Goal: Task Accomplishment & Management: Use online tool/utility

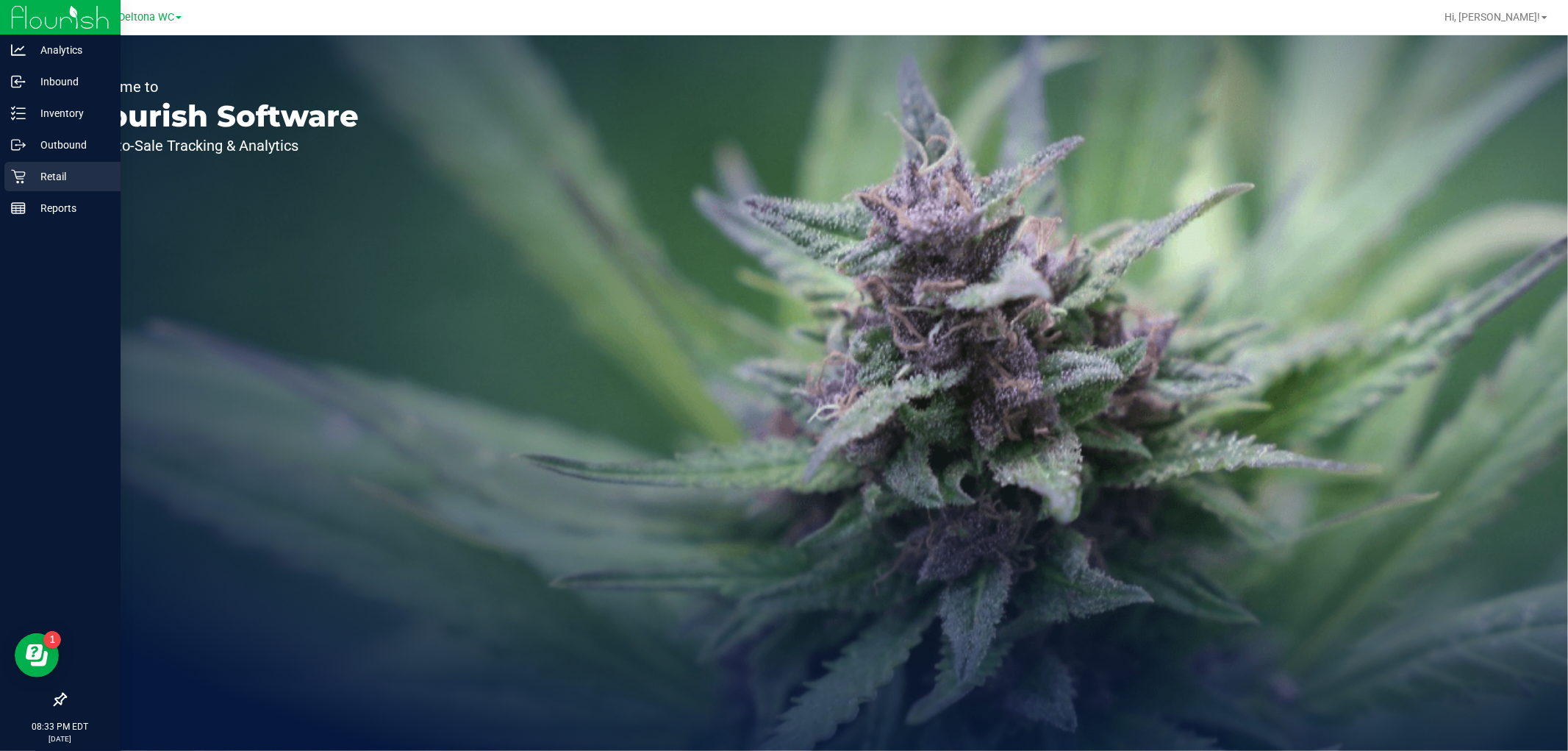
click at [28, 171] on p "Retail" at bounding box center [70, 176] width 88 height 18
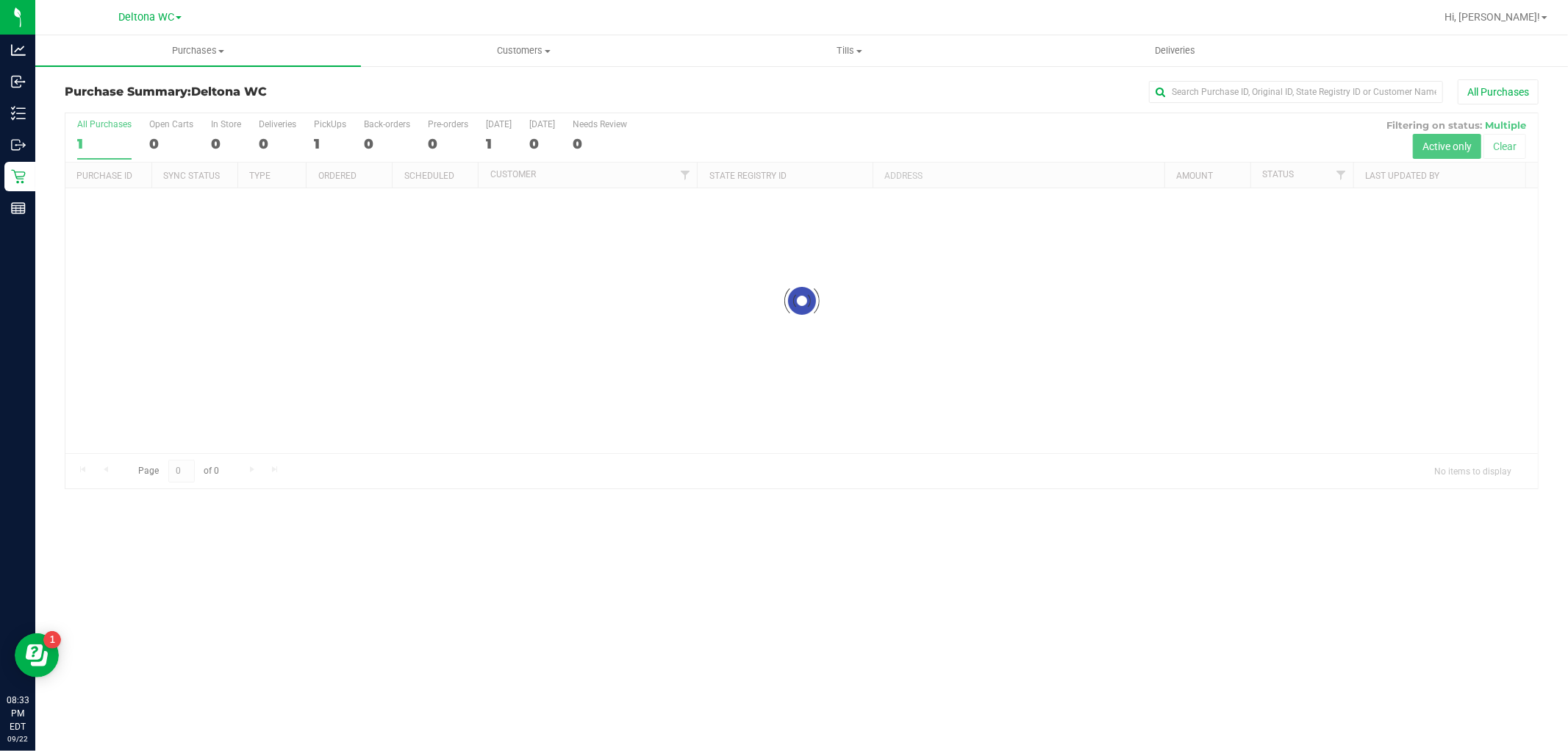
click at [182, 66] on retail "Purchases Summary of purchases Fulfillment All purchases Customers All customer…" at bounding box center [802, 269] width 1533 height 468
click at [178, 53] on span "Purchases" at bounding box center [198, 51] width 326 height 13
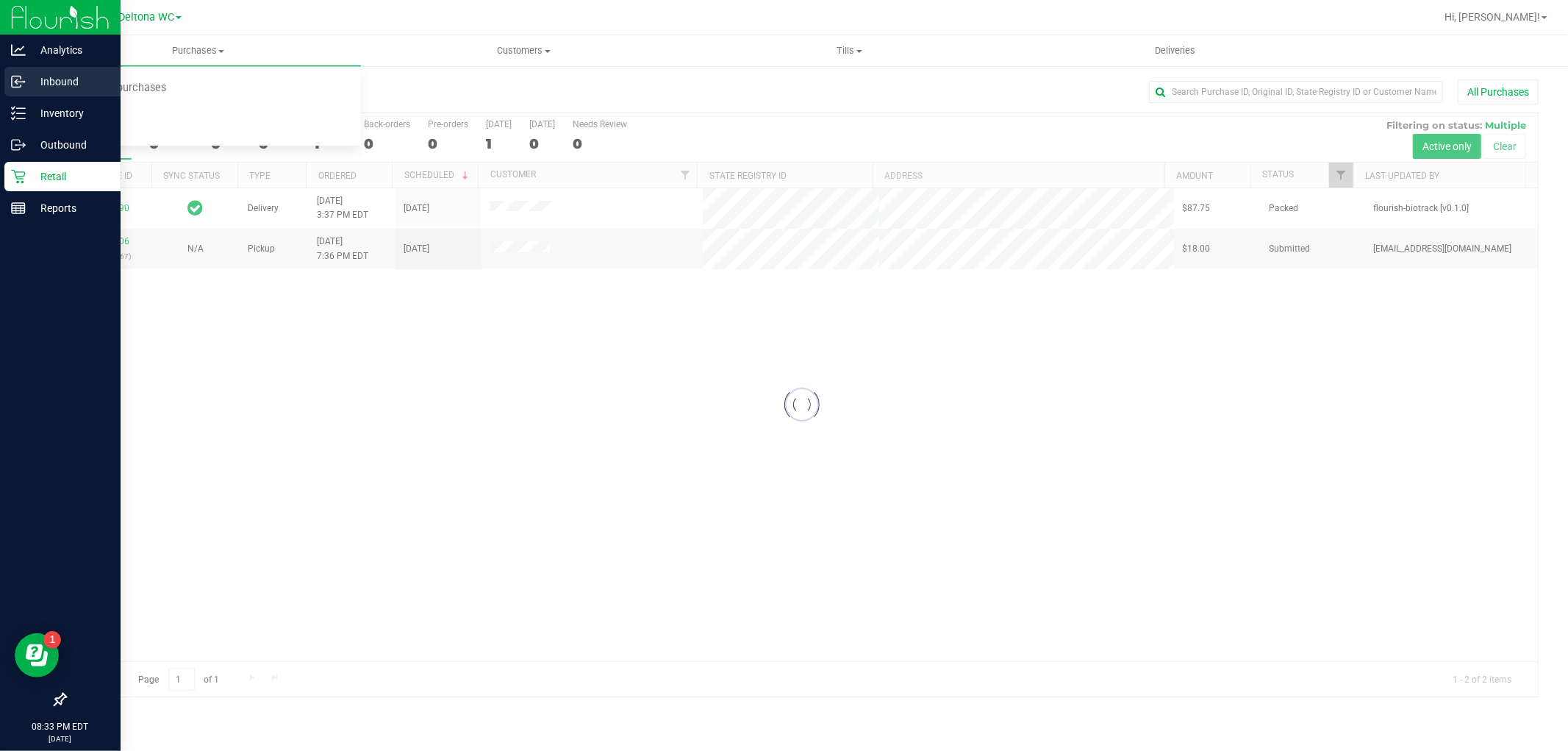
click at [8, 93] on div "Inbound" at bounding box center [63, 82] width 116 height 29
click at [32, 79] on p "Inbound" at bounding box center [70, 81] width 88 height 18
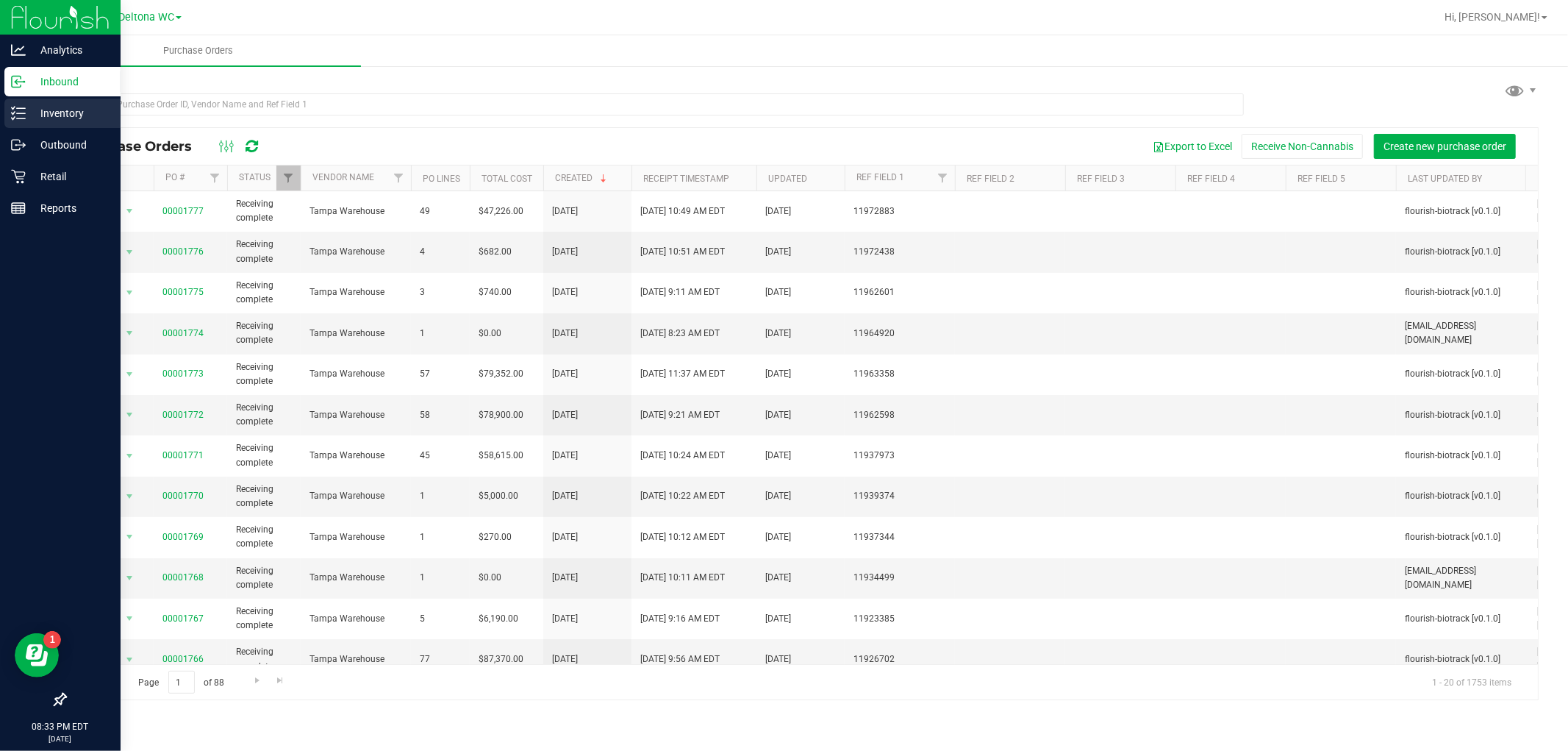
click at [15, 118] on icon at bounding box center [13, 118] width 3 height 2
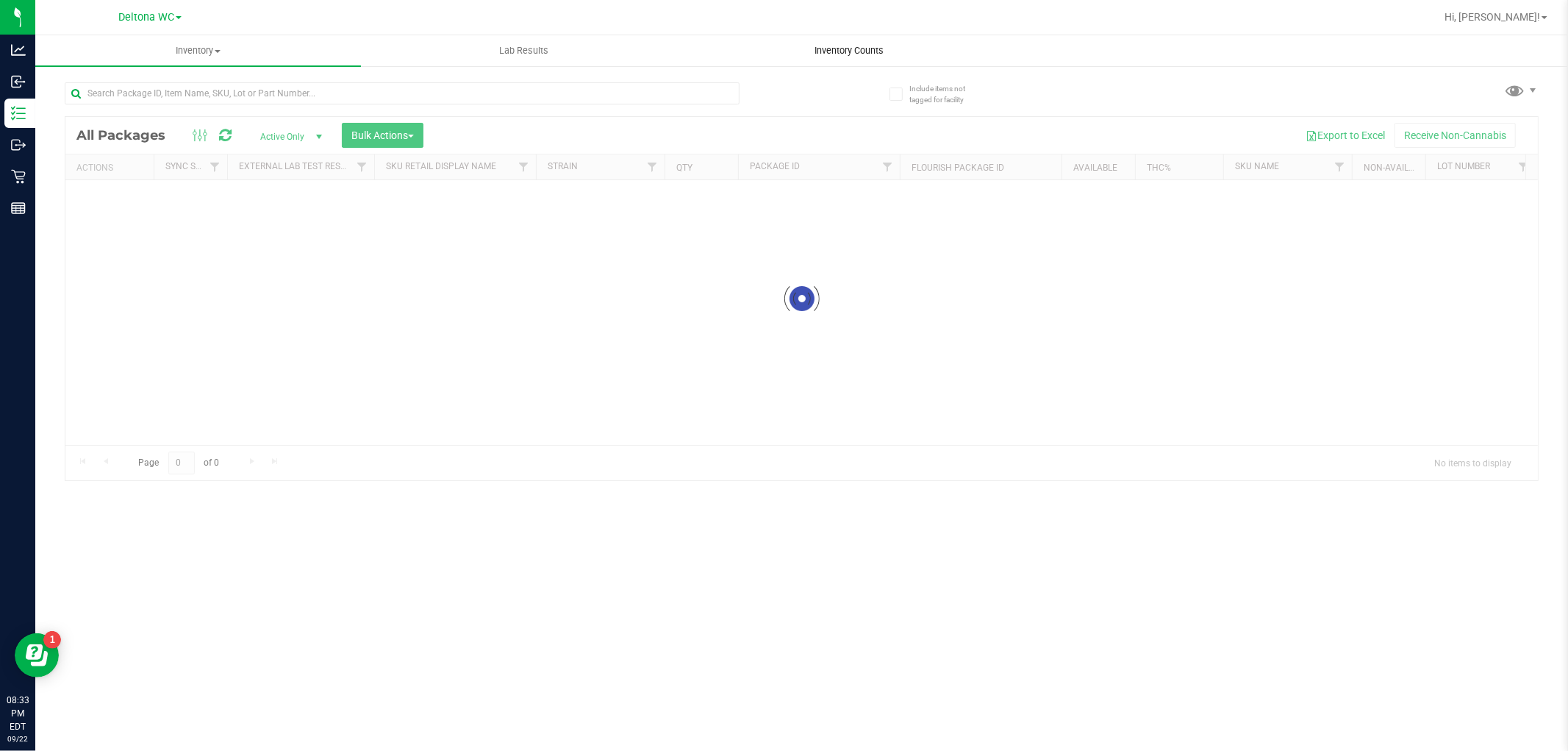
click at [843, 46] on span "Inventory Counts" at bounding box center [850, 51] width 109 height 13
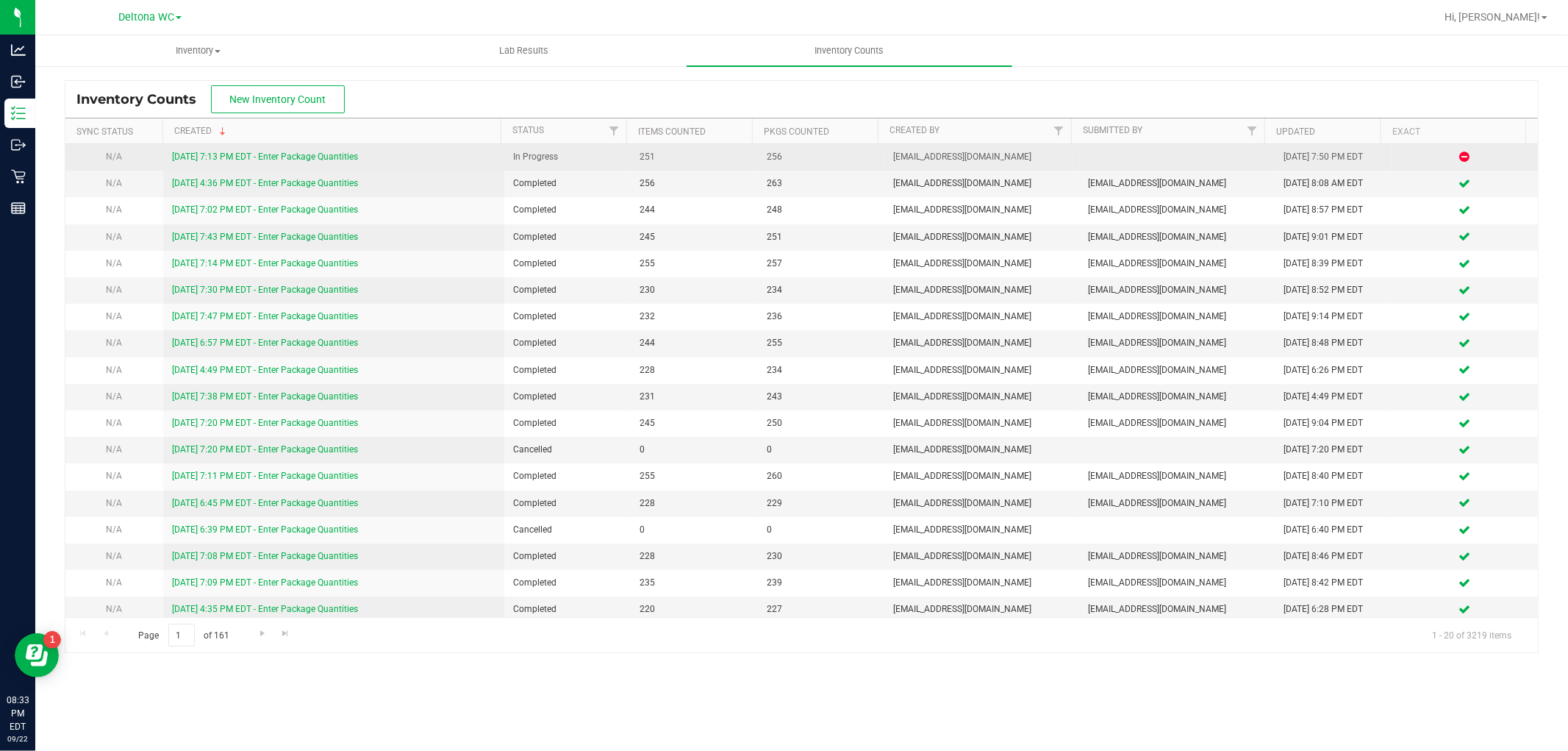
click at [323, 158] on link "[DATE] 7:13 PM EDT - Enter Package Quantities" at bounding box center [265, 156] width 186 height 10
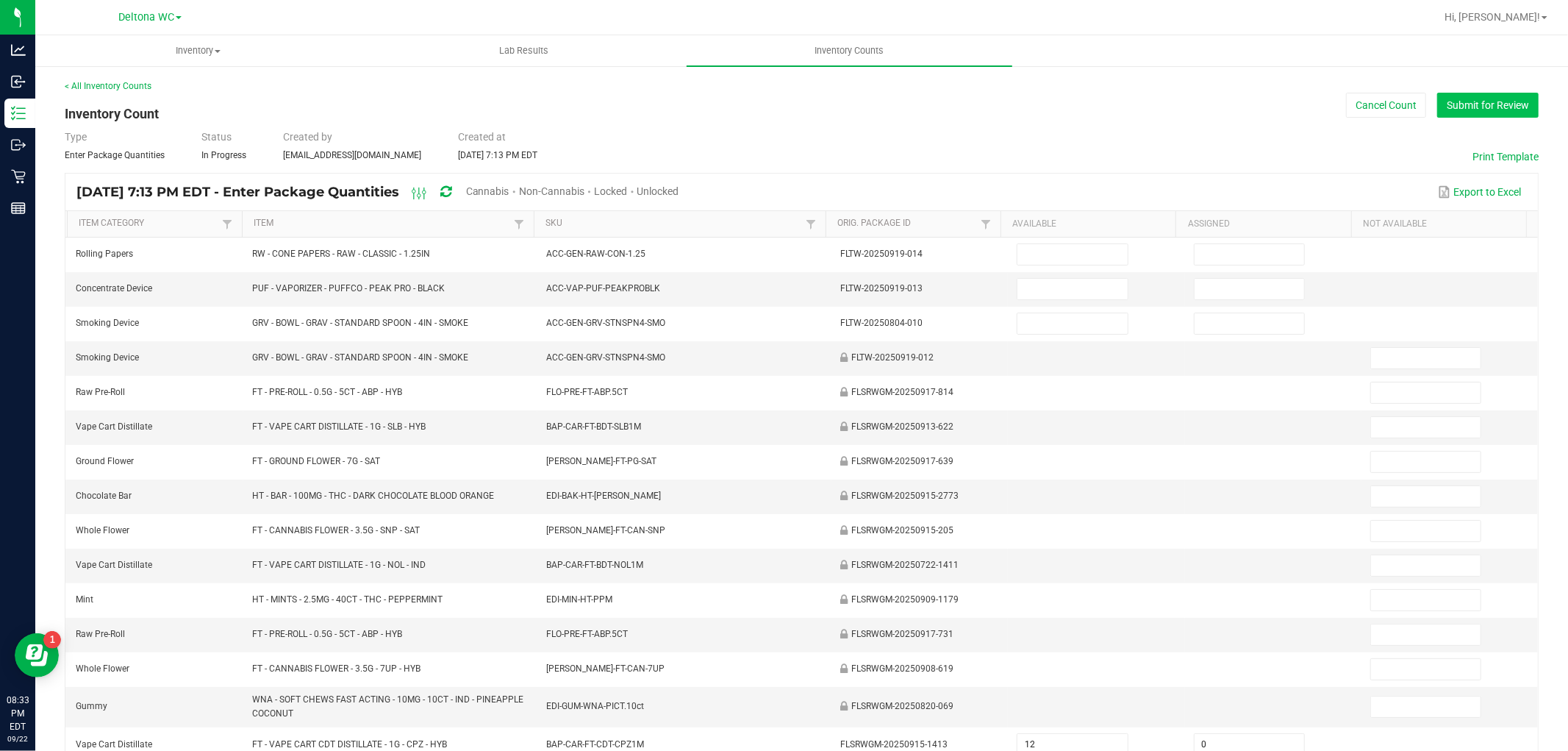
click at [1493, 104] on button "Submit for Review" at bounding box center [1488, 105] width 101 height 25
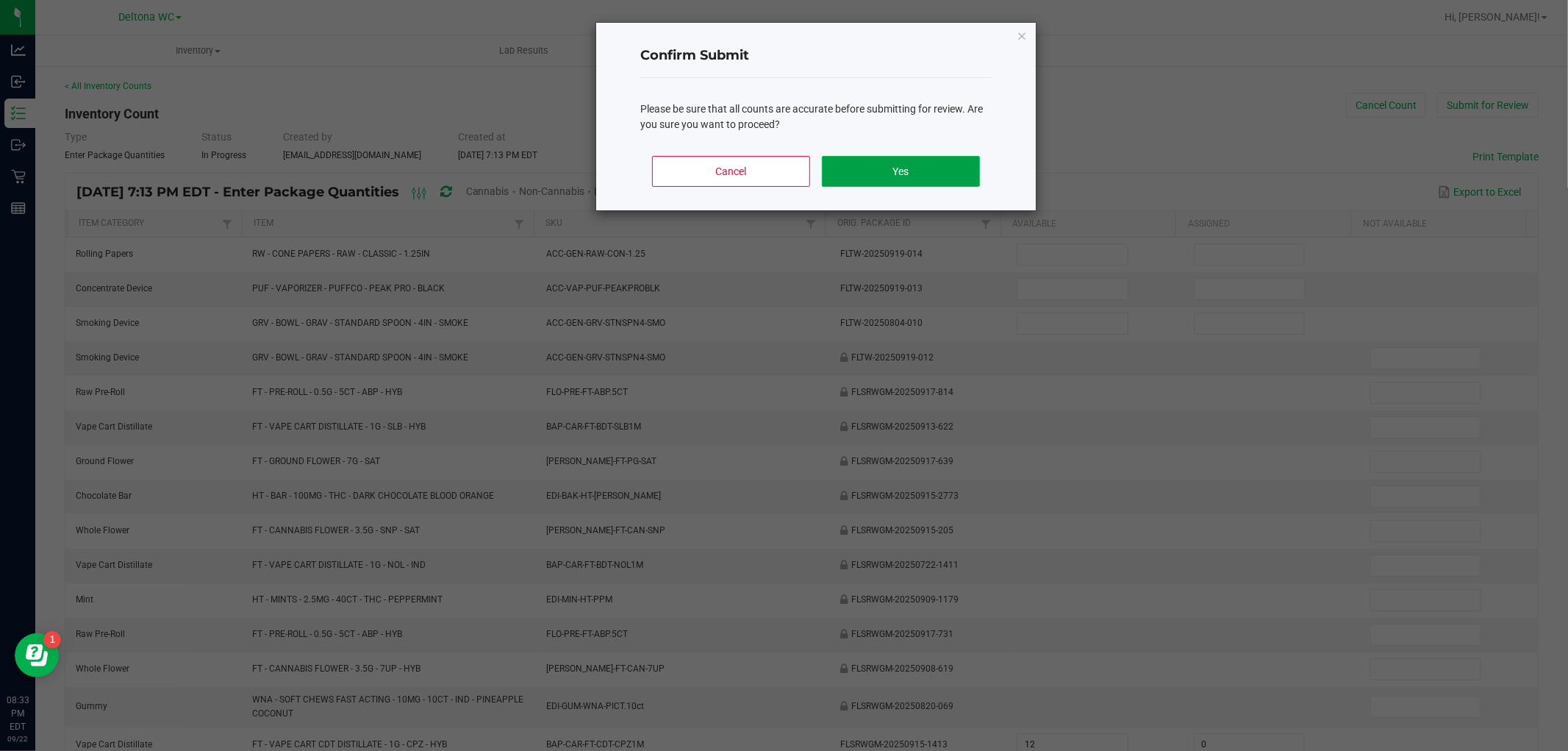
click at [866, 170] on button "Yes" at bounding box center [901, 171] width 158 height 31
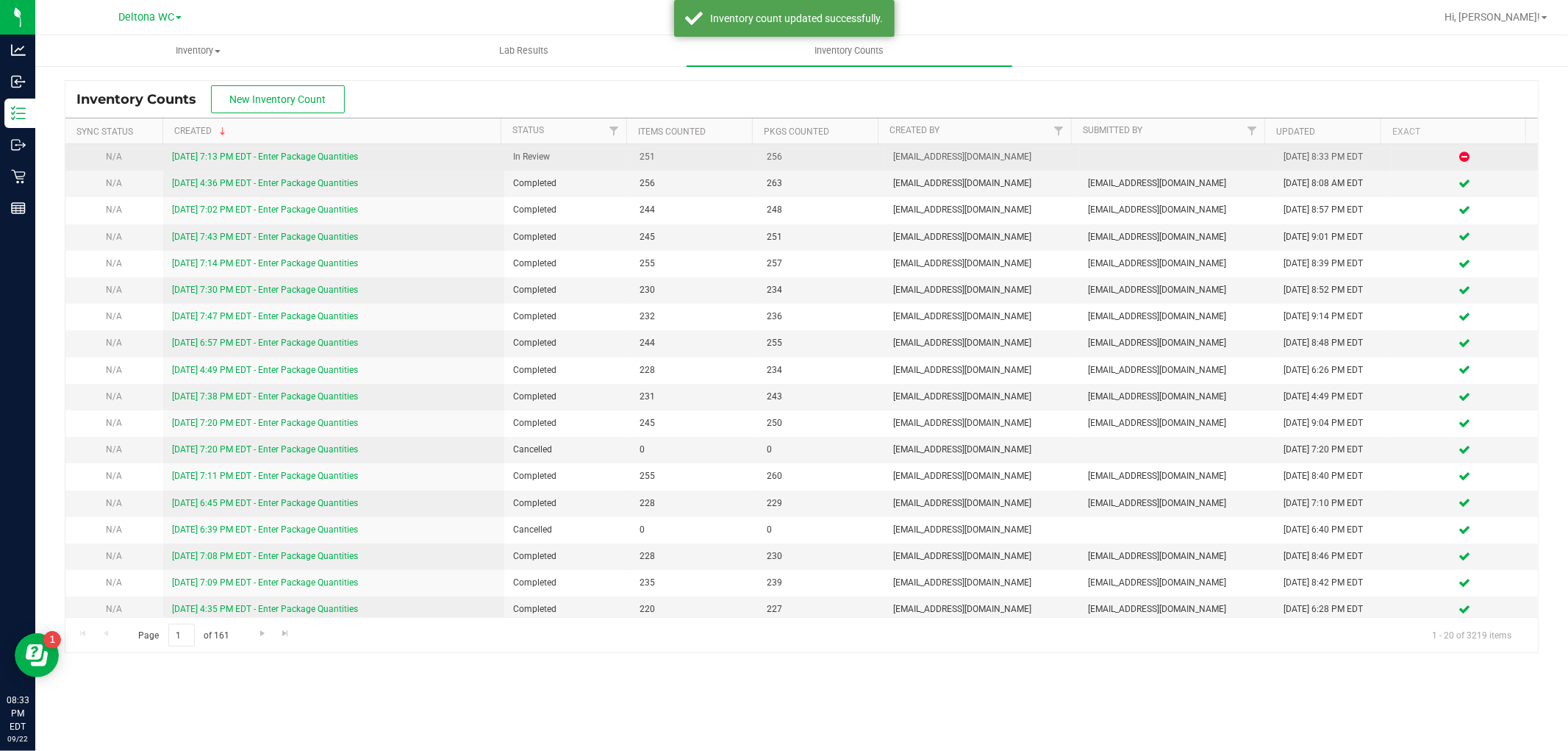
click at [331, 151] on link "[DATE] 7:13 PM EDT - Enter Package Quantities" at bounding box center [265, 156] width 186 height 10
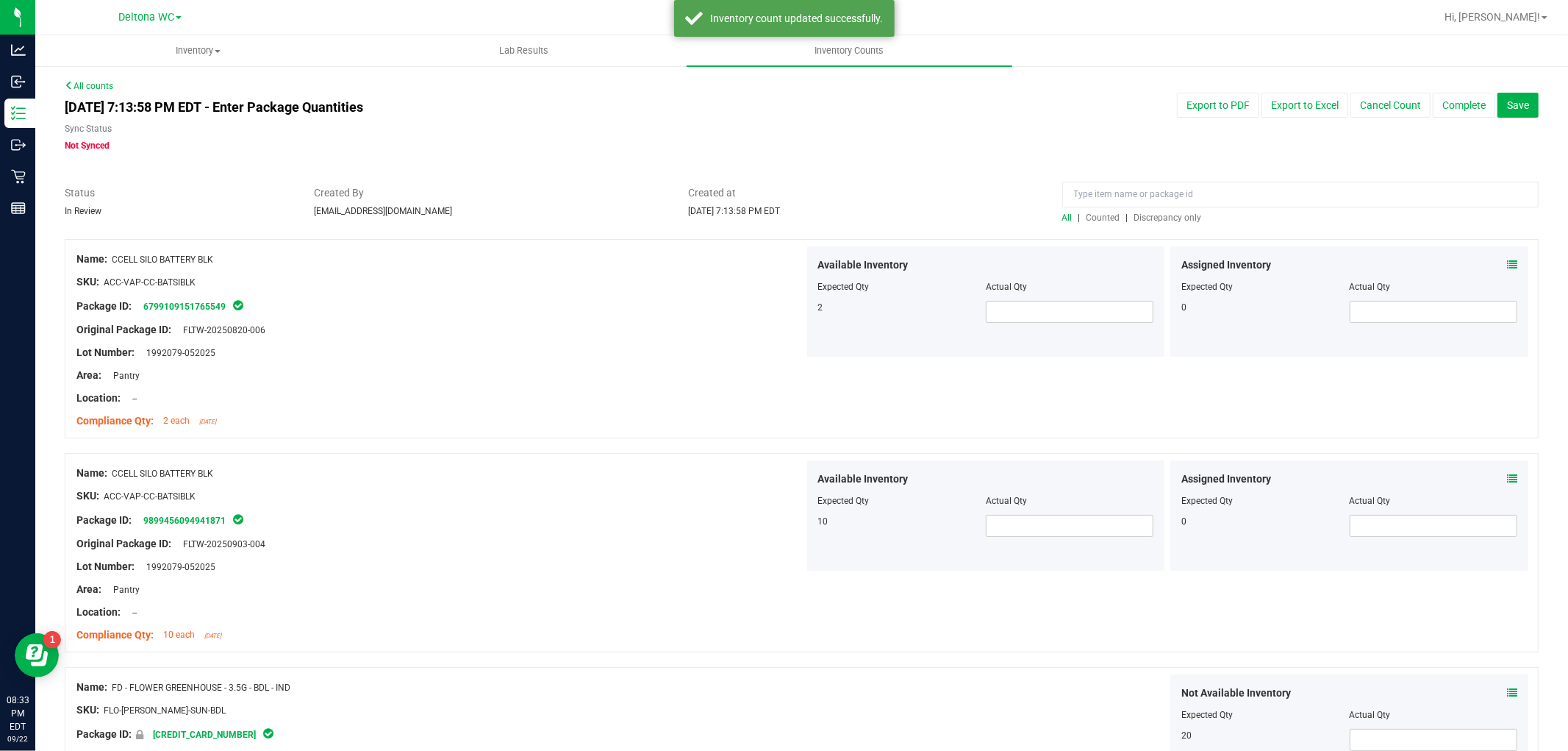
click at [1182, 217] on span "Discrepancy only" at bounding box center [1168, 217] width 67 height 10
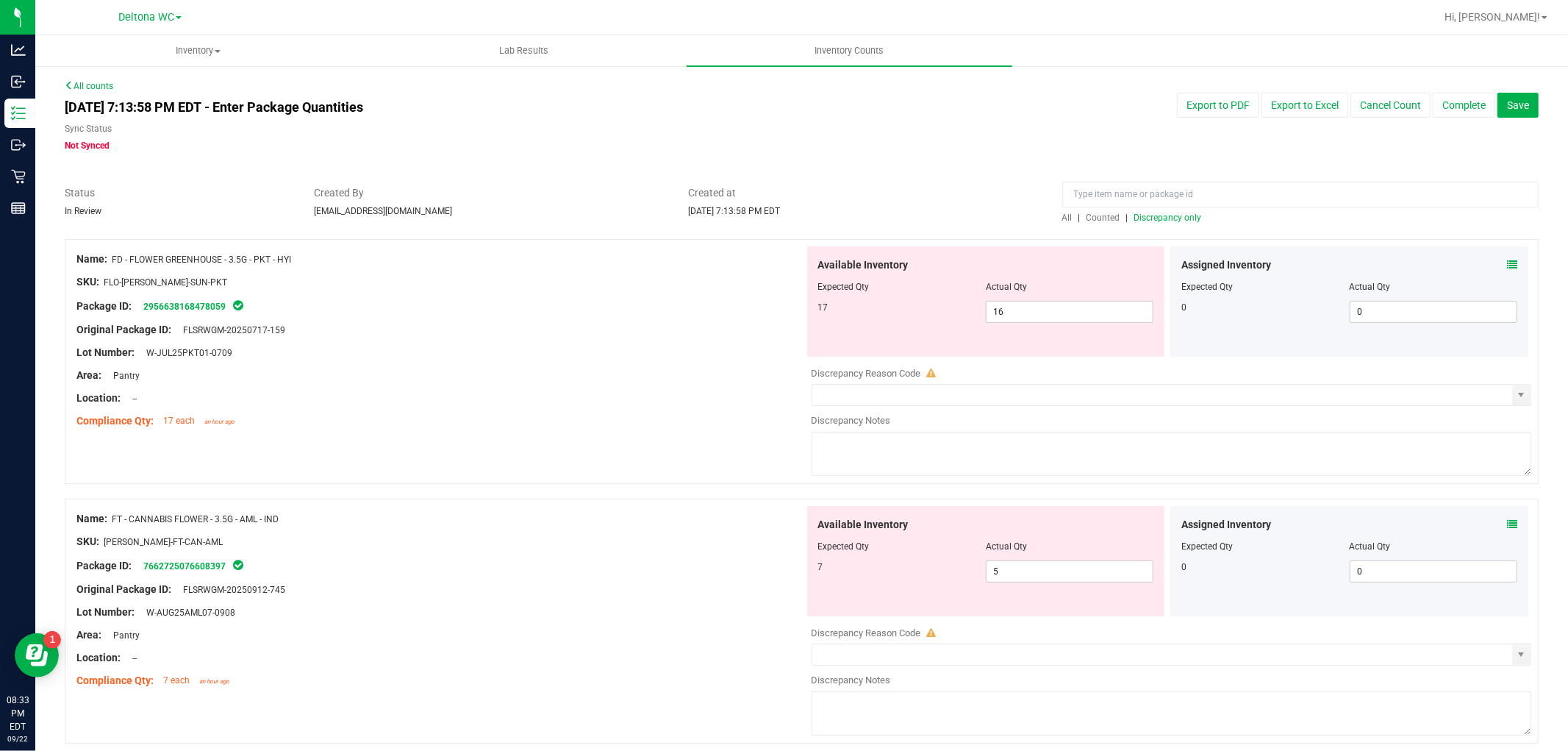
click at [1507, 262] on icon at bounding box center [1512, 264] width 10 height 10
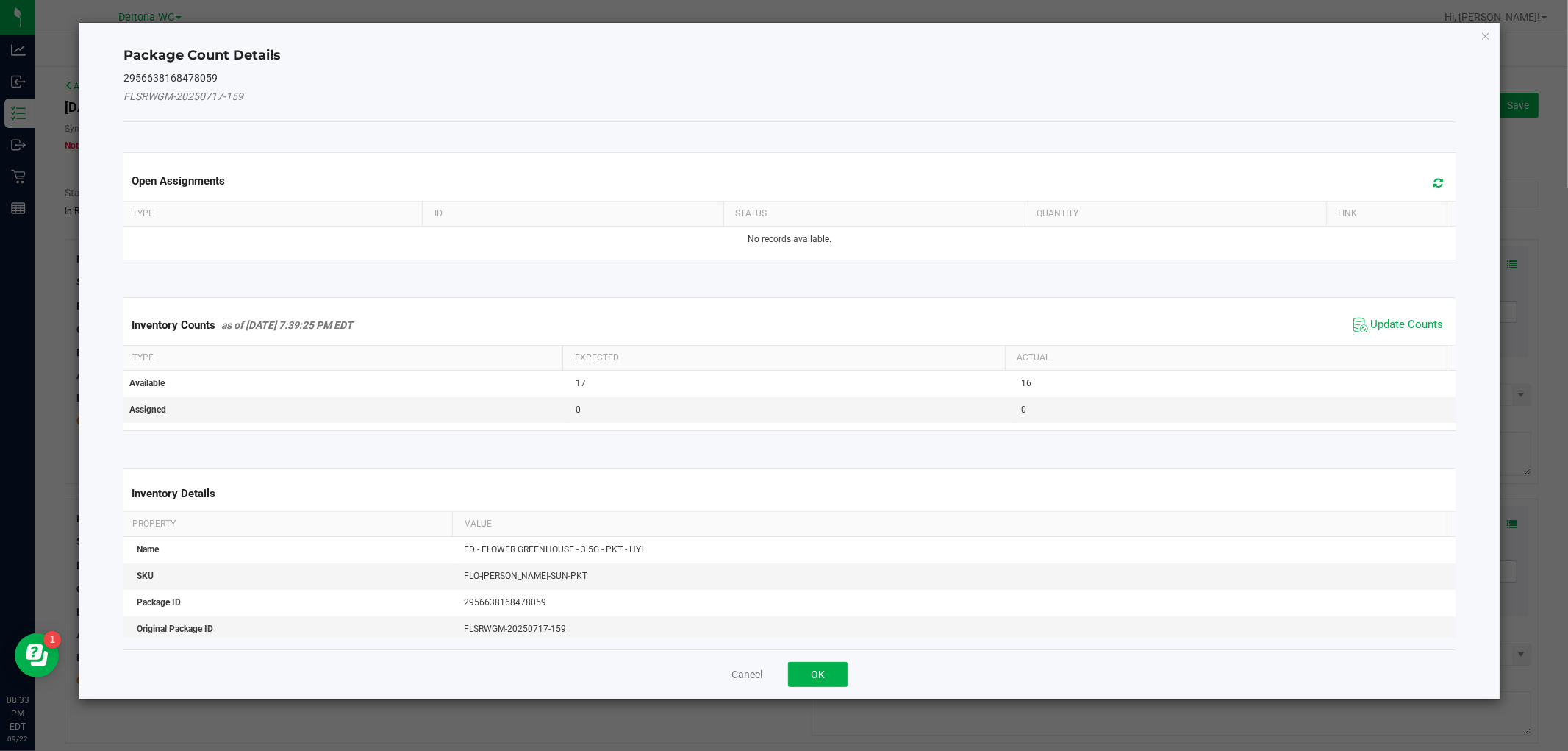
drag, startPoint x: 1422, startPoint y: 313, endPoint x: 1322, endPoint y: 361, distance: 110.9
click at [1418, 315] on span "Update Counts" at bounding box center [1398, 325] width 98 height 22
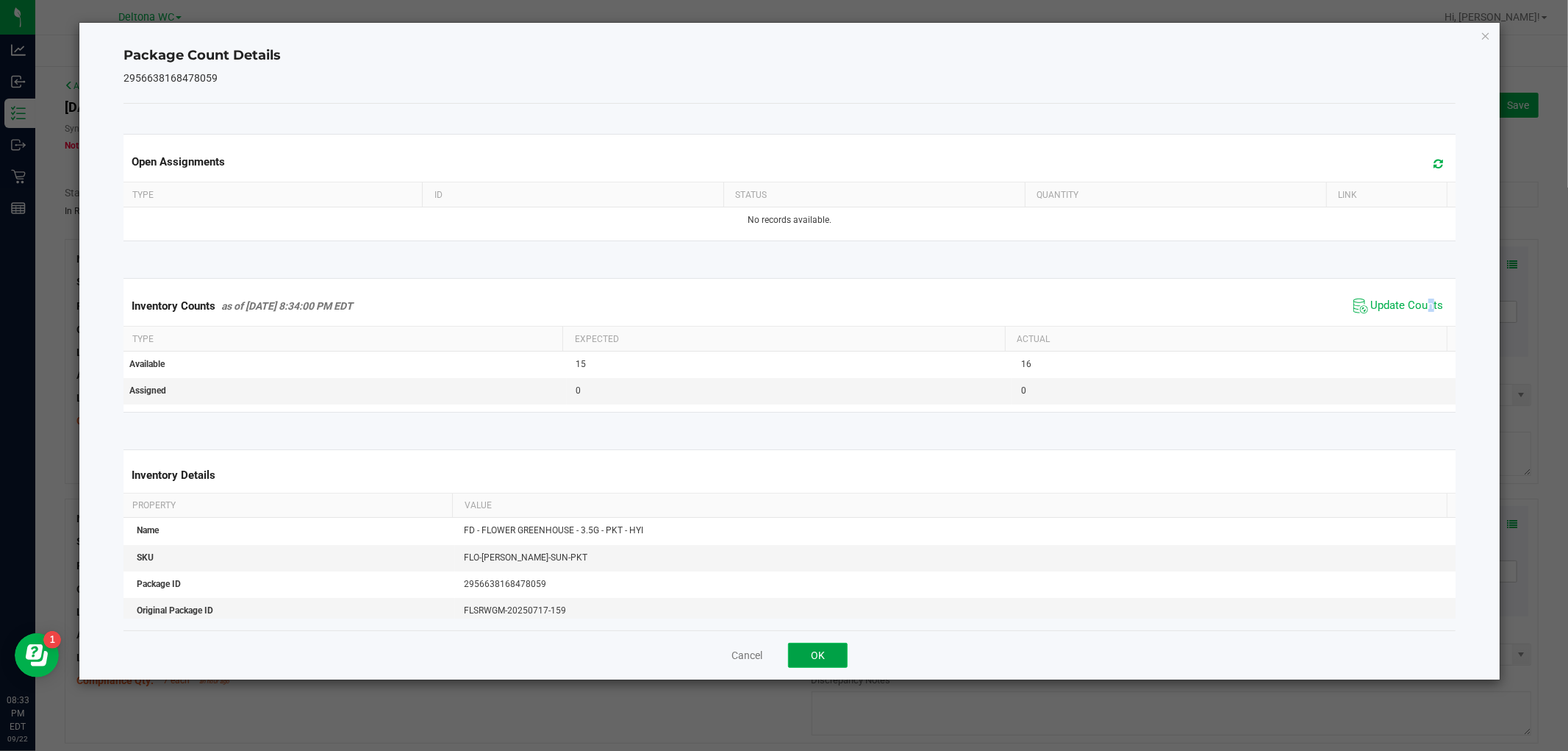
click at [824, 651] on button "OK" at bounding box center [818, 655] width 60 height 25
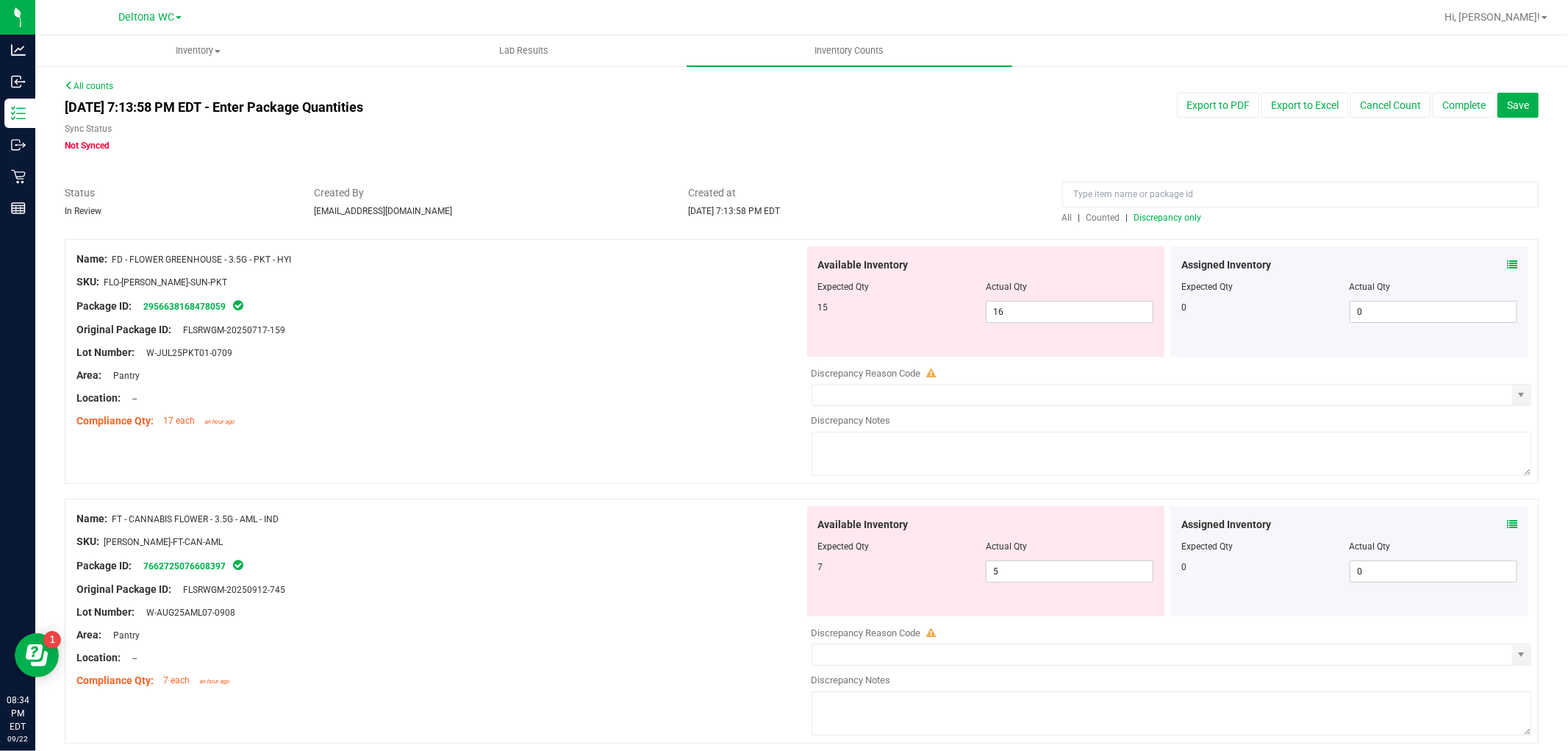
scroll to position [163, 0]
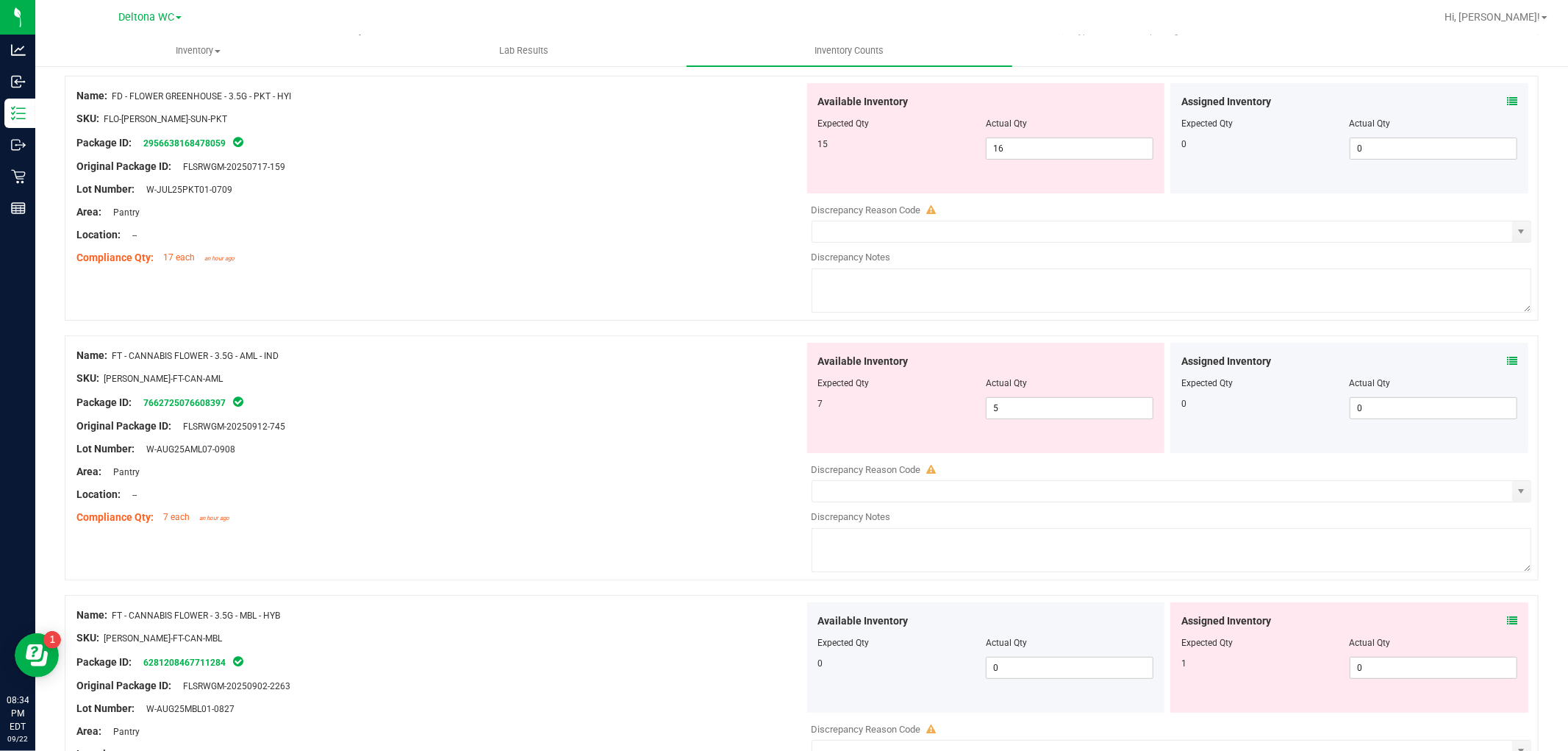
click at [1507, 358] on icon at bounding box center [1512, 360] width 10 height 10
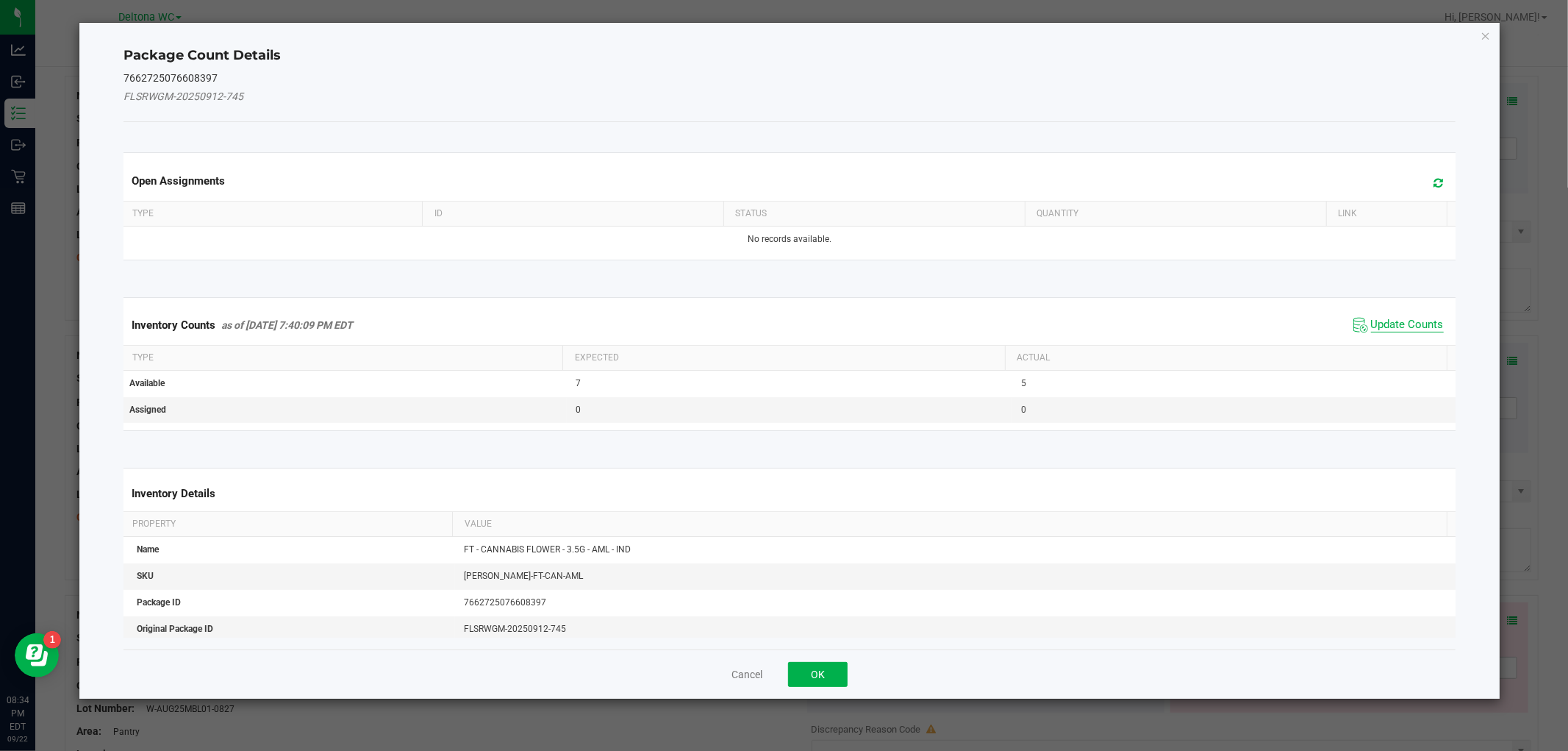
click at [1379, 331] on span "Update Counts" at bounding box center [1408, 325] width 73 height 15
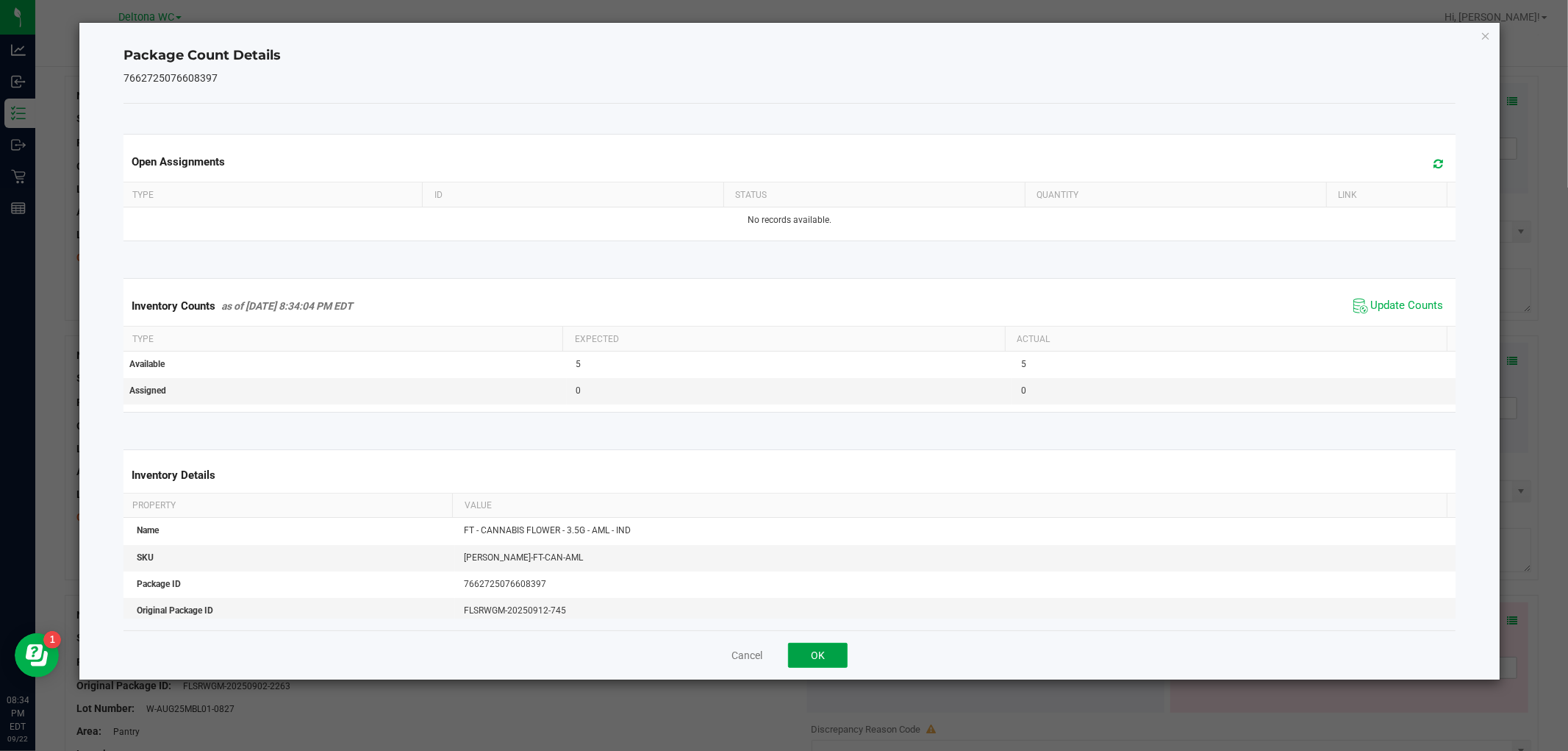
click at [818, 664] on button "OK" at bounding box center [818, 655] width 60 height 25
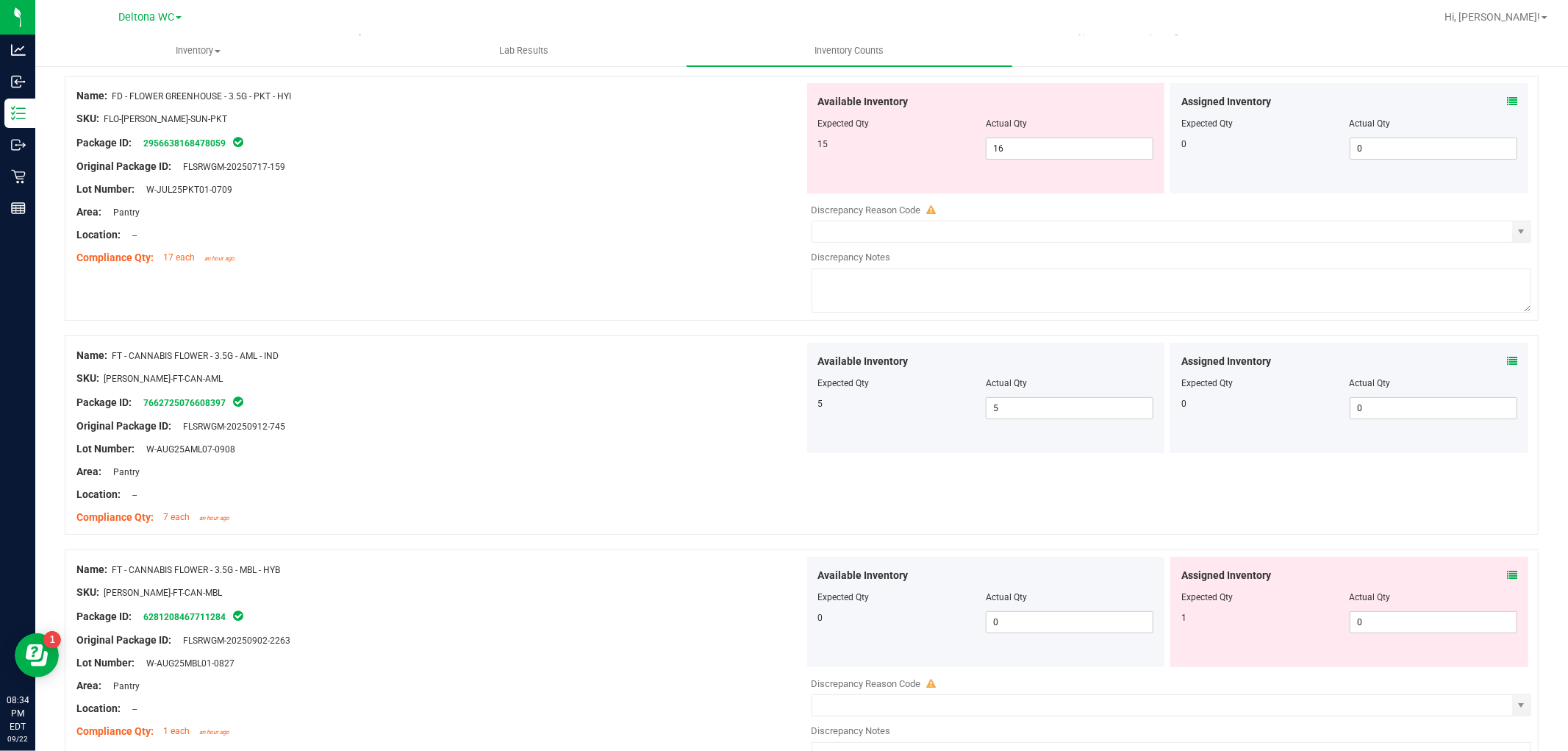
click at [1507, 572] on icon at bounding box center [1512, 575] width 10 height 10
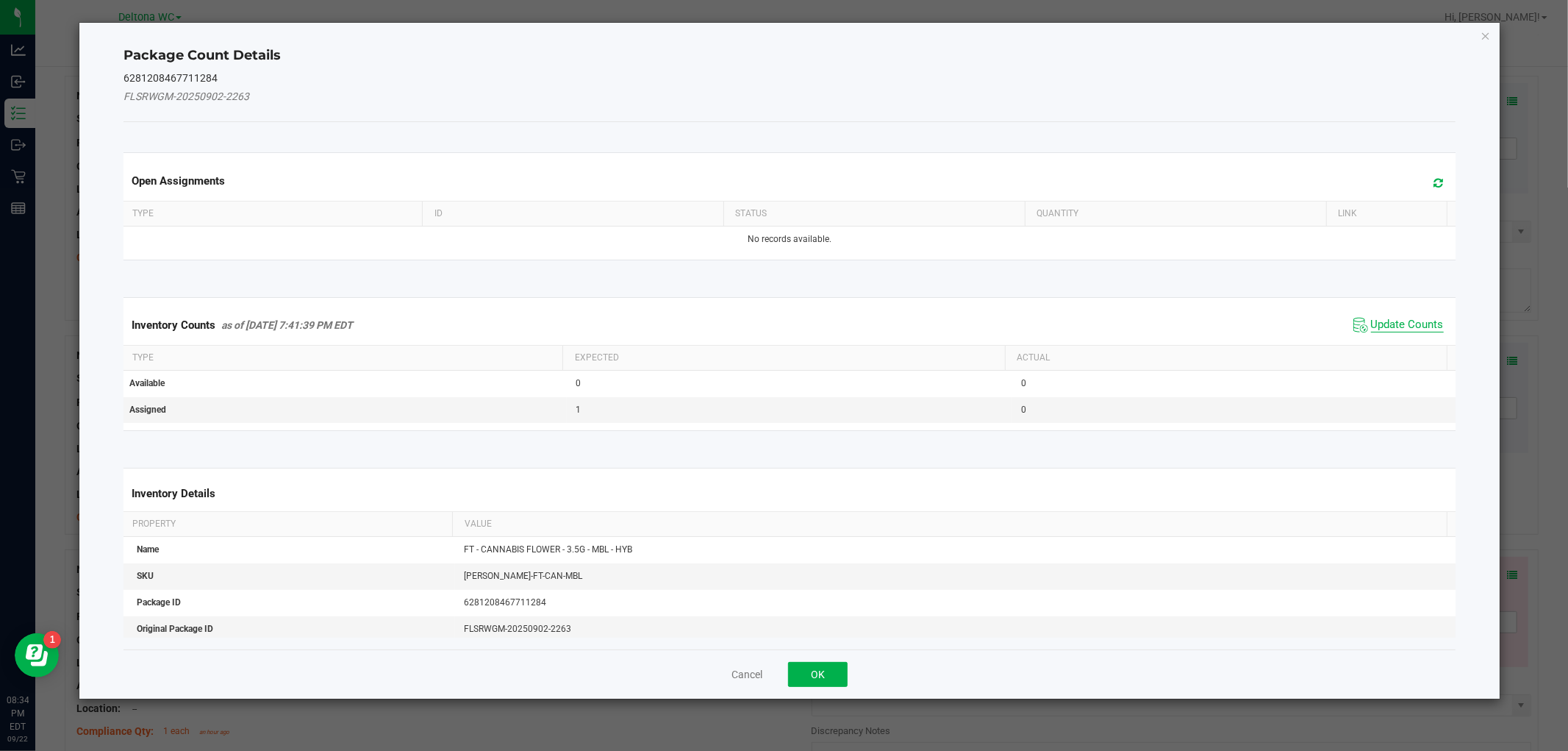
click at [1398, 330] on span "Update Counts" at bounding box center [1408, 325] width 73 height 15
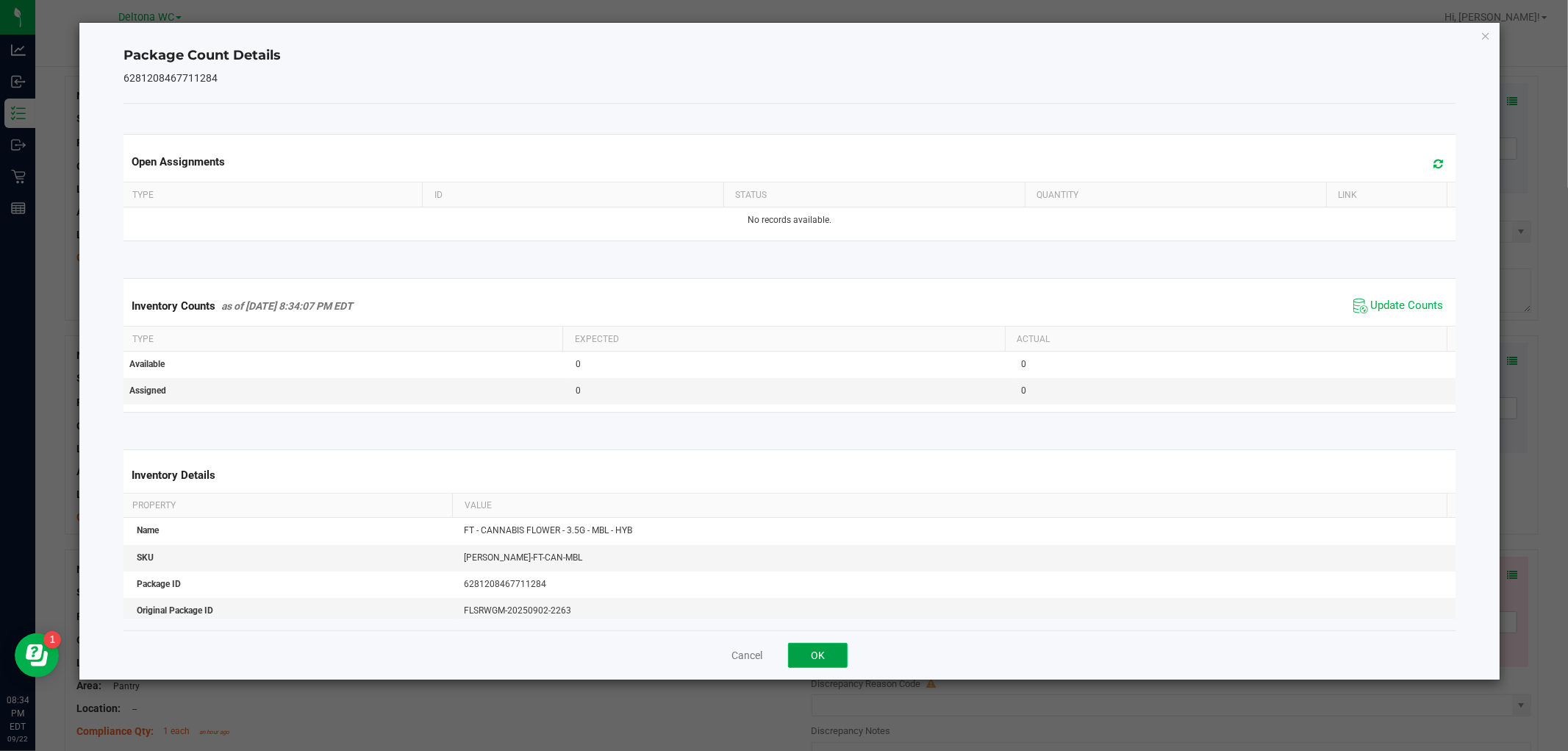
drag, startPoint x: 817, startPoint y: 653, endPoint x: 1302, endPoint y: 583, distance: 490.0
click at [818, 653] on button "OK" at bounding box center [818, 655] width 60 height 25
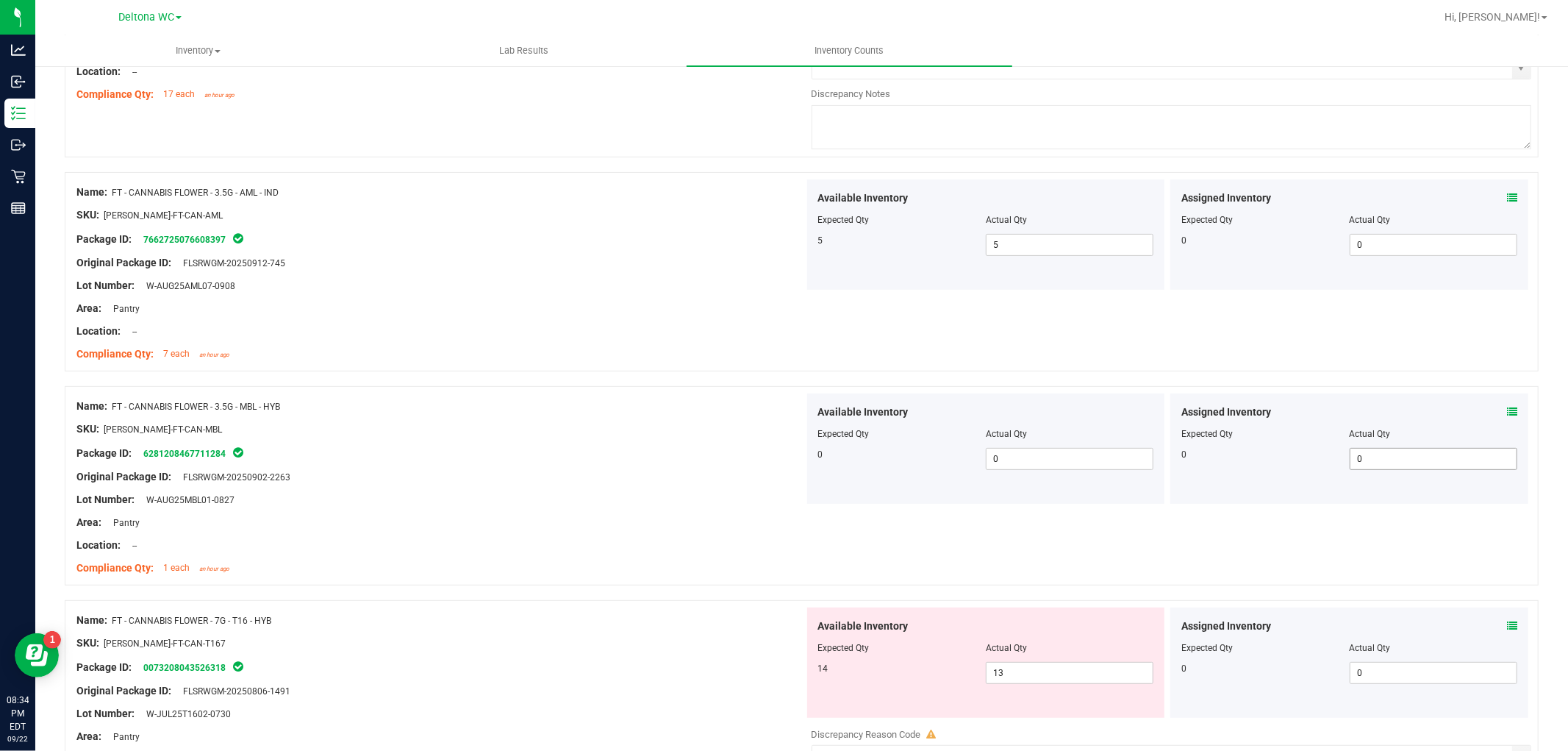
scroll to position [490, 0]
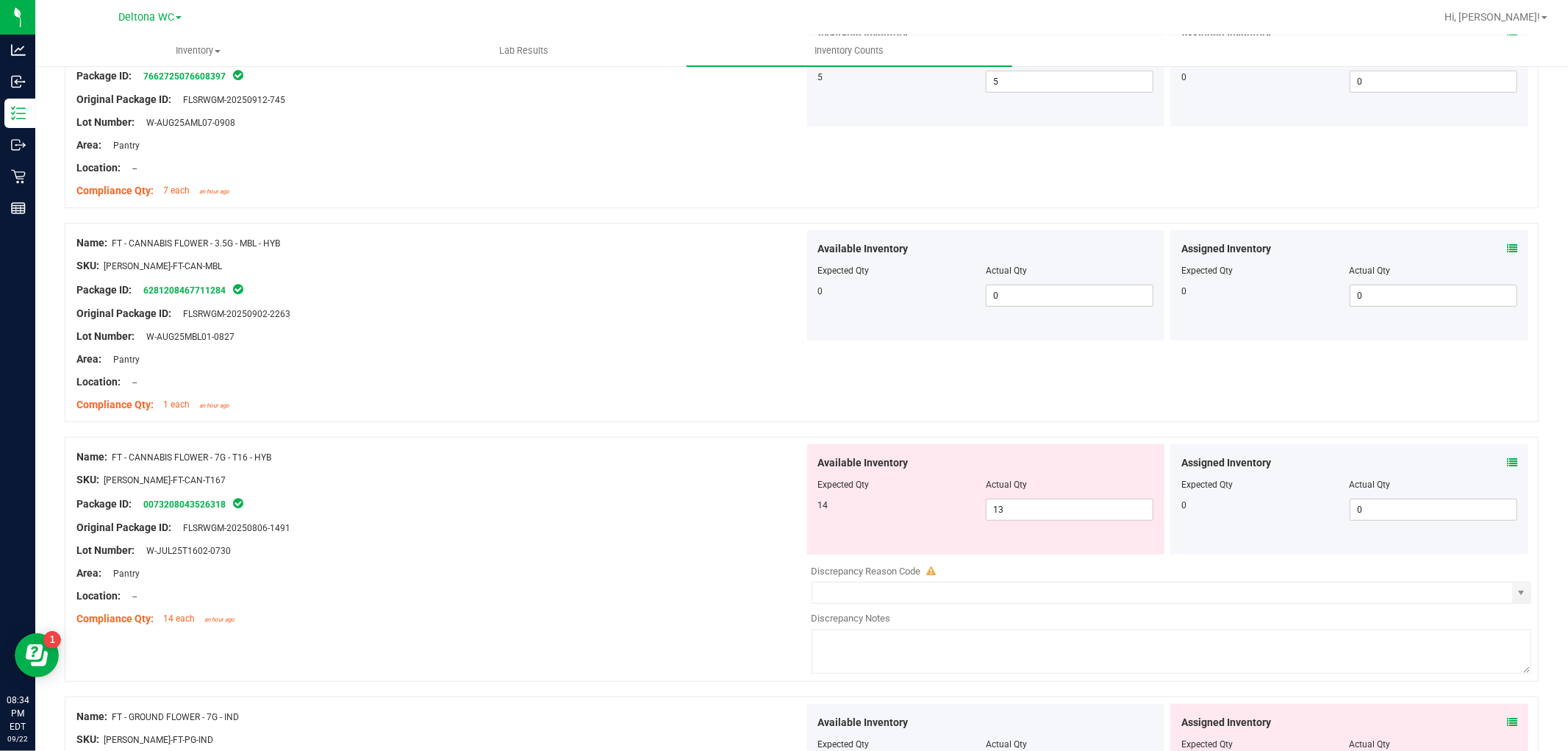
click at [1494, 464] on div "Assigned Inventory" at bounding box center [1350, 463] width 336 height 16
click at [1507, 464] on icon at bounding box center [1512, 462] width 10 height 10
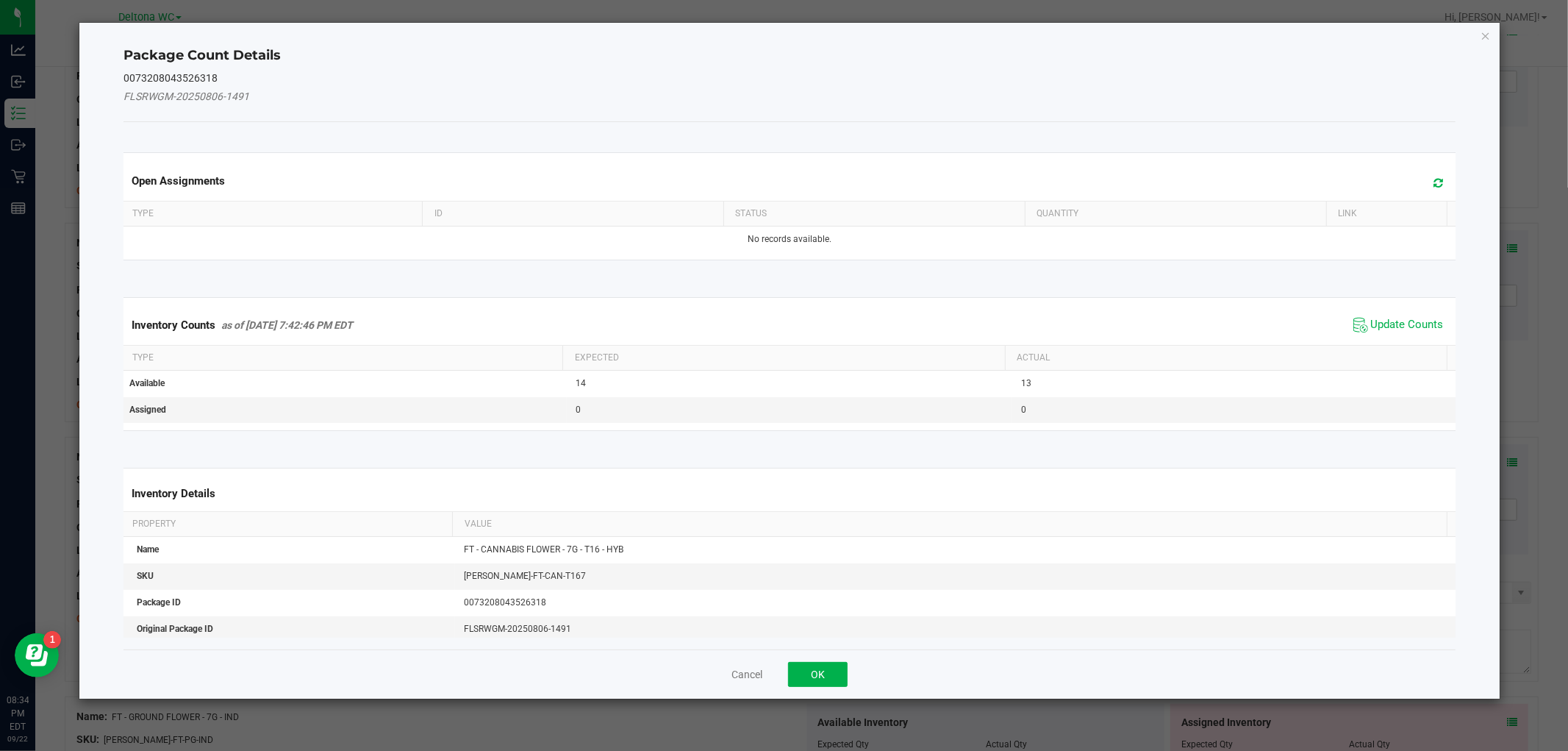
click at [1414, 336] on div "Inventory Counts as of [DATE] 7:42:46 PM EDT Update Counts" at bounding box center [790, 324] width 1338 height 40
click at [1392, 325] on span "Update Counts" at bounding box center [1408, 325] width 73 height 15
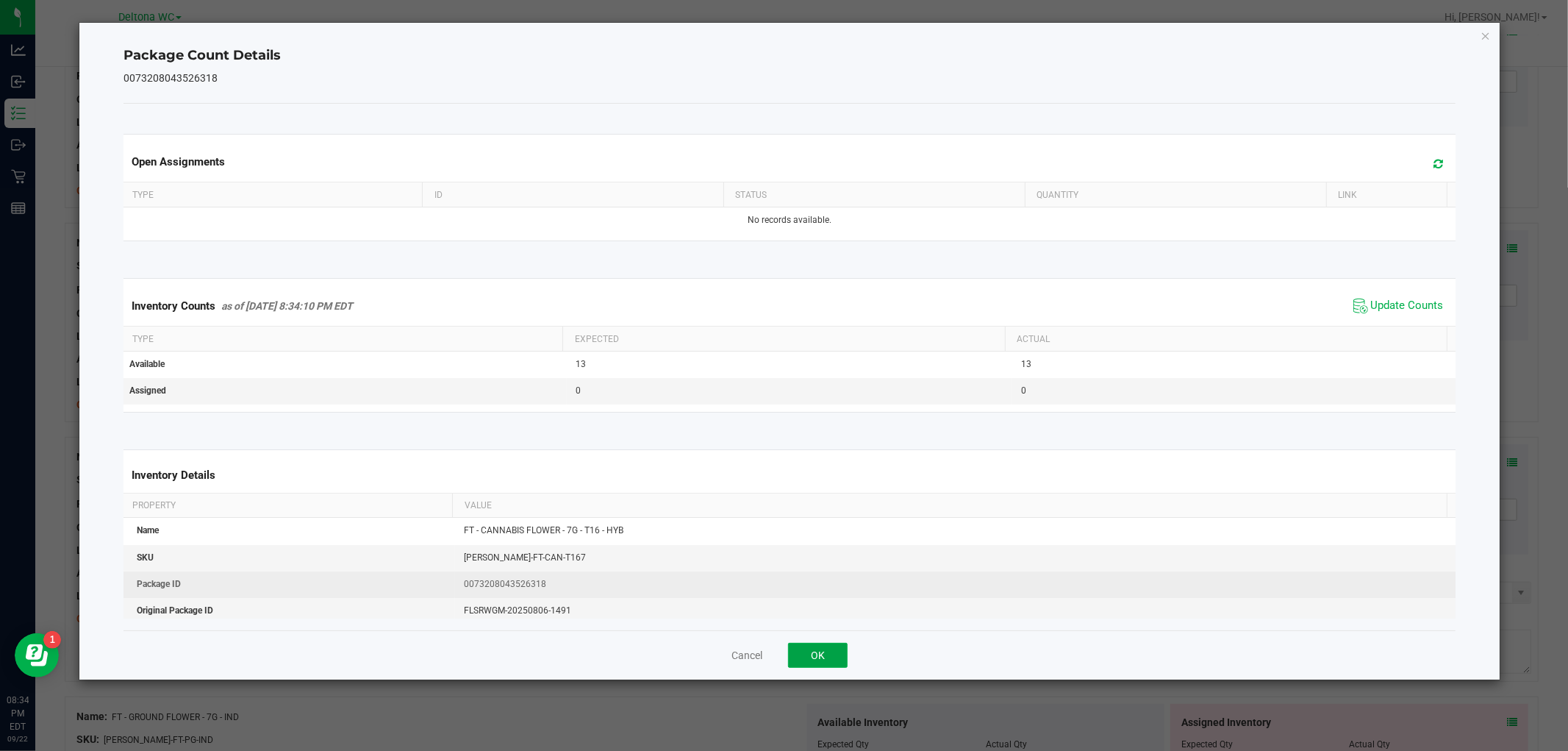
drag, startPoint x: 811, startPoint y: 644, endPoint x: 1141, endPoint y: 572, distance: 337.8
click at [818, 641] on div "Cancel OK" at bounding box center [789, 654] width 1331 height 49
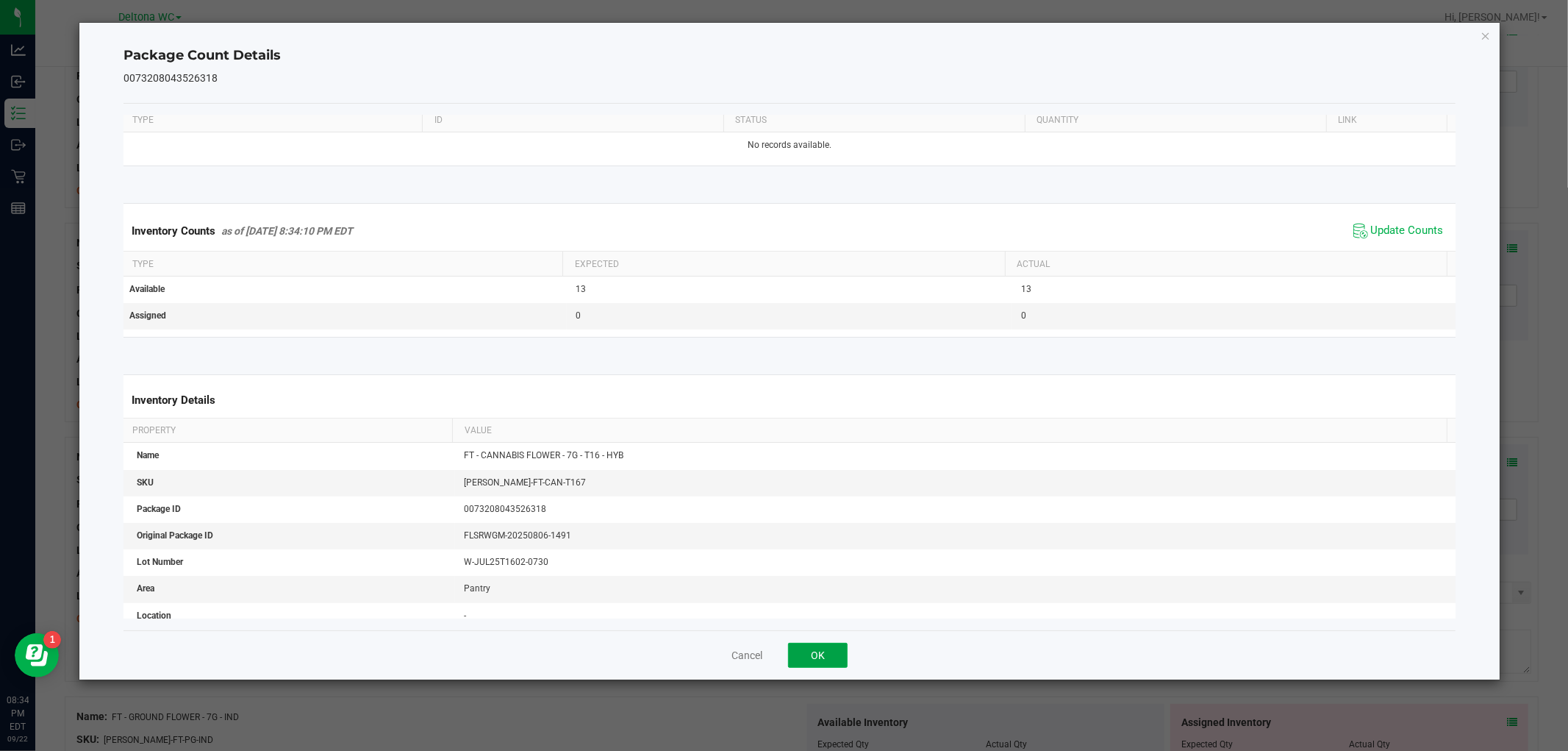
scroll to position [178, 0]
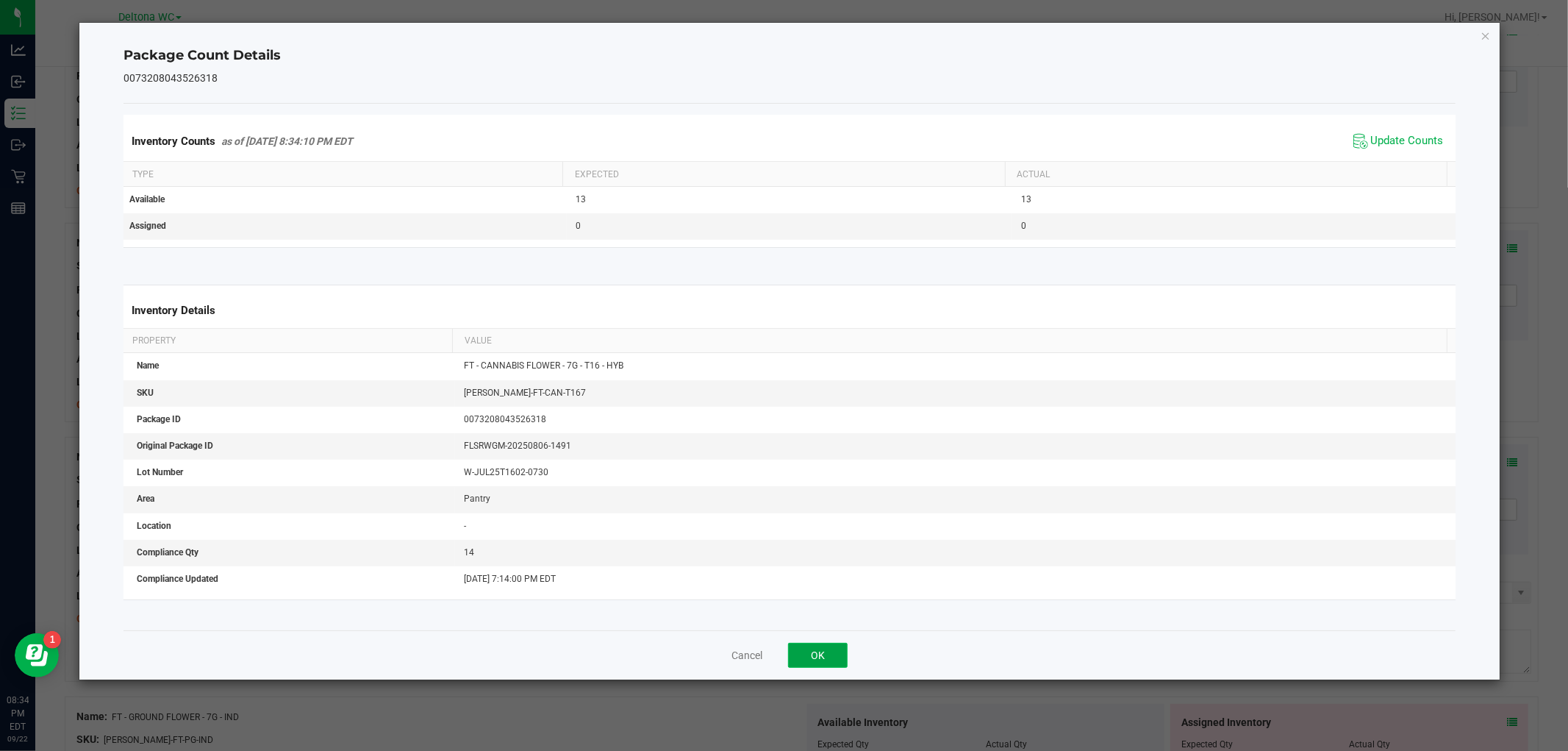
click at [829, 663] on button "OK" at bounding box center [818, 655] width 60 height 25
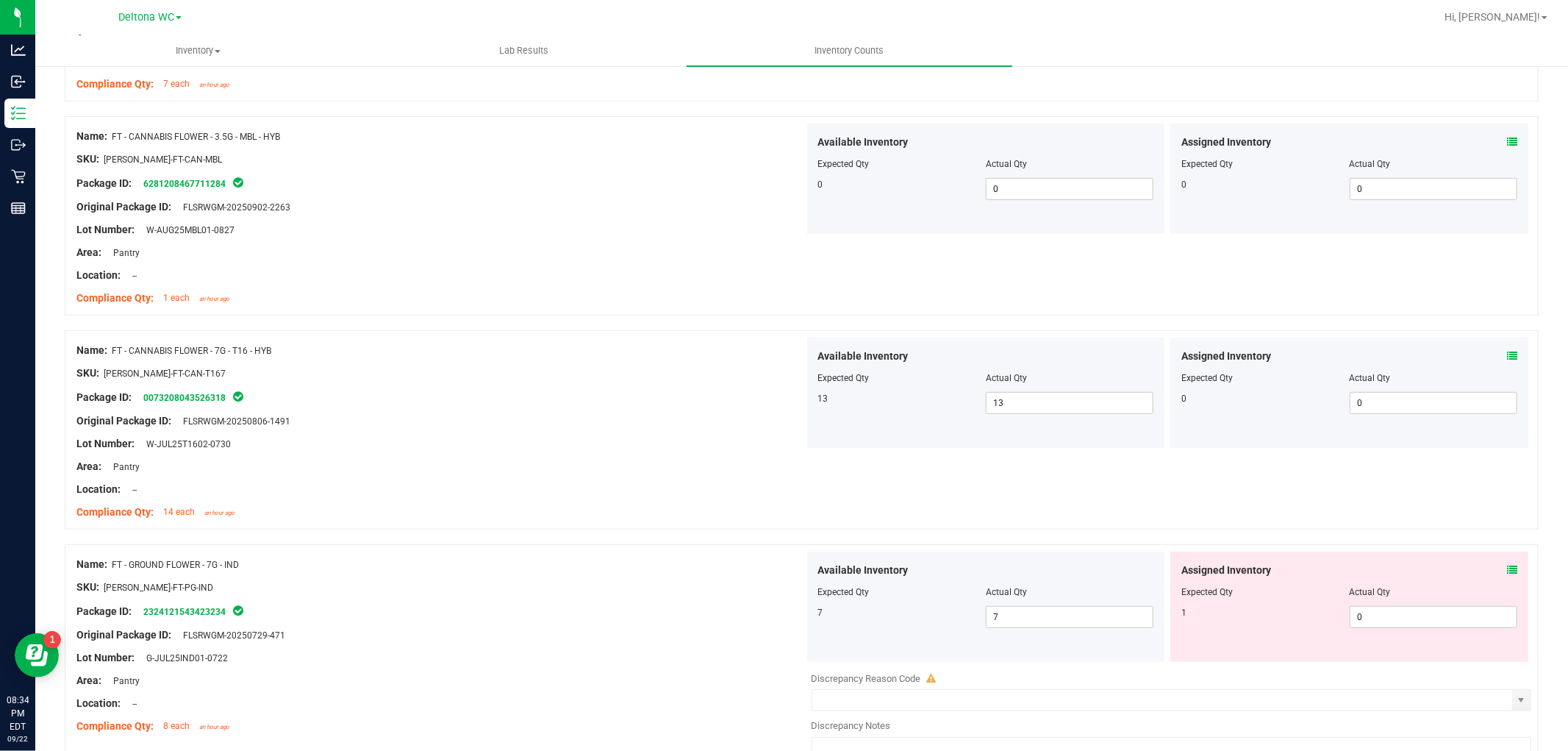
scroll to position [735, 0]
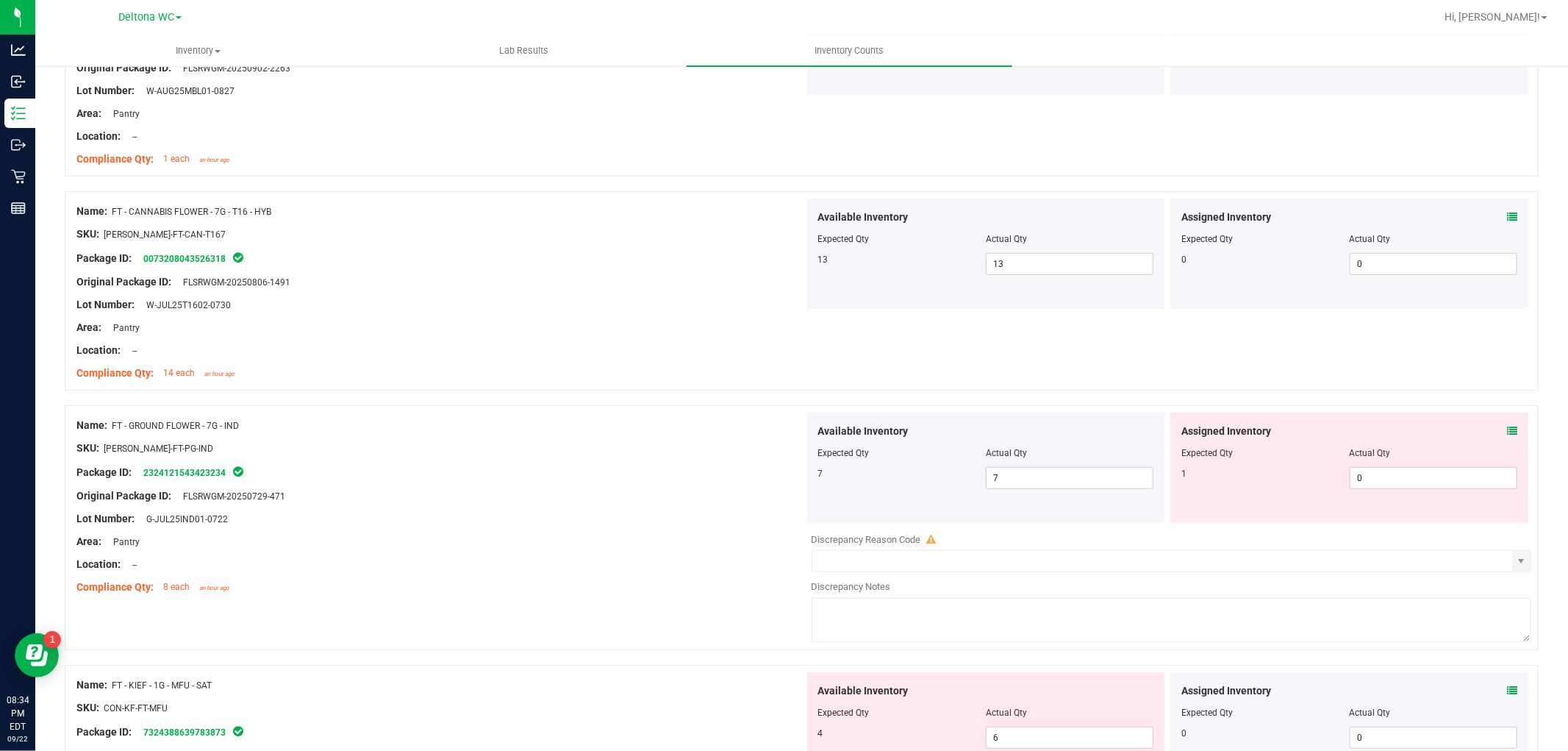
click at [1507, 424] on span at bounding box center [1512, 431] width 10 height 16
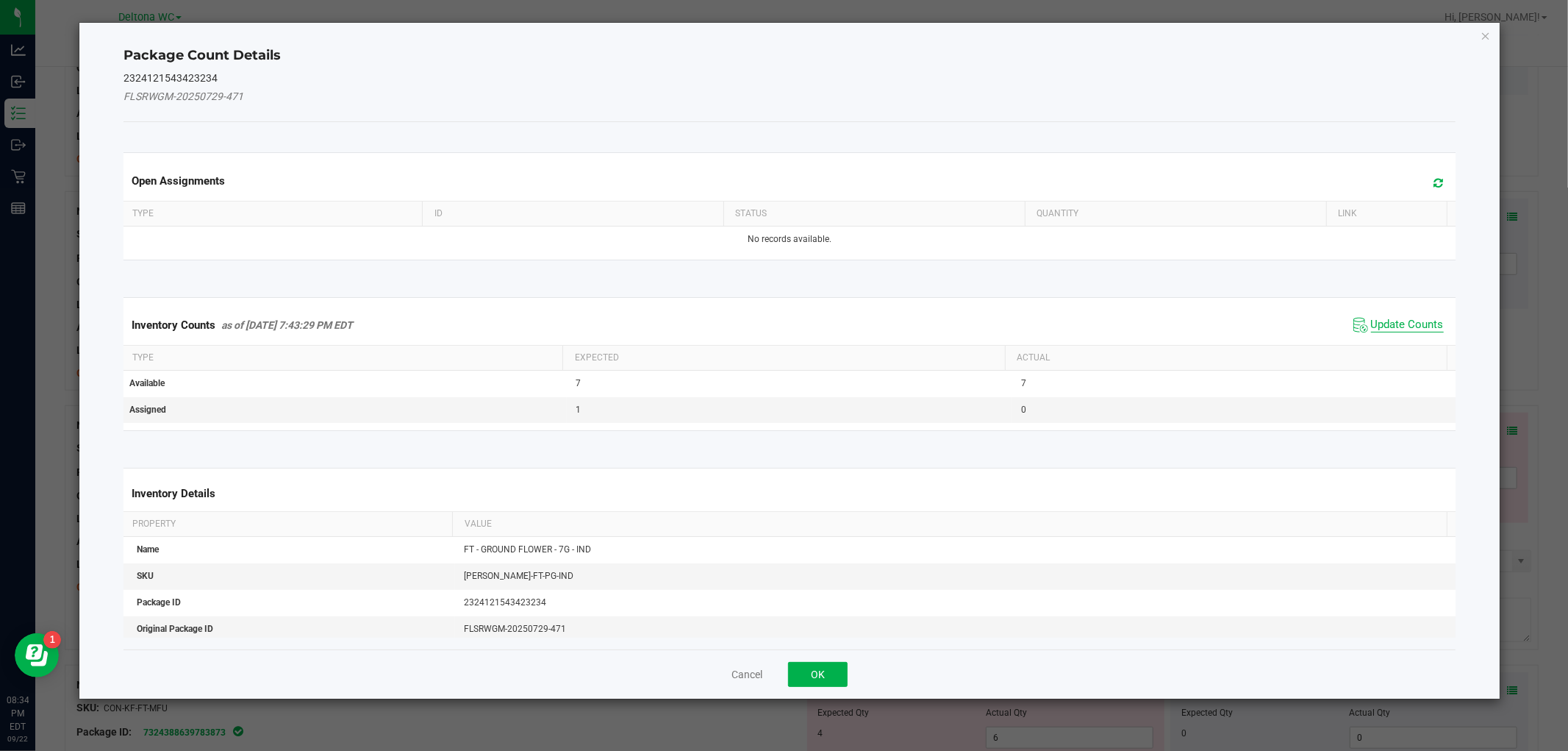
click at [1401, 329] on span "Update Counts" at bounding box center [1408, 325] width 73 height 15
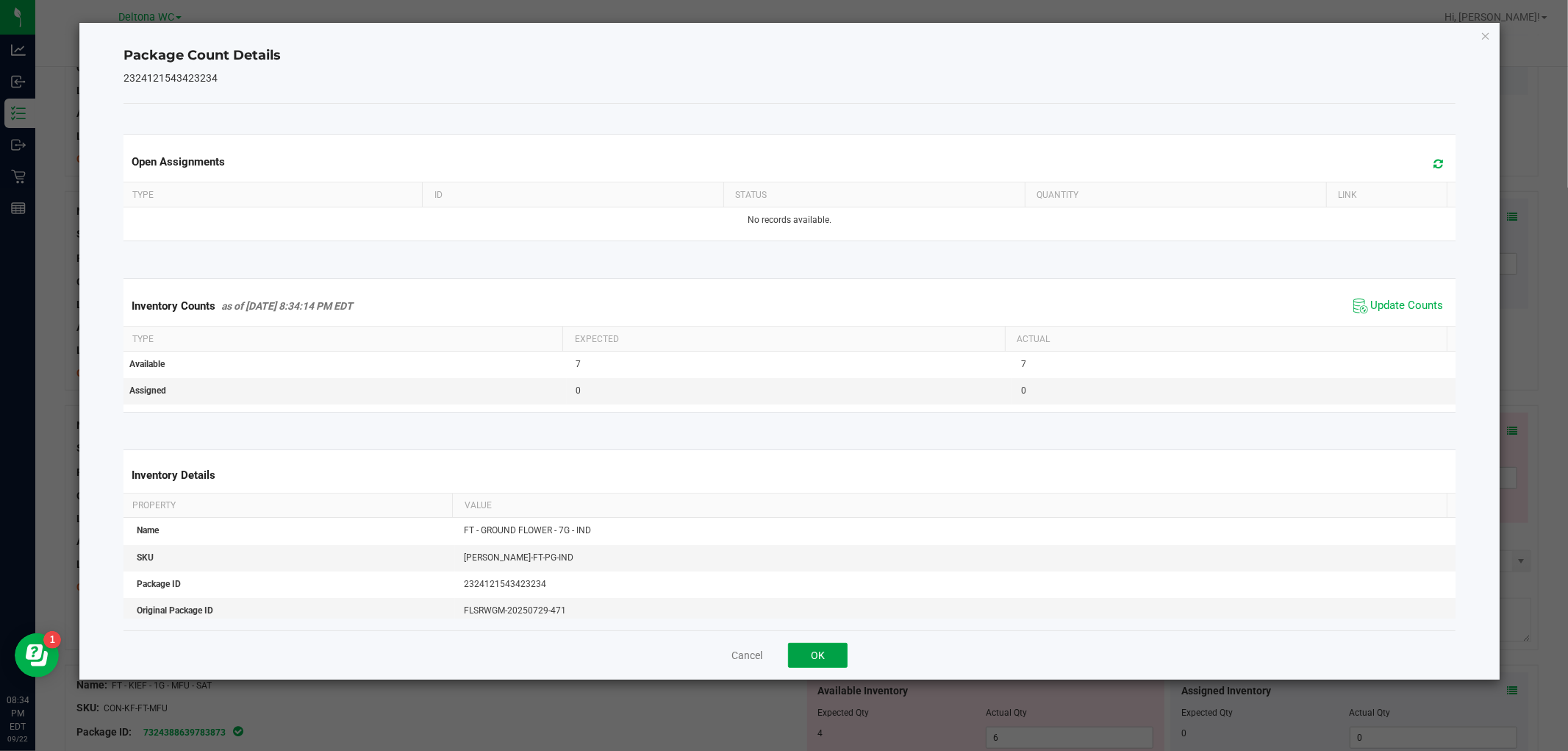
drag, startPoint x: 822, startPoint y: 652, endPoint x: 854, endPoint y: 651, distance: 32.0
click at [829, 651] on button "OK" at bounding box center [818, 655] width 60 height 25
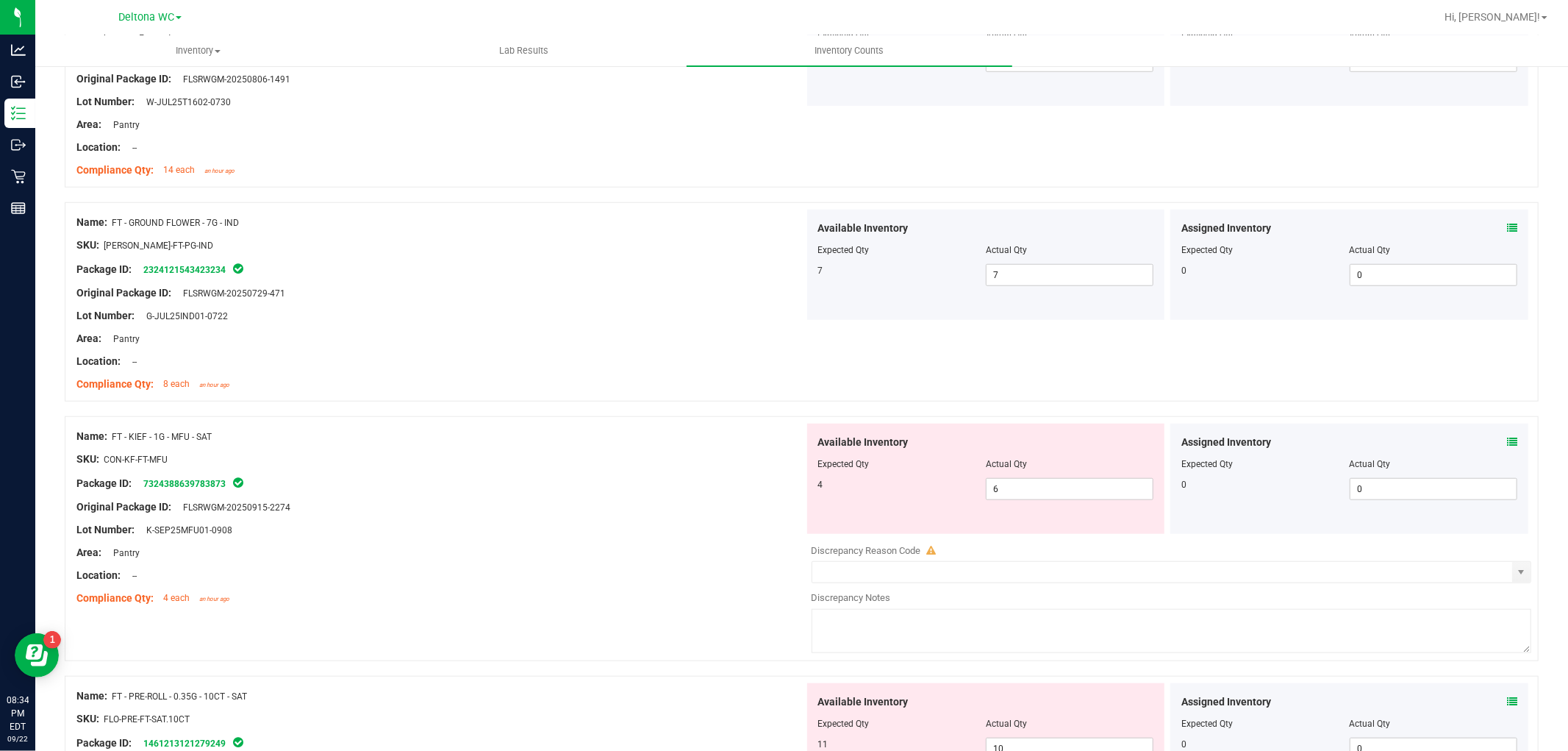
scroll to position [1144, 0]
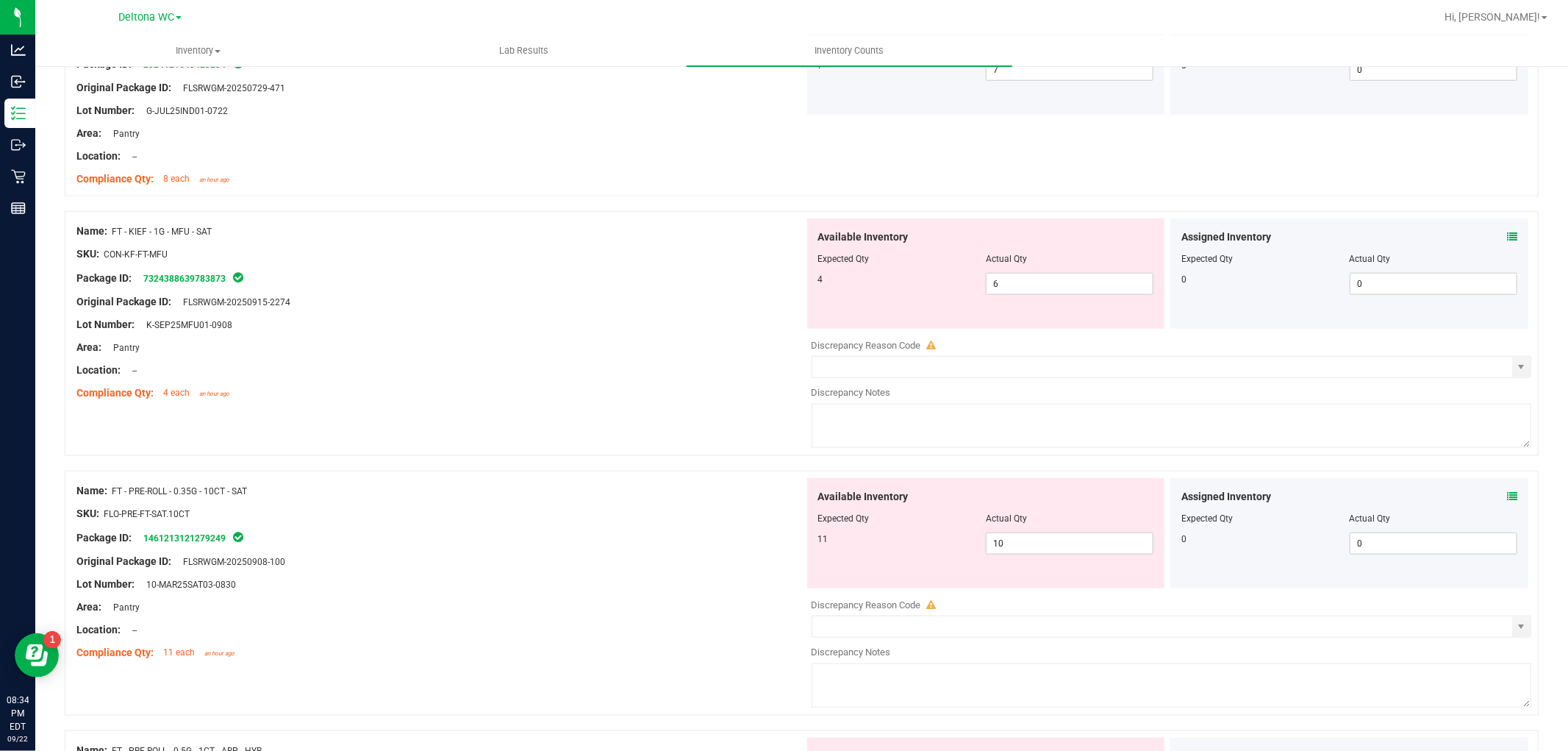
click at [1507, 241] on icon at bounding box center [1512, 236] width 10 height 10
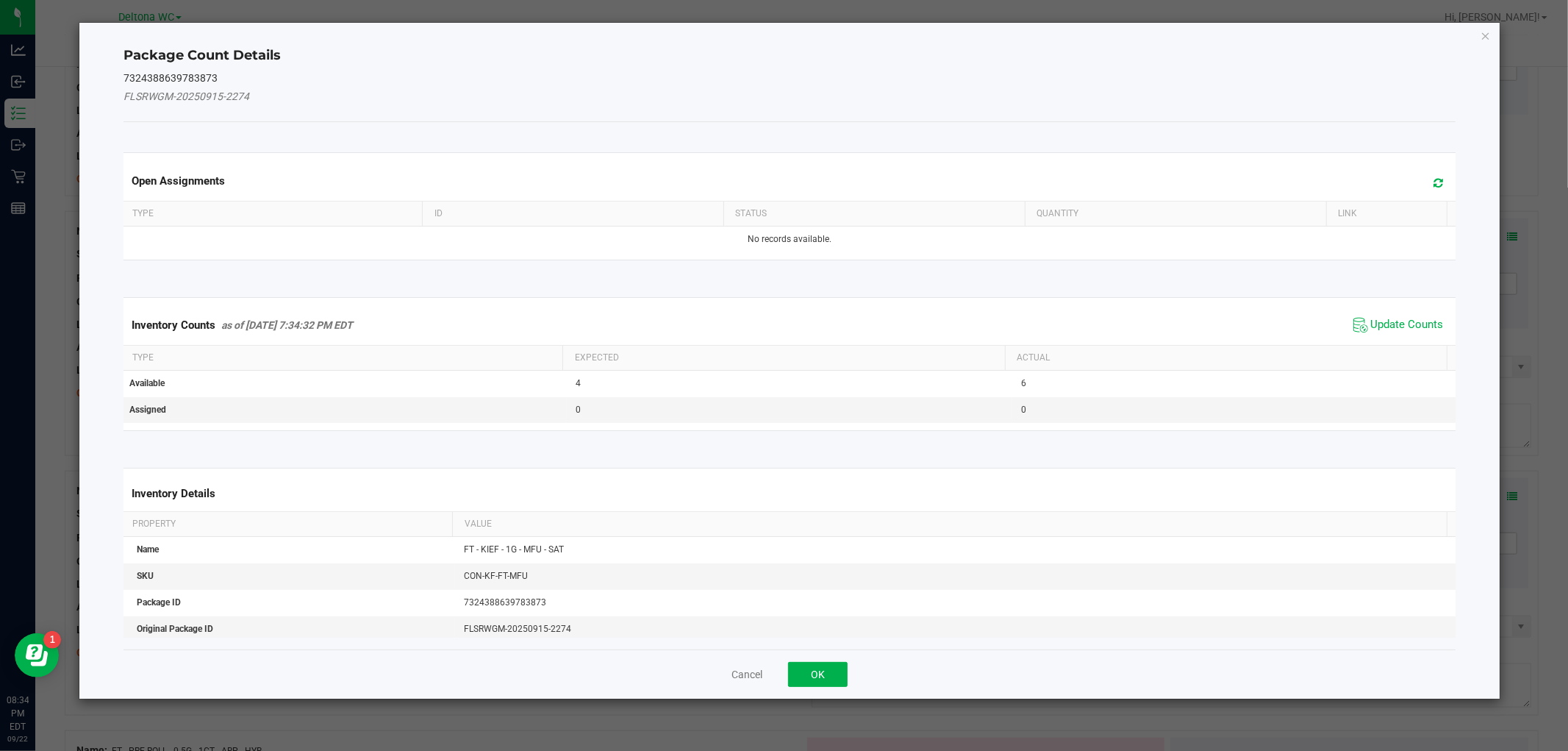
click at [1373, 314] on span "Update Counts" at bounding box center [1398, 325] width 98 height 22
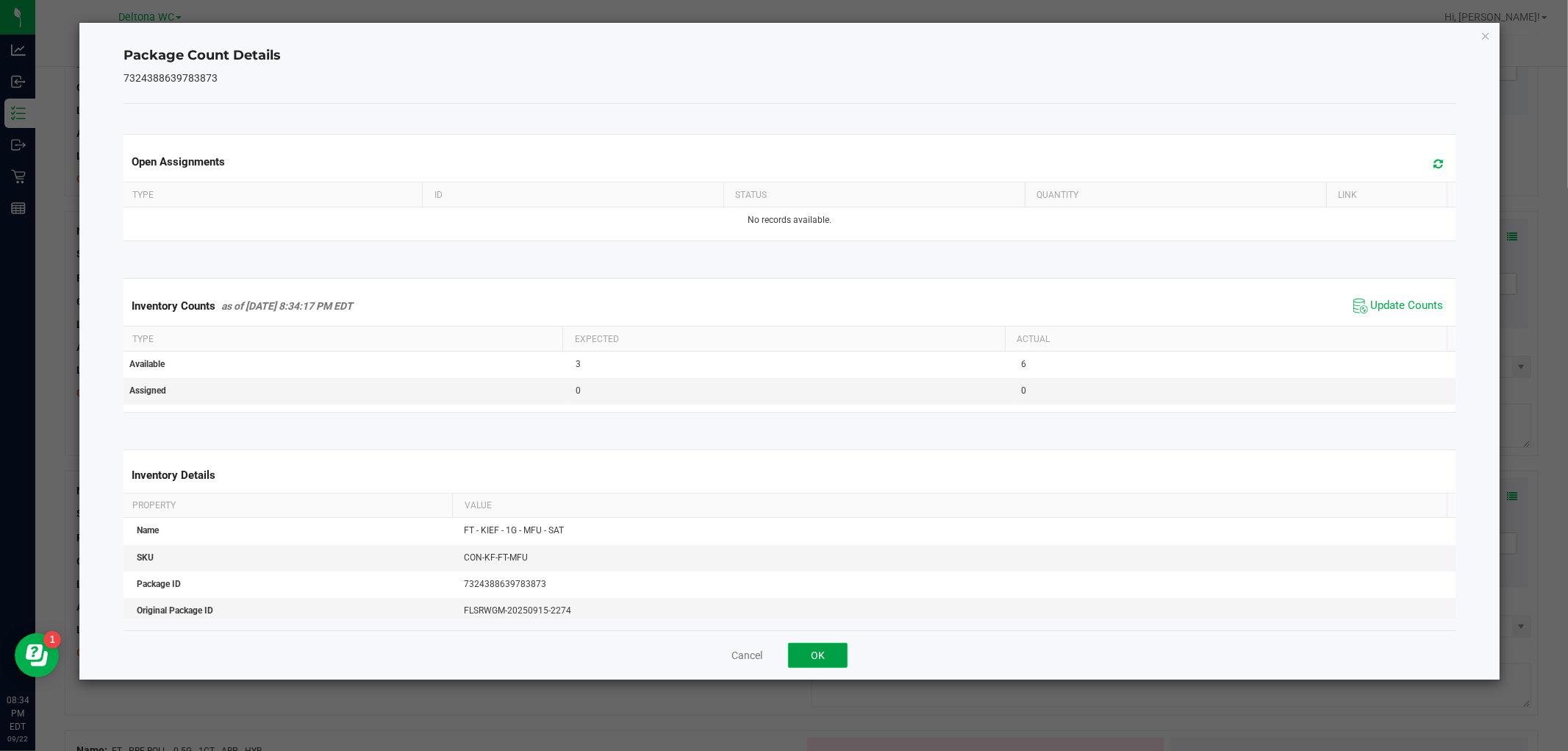
click at [832, 645] on button "OK" at bounding box center [818, 655] width 60 height 25
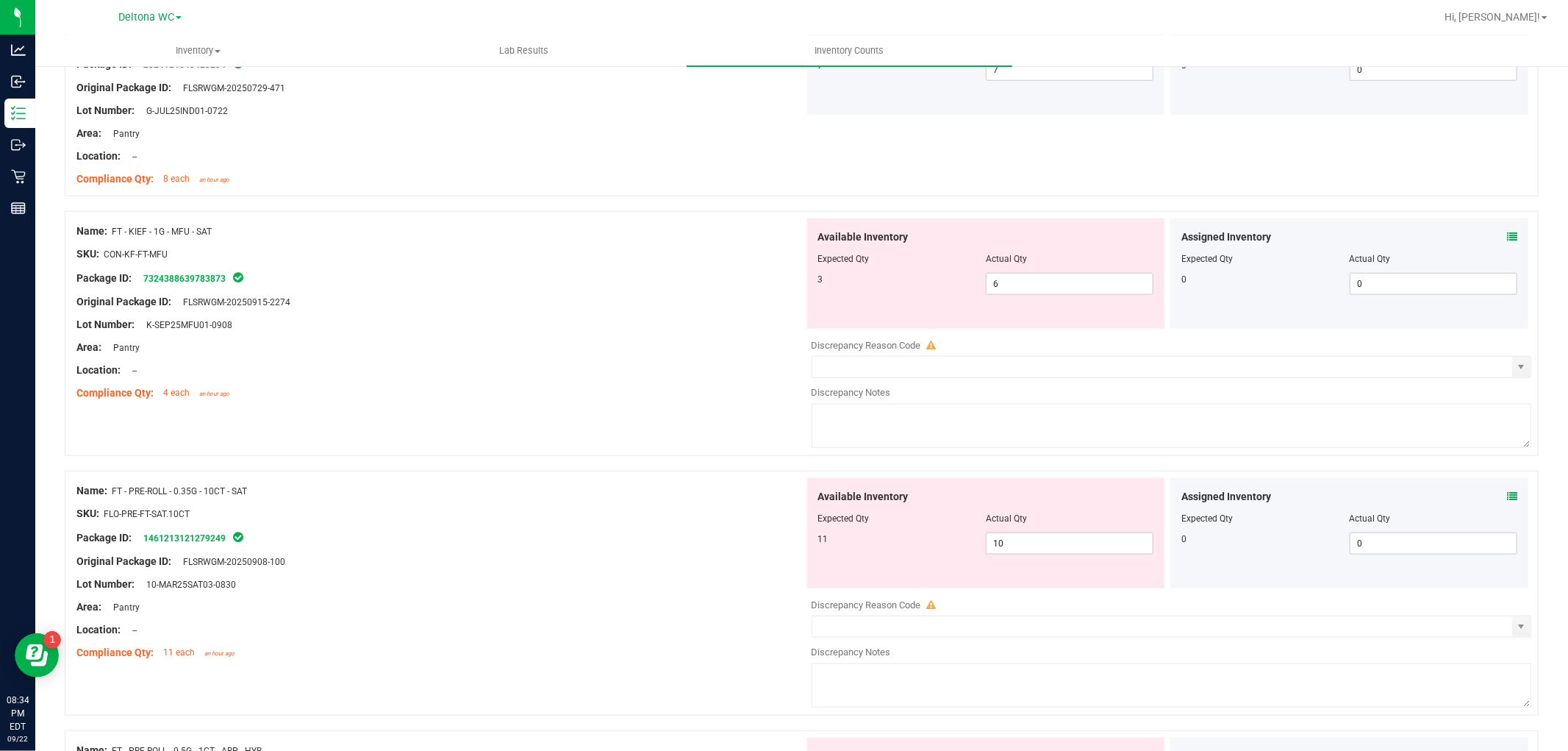
click at [1507, 496] on icon at bounding box center [1512, 496] width 10 height 10
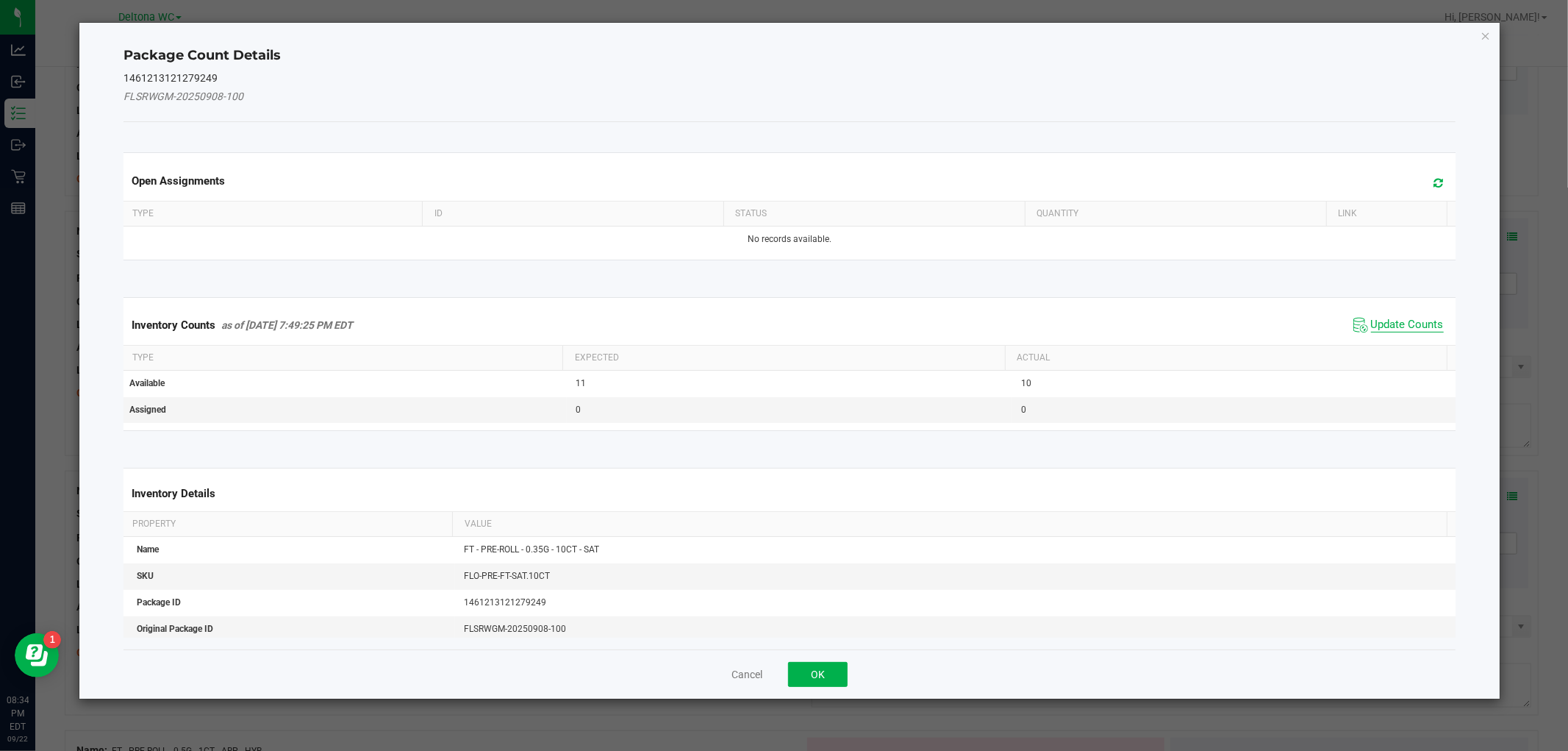
click at [1388, 326] on span "Update Counts" at bounding box center [1408, 325] width 73 height 15
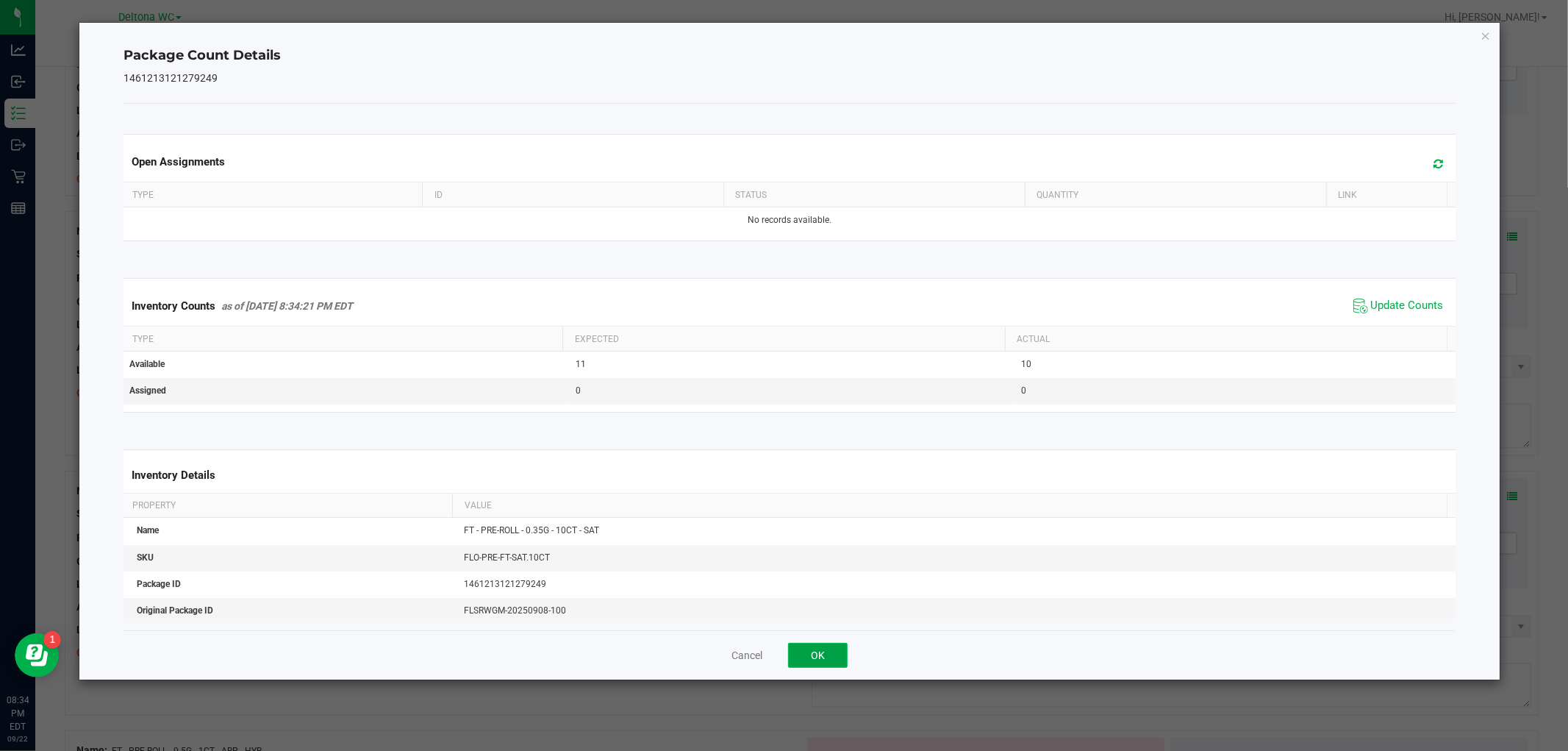
click at [843, 651] on button "OK" at bounding box center [818, 655] width 60 height 25
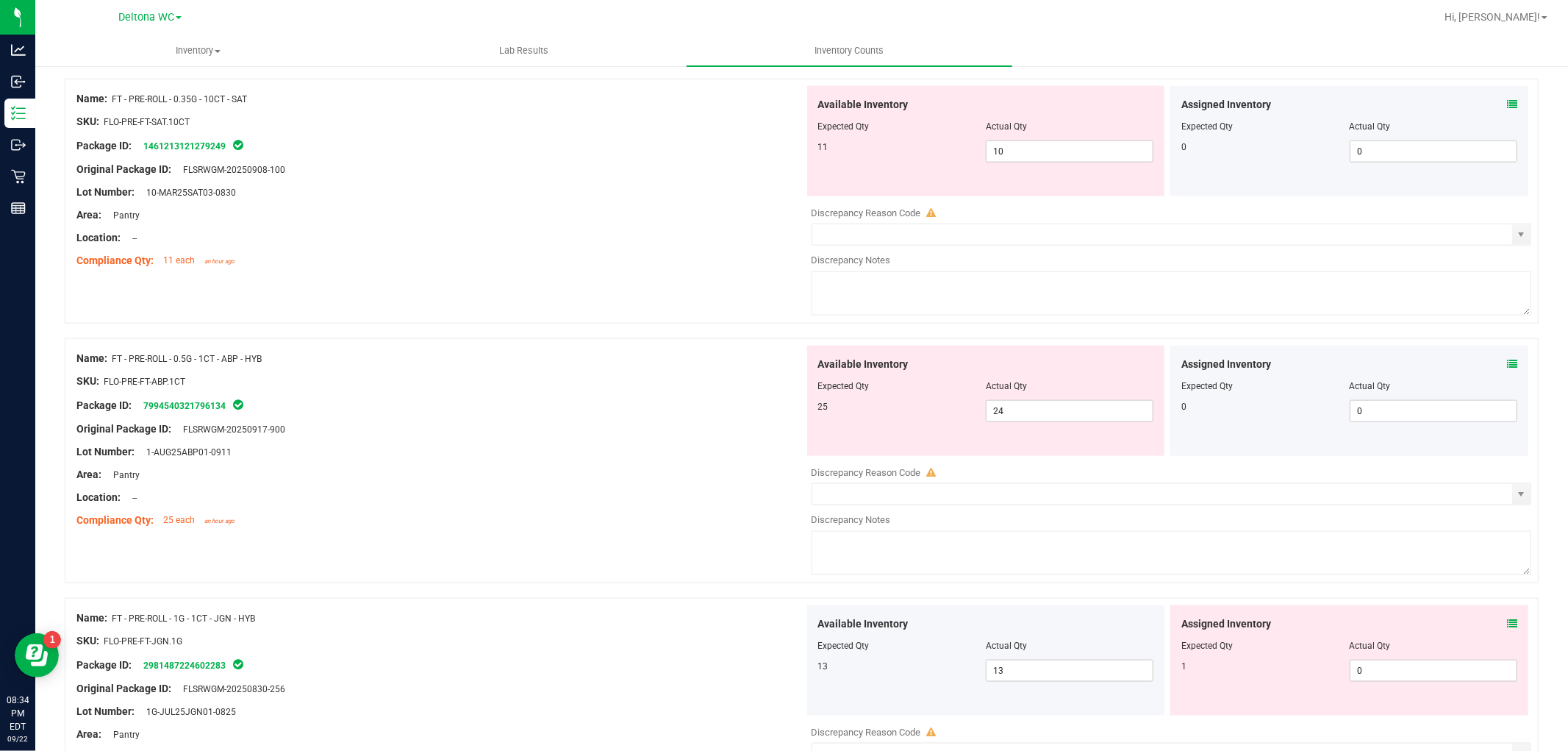
scroll to position [1553, 0]
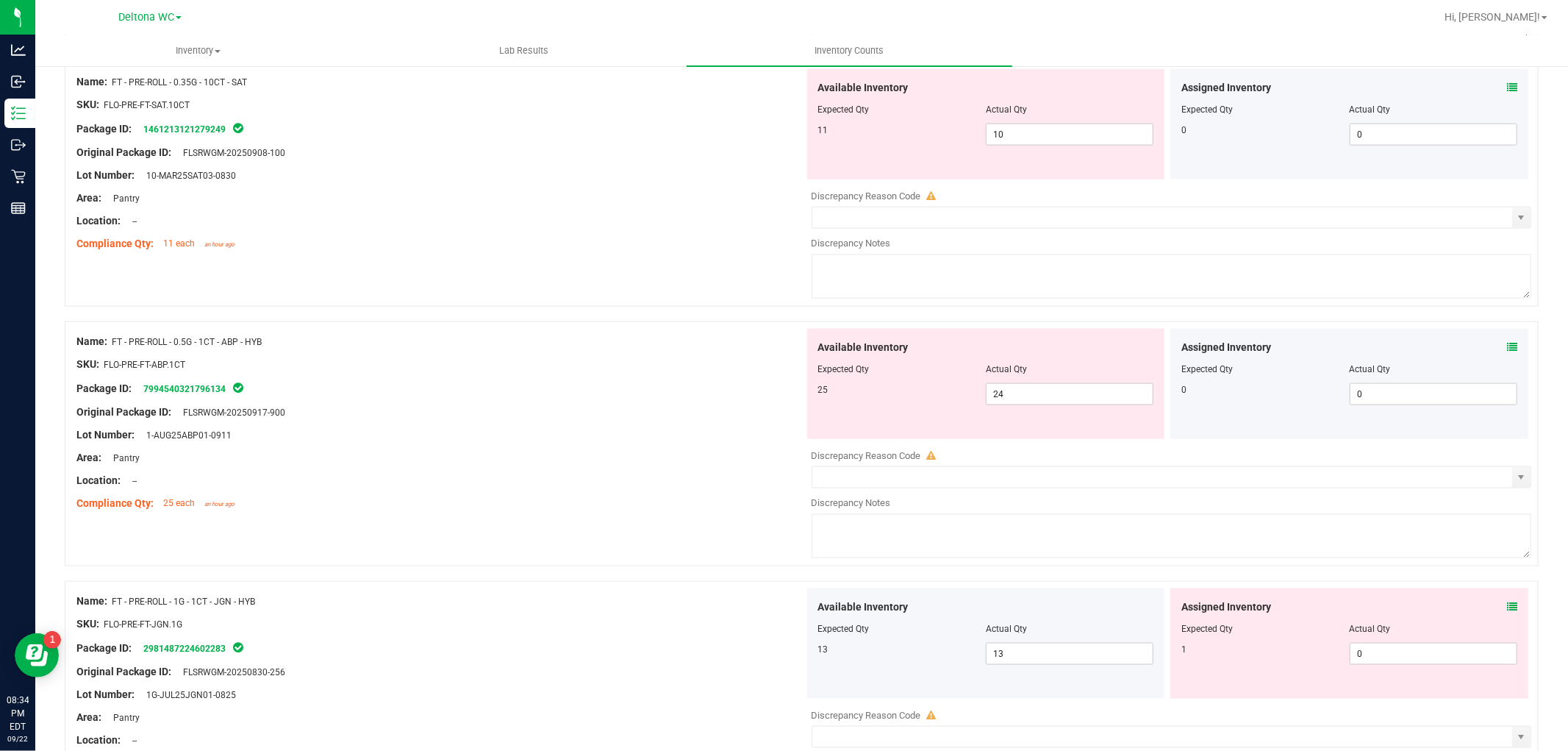
click at [1507, 345] on icon at bounding box center [1512, 346] width 10 height 10
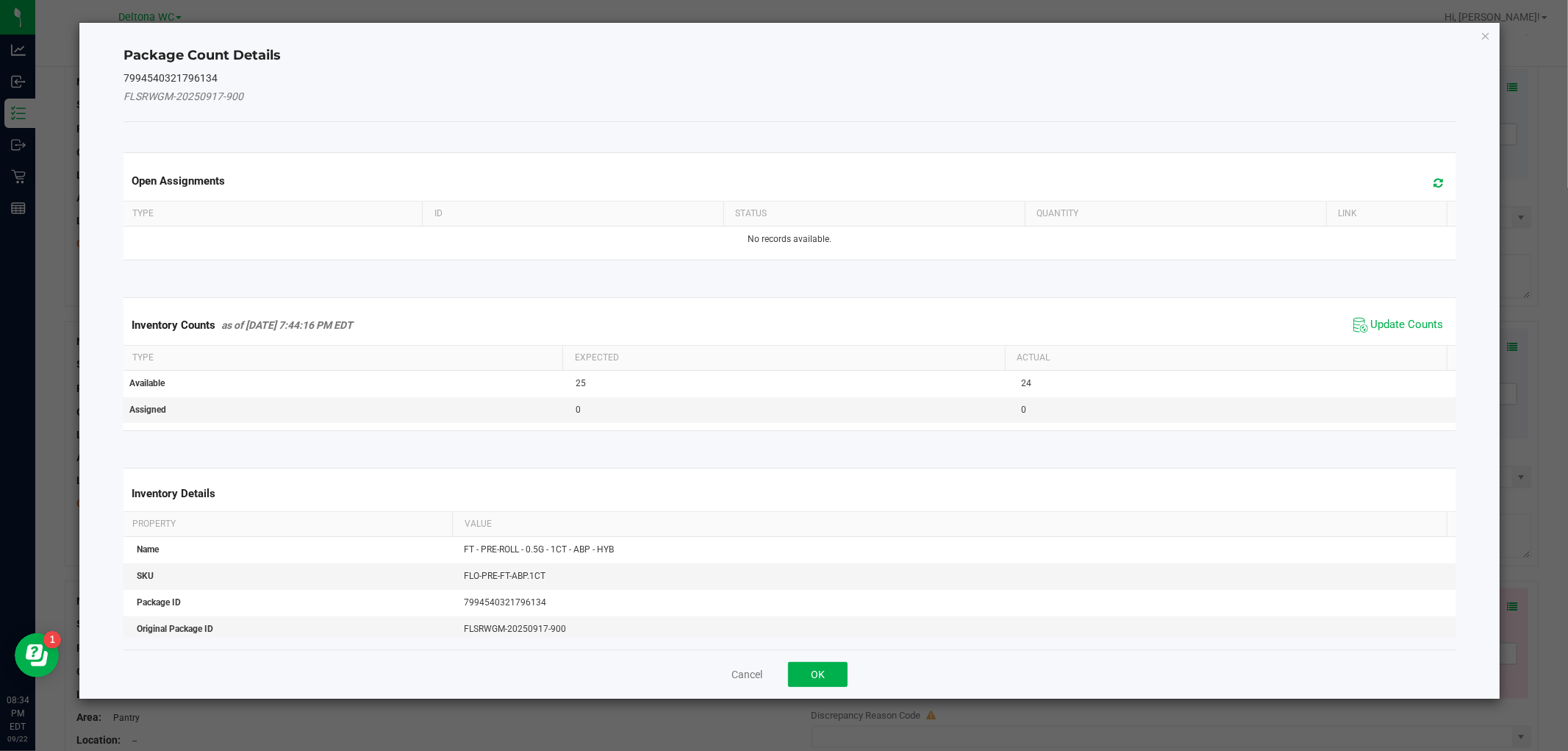
click at [1368, 334] on span "Update Counts" at bounding box center [1398, 325] width 98 height 22
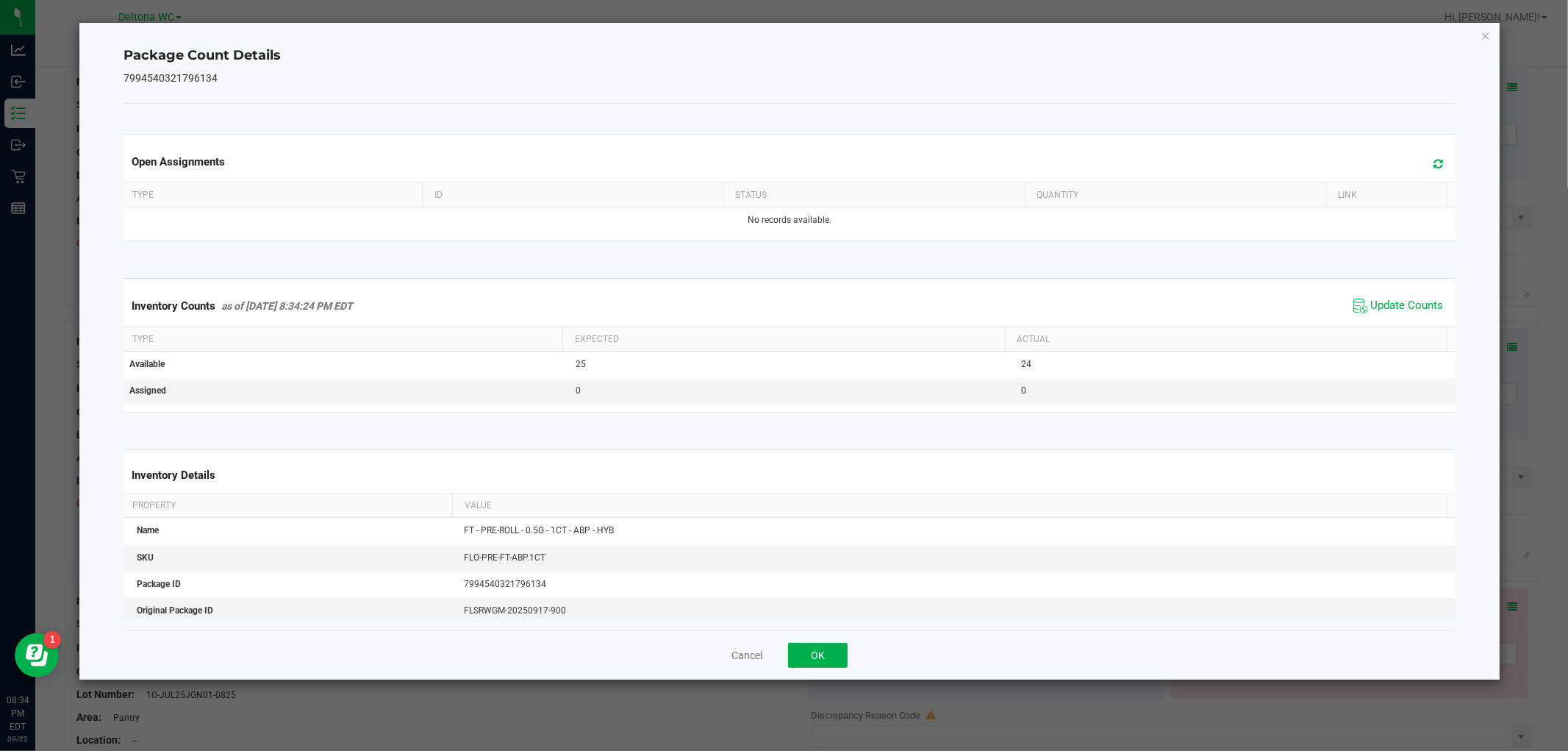
click at [1363, 326] on th "Actual" at bounding box center [1226, 338] width 442 height 25
click at [828, 636] on div "Cancel OK" at bounding box center [789, 654] width 1331 height 49
drag, startPoint x: 827, startPoint y: 650, endPoint x: 1139, endPoint y: 575, distance: 320.9
click at [827, 651] on button "OK" at bounding box center [818, 655] width 60 height 25
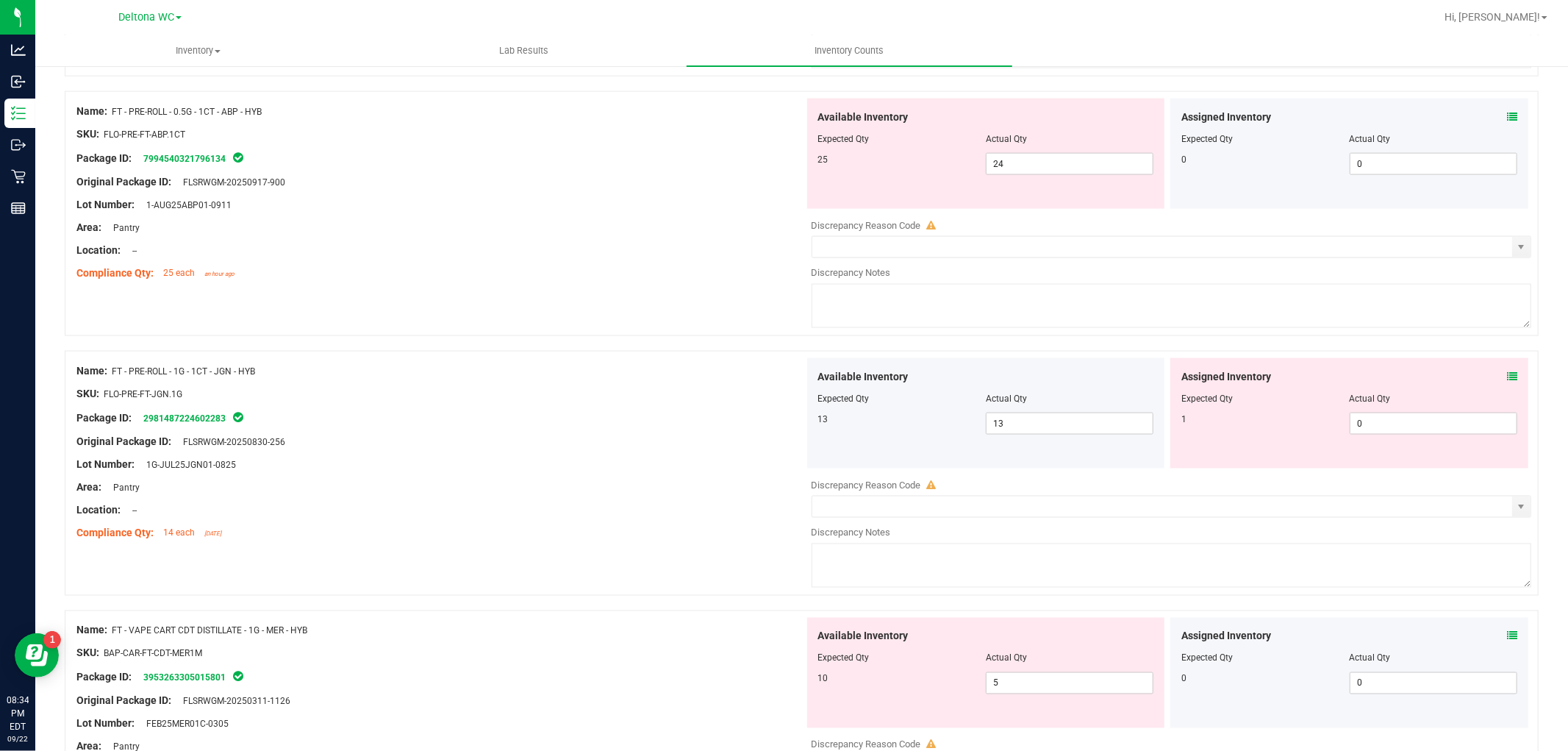
scroll to position [1798, 0]
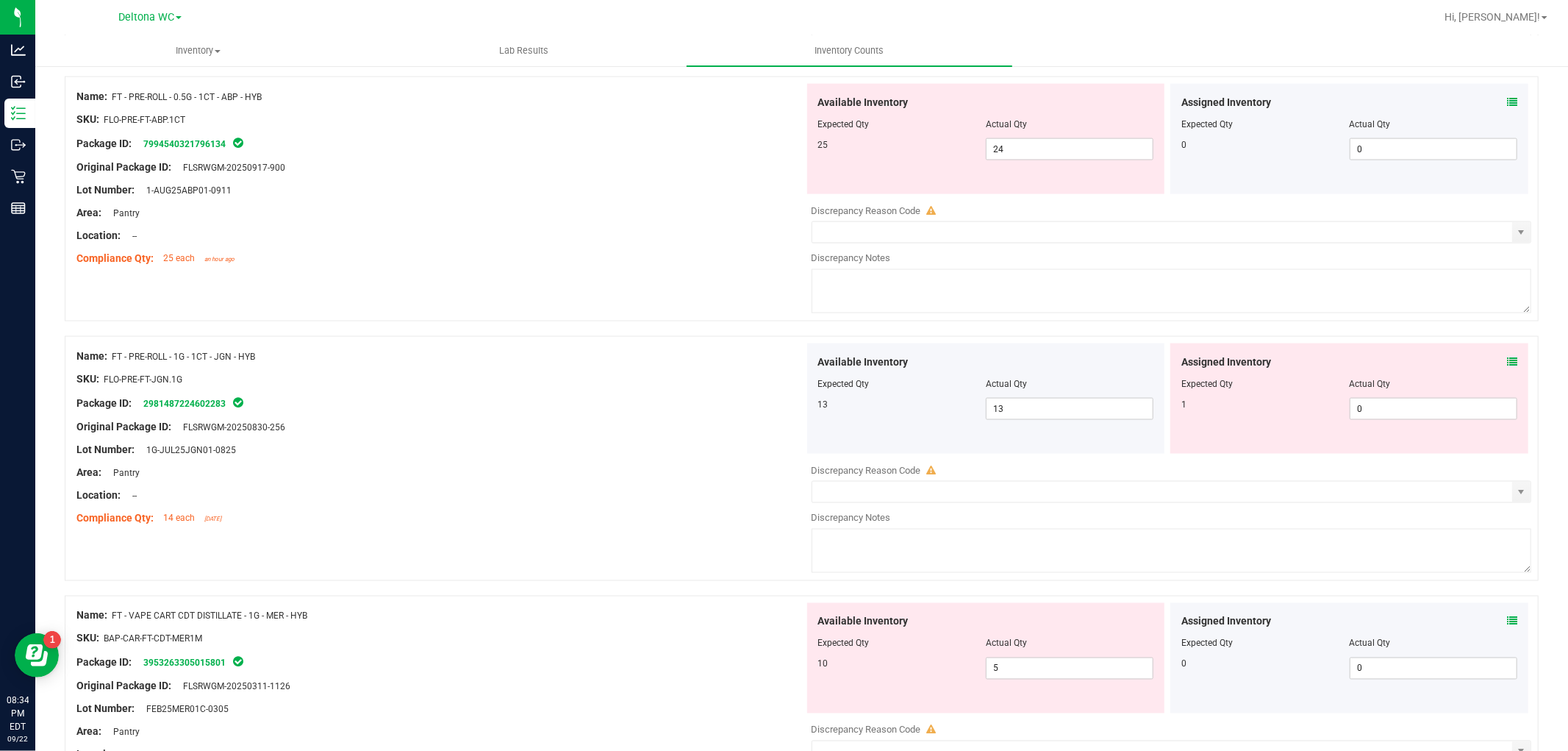
click at [1507, 366] on icon at bounding box center [1512, 361] width 10 height 10
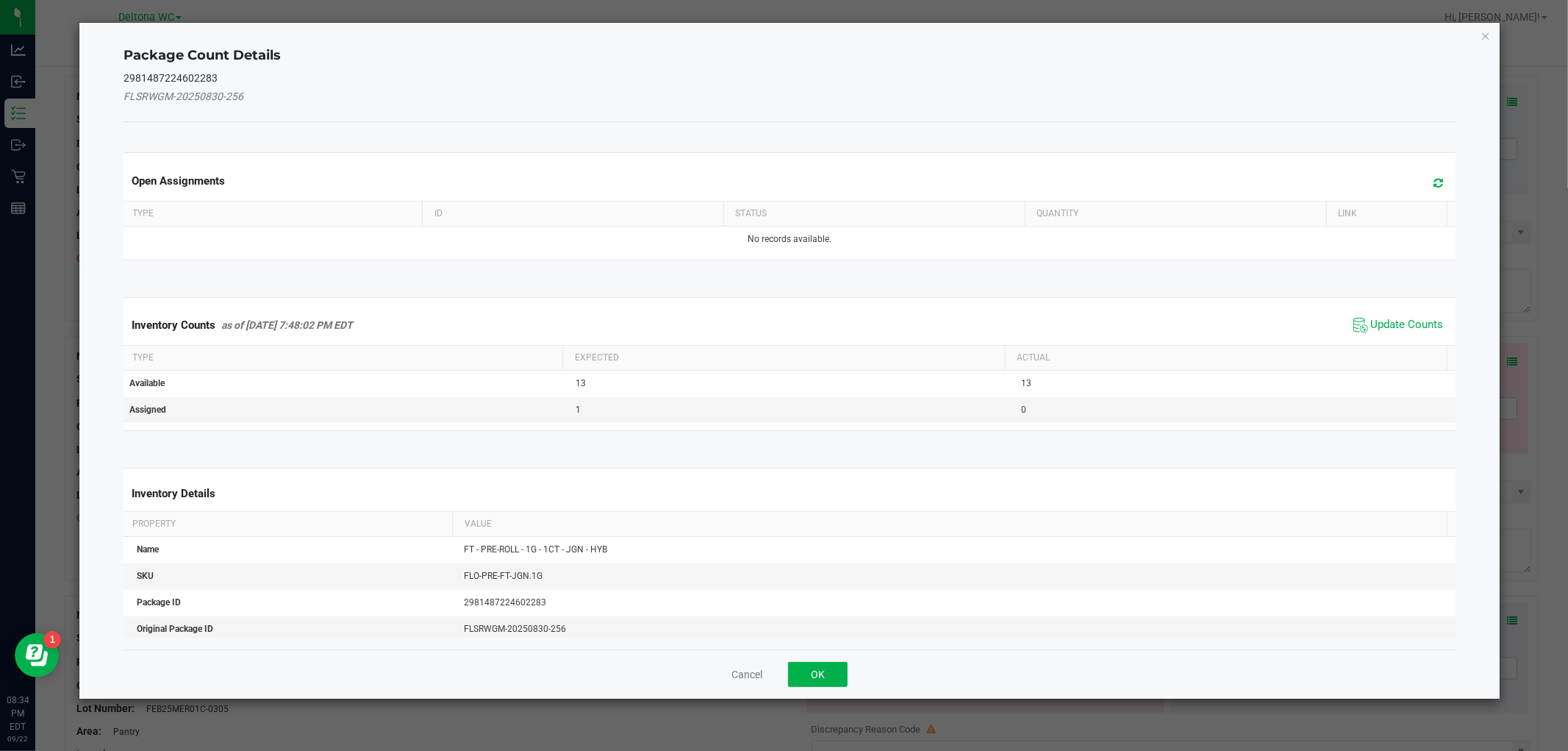
click at [1375, 340] on div "Inventory Counts as of [DATE] 7:48:02 PM EDT Update Counts" at bounding box center [790, 324] width 1338 height 40
click at [1375, 334] on span "Update Counts" at bounding box center [1398, 325] width 98 height 22
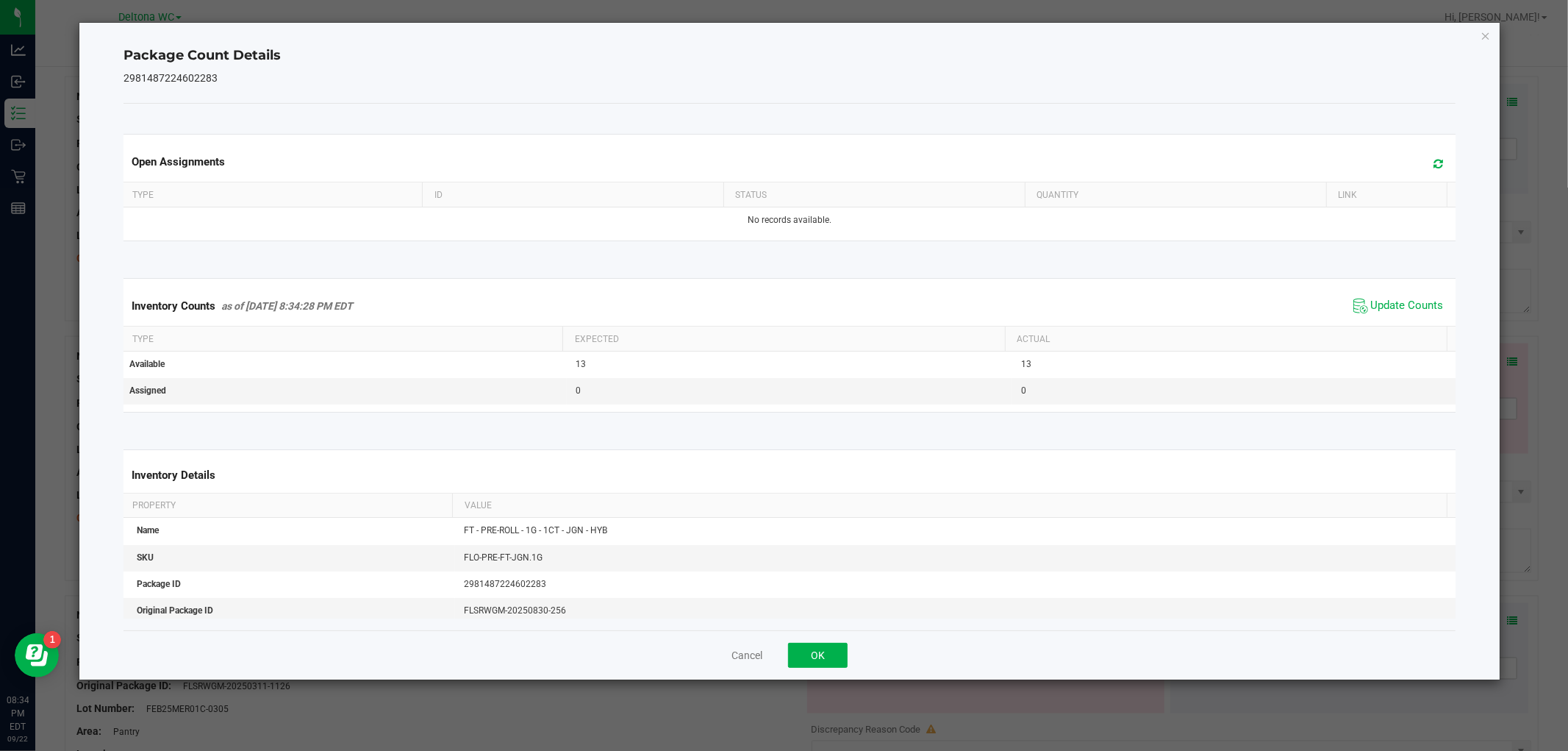
click at [1374, 326] on th "Actual" at bounding box center [1226, 338] width 442 height 25
drag, startPoint x: 806, startPoint y: 669, endPoint x: 829, endPoint y: 647, distance: 31.8
click at [807, 666] on div "Cancel OK" at bounding box center [789, 654] width 1331 height 49
click at [836, 637] on div "Cancel OK" at bounding box center [789, 654] width 1331 height 49
click at [834, 651] on div "Cancel OK" at bounding box center [789, 654] width 1331 height 49
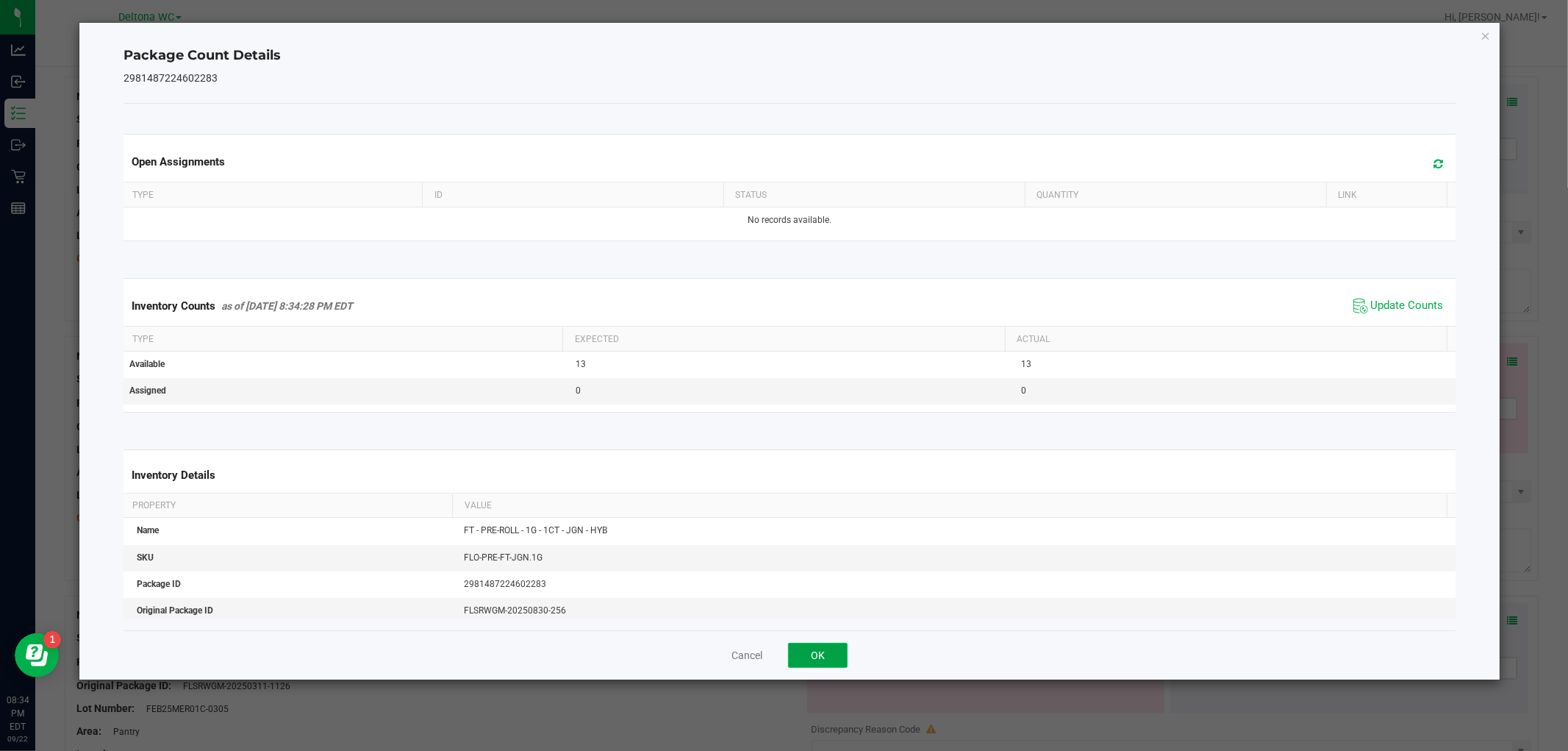
click at [839, 660] on button "OK" at bounding box center [818, 655] width 60 height 25
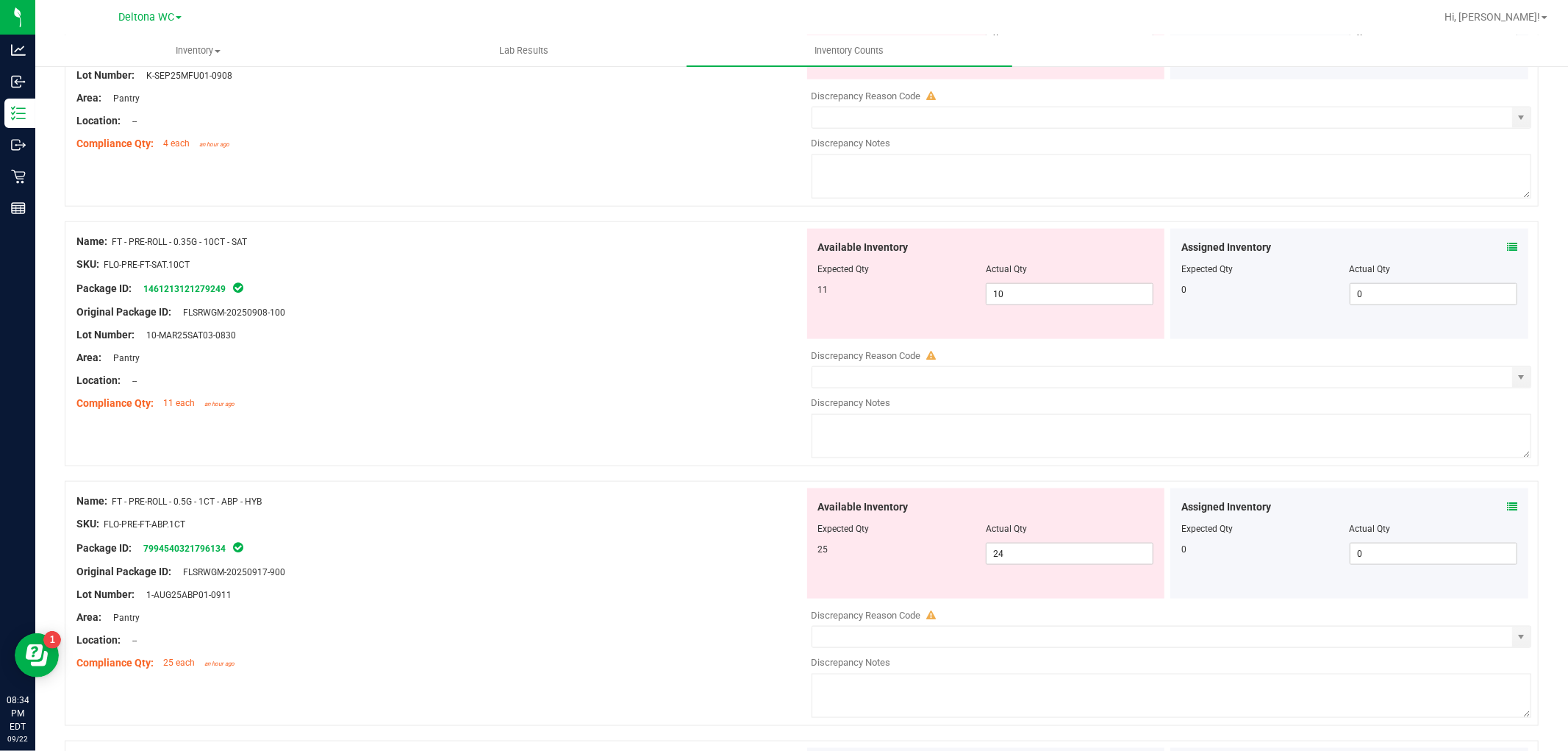
scroll to position [1389, 0]
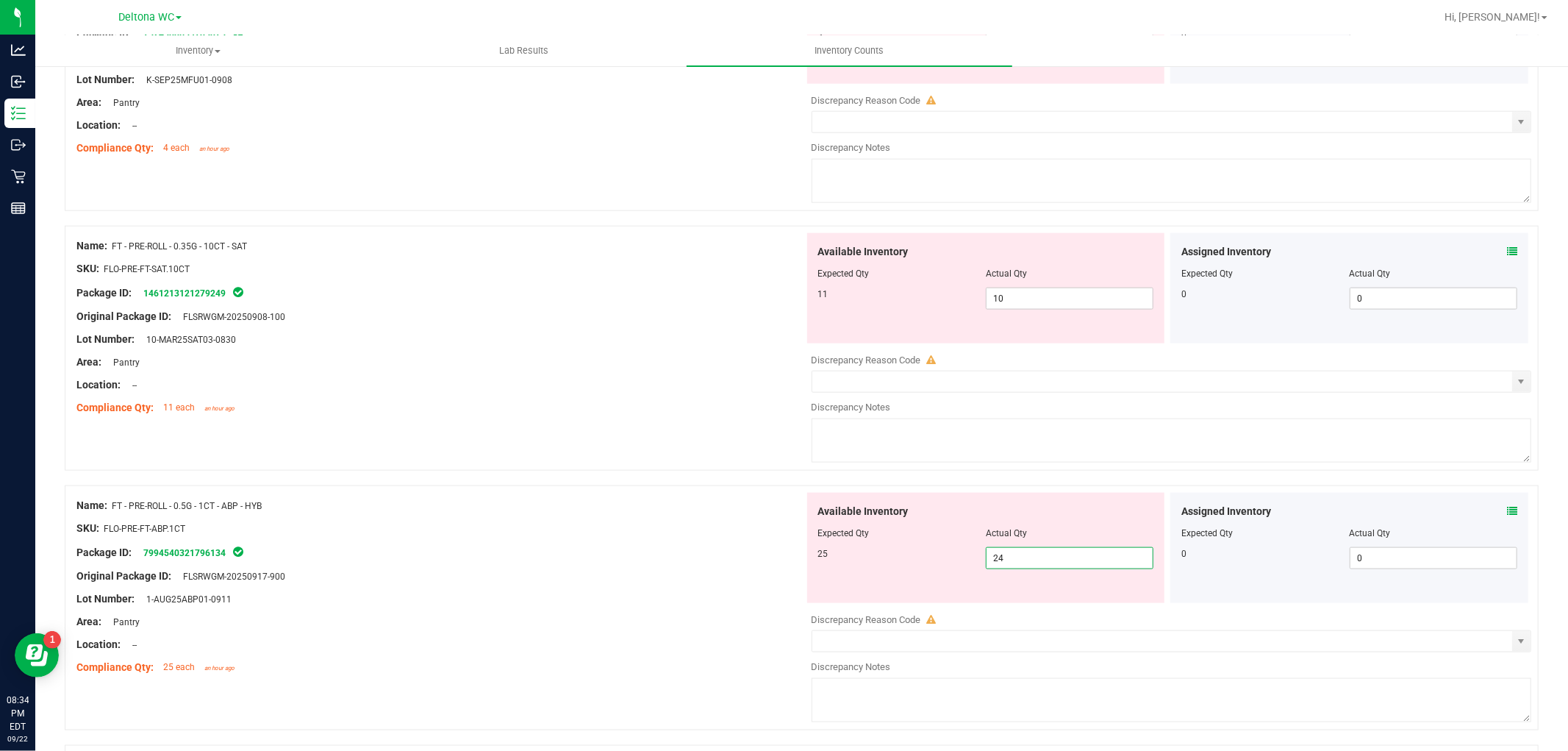
drag, startPoint x: 1058, startPoint y: 557, endPoint x: 709, endPoint y: 552, distance: 349.0
click at [709, 552] on div "Name: FT - PRE-ROLL - 0.5G - 1CT - ABP - HYB SKU: FLO-PRE-FT-ABP.1CT Package ID…" at bounding box center [802, 608] width 1474 height 245
click at [615, 494] on div "Name: FT - PRE-ROLL - 0.5G - 1CT - ABP - HYB SKU: FLO-PRE-FT-ABP.1CT Package ID…" at bounding box center [440, 587] width 728 height 188
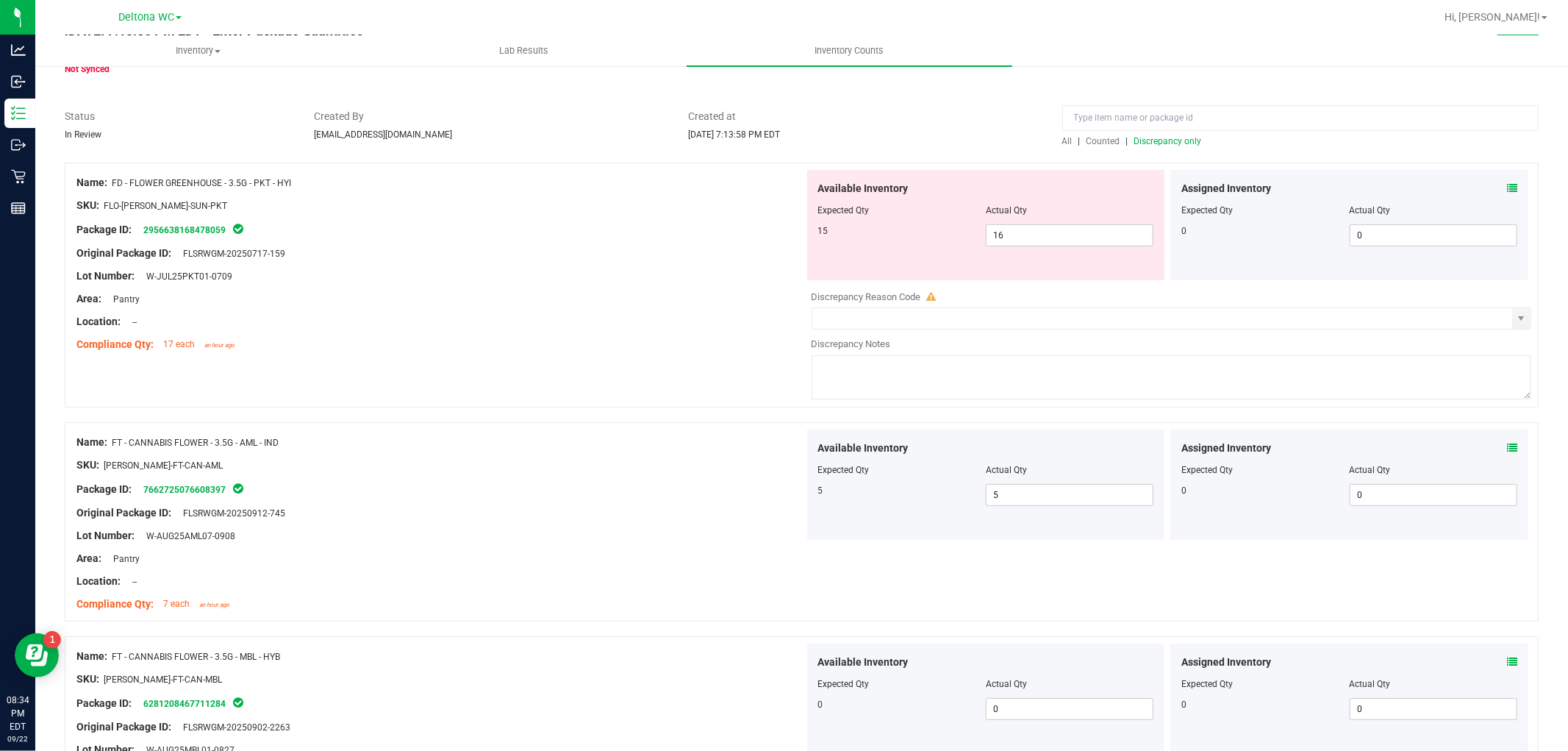
scroll to position [0, 0]
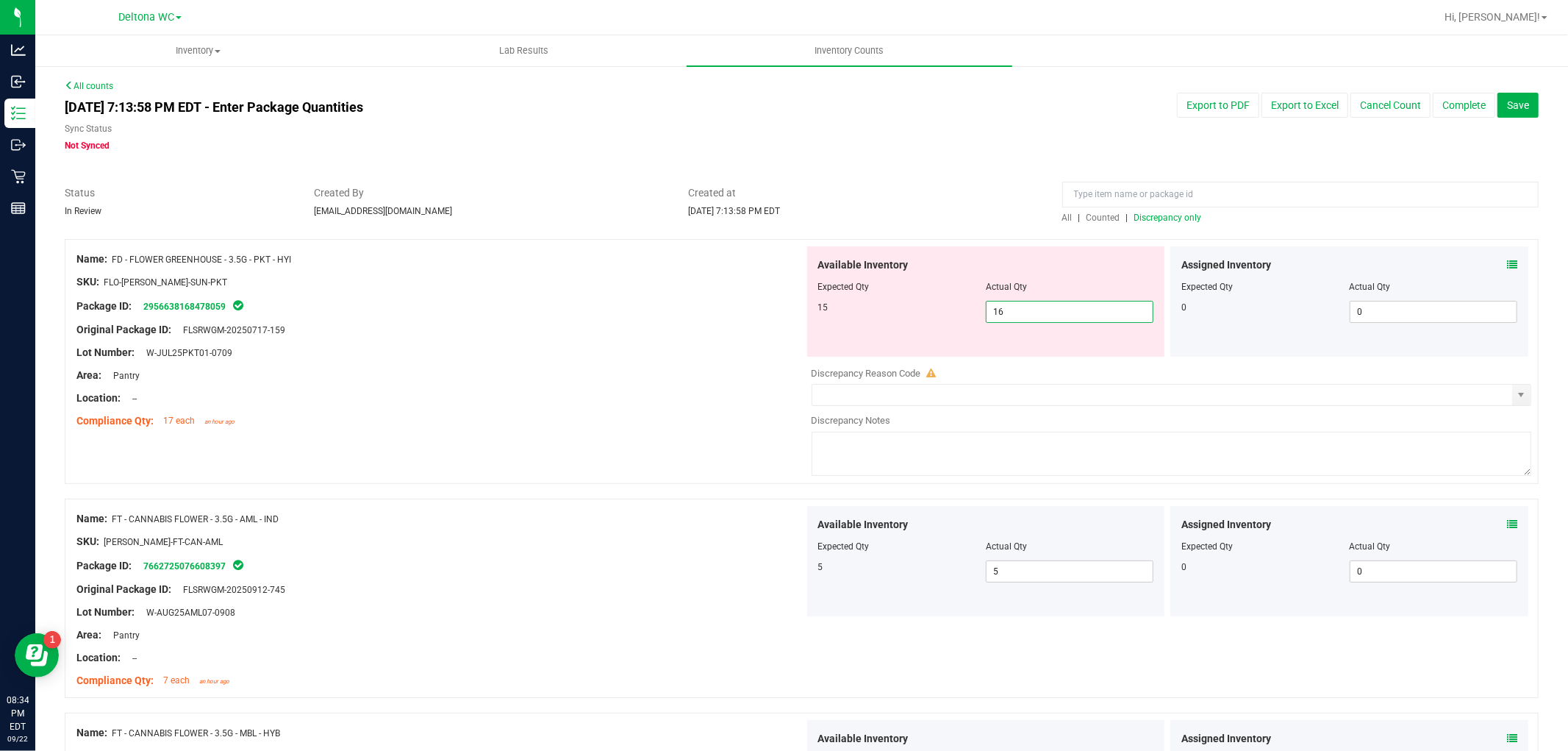
drag, startPoint x: 1021, startPoint y: 319, endPoint x: 657, endPoint y: 322, distance: 364.0
click at [657, 321] on div "Name: FD - FLOWER GREENHOUSE - 3.5G - PKT - HYI SKU: FLO-[PERSON_NAME]-SUN-PKT …" at bounding box center [802, 361] width 1474 height 245
type input "15"
click at [615, 334] on div "Original Package ID: FLSRWGM-20250717-159" at bounding box center [440, 330] width 728 height 16
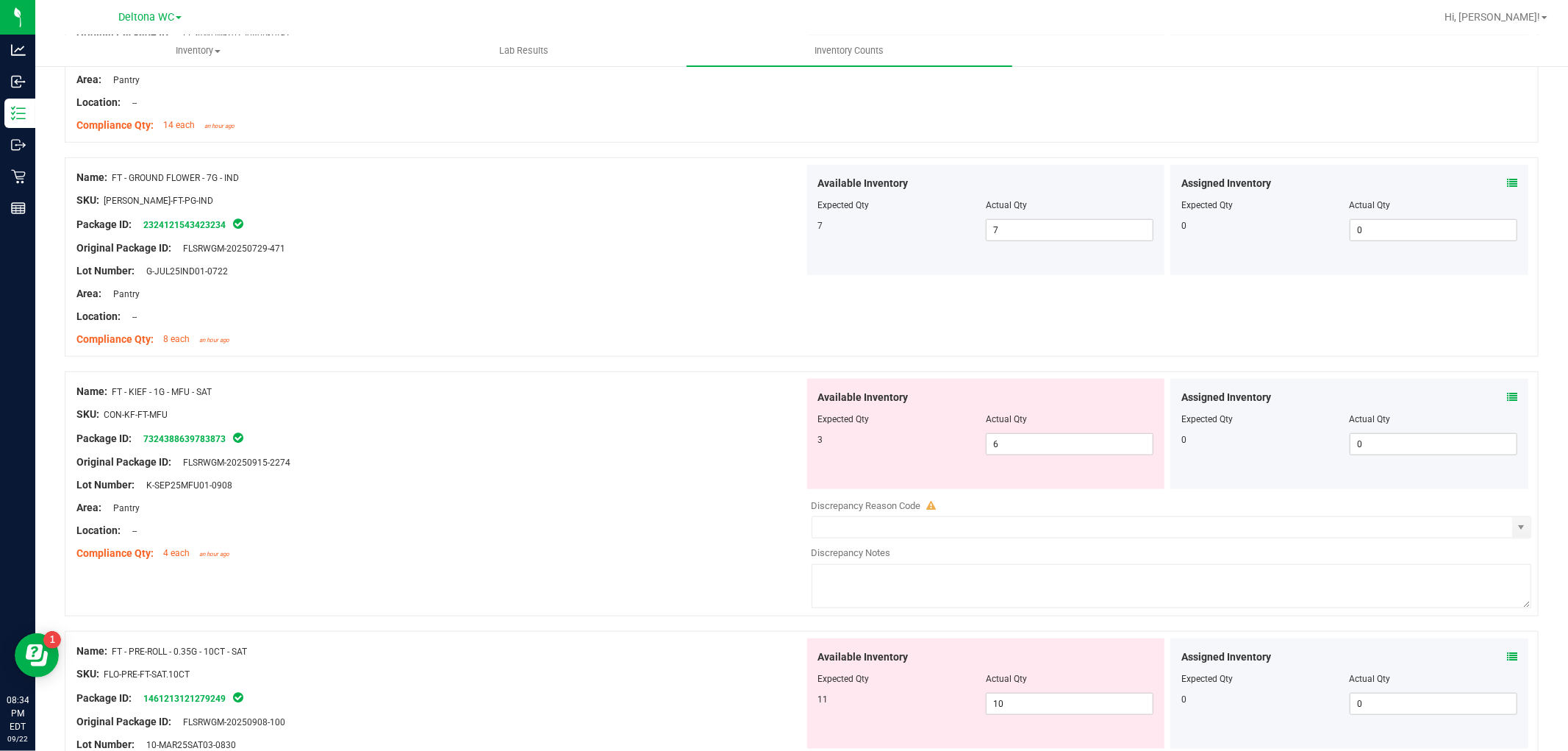
scroll to position [1144, 0]
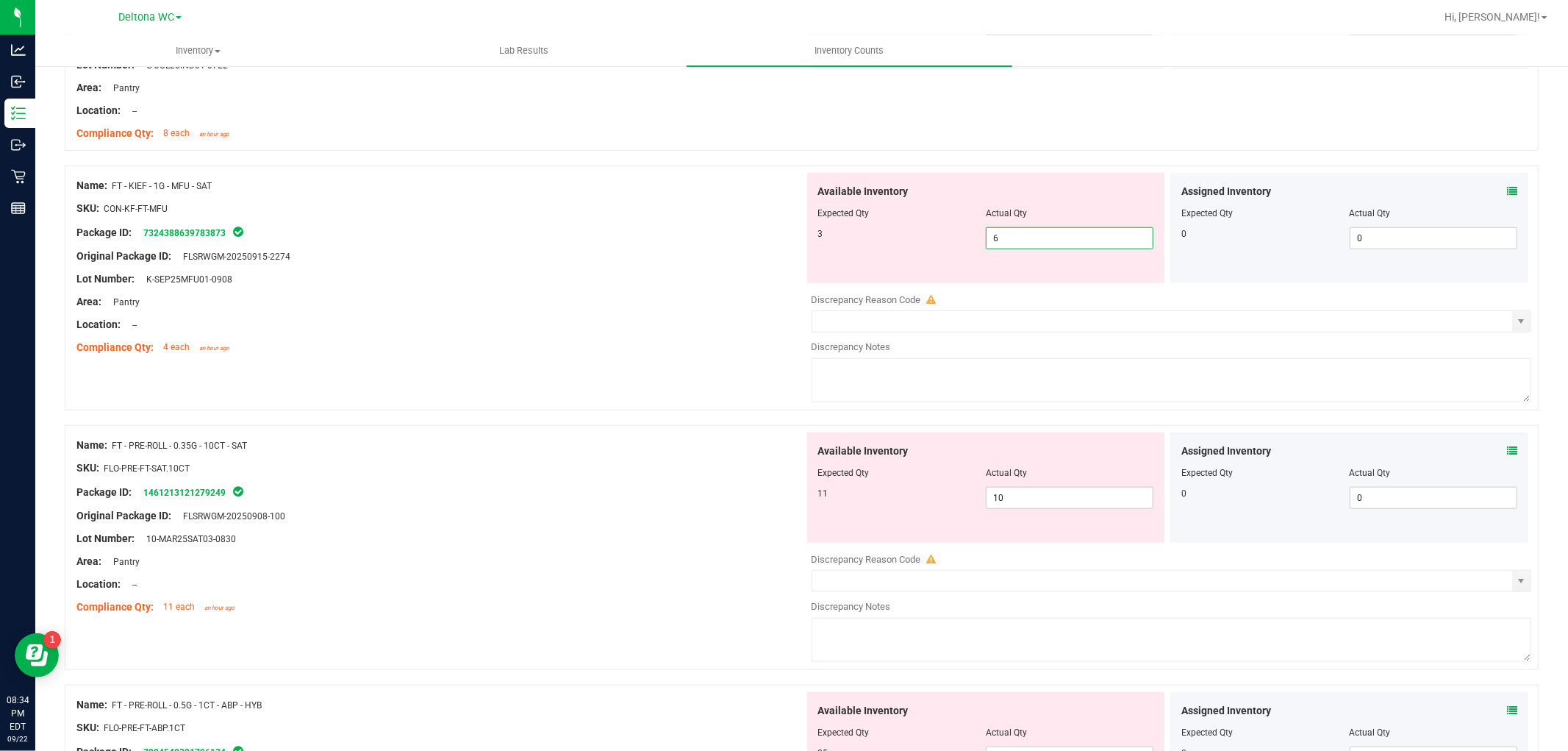
drag, startPoint x: 1055, startPoint y: 245, endPoint x: 797, endPoint y: 230, distance: 258.4
click at [804, 230] on div "Available Inventory Expected Qty Actual Qty 3 6 6" at bounding box center [986, 229] width 364 height 111
type input "3"
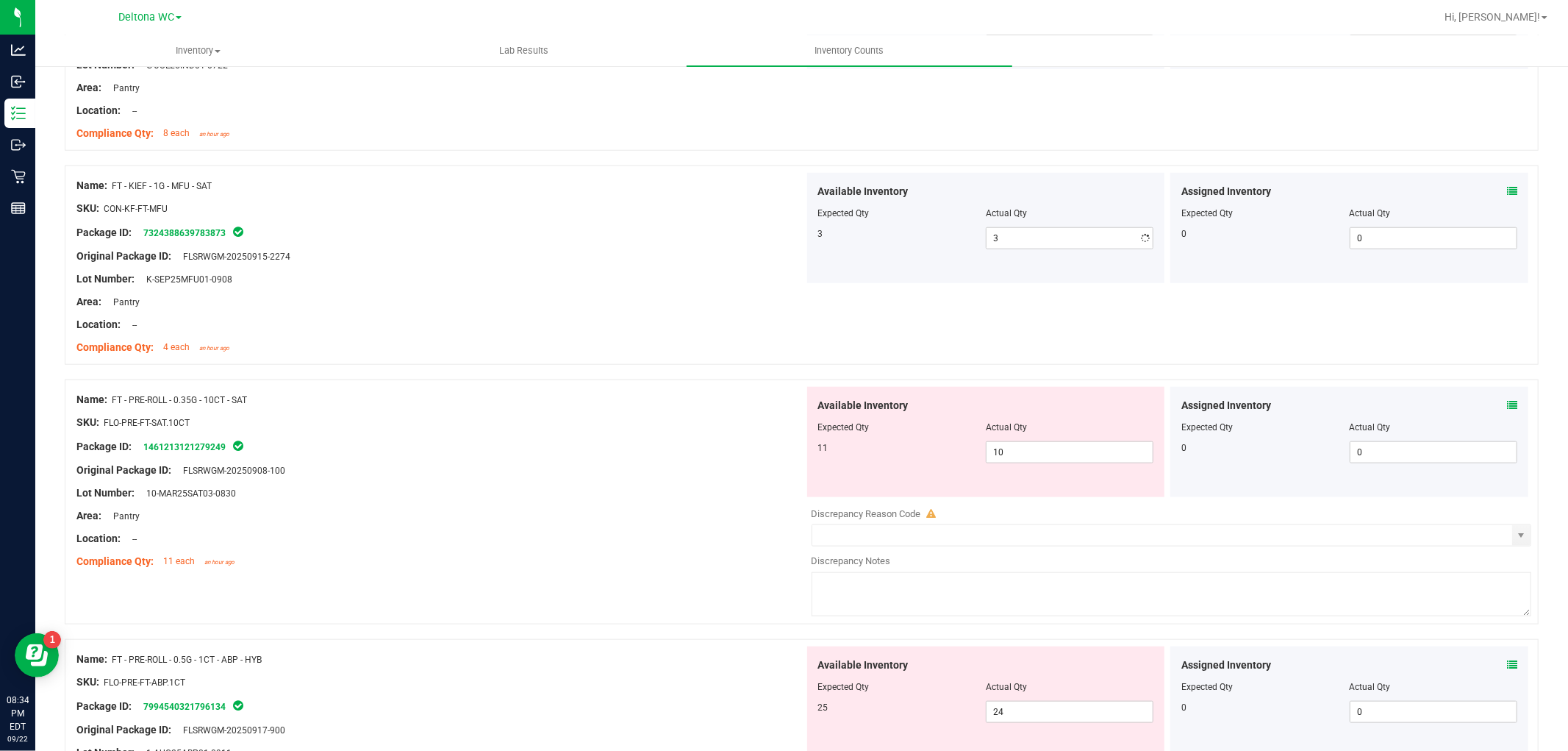
click at [670, 244] on div at bounding box center [440, 245] width 728 height 7
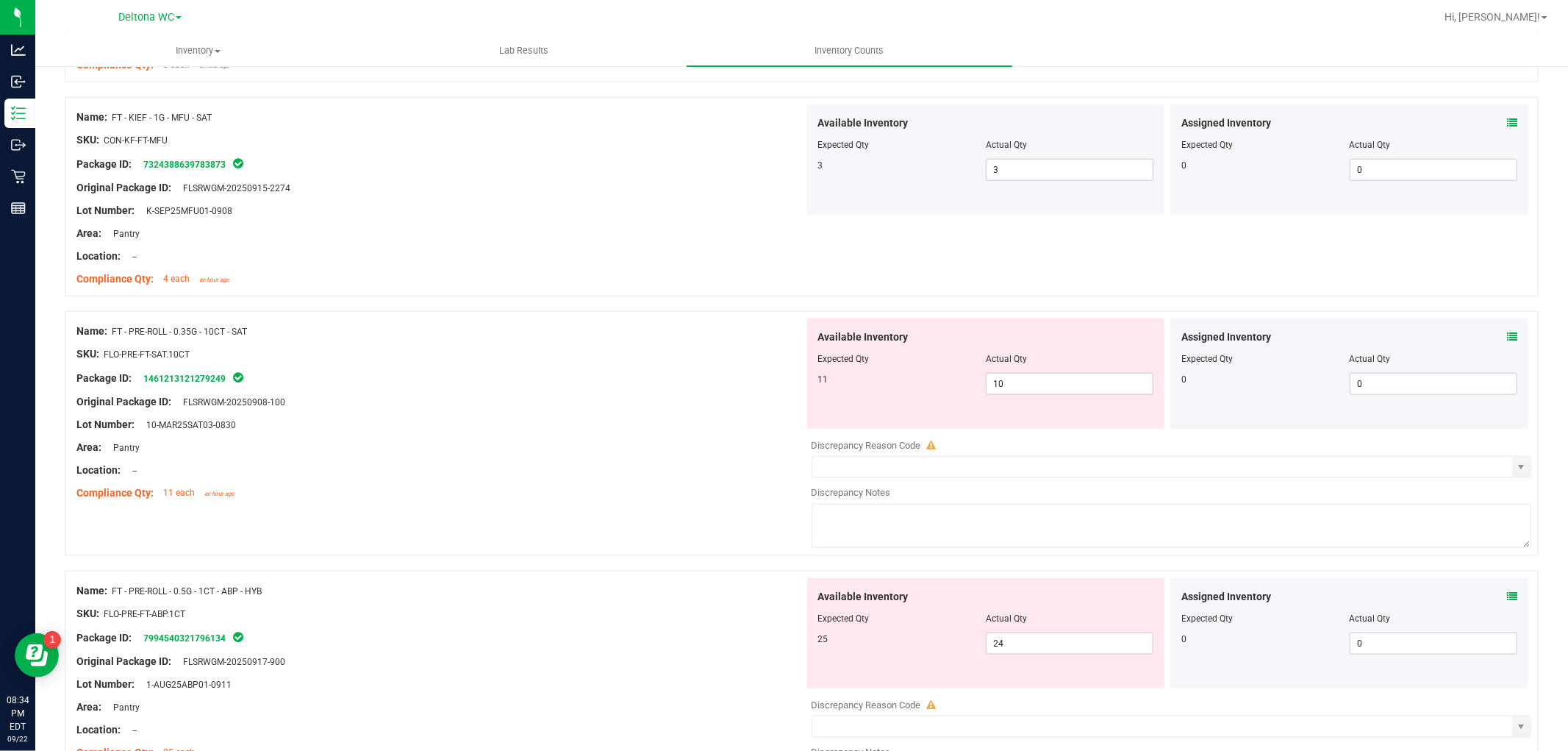
scroll to position [1307, 0]
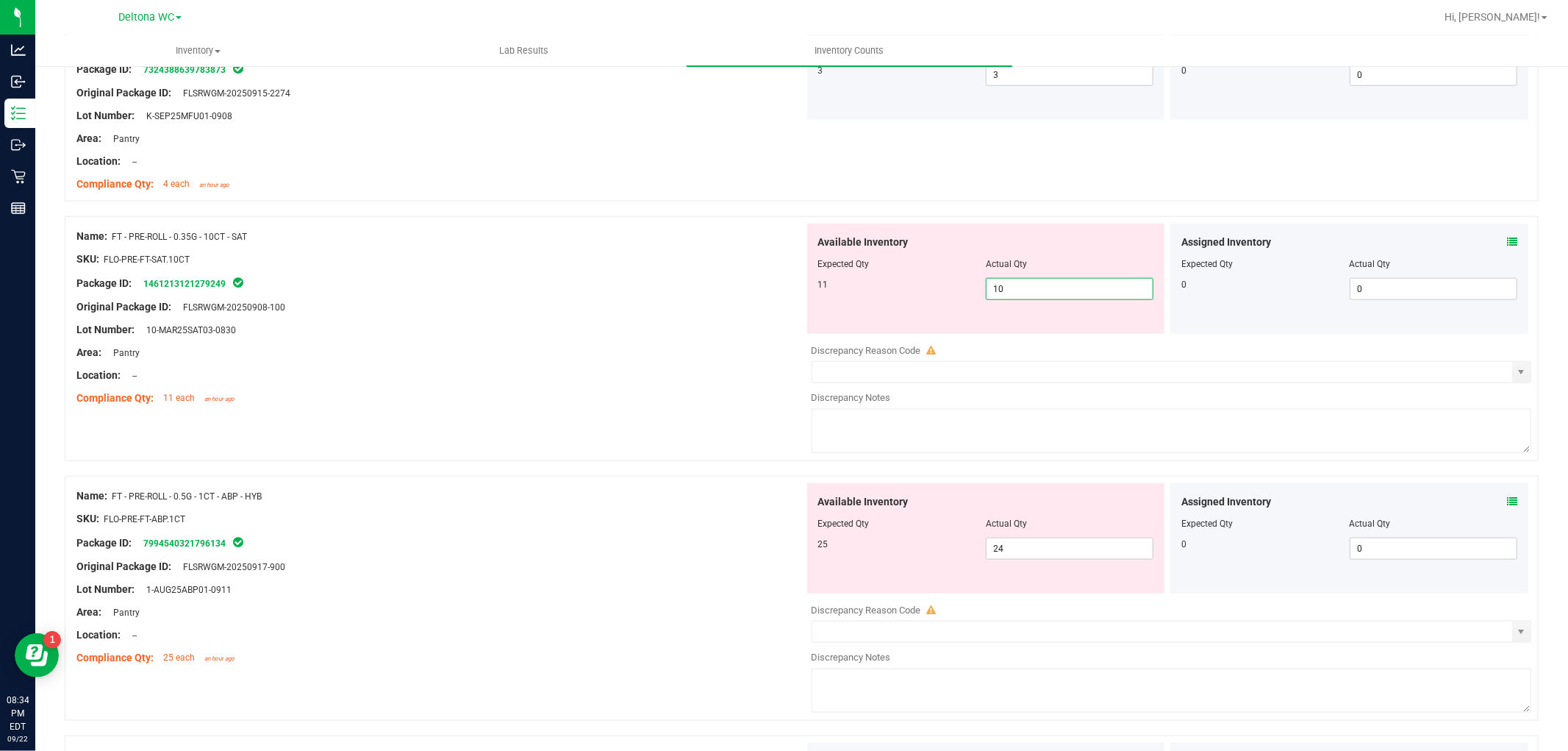
drag, startPoint x: 991, startPoint y: 286, endPoint x: 813, endPoint y: 291, distance: 178.1
click at [818, 291] on div "11 10 10" at bounding box center [986, 289] width 336 height 22
type input "11"
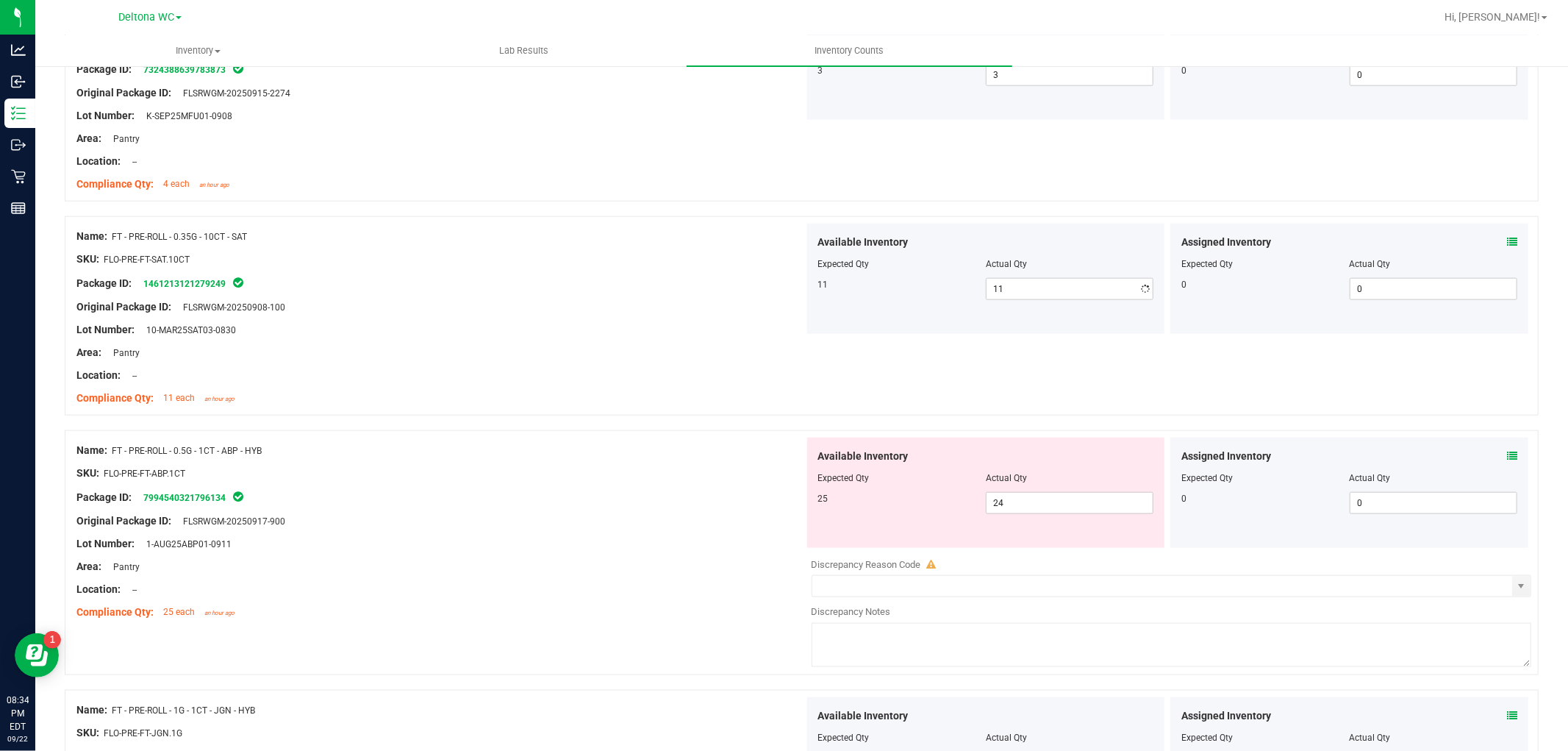
click at [682, 346] on div "Area: Pantry" at bounding box center [440, 352] width 728 height 16
drag, startPoint x: 1003, startPoint y: 500, endPoint x: 892, endPoint y: 509, distance: 111.4
click at [892, 509] on div "25 24 24" at bounding box center [986, 503] width 336 height 22
type input "25"
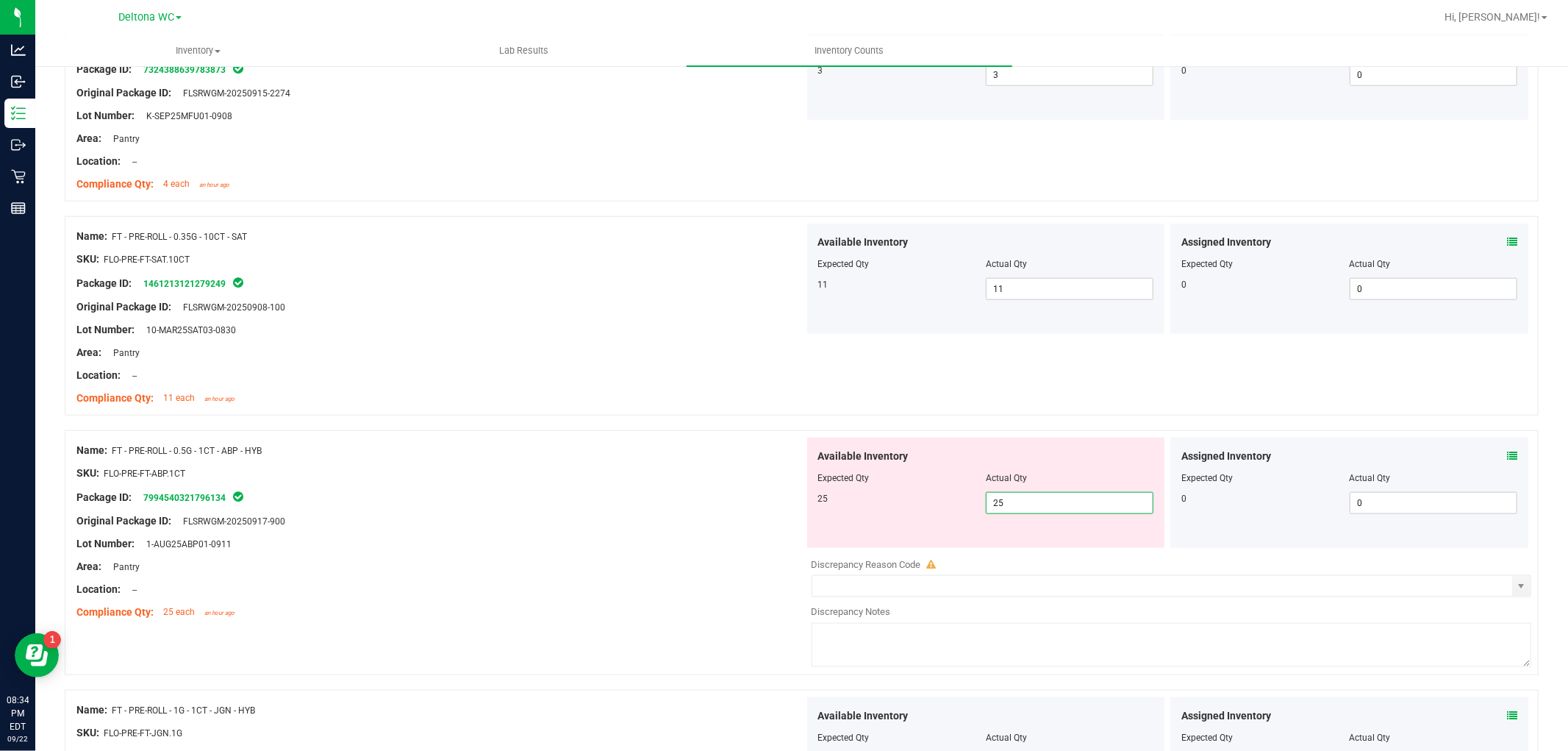
click at [804, 498] on div "Available Inventory Expected Qty Actual Qty 25 25 25" at bounding box center [986, 493] width 364 height 111
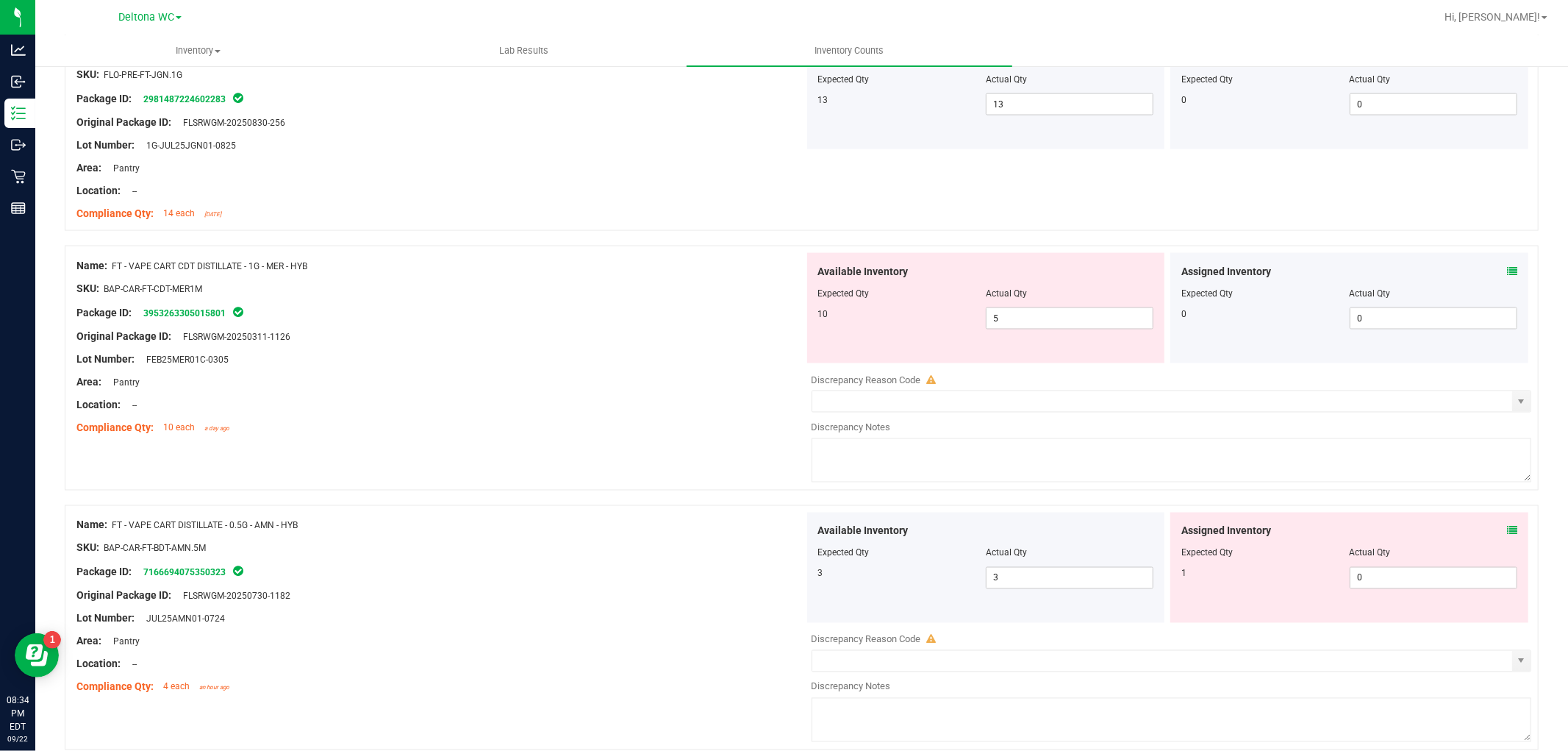
scroll to position [2042, 0]
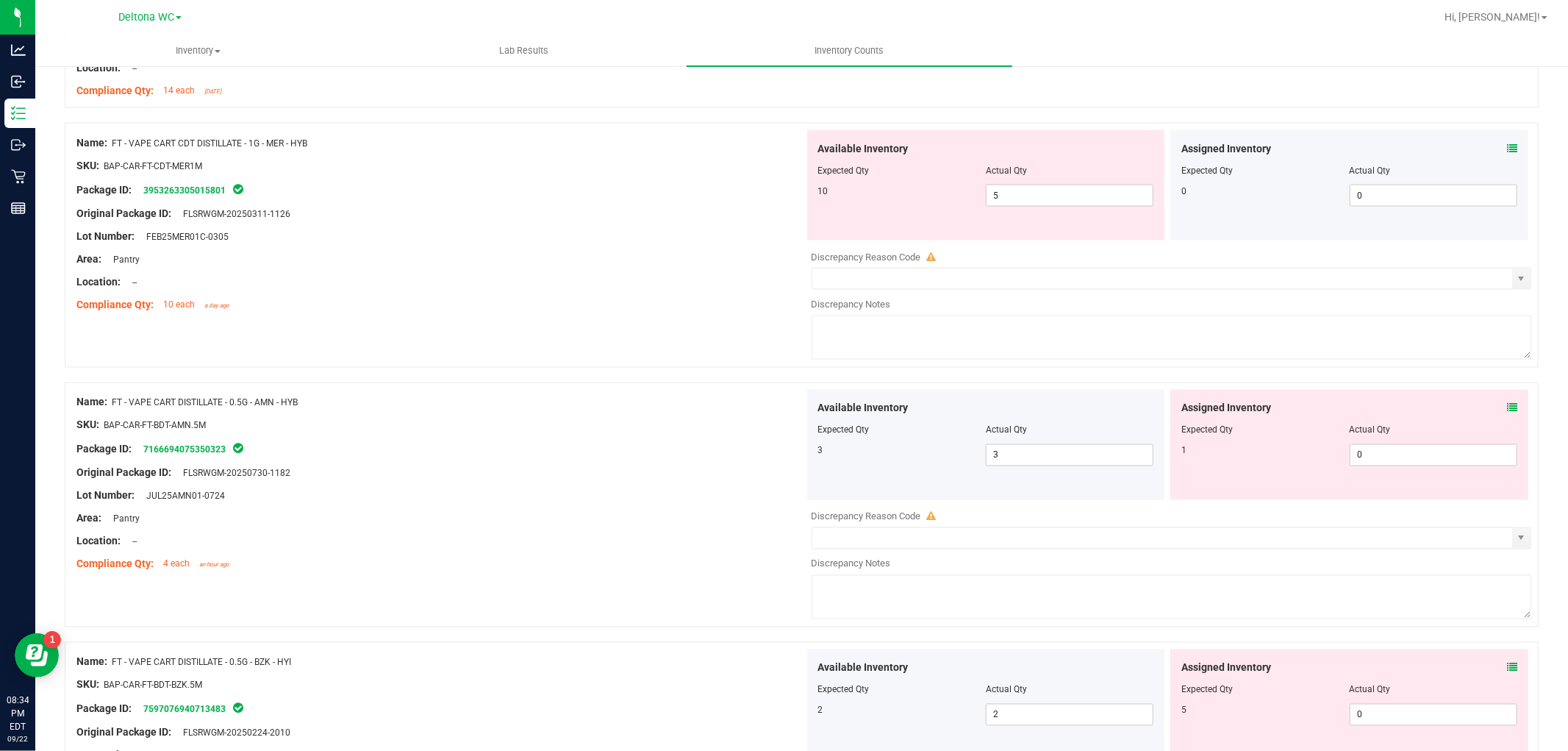
click at [1492, 142] on div "Assigned Inventory" at bounding box center [1350, 148] width 336 height 16
click at [1493, 152] on div "Assigned Inventory" at bounding box center [1350, 148] width 336 height 16
click at [1507, 150] on icon at bounding box center [1512, 148] width 10 height 10
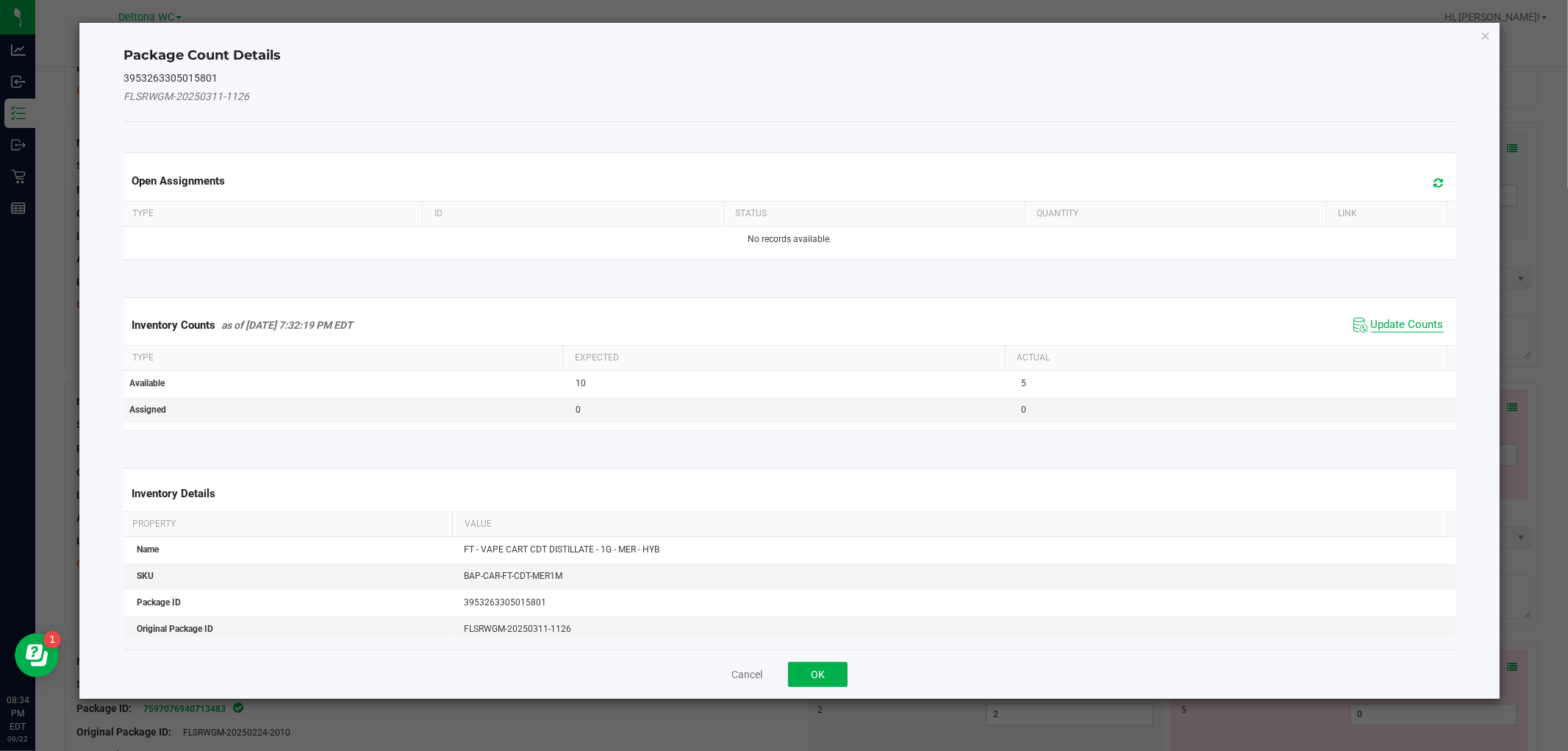
click at [1388, 325] on span "Update Counts" at bounding box center [1408, 325] width 73 height 15
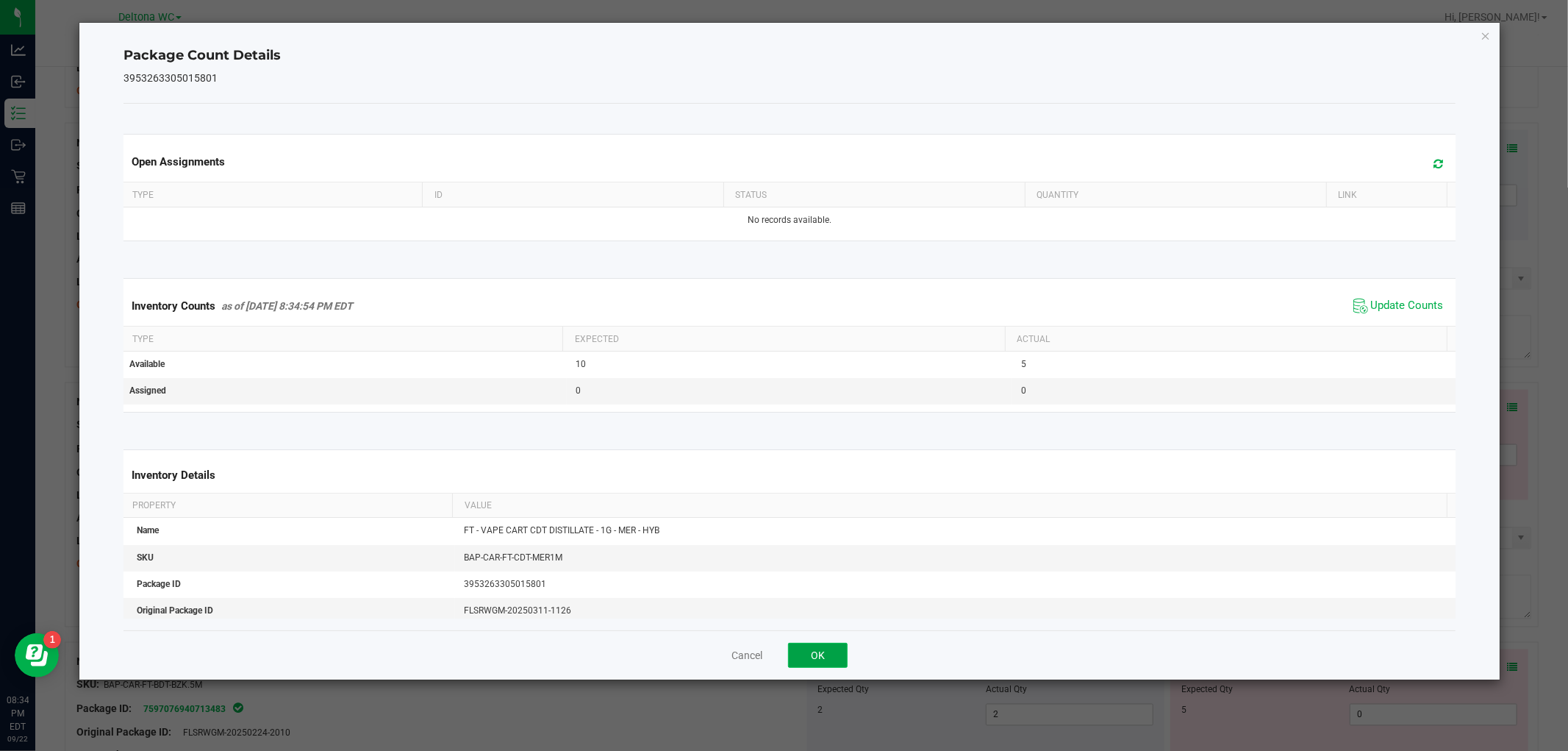
click at [828, 652] on button "OK" at bounding box center [818, 655] width 60 height 25
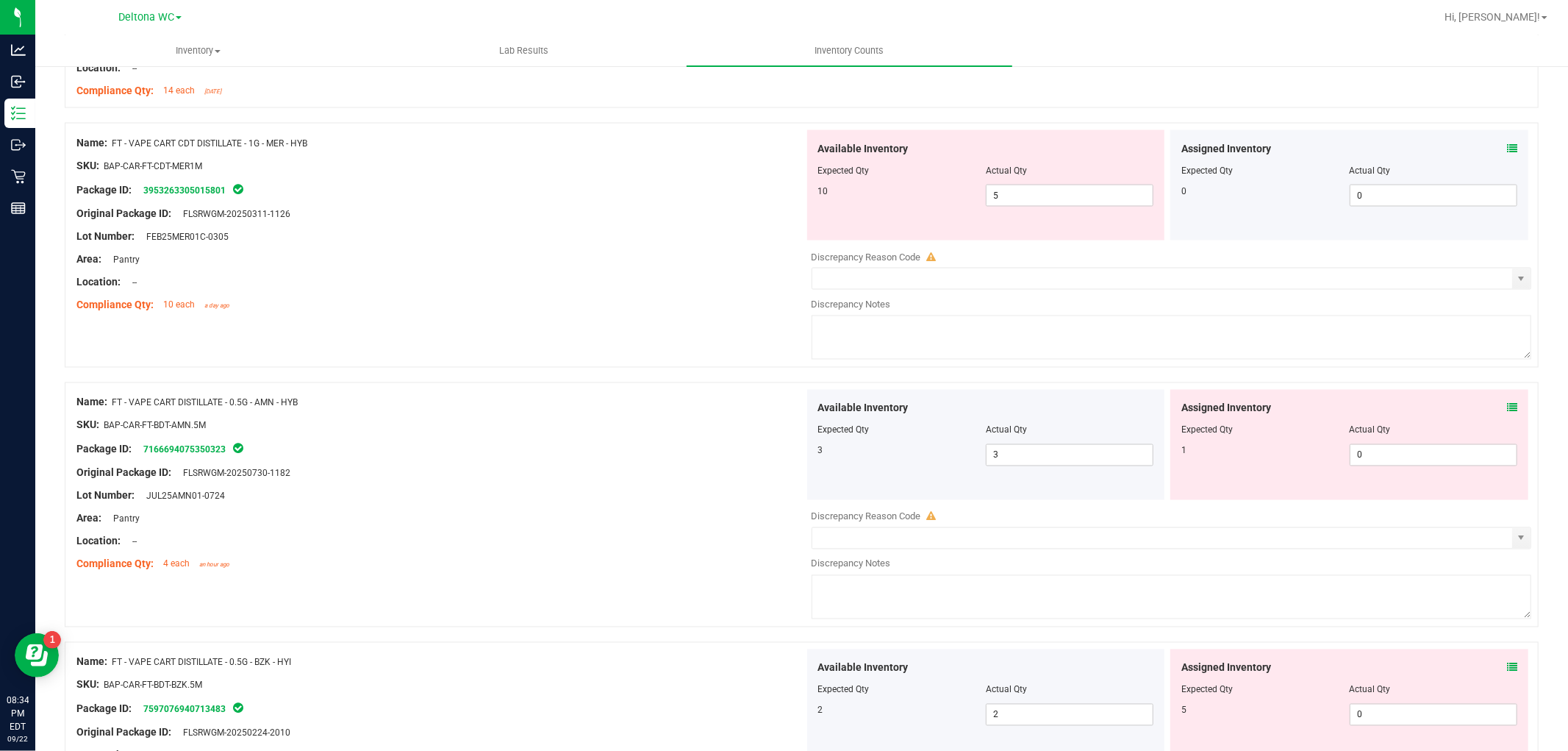
click at [1507, 405] on icon at bounding box center [1512, 407] width 10 height 10
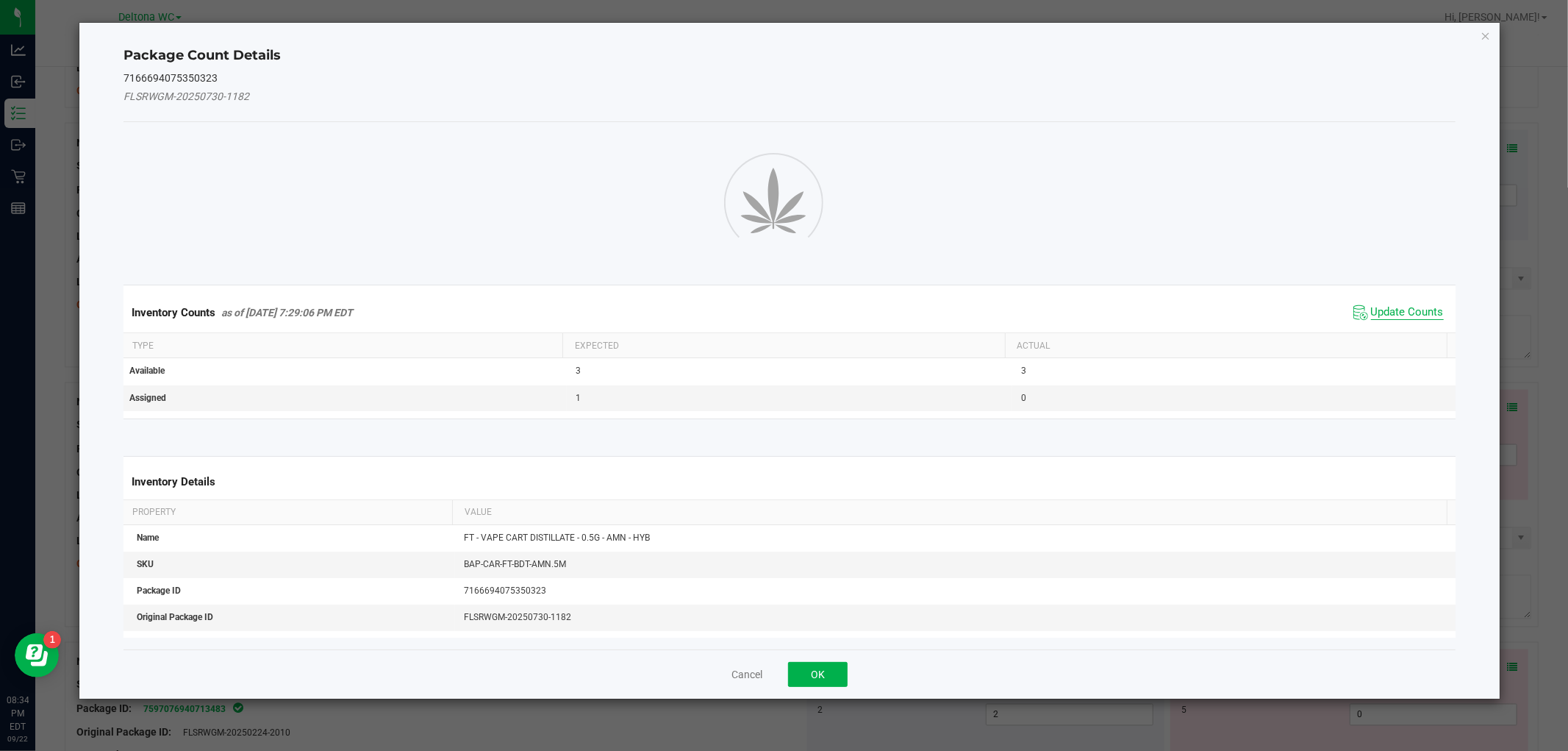
click at [1384, 313] on span "Update Counts" at bounding box center [1408, 312] width 73 height 15
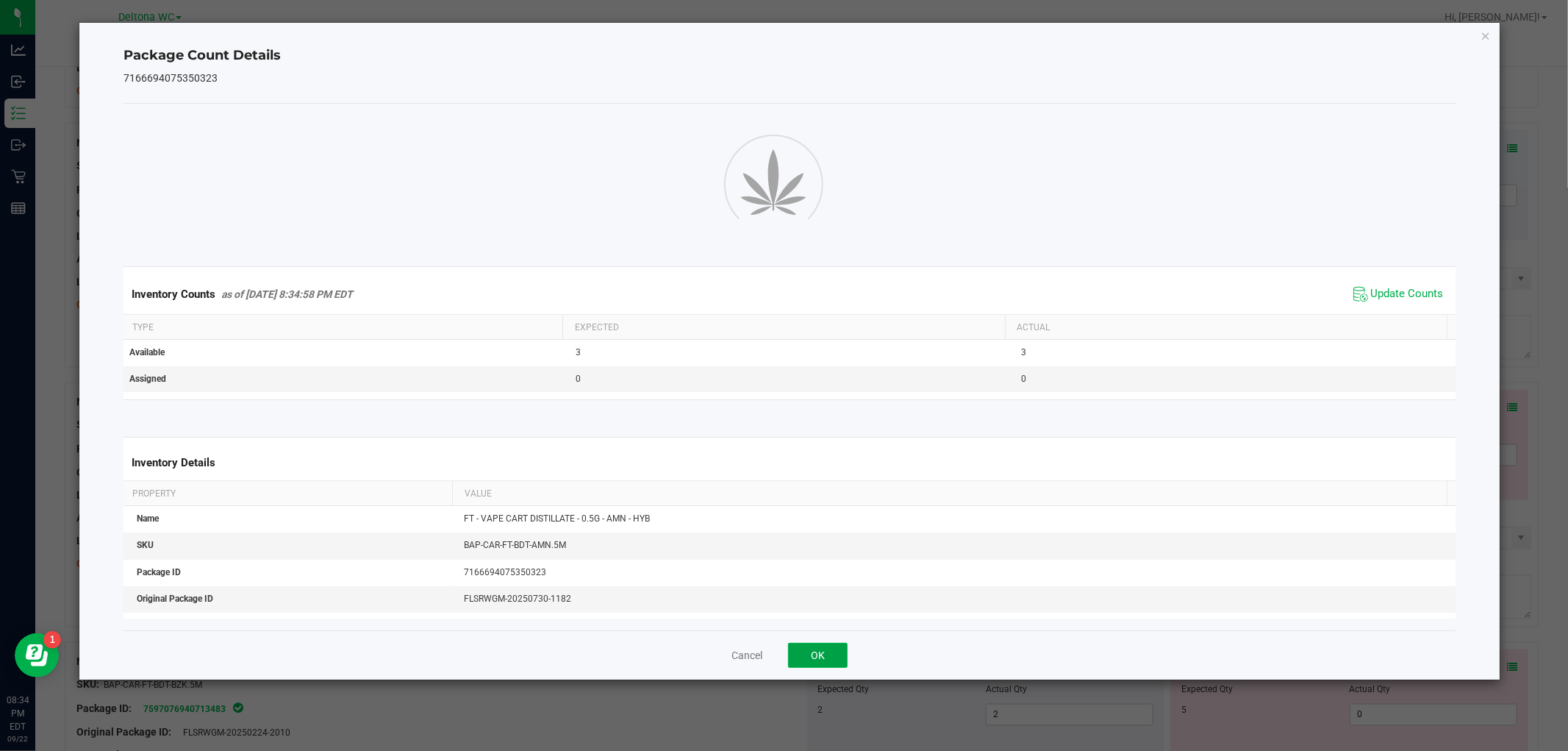
drag, startPoint x: 832, startPoint y: 659, endPoint x: 909, endPoint y: 647, distance: 77.9
click at [834, 658] on button "OK" at bounding box center [818, 655] width 60 height 25
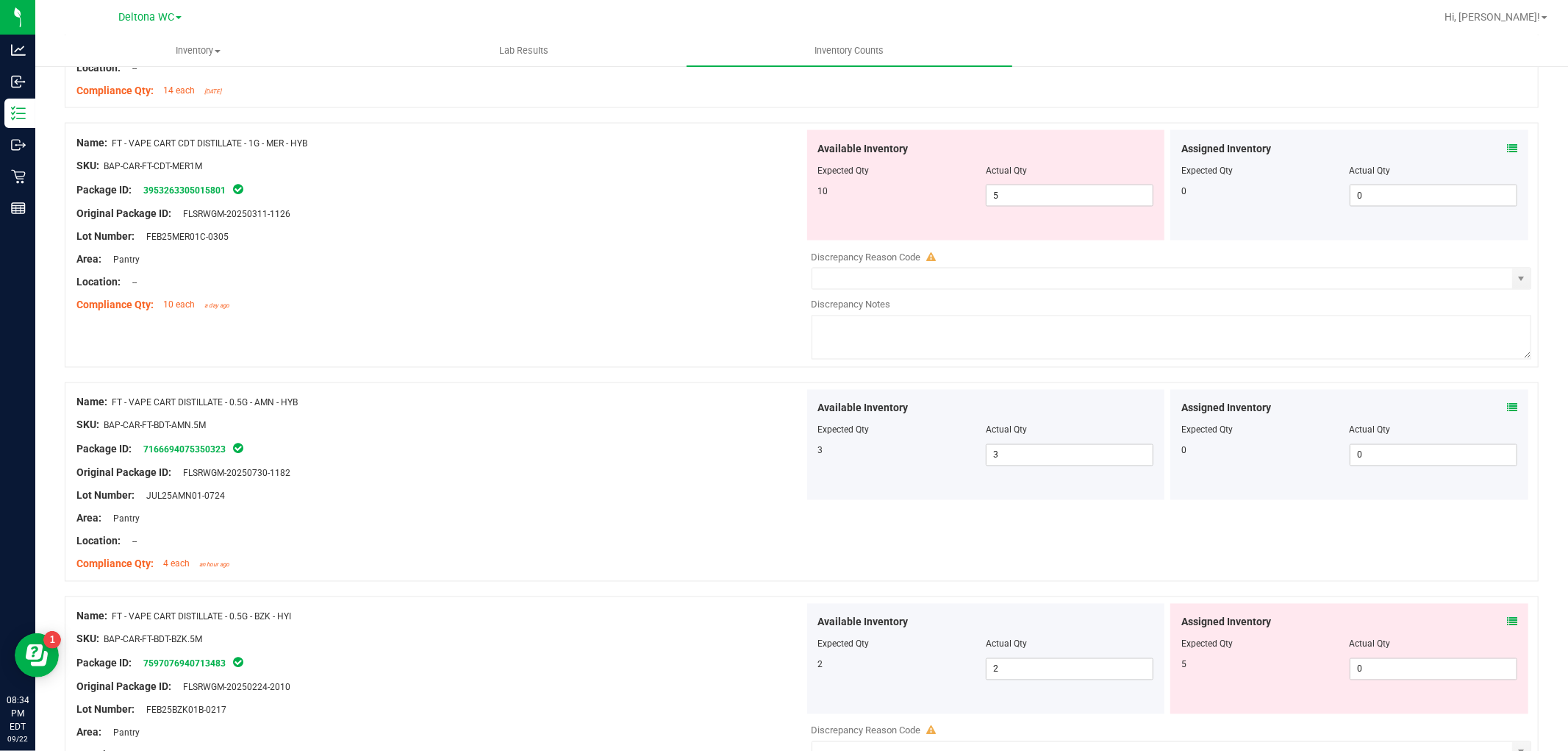
drag, startPoint x: 1492, startPoint y: 621, endPoint x: 1501, endPoint y: 620, distance: 9.1
click at [1494, 621] on div "Assigned Inventory" at bounding box center [1350, 622] width 336 height 16
click at [1507, 619] on icon at bounding box center [1512, 622] width 10 height 10
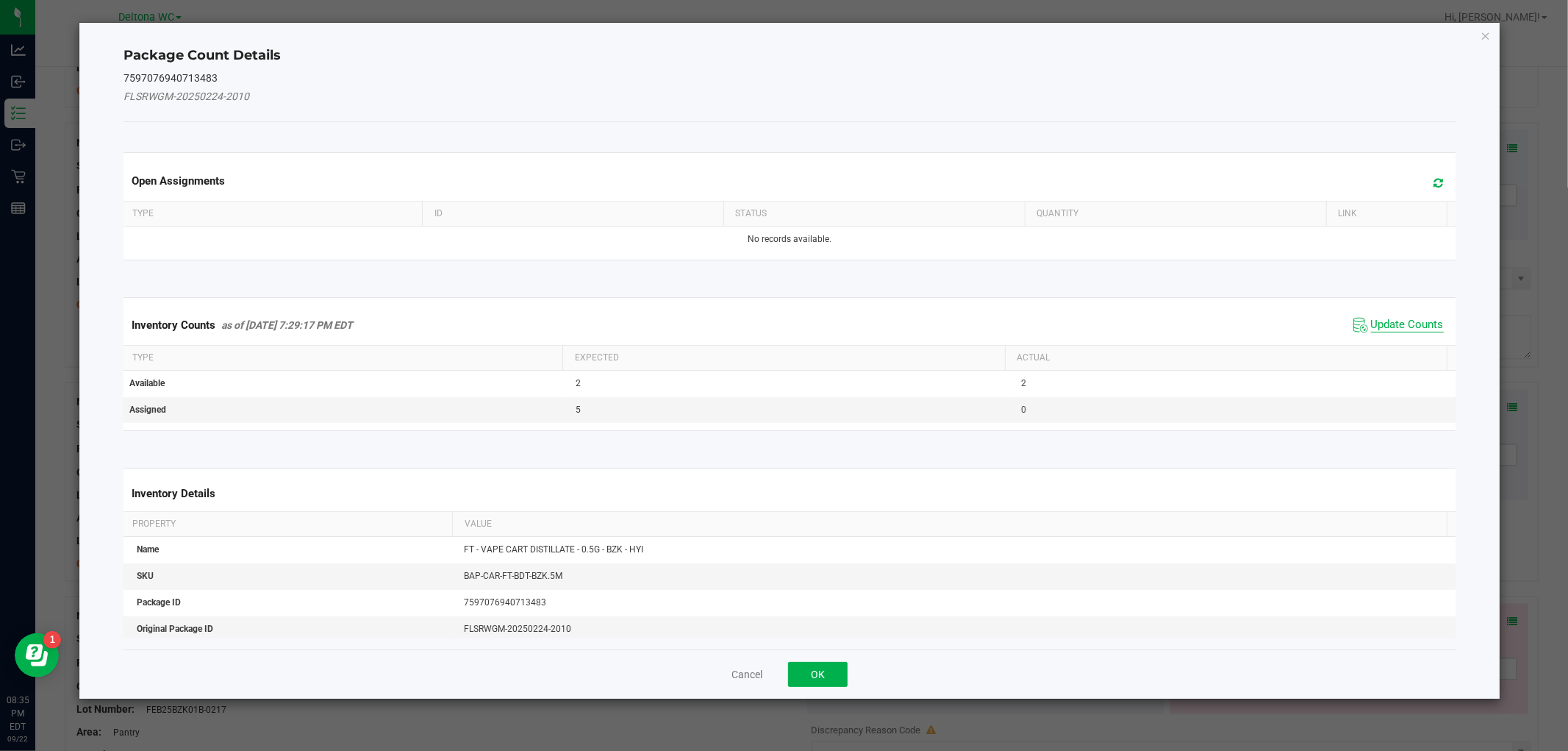
click at [1417, 326] on span "Update Counts" at bounding box center [1408, 325] width 73 height 15
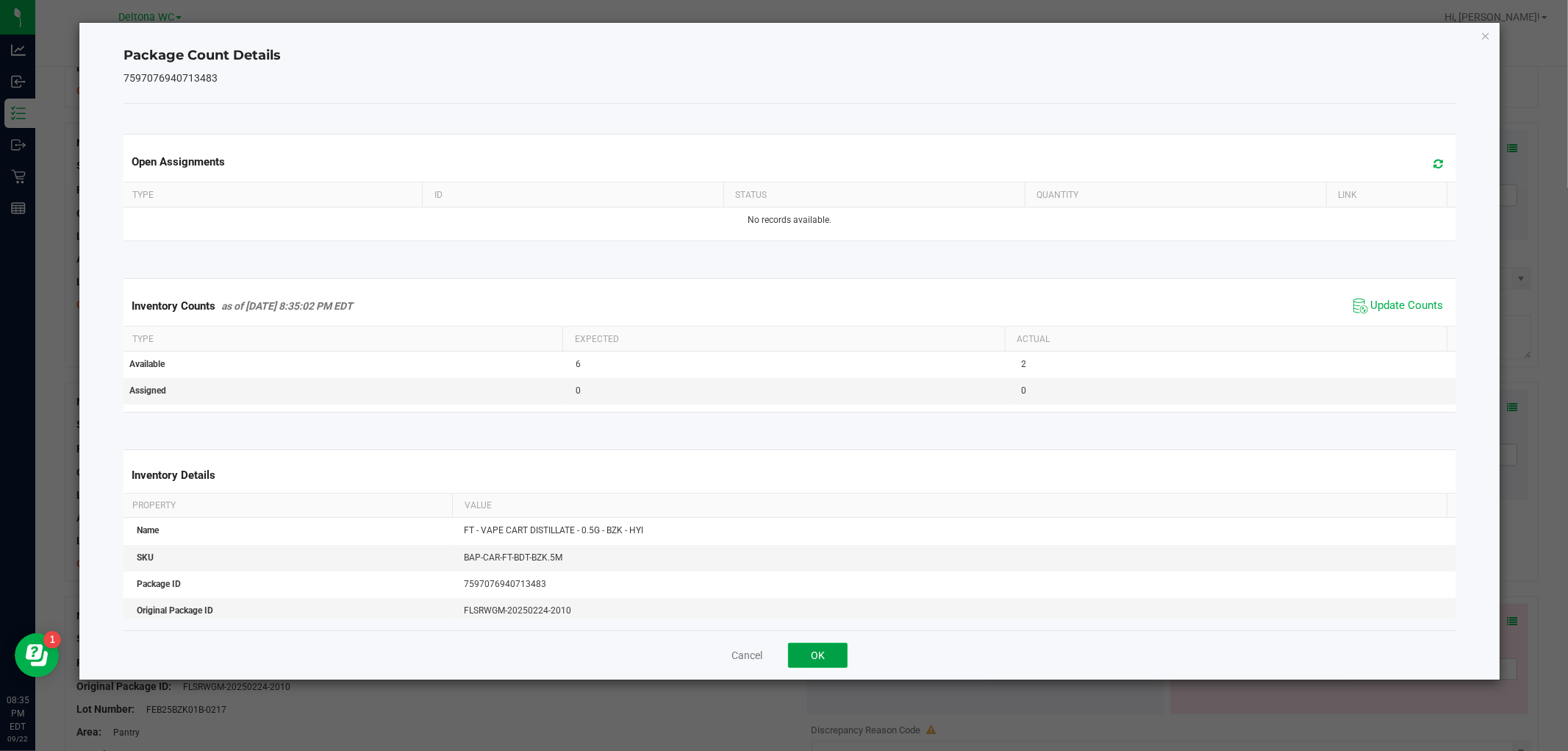
click at [828, 665] on button "OK" at bounding box center [818, 655] width 60 height 25
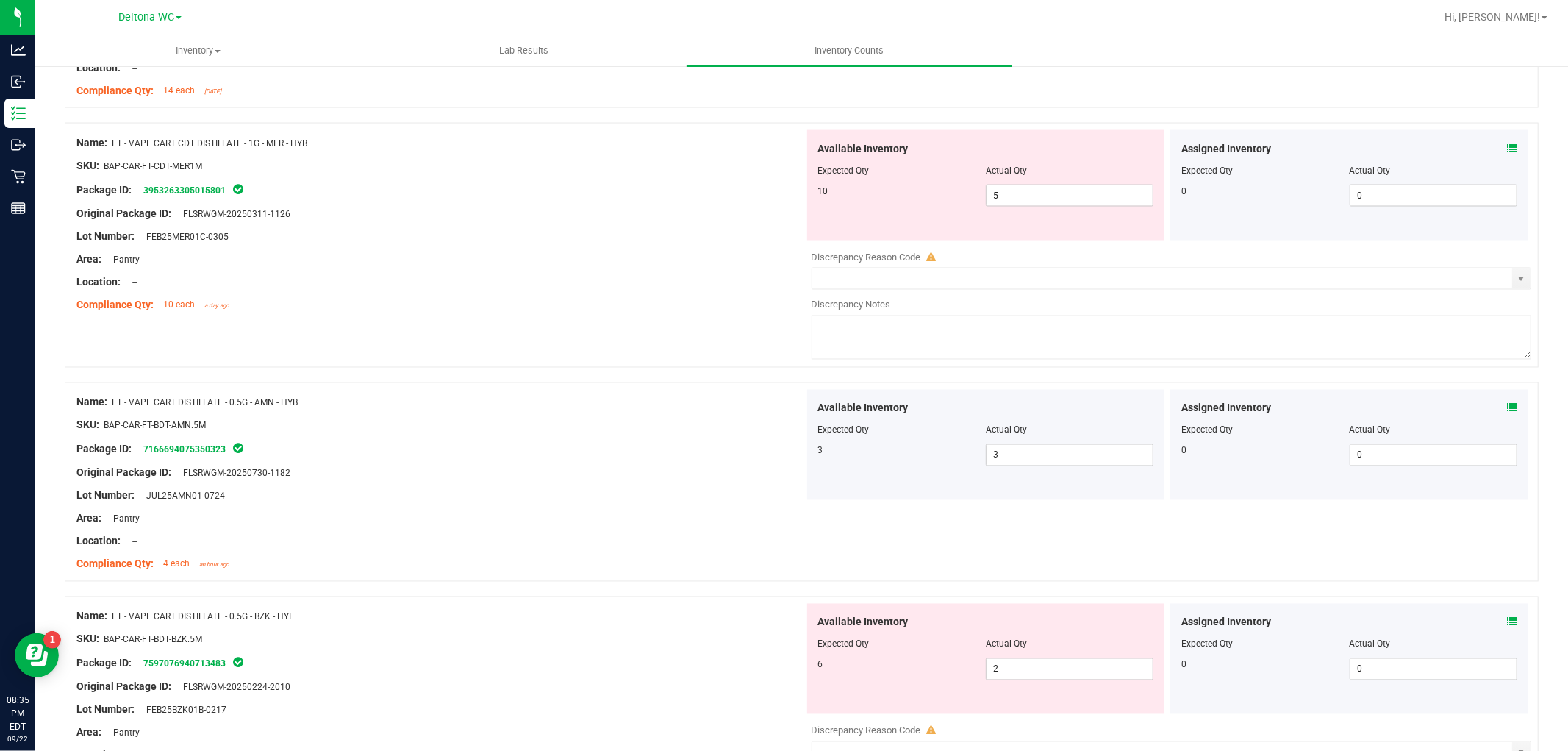
scroll to position [2370, 0]
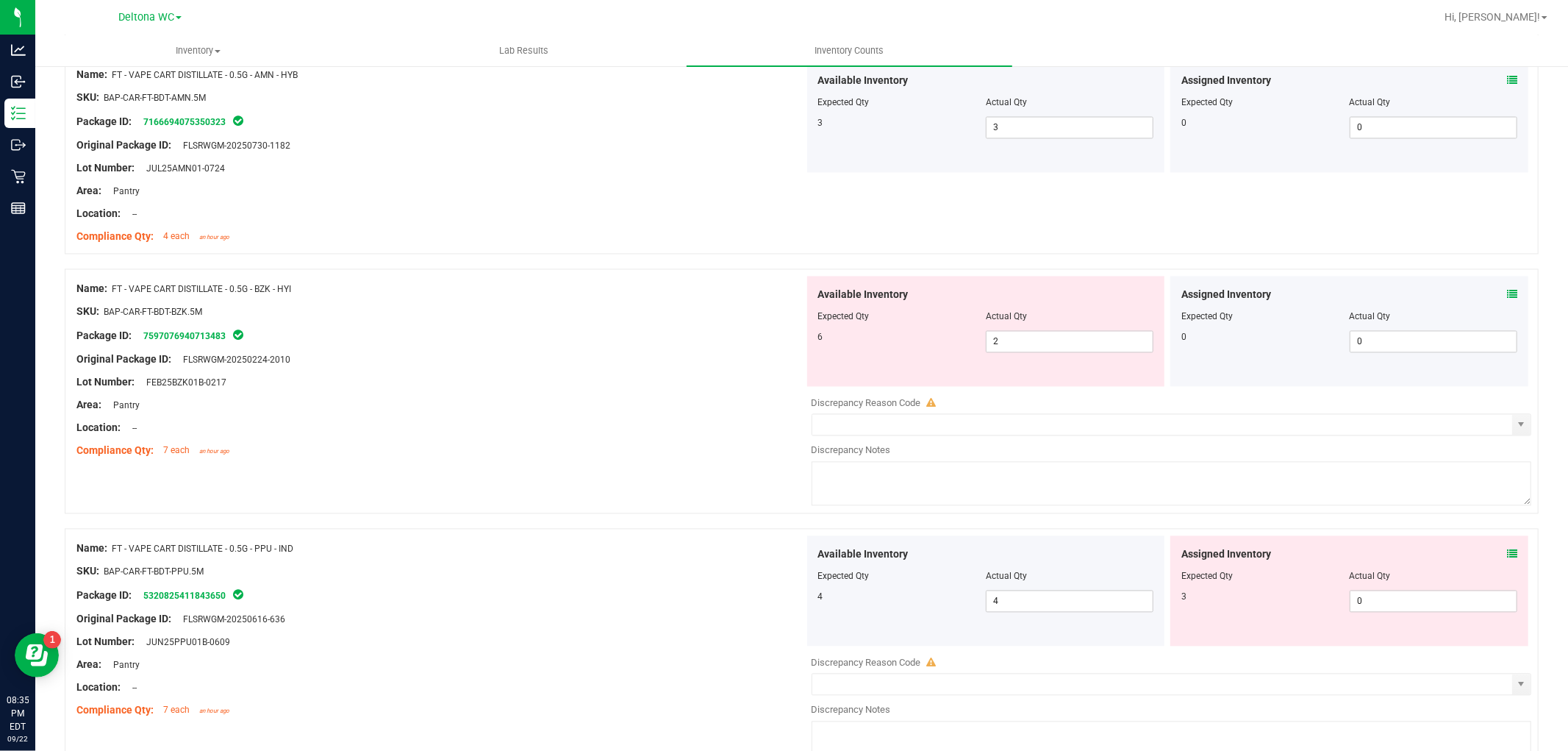
click at [1507, 557] on icon at bounding box center [1512, 554] width 10 height 10
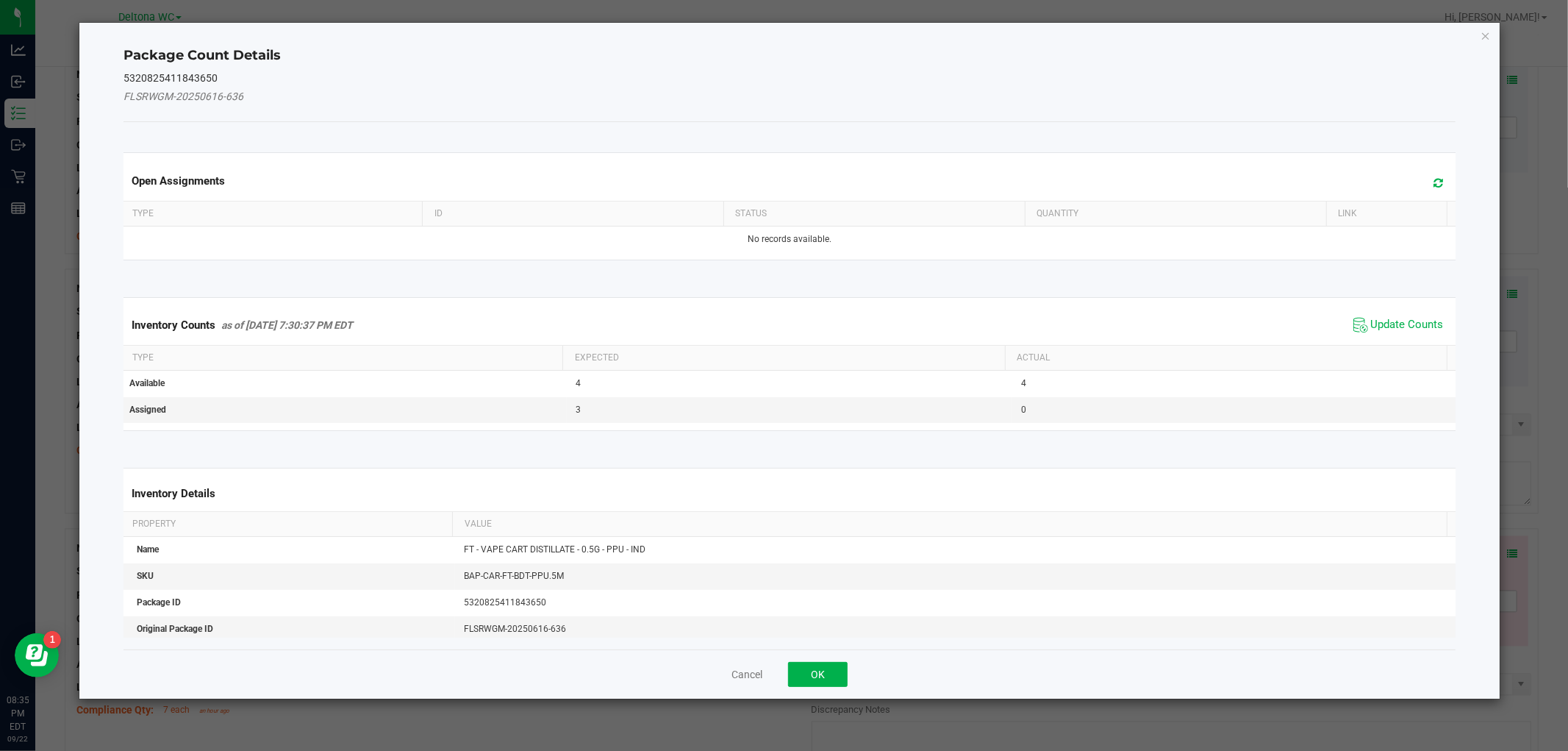
click at [1392, 305] on div "Inventory Counts as of [DATE] 7:30:37 PM EDT Update Counts" at bounding box center [790, 324] width 1338 height 40
click at [1387, 318] on span "Update Counts" at bounding box center [1408, 325] width 73 height 15
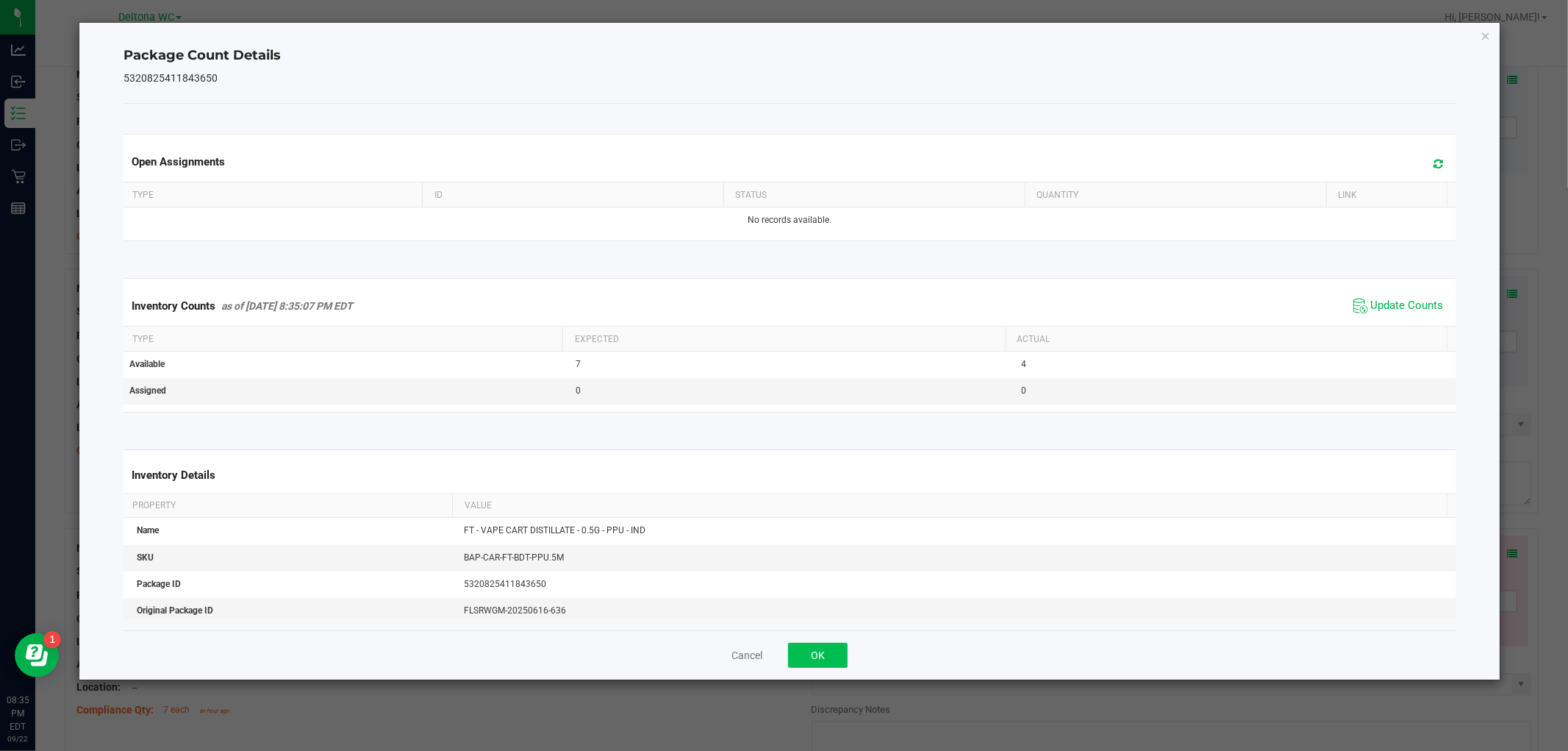
click at [837, 669] on div "Cancel OK" at bounding box center [789, 654] width 1331 height 49
click at [837, 665] on button "OK" at bounding box center [818, 655] width 60 height 25
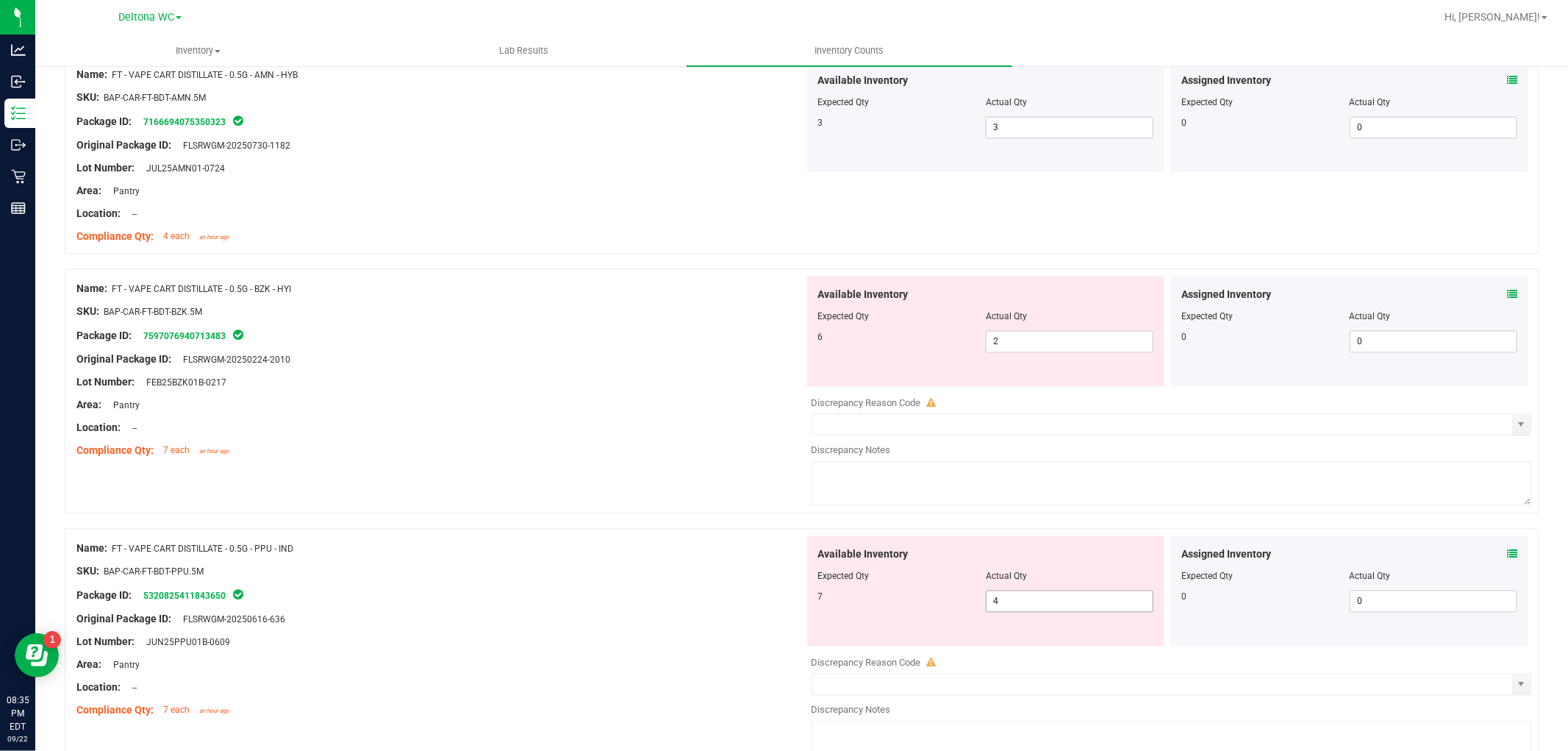
click at [1013, 600] on span "4 4" at bounding box center [1070, 602] width 168 height 22
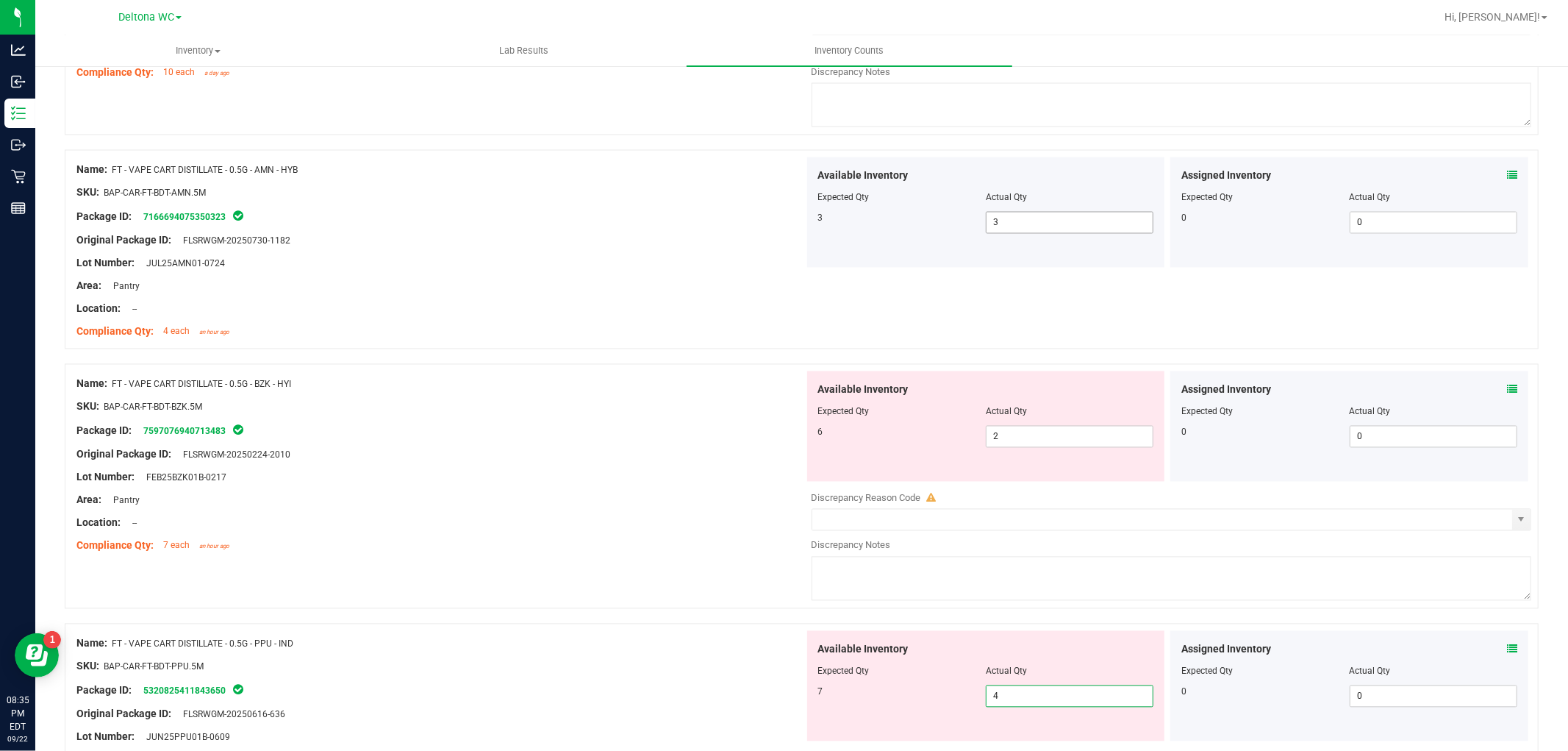
scroll to position [2124, 0]
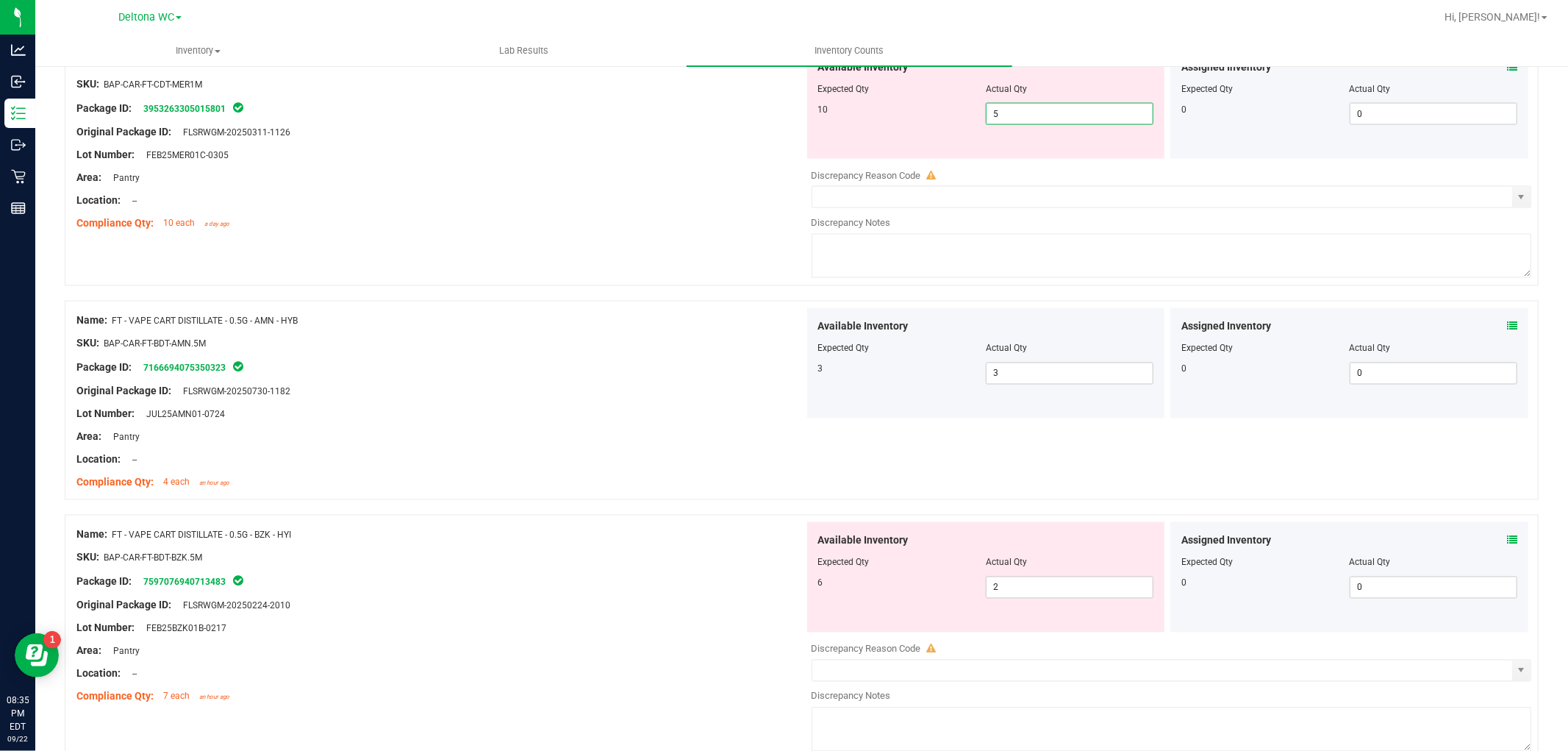
drag, startPoint x: 1018, startPoint y: 103, endPoint x: 831, endPoint y: 81, distance: 188.3
click at [833, 82] on div "Available Inventory Expected Qty Actual Qty 10 5 5" at bounding box center [986, 104] width 358 height 111
type input "10"
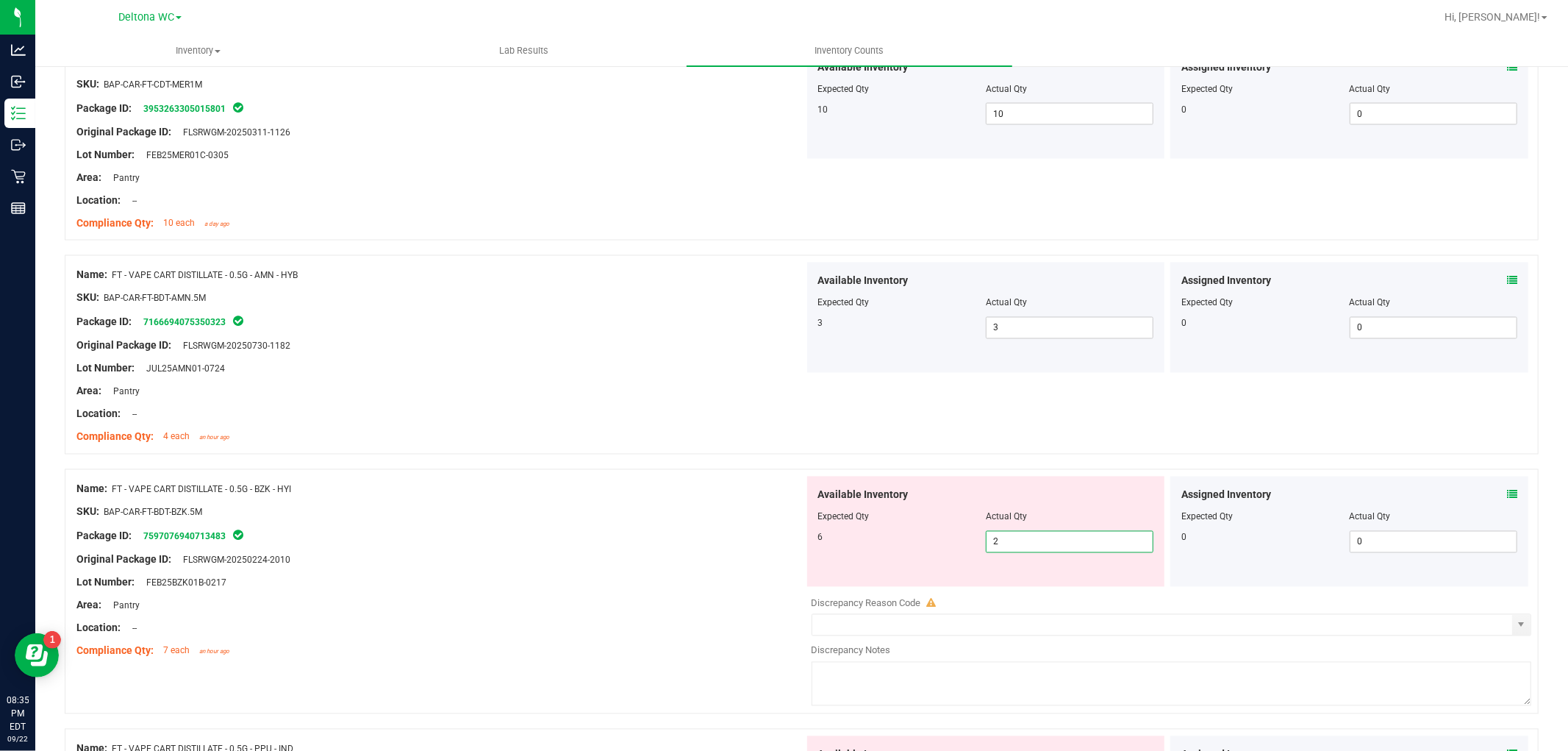
drag, startPoint x: 1014, startPoint y: 585, endPoint x: 796, endPoint y: 571, distance: 218.4
click at [796, 571] on div "Name: FT - VAPE CART DISTILLATE - 0.5G - BZK - HYI SKU: BAP-CAR-FT-BDT-BZK.5M P…" at bounding box center [802, 592] width 1474 height 245
type input "6"
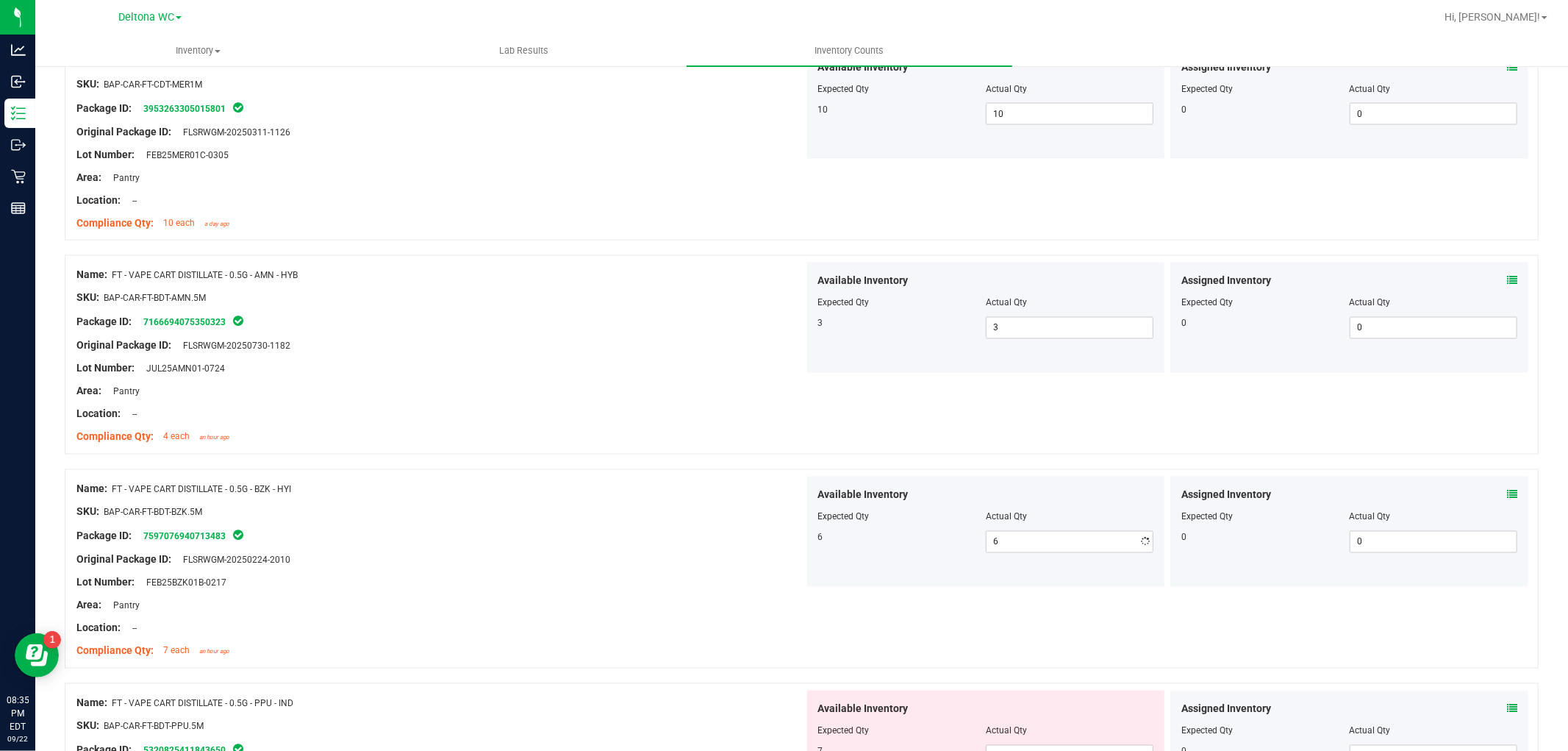
drag, startPoint x: 621, startPoint y: 519, endPoint x: 1236, endPoint y: 557, distance: 616.2
click at [630, 516] on div "SKU: BAP-CAR-FT-BDT-BZK.5M" at bounding box center [440, 512] width 728 height 16
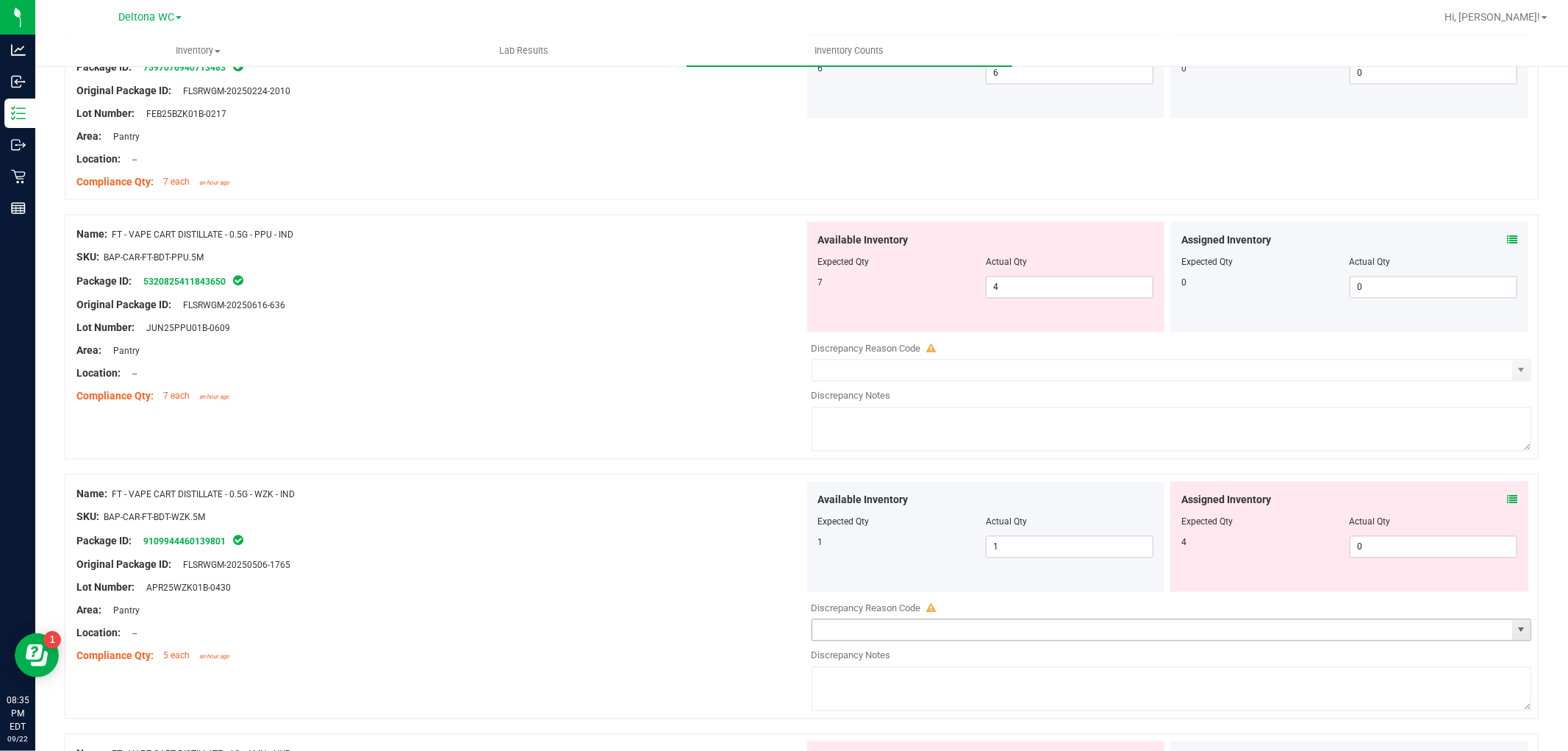
scroll to position [2696, 0]
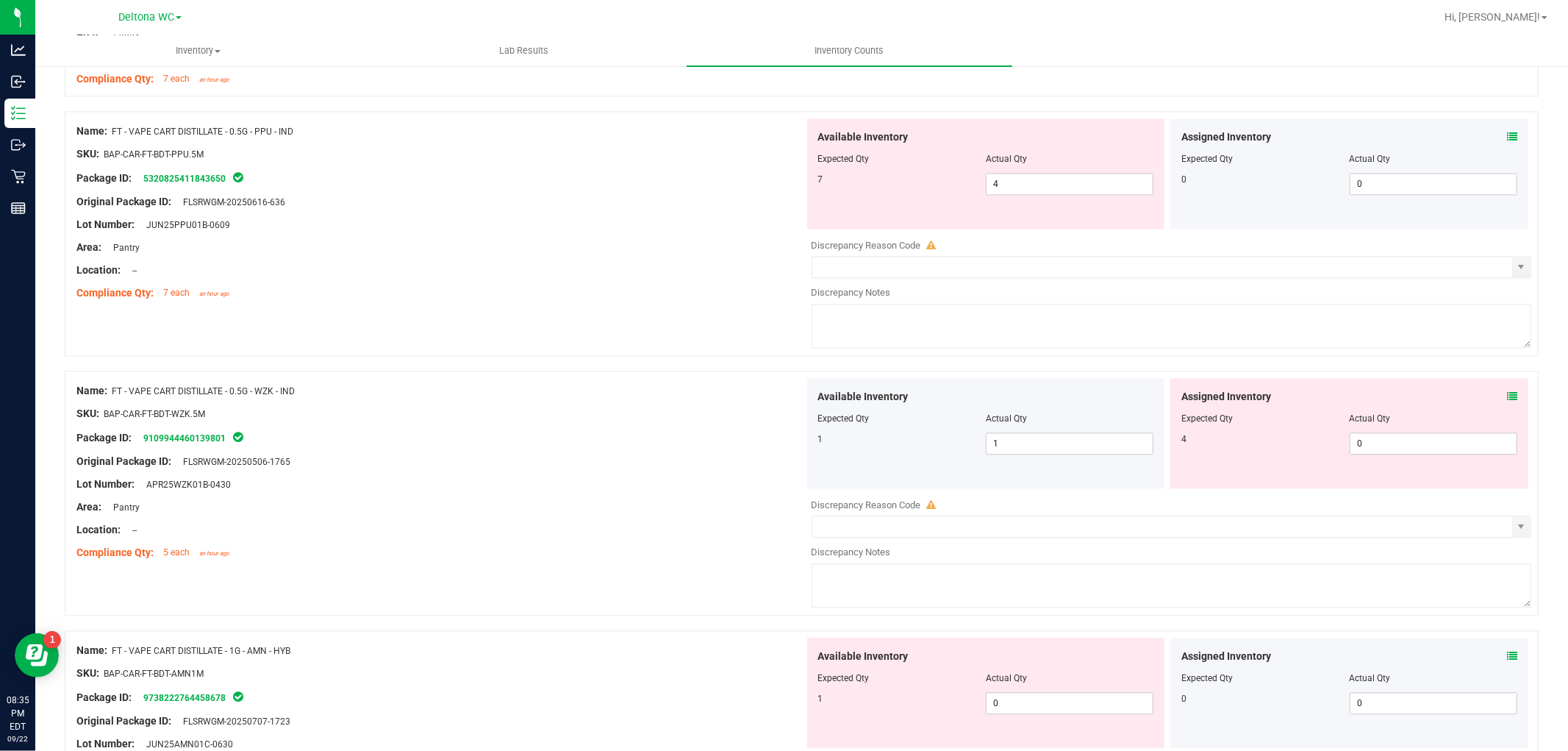
click at [1507, 402] on icon at bounding box center [1512, 396] width 10 height 10
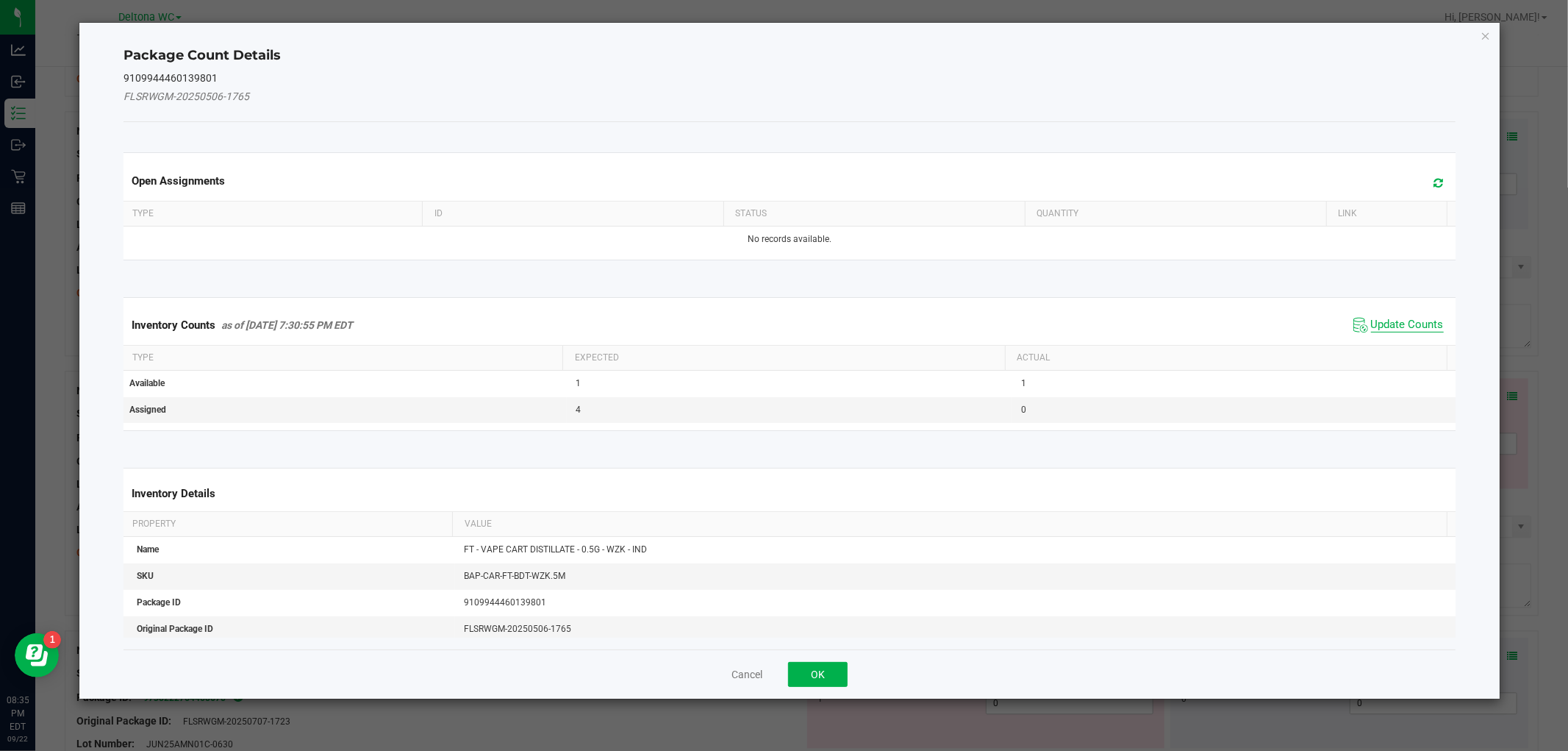
click at [1400, 319] on span "Update Counts" at bounding box center [1408, 325] width 73 height 15
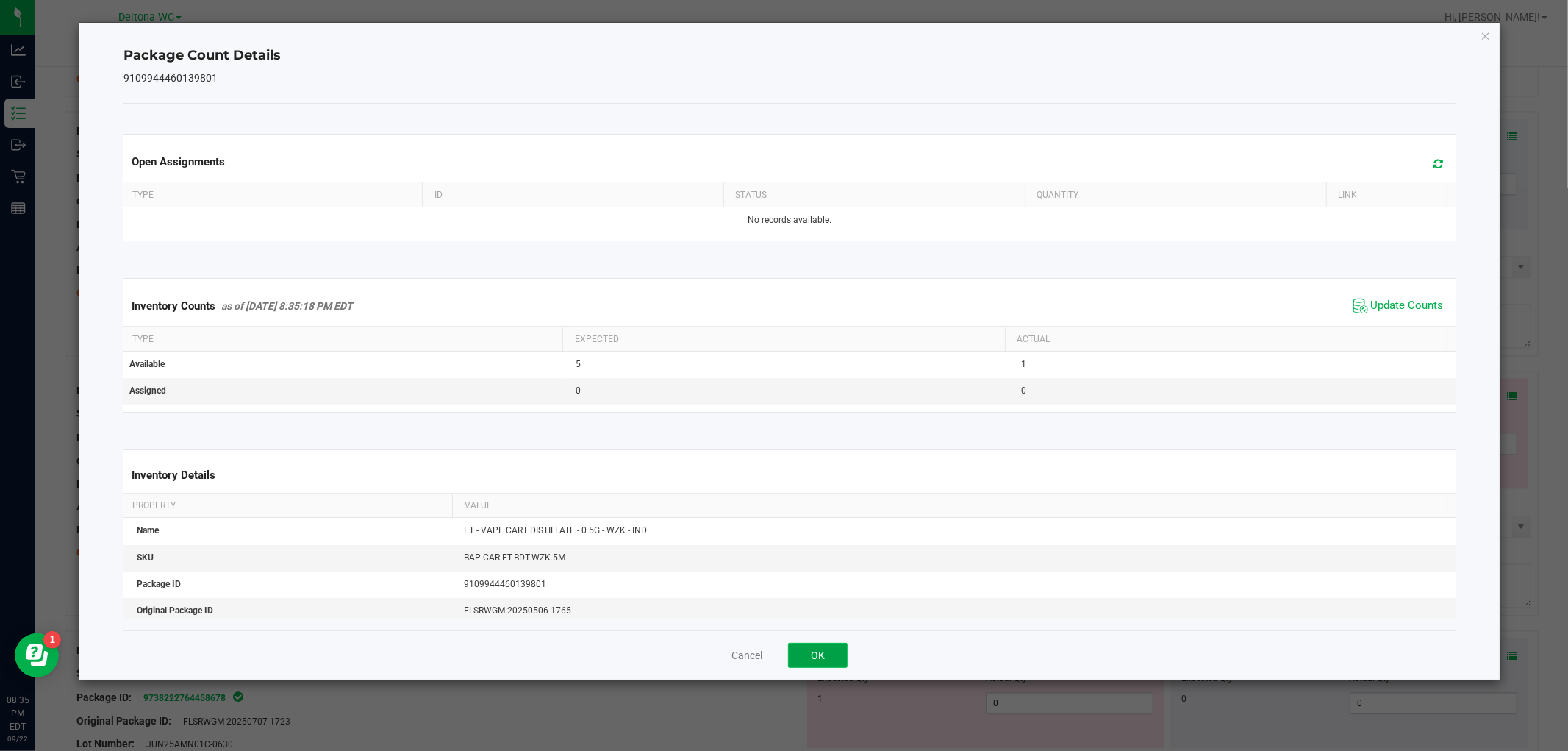
click at [814, 649] on button "OK" at bounding box center [818, 655] width 60 height 25
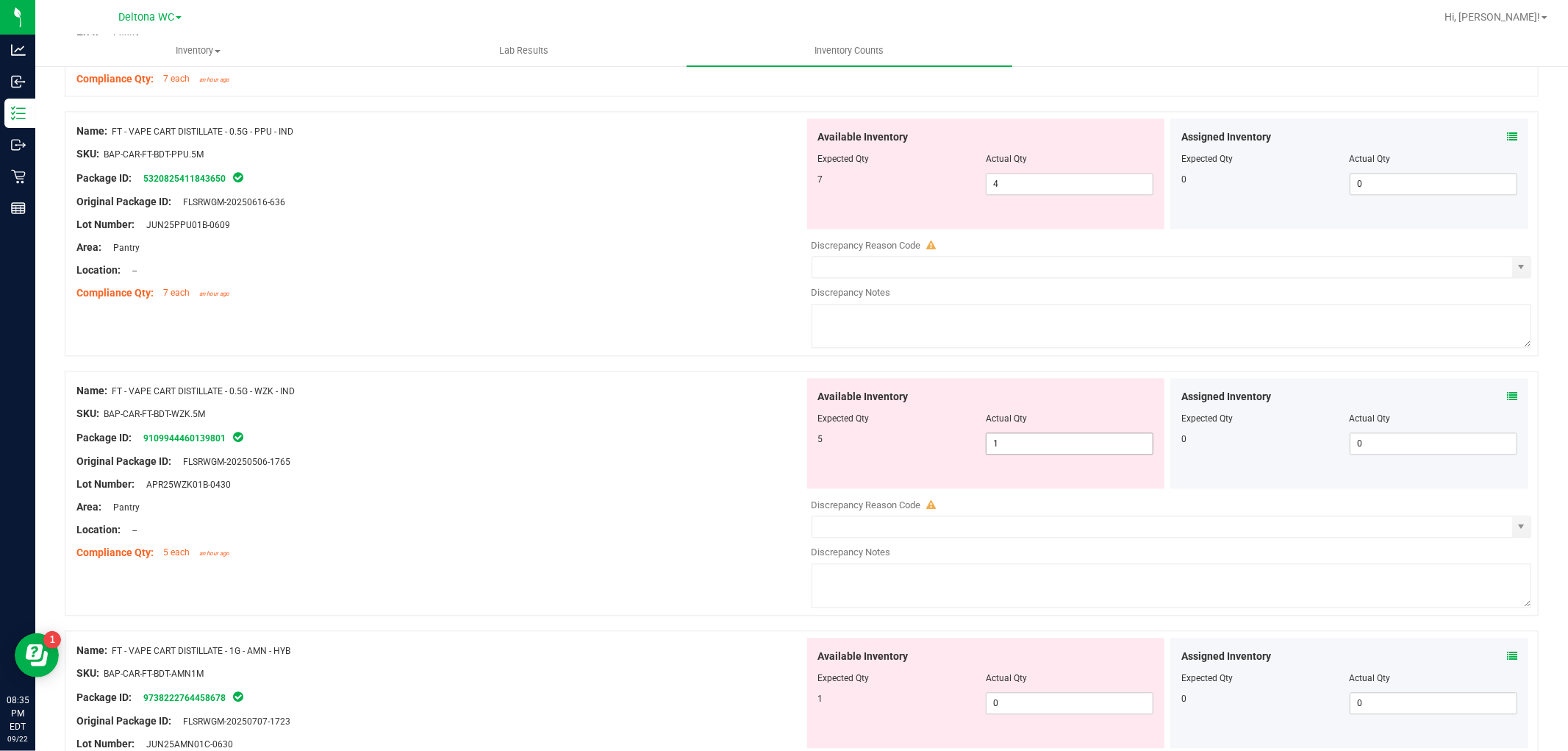
drag, startPoint x: 902, startPoint y: 439, endPoint x: 883, endPoint y: 440, distance: 19.0
click at [883, 440] on div "5 1 1" at bounding box center [986, 443] width 336 height 22
type input "5"
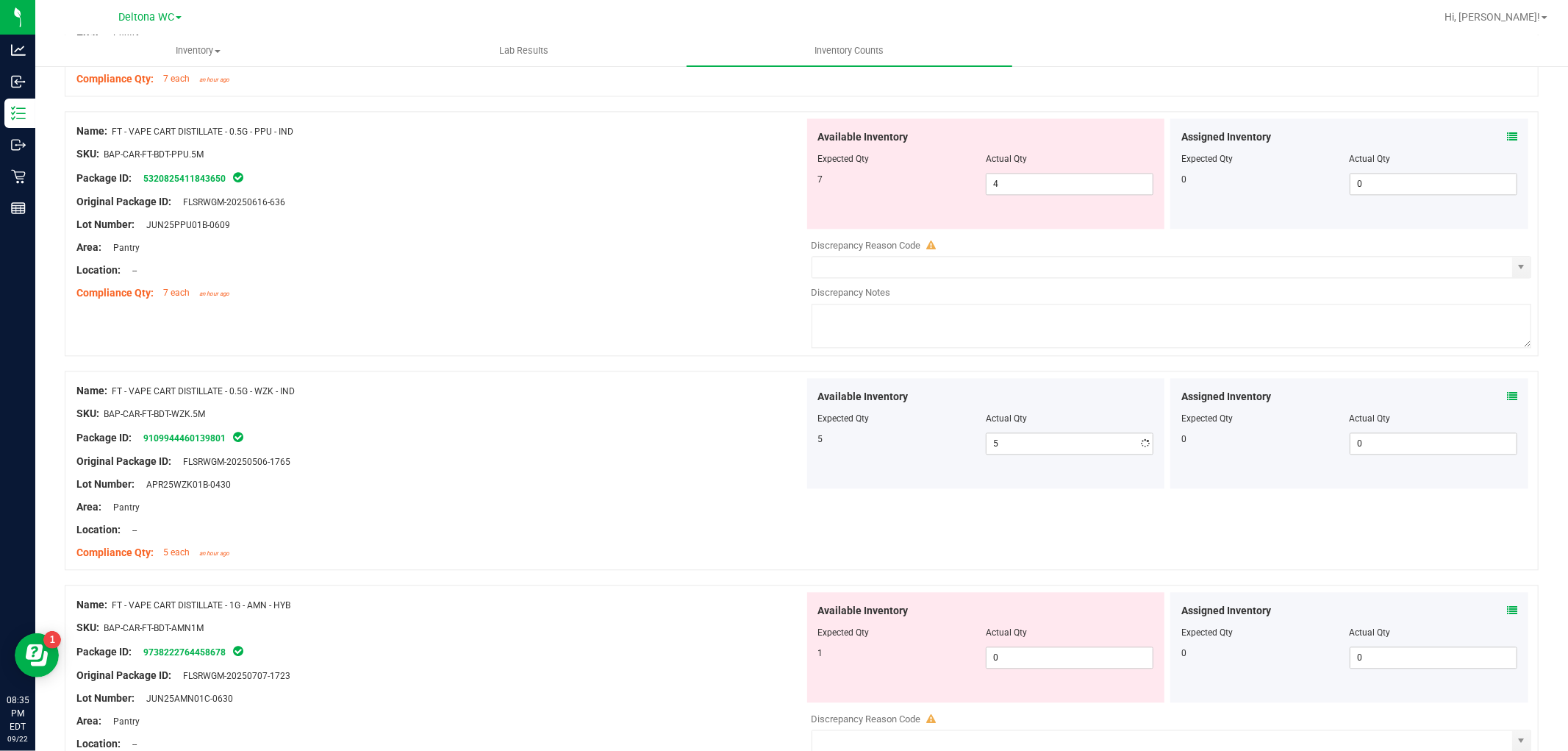
click at [706, 467] on div "Original Package ID: FLSRWGM-20250506-1765" at bounding box center [440, 461] width 728 height 16
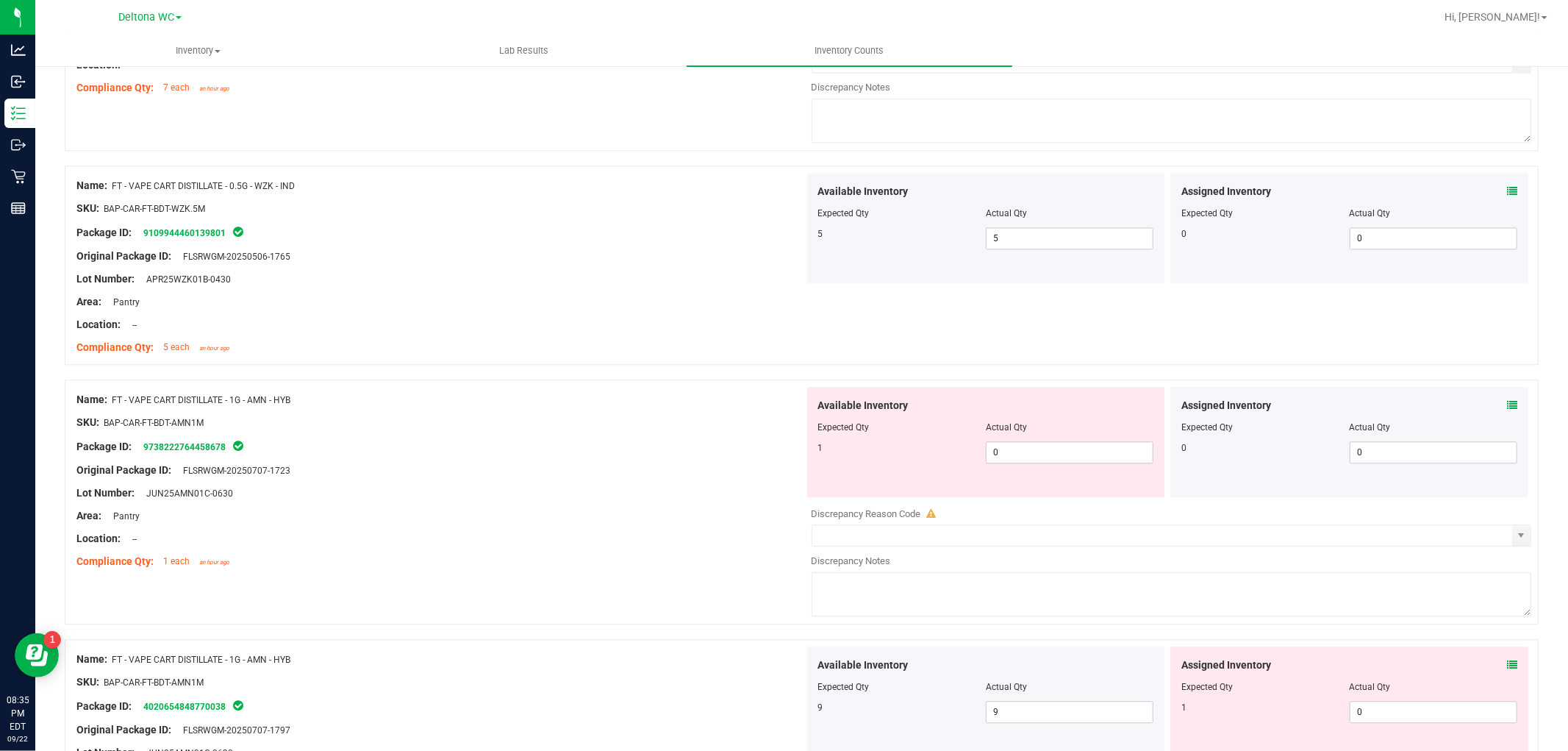
scroll to position [3023, 0]
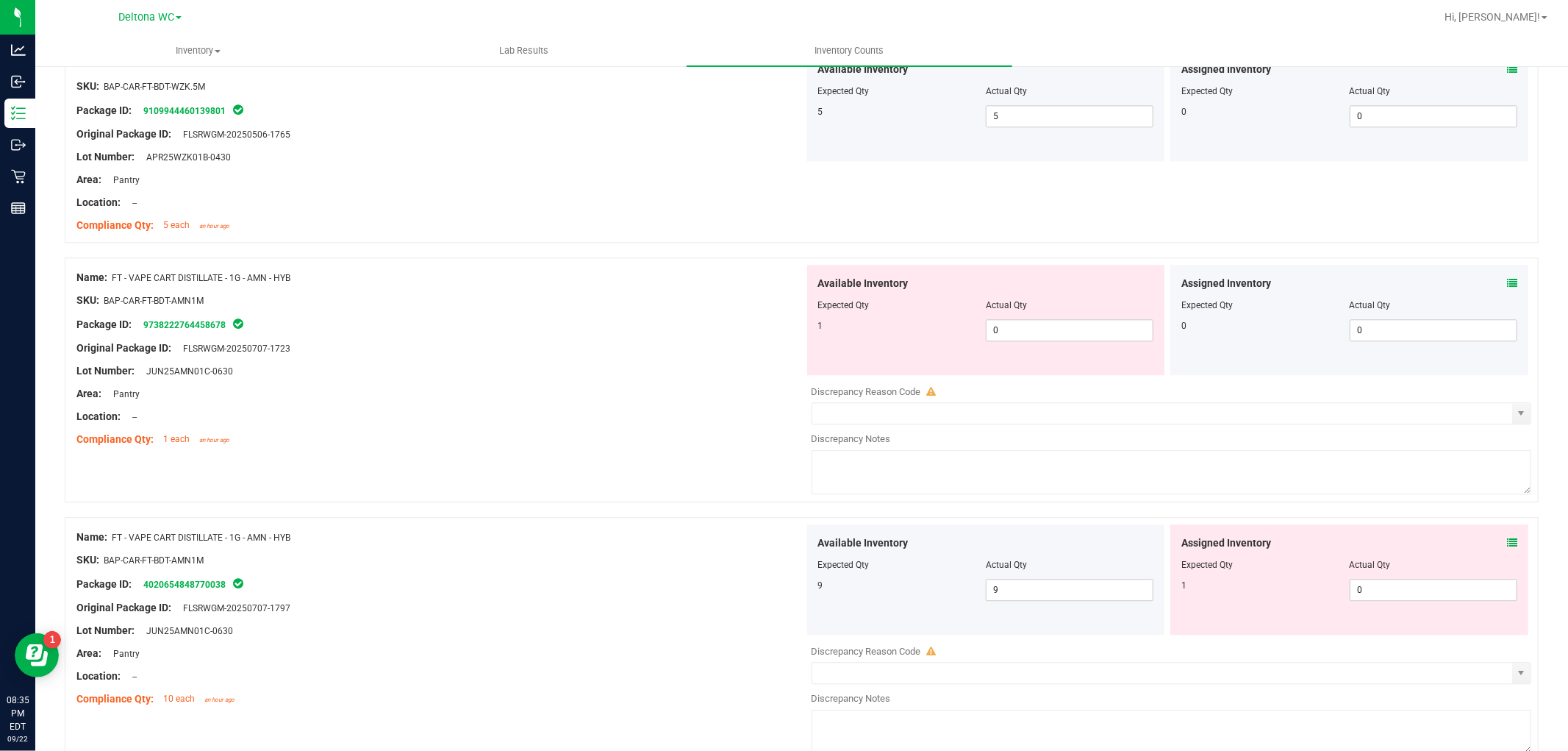
click at [1507, 280] on icon at bounding box center [1512, 283] width 10 height 10
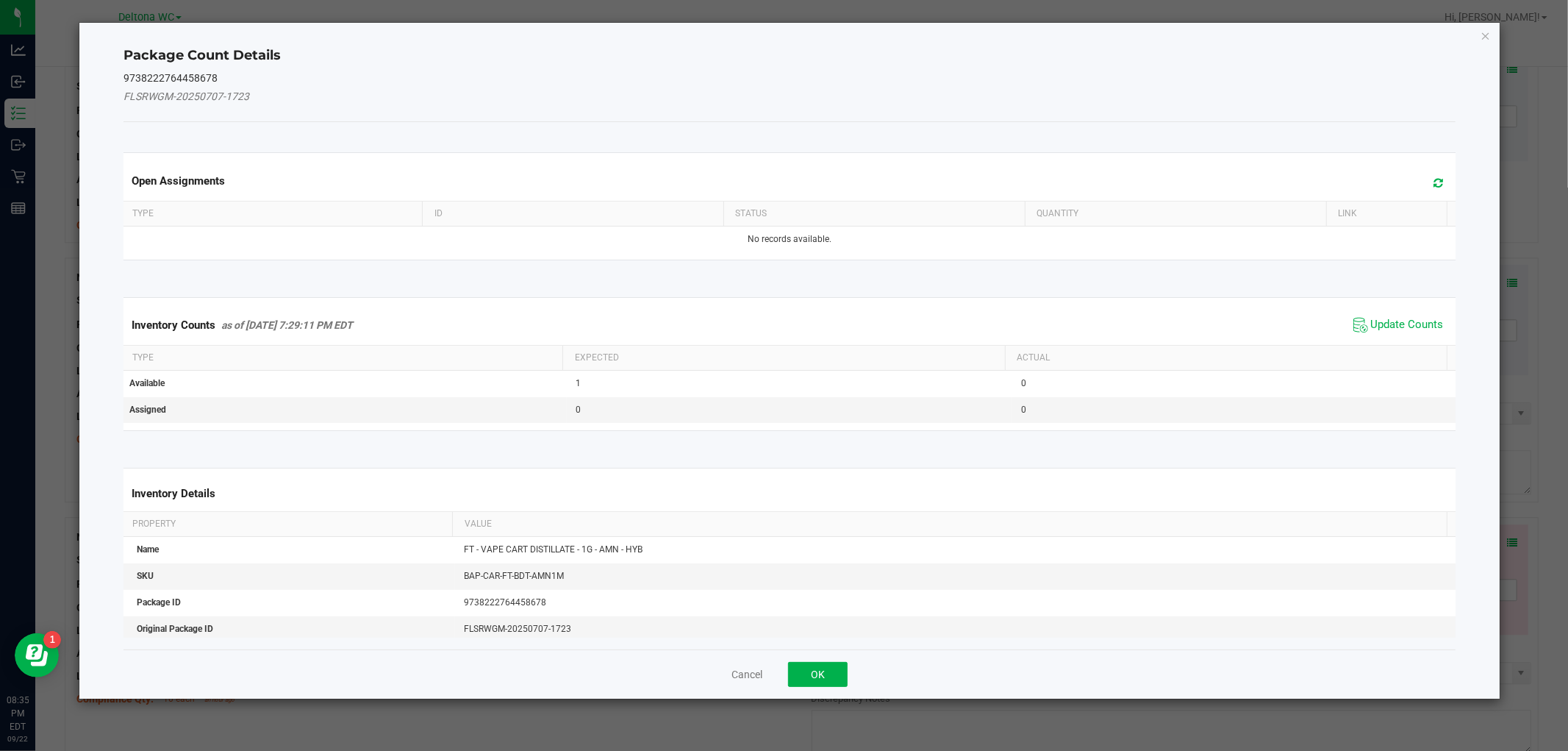
click at [1357, 334] on span "Update Counts" at bounding box center [1398, 325] width 98 height 22
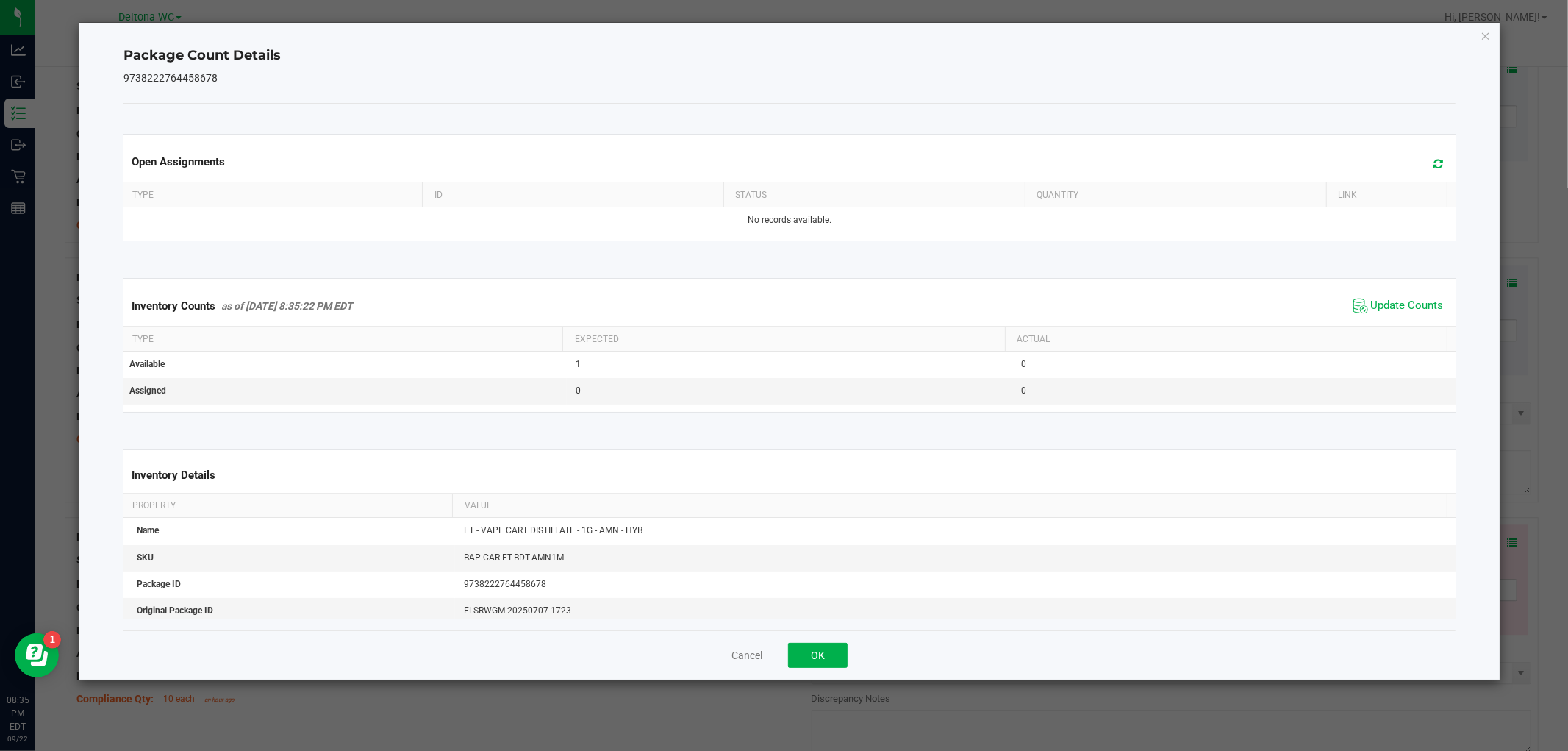
click at [813, 642] on div "Cancel OK" at bounding box center [789, 654] width 1331 height 49
click at [816, 652] on button "OK" at bounding box center [818, 655] width 60 height 25
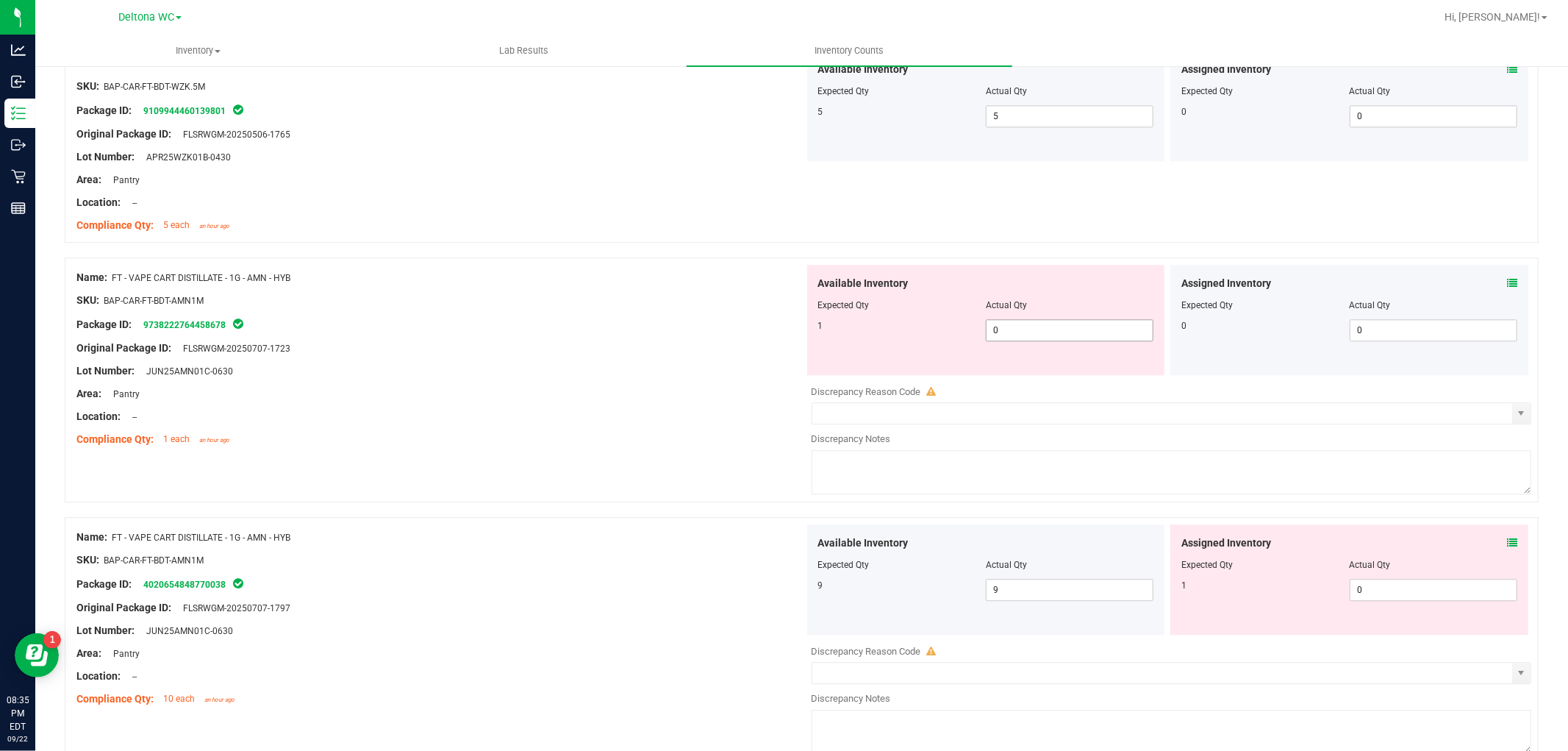
scroll to position [2696, 0]
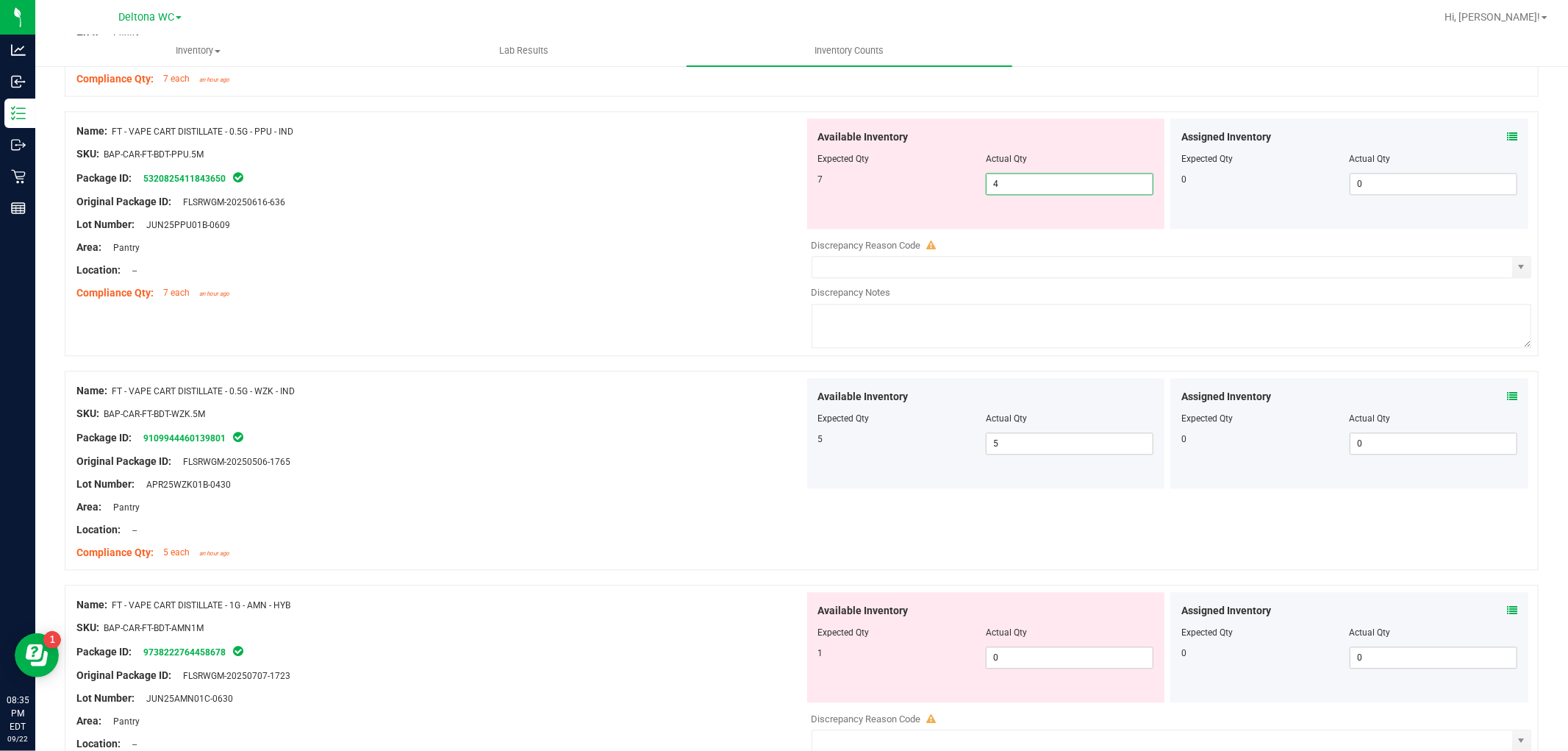
drag, startPoint x: 993, startPoint y: 181, endPoint x: 871, endPoint y: 180, distance: 122.0
click at [869, 180] on div "7 4 4" at bounding box center [986, 184] width 336 height 22
drag, startPoint x: 609, startPoint y: 314, endPoint x: 712, endPoint y: 373, distance: 118.7
click at [614, 314] on div "Name: FT - VAPE CART DISTILLATE - 0.5G - PPU - IND SKU: BAP-CAR-FT-BDT-PPU.5M P…" at bounding box center [802, 234] width 1474 height 245
drag, startPoint x: 1070, startPoint y: 186, endPoint x: 706, endPoint y: 153, distance: 365.5
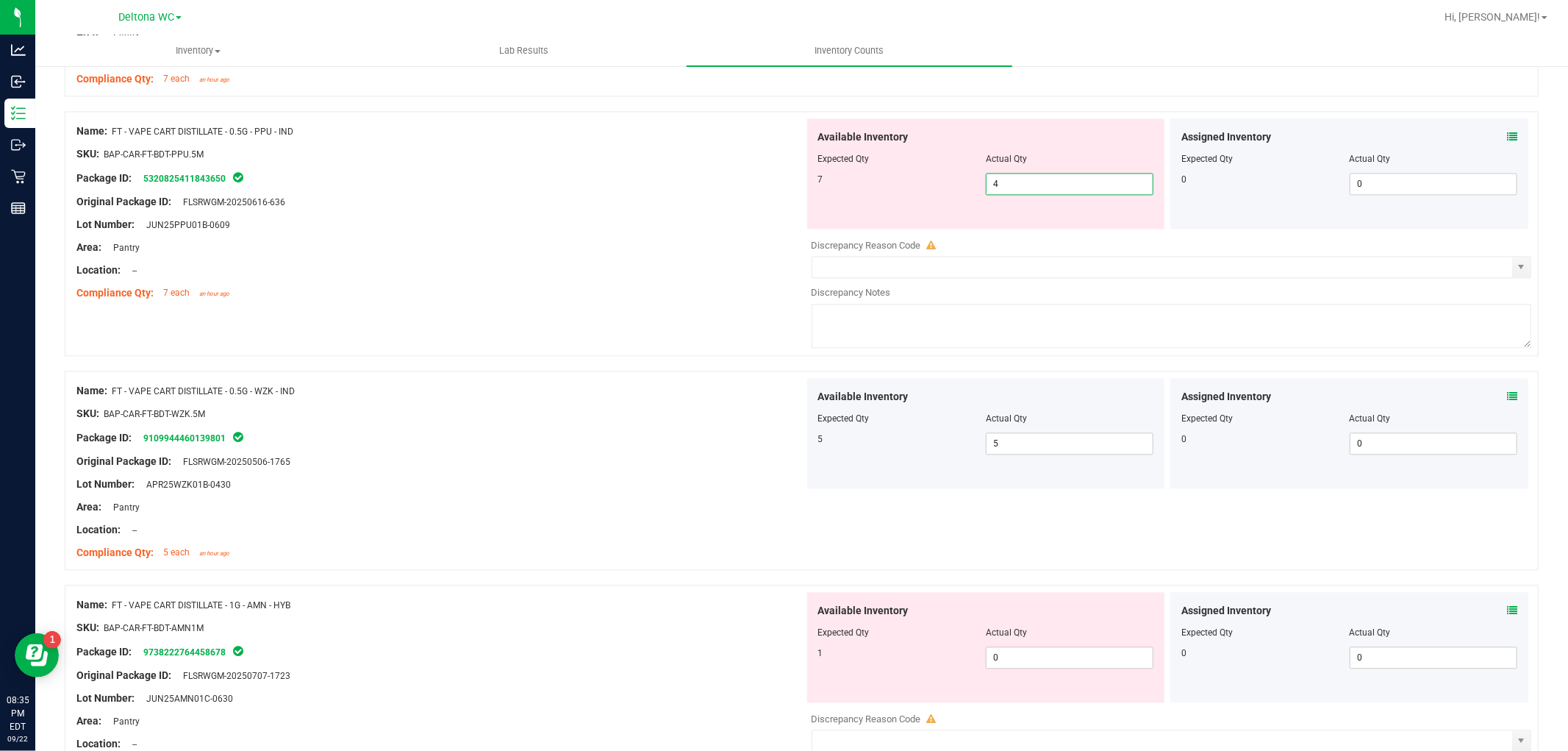
click at [716, 149] on div "Name: FT - VAPE CART DISTILLATE - 0.5G - PPU - IND SKU: BAP-CAR-FT-BDT-PPU.5M P…" at bounding box center [802, 234] width 1474 height 245
type input "7"
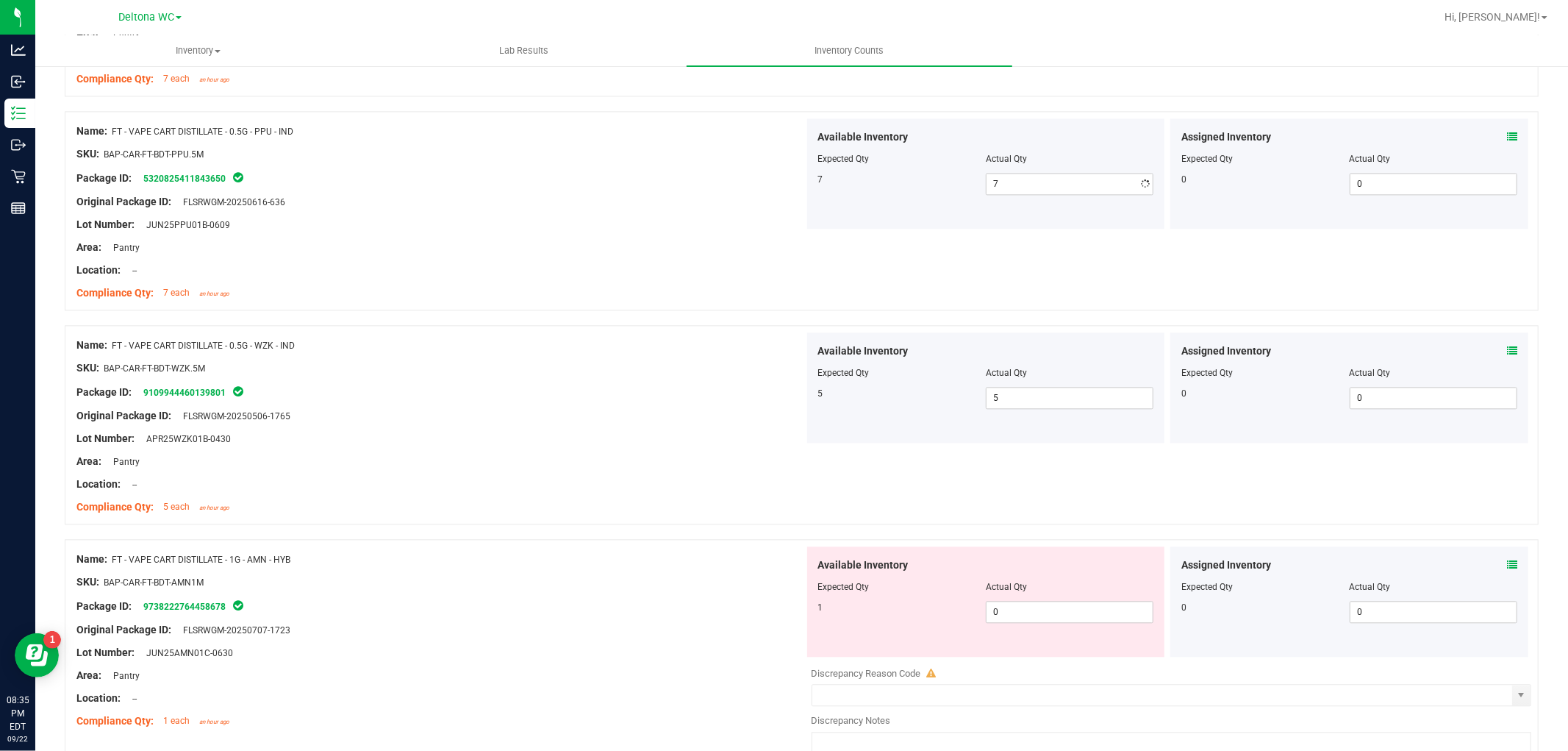
drag, startPoint x: 731, startPoint y: 327, endPoint x: 879, endPoint y: 464, distance: 201.7
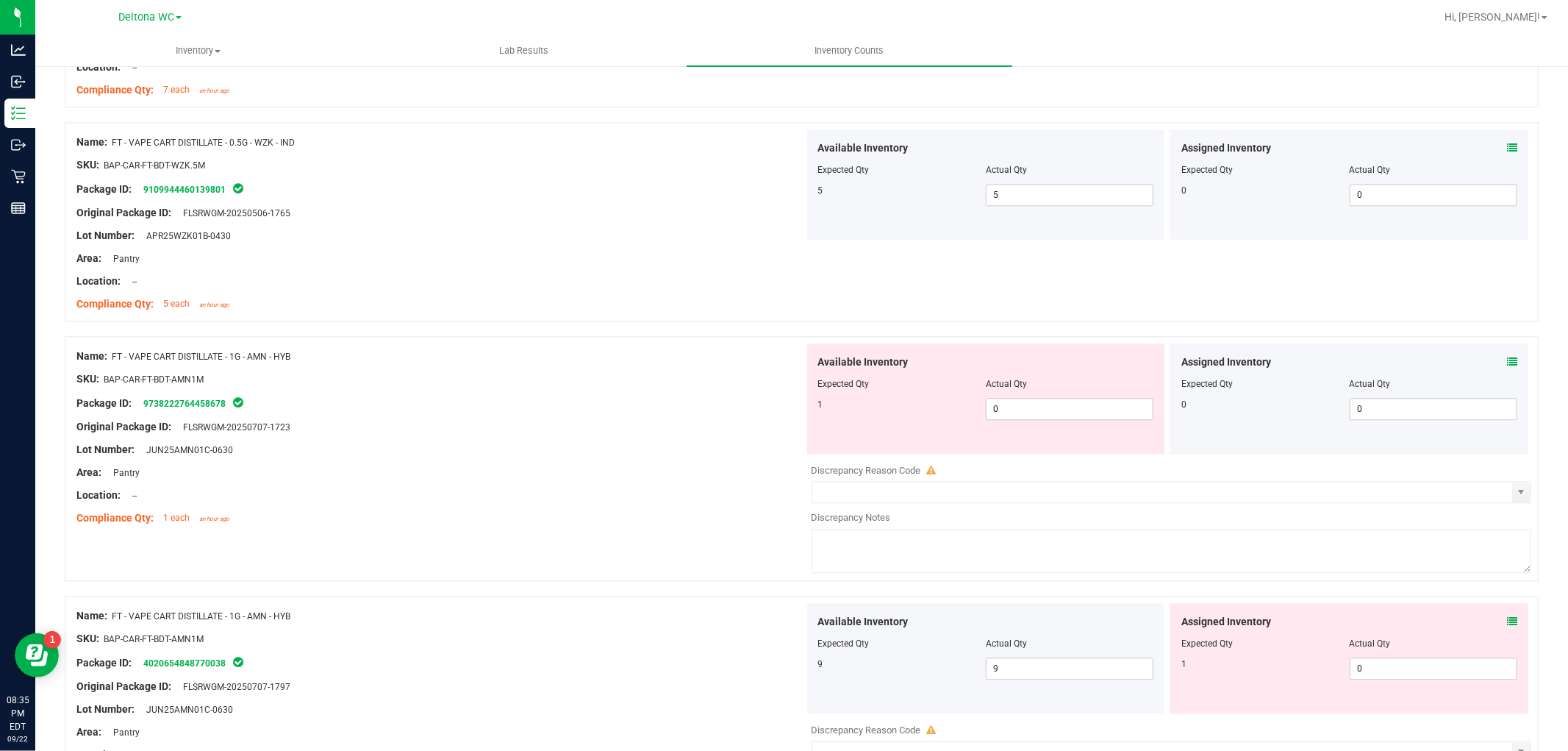
scroll to position [3023, 0]
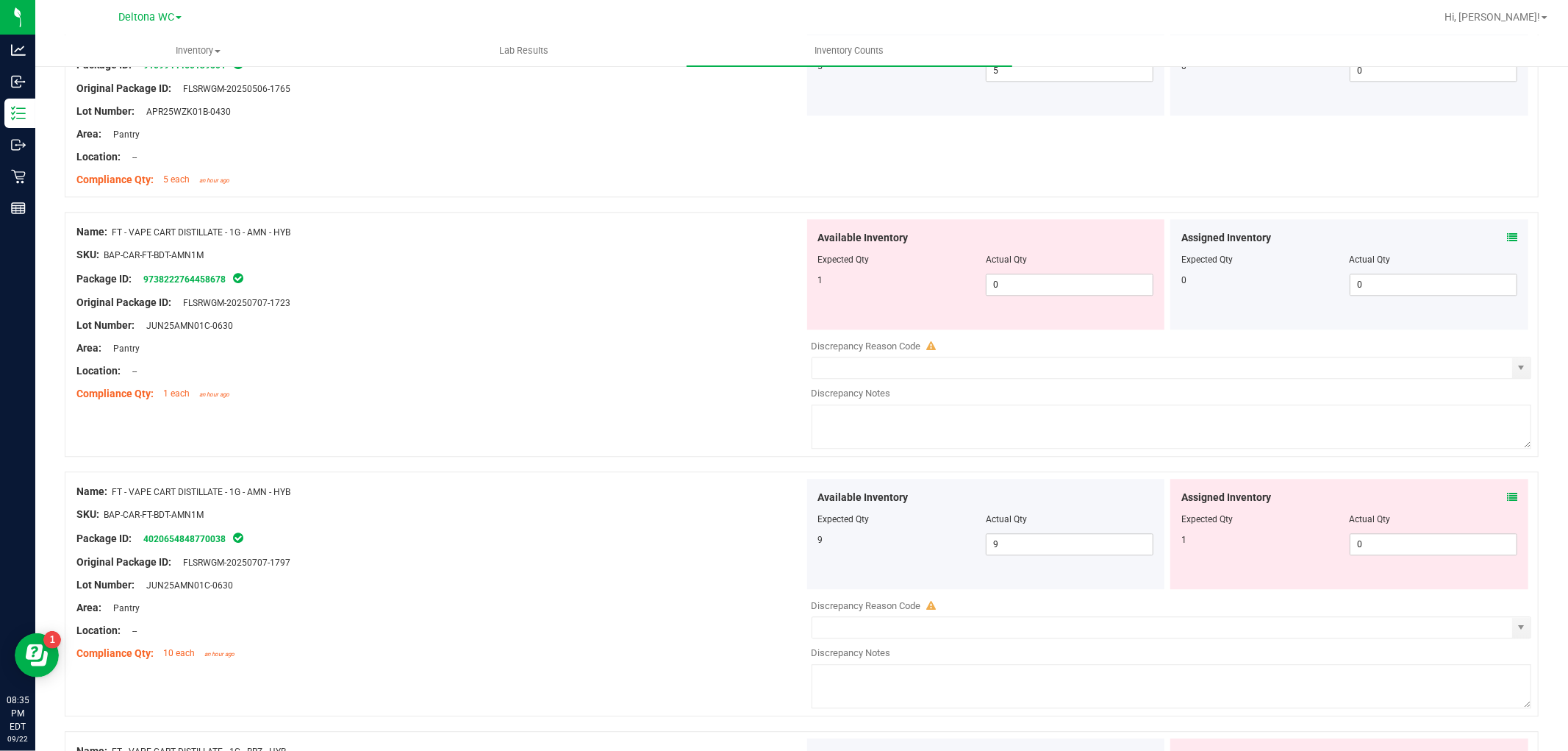
click at [1507, 498] on icon at bounding box center [1512, 497] width 10 height 10
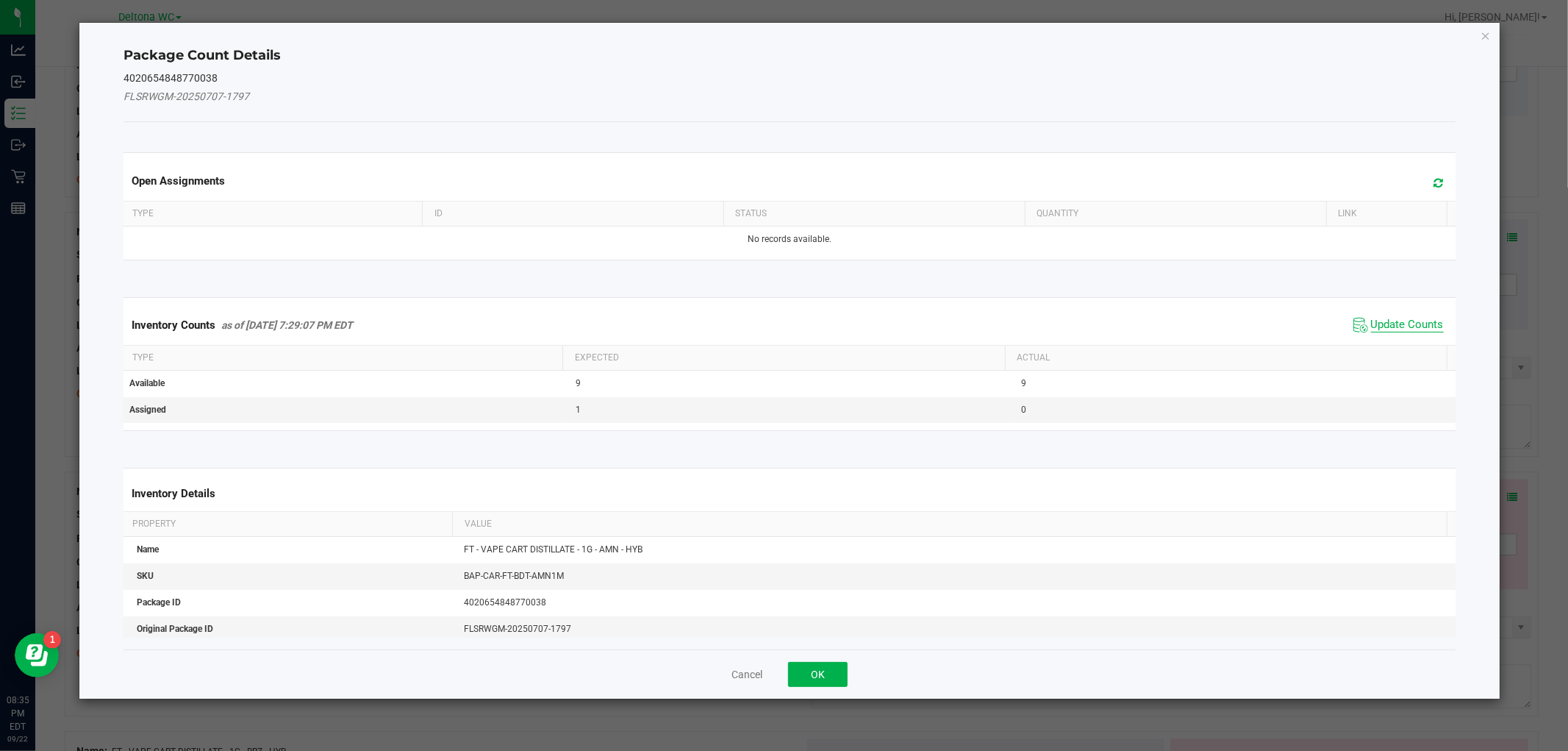
click at [1372, 325] on span "Update Counts" at bounding box center [1408, 325] width 73 height 15
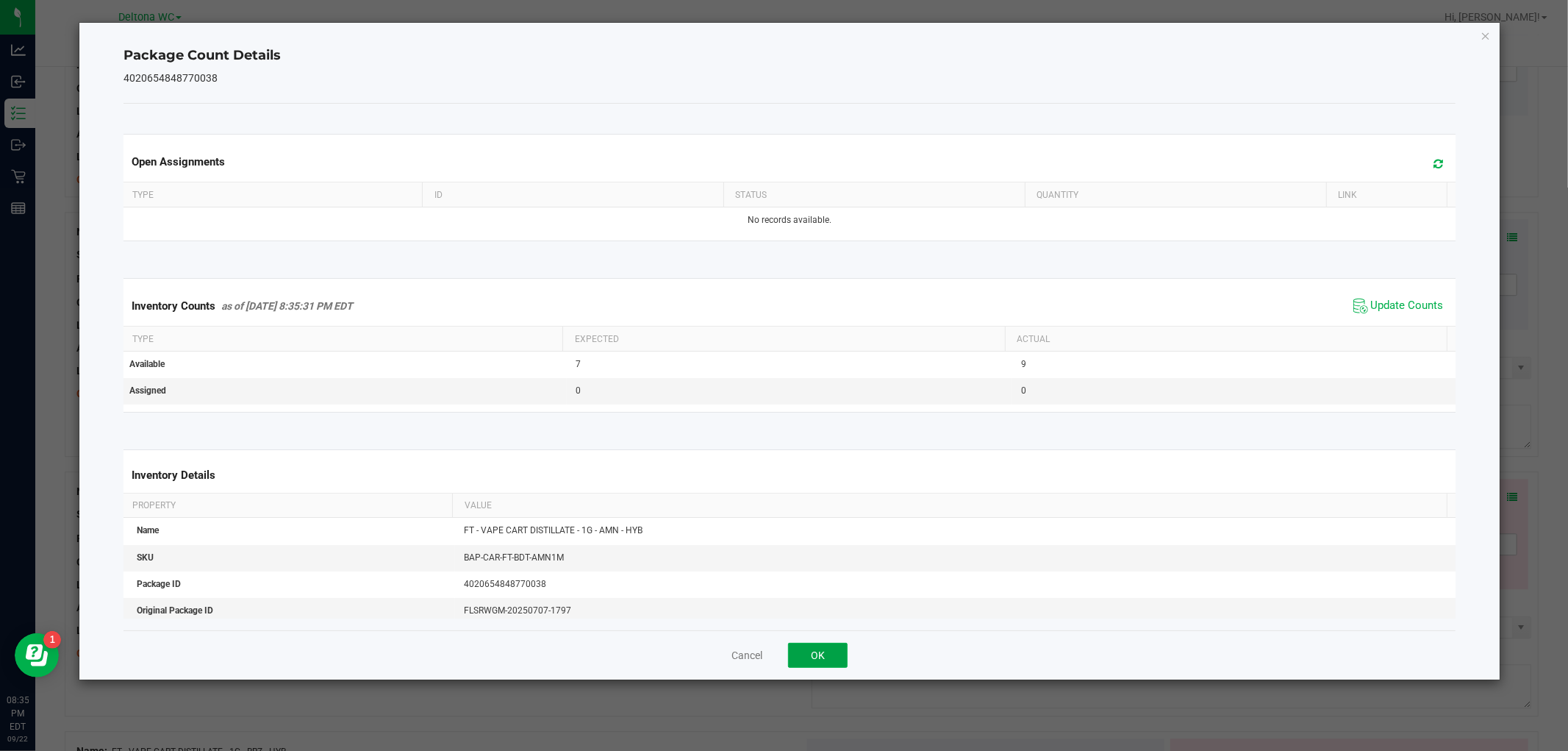
click at [802, 659] on button "OK" at bounding box center [818, 655] width 60 height 25
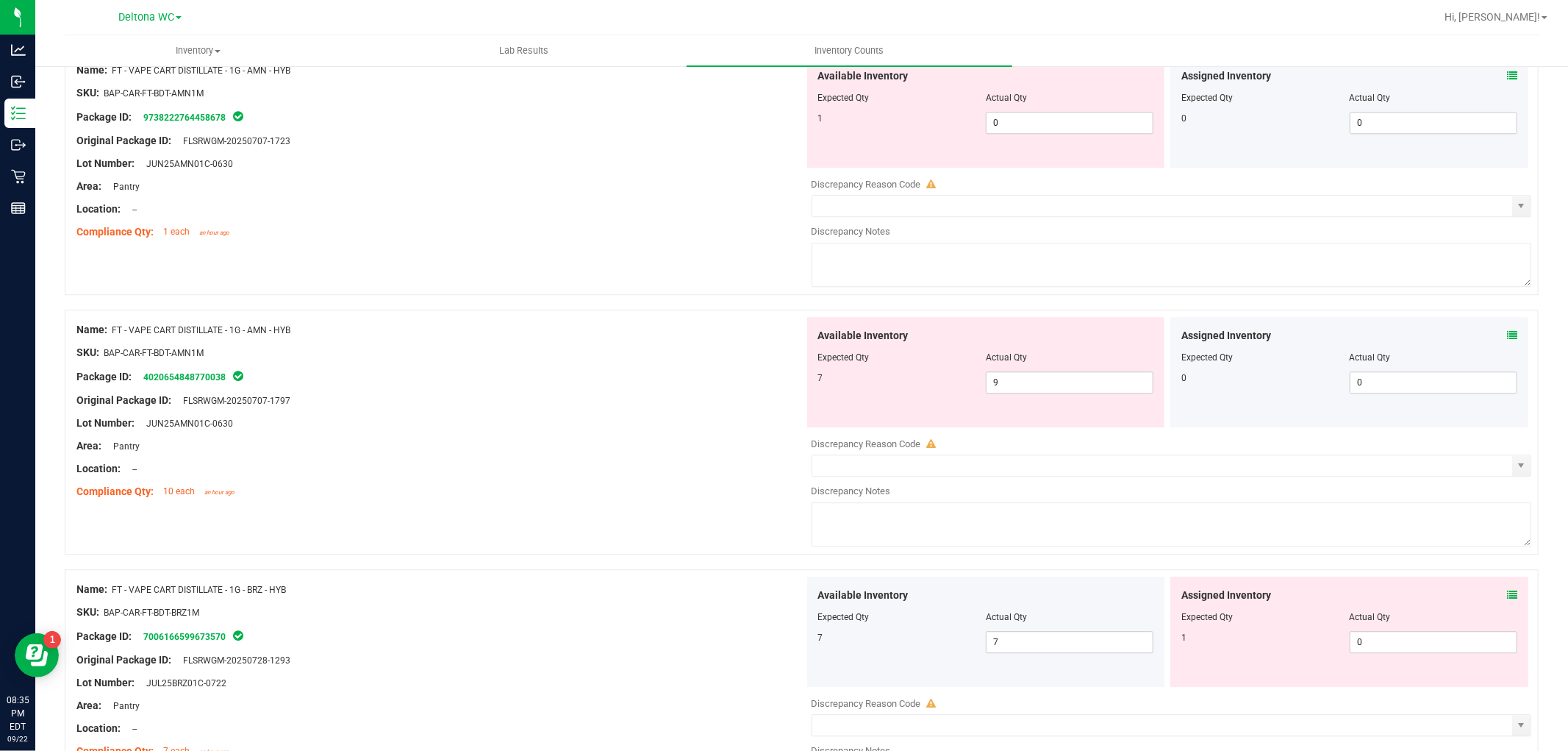
scroll to position [3186, 0]
click at [1495, 586] on div "Assigned Inventory Expected Qty Actual Qty 1 0 0" at bounding box center [1350, 630] width 358 height 111
click at [1507, 597] on div "Assigned Inventory Expected Qty Actual Qty 1 0 0" at bounding box center [1350, 630] width 358 height 111
click at [1493, 589] on div "Assigned Inventory" at bounding box center [1350, 593] width 336 height 16
click at [1507, 593] on icon at bounding box center [1512, 593] width 10 height 10
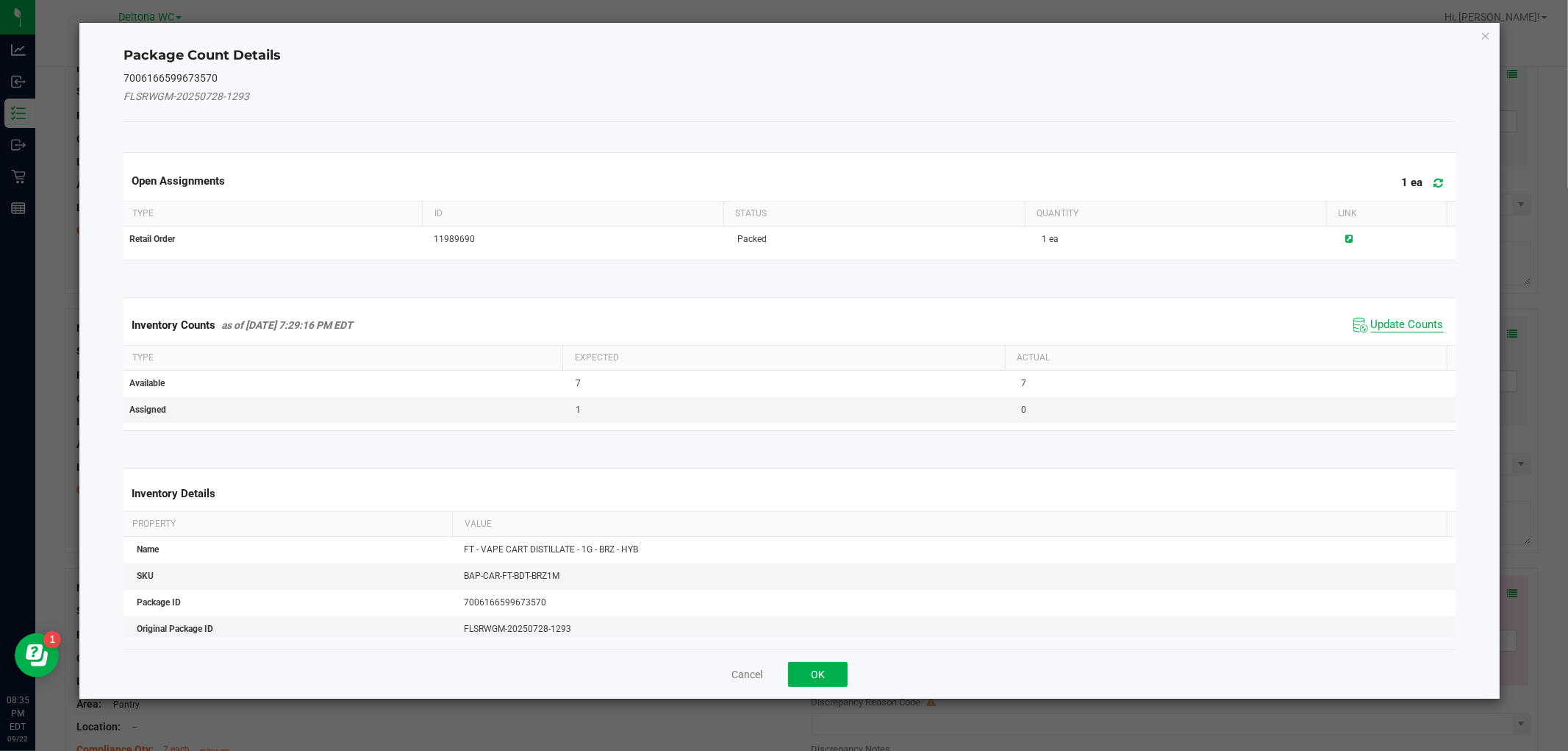
click at [1392, 319] on span "Update Counts" at bounding box center [1408, 325] width 73 height 15
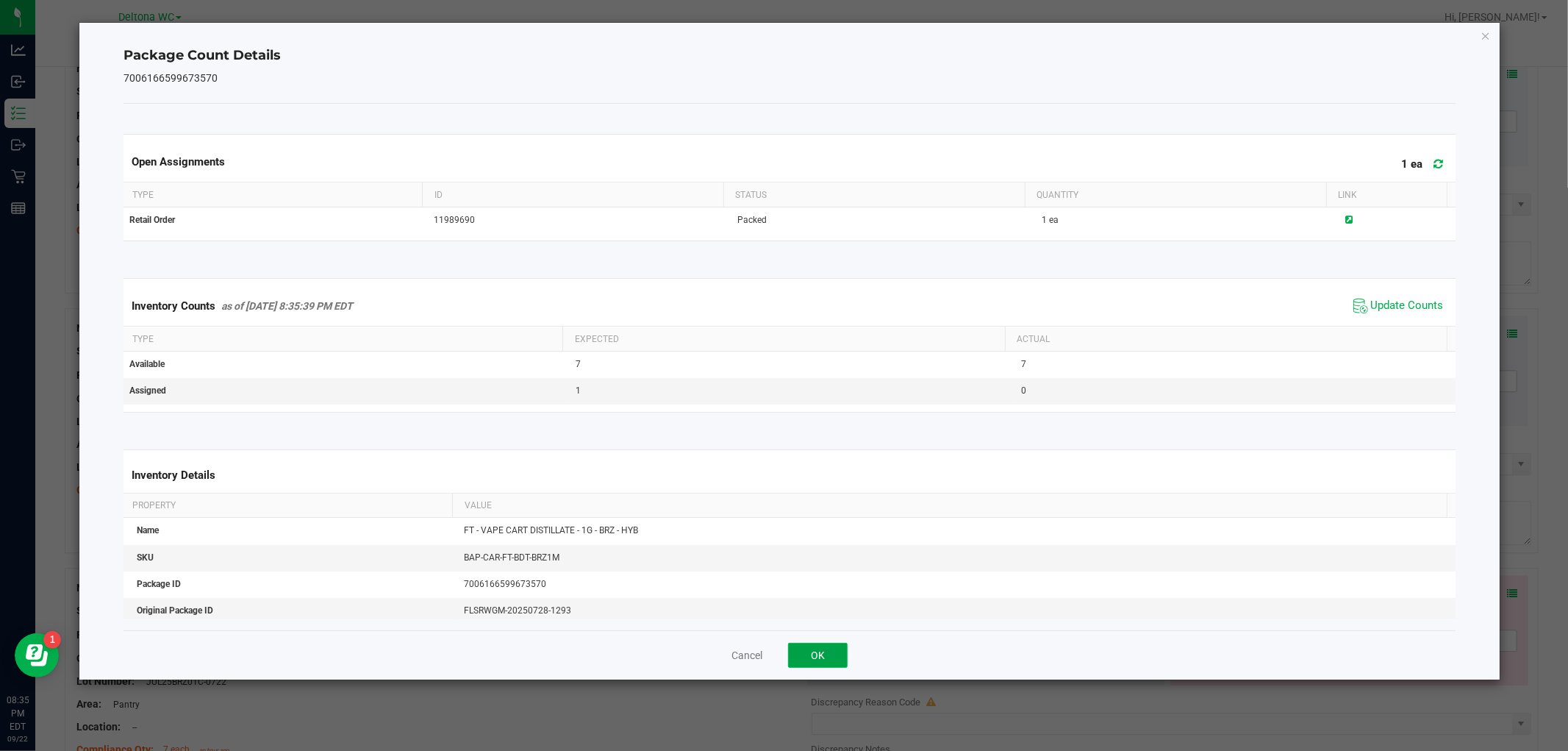
click at [825, 650] on button "OK" at bounding box center [818, 655] width 60 height 25
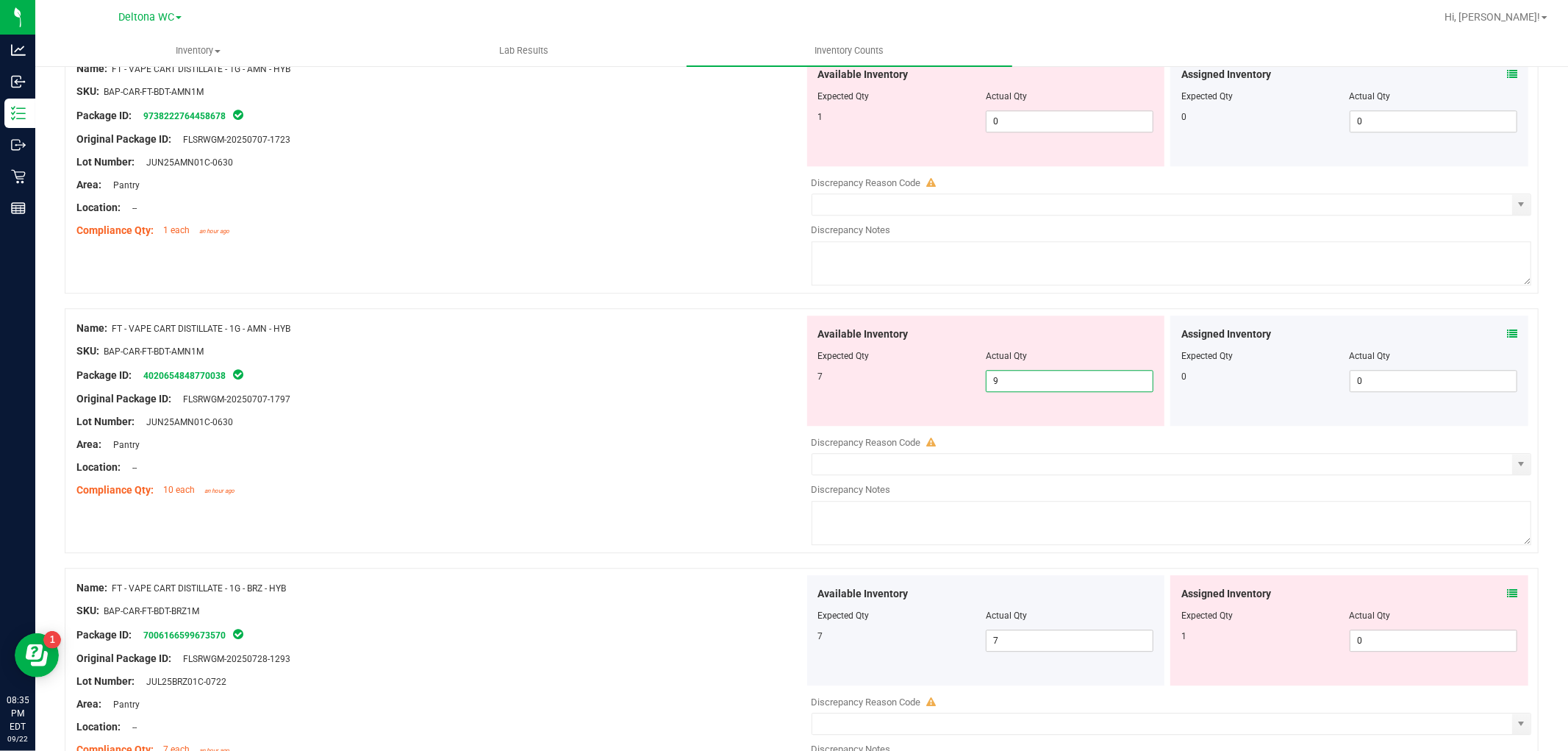
drag, startPoint x: 1022, startPoint y: 391, endPoint x: 843, endPoint y: 380, distance: 179.3
click at [843, 380] on div "7 9 9" at bounding box center [986, 381] width 336 height 22
type input "7"
click at [688, 405] on div "Original Package ID: FLSRWGM-20250707-1797" at bounding box center [440, 399] width 728 height 16
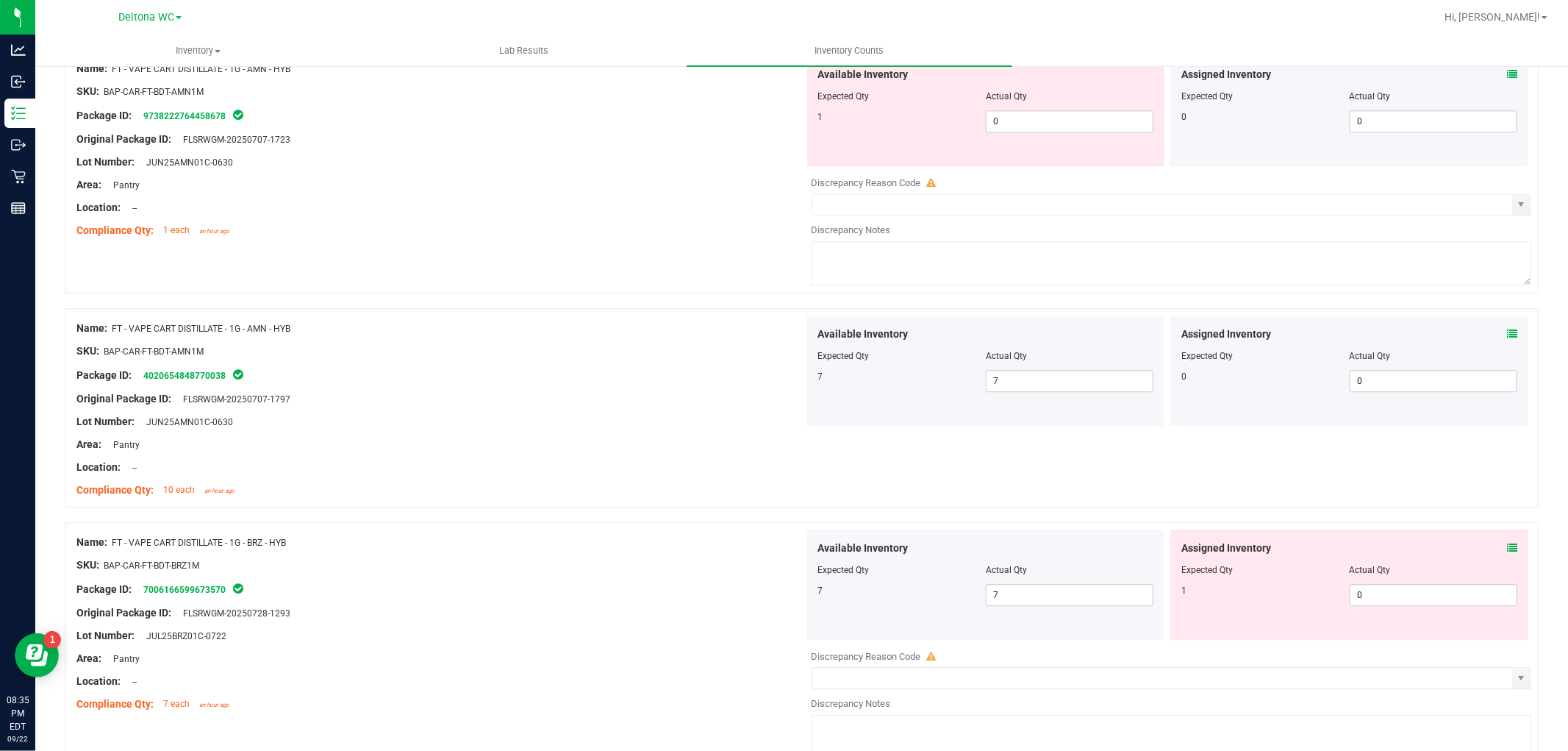
scroll to position [3514, 0]
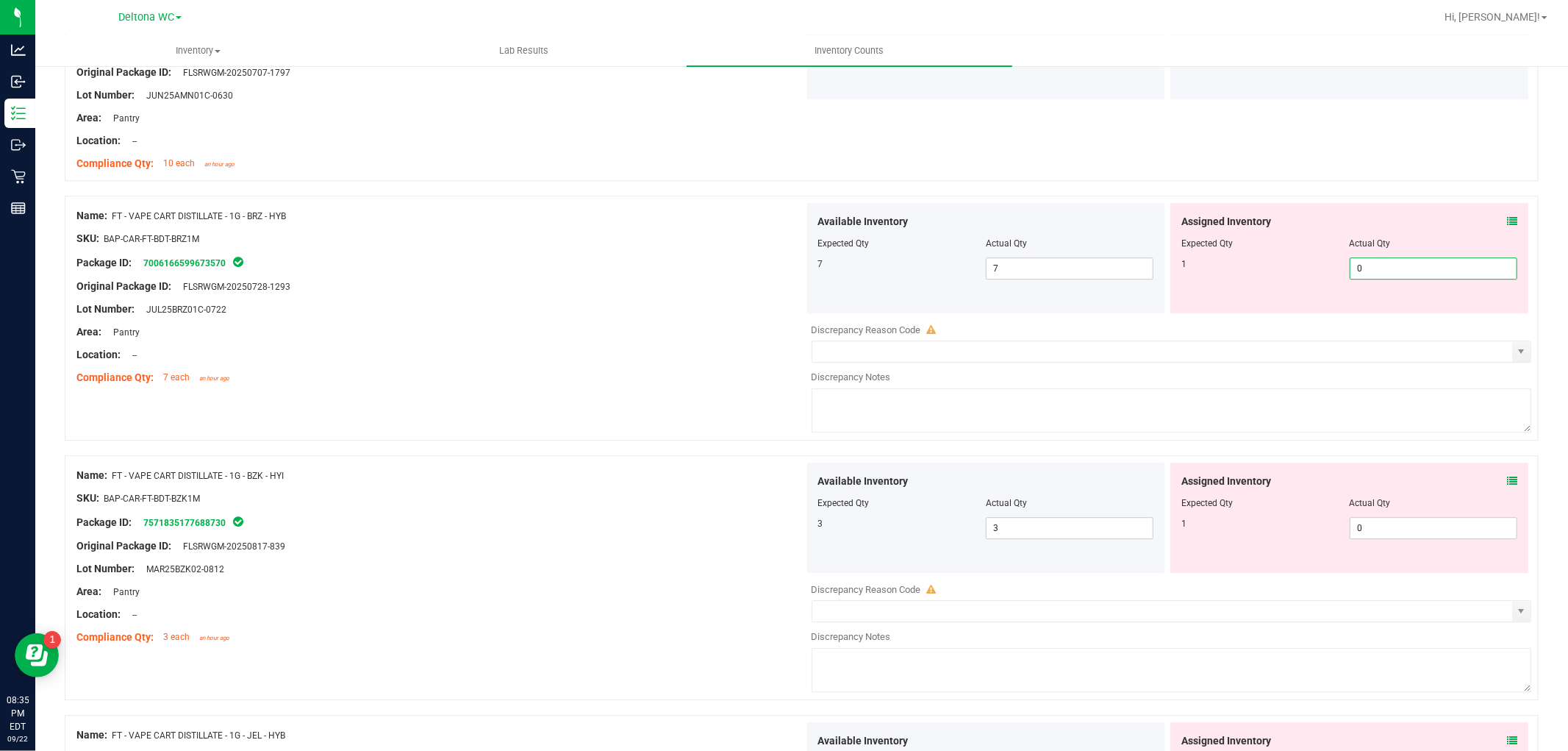
drag, startPoint x: 1454, startPoint y: 266, endPoint x: 1093, endPoint y: 256, distance: 361.1
click at [1093, 256] on div "Available Inventory Expected Qty Actual Qty 7 7 7 0 0" at bounding box center [1168, 258] width 728 height 111
type input "1"
click at [749, 334] on div "Area: Pantry" at bounding box center [440, 332] width 728 height 16
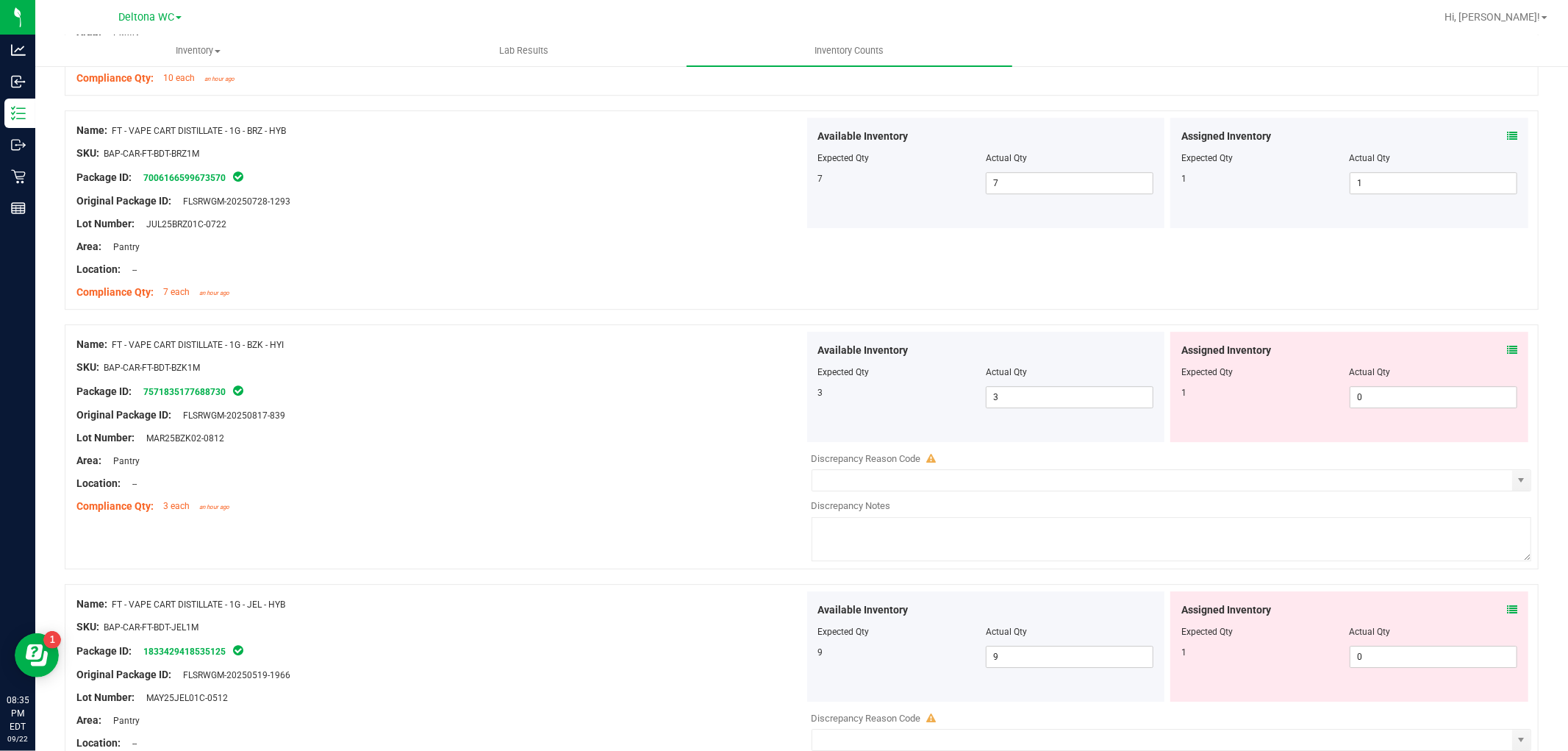
scroll to position [3759, 0]
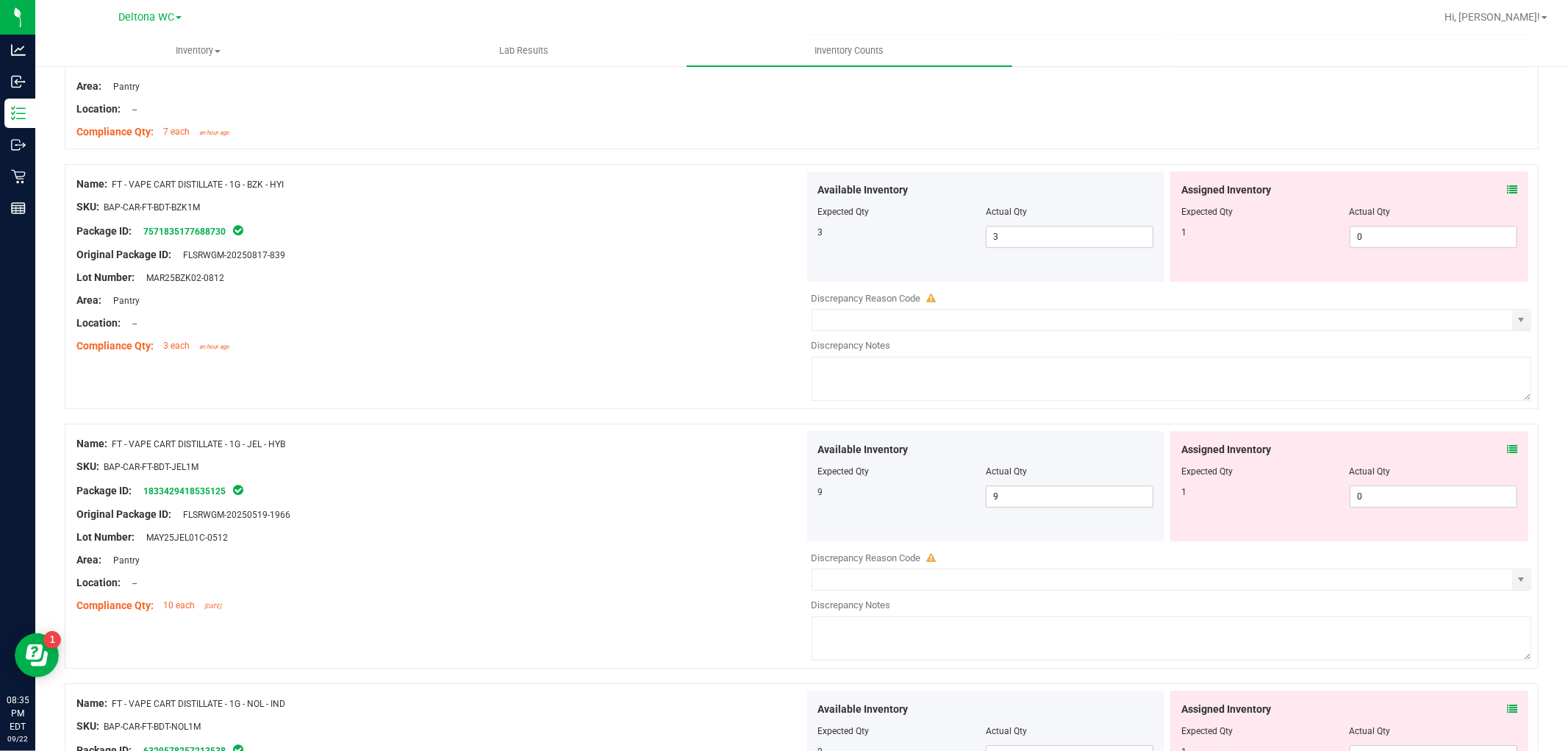
click at [1507, 187] on icon at bounding box center [1512, 189] width 10 height 10
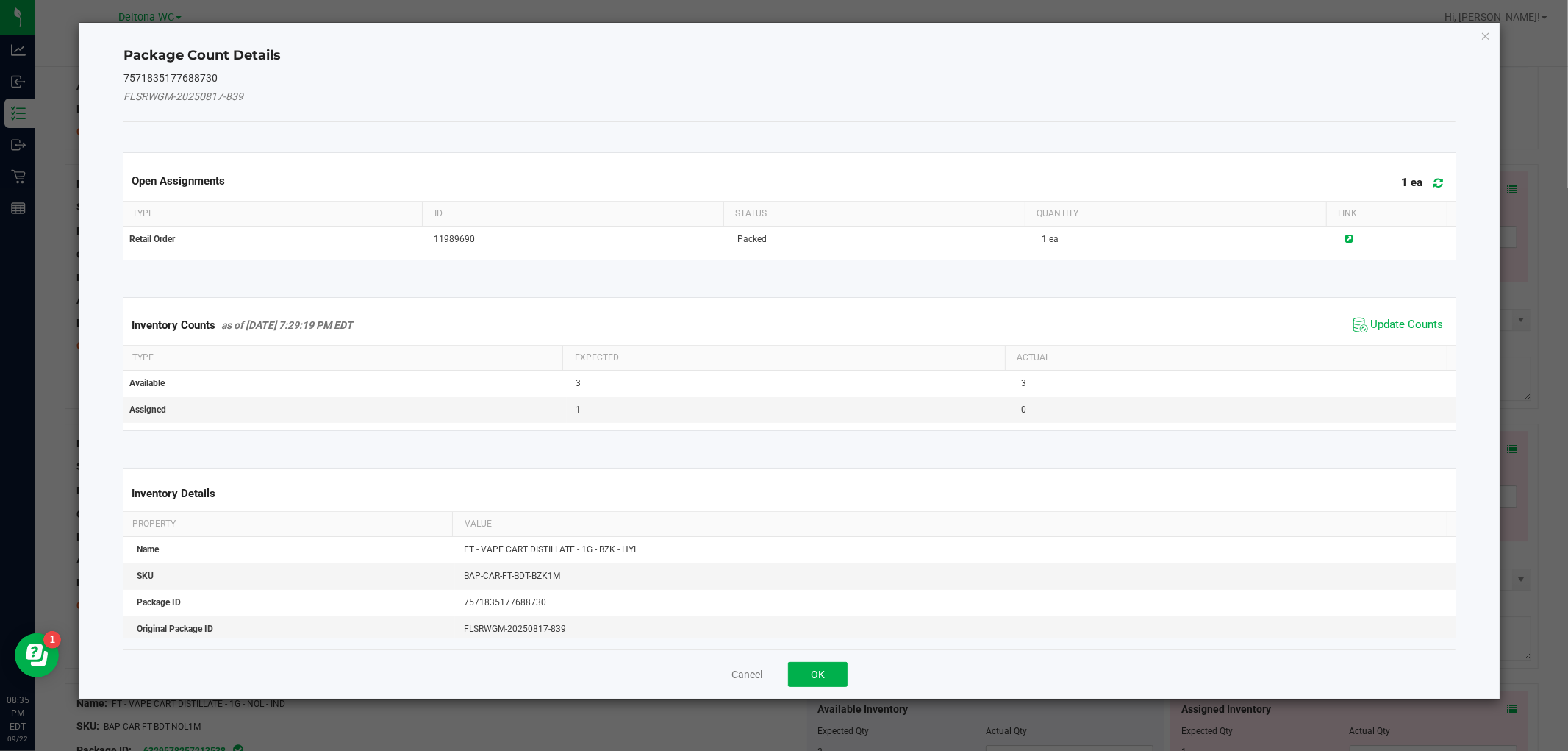
click at [1379, 311] on div "Inventory Counts as of [DATE] 7:29:19 PM EDT Update Counts" at bounding box center [790, 324] width 1338 height 40
click at [1372, 326] on span "Update Counts" at bounding box center [1408, 325] width 73 height 15
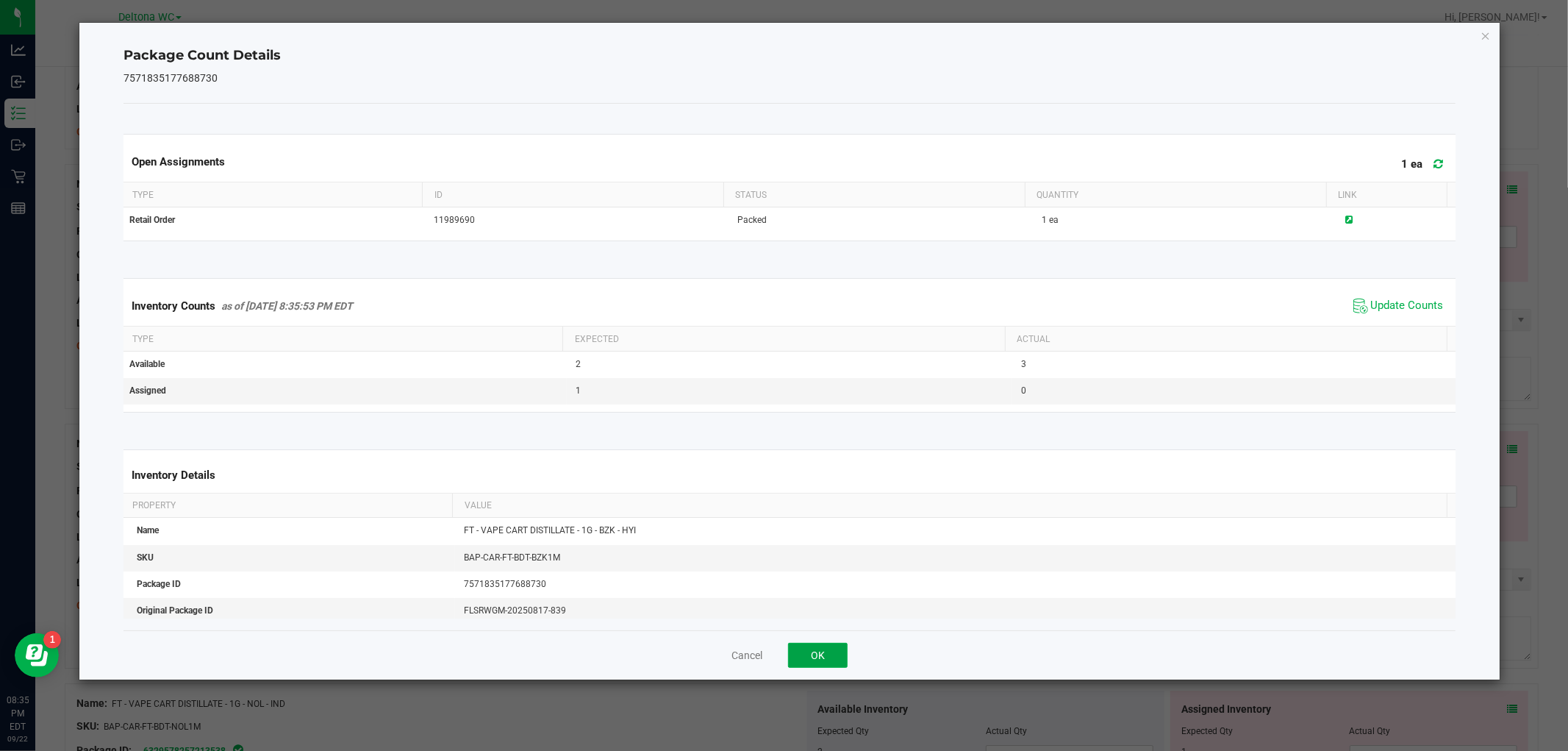
drag, startPoint x: 837, startPoint y: 643, endPoint x: 1233, endPoint y: 515, distance: 416.2
click at [841, 641] on div "Cancel OK" at bounding box center [789, 654] width 1331 height 49
drag, startPoint x: 834, startPoint y: 648, endPoint x: 998, endPoint y: 580, distance: 177.5
click at [842, 645] on button "OK" at bounding box center [818, 655] width 60 height 25
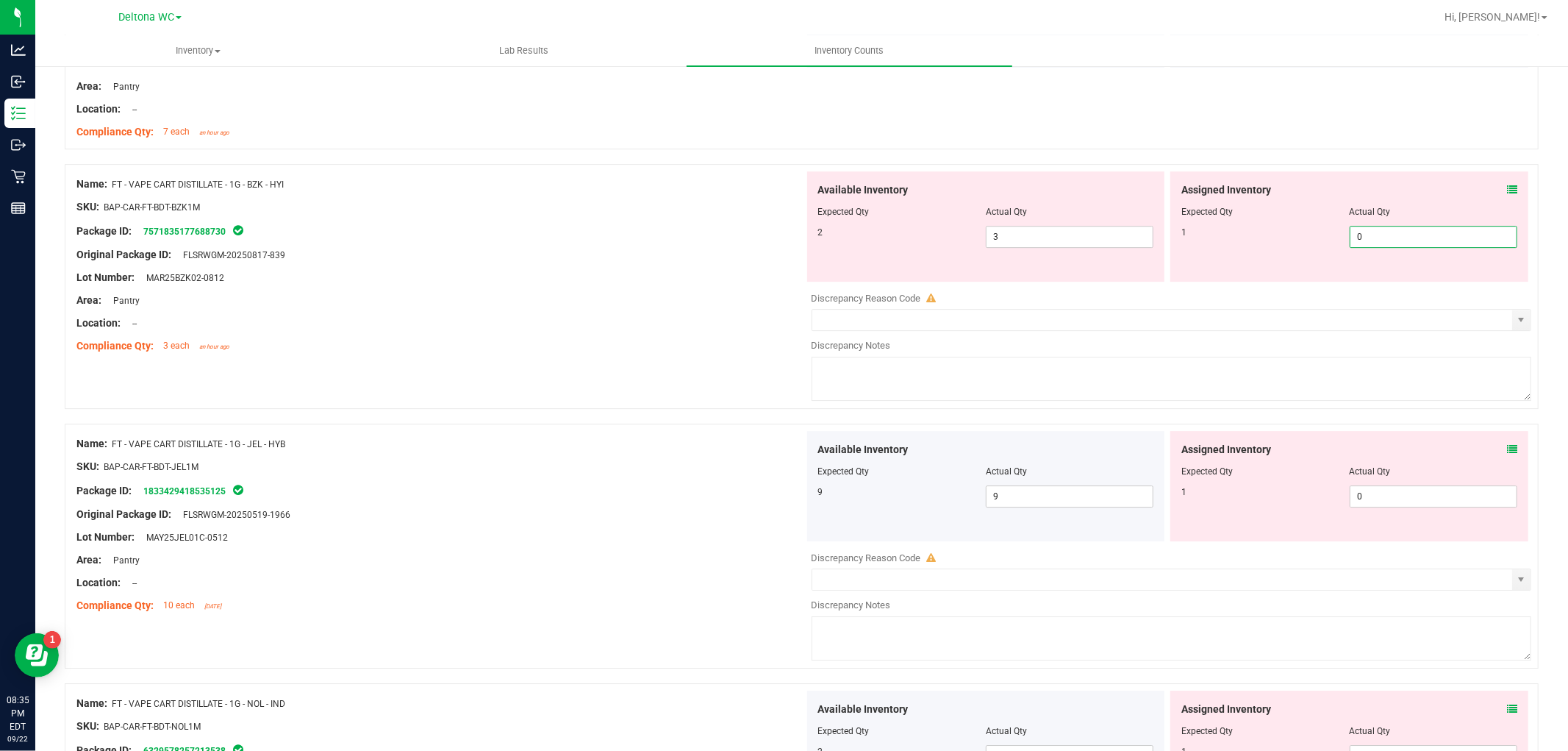
type input "1"
drag, startPoint x: 1422, startPoint y: 247, endPoint x: 1134, endPoint y: 263, distance: 288.4
click at [1134, 263] on div "Available Inventory Expected Qty Actual Qty 2 3 3 0 1" at bounding box center [1168, 227] width 728 height 111
type input "1"
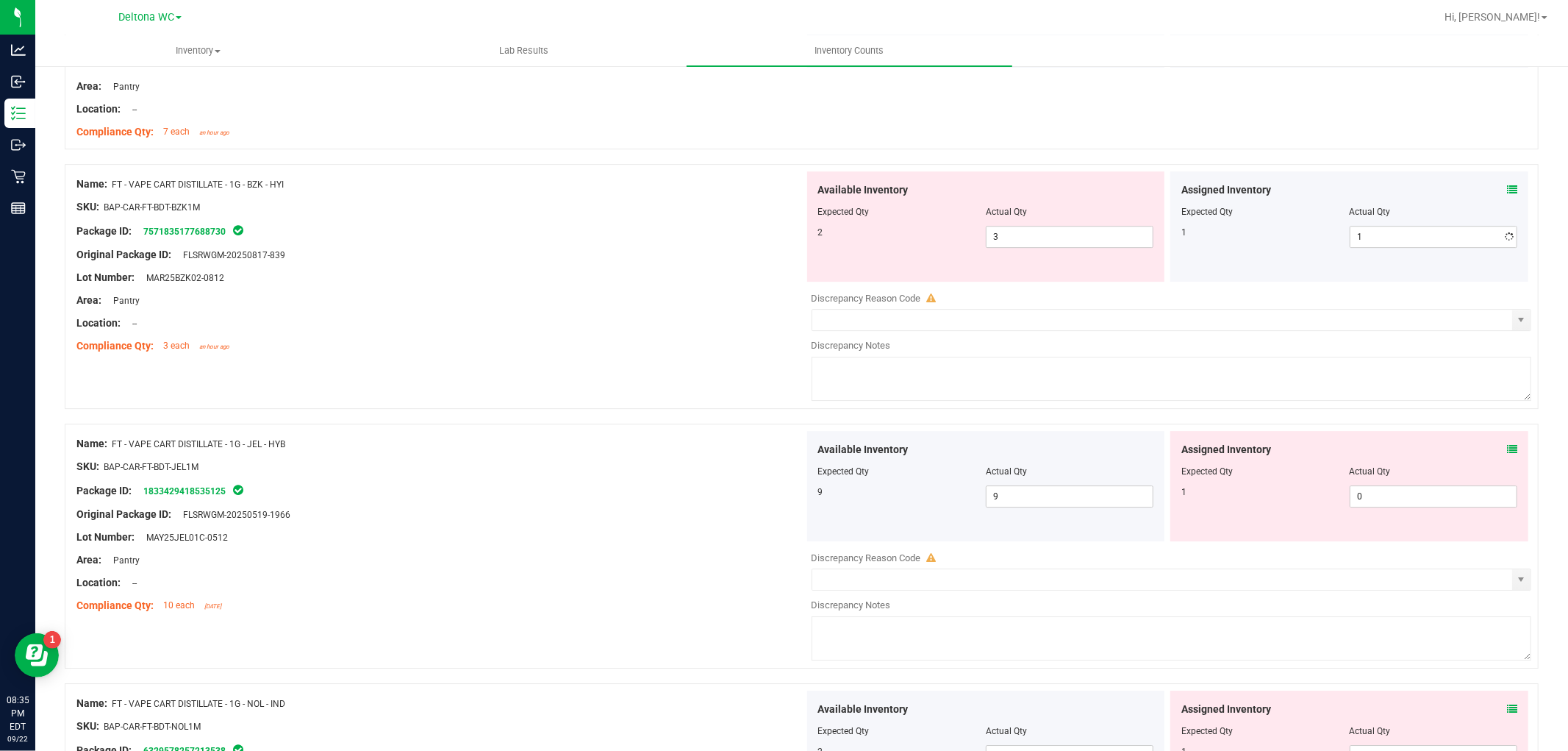
click at [672, 346] on div "Compliance Qty: 3 each an hour ago" at bounding box center [440, 346] width 728 height 16
click at [1507, 450] on icon at bounding box center [1512, 449] width 10 height 10
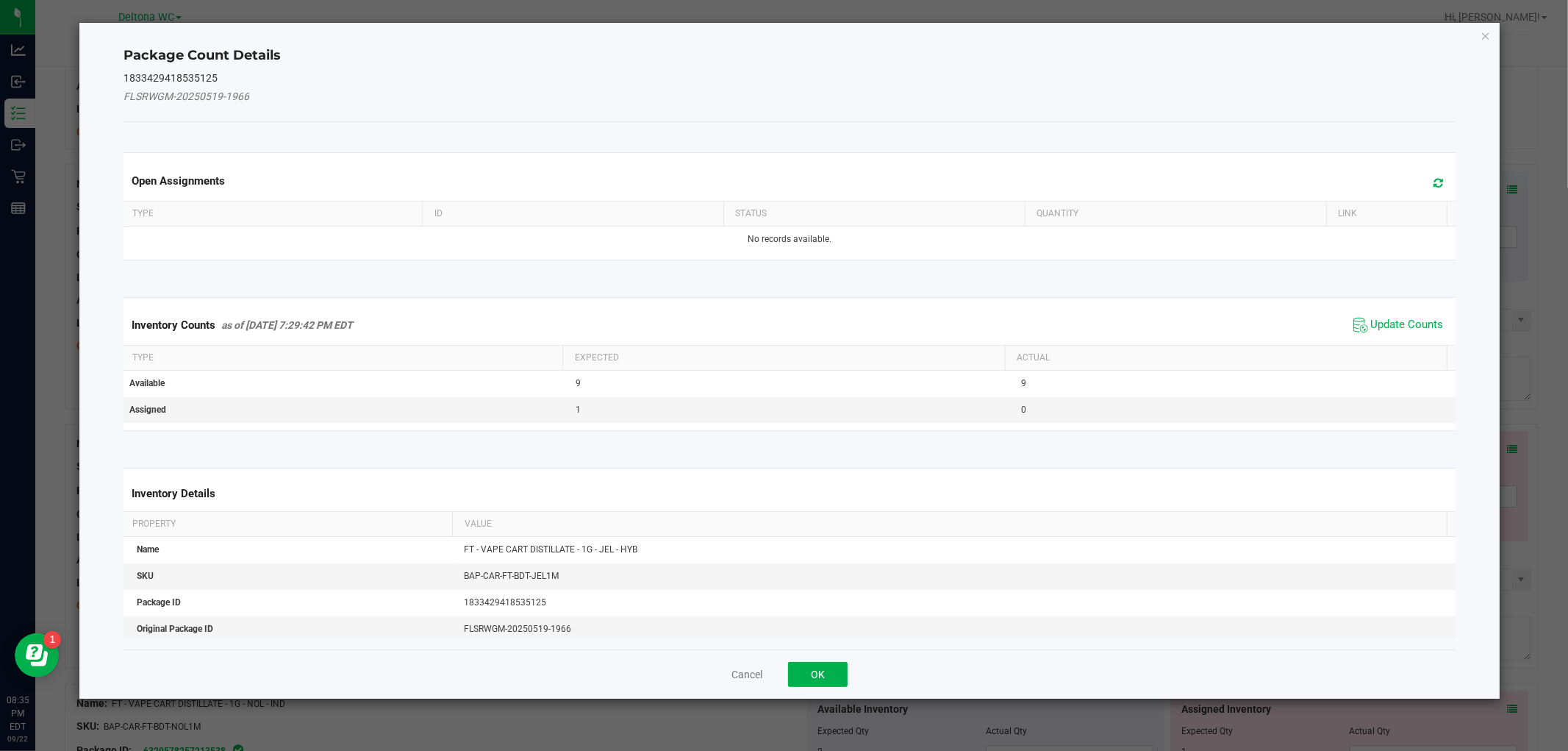
click at [1419, 311] on div "Inventory Counts as of [DATE] 7:29:42 PM EDT Update Counts" at bounding box center [790, 324] width 1338 height 40
click at [1407, 323] on span "Update Counts" at bounding box center [1408, 325] width 73 height 15
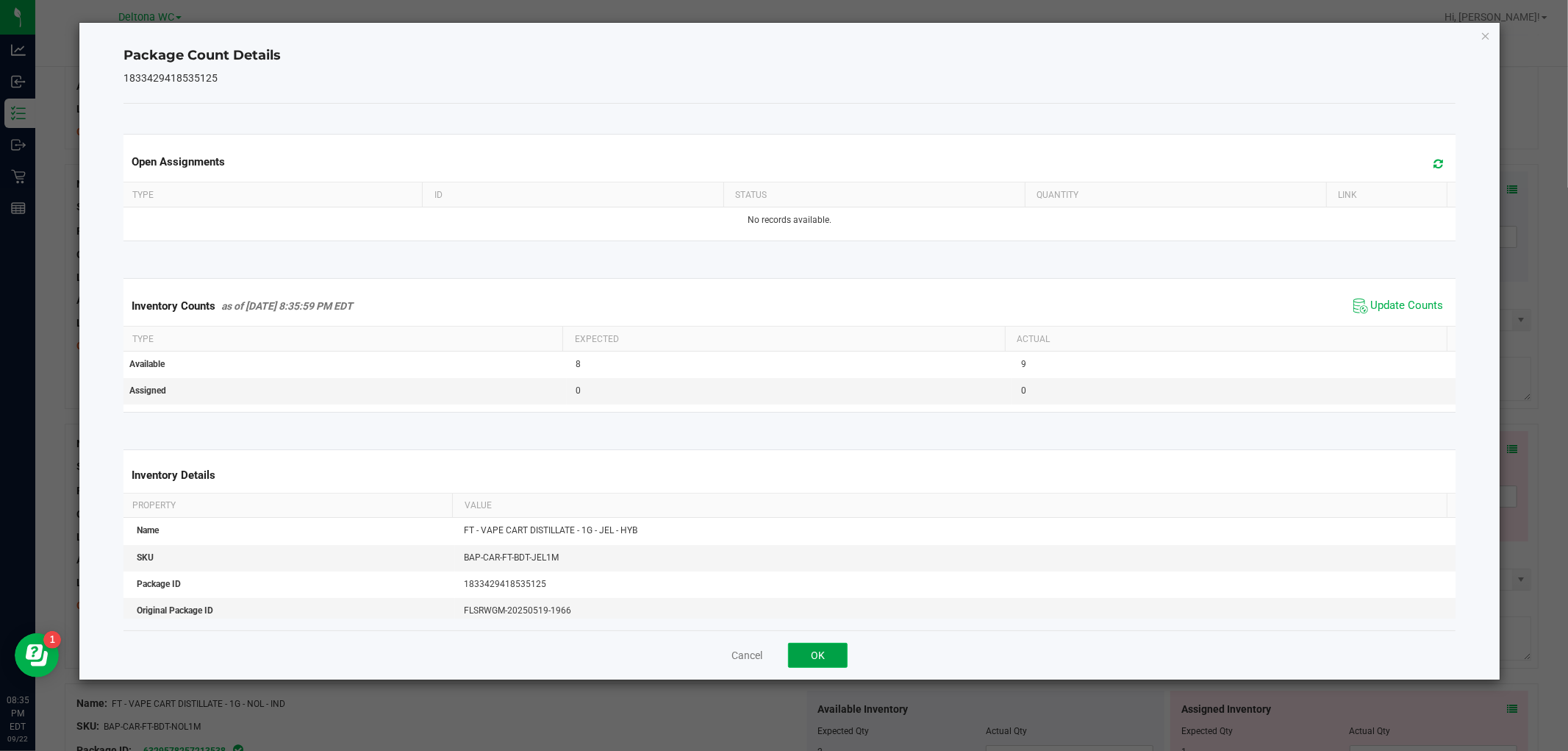
click at [813, 658] on button "OK" at bounding box center [818, 655] width 60 height 25
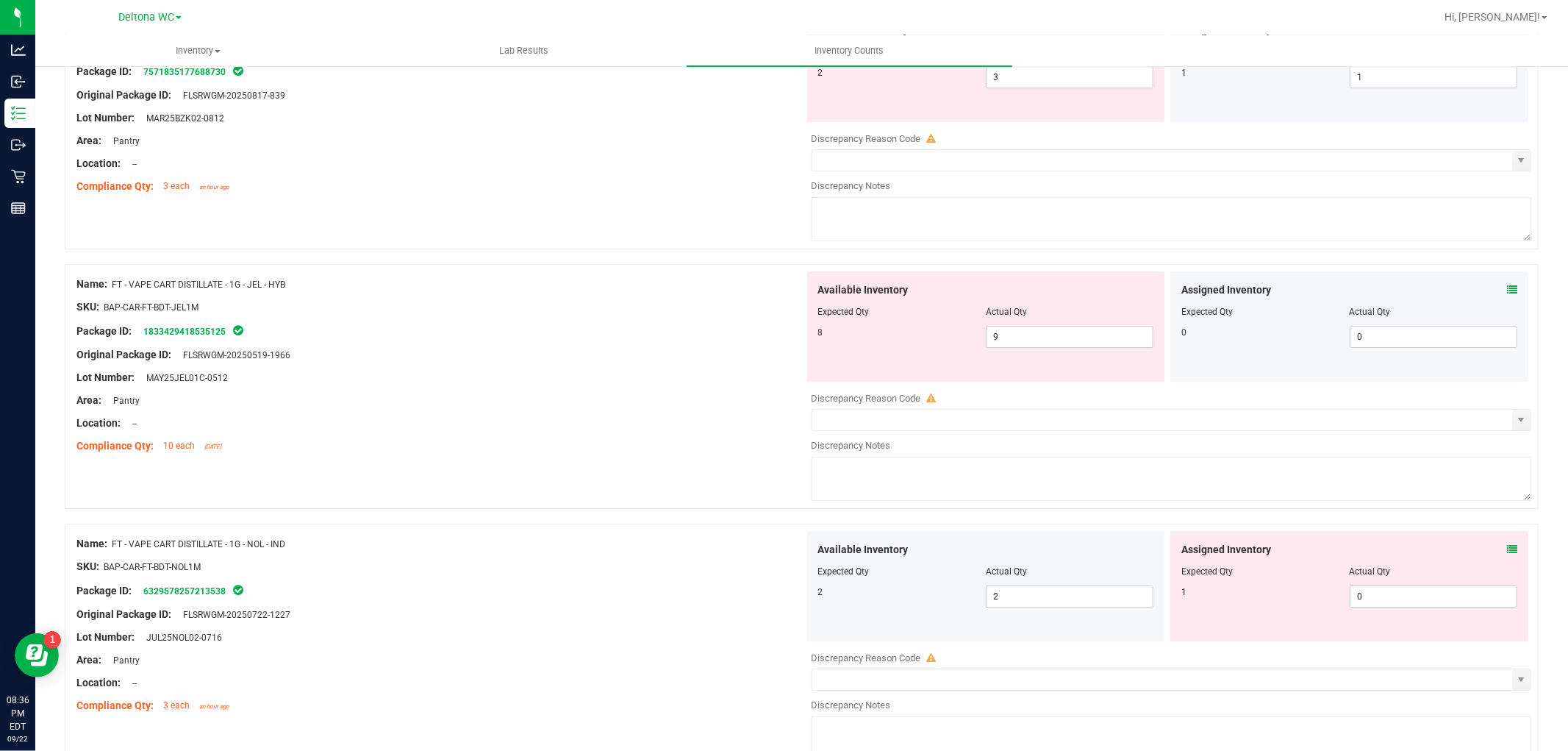
scroll to position [3923, 0]
click at [1507, 551] on icon at bounding box center [1512, 546] width 10 height 10
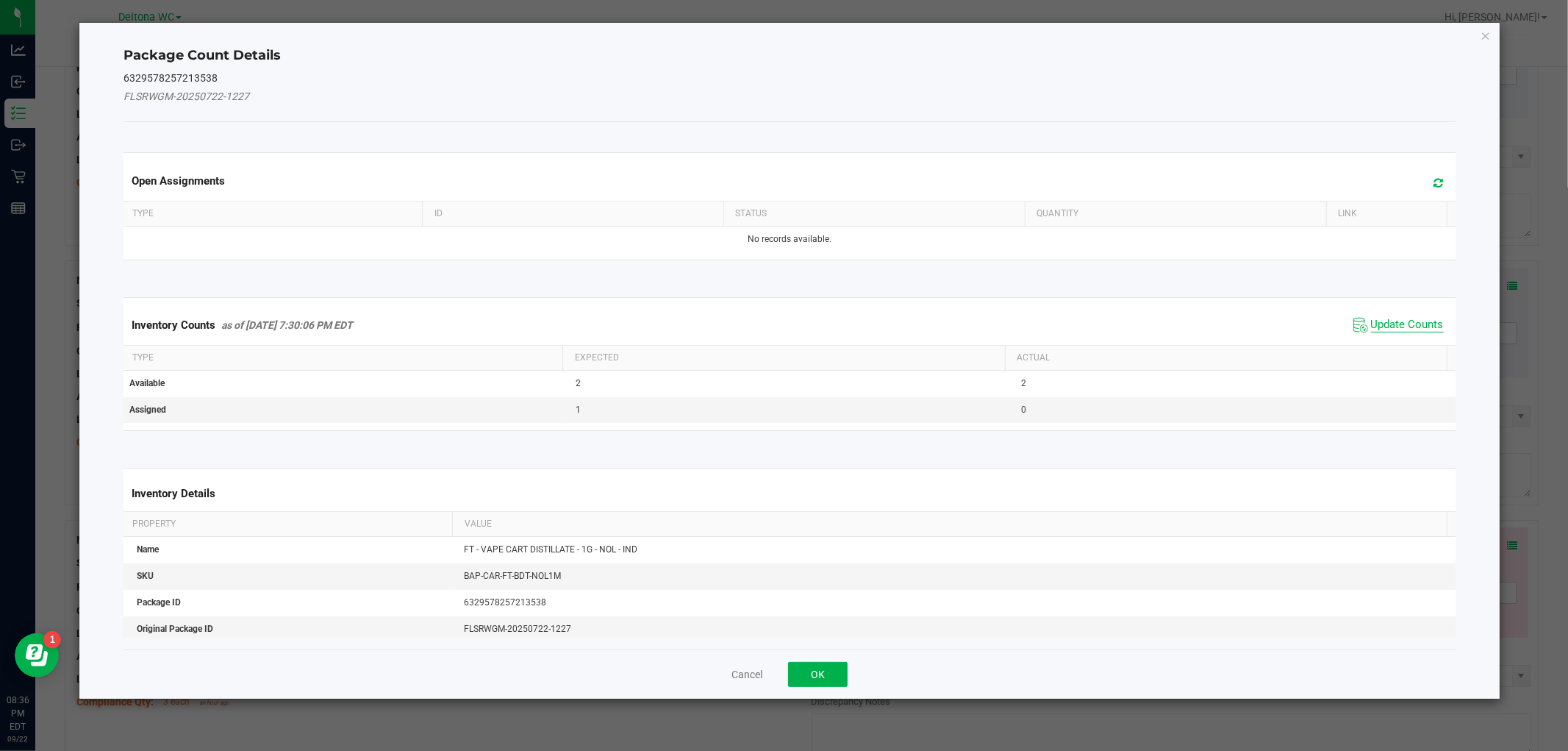
click at [1401, 320] on span "Update Counts" at bounding box center [1408, 325] width 73 height 15
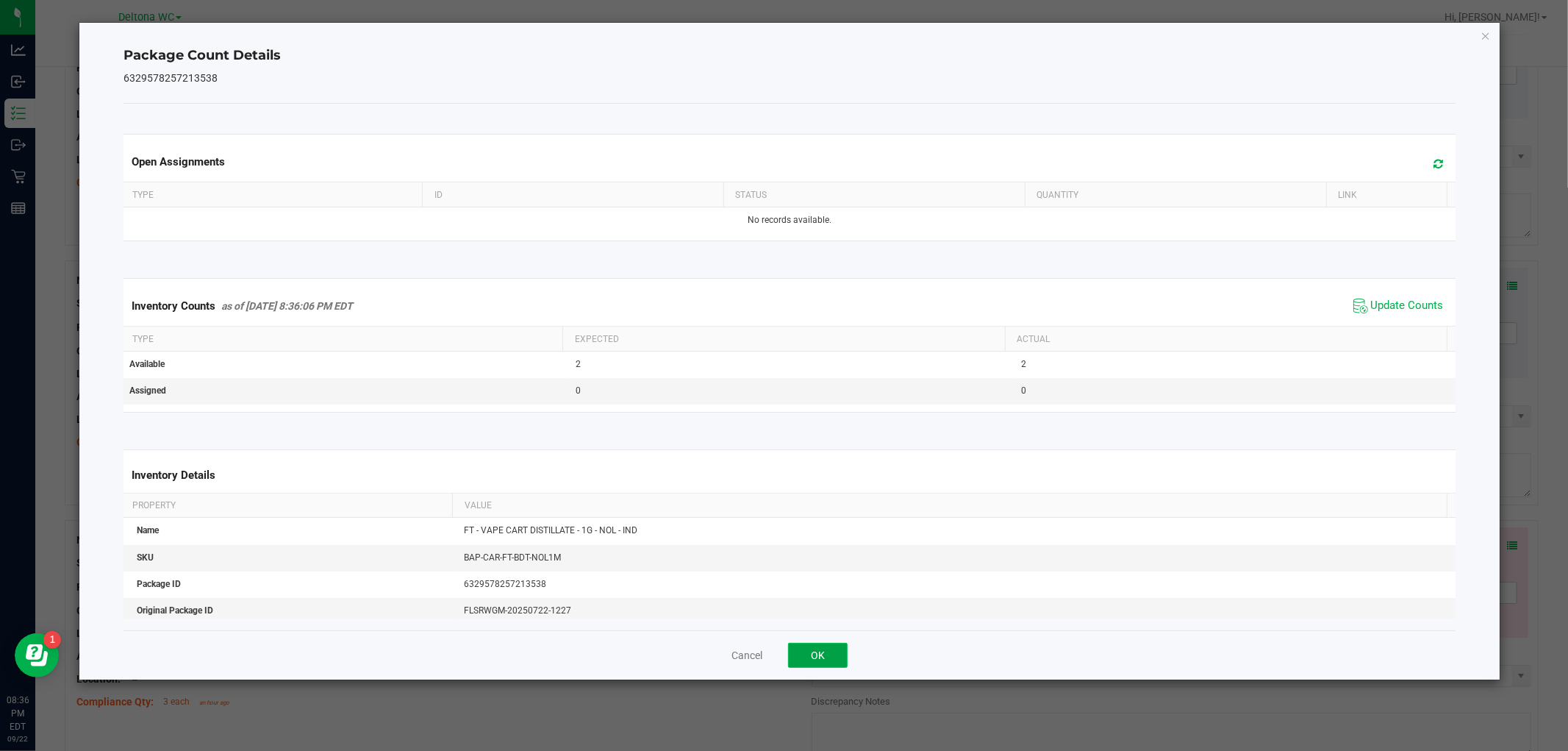
click at [805, 663] on button "OK" at bounding box center [818, 655] width 60 height 25
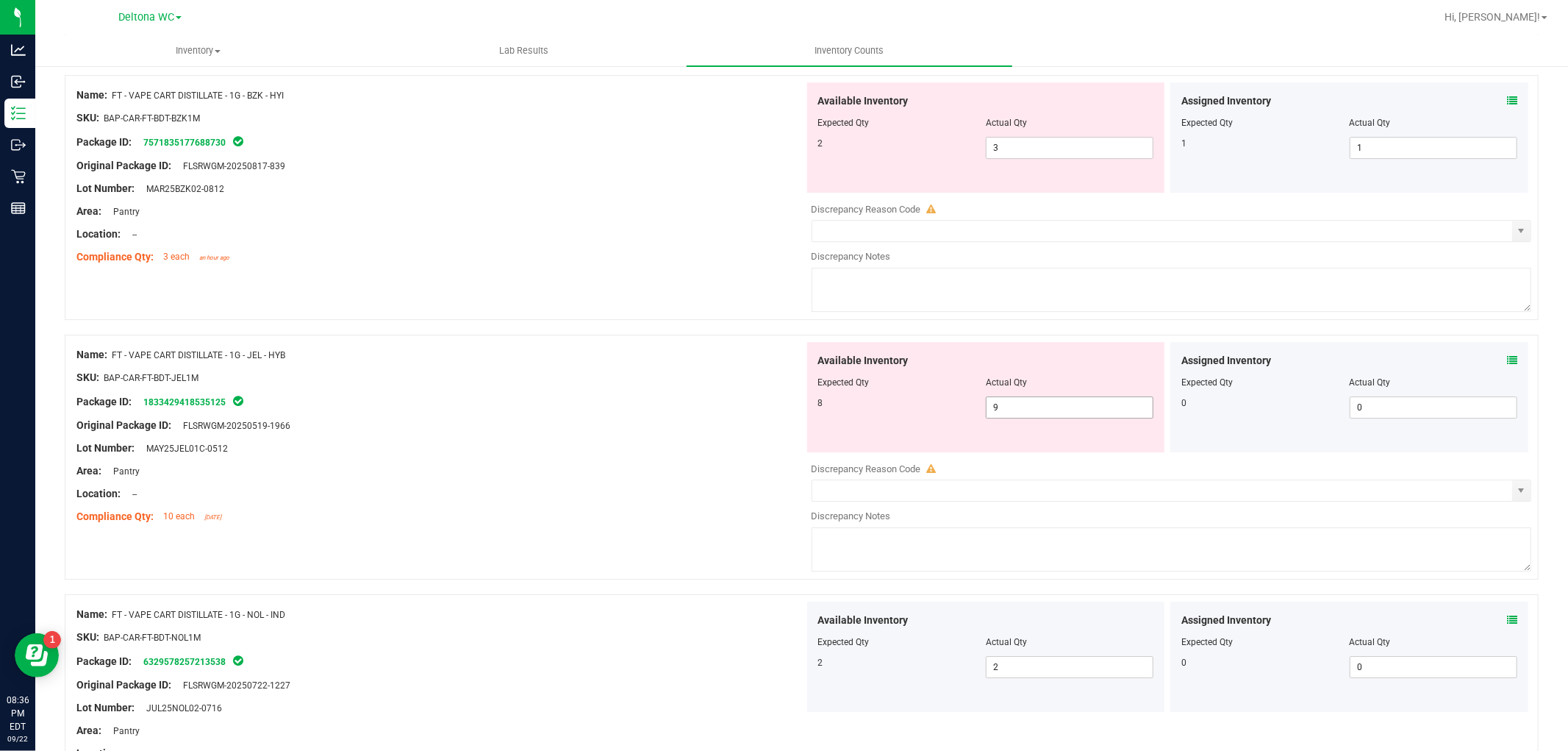
scroll to position [3759, 0]
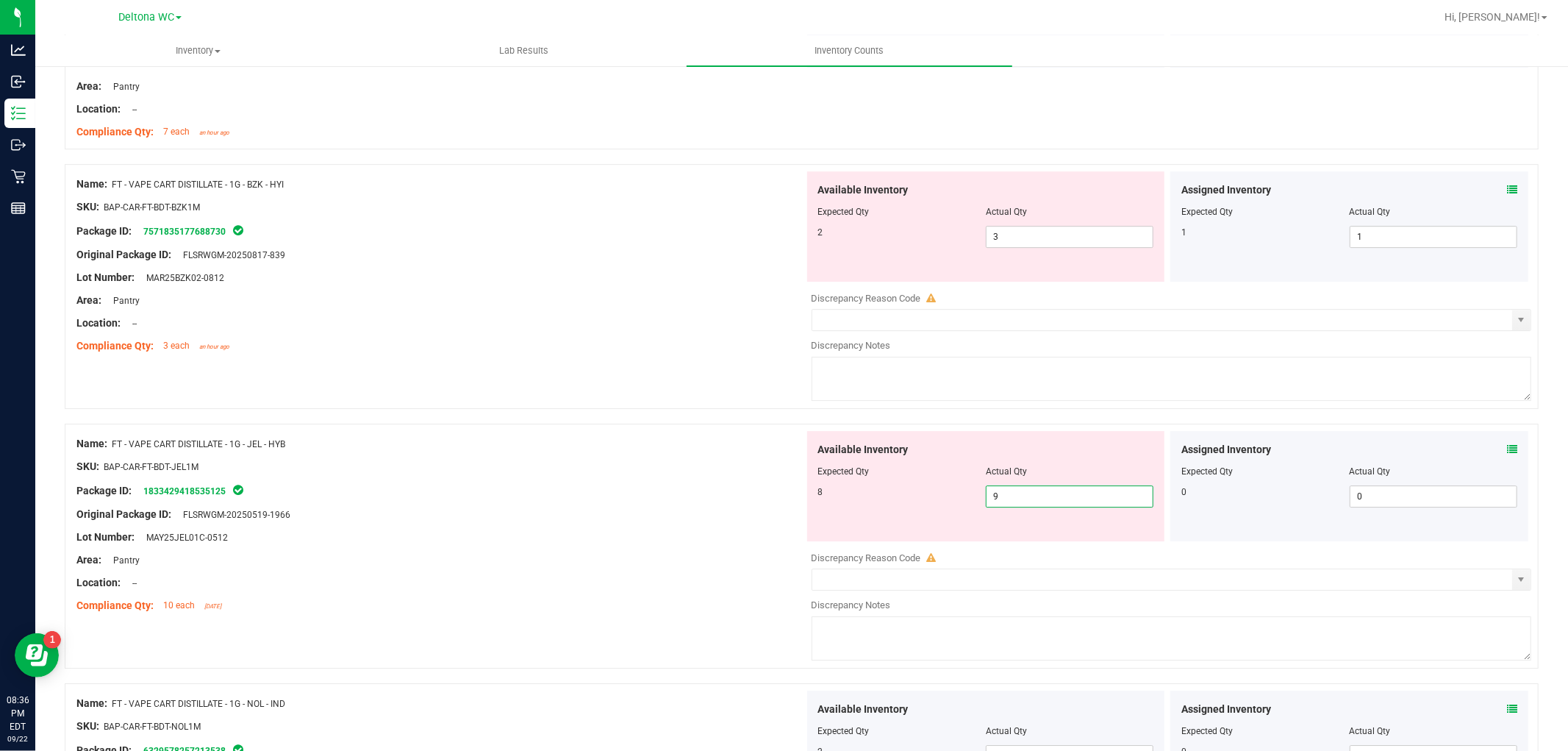
drag, startPoint x: 881, startPoint y: 488, endPoint x: 680, endPoint y: 473, distance: 201.6
click at [680, 473] on div "Name: FT - VAPE CART DISTILLATE - 1G - JEL - HYB SKU: BAP-CAR-FT-BDT-JEL1M Pack…" at bounding box center [802, 546] width 1474 height 245
click at [579, 493] on div "Package ID: 1833429418535125" at bounding box center [440, 490] width 728 height 18
drag, startPoint x: 1115, startPoint y: 494, endPoint x: 570, endPoint y: 479, distance: 545.2
click at [570, 479] on div "Name: FT - VAPE CART DISTILLATE - 1G - JEL - HYB SKU: BAP-CAR-FT-BDT-JEL1M Pack…" at bounding box center [802, 546] width 1474 height 245
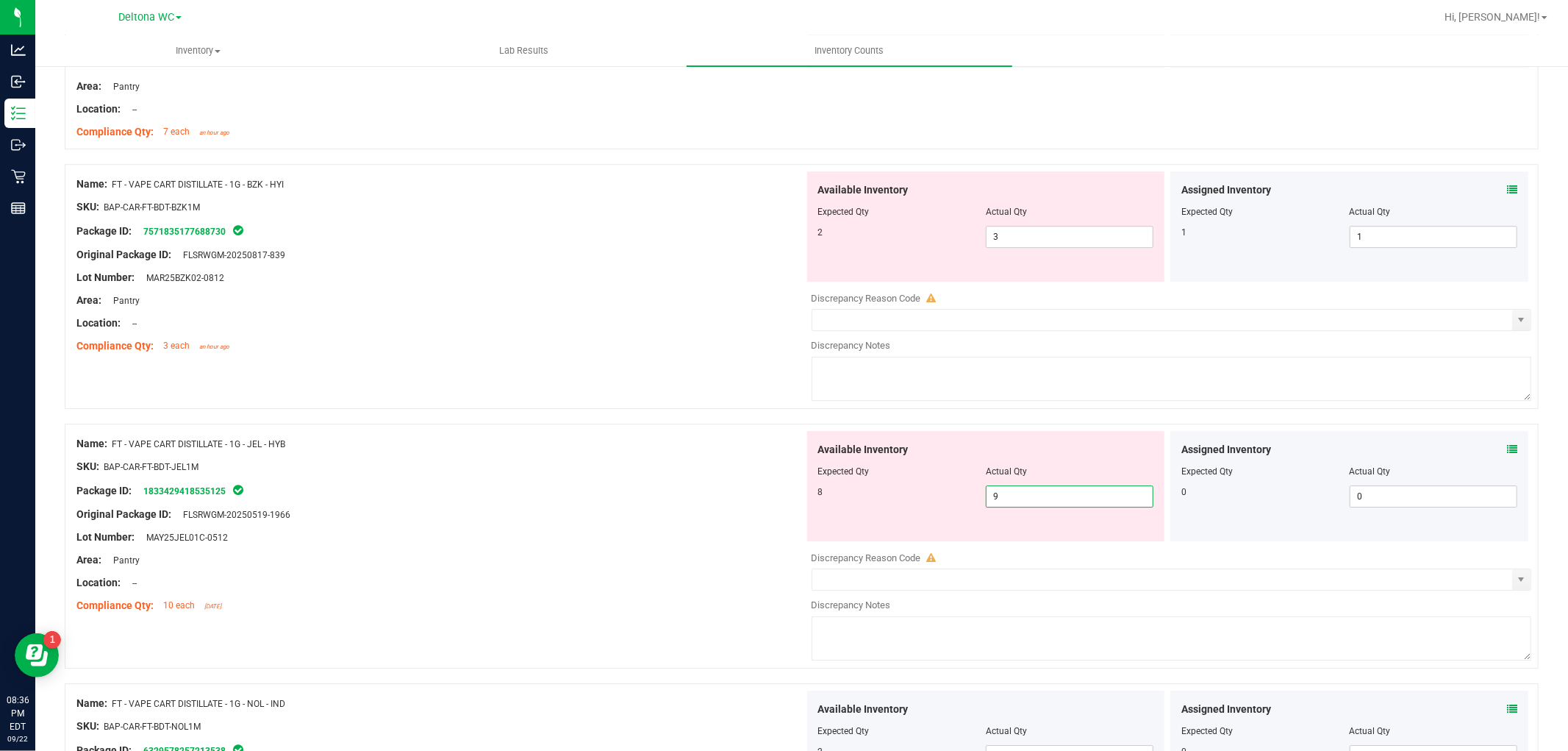
type input "8"
click at [570, 479] on div at bounding box center [440, 478] width 728 height 7
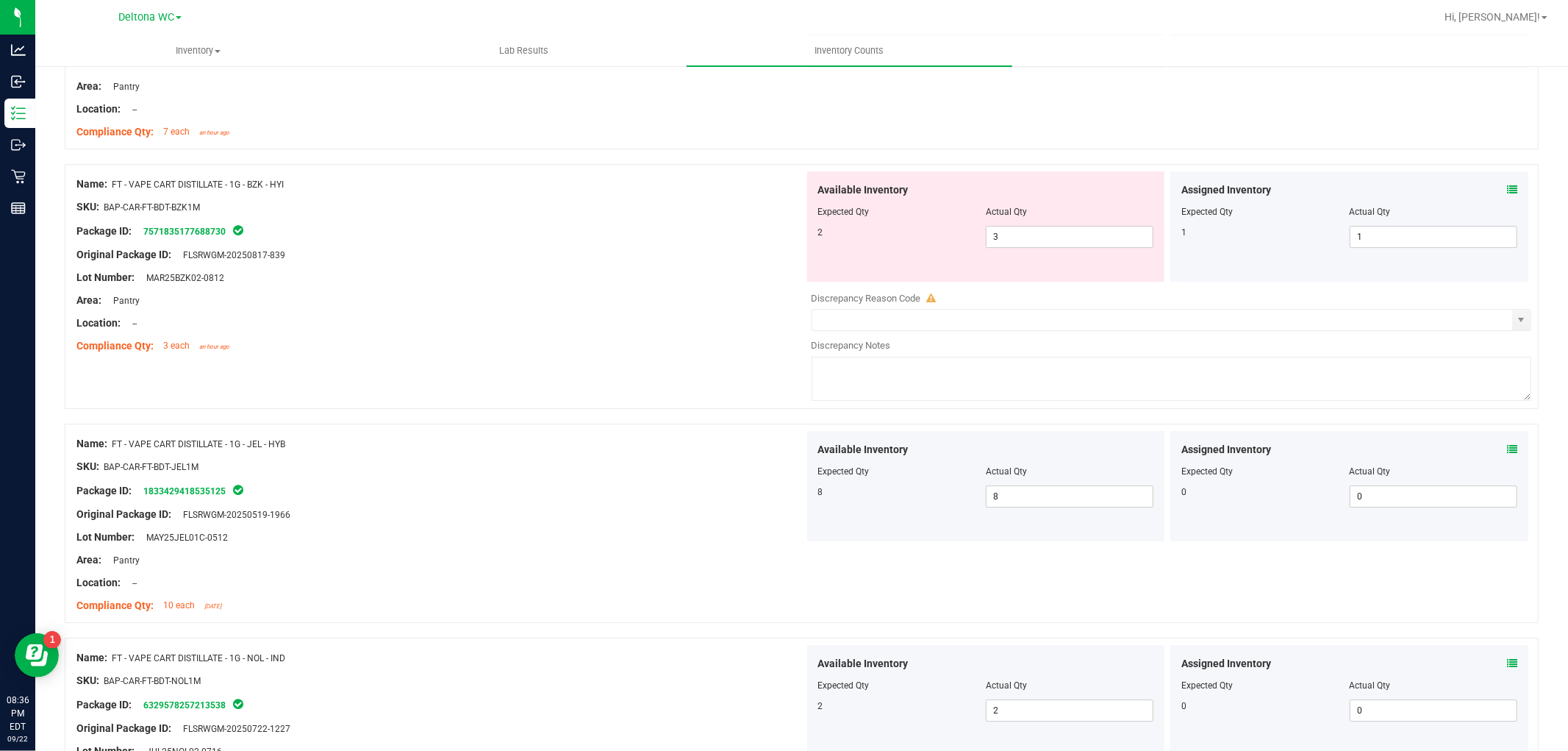
click at [1507, 186] on icon at bounding box center [1512, 189] width 10 height 10
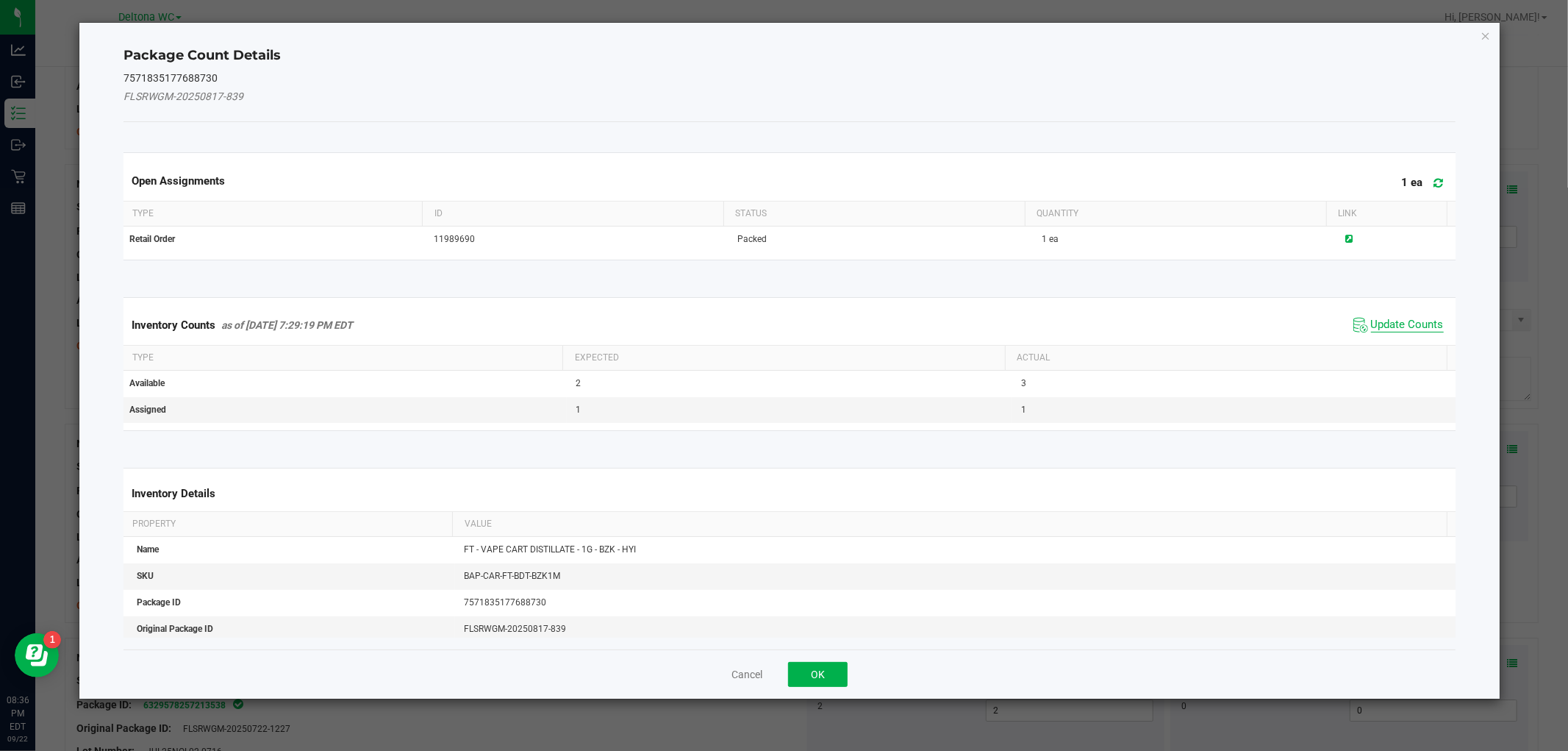
click at [1386, 324] on span "Update Counts" at bounding box center [1408, 325] width 73 height 15
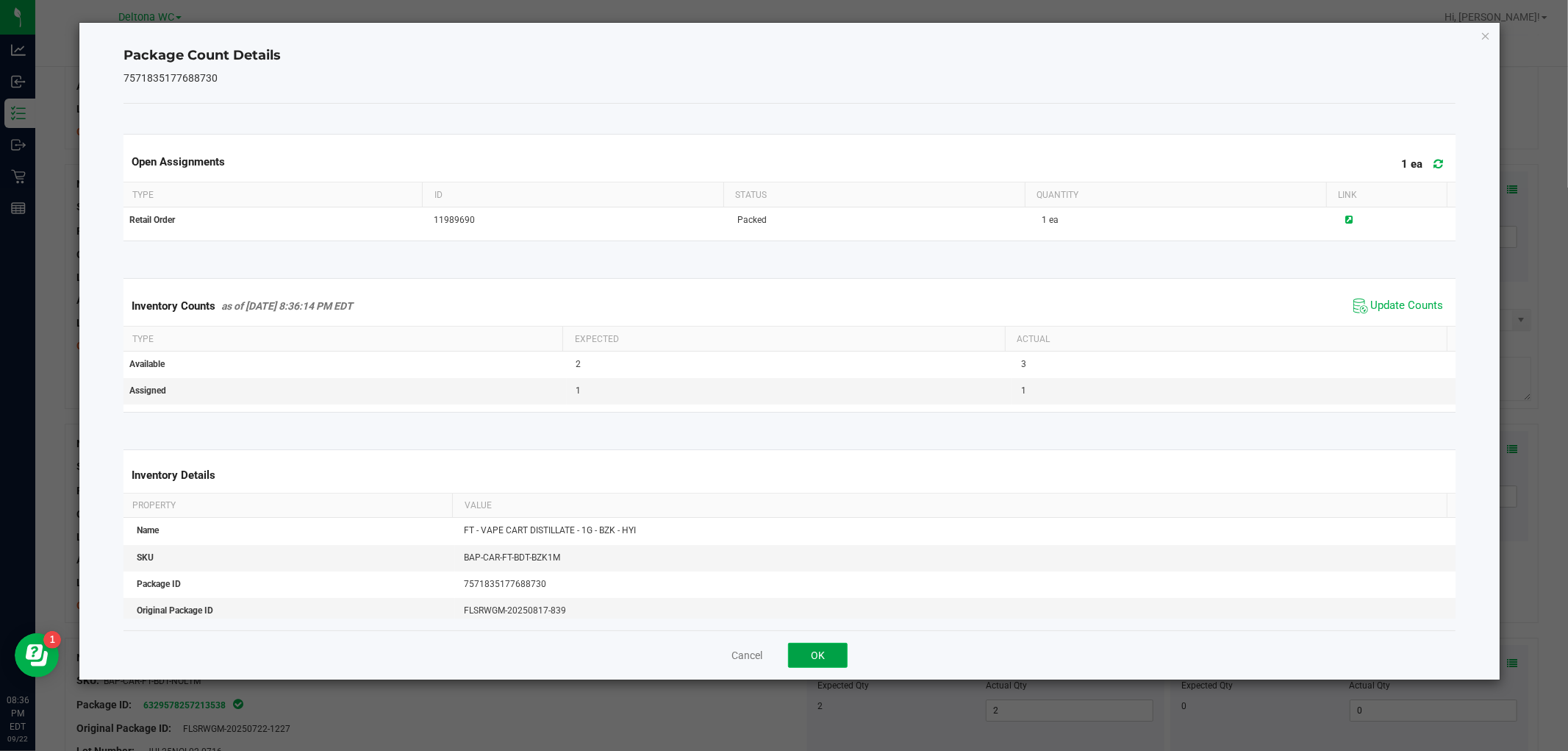
click at [831, 646] on button "OK" at bounding box center [818, 655] width 60 height 25
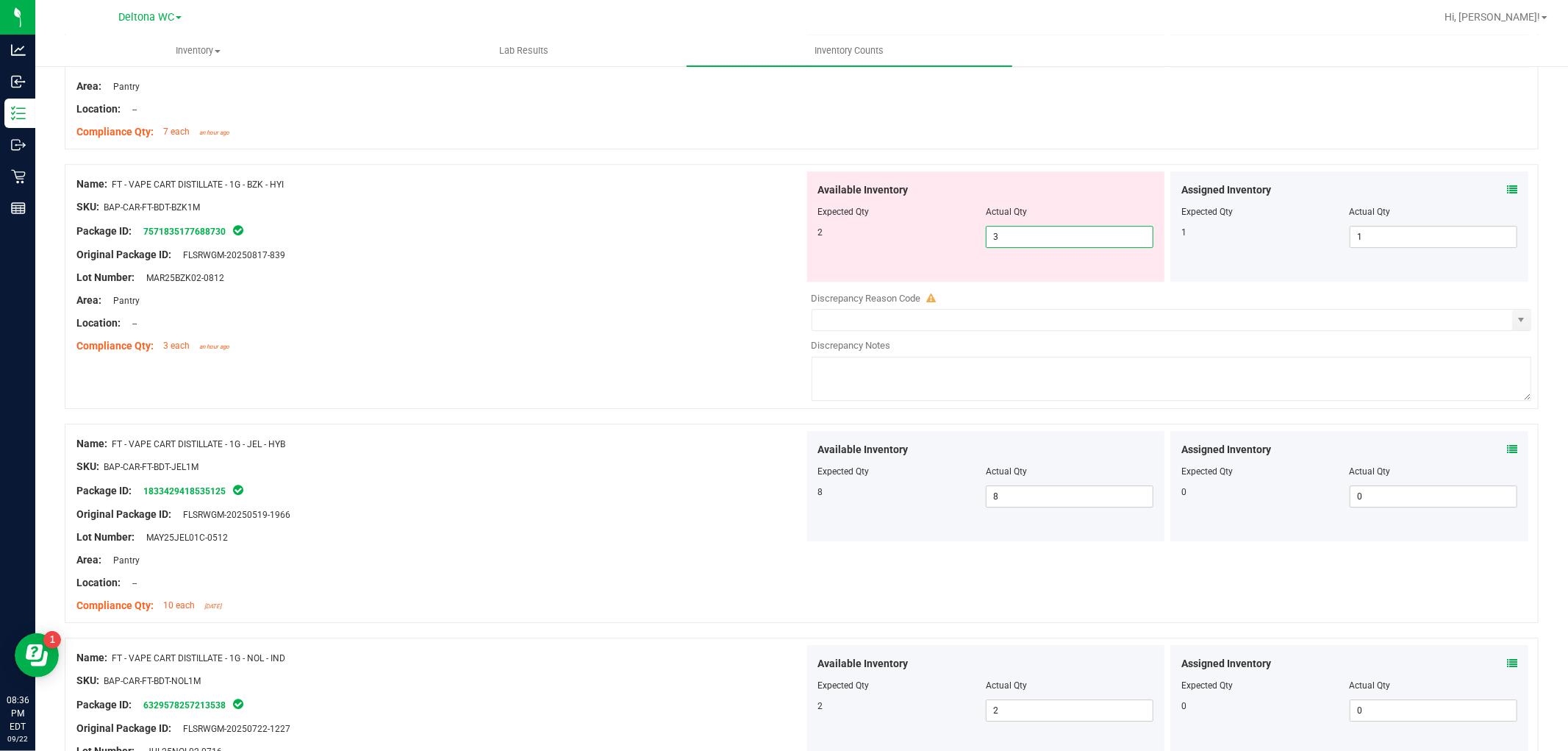
drag, startPoint x: 956, startPoint y: 235, endPoint x: 807, endPoint y: 221, distance: 149.7
click at [807, 221] on div "Available Inventory Expected Qty Actual Qty 2 3 3" at bounding box center [986, 227] width 358 height 111
type input "2"
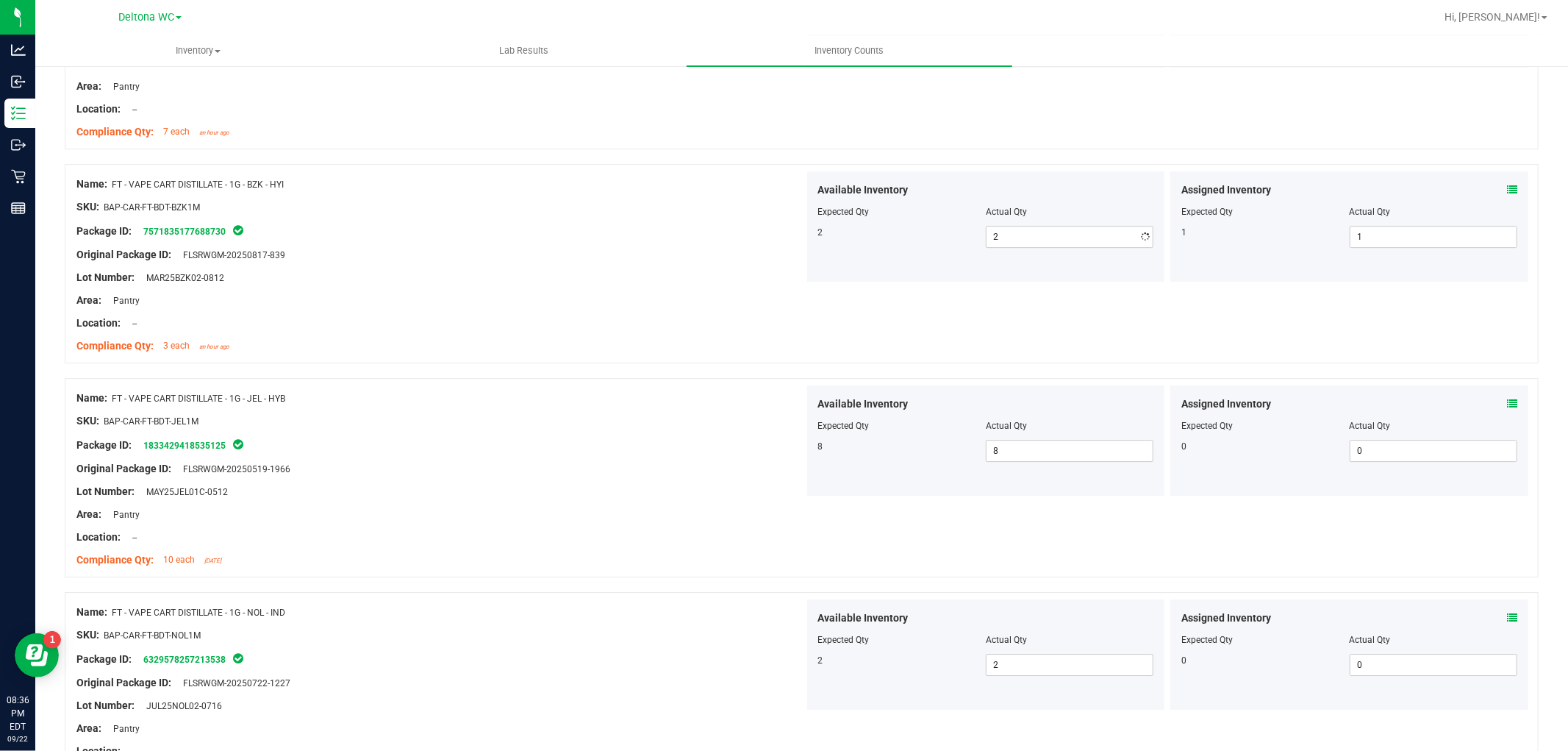
click at [751, 293] on div at bounding box center [440, 289] width 728 height 7
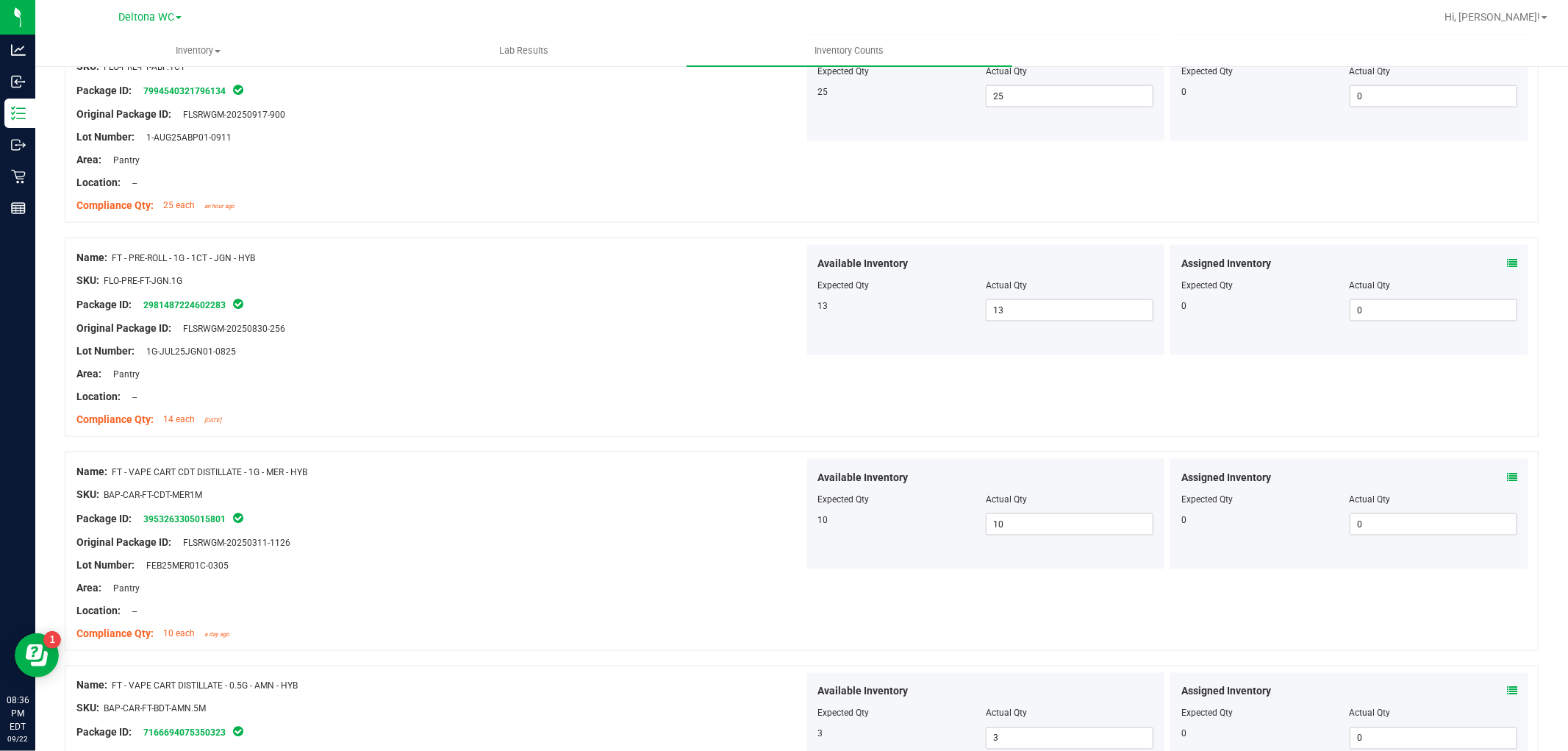
scroll to position [0, 0]
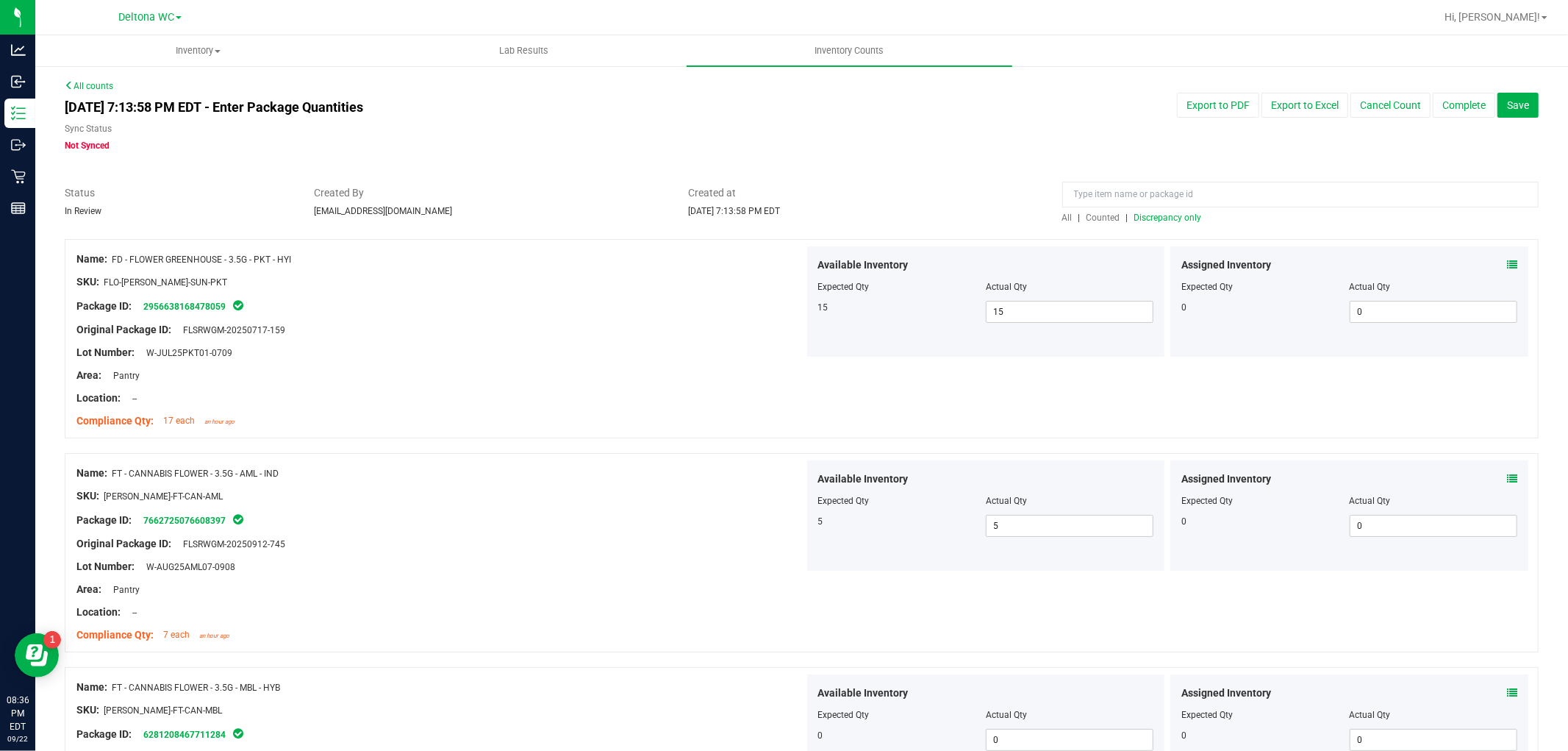
drag, startPoint x: 766, startPoint y: 488, endPoint x: 791, endPoint y: 247, distance: 242.3
click at [1150, 217] on span "Discrepancy only" at bounding box center [1168, 217] width 67 height 10
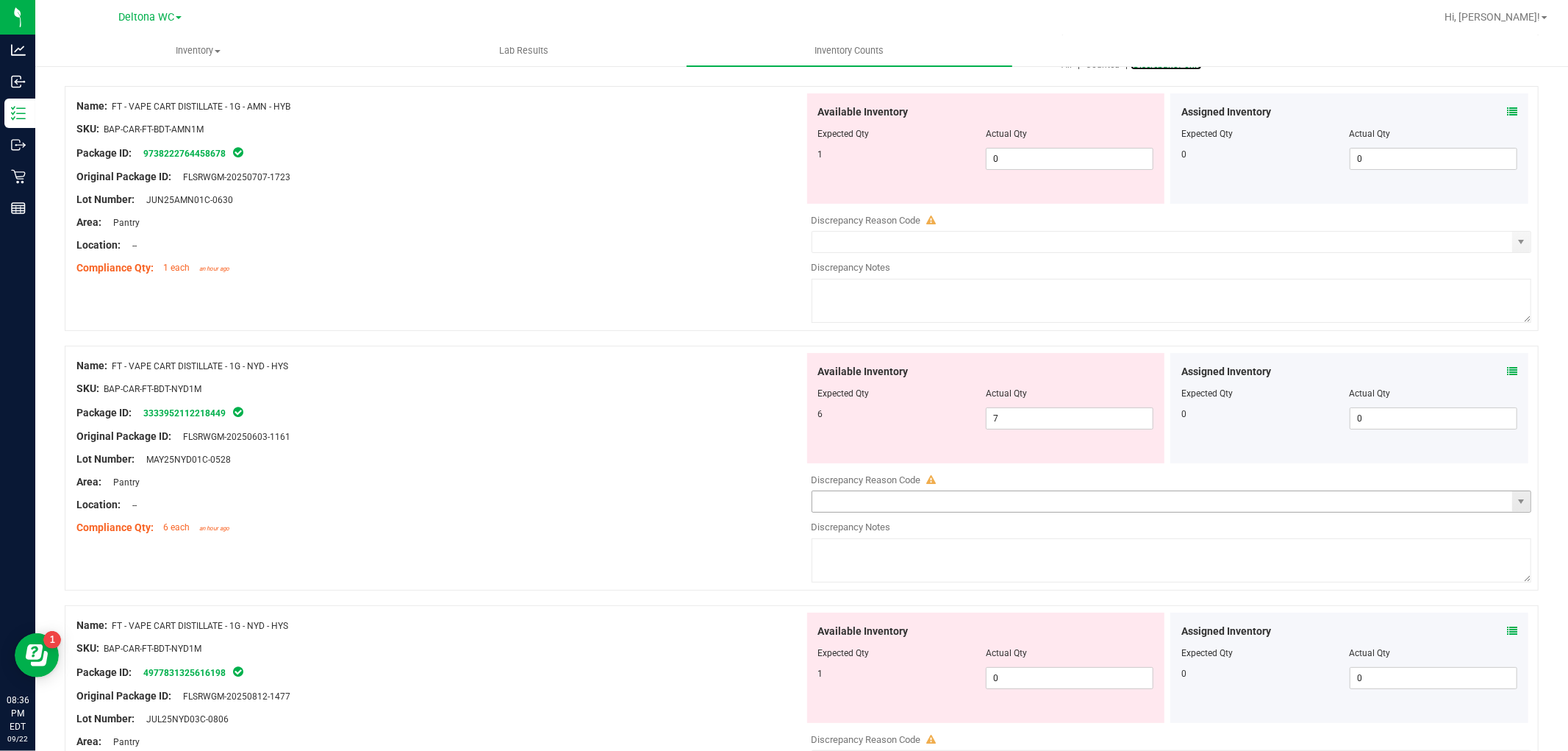
scroll to position [326, 0]
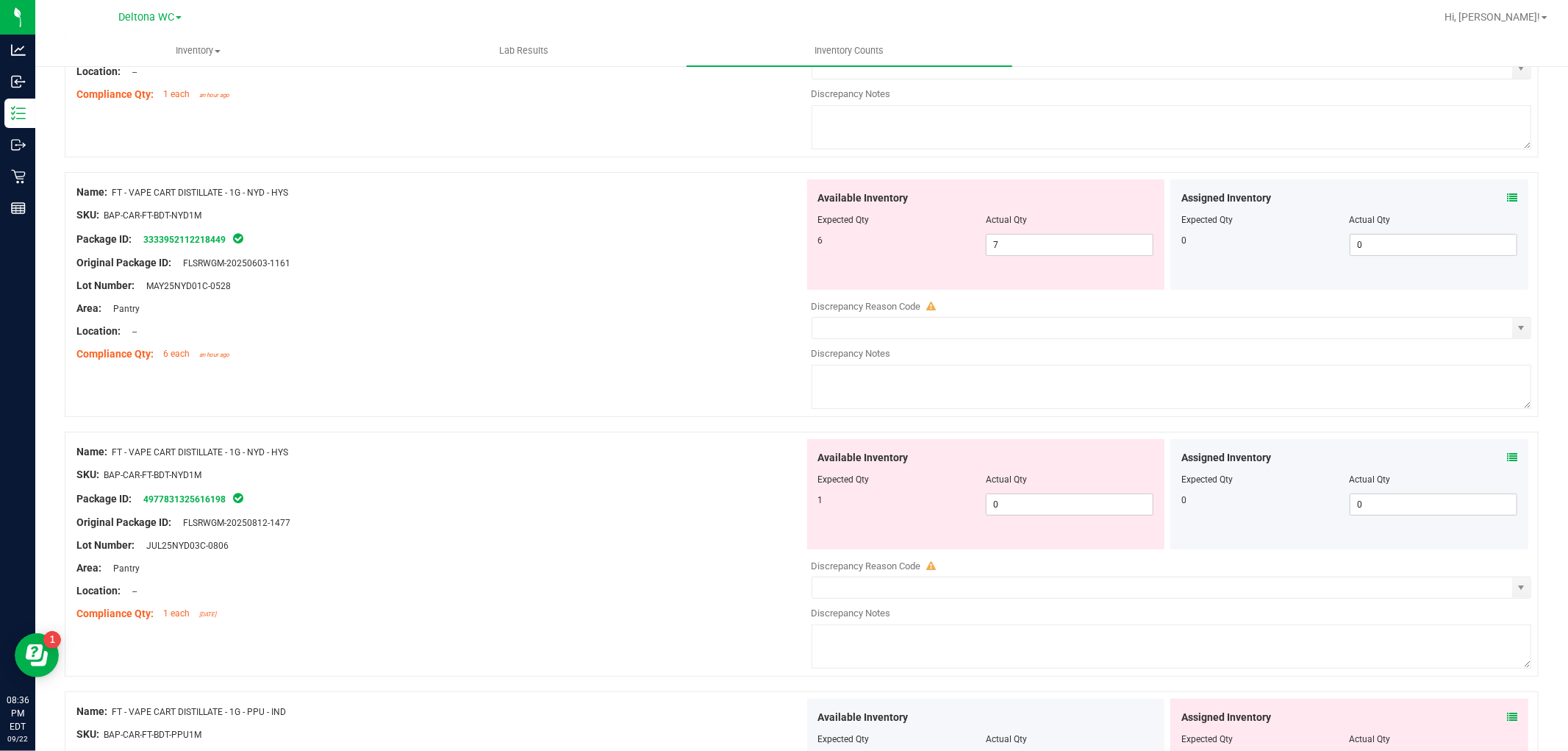
click at [1507, 202] on icon at bounding box center [1512, 197] width 10 height 10
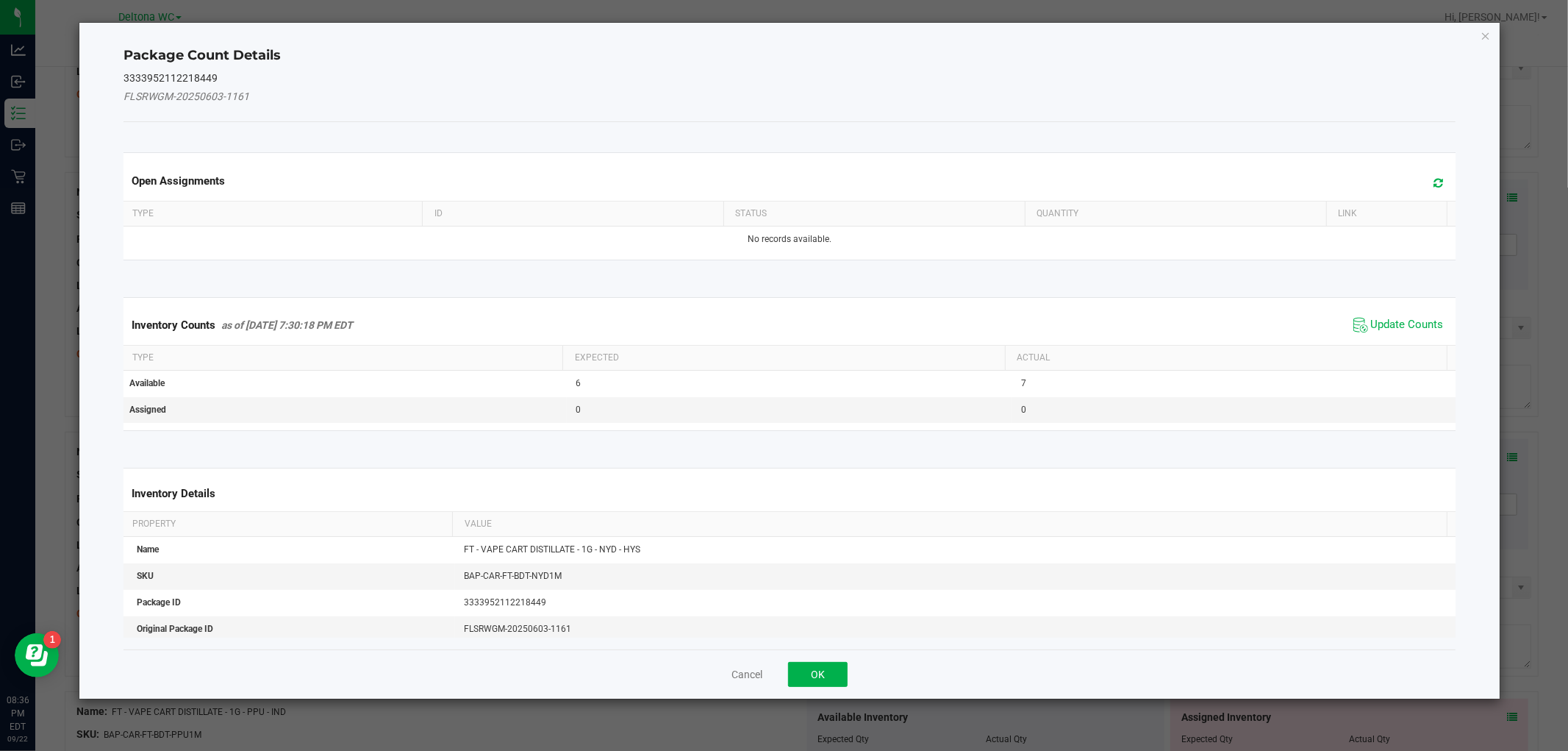
click at [1383, 311] on div "Inventory Counts as of [DATE] 7:30:18 PM EDT Update Counts" at bounding box center [790, 324] width 1338 height 40
drag, startPoint x: 1380, startPoint y: 316, endPoint x: 1339, endPoint y: 339, distance: 47.0
click at [1379, 316] on span "Update Counts" at bounding box center [1398, 325] width 98 height 22
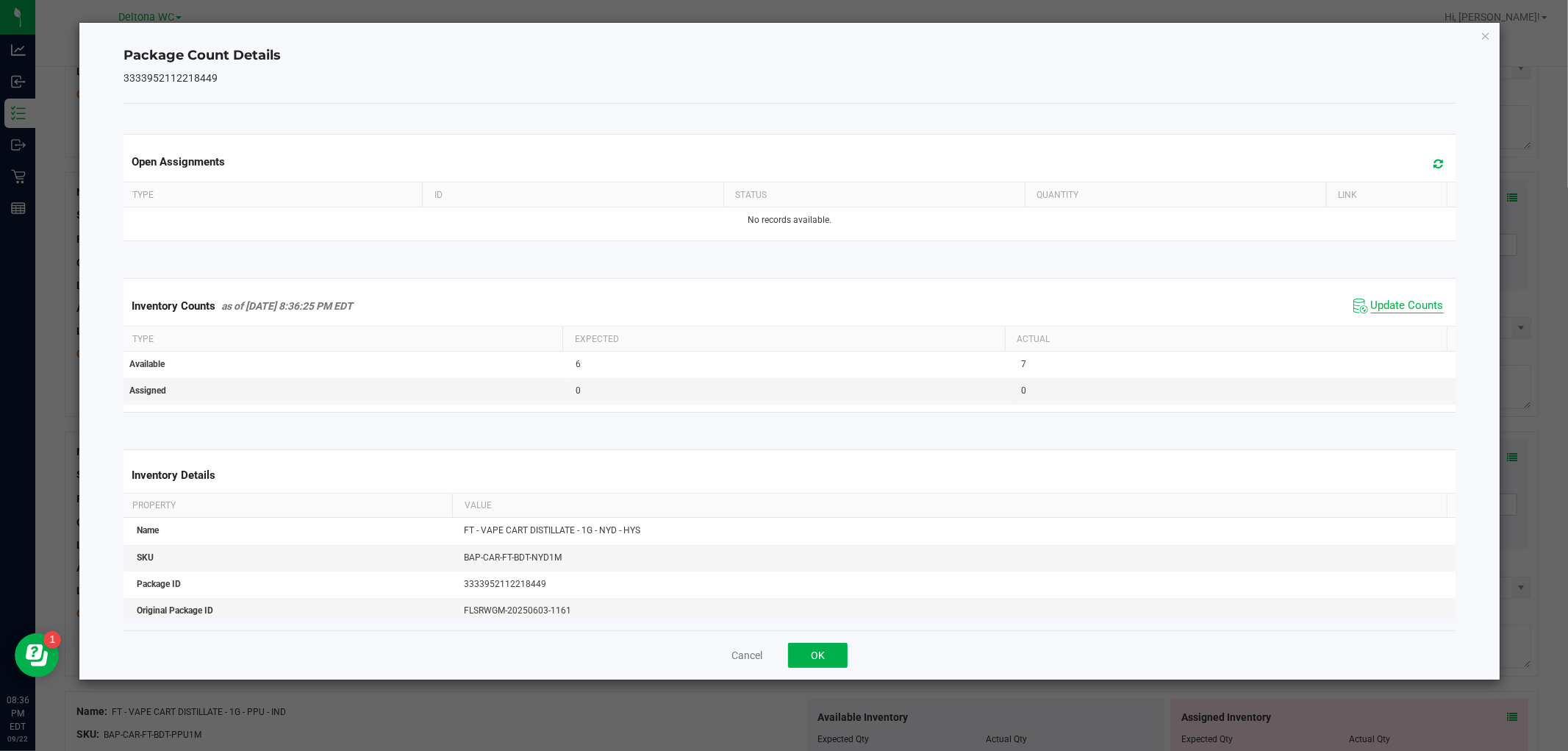
click at [1372, 311] on span "Update Counts" at bounding box center [1408, 306] width 73 height 15
click at [809, 655] on button "OK" at bounding box center [818, 655] width 60 height 25
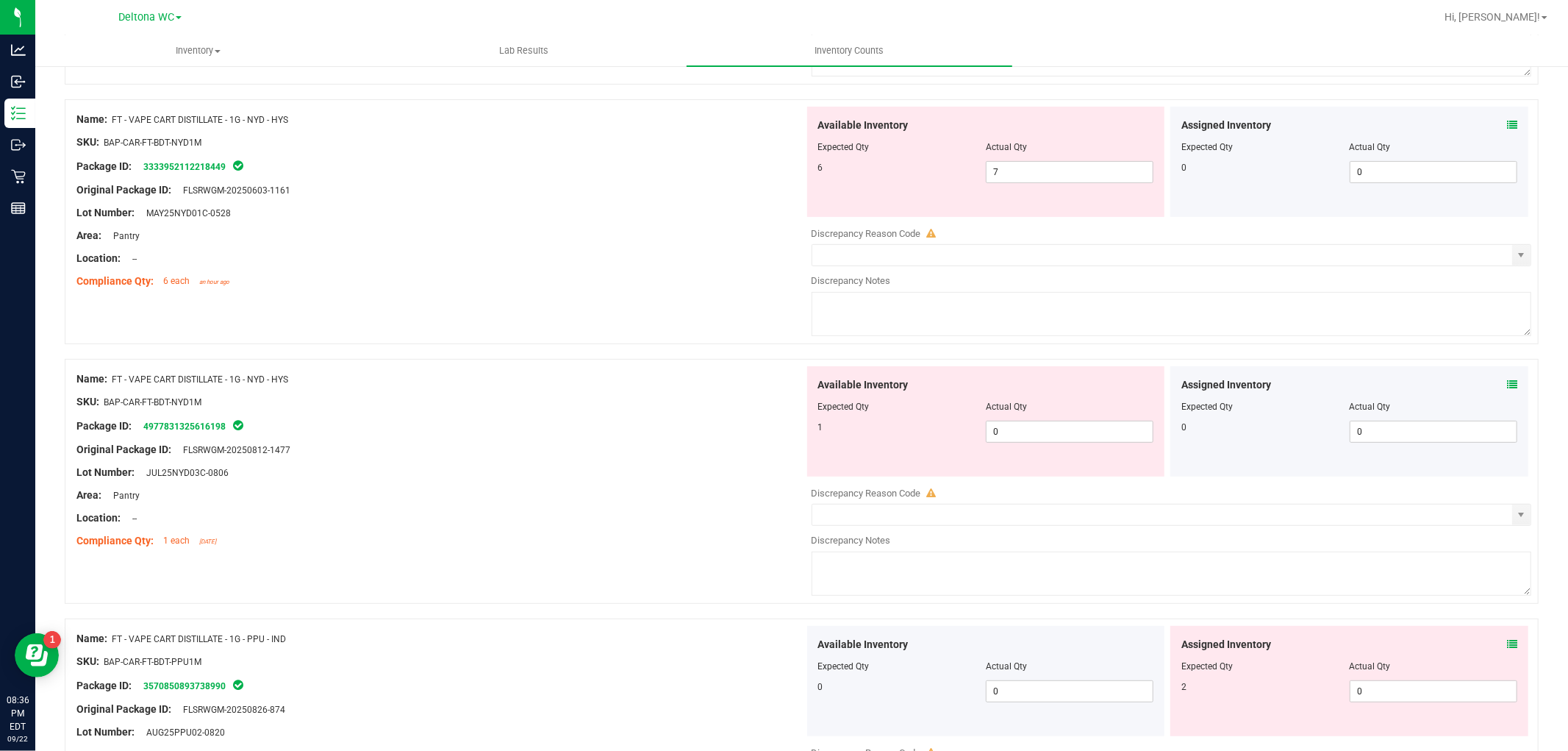
scroll to position [490, 0]
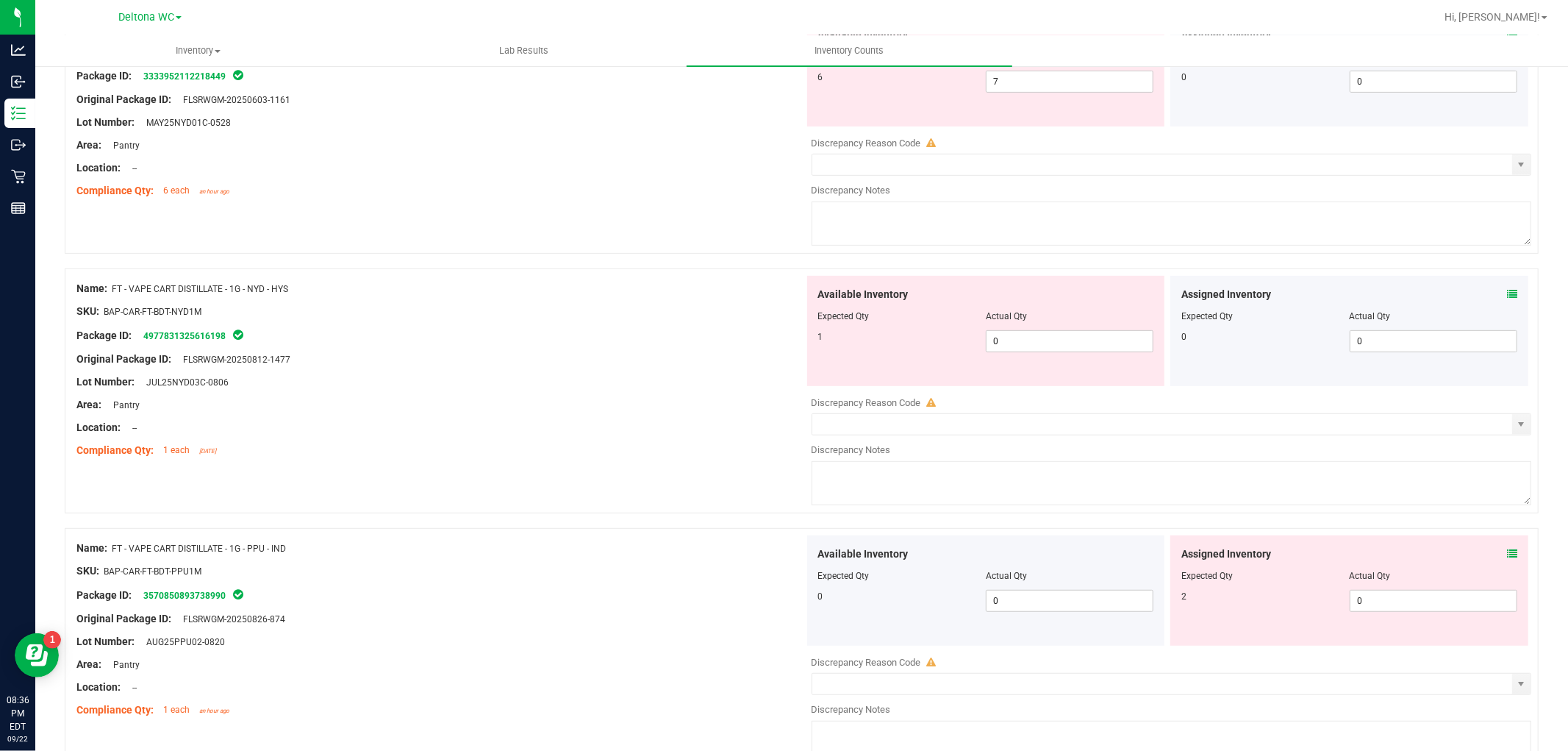
click at [1507, 292] on icon at bounding box center [1512, 294] width 10 height 10
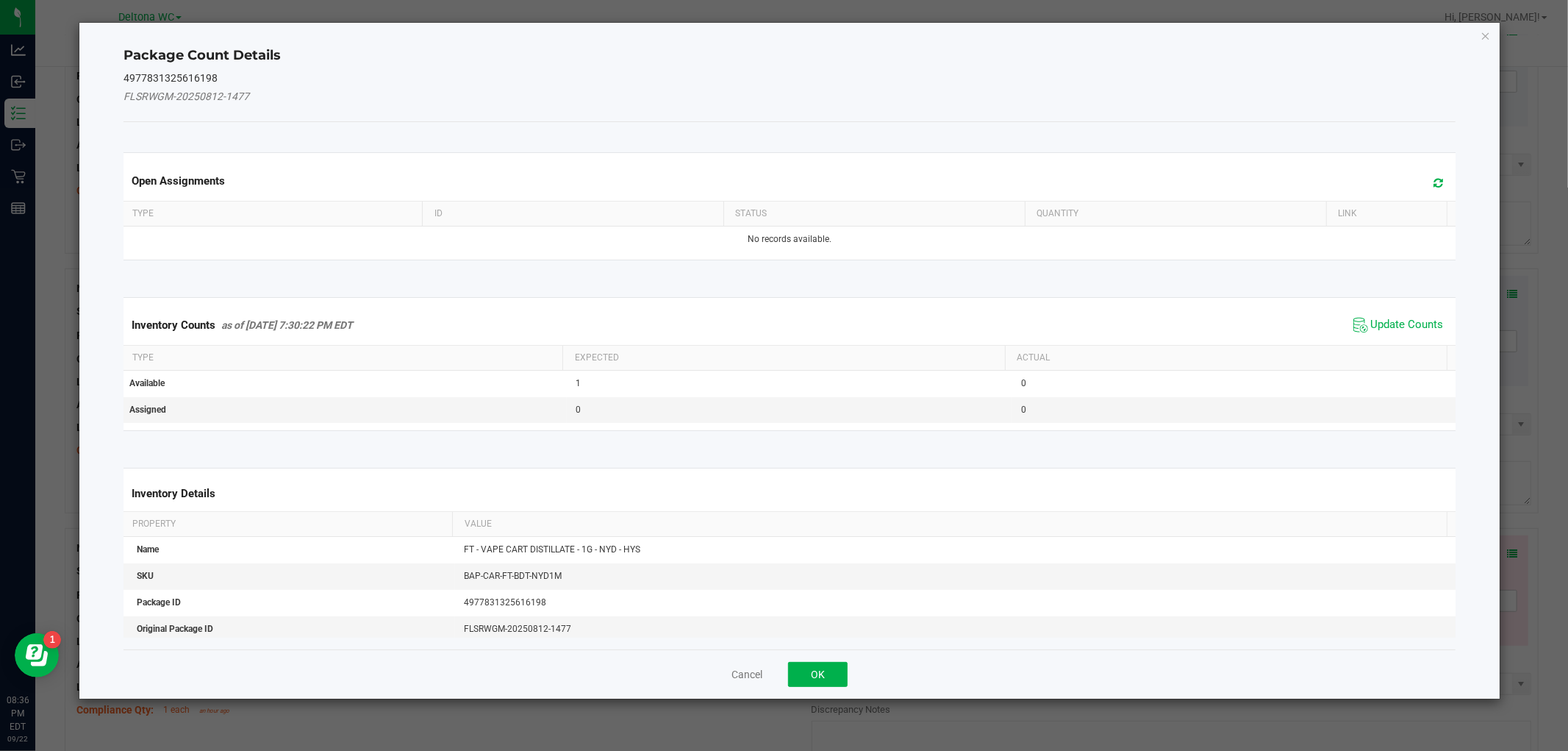
click at [1418, 316] on span "Update Counts" at bounding box center [1398, 325] width 98 height 22
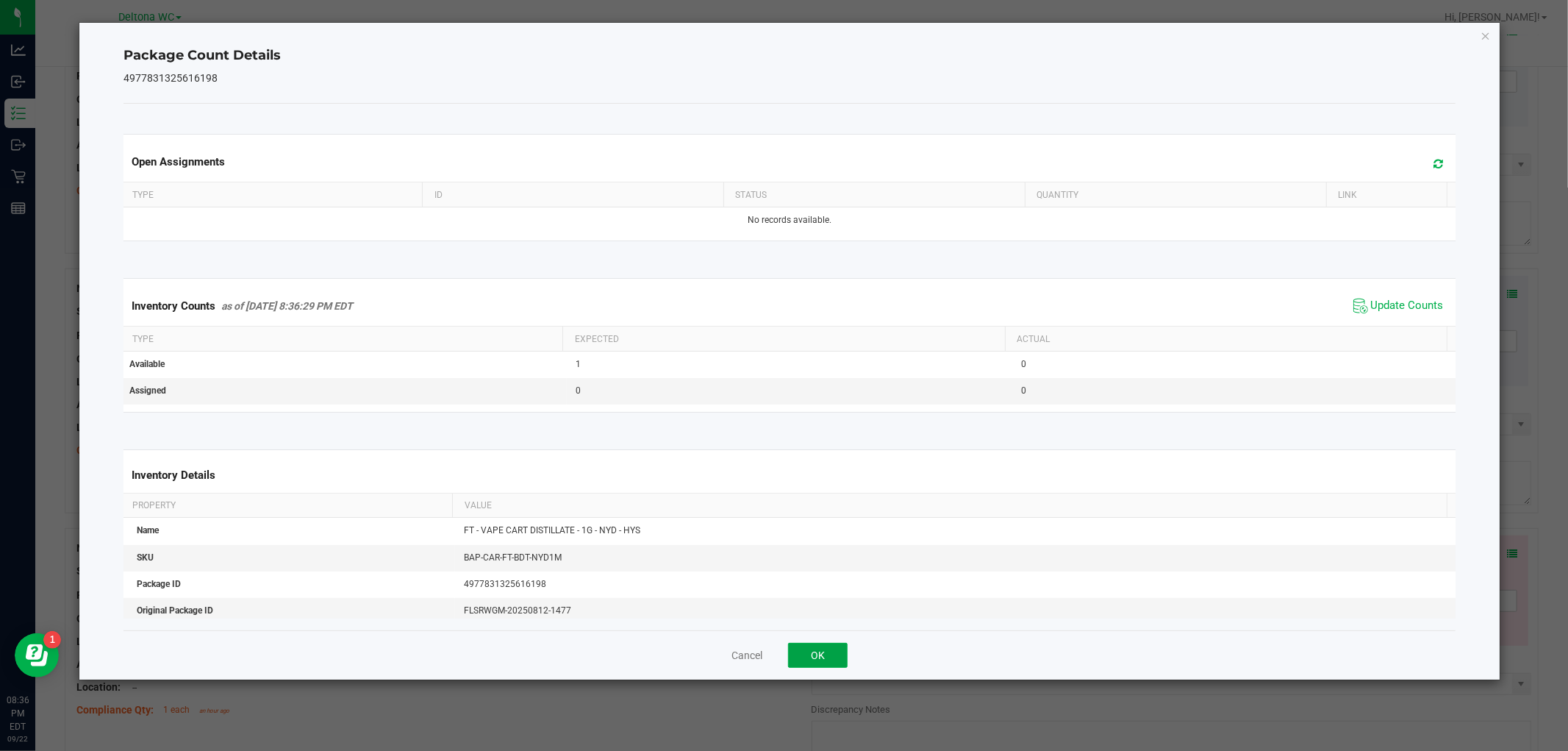
click at [811, 651] on button "OK" at bounding box center [818, 655] width 60 height 25
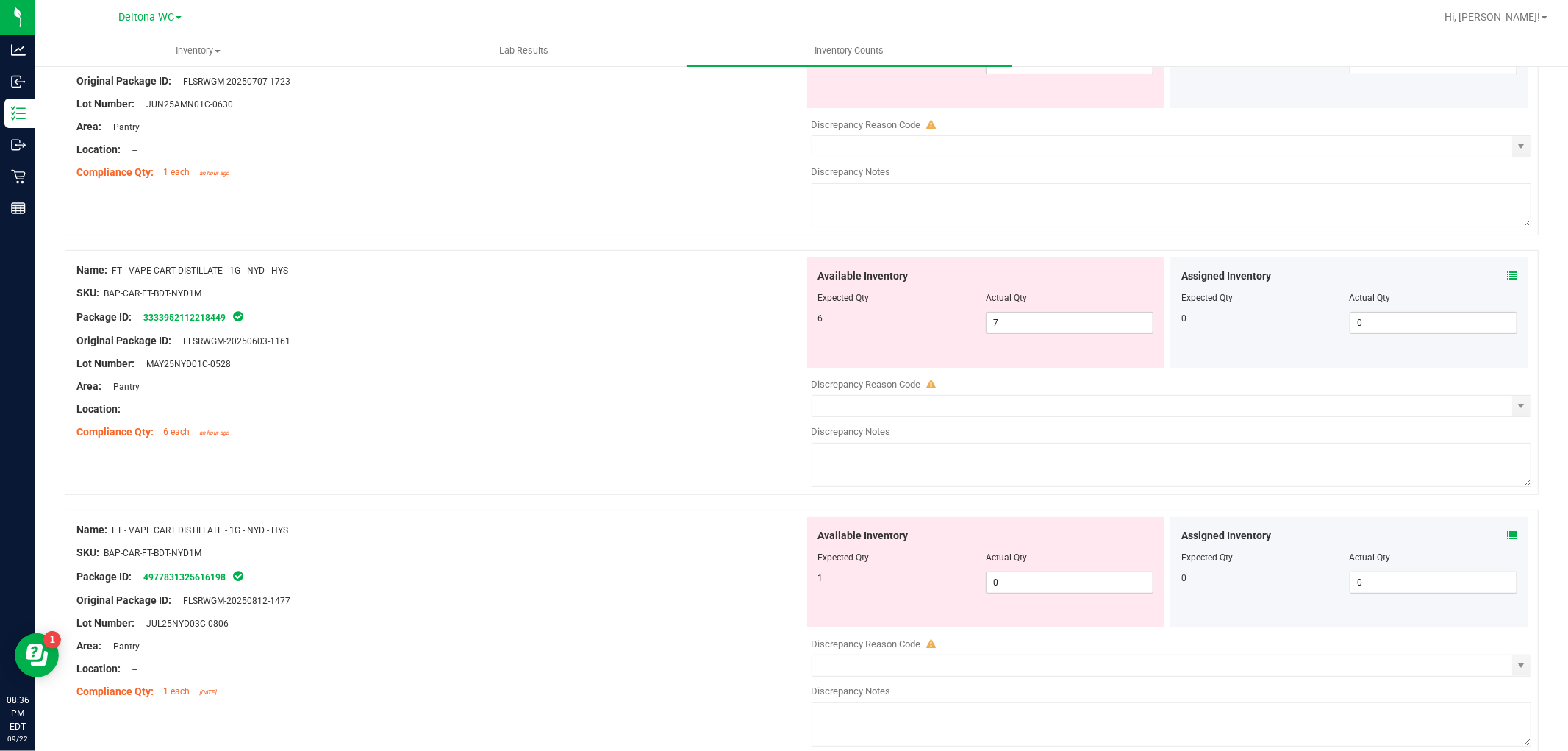
scroll to position [245, 0]
drag, startPoint x: 1024, startPoint y: 321, endPoint x: 739, endPoint y: 313, distance: 285.1
click at [739, 311] on div "Name: FT - VAPE CART DISTILLATE - 1G - NYD - HYS SKU: BAP-CAR-FT-BDT-NYD1M Pack…" at bounding box center [802, 376] width 1474 height 245
type input "6"
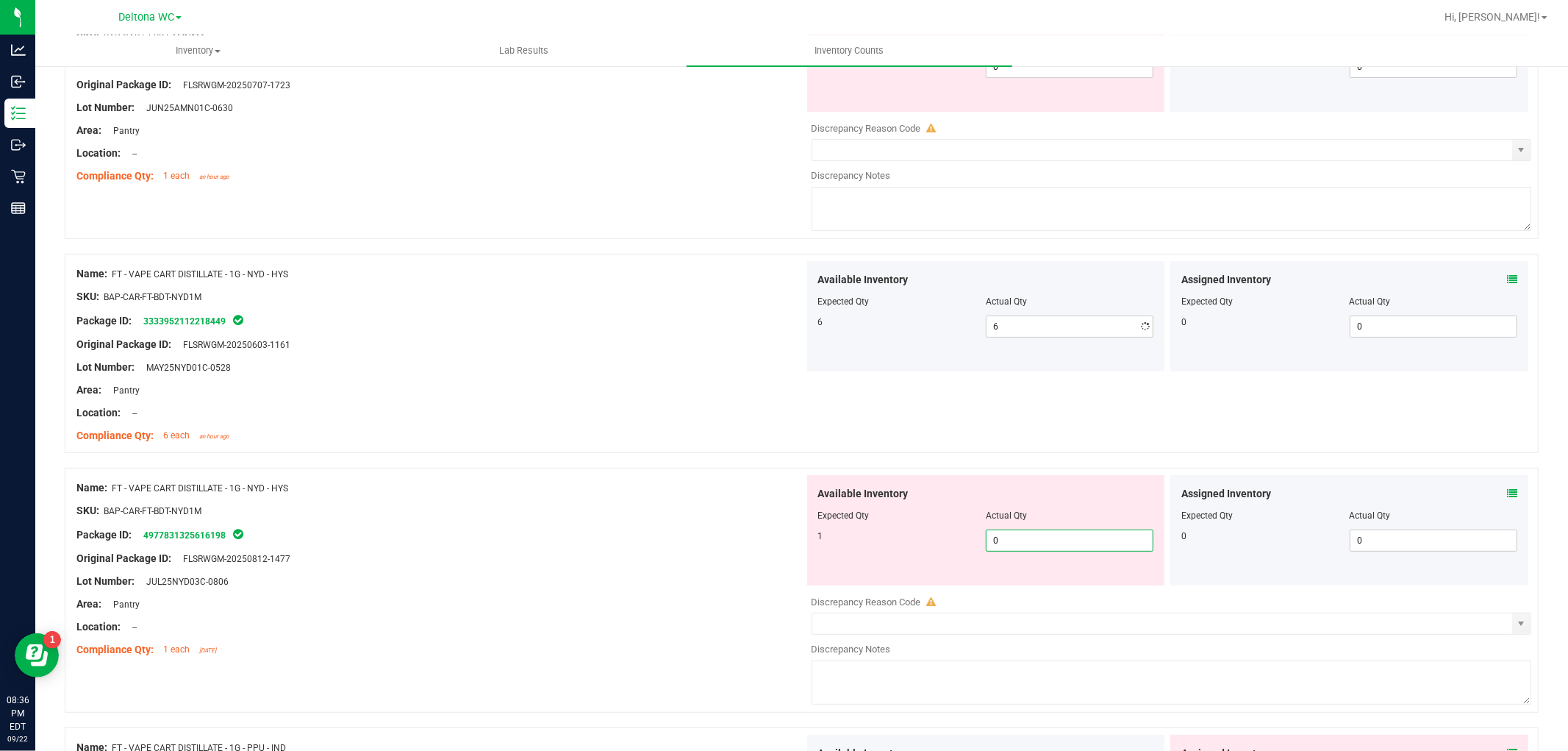
drag, startPoint x: 887, startPoint y: 583, endPoint x: 599, endPoint y: 568, distance: 288.4
click at [599, 567] on div "Name: FT - VAPE CART DISTILLATE - 1G - NYD - HYS SKU: BAP-CAR-FT-BDT-NYD1M Pack…" at bounding box center [802, 591] width 1474 height 245
drag, startPoint x: 924, startPoint y: 545, endPoint x: 539, endPoint y: 524, distance: 385.6
click at [539, 524] on div "Name: FT - VAPE CART DISTILLATE - 1G - NYD - HYS SKU: BAP-CAR-FT-BDT-NYD1M Pack…" at bounding box center [802, 591] width 1474 height 245
type input "1"
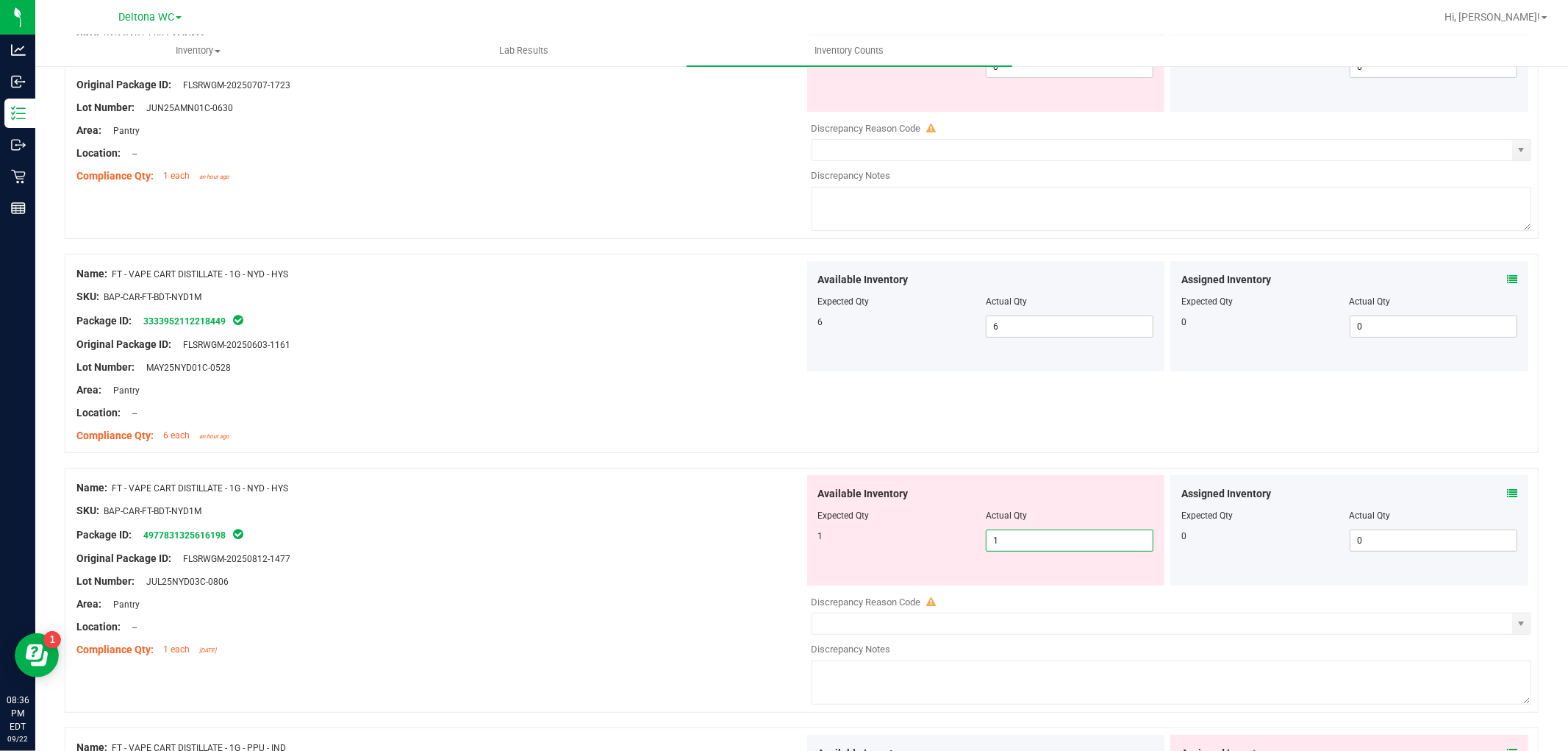
type input "1"
click at [659, 409] on div "Location: --" at bounding box center [440, 413] width 728 height 16
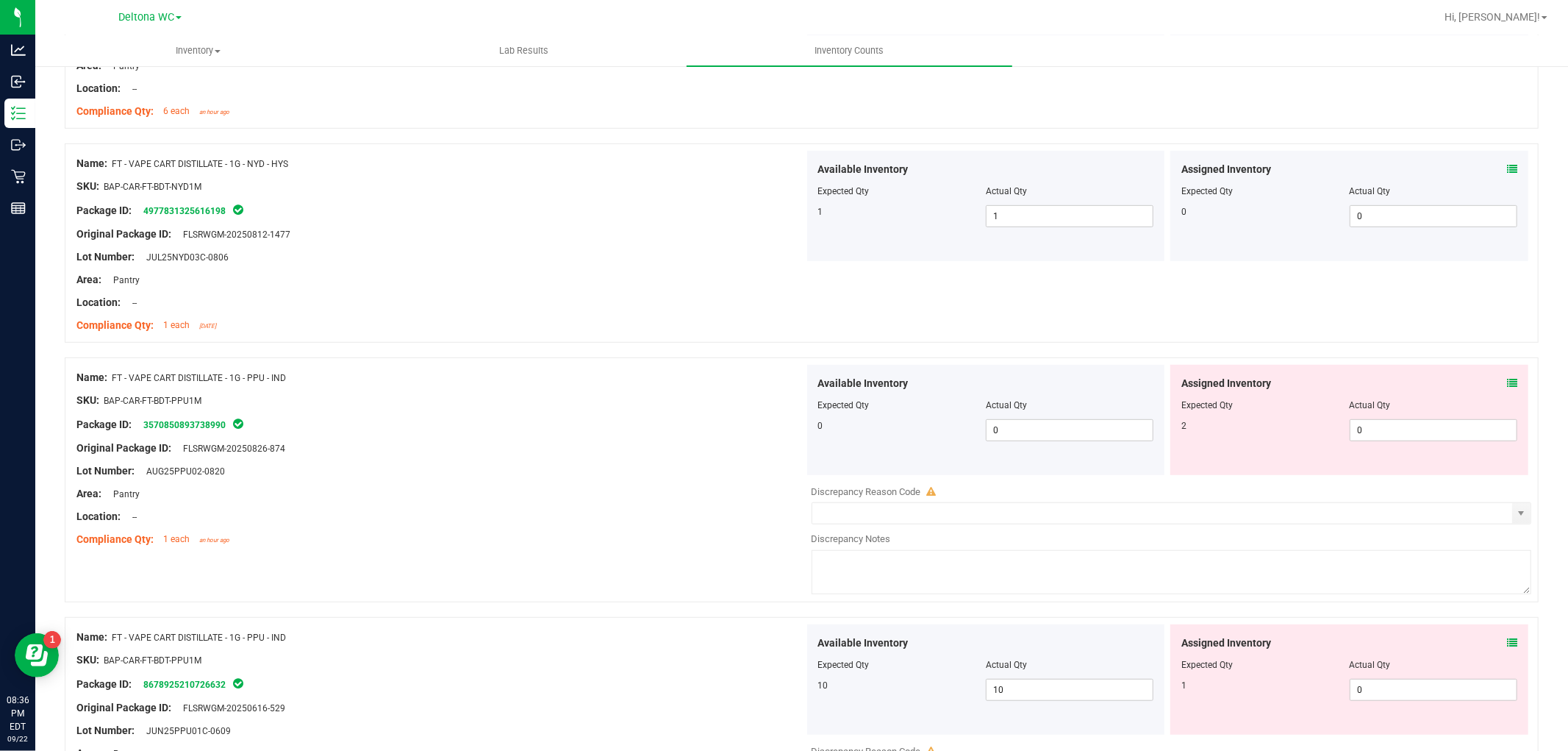
scroll to position [571, 0]
click at [1494, 378] on div "Assigned Inventory" at bounding box center [1350, 381] width 336 height 16
click at [1507, 378] on icon at bounding box center [1512, 381] width 10 height 10
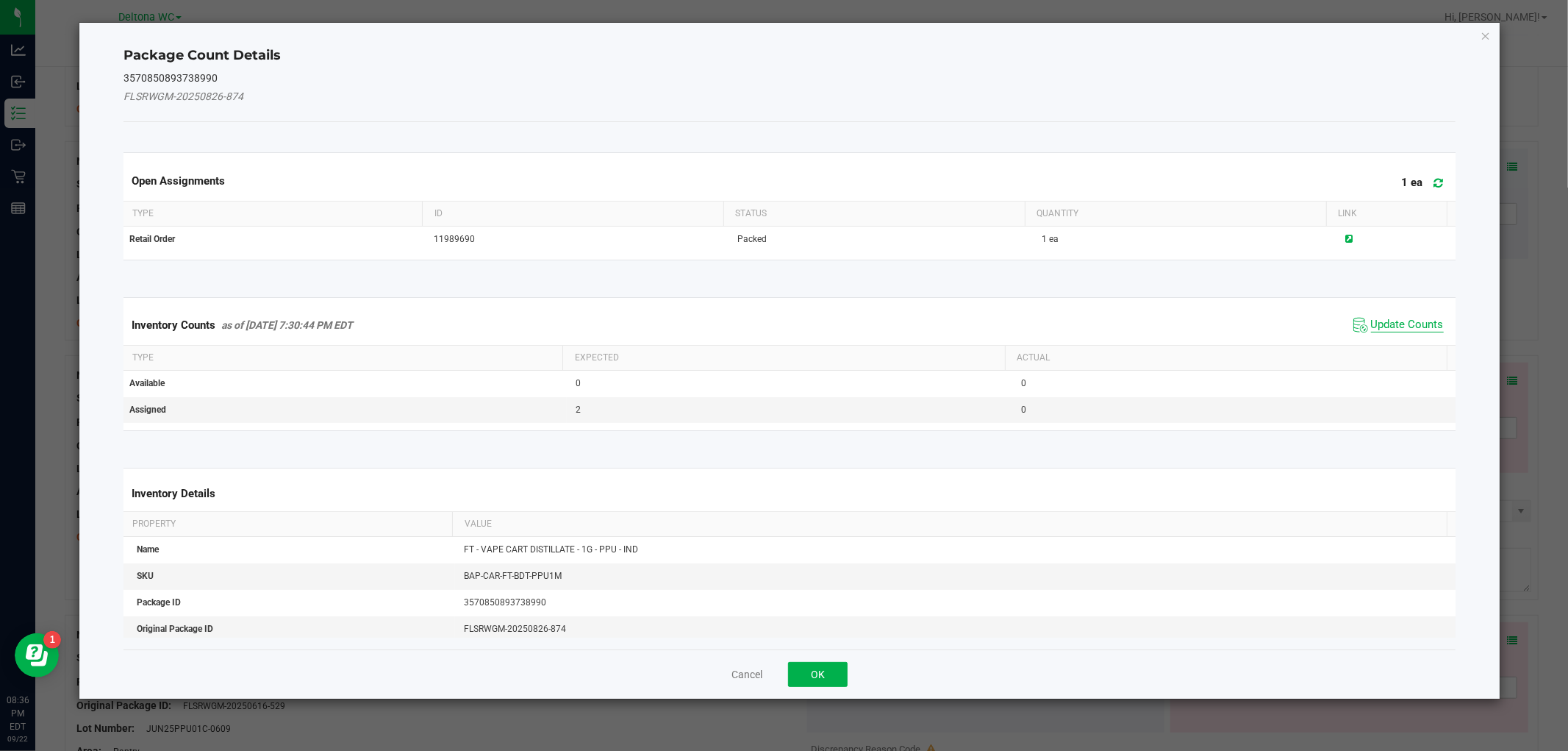
click at [1406, 328] on span "Update Counts" at bounding box center [1408, 325] width 73 height 15
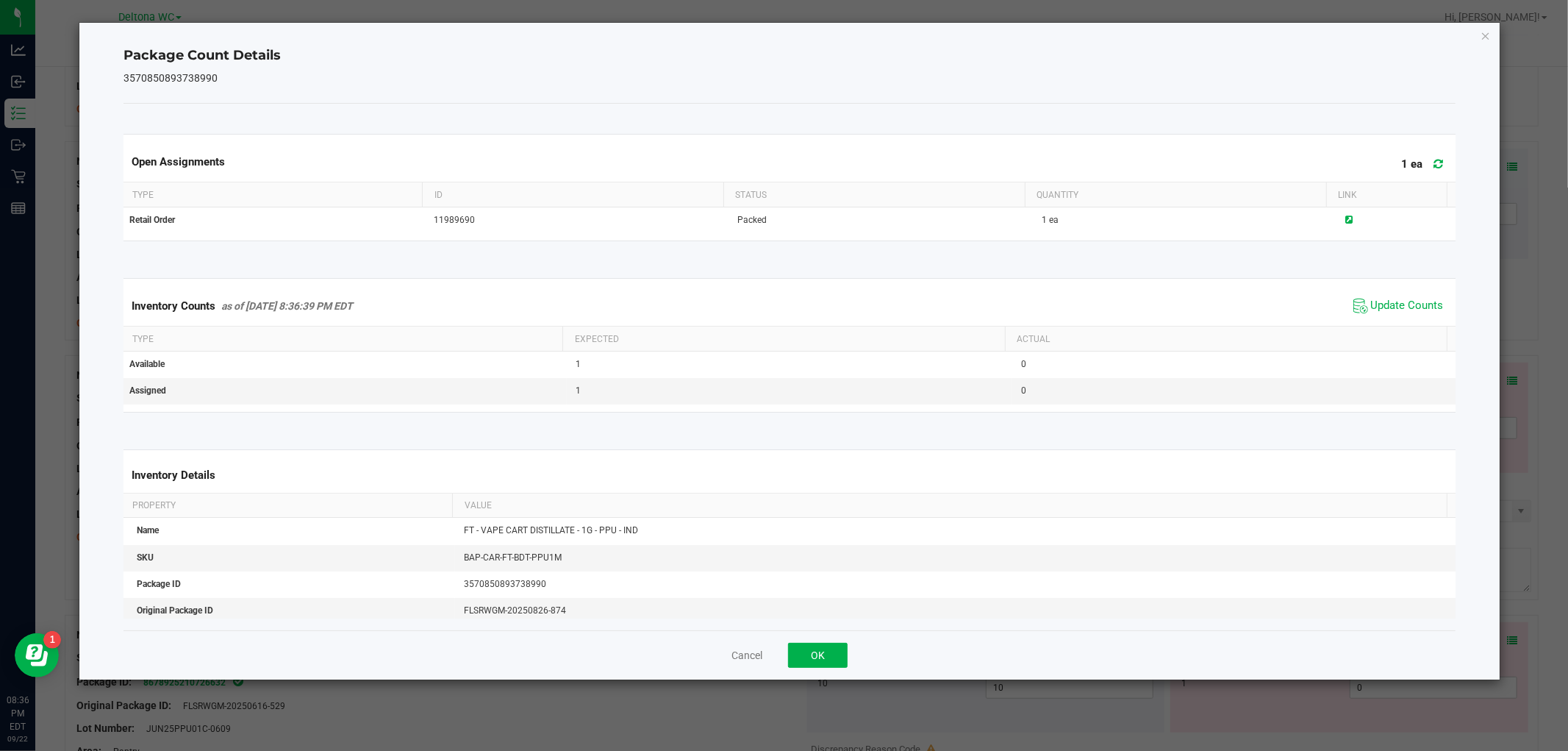
click at [818, 642] on div "Cancel OK" at bounding box center [789, 654] width 1331 height 49
click at [817, 651] on button "OK" at bounding box center [818, 655] width 60 height 25
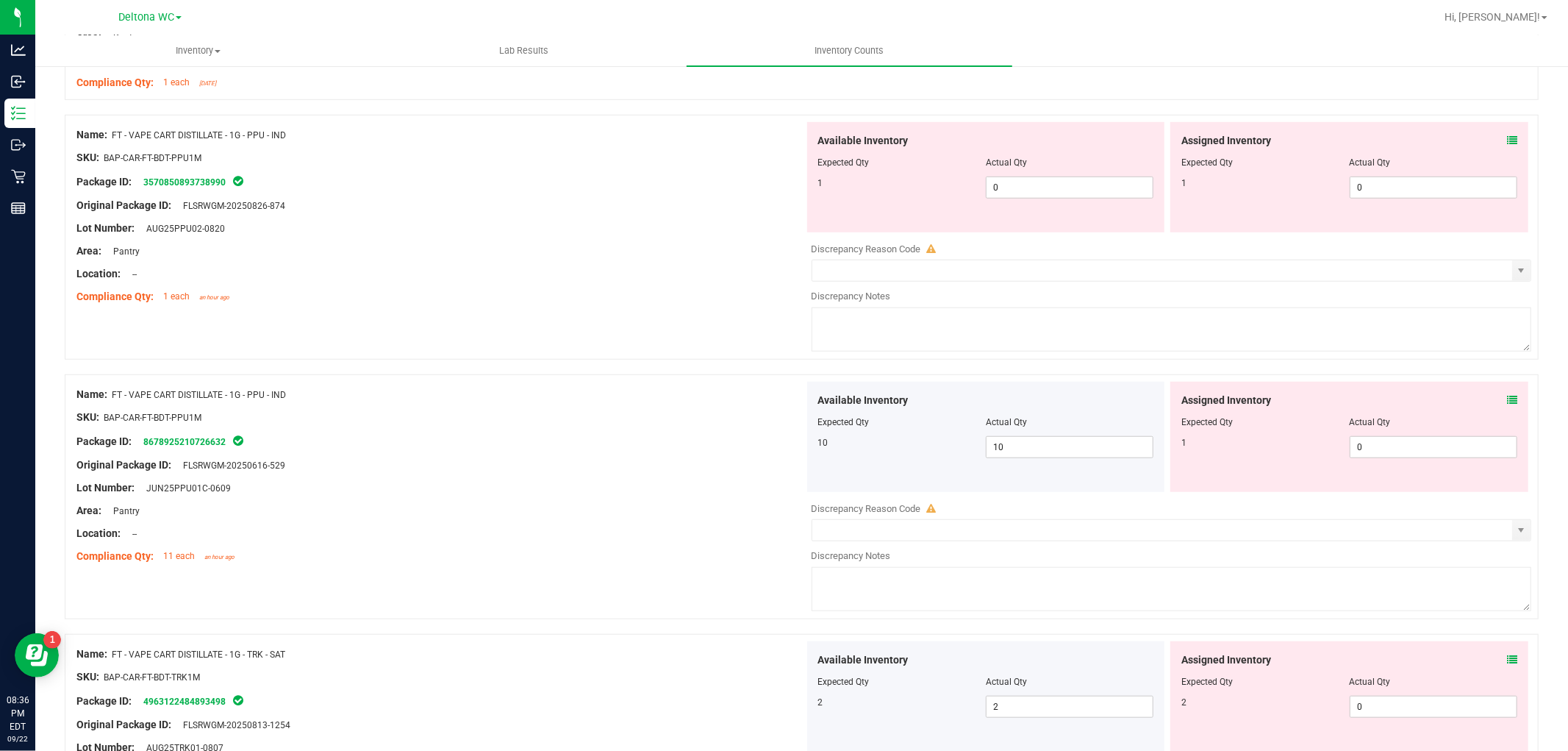
scroll to position [817, 0]
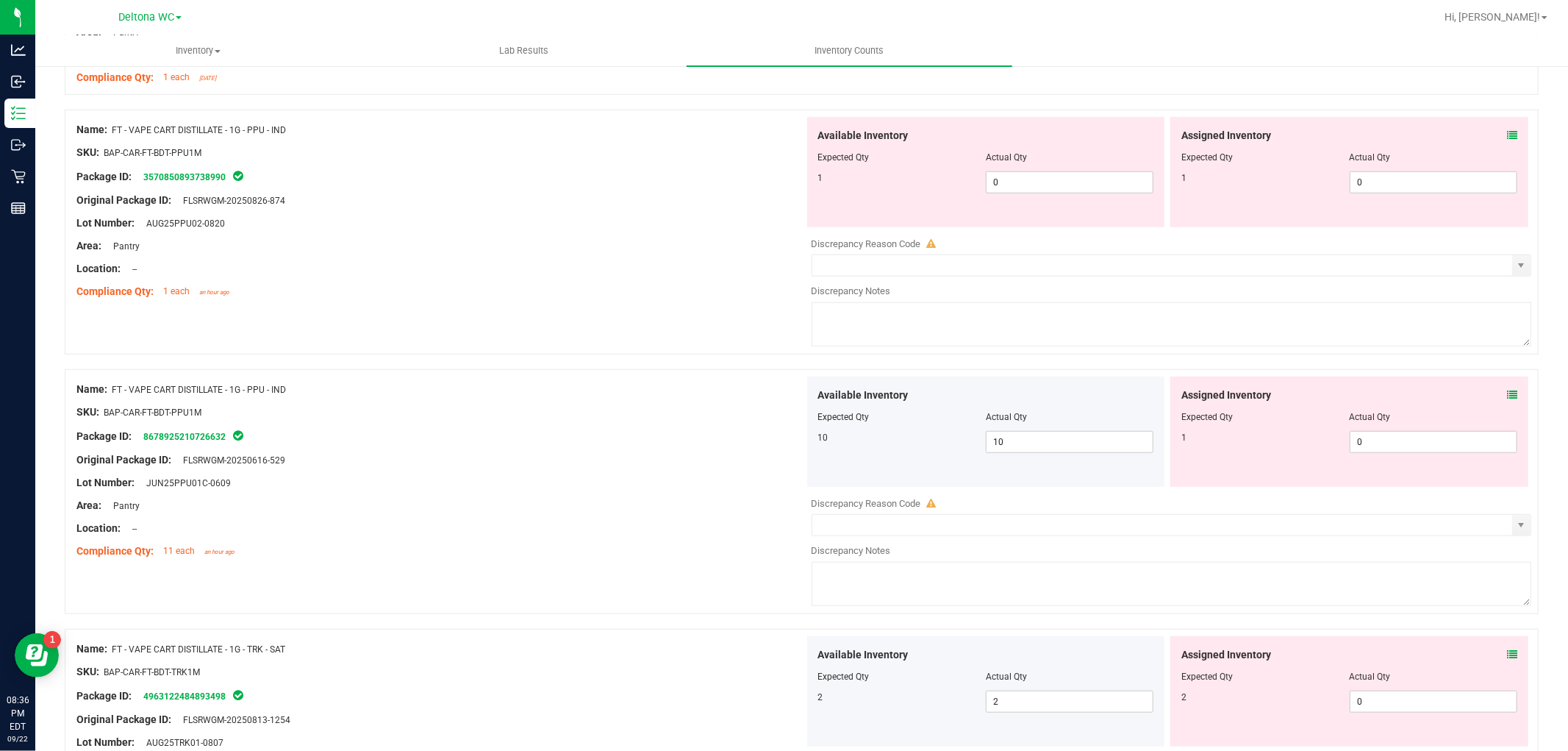
click at [1507, 391] on icon at bounding box center [1512, 394] width 10 height 10
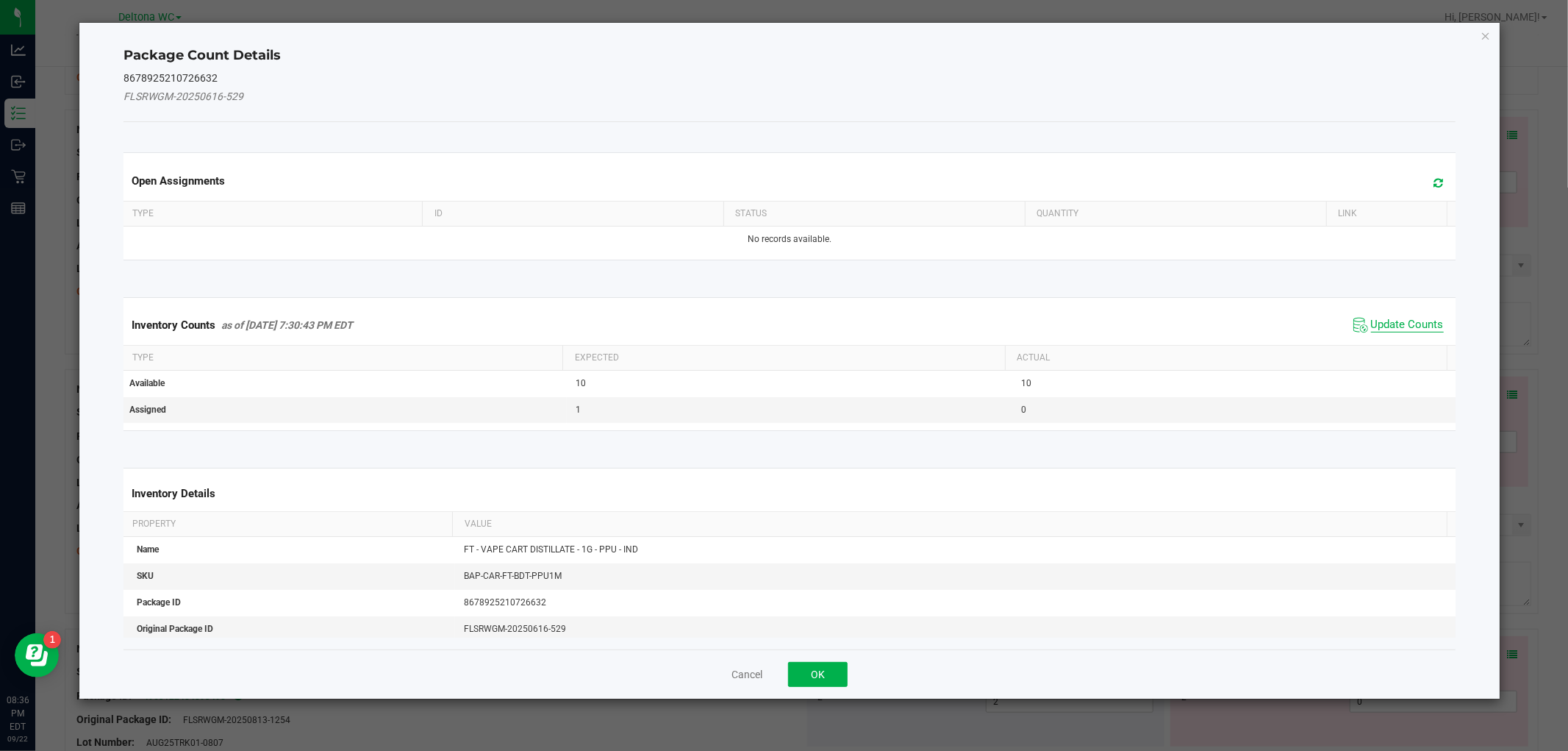
click at [1385, 332] on span "Update Counts" at bounding box center [1408, 325] width 73 height 15
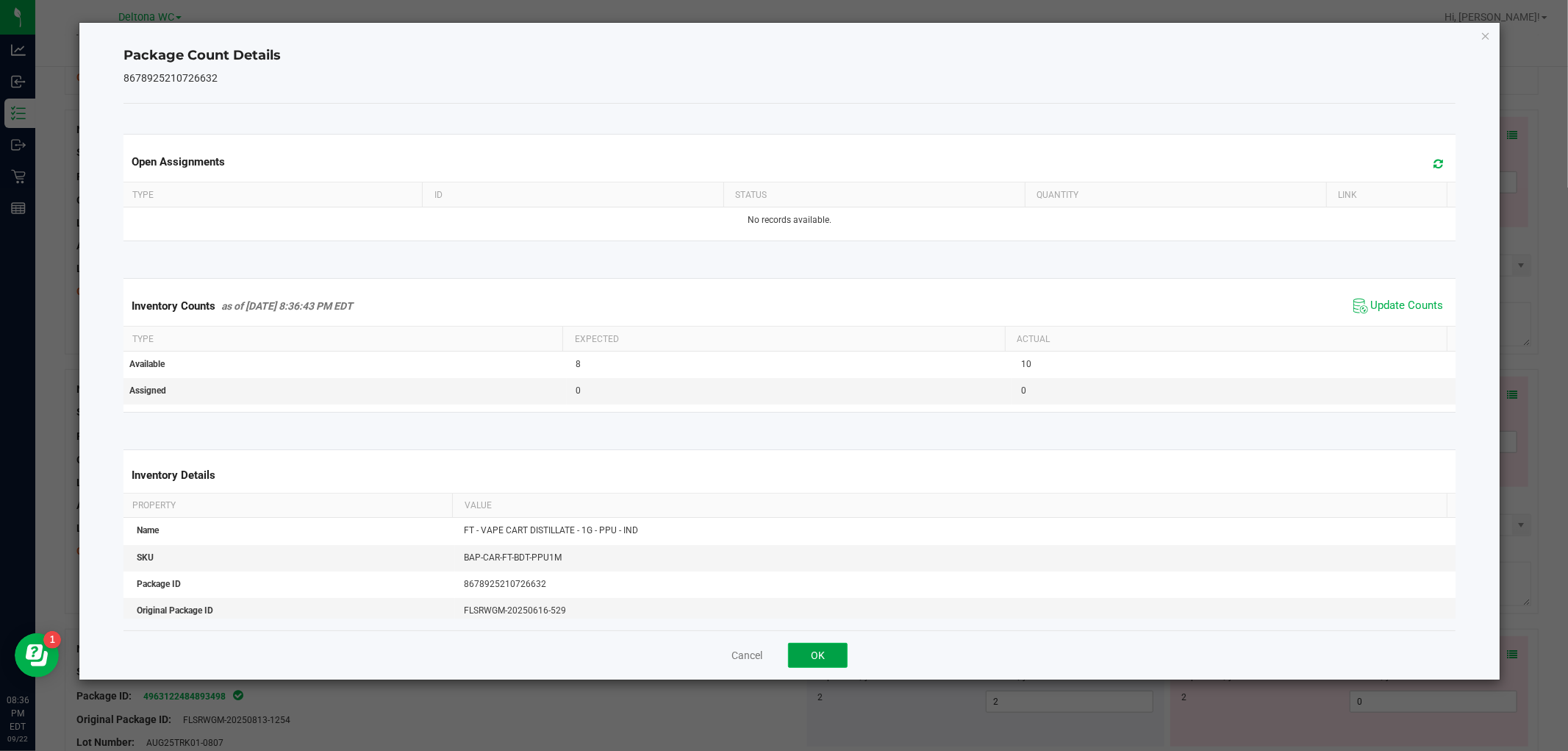
click at [824, 667] on button "OK" at bounding box center [818, 655] width 60 height 25
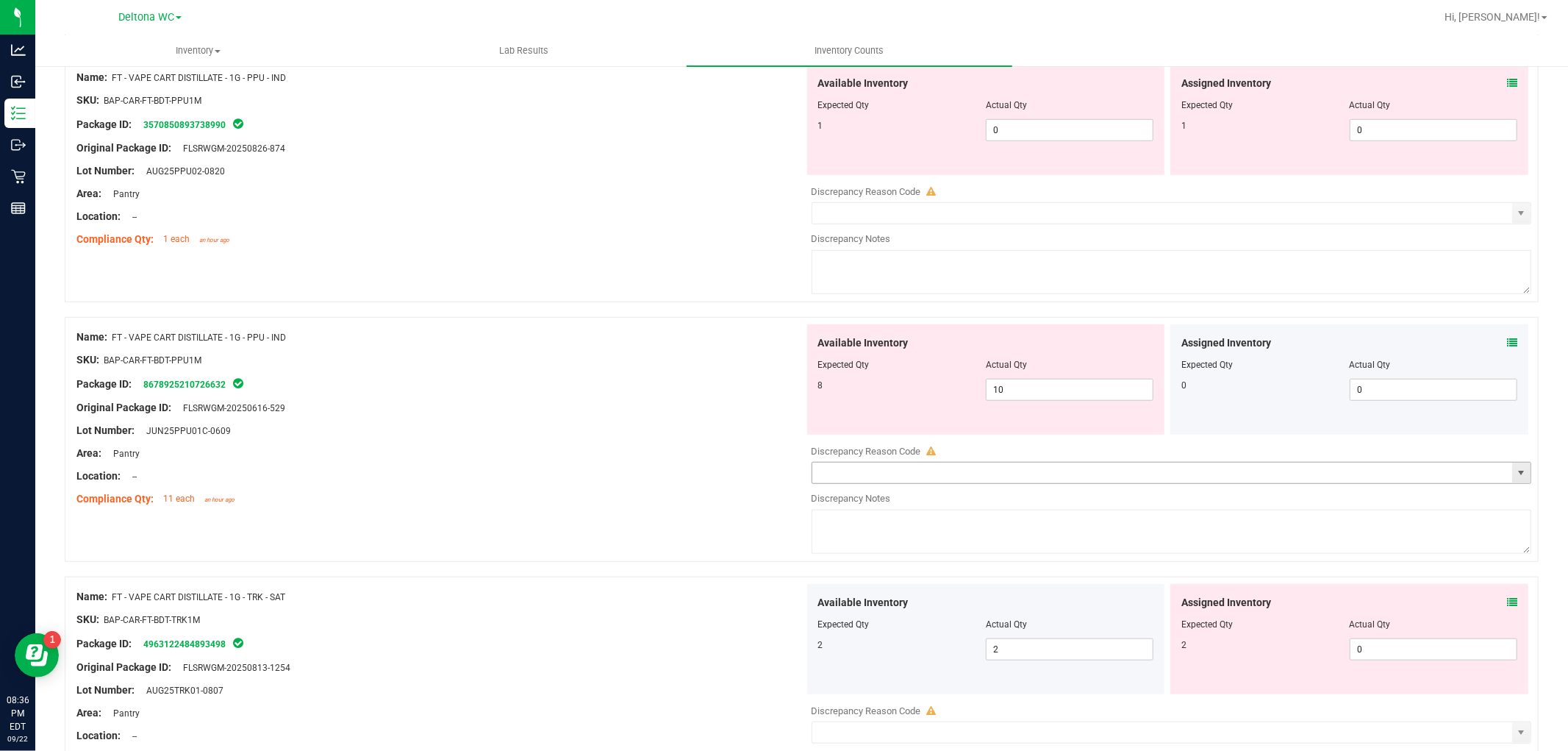
scroll to position [898, 0]
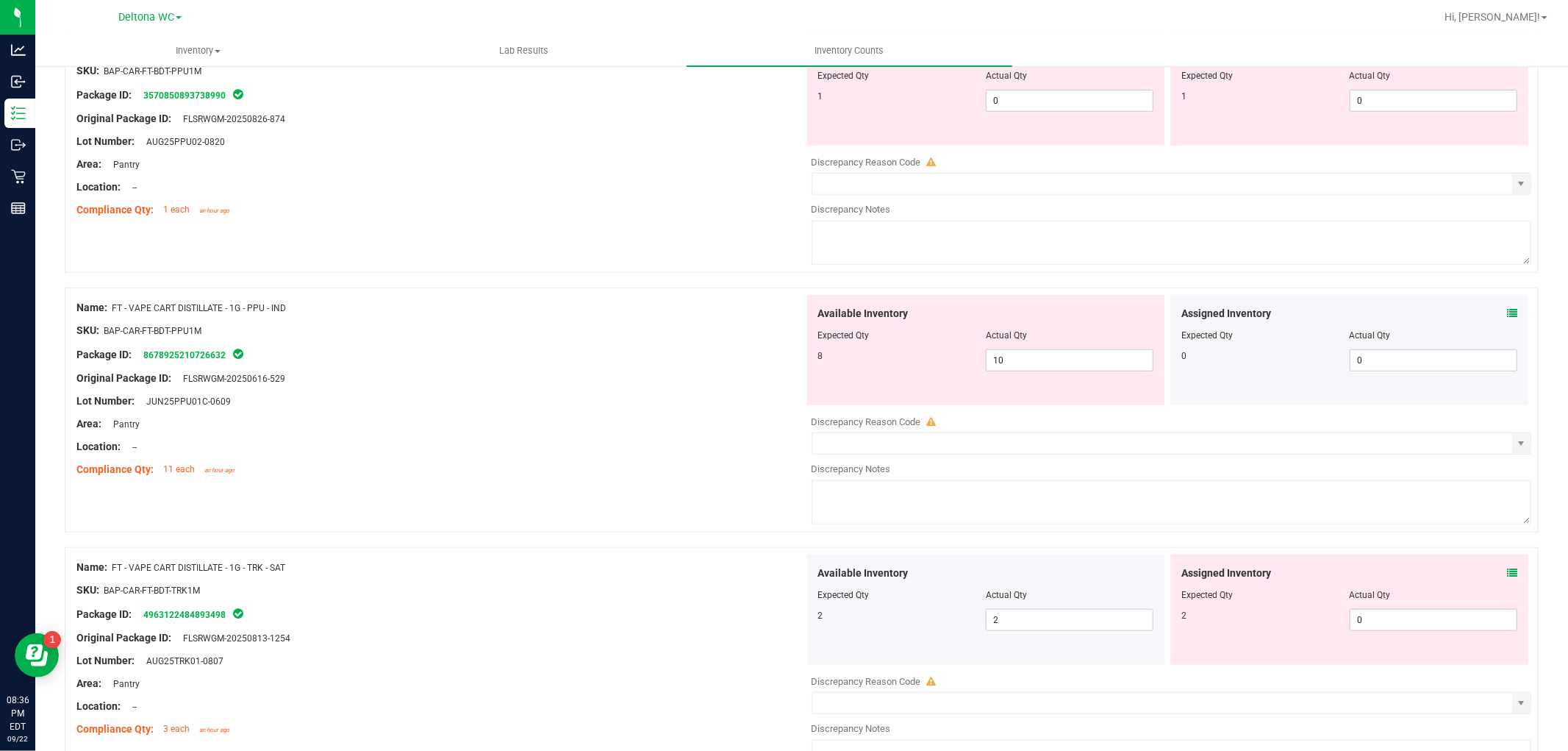
click at [1510, 574] on div "Assigned Inventory Expected Qty Actual Qty 2 0 0" at bounding box center [1350, 610] width 358 height 111
click at [1507, 578] on icon at bounding box center [1512, 572] width 10 height 10
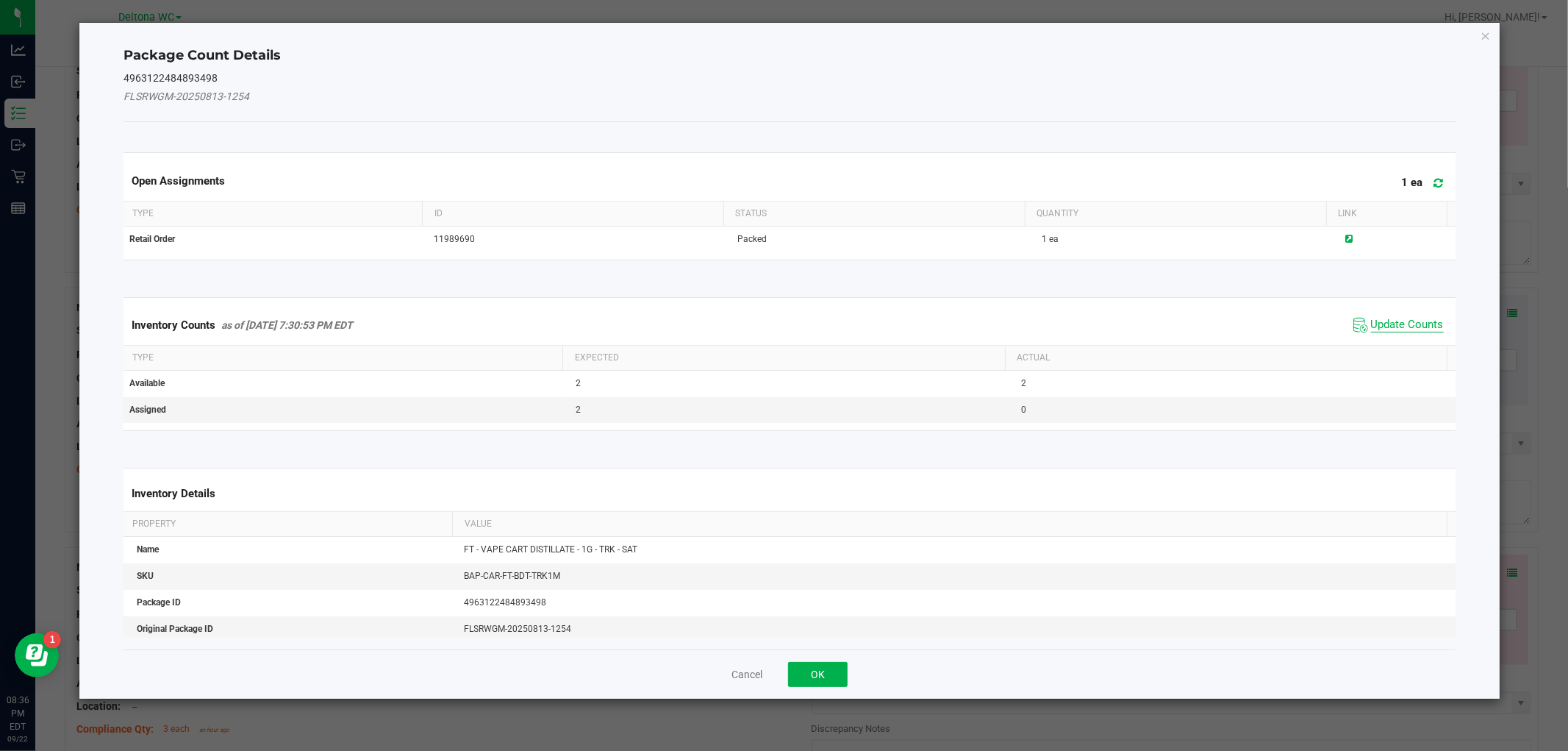
click at [1395, 322] on span "Update Counts" at bounding box center [1408, 325] width 73 height 15
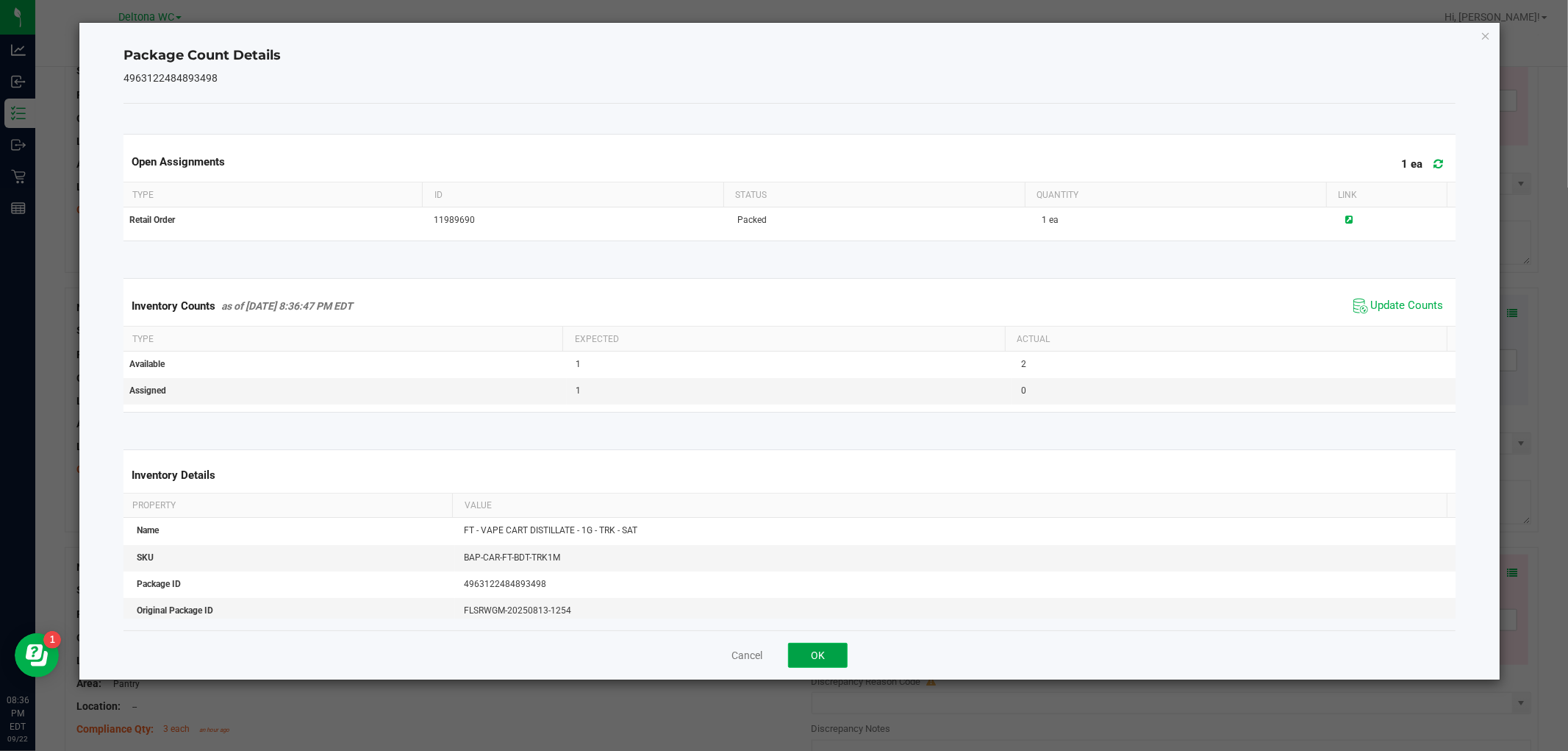
click at [812, 658] on button "OK" at bounding box center [818, 655] width 60 height 25
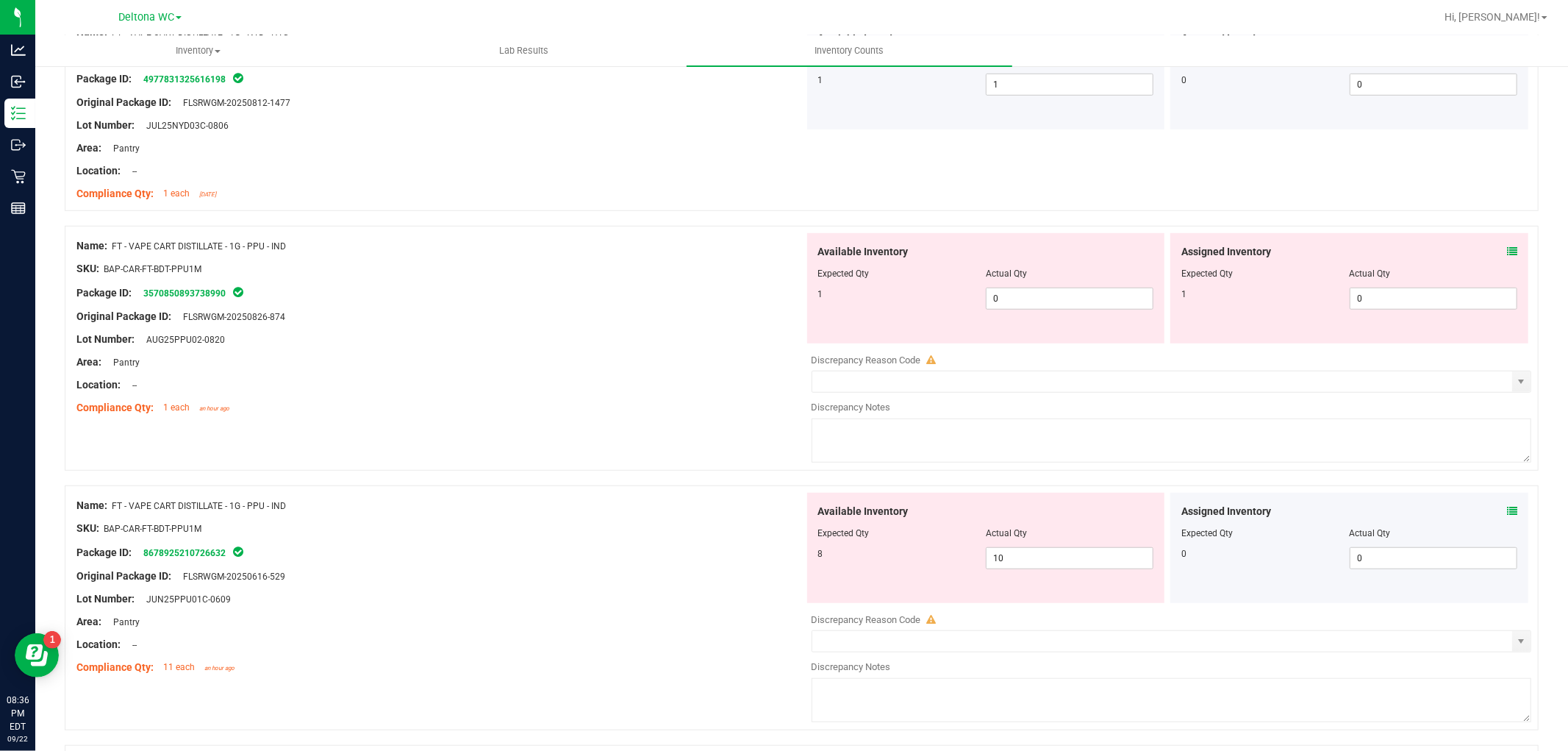
scroll to position [653, 0]
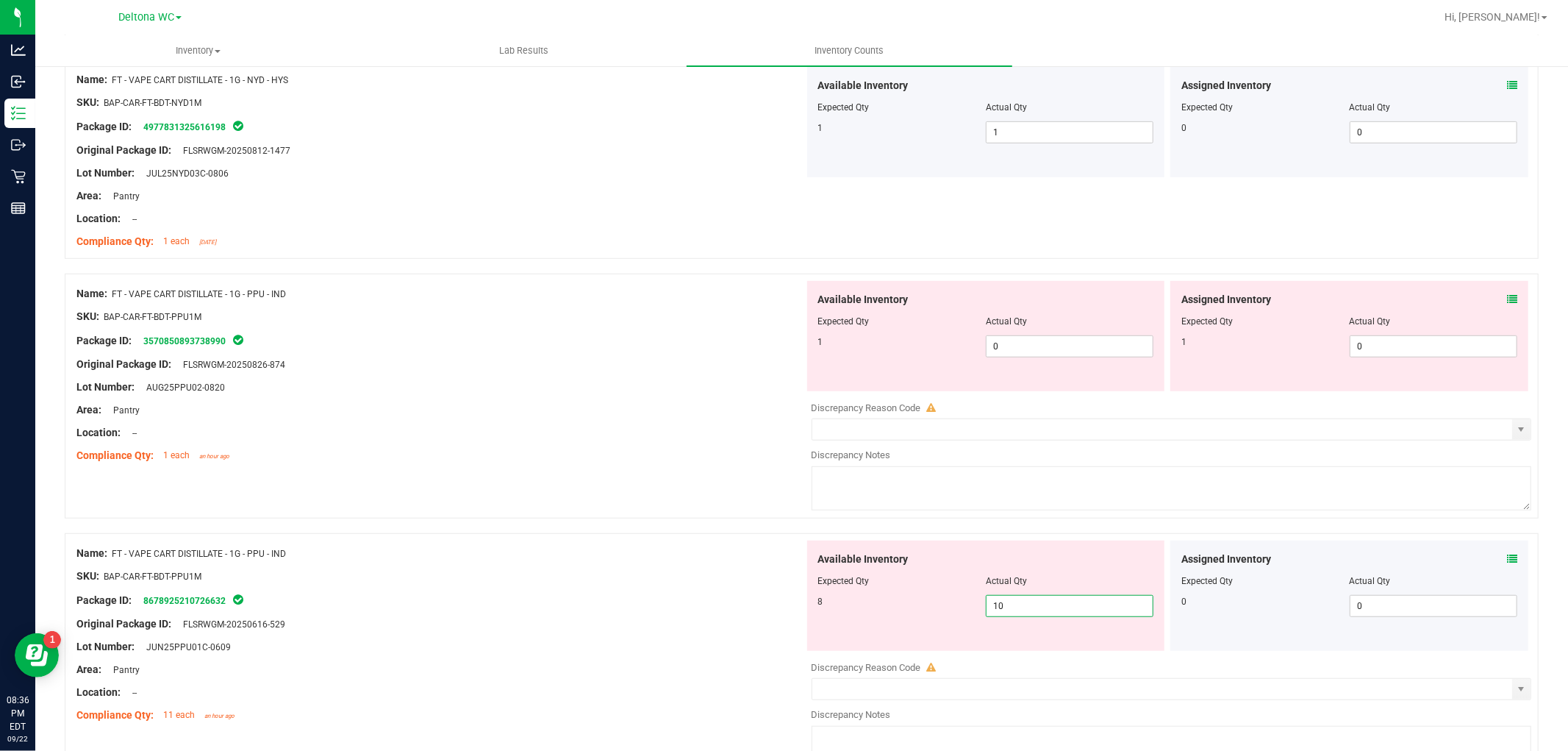
drag, startPoint x: 872, startPoint y: 591, endPoint x: 792, endPoint y: 592, distance: 80.0
click at [792, 591] on div "Name: FT - VAPE CART DISTILLATE - 1G - PPU - IND SKU: BAP-CAR-FT-BDT-PPU1M Pack…" at bounding box center [802, 656] width 1474 height 245
type input "8"
click at [685, 421] on div at bounding box center [440, 421] width 728 height 7
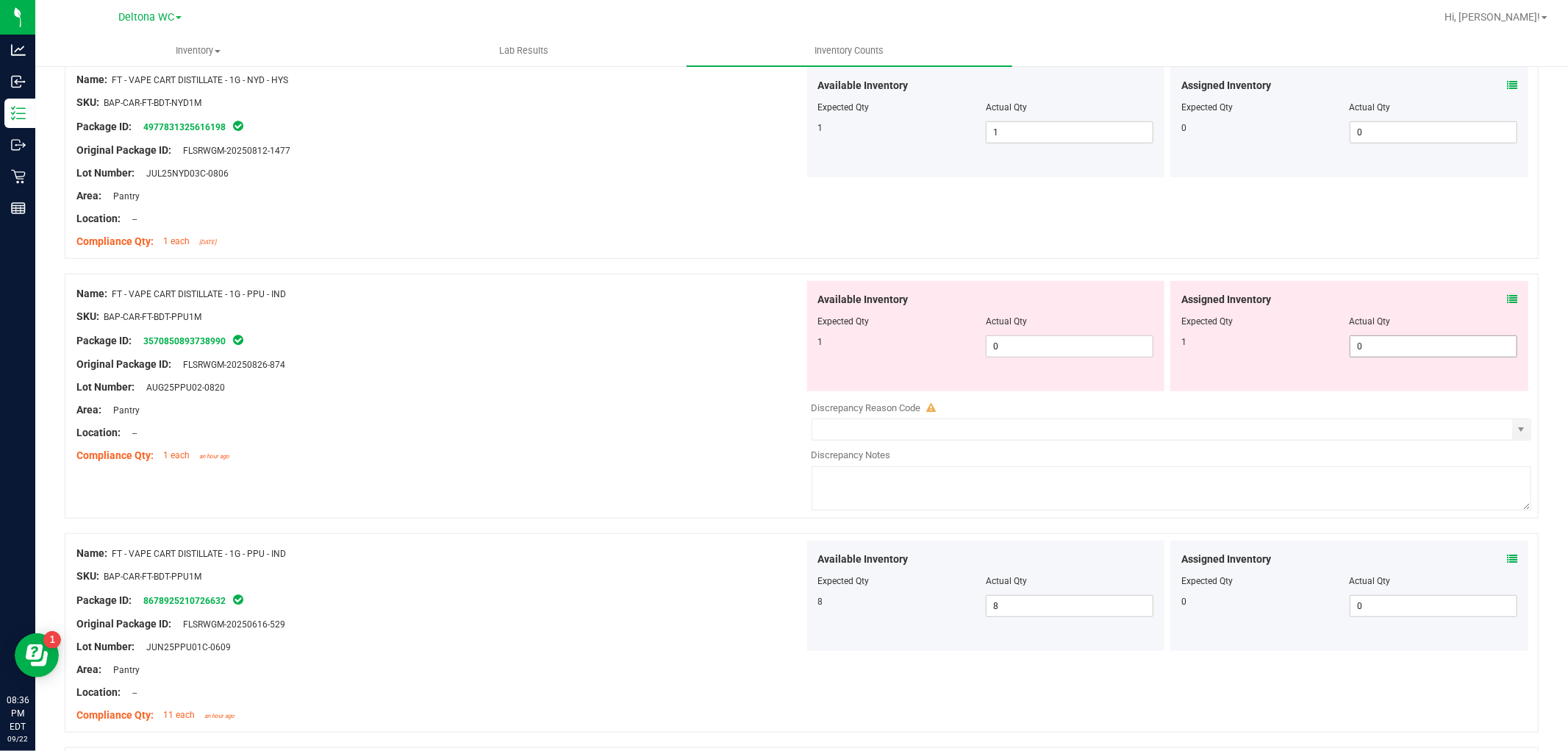
drag, startPoint x: 1428, startPoint y: 357, endPoint x: 1409, endPoint y: 356, distance: 19.0
click at [1415, 358] on div "Assigned Inventory Expected Qty Actual Qty 1 0 0" at bounding box center [1350, 336] width 358 height 111
drag, startPoint x: 1398, startPoint y: 346, endPoint x: 1166, endPoint y: 324, distance: 233.0
click at [1171, 324] on div "Assigned Inventory Expected Qty Actual Qty 1 0 0" at bounding box center [1350, 336] width 358 height 111
type input "1"
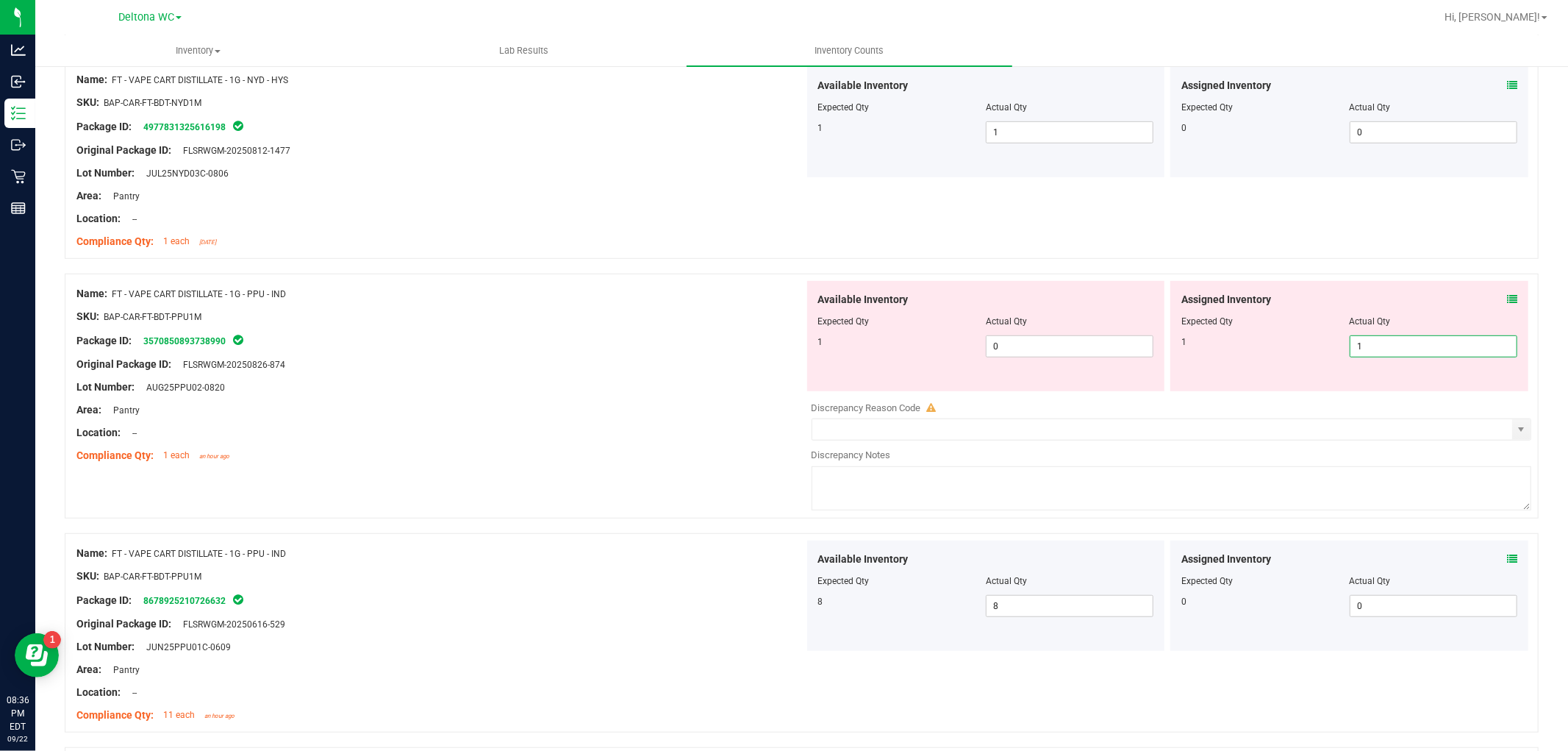
type input "1"
click at [713, 343] on div "Package ID: 3570850893738990" at bounding box center [440, 340] width 728 height 18
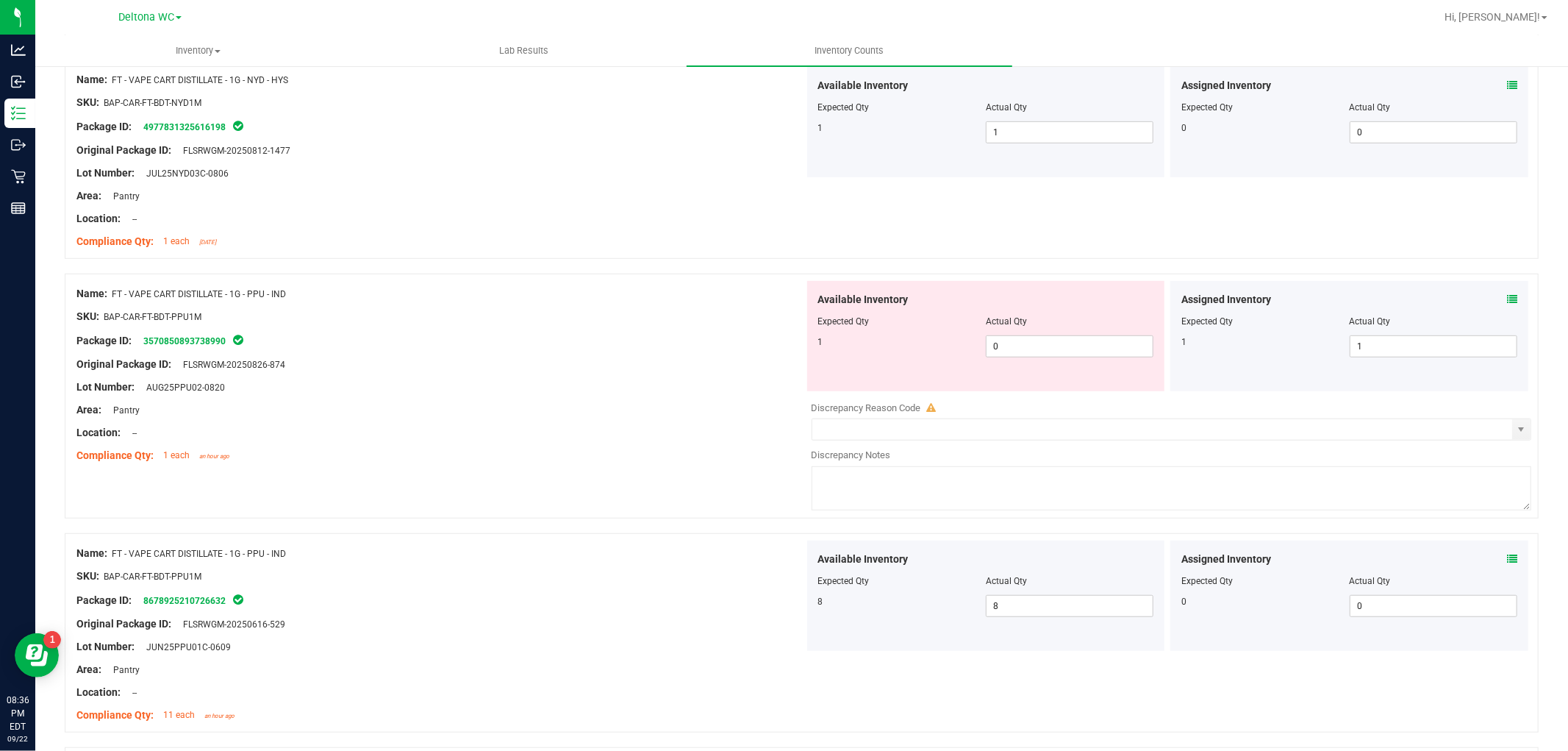
click at [1507, 296] on icon at bounding box center [1512, 299] width 10 height 10
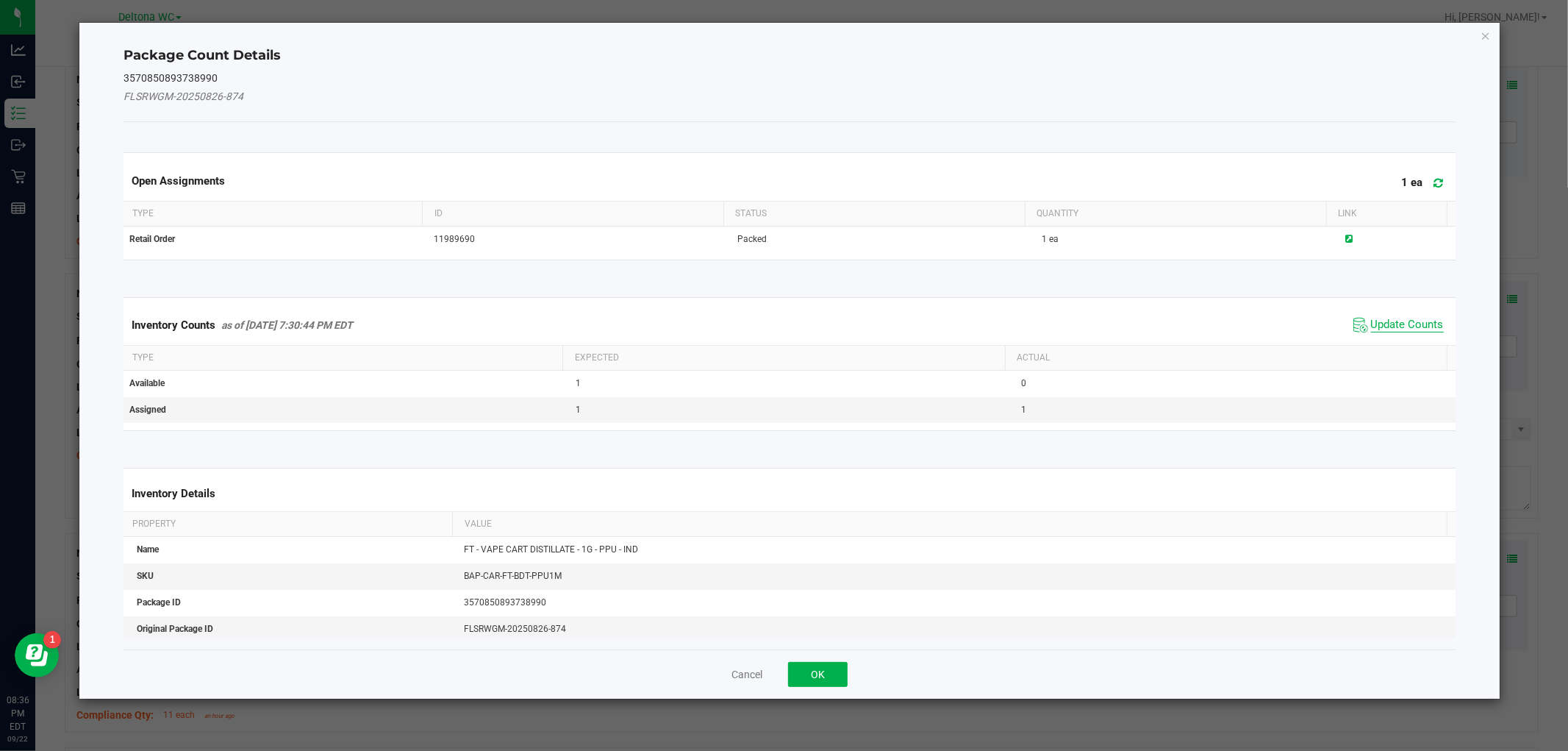
click at [1376, 327] on span "Update Counts" at bounding box center [1408, 325] width 73 height 15
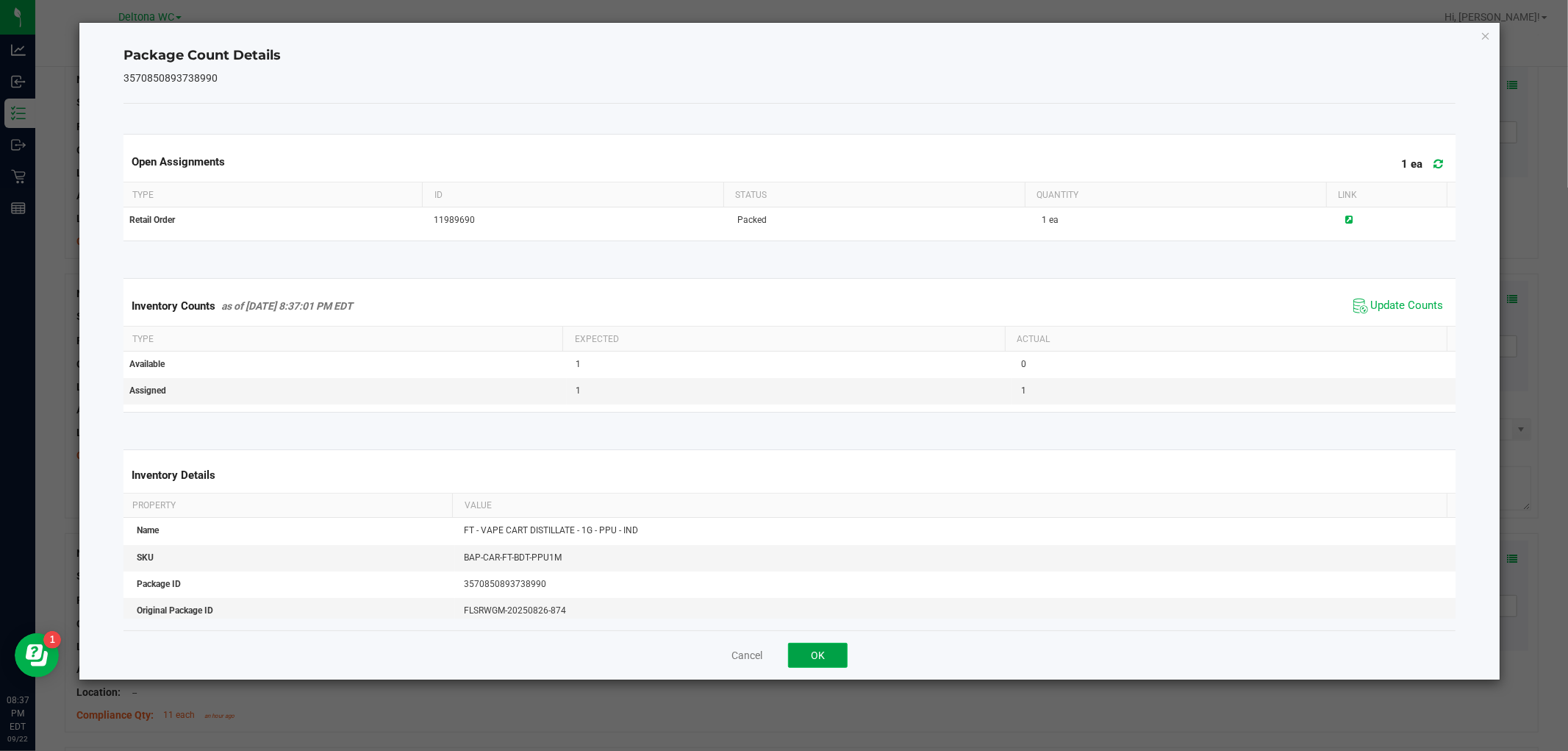
click at [836, 645] on button "OK" at bounding box center [818, 655] width 60 height 25
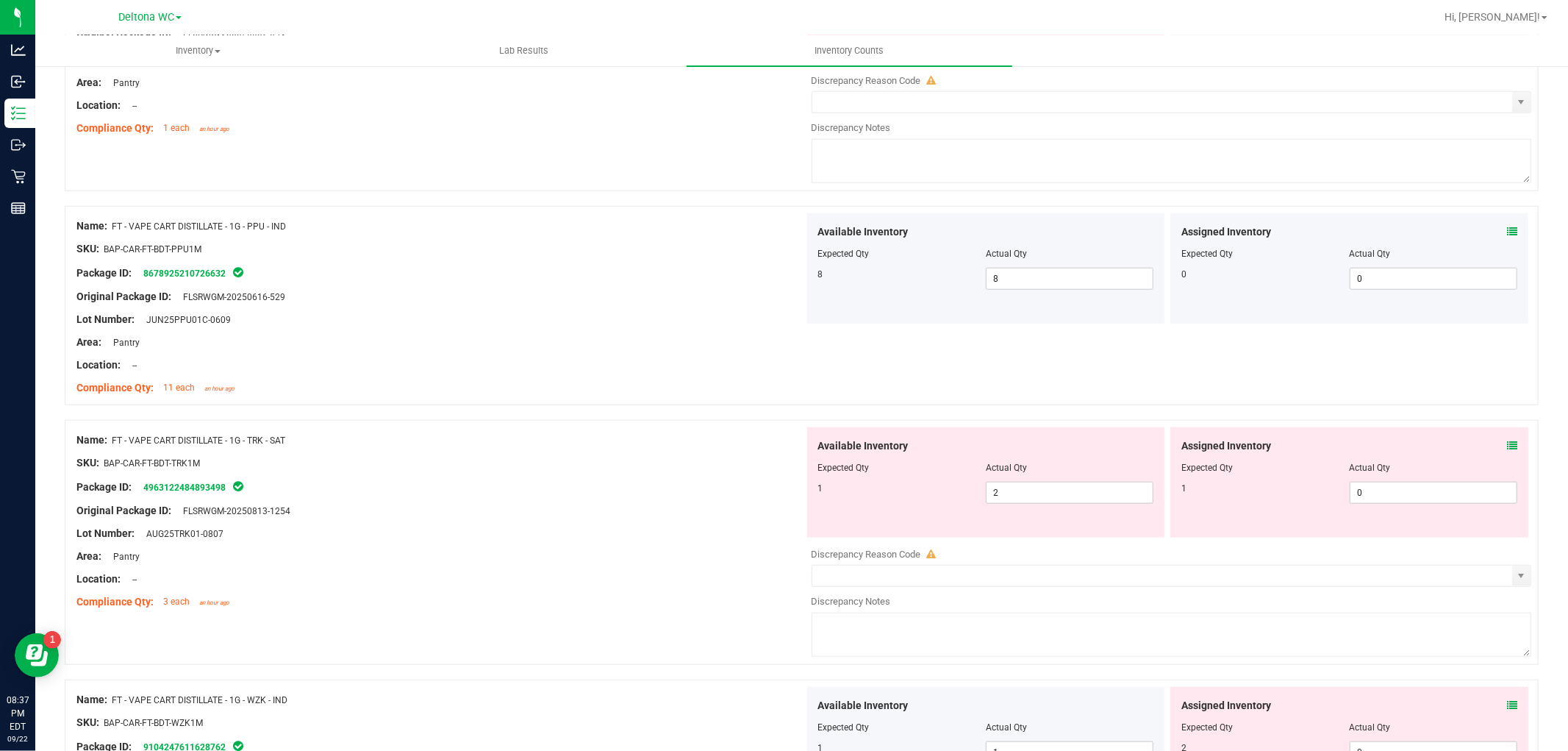
scroll to position [1144, 0]
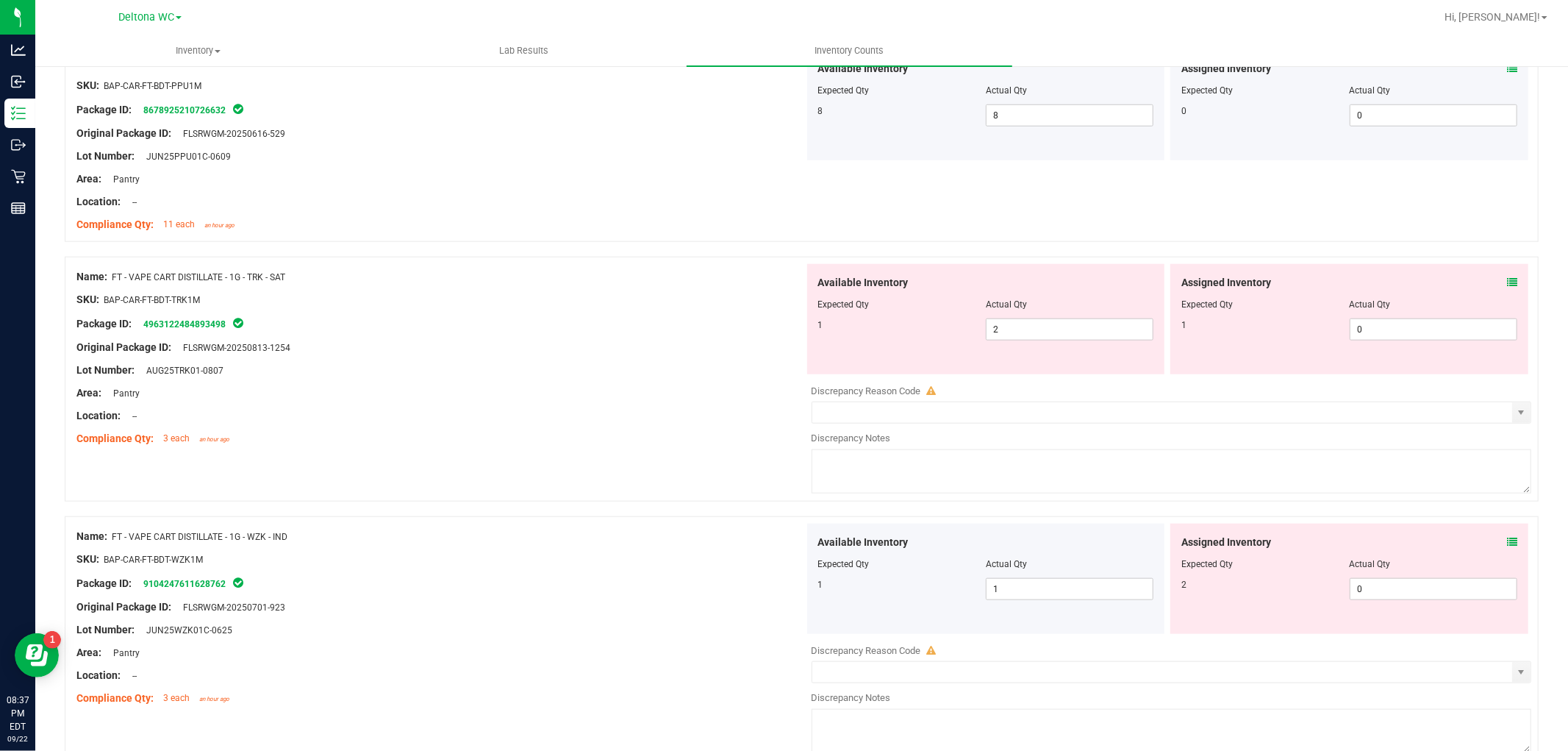
click at [1514, 275] on div "Assigned Inventory Expected Qty Actual Qty 1 0 0" at bounding box center [1350, 320] width 358 height 111
click at [1492, 287] on div "Assigned Inventory" at bounding box center [1350, 283] width 336 height 16
click at [1507, 284] on icon at bounding box center [1512, 282] width 10 height 10
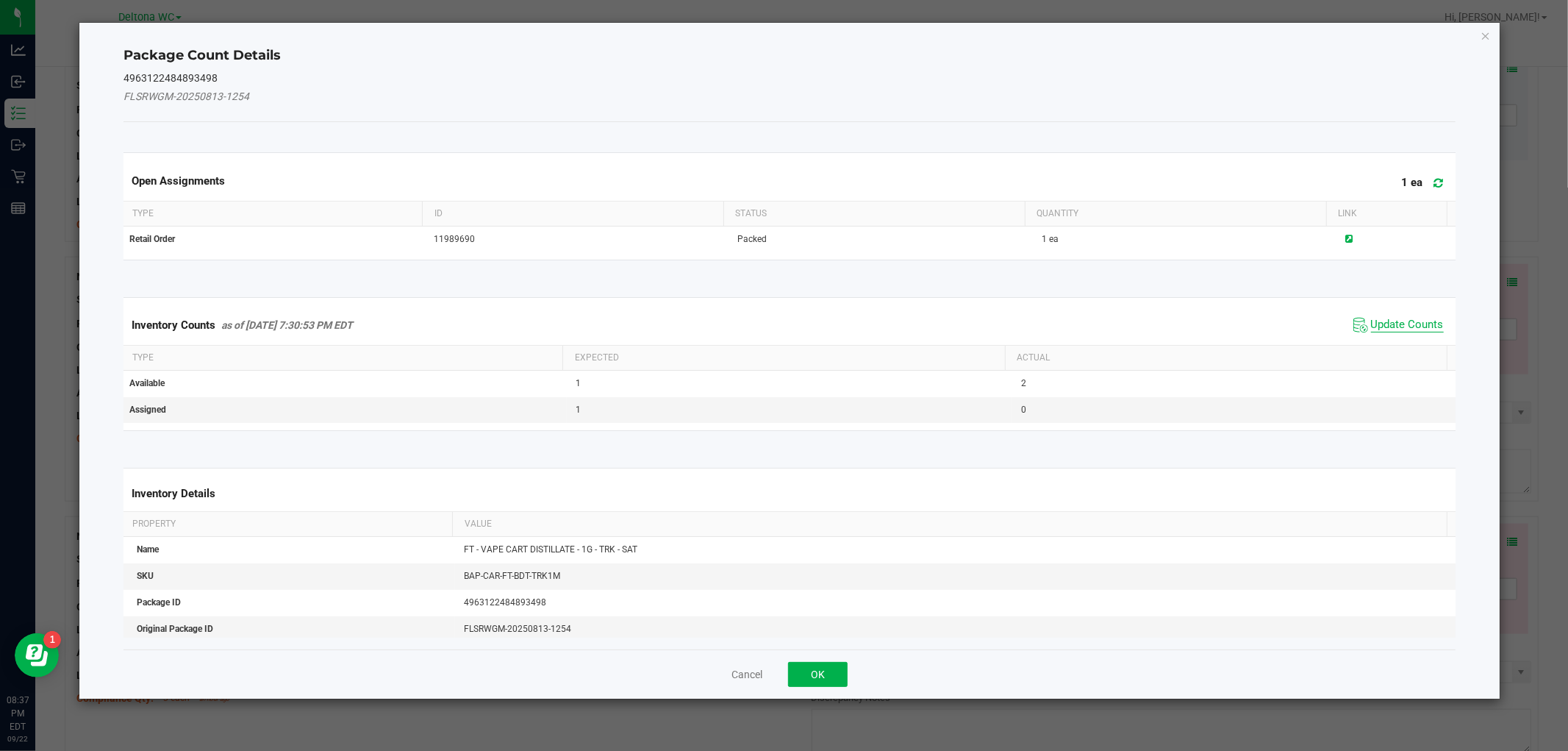
click at [1388, 329] on span "Update Counts" at bounding box center [1408, 325] width 73 height 15
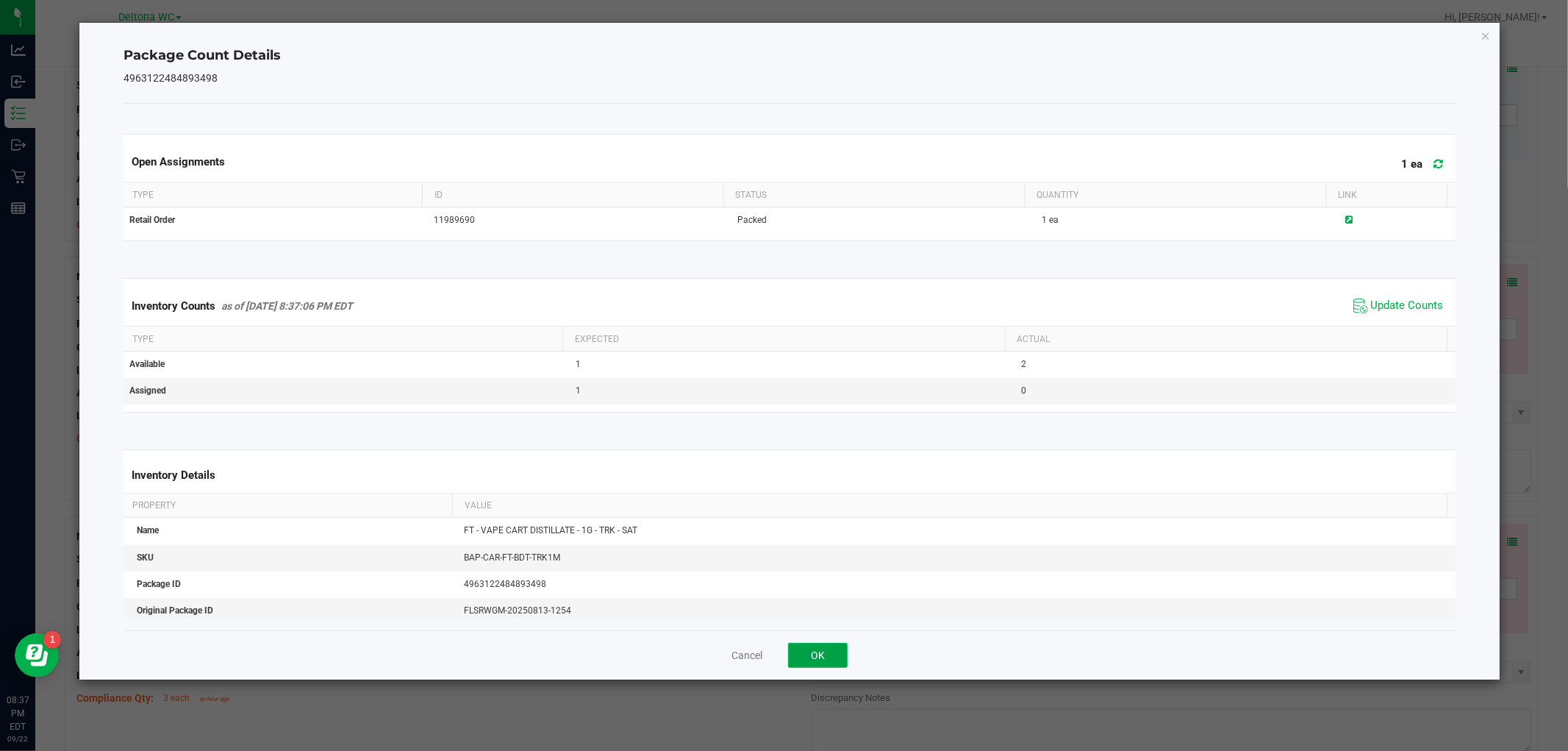
click at [831, 650] on button "OK" at bounding box center [818, 655] width 60 height 25
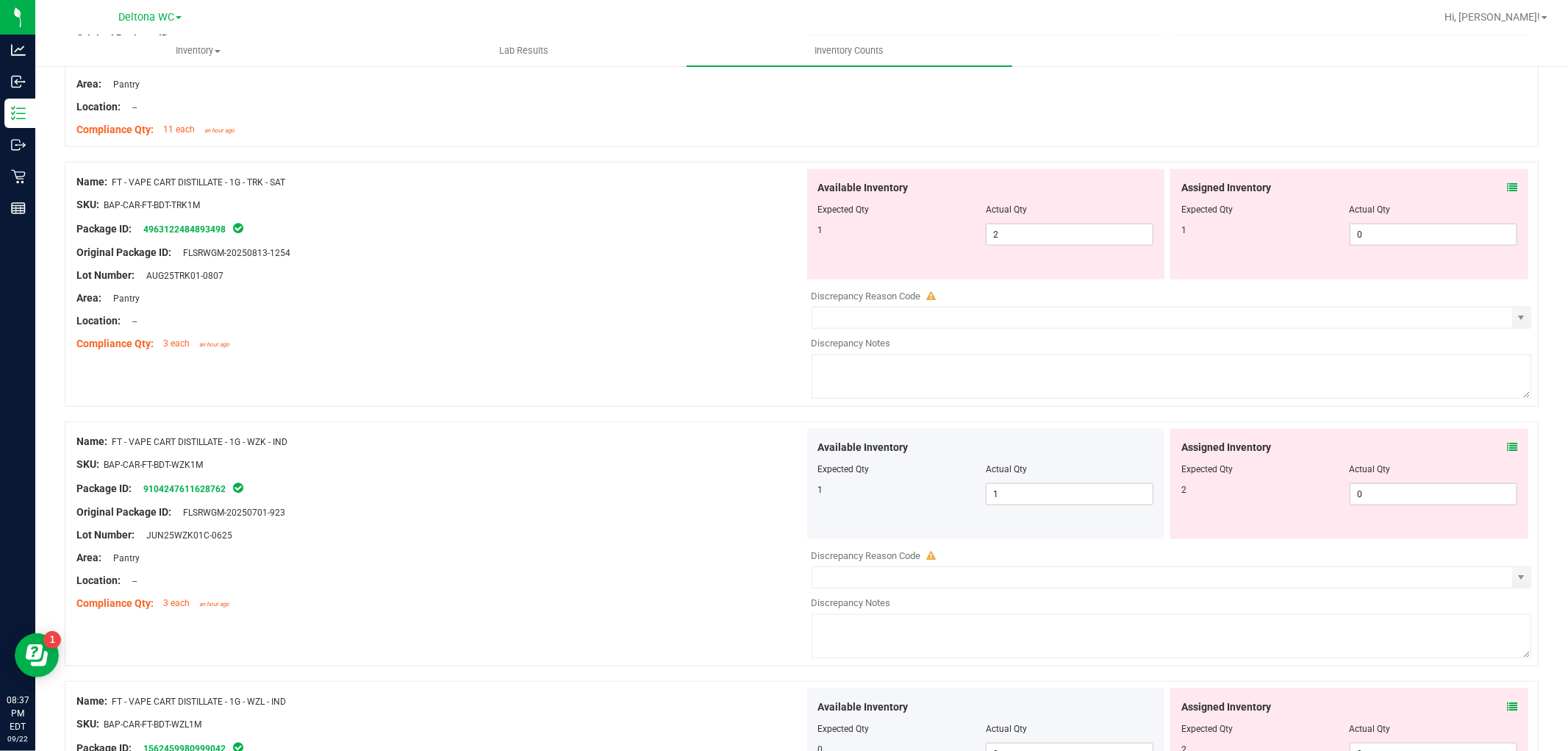
scroll to position [1389, 0]
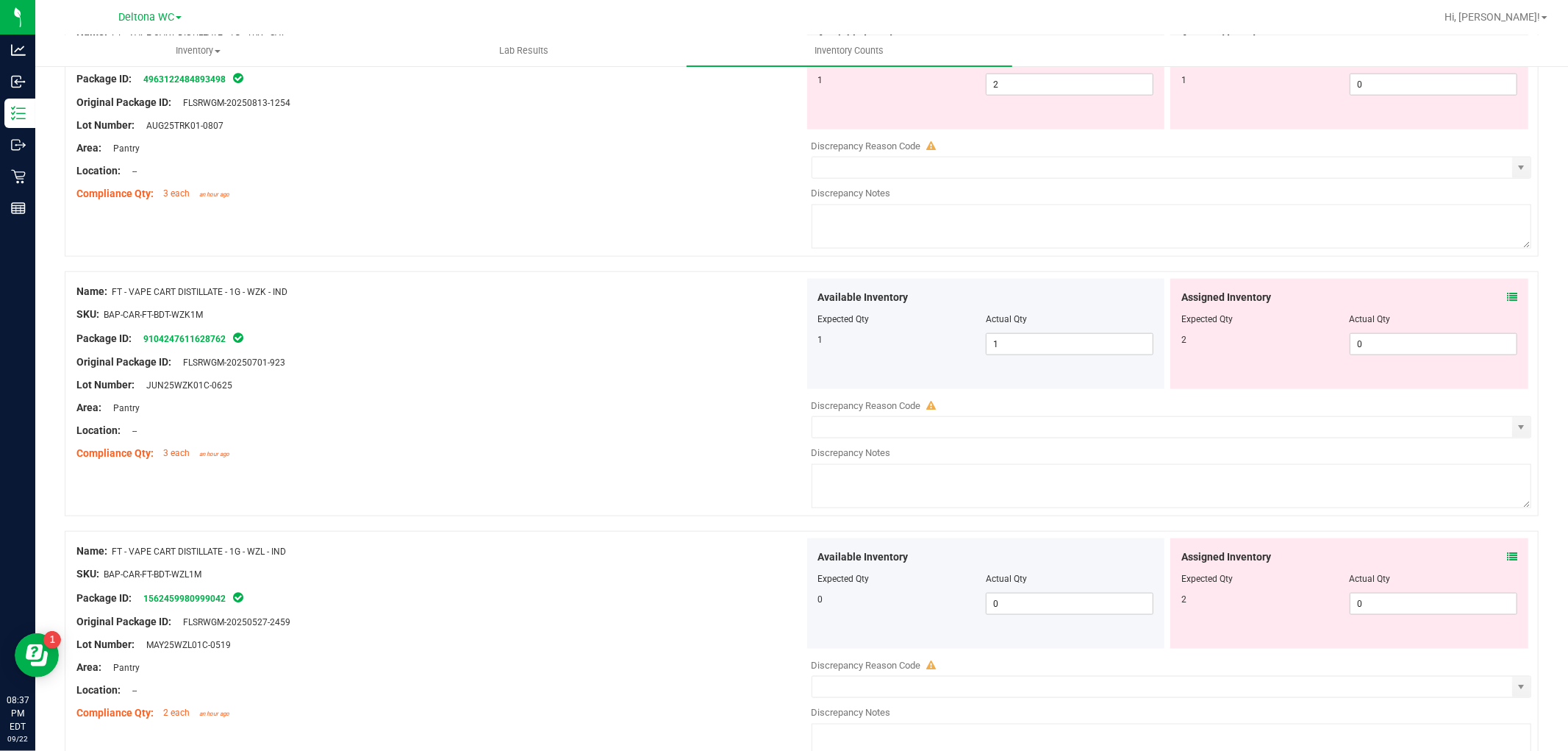
click at [1507, 297] on icon at bounding box center [1512, 297] width 10 height 10
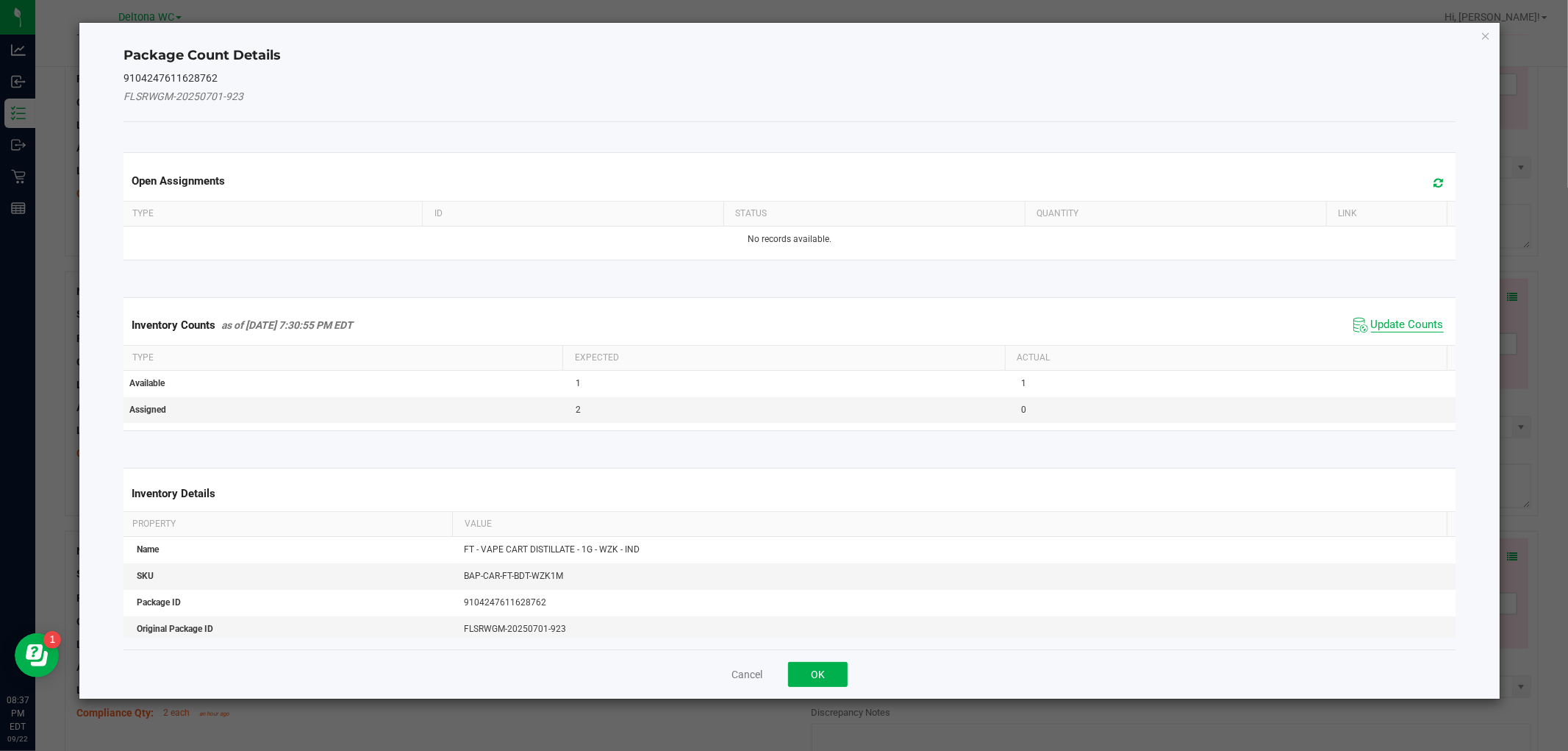
drag, startPoint x: 1389, startPoint y: 322, endPoint x: 1375, endPoint y: 327, distance: 14.9
click at [1389, 321] on span "Update Counts" at bounding box center [1408, 325] width 73 height 15
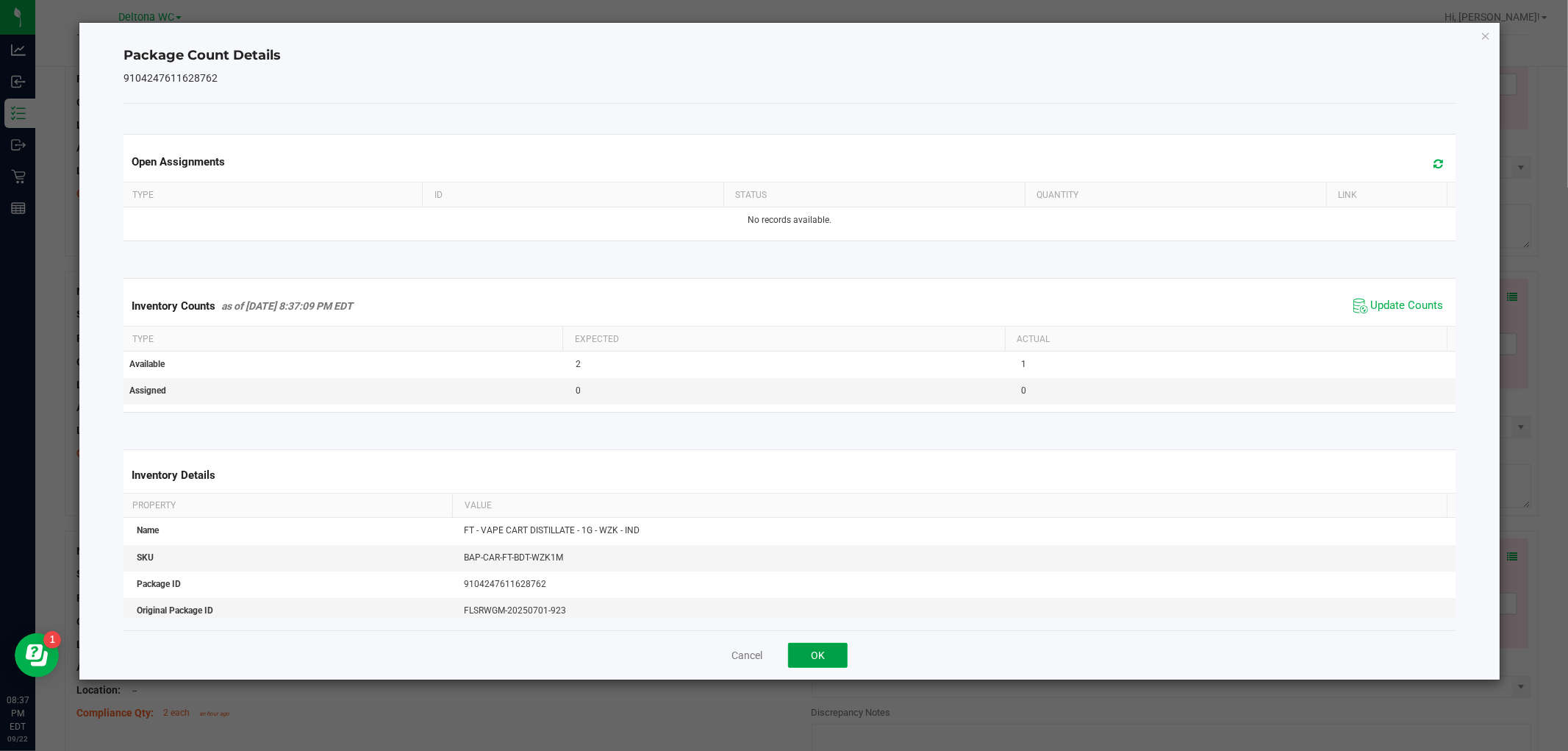
drag, startPoint x: 812, startPoint y: 665, endPoint x: 861, endPoint y: 646, distance: 52.6
click at [813, 665] on button "OK" at bounding box center [818, 655] width 60 height 25
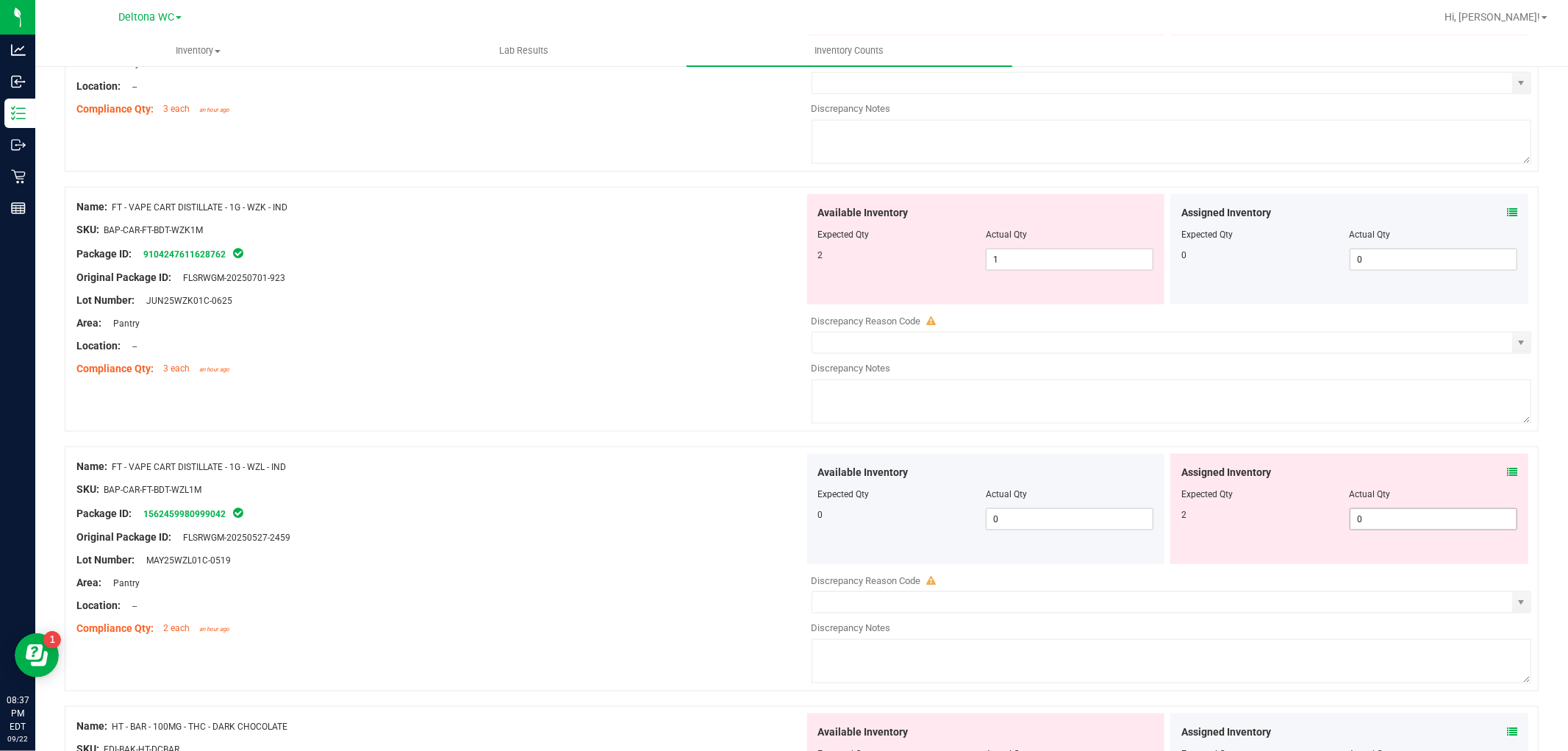
scroll to position [1553, 0]
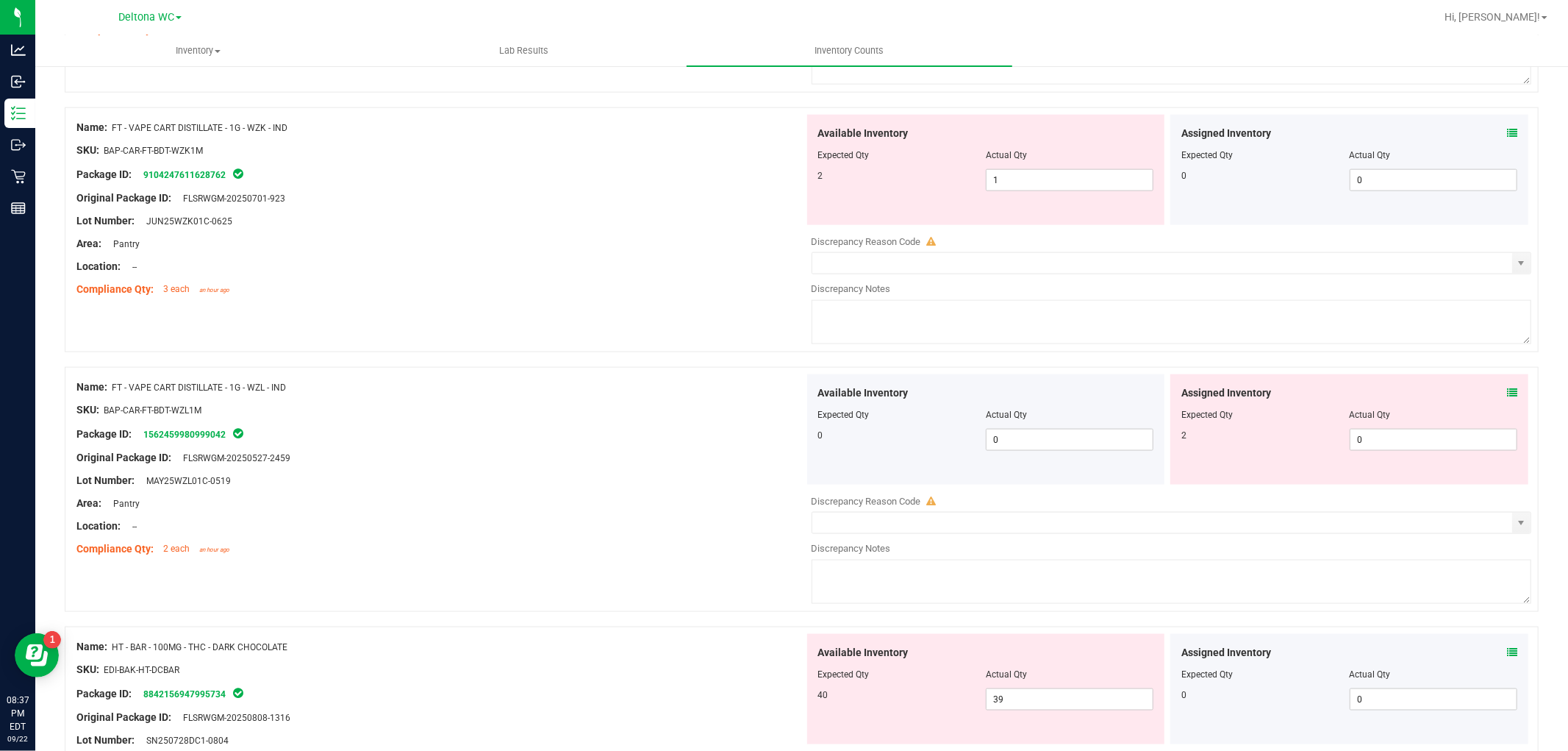
click at [1507, 395] on icon at bounding box center [1512, 393] width 10 height 10
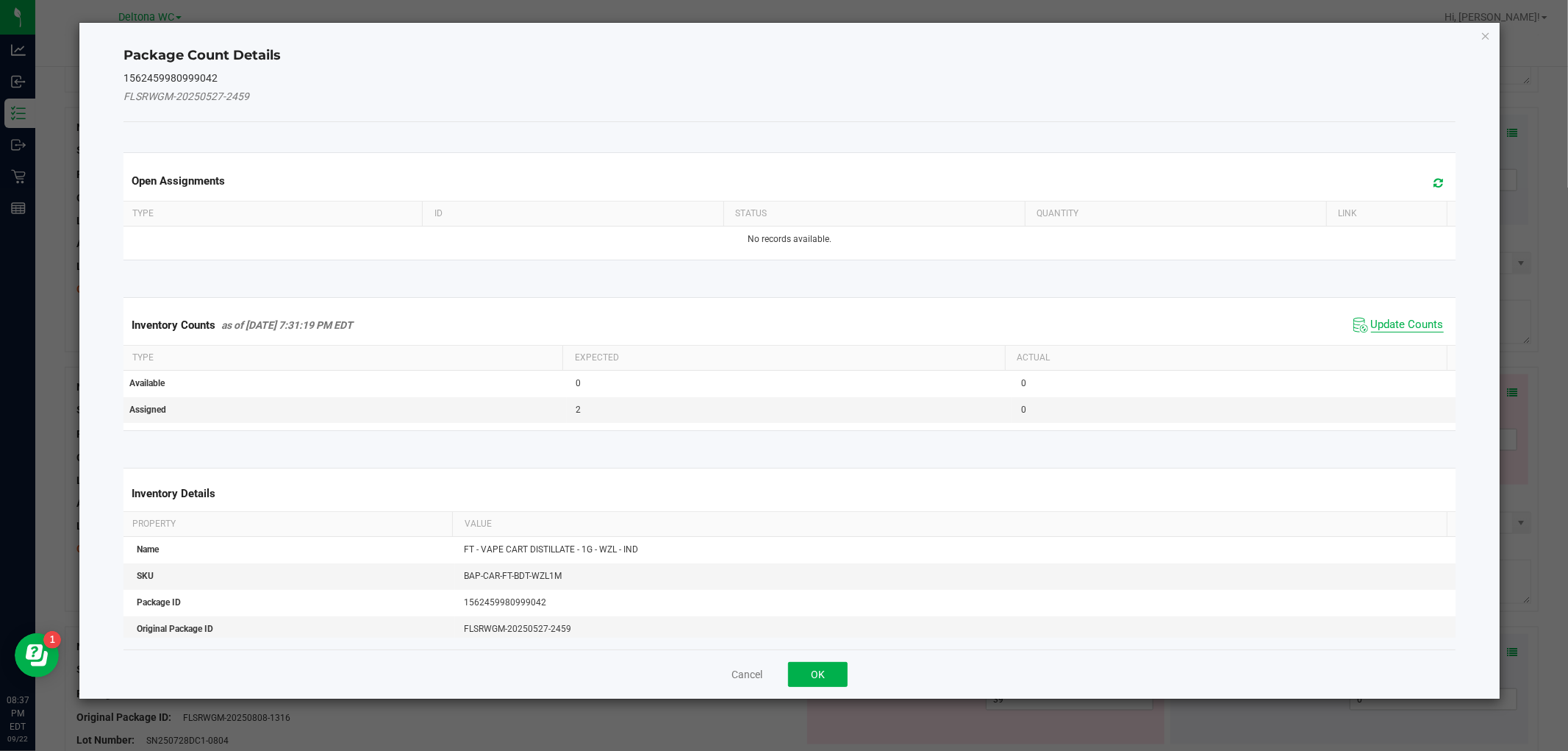
click at [1415, 328] on span "Update Counts" at bounding box center [1408, 325] width 73 height 15
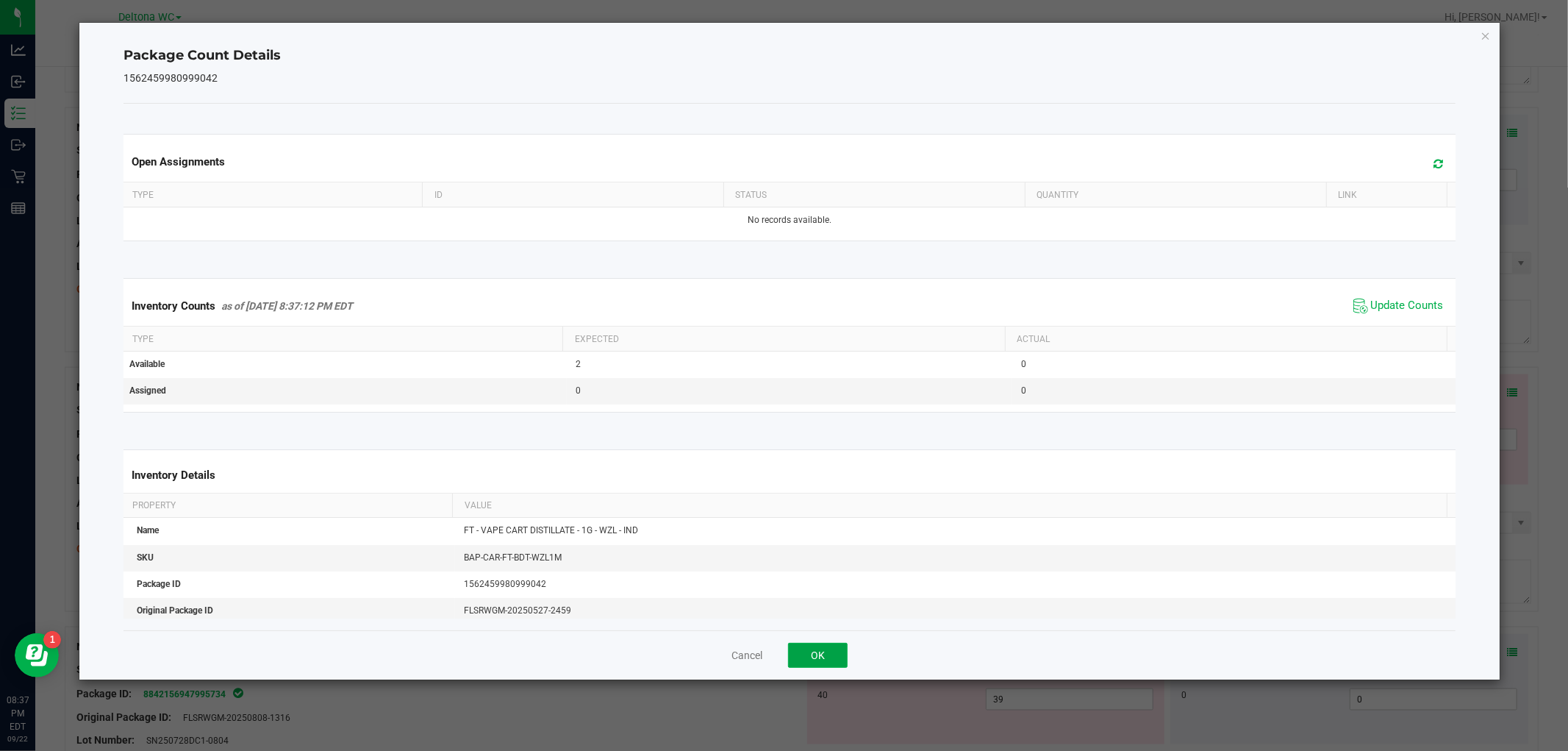
drag, startPoint x: 822, startPoint y: 663, endPoint x: 984, endPoint y: 632, distance: 164.9
click at [822, 661] on button "OK" at bounding box center [818, 655] width 60 height 25
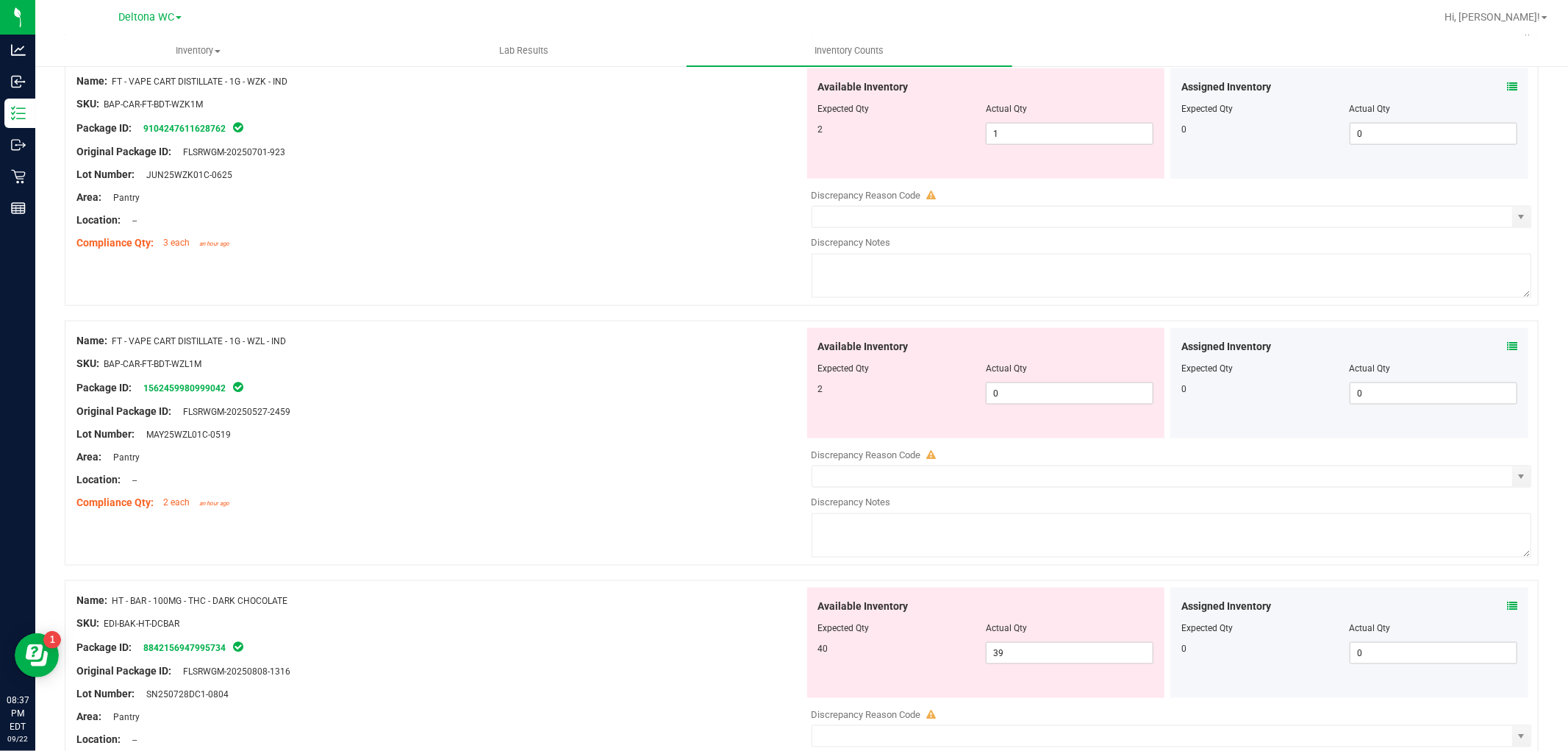
scroll to position [1798, 0]
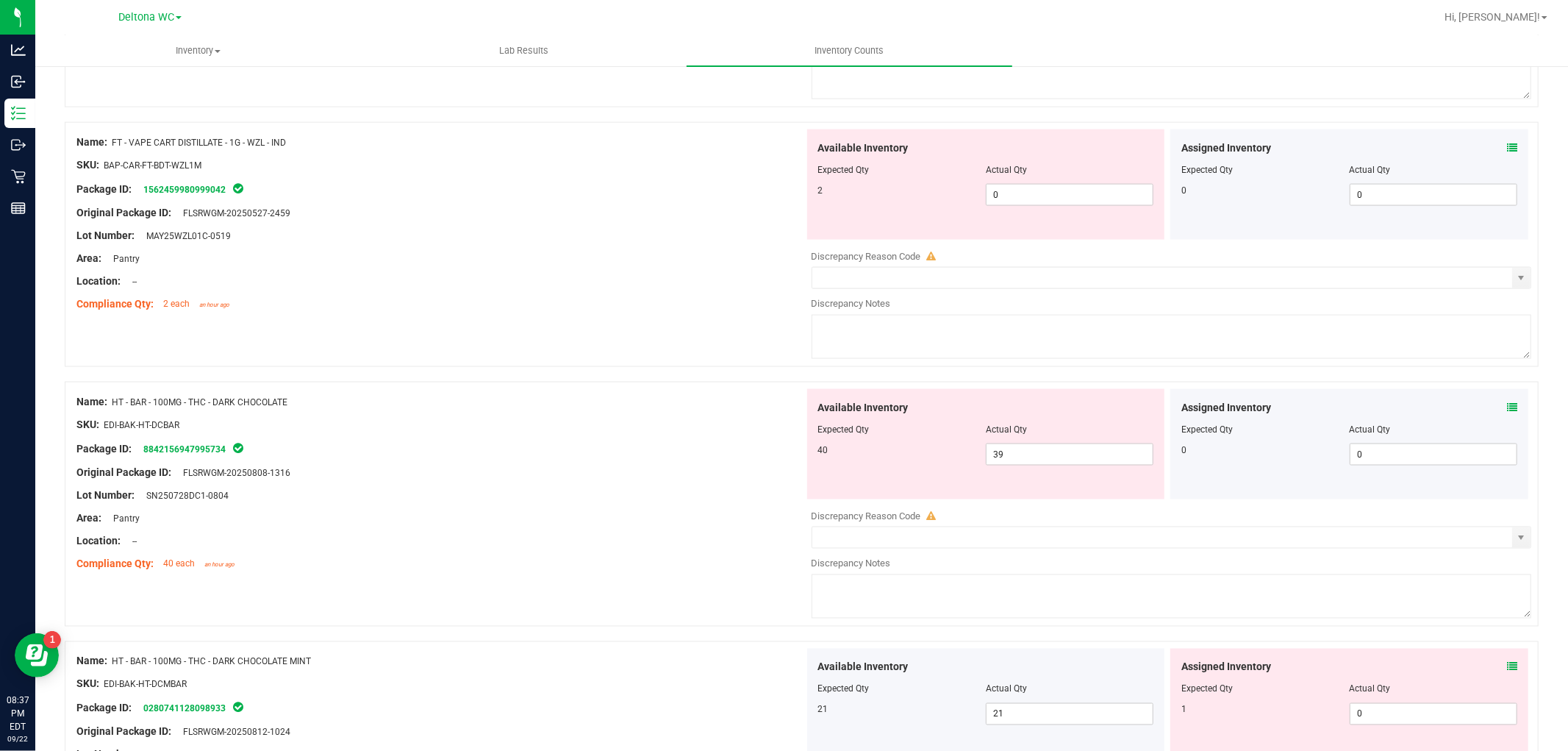
click at [1507, 410] on icon at bounding box center [1512, 407] width 10 height 10
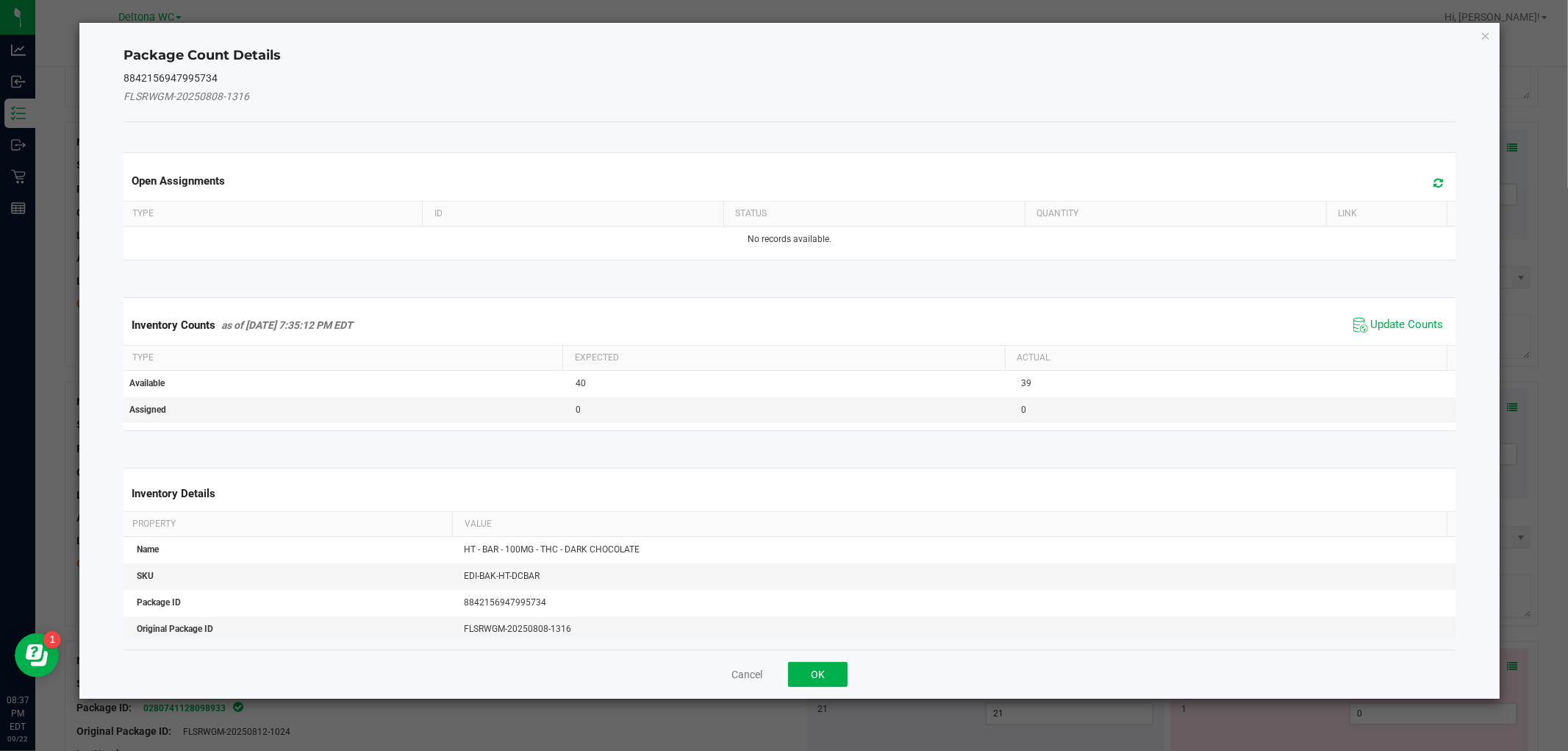
click at [1357, 319] on span "Update Counts" at bounding box center [1398, 325] width 98 height 22
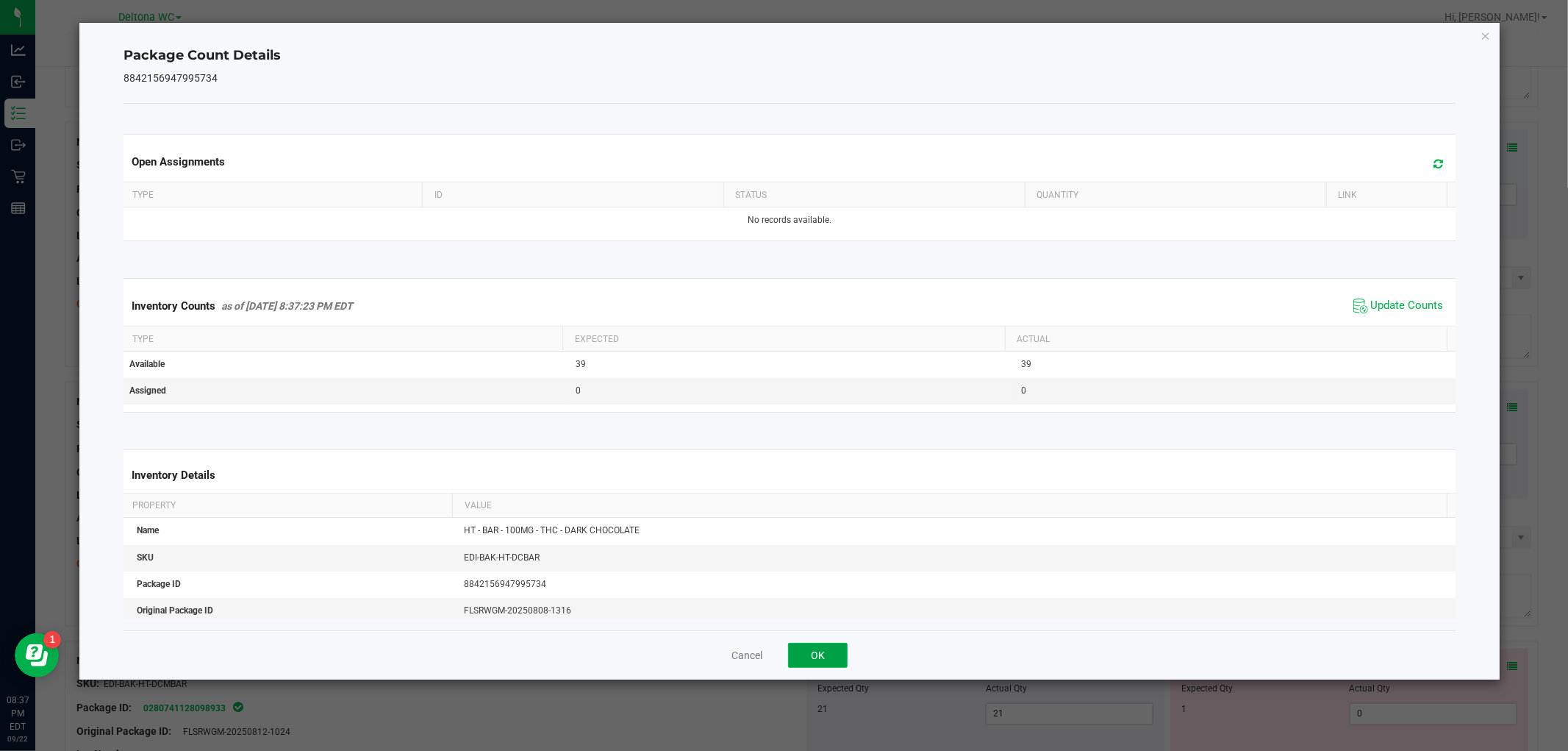
click at [807, 663] on button "OK" at bounding box center [818, 655] width 60 height 25
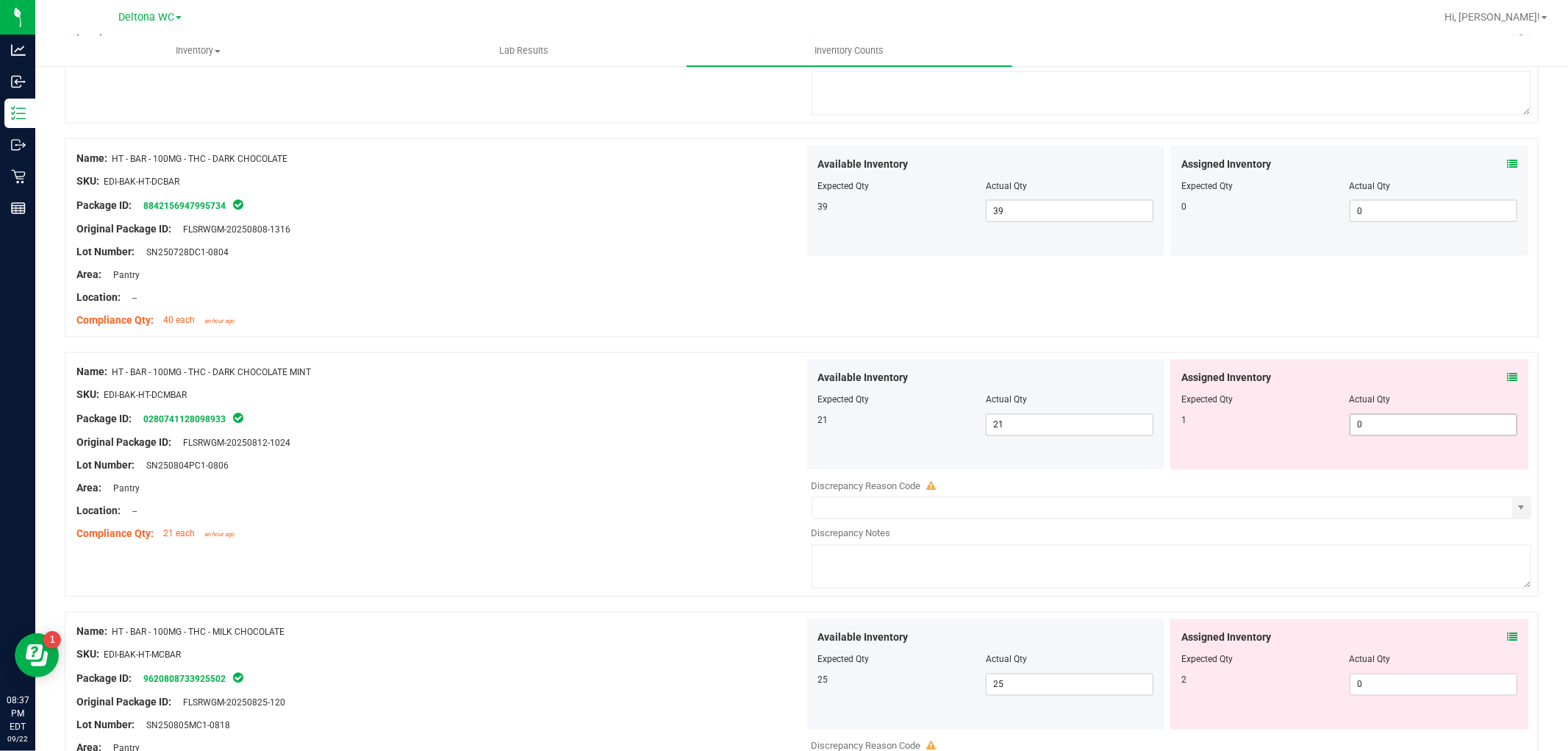
scroll to position [2042, 0]
click at [1507, 384] on span at bounding box center [1512, 377] width 10 height 16
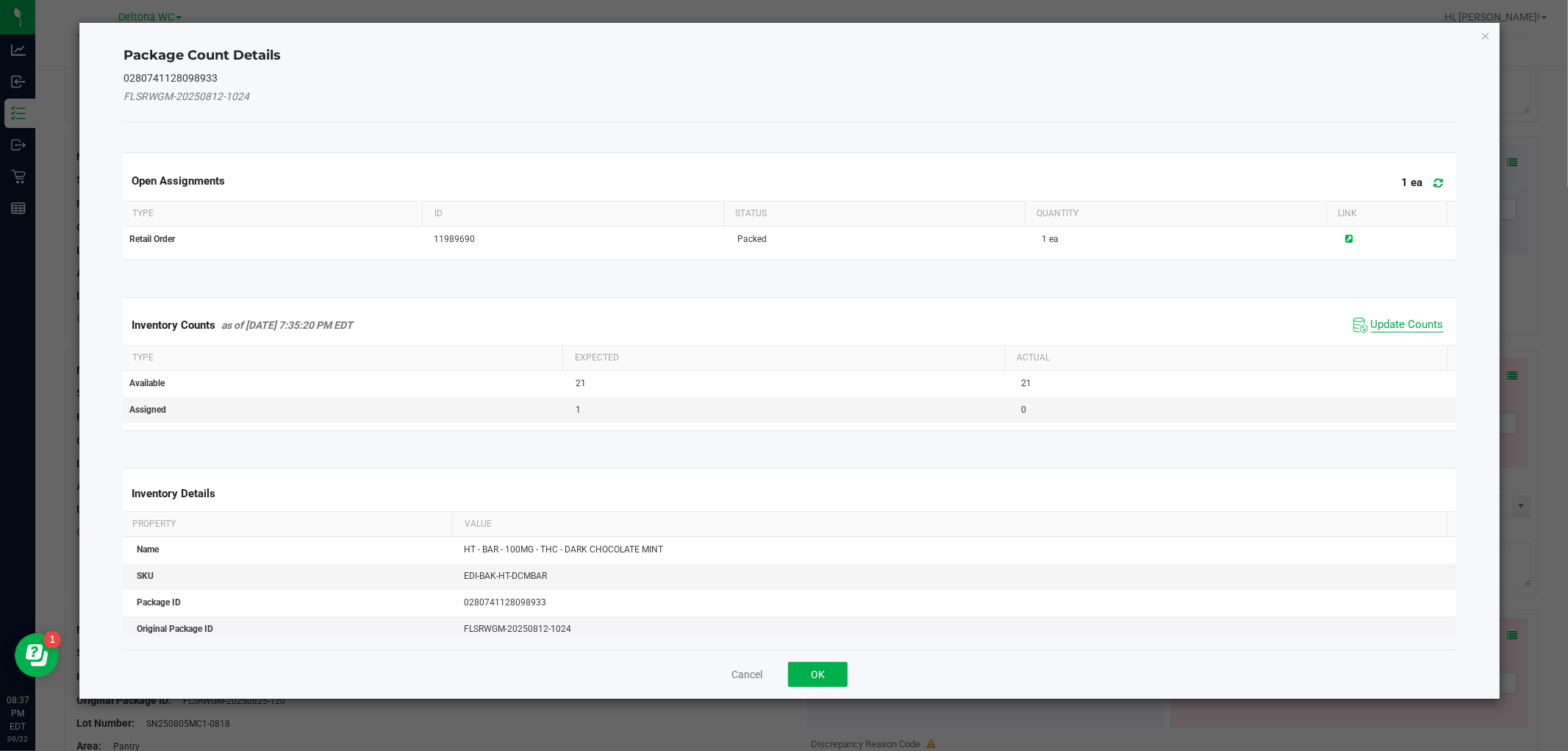
click at [1398, 328] on span "Update Counts" at bounding box center [1408, 325] width 73 height 15
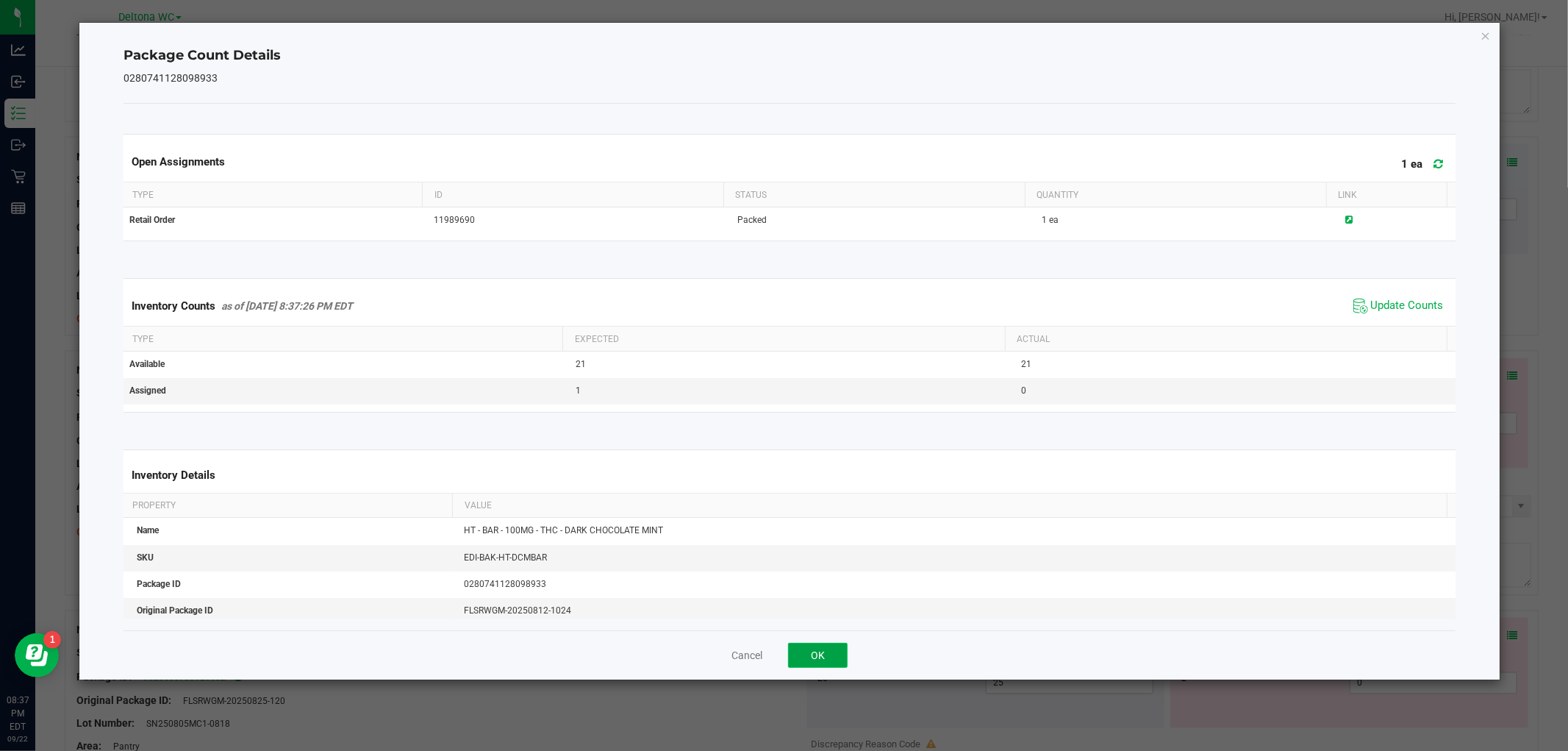
click at [842, 655] on button "OK" at bounding box center [818, 655] width 60 height 25
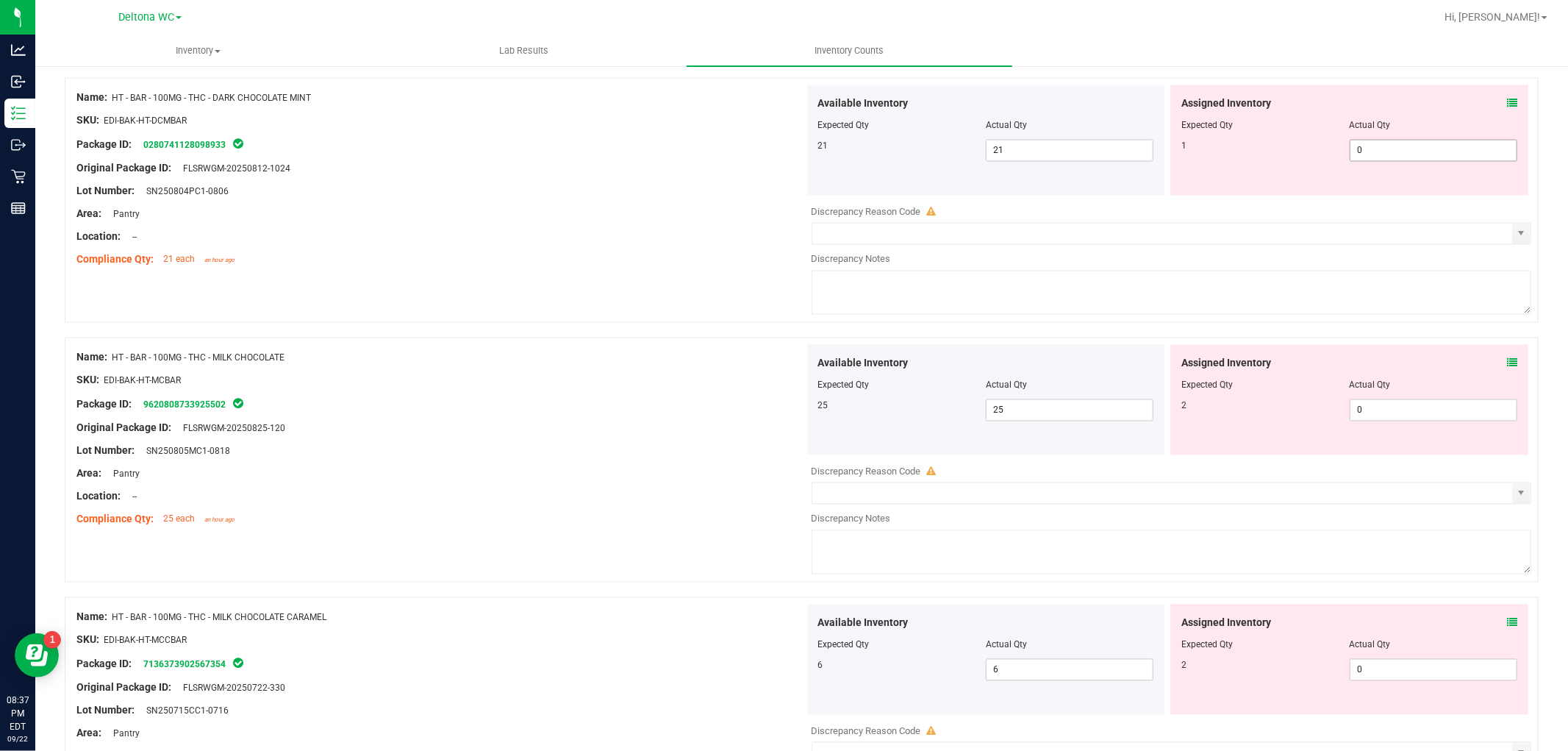
scroll to position [2288, 0]
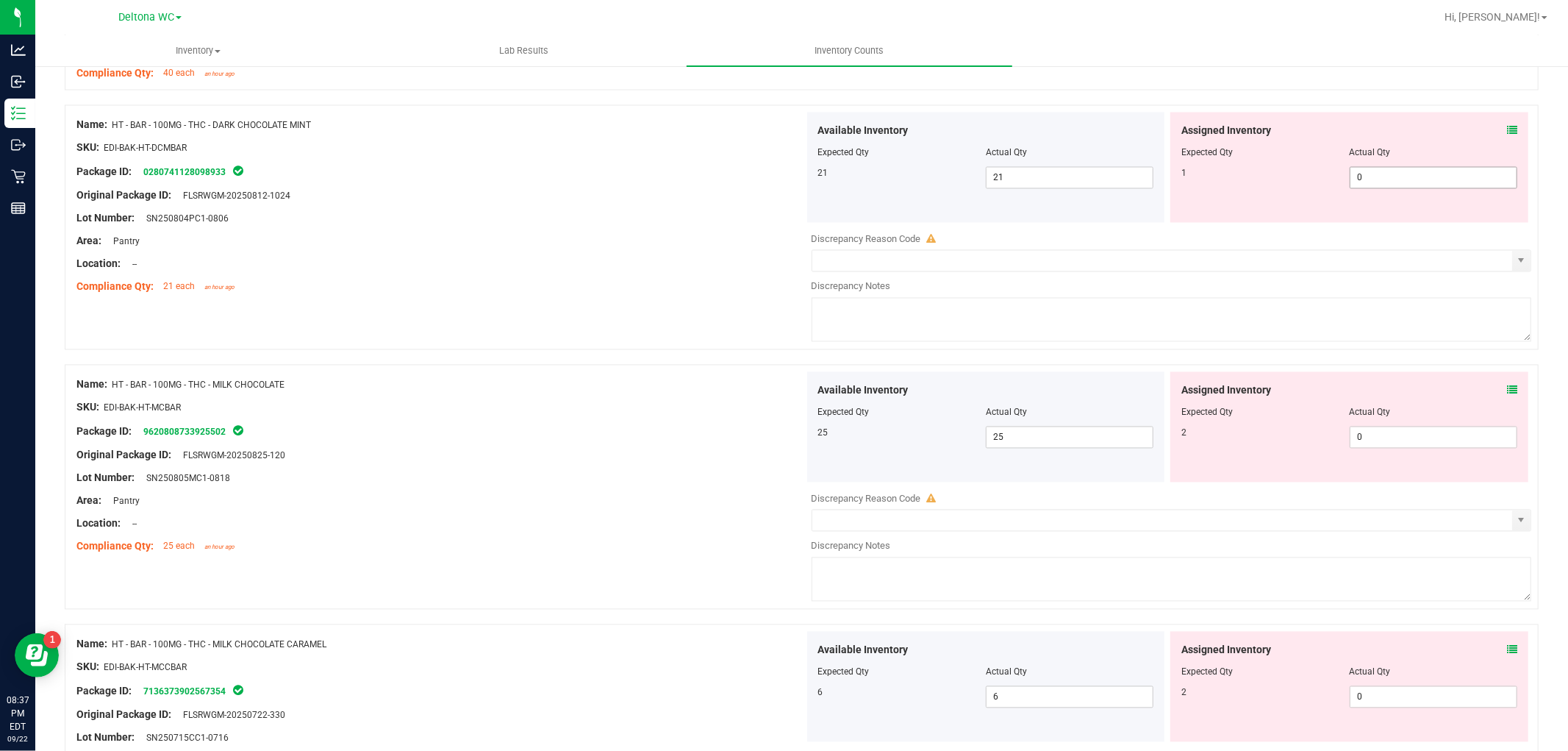
drag, startPoint x: 1366, startPoint y: 177, endPoint x: 1244, endPoint y: 166, distance: 122.5
click at [1244, 166] on div "Assigned Inventory Expected Qty Actual Qty 1 0 0" at bounding box center [1350, 168] width 358 height 111
type input "1"
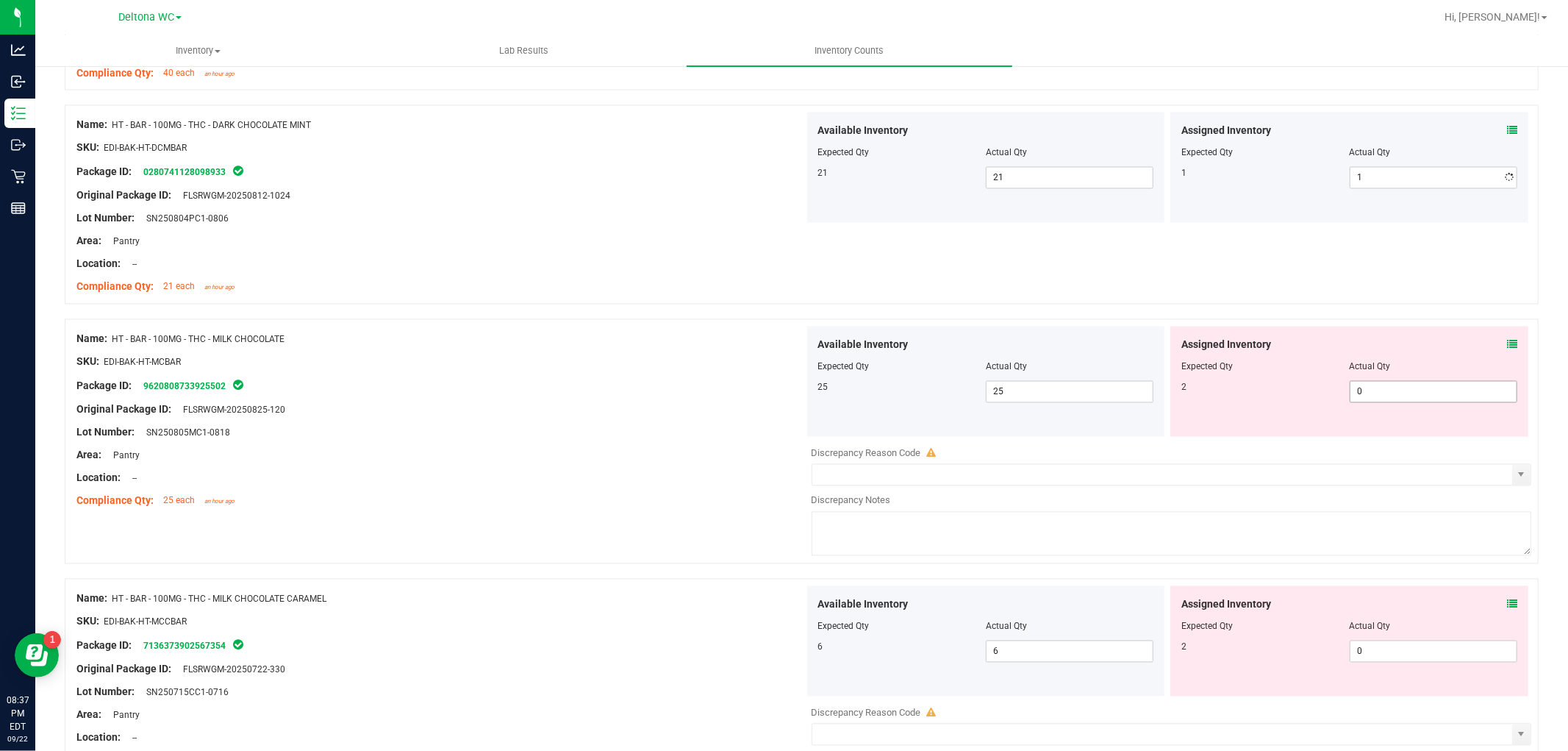
click at [1488, 392] on div "Assigned Inventory Expected Qty Actual Qty 2 0 0" at bounding box center [1350, 381] width 358 height 111
drag, startPoint x: 1506, startPoint y: 330, endPoint x: 1500, endPoint y: 348, distance: 19.0
click at [1505, 331] on div "Name: HT - BAR - 100MG - THC - MILK CHOCOLATE SKU: EDI-BAK-HT-MCBAR Package ID:…" at bounding box center [802, 441] width 1474 height 245
click at [1507, 350] on icon at bounding box center [1512, 345] width 10 height 10
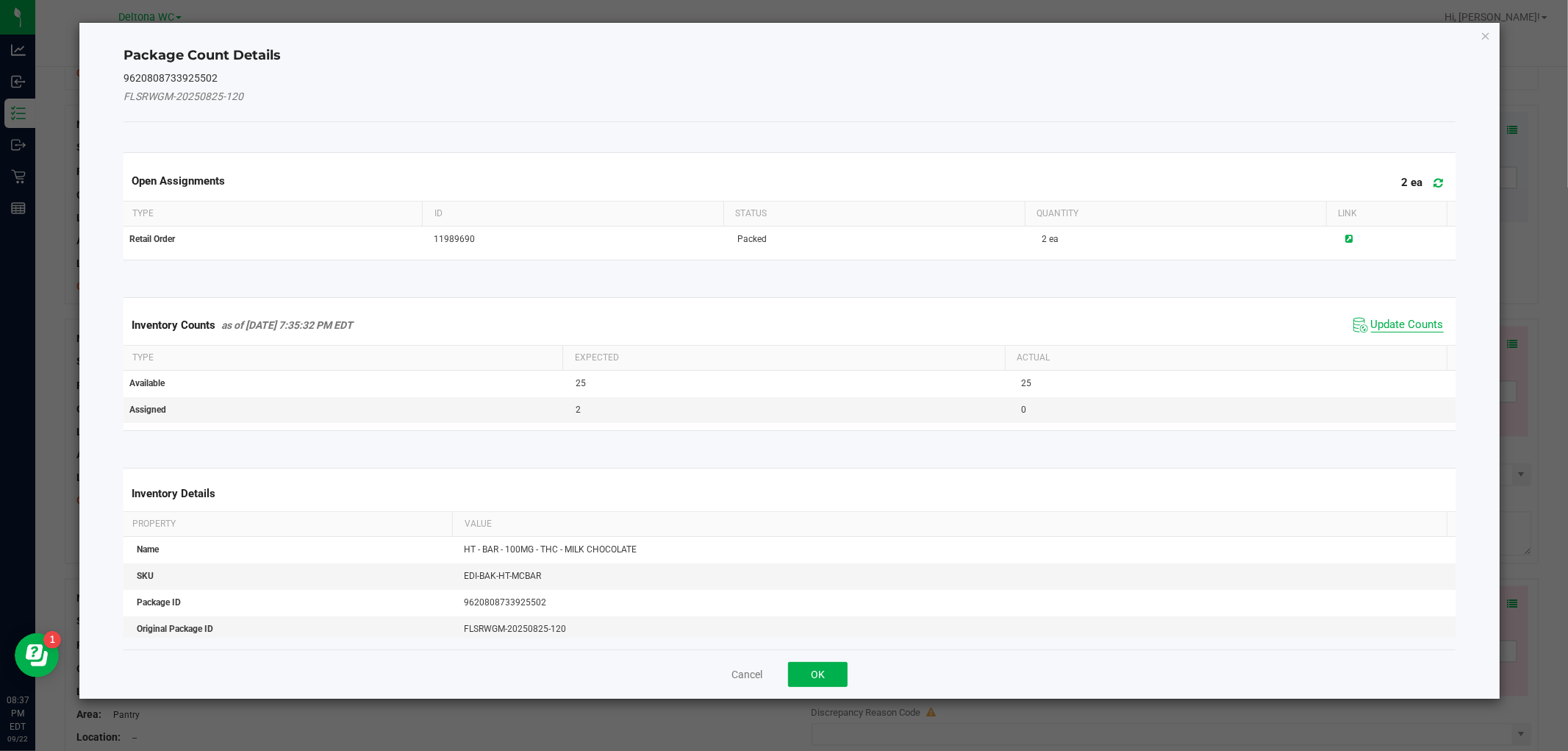
click at [1401, 324] on span "Update Counts" at bounding box center [1408, 325] width 73 height 15
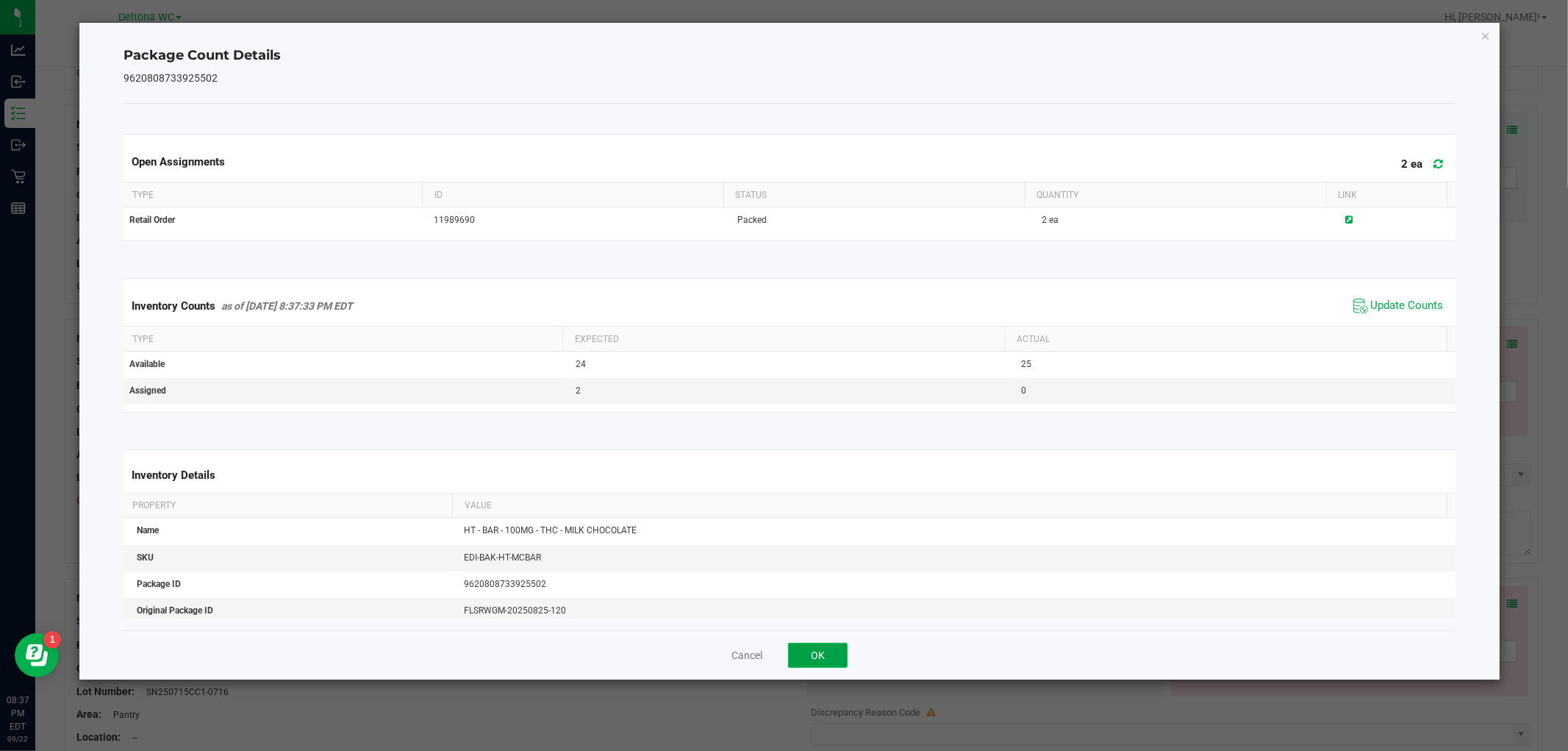
click at [844, 649] on button "OK" at bounding box center [818, 655] width 60 height 25
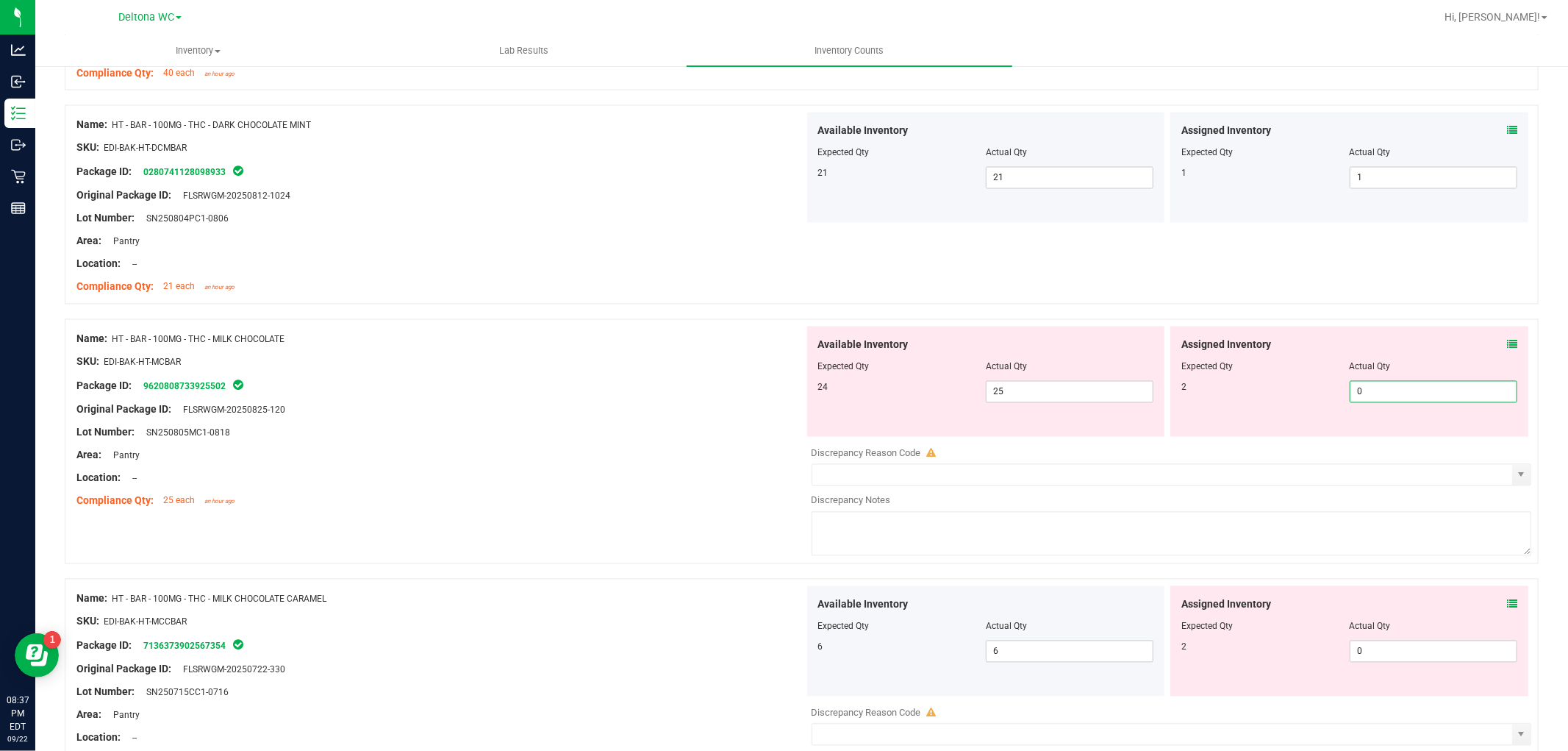
drag, startPoint x: 1375, startPoint y: 398, endPoint x: 1281, endPoint y: 387, distance: 94.6
click at [1281, 387] on div "2 0 0" at bounding box center [1350, 392] width 336 height 22
type input "2"
click at [519, 514] on div "Name: HT - BAR - 100MG - THC - MILK CHOCOLATE SKU: EDI-BAK-HT-MCBAR Package ID:…" at bounding box center [440, 420] width 728 height 188
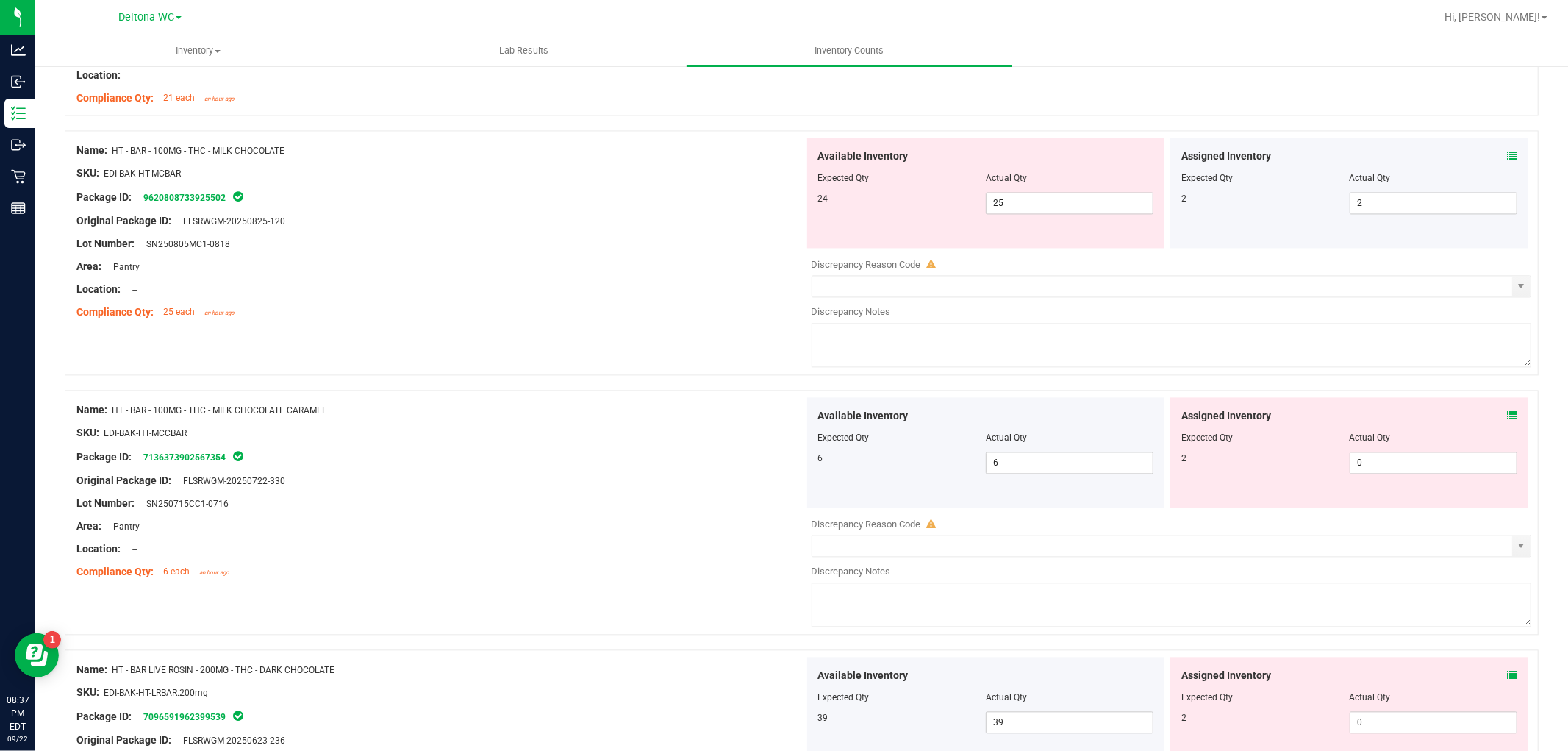
scroll to position [2614, 0]
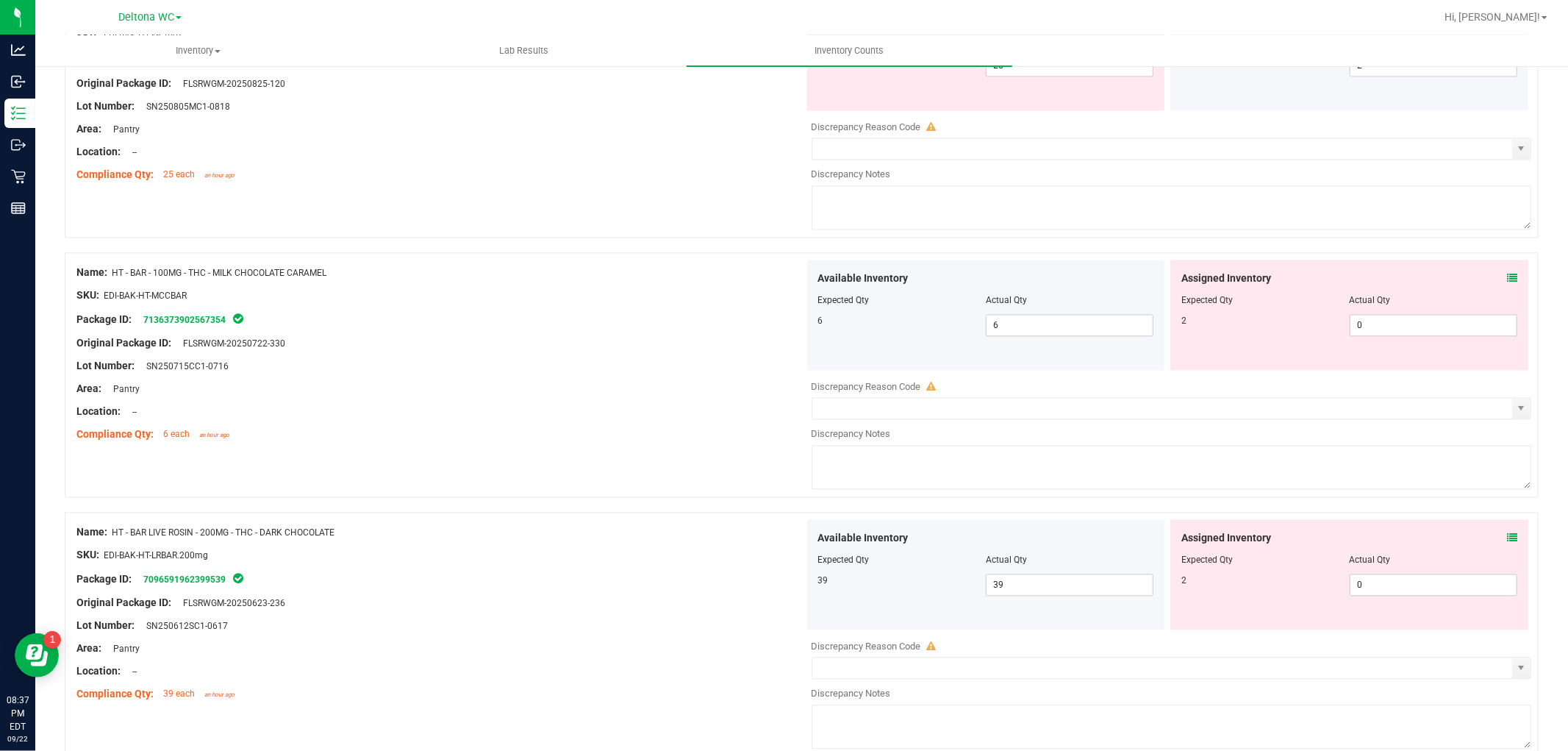
click at [1511, 285] on div "Assigned Inventory Expected Qty Actual Qty 2 0 0" at bounding box center [1350, 315] width 358 height 111
click at [1507, 281] on icon at bounding box center [1512, 277] width 10 height 10
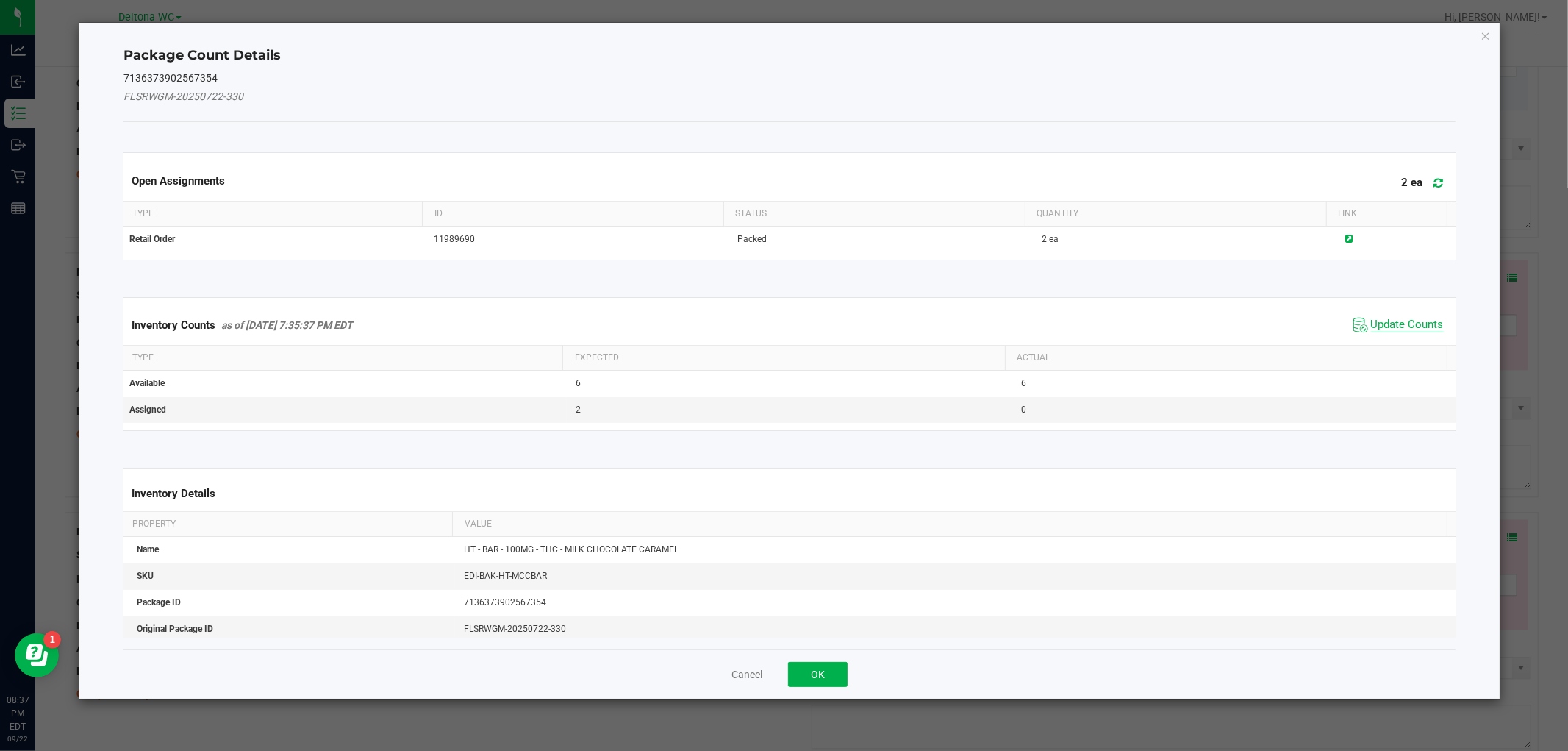
click at [1424, 322] on span "Update Counts" at bounding box center [1408, 325] width 73 height 15
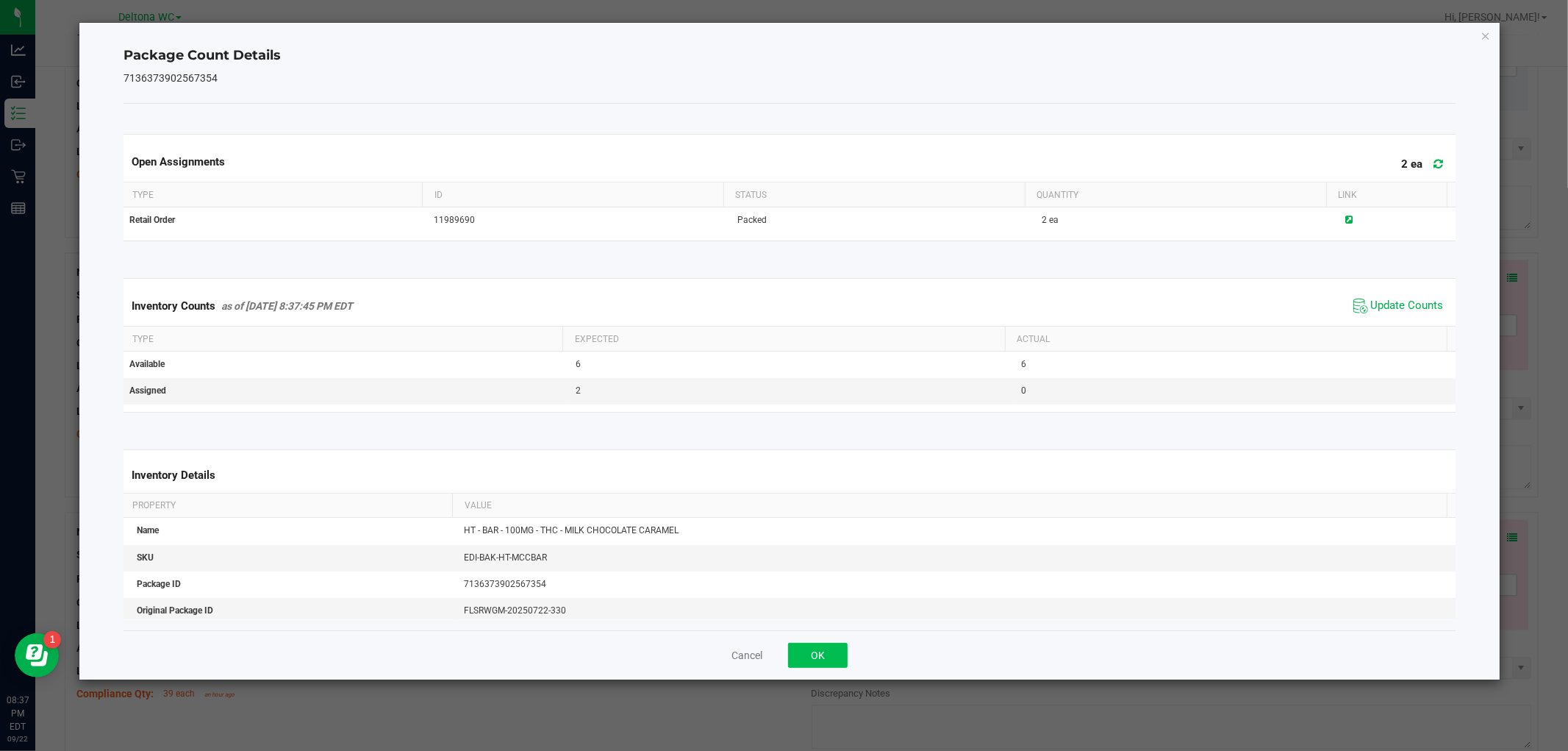
drag, startPoint x: 850, startPoint y: 642, endPoint x: 843, endPoint y: 646, distance: 8.1
click at [848, 643] on div "Cancel OK" at bounding box center [789, 654] width 1331 height 49
click at [832, 652] on button "OK" at bounding box center [818, 655] width 60 height 25
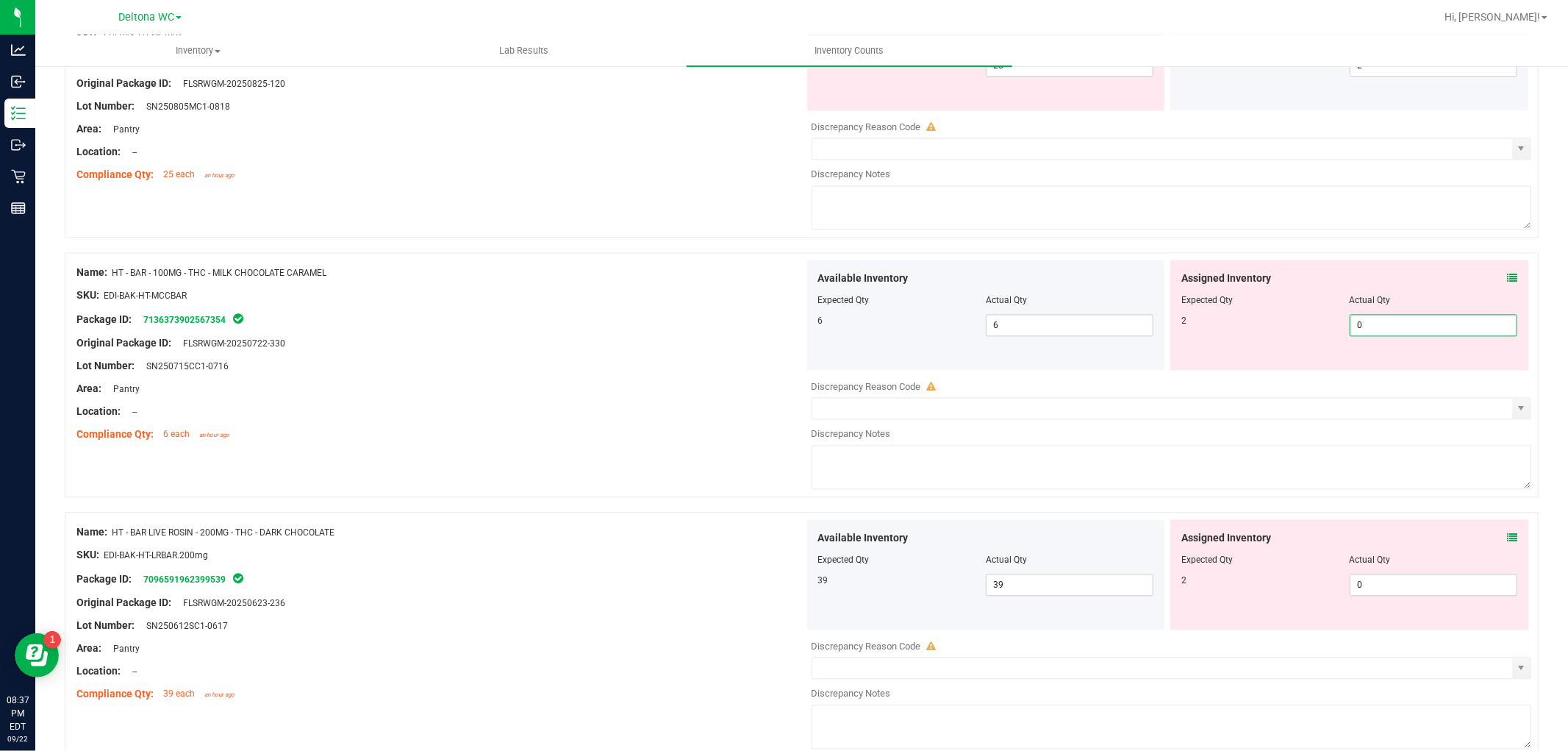
drag, startPoint x: 1370, startPoint y: 322, endPoint x: 1241, endPoint y: 349, distance: 131.8
click at [1243, 348] on div "Assigned Inventory Expected Qty Actual Qty 2 0 0" at bounding box center [1350, 315] width 358 height 111
type input "2"
click at [749, 410] on div "Location: --" at bounding box center [440, 411] width 728 height 16
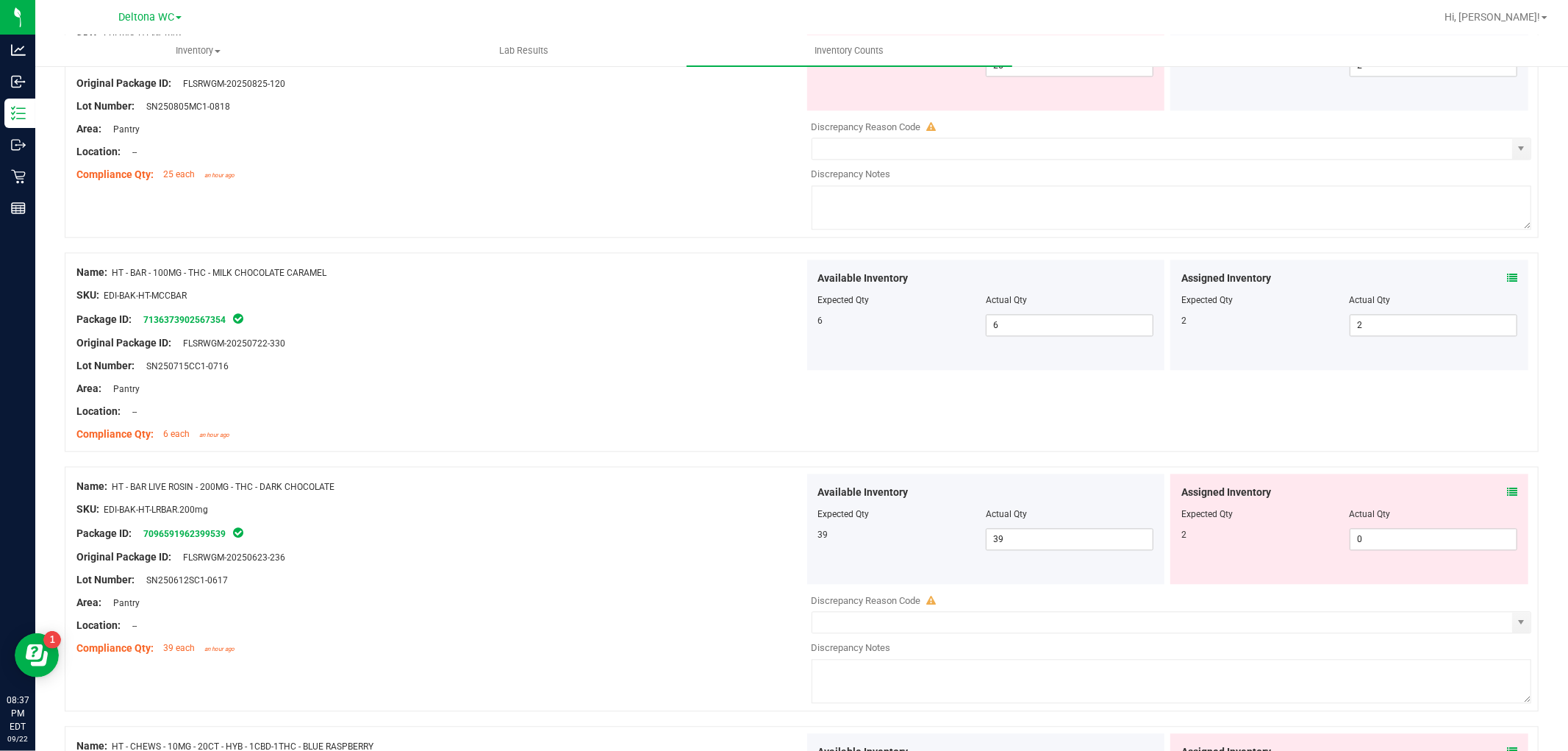
scroll to position [2859, 0]
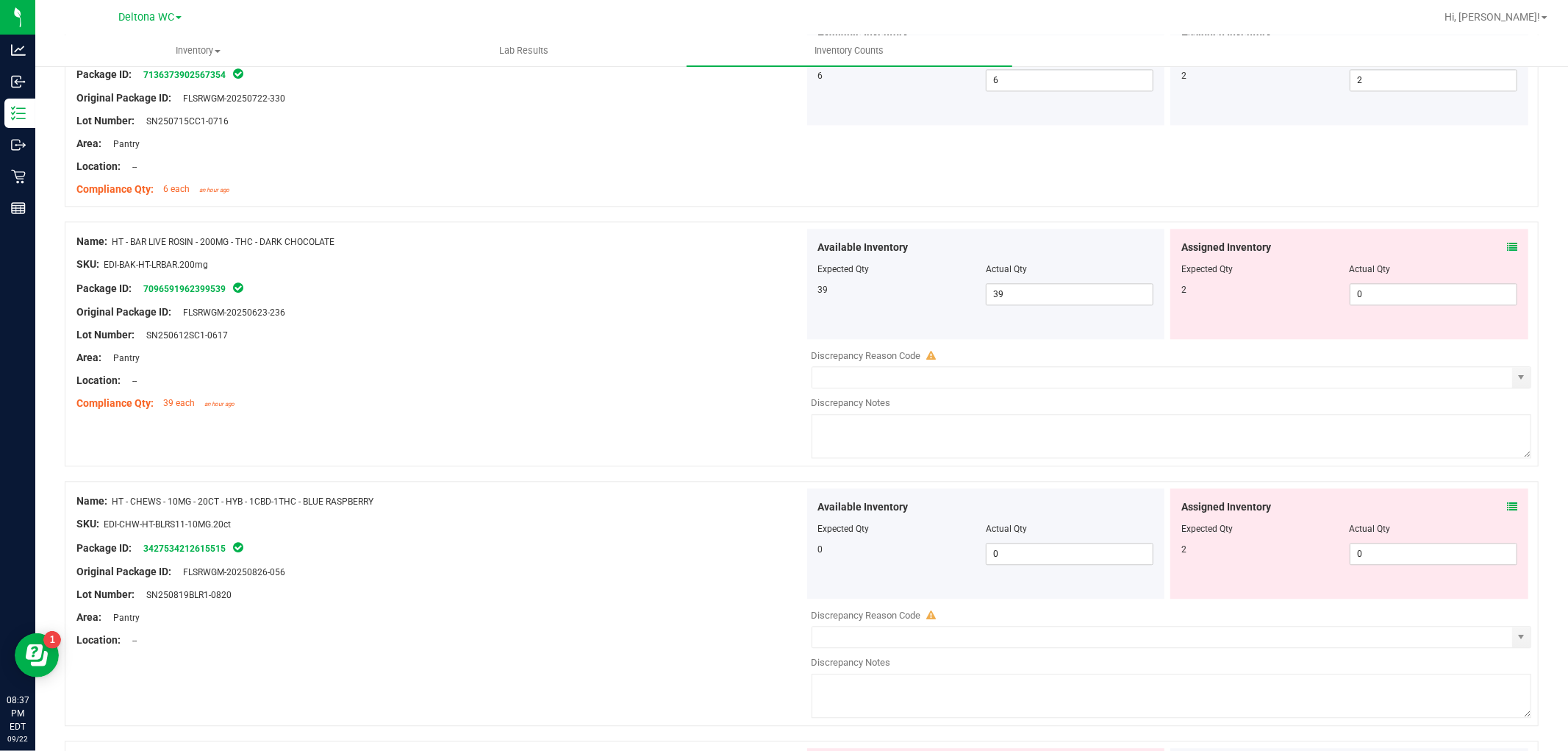
click at [1507, 251] on icon at bounding box center [1512, 247] width 10 height 10
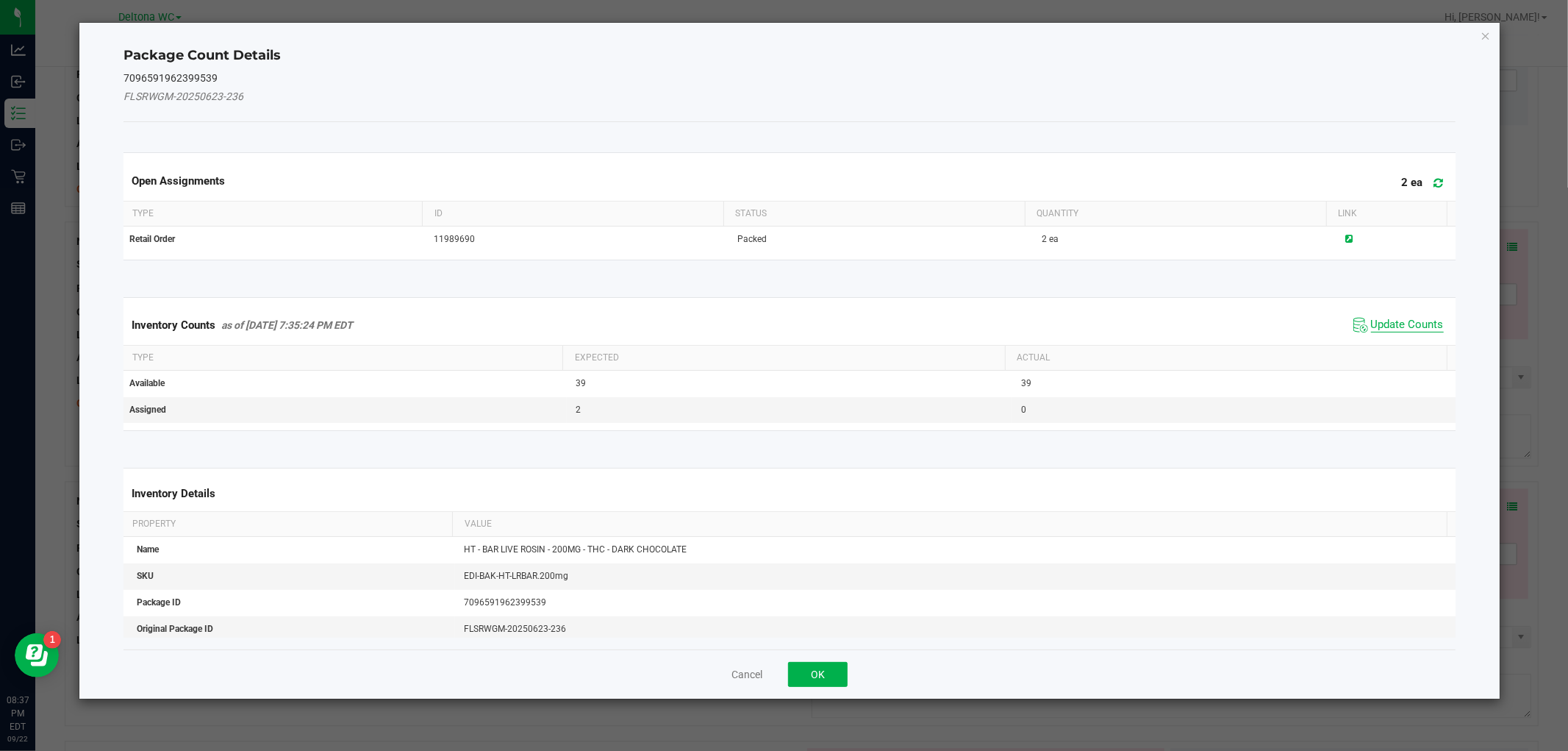
drag, startPoint x: 1393, startPoint y: 325, endPoint x: 1116, endPoint y: 461, distance: 308.6
click at [1393, 324] on span "Update Counts" at bounding box center [1408, 325] width 73 height 15
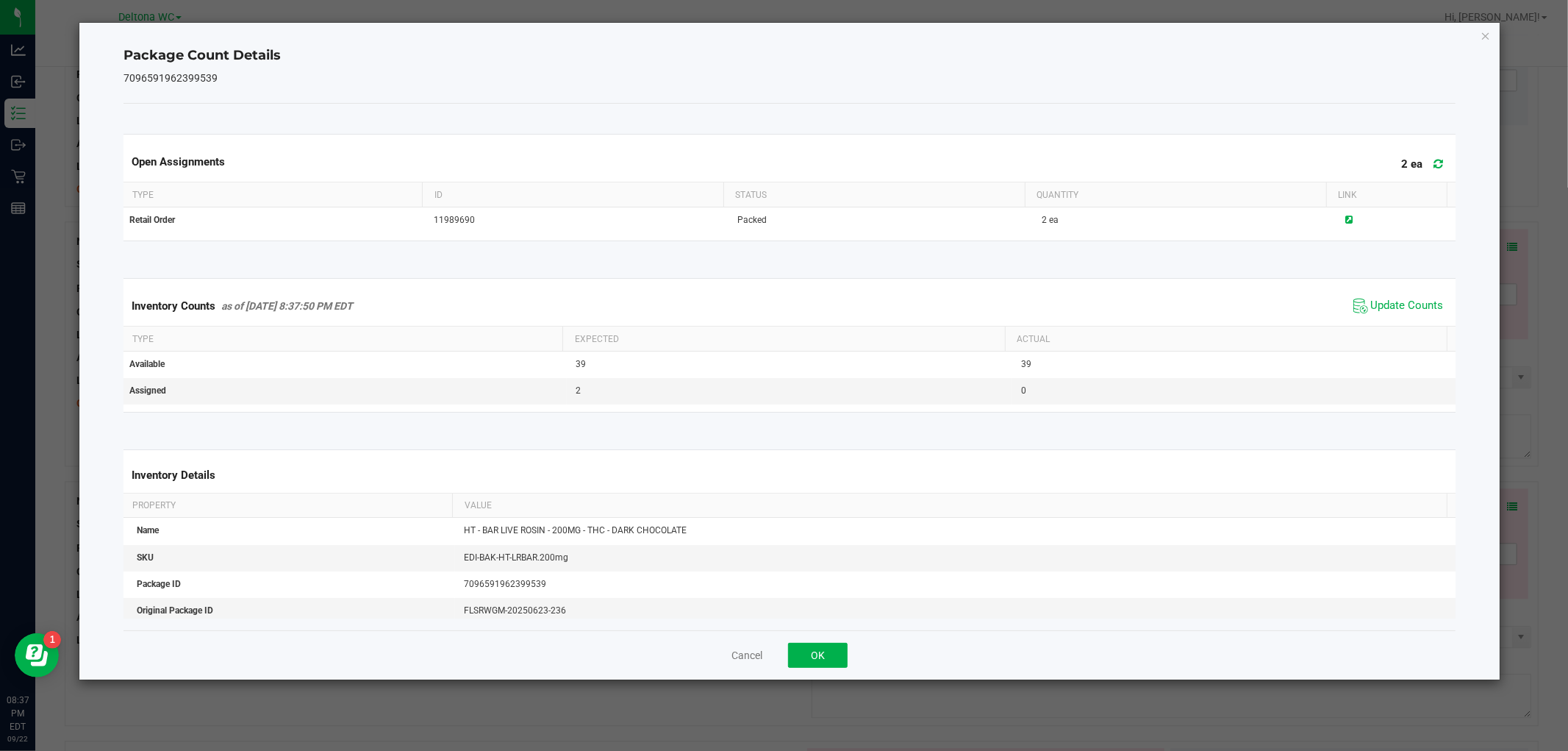
click at [804, 676] on div "Cancel OK" at bounding box center [789, 654] width 1331 height 49
click at [849, 652] on div "Cancel OK" at bounding box center [789, 654] width 1331 height 49
drag, startPoint x: 827, startPoint y: 647, endPoint x: 1209, endPoint y: 415, distance: 446.9
click at [832, 644] on button "OK" at bounding box center [818, 655] width 60 height 25
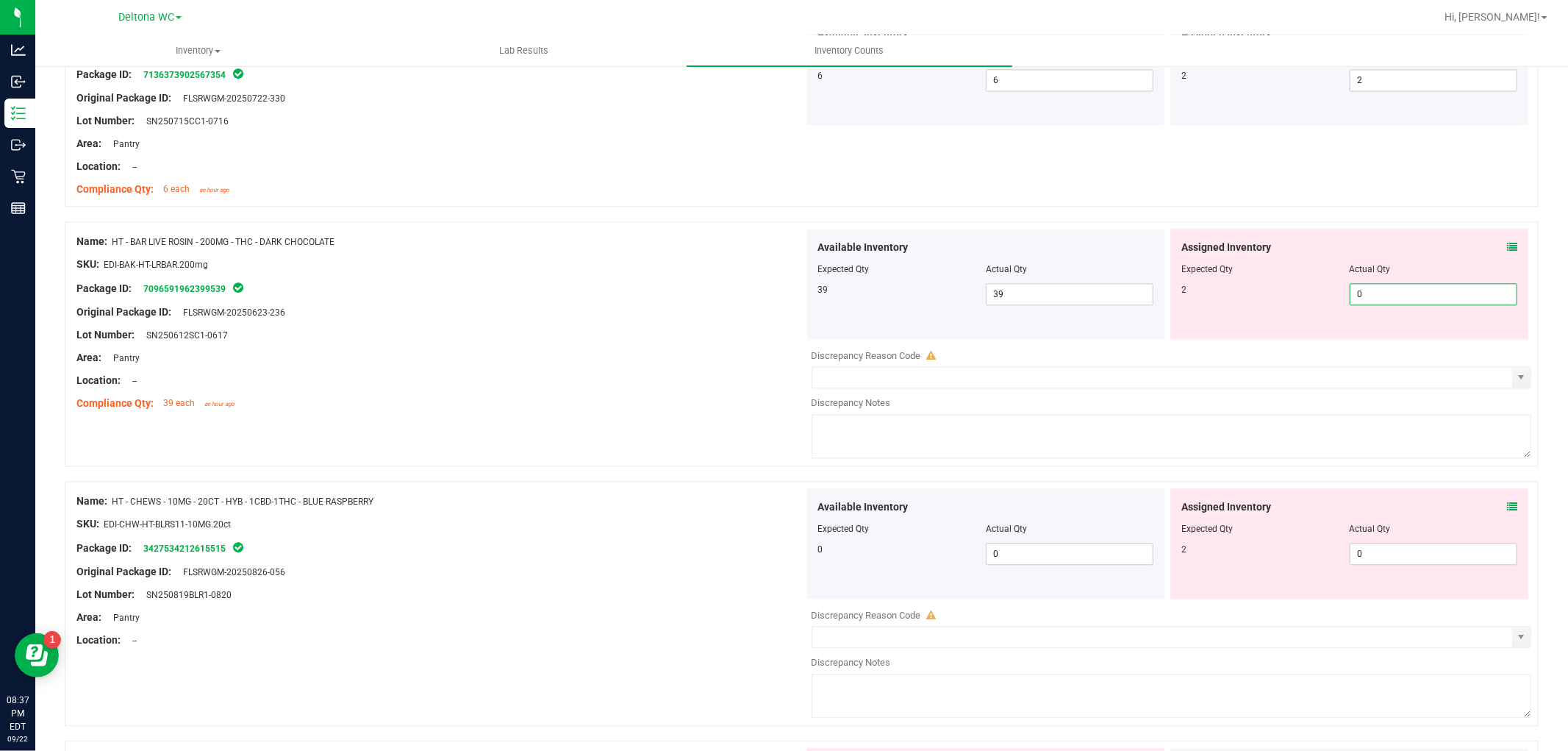
drag, startPoint x: 1401, startPoint y: 296, endPoint x: 1027, endPoint y: 349, distance: 377.7
click at [1076, 334] on div "Available Inventory Expected Qty Actual Qty 39 39 39 0 0" at bounding box center [1168, 284] width 728 height 111
type input "2"
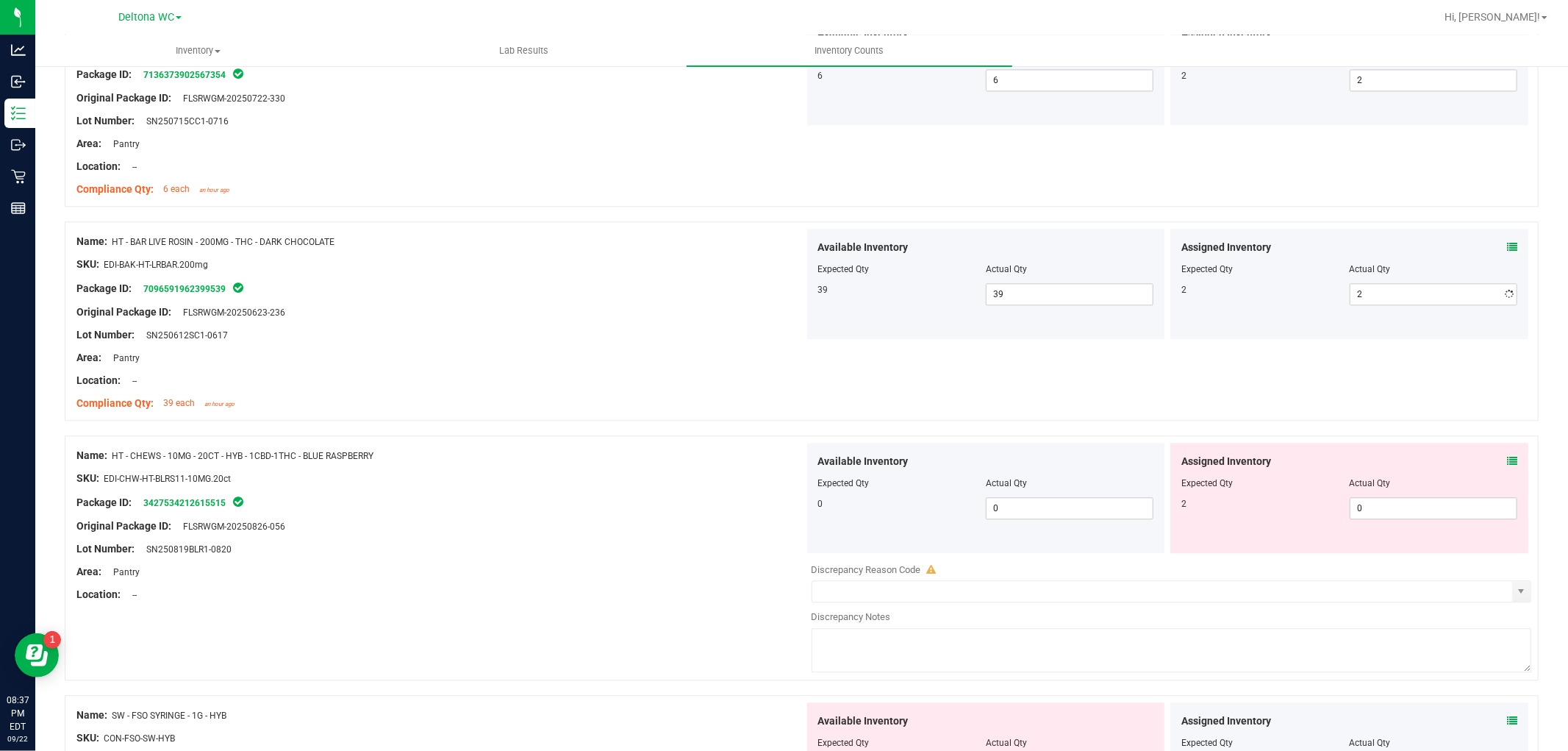
drag, startPoint x: 583, startPoint y: 495, endPoint x: 1017, endPoint y: 487, distance: 434.1
click at [589, 493] on div "Name: HT - CHEWS - 10MG - 20CT - HYB - 1CBD-1THC - BLUE RASPBERRY SKU: EDI-CHW-…" at bounding box center [440, 524] width 728 height 165
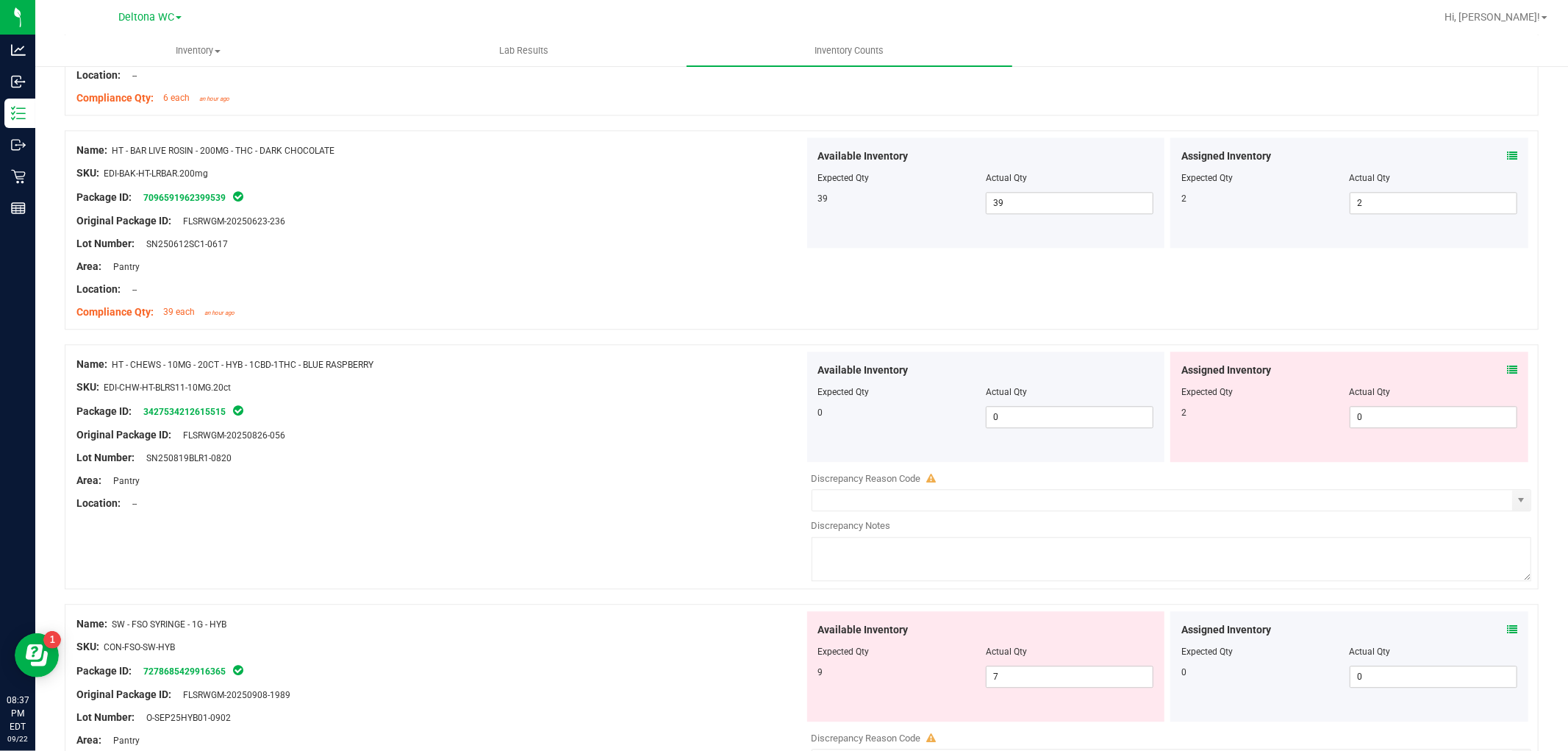
scroll to position [3105, 0]
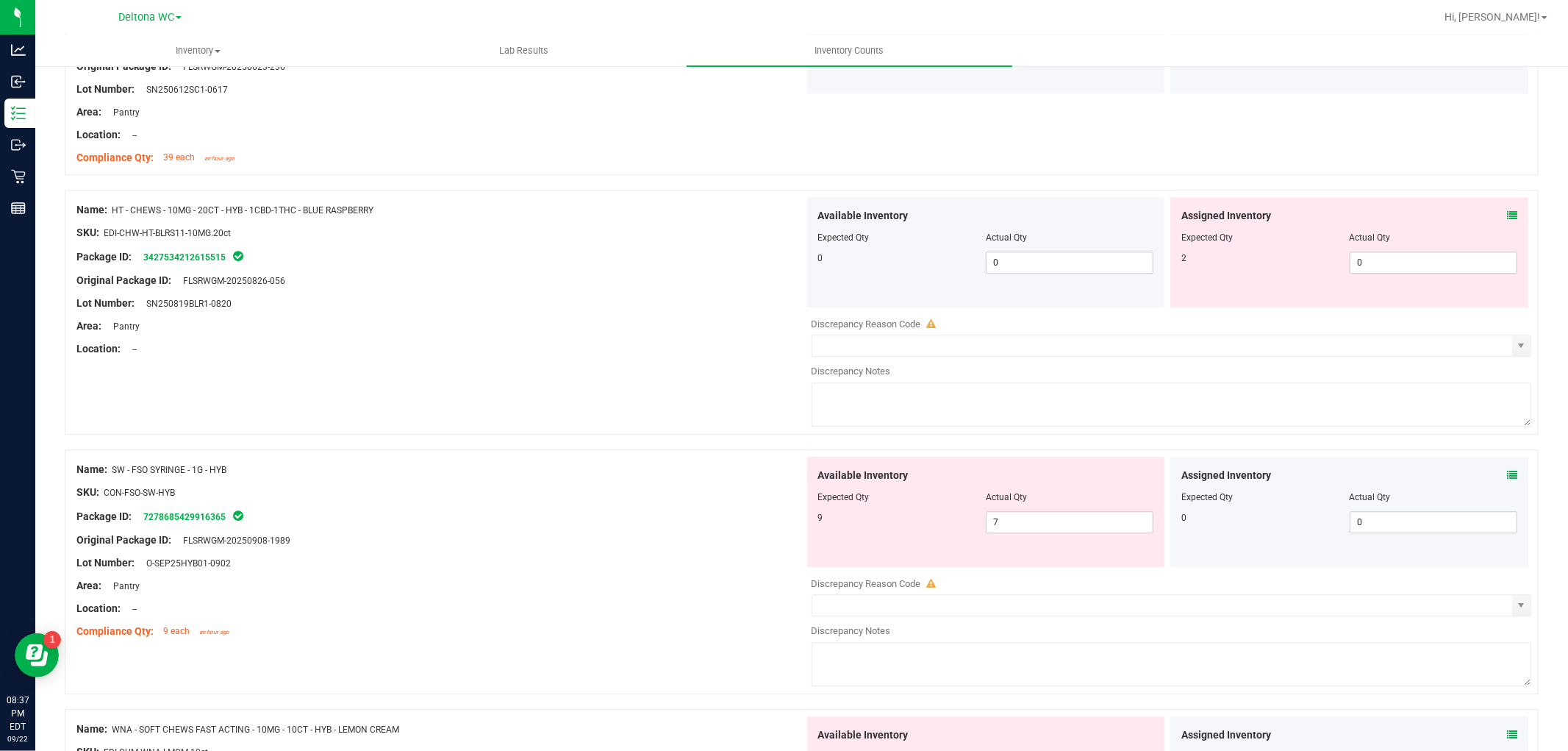
drag, startPoint x: 1506, startPoint y: 221, endPoint x: 1499, endPoint y: 222, distance: 7.1
click at [1505, 221] on div "Assigned Inventory Expected Qty Actual Qty 2 0 0" at bounding box center [1350, 252] width 358 height 111
click at [1507, 220] on icon at bounding box center [1512, 215] width 10 height 10
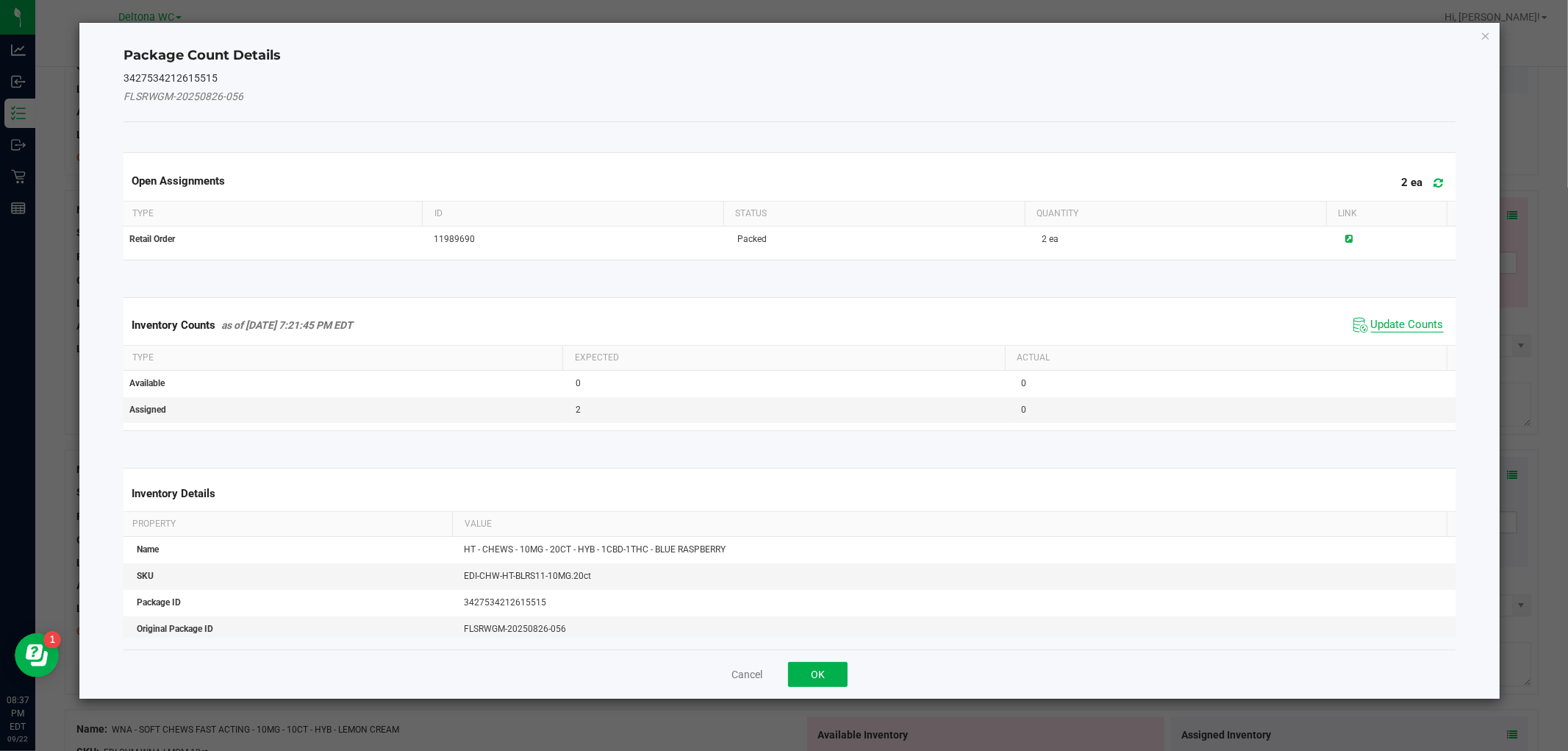
click at [1376, 326] on span "Update Counts" at bounding box center [1408, 325] width 73 height 15
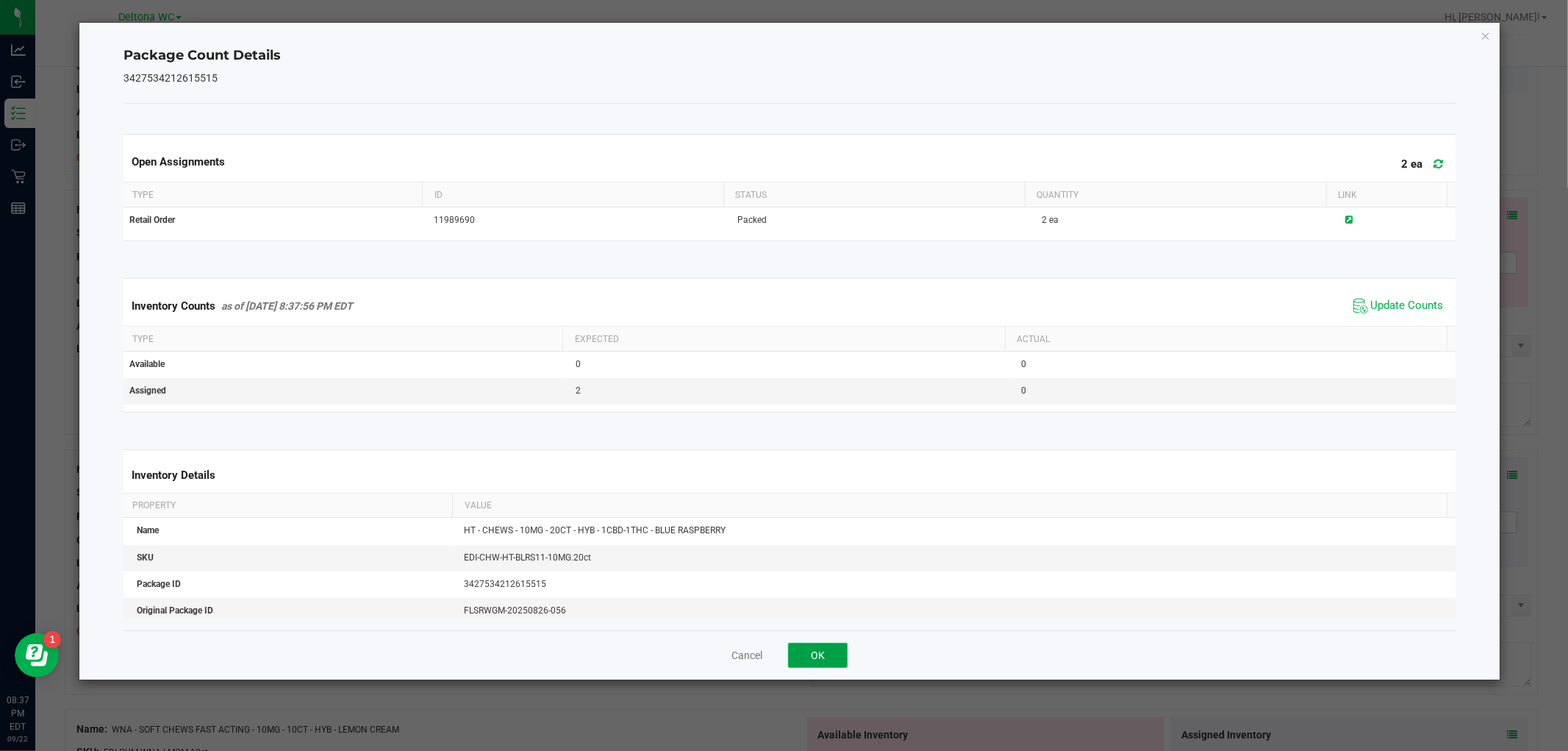
drag, startPoint x: 820, startPoint y: 663, endPoint x: 907, endPoint y: 616, distance: 98.9
click at [822, 662] on button "OK" at bounding box center [818, 655] width 60 height 25
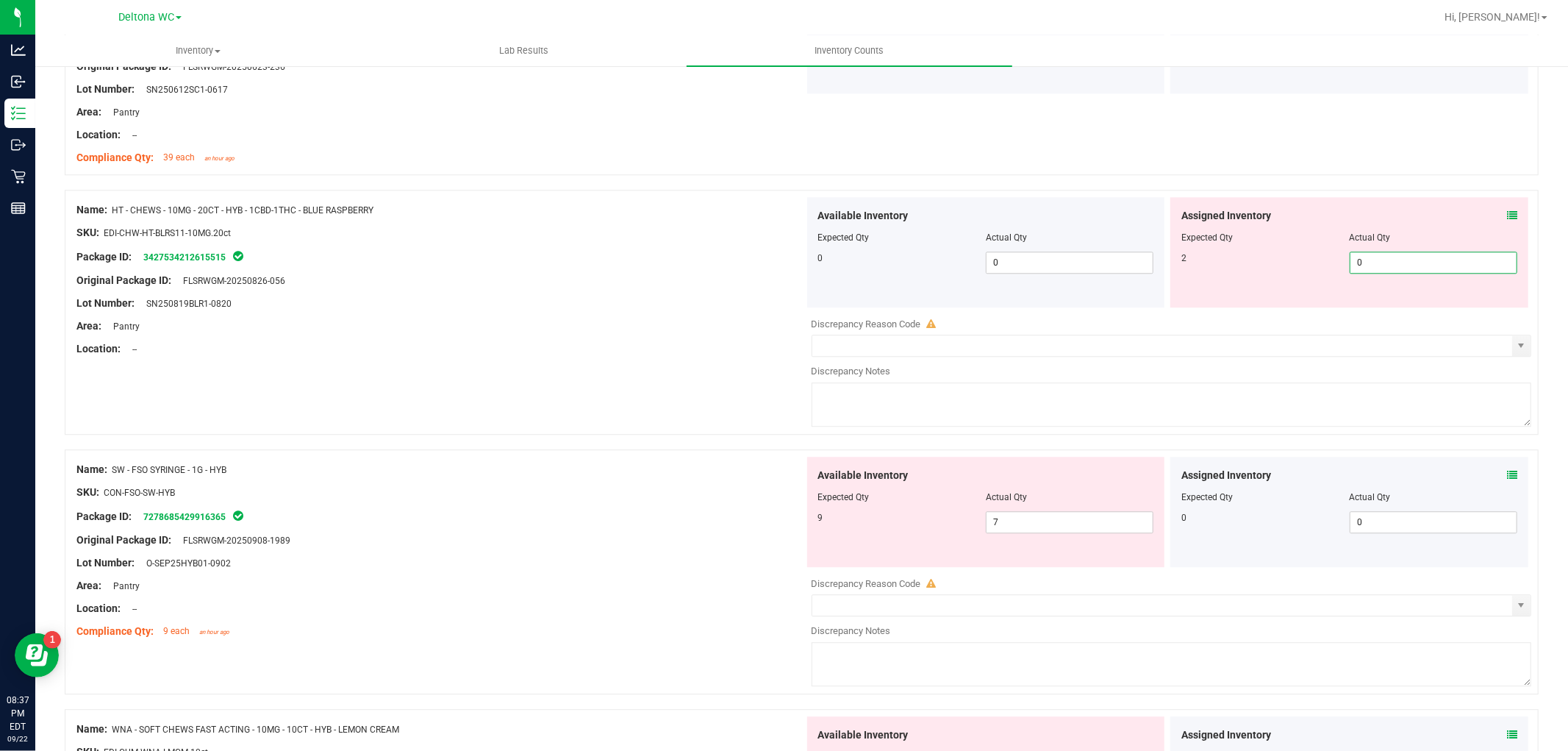
drag, startPoint x: 1368, startPoint y: 265, endPoint x: 1158, endPoint y: 289, distance: 211.4
click at [1175, 287] on div "Assigned Inventory Expected Qty Actual Qty 2 0 0" at bounding box center [1350, 252] width 358 height 111
type input "2"
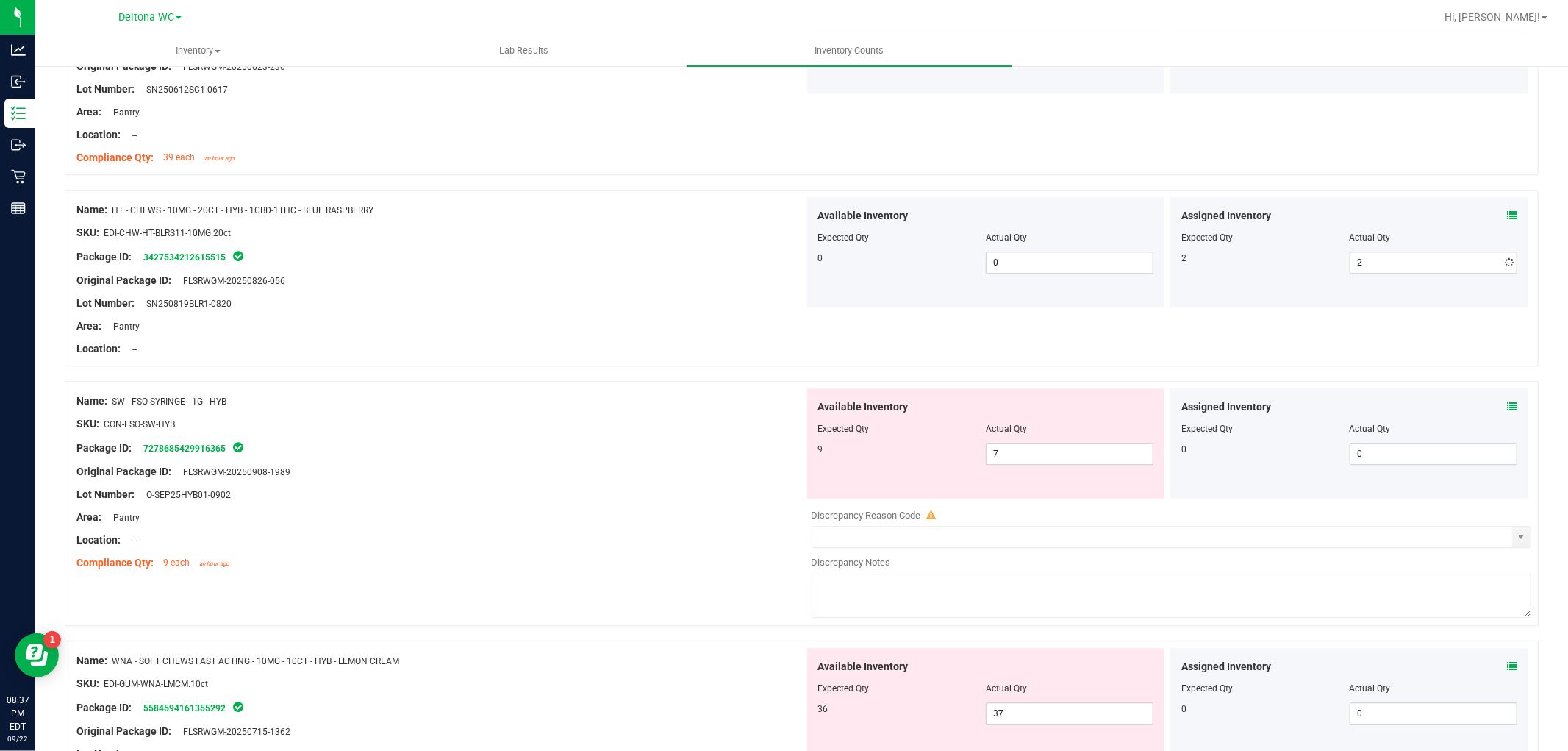
drag, startPoint x: 419, startPoint y: 456, endPoint x: 515, endPoint y: 465, distance: 96.4
click at [420, 456] on div "Name: SW - FSO SYRINGE - 1G - HYB SKU: CON-FSO-SW-HYB Package ID: 7278685429916…" at bounding box center [802, 503] width 1474 height 245
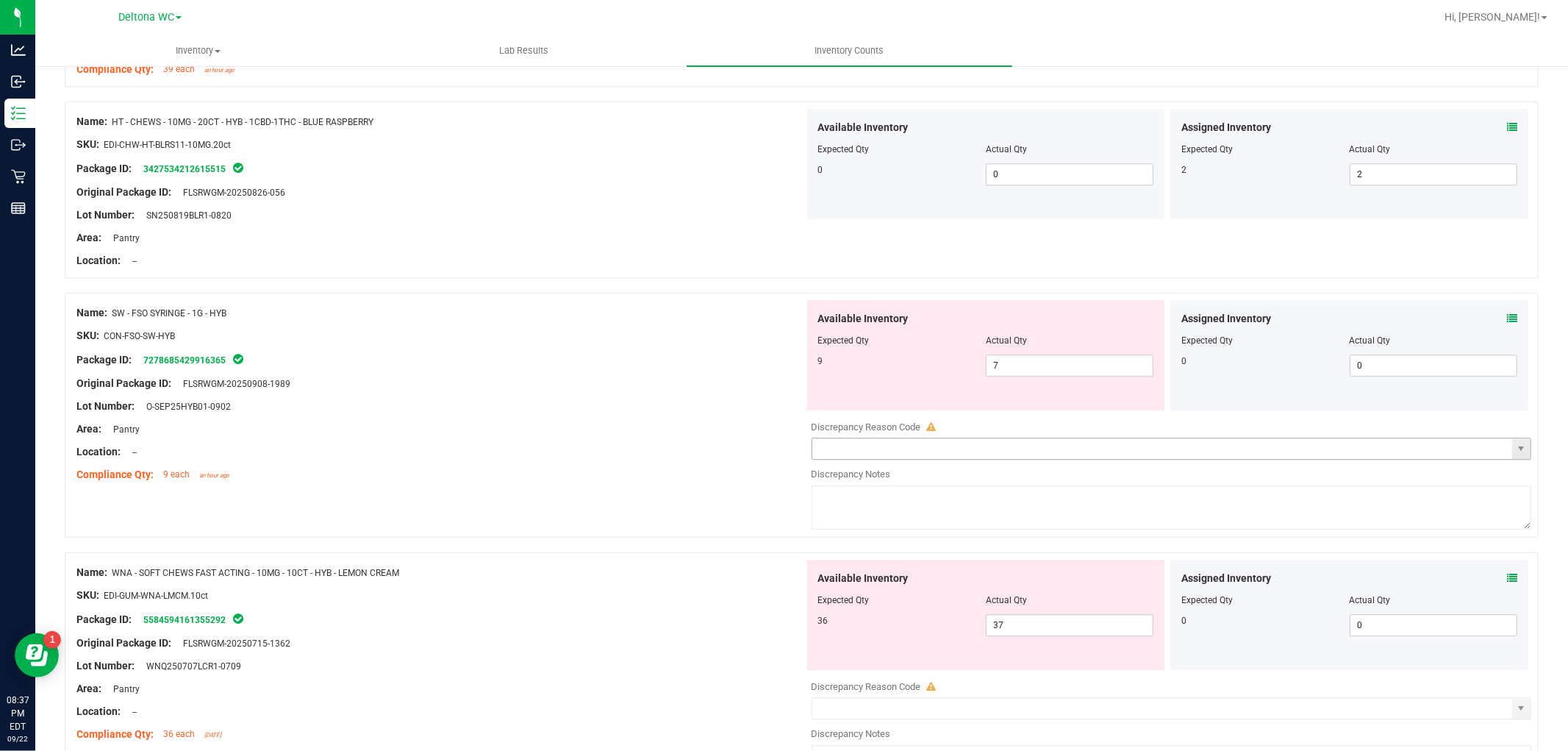
scroll to position [3350, 0]
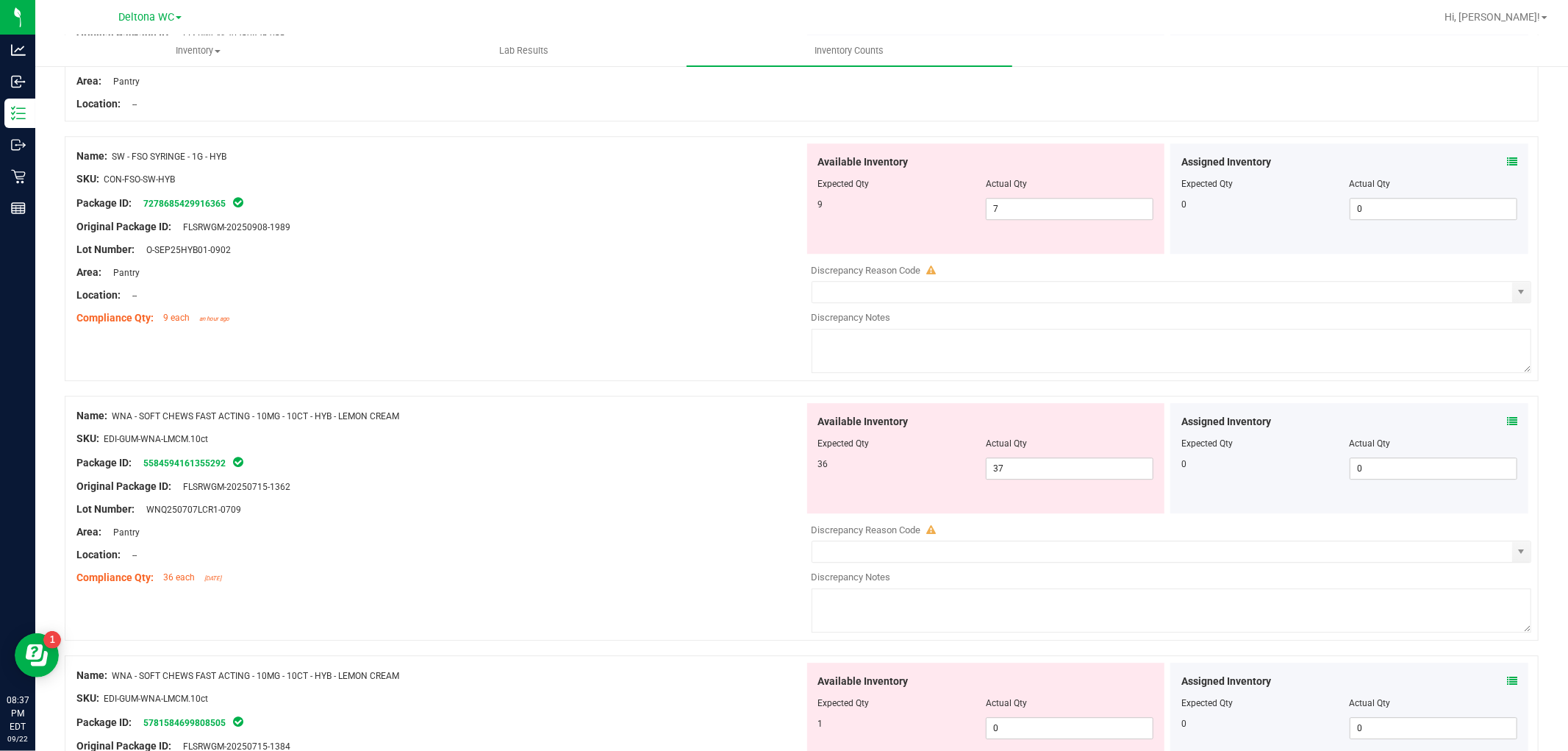
click at [1507, 167] on icon at bounding box center [1512, 161] width 10 height 10
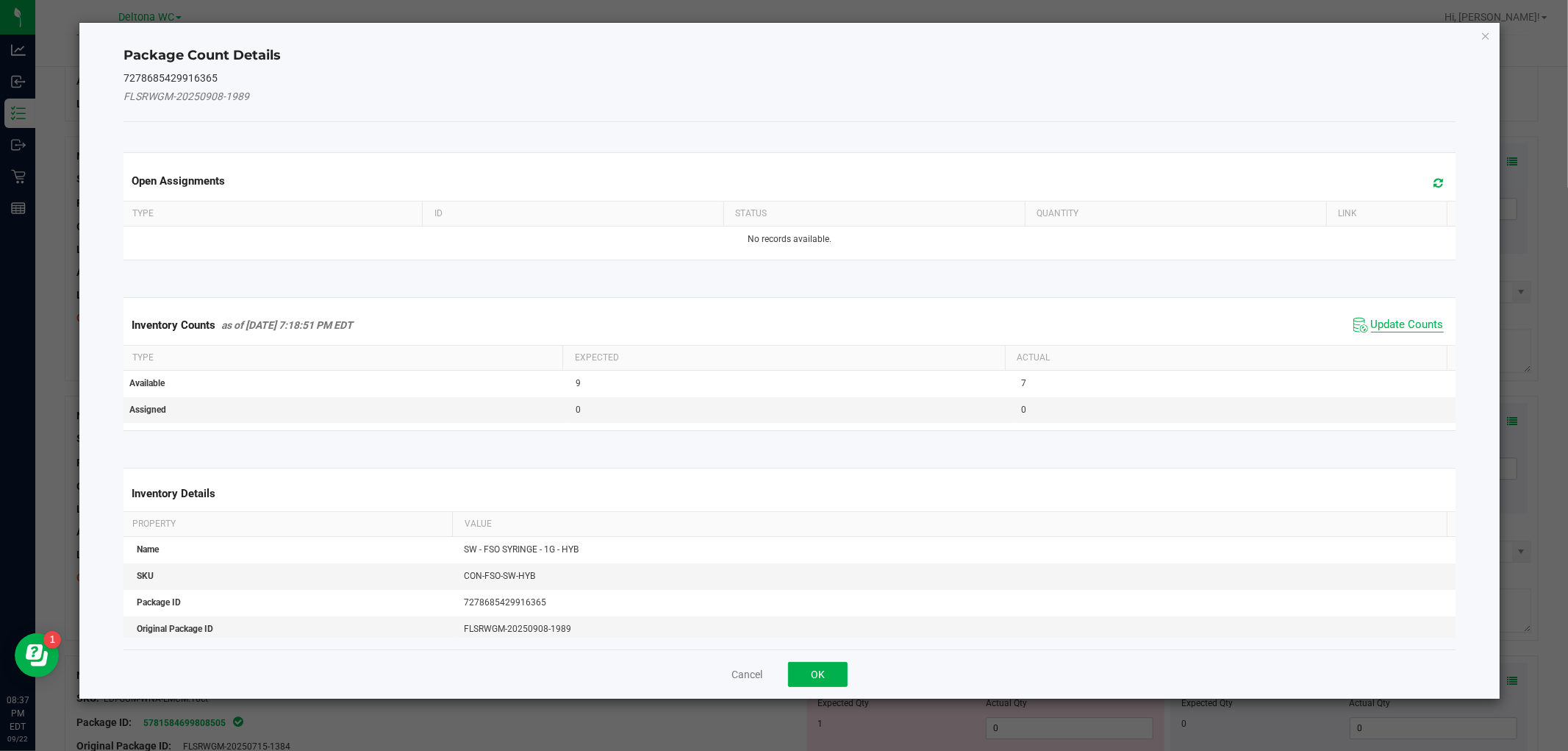
click at [1379, 323] on span "Update Counts" at bounding box center [1408, 325] width 73 height 15
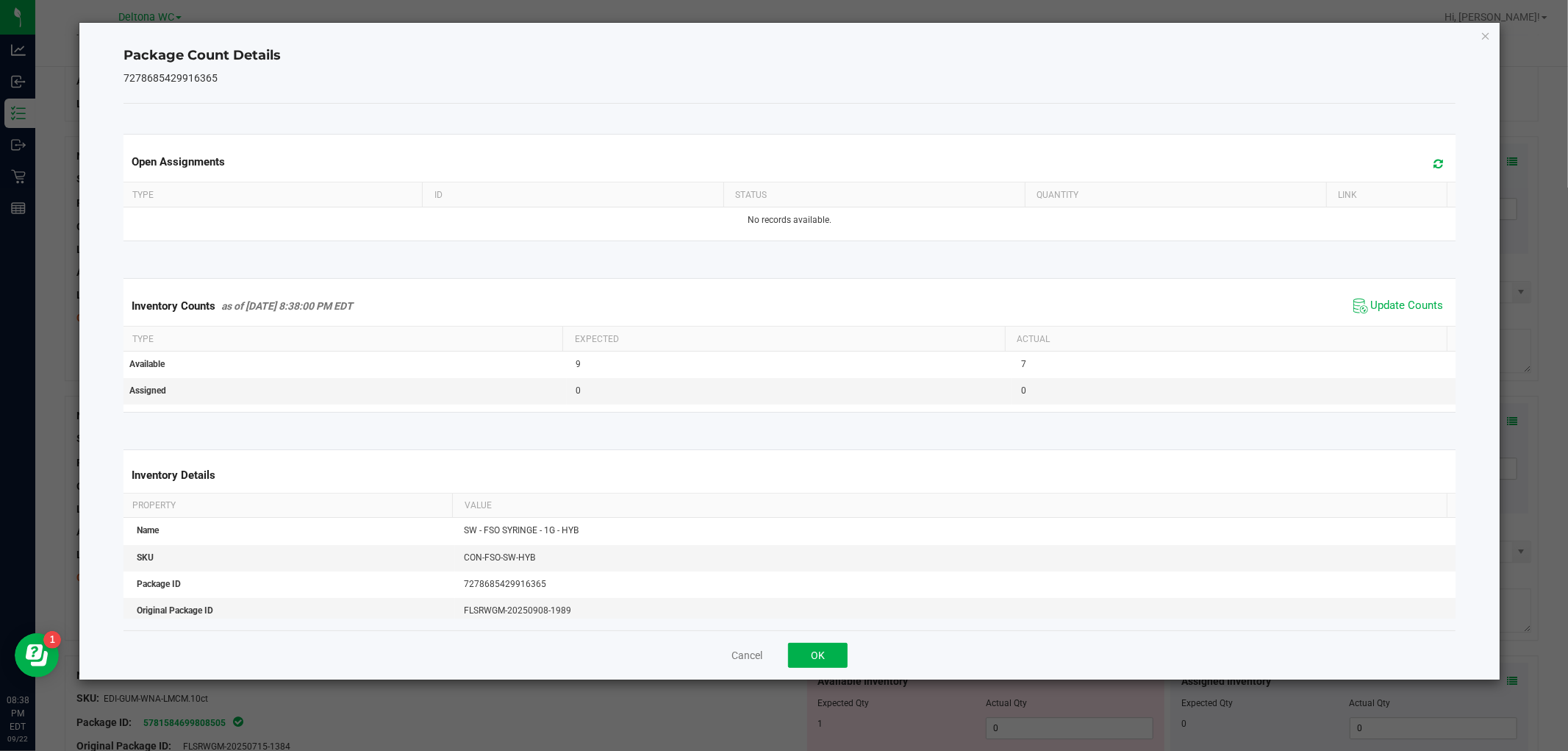
drag, startPoint x: 785, startPoint y: 691, endPoint x: 811, endPoint y: 681, distance: 27.9
click at [800, 686] on ngb-modal-window "Package Count Details 7278685429916365 Open Assignments Type ID Status Quantity…" at bounding box center [790, 375] width 1579 height 751
drag, startPoint x: 822, startPoint y: 668, endPoint x: 864, endPoint y: 646, distance: 47.4
click at [822, 667] on div "Cancel OK" at bounding box center [789, 654] width 1331 height 49
click at [825, 663] on button "OK" at bounding box center [818, 655] width 60 height 25
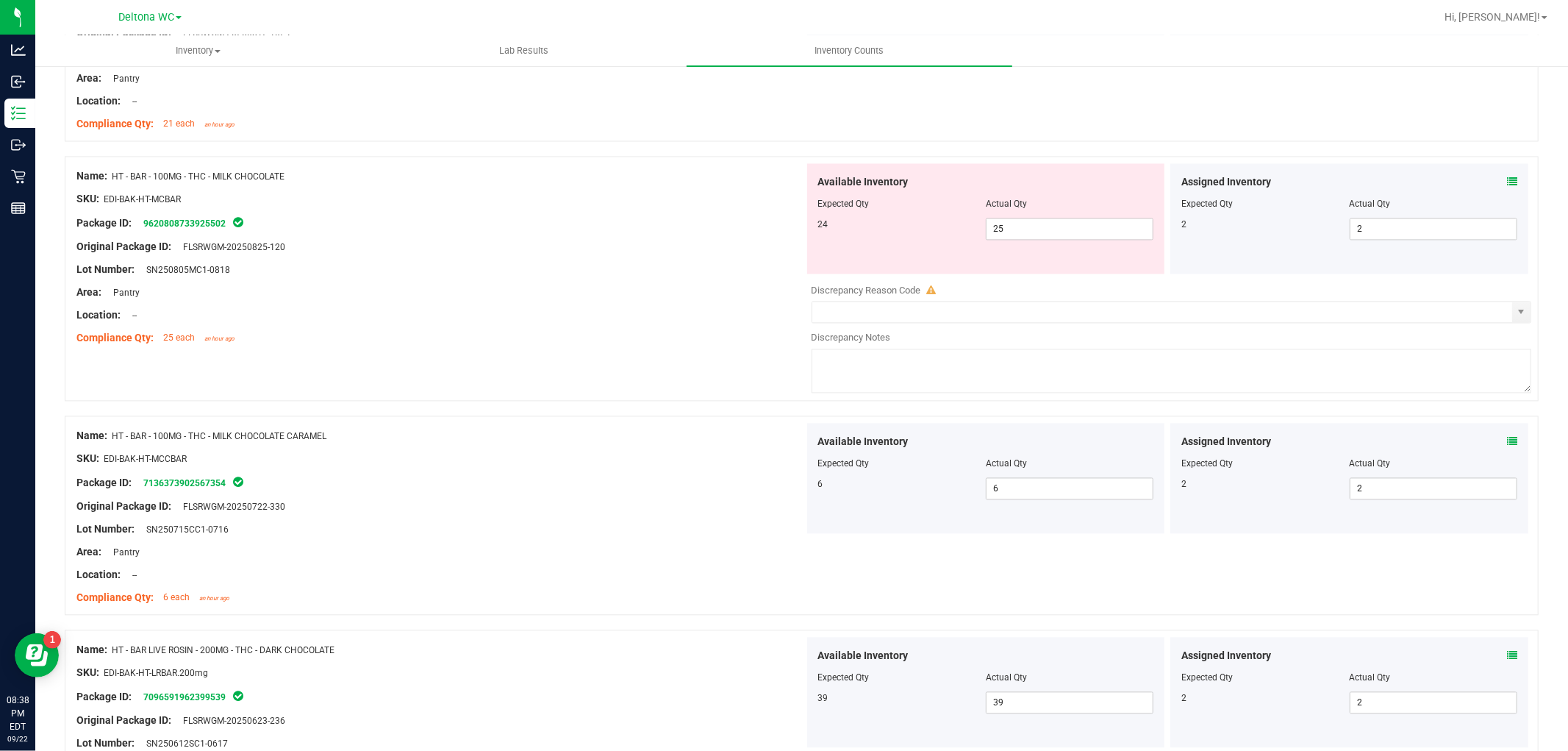
scroll to position [2370, 0]
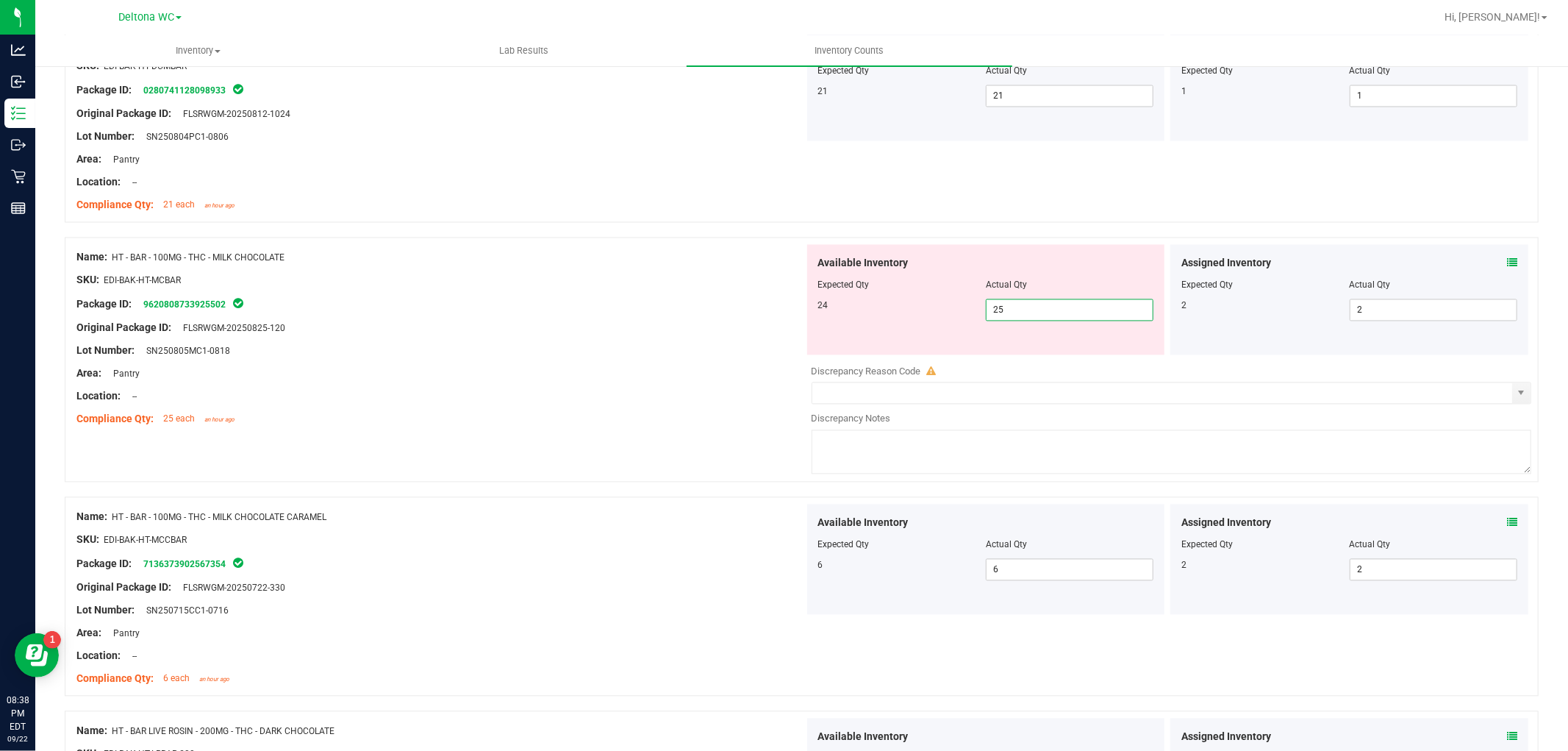
drag, startPoint x: 1052, startPoint y: 307, endPoint x: 876, endPoint y: 327, distance: 177.1
click at [876, 327] on div "Available Inventory Expected Qty Actual Qty 24 25 25" at bounding box center [986, 300] width 358 height 111
type input "24"
click at [632, 334] on div "Original Package ID: FLSRWGM-20250825-120" at bounding box center [440, 328] width 728 height 16
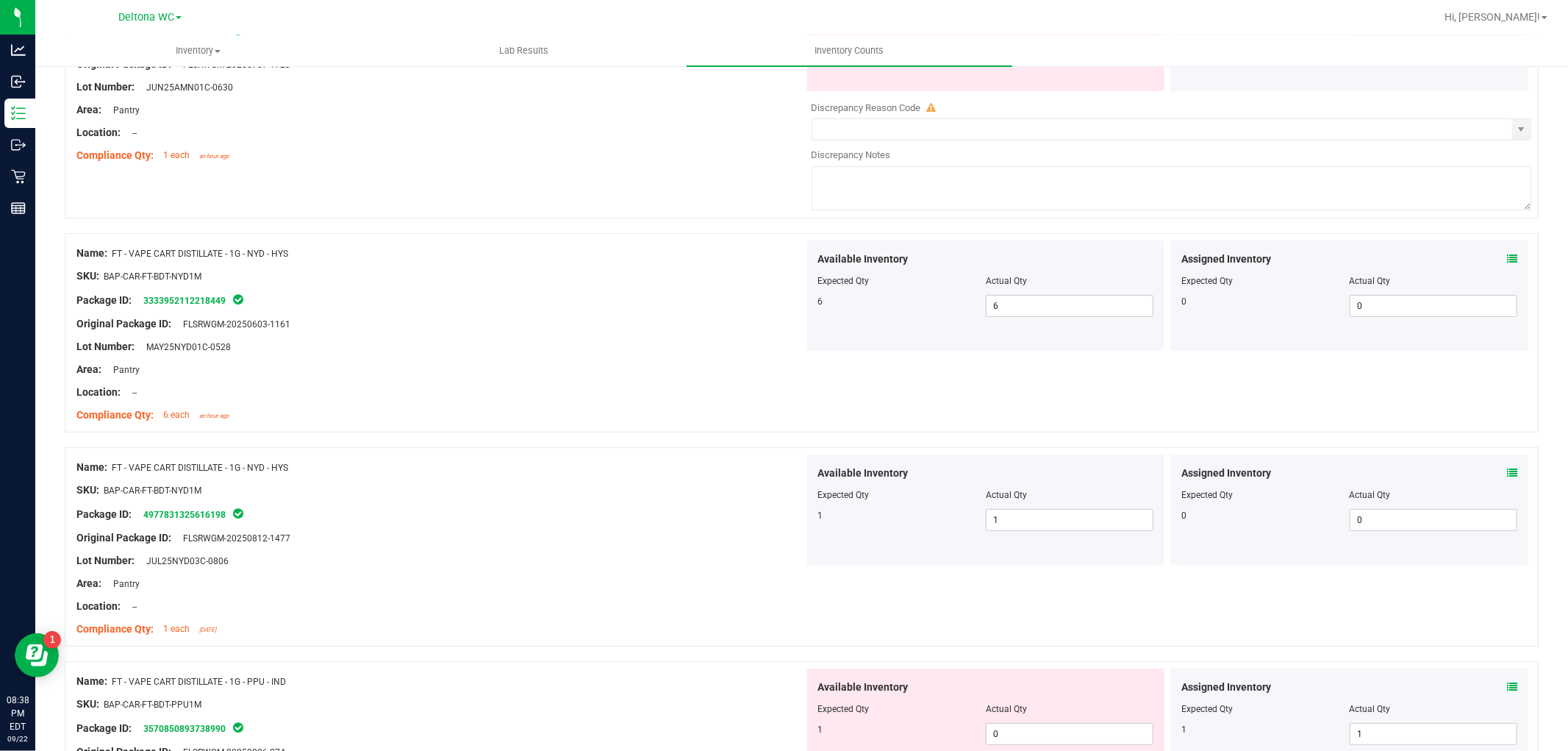
scroll to position [0, 0]
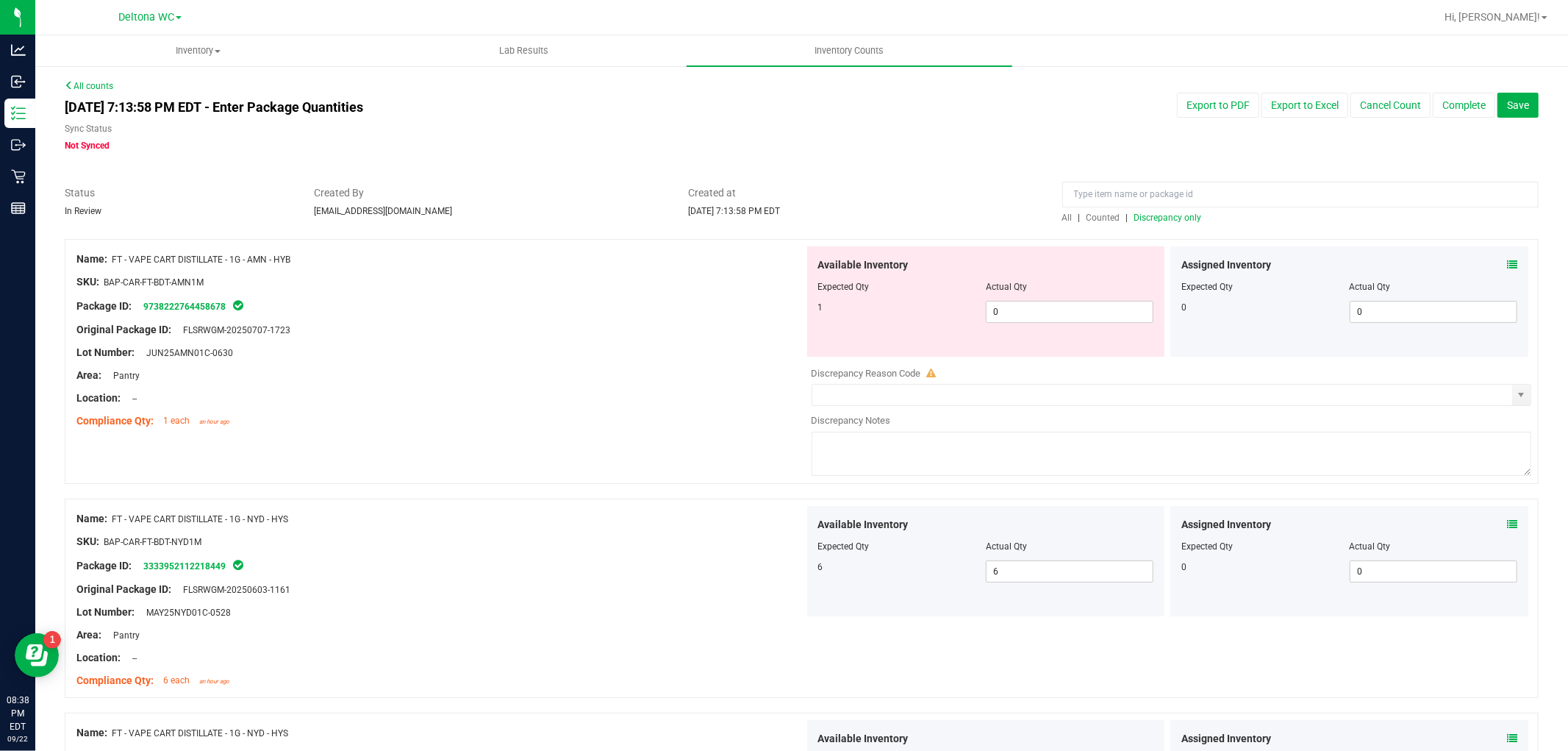
drag, startPoint x: 556, startPoint y: 538, endPoint x: 604, endPoint y: 284, distance: 258.5
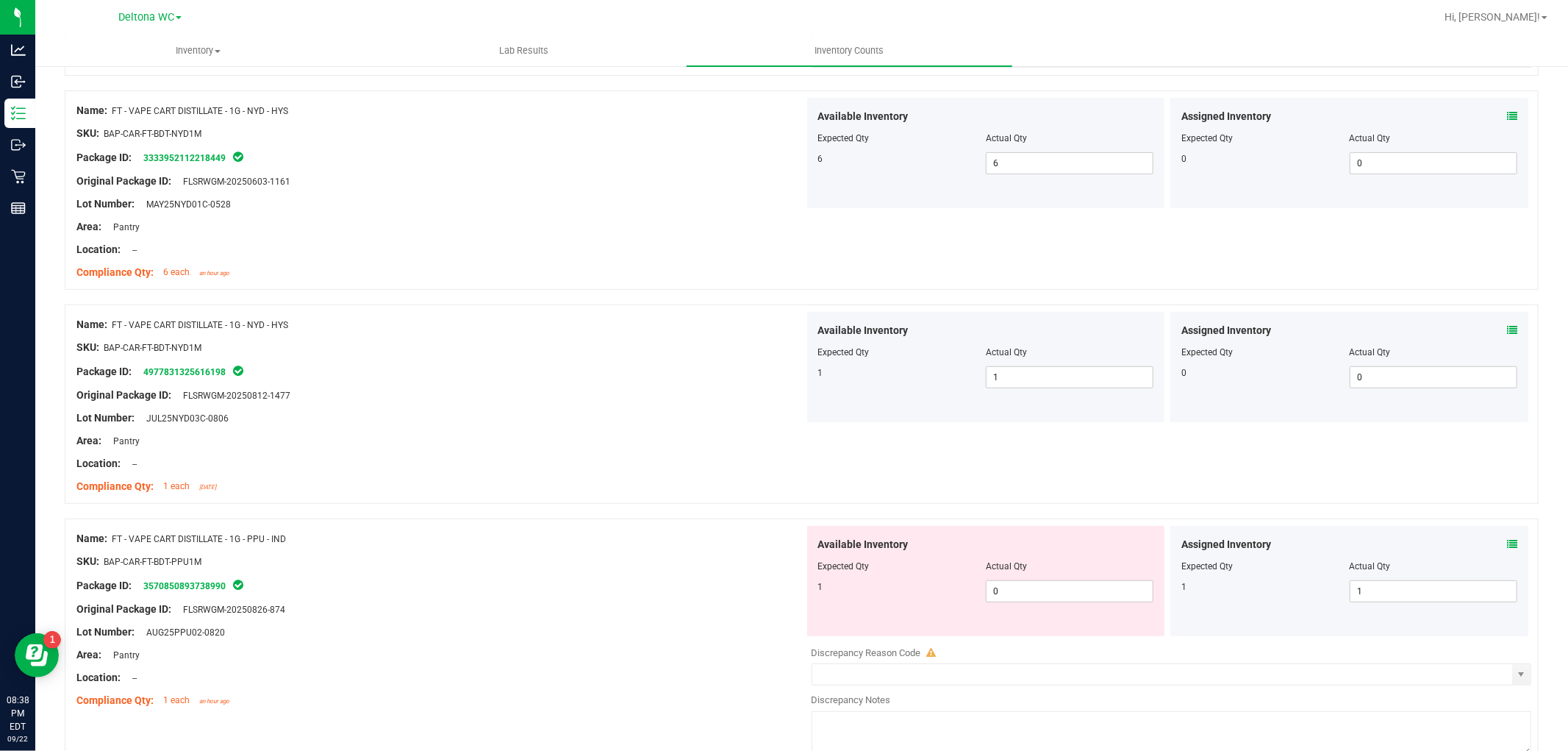
scroll to position [817, 0]
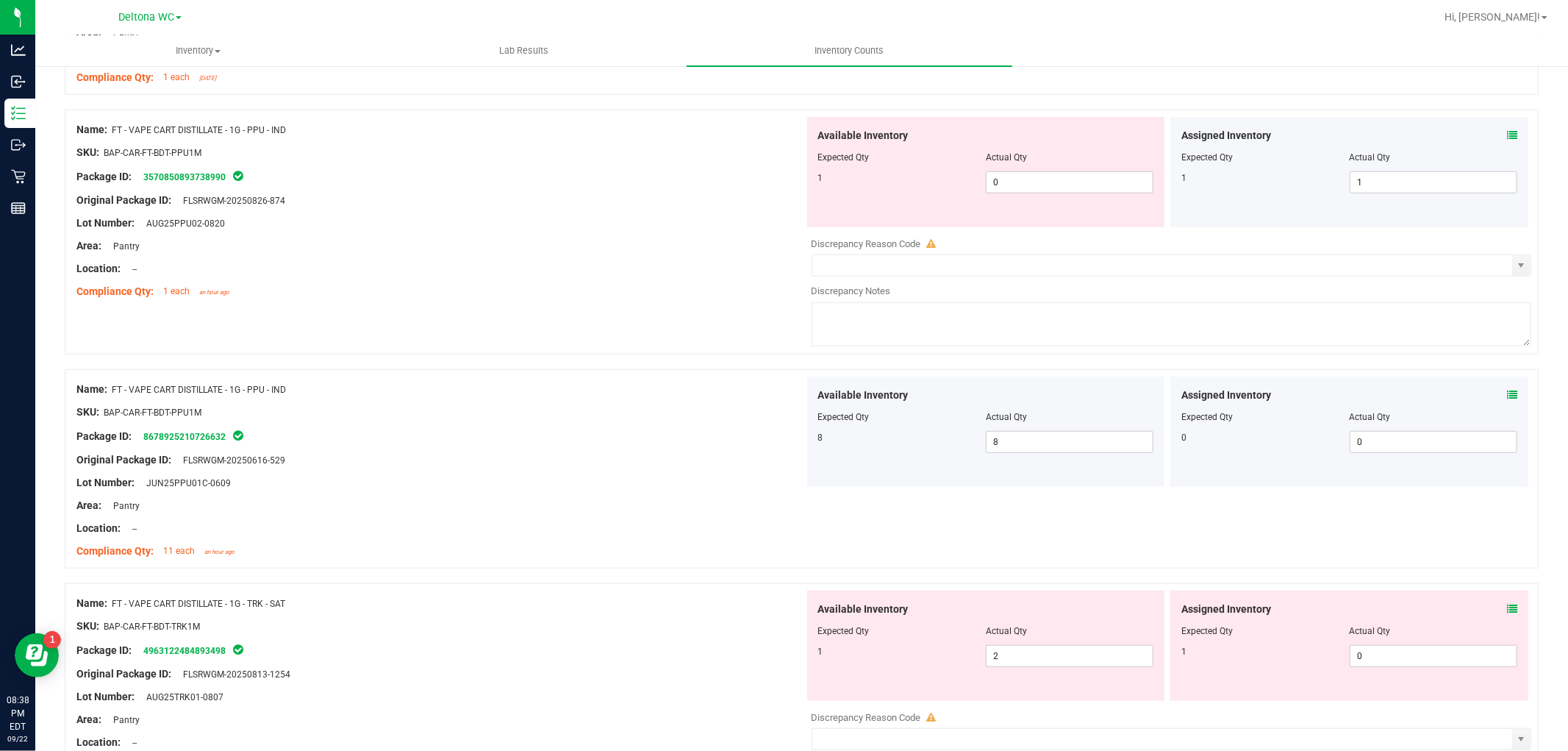
click at [1507, 393] on icon at bounding box center [1512, 394] width 10 height 10
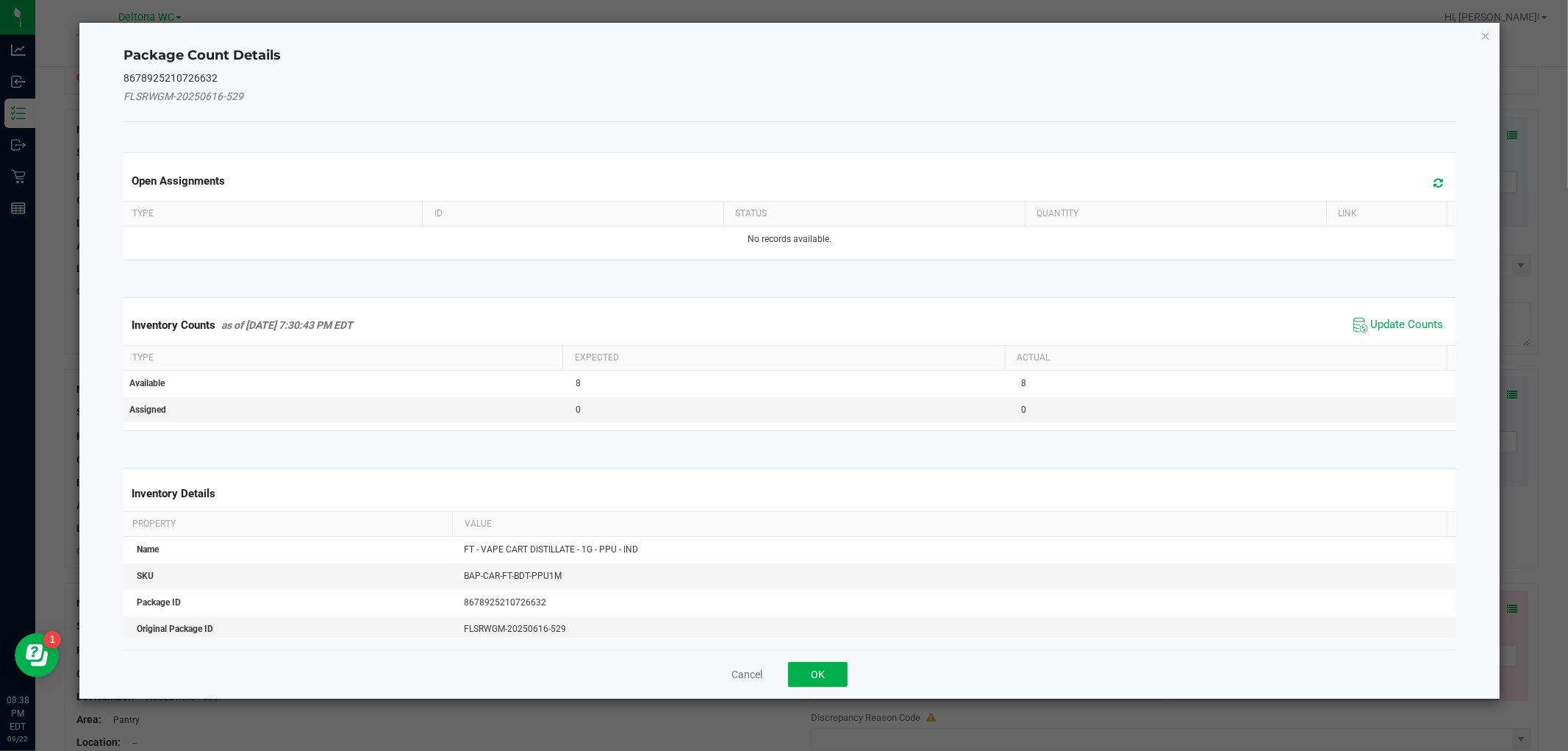
click at [1383, 311] on div "Inventory Counts as of [DATE] 7:30:43 PM EDT Update Counts" at bounding box center [790, 324] width 1338 height 40
click at [1383, 319] on span "Update Counts" at bounding box center [1408, 325] width 73 height 15
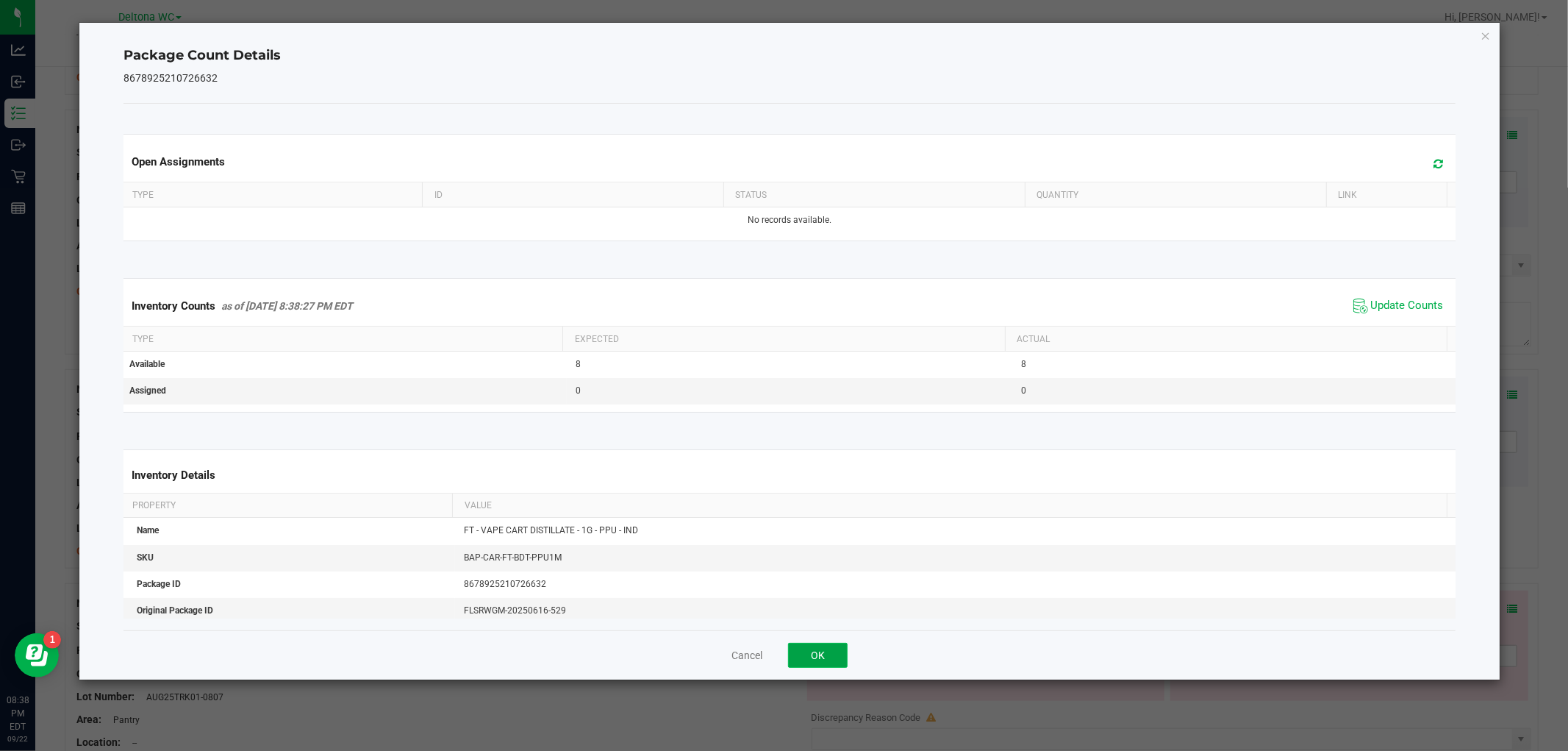
click at [812, 657] on button "OK" at bounding box center [818, 655] width 60 height 25
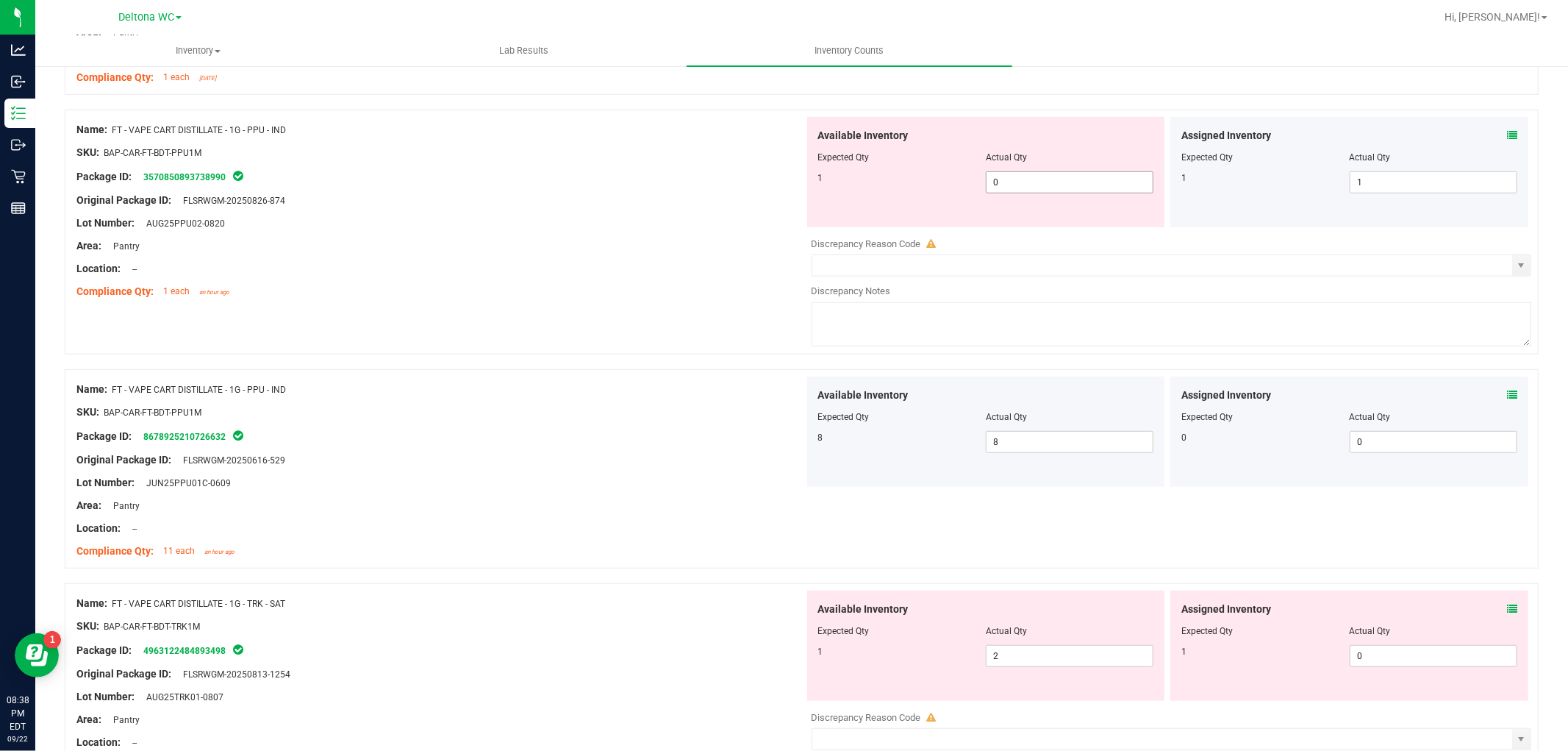
click at [1027, 181] on span "0 0" at bounding box center [1070, 182] width 168 height 22
type input "1"
click at [380, 246] on div "Area: Pantry" at bounding box center [440, 246] width 728 height 16
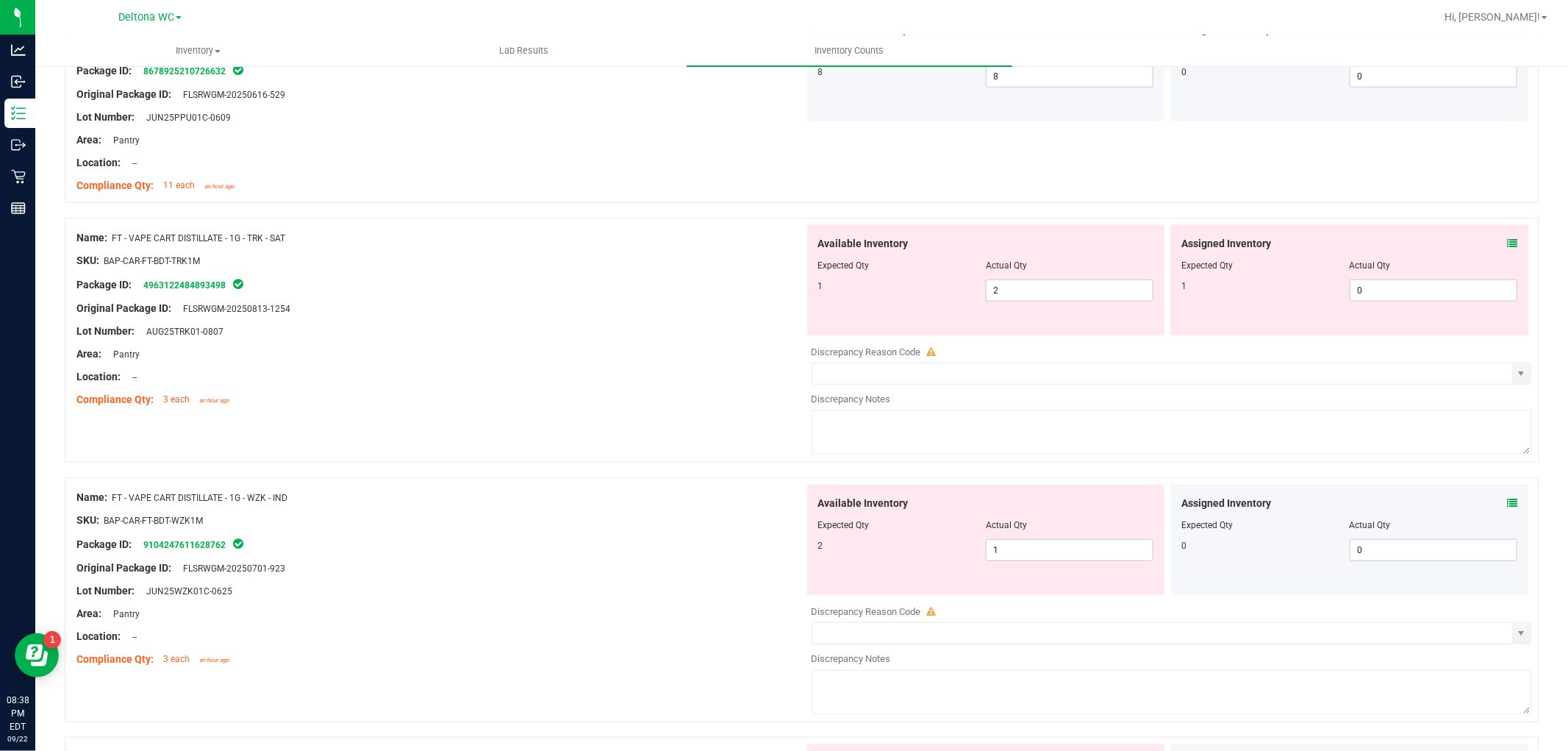
scroll to position [1144, 0]
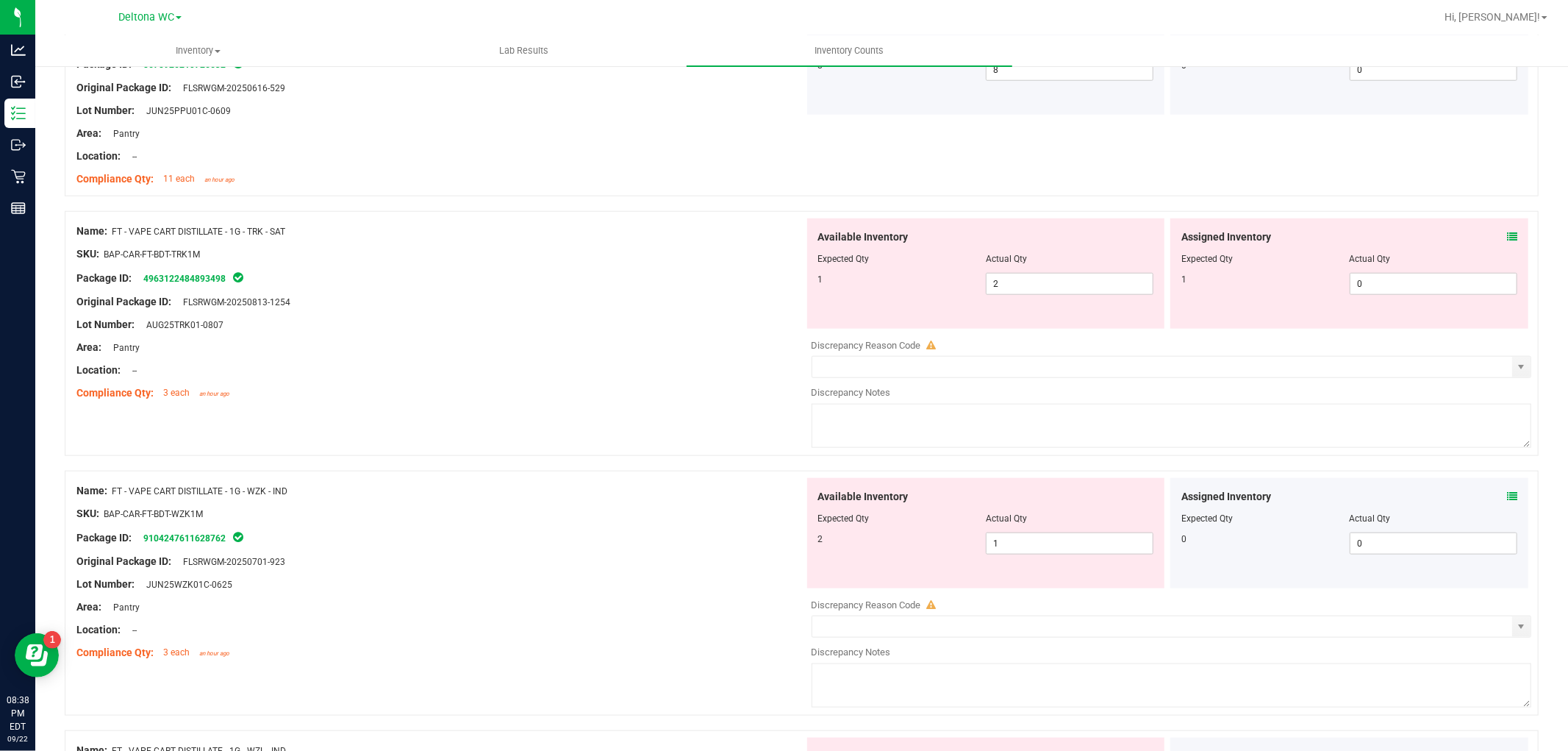
click at [1507, 236] on icon at bounding box center [1512, 236] width 10 height 10
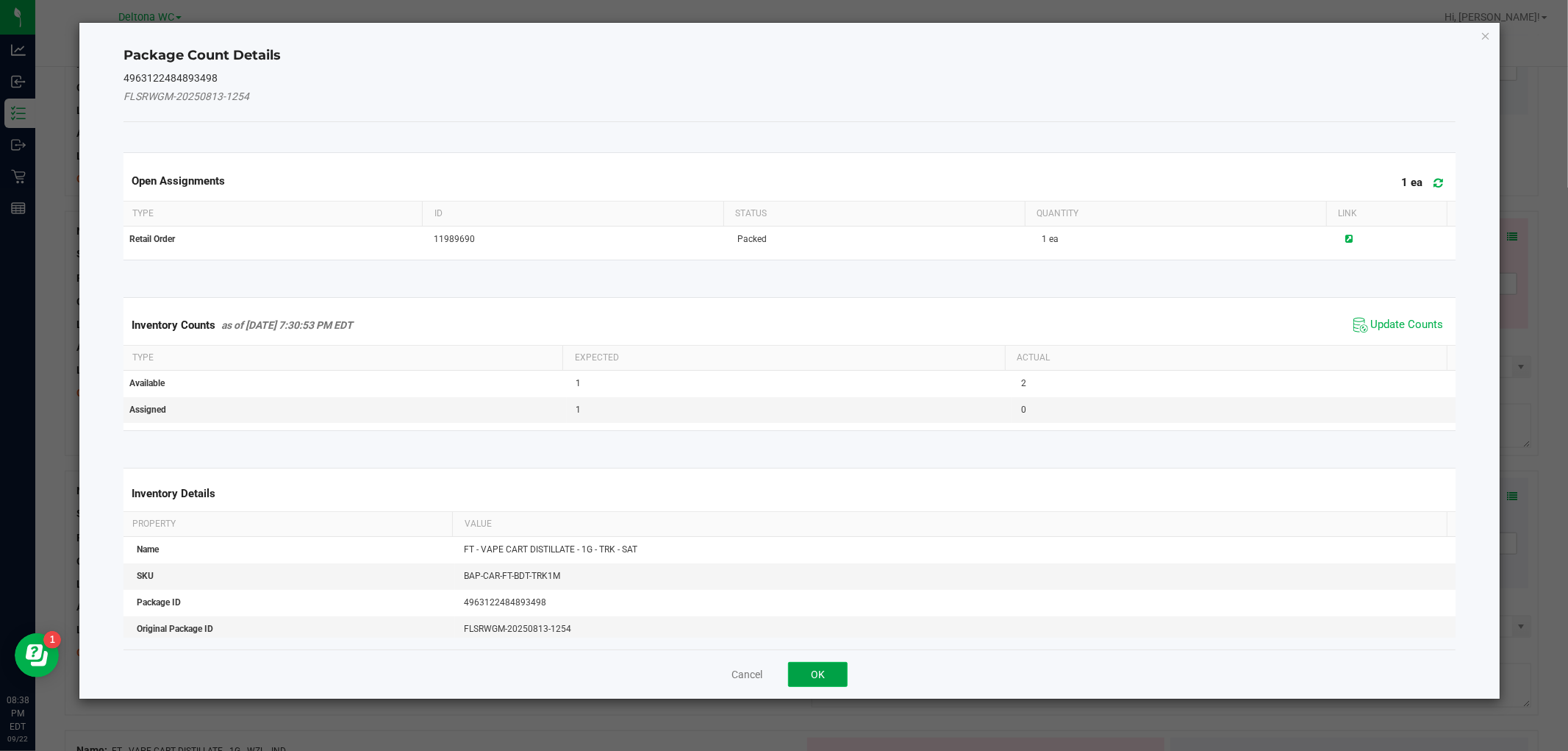
click at [820, 673] on button "OK" at bounding box center [818, 674] width 60 height 25
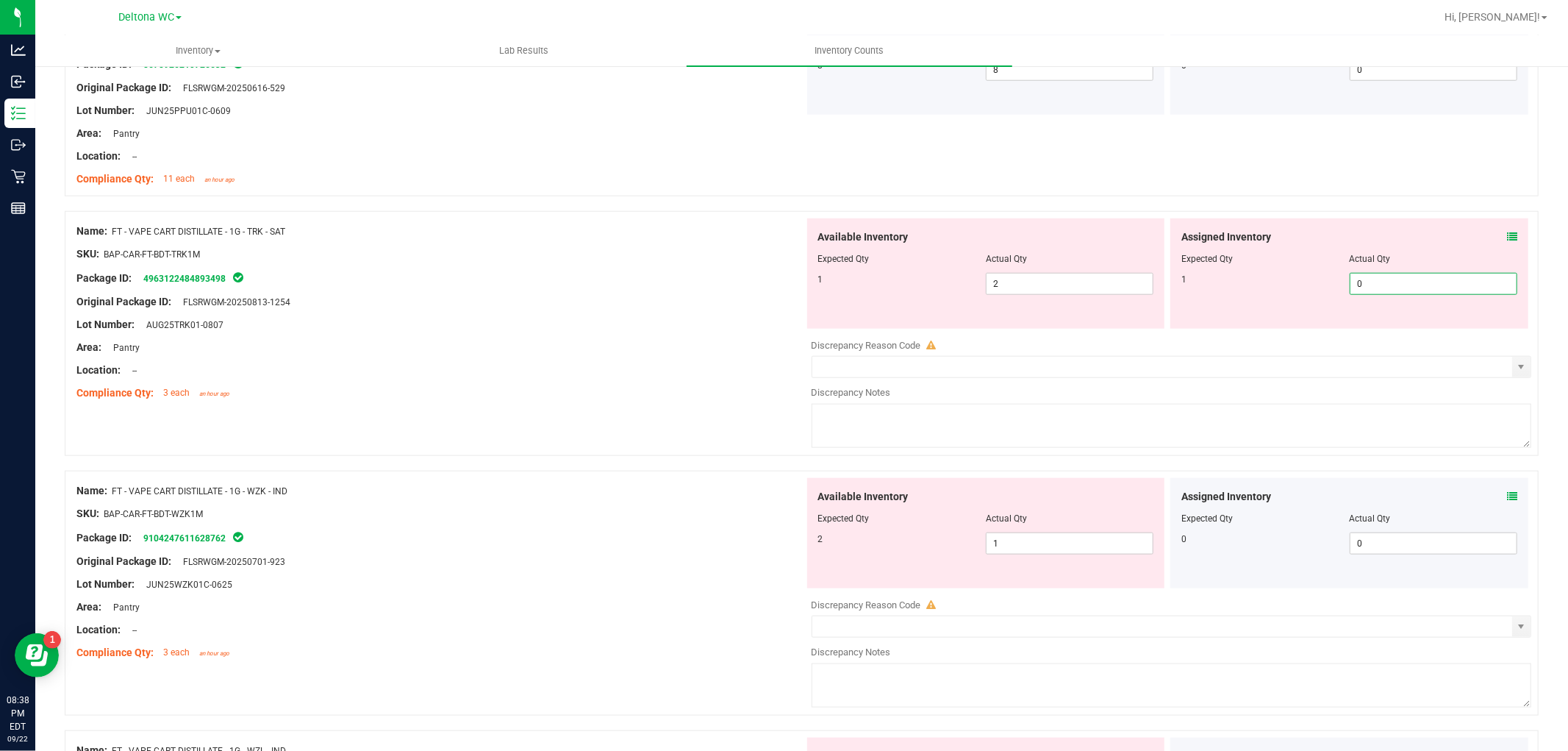
drag, startPoint x: 1375, startPoint y: 284, endPoint x: 1117, endPoint y: 259, distance: 259.2
click at [1118, 259] on div "Available Inventory Expected Qty Actual Qty 1 2 2 0 0" at bounding box center [1168, 274] width 728 height 111
type input "1"
click at [555, 281] on div "Package ID: 4963122484893498" at bounding box center [440, 277] width 728 height 18
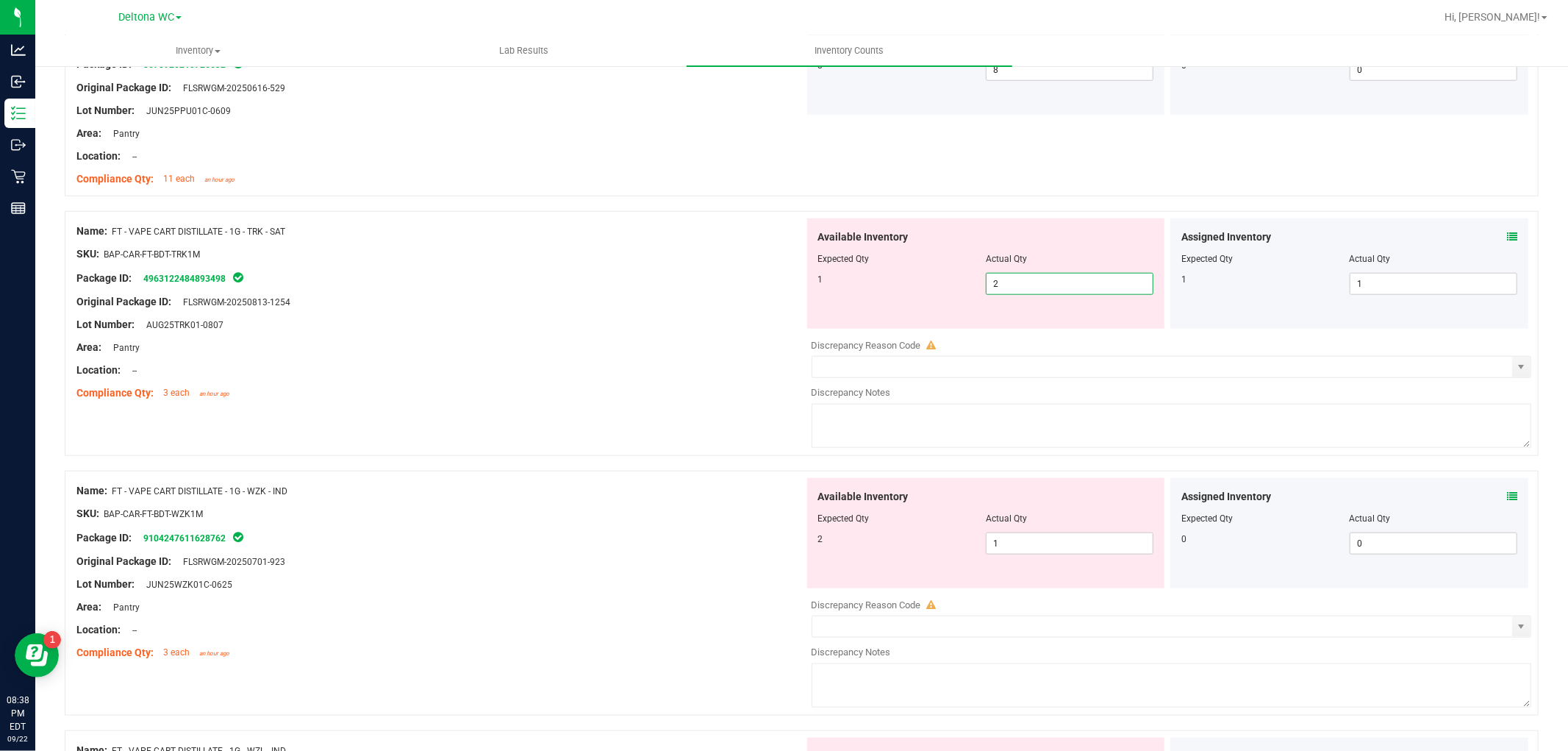
drag, startPoint x: 1019, startPoint y: 289, endPoint x: 709, endPoint y: 289, distance: 310.0
click at [716, 289] on div "Name: FT - VAPE CART DISTILLATE - 1G - TRK - SAT SKU: BAP-CAR-FT-BDT-TRK1M Pack…" at bounding box center [802, 334] width 1474 height 245
type input "1"
click at [673, 314] on div at bounding box center [440, 313] width 728 height 7
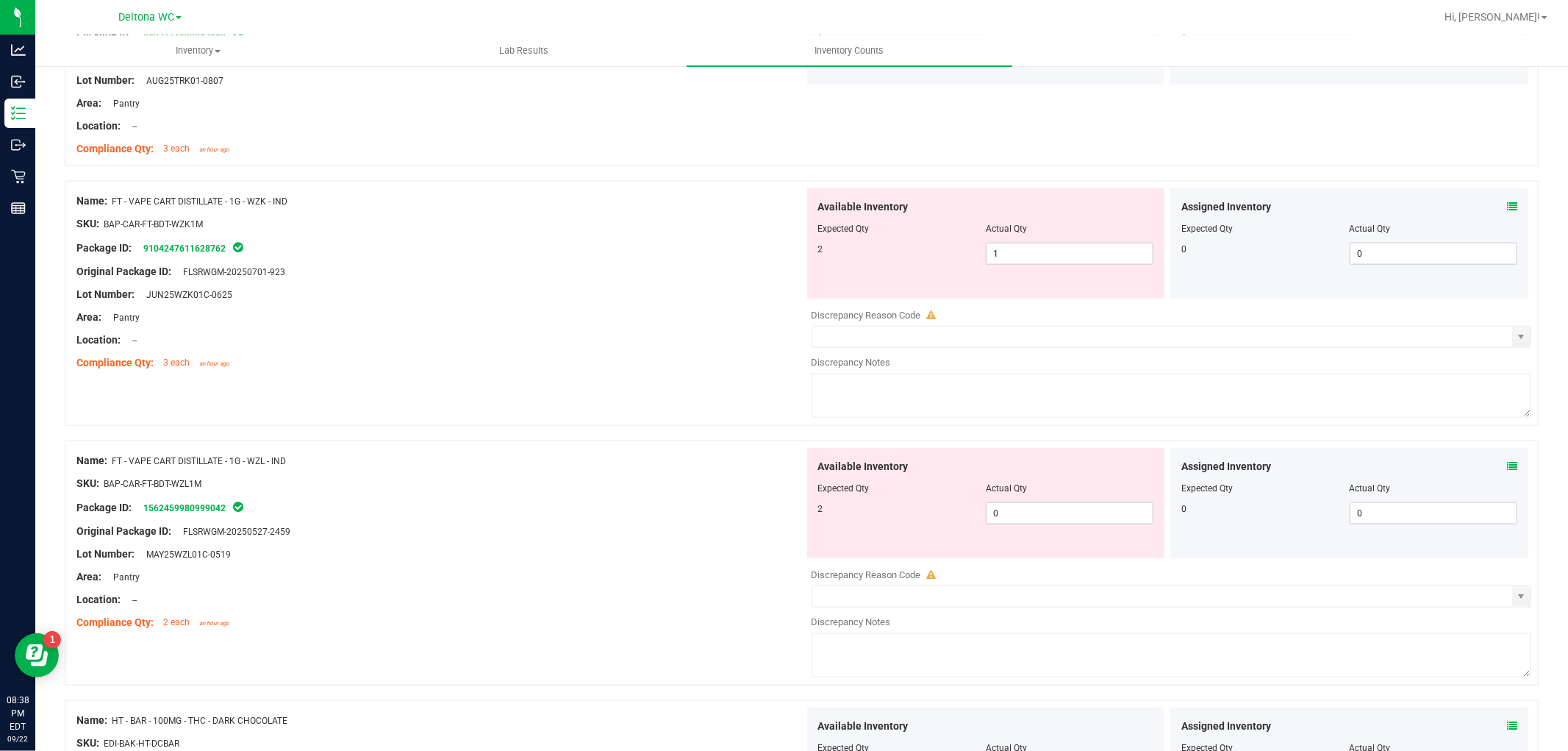
scroll to position [1389, 0]
click at [1507, 203] on icon at bounding box center [1512, 205] width 10 height 10
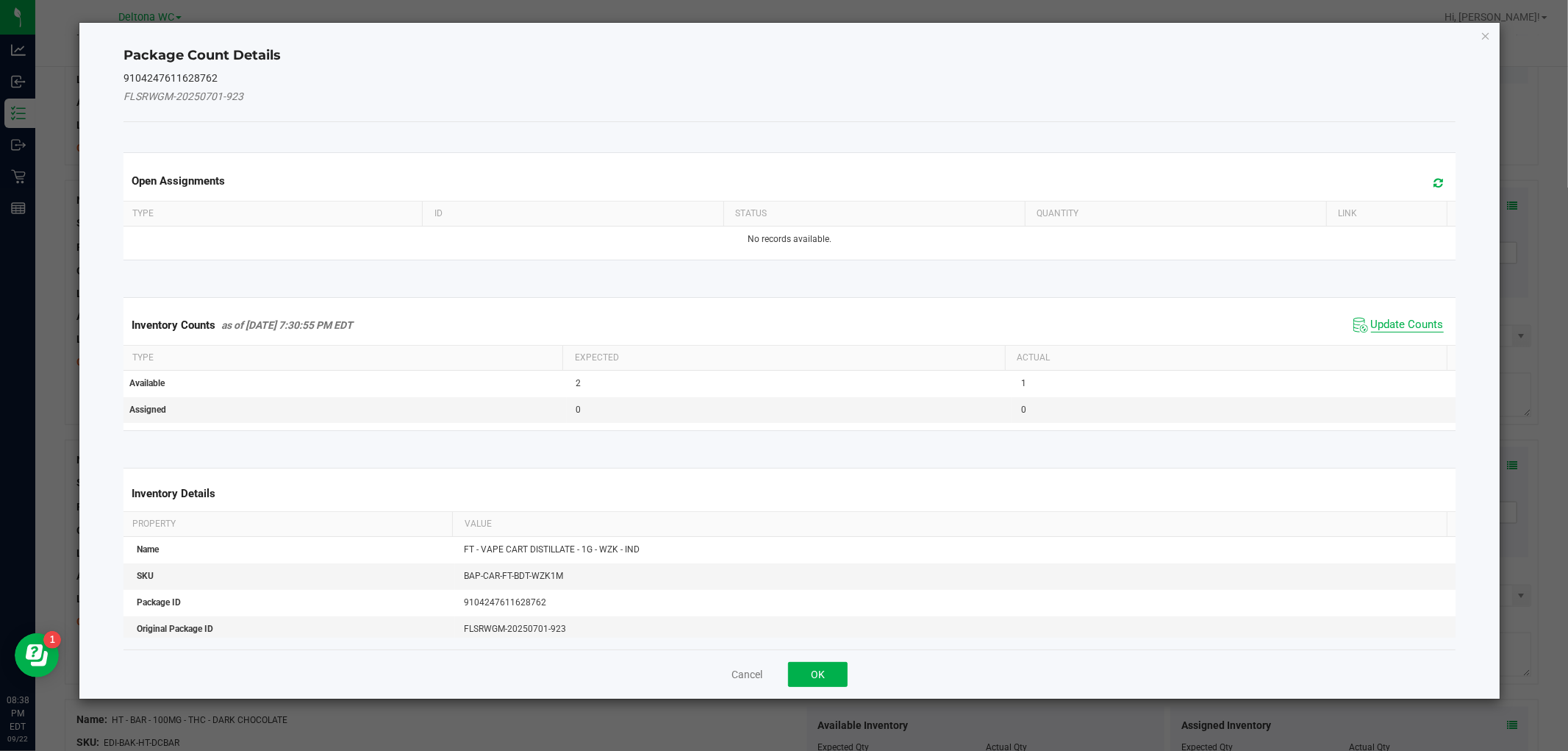
click at [1397, 329] on span "Update Counts" at bounding box center [1408, 325] width 73 height 15
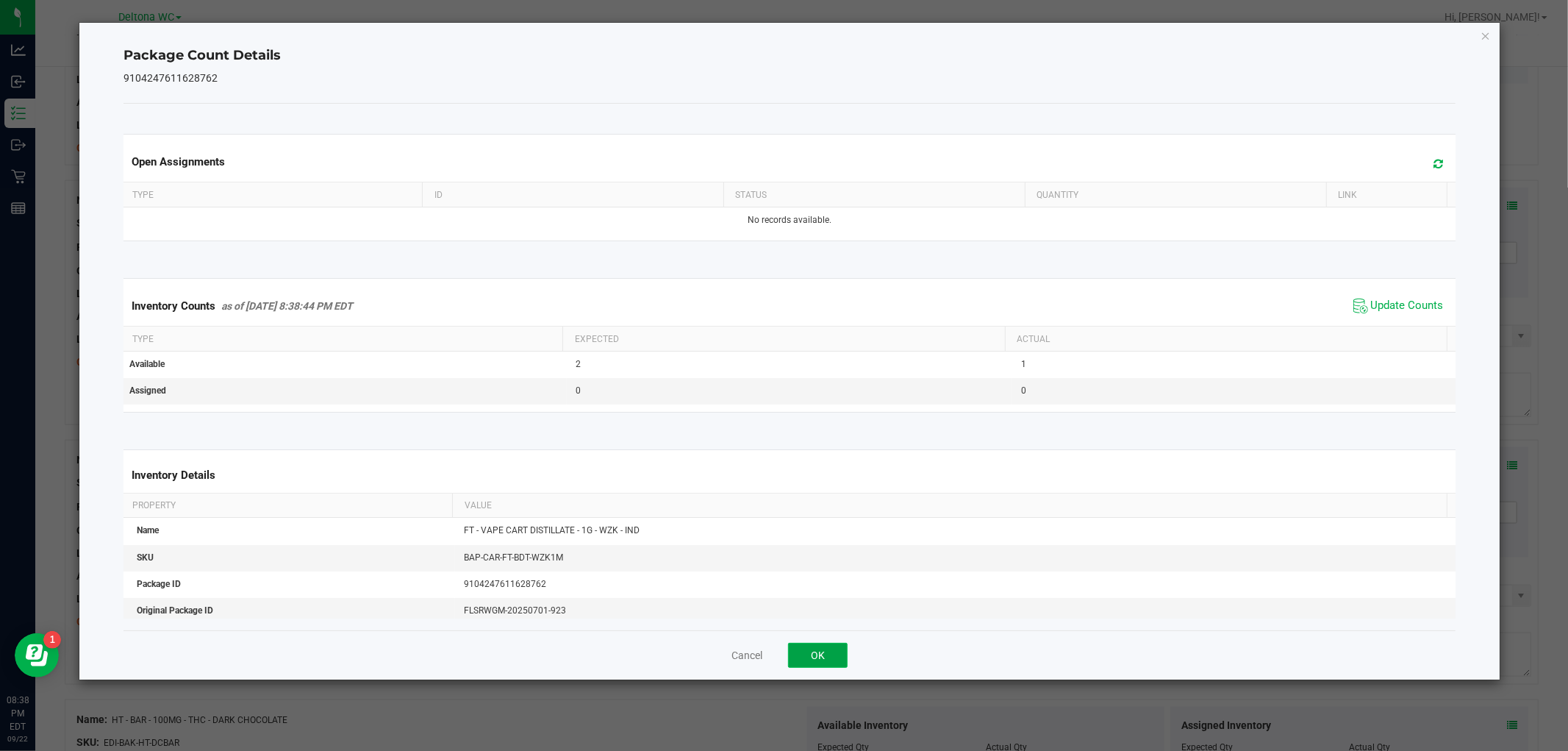
click at [811, 651] on button "OK" at bounding box center [818, 655] width 60 height 25
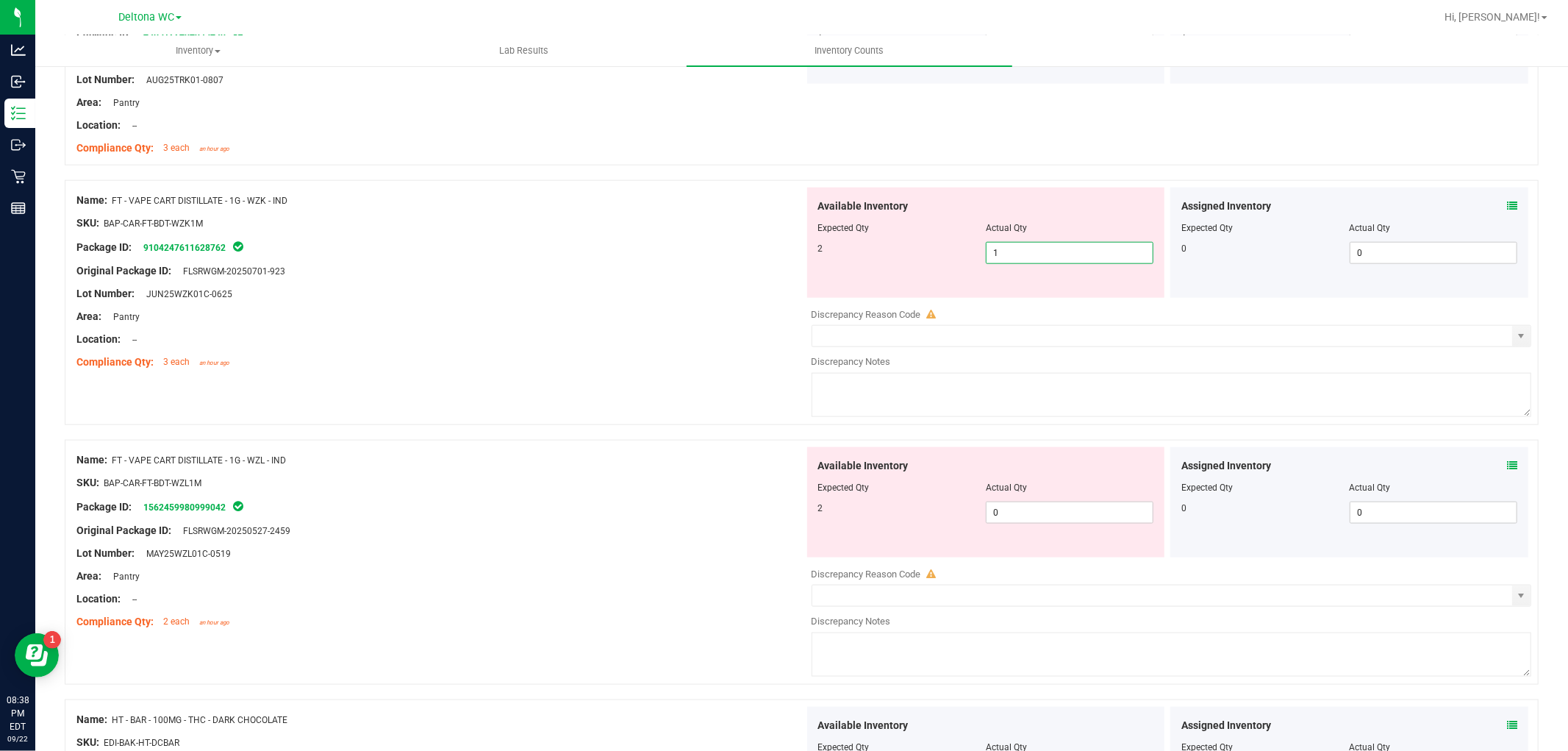
drag, startPoint x: 1025, startPoint y: 253, endPoint x: 673, endPoint y: 266, distance: 352.2
click at [673, 266] on div "Name: FT - VAPE CART DISTILLATE - 1G - WZK - IND SKU: BAP-CAR-FT-BDT-WZK1M Pack…" at bounding box center [802, 303] width 1474 height 245
type input "2"
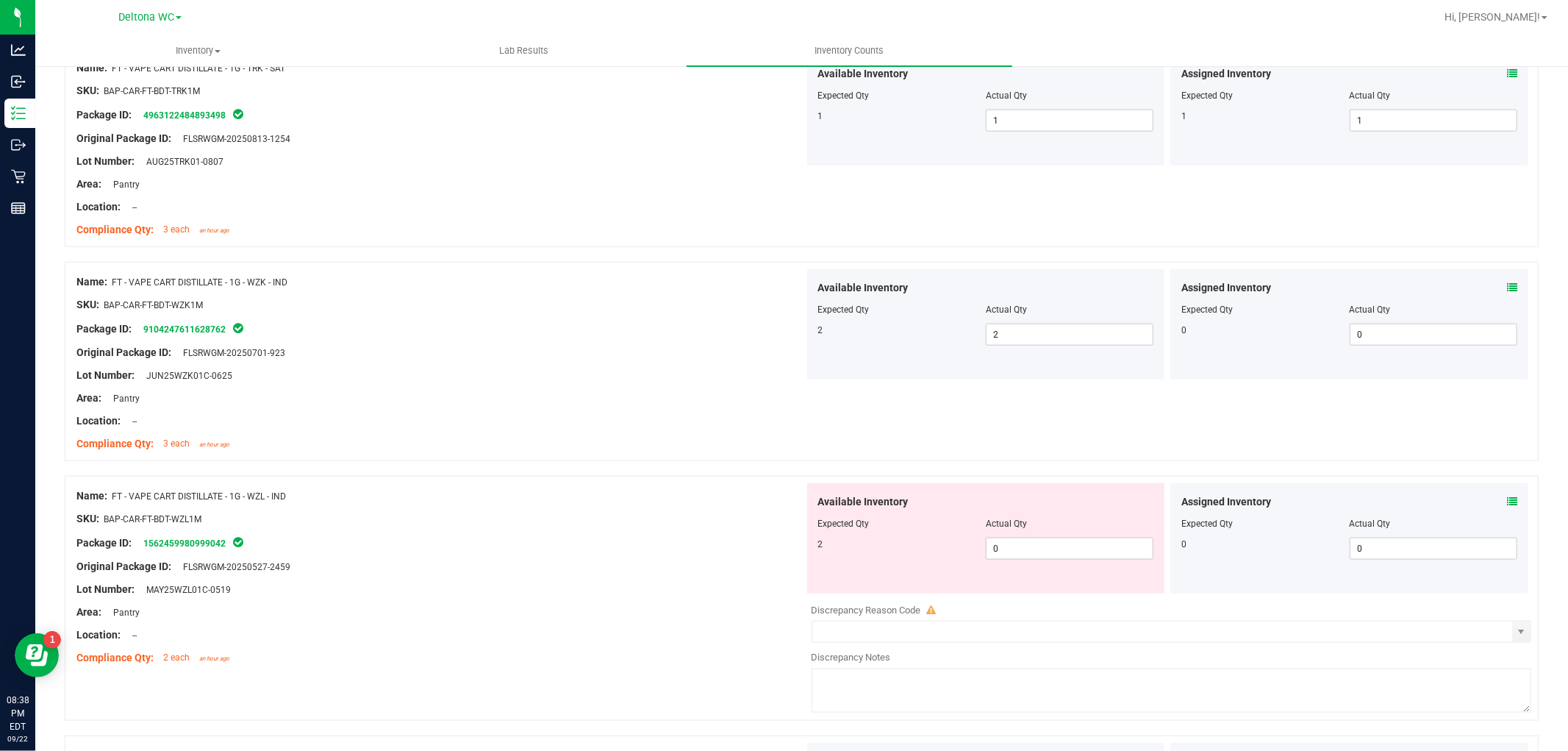
scroll to position [1226, 0]
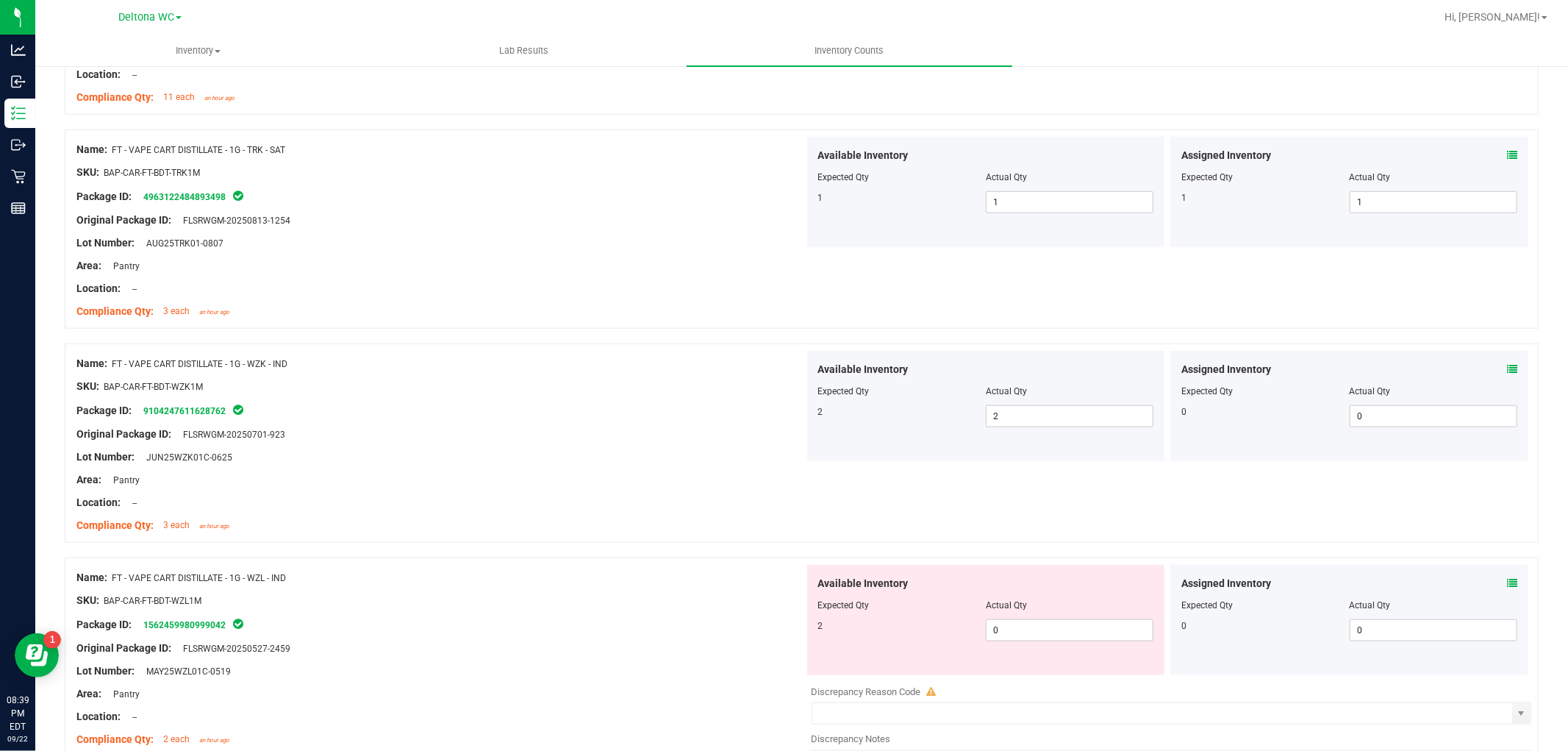
click at [242, 360] on span "FT - VAPE CART DISTILLATE - 1G - WZK - IND" at bounding box center [199, 363] width 176 height 10
copy div "Name: FT - VAPE CART DISTILLATE - 1G - WZK - IND"
drag, startPoint x: 1019, startPoint y: 626, endPoint x: 881, endPoint y: 636, distance: 138.4
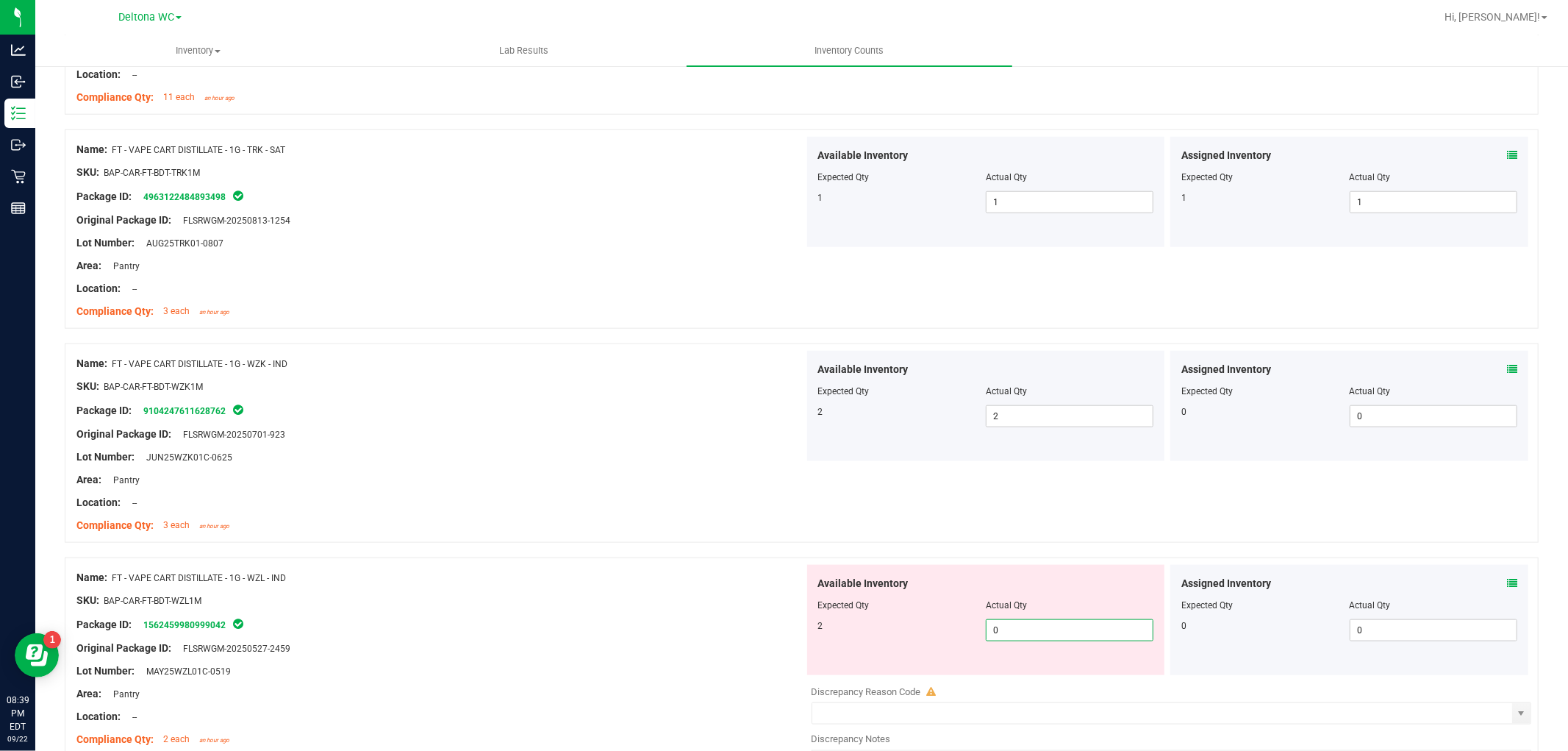
click at [883, 636] on div "2 0 0" at bounding box center [986, 630] width 336 height 22
type input "2"
click at [649, 559] on div "Name: FT - VAPE CART DISTILLATE - 1G - WZL - IND SKU: BAP-CAR-FT-BDT-WZL1M Pack…" at bounding box center [802, 680] width 1474 height 245
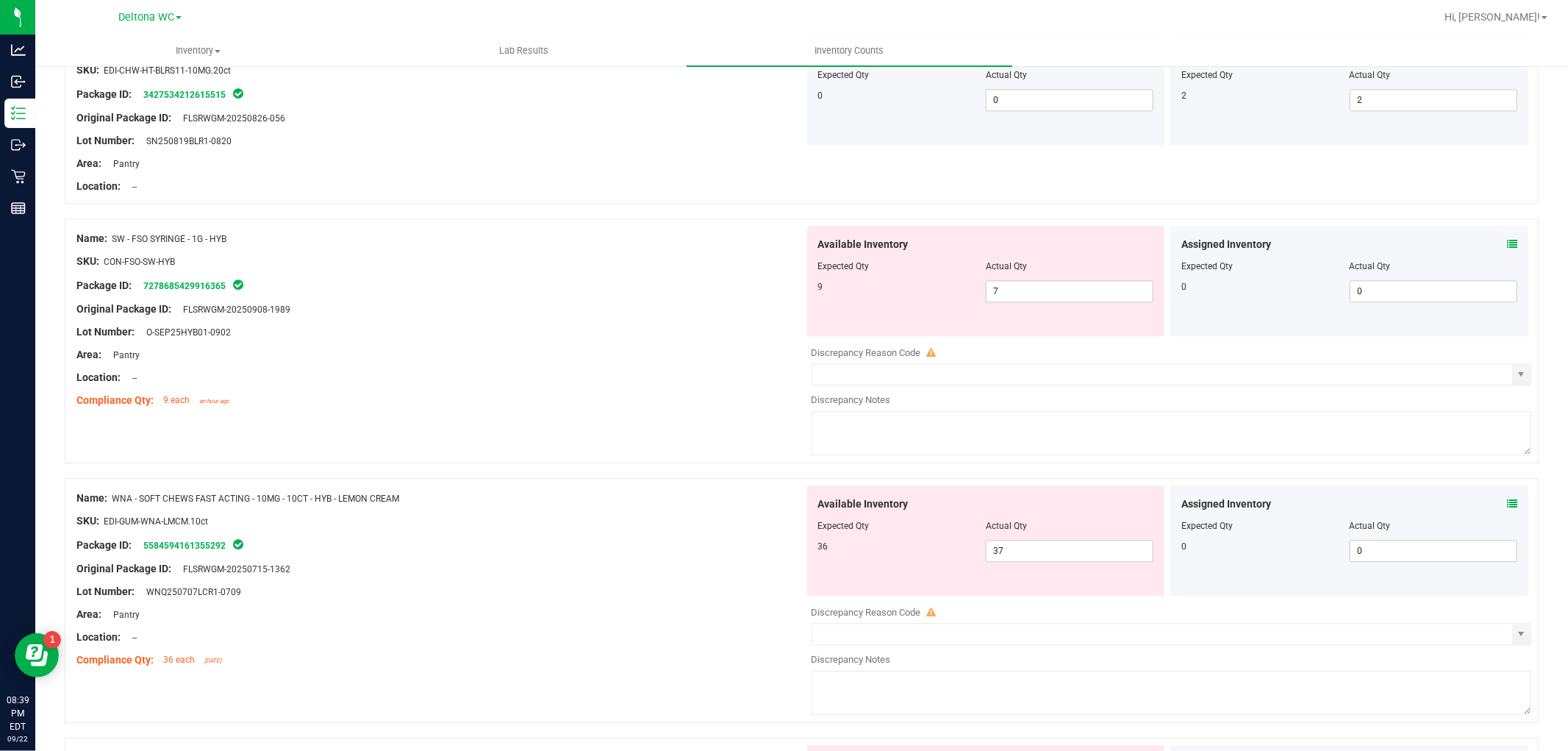
scroll to position [3023, 0]
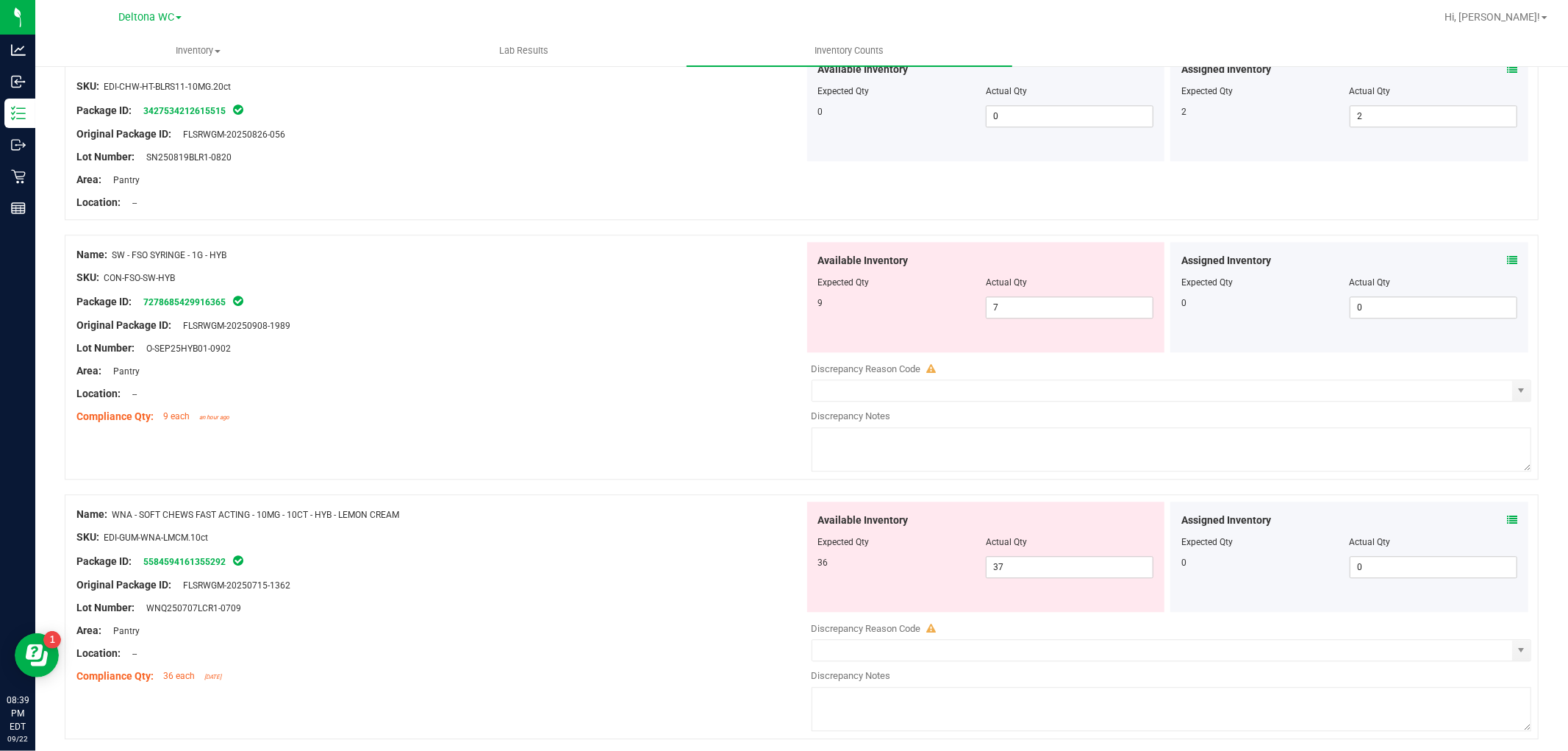
click at [1507, 262] on icon at bounding box center [1512, 260] width 10 height 10
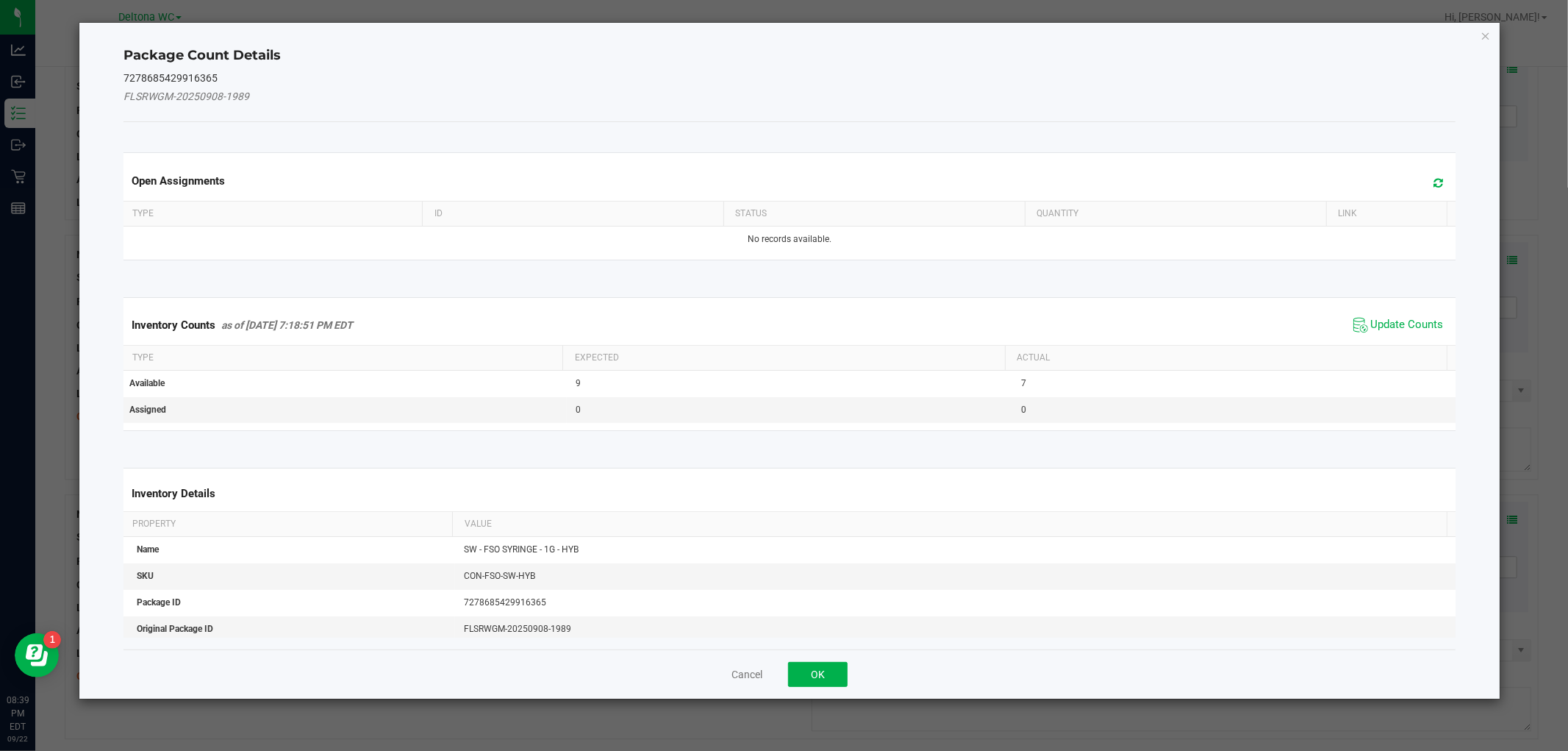
click at [1393, 337] on div "Inventory Counts as of [DATE] 7:18:51 PM EDT Update Counts" at bounding box center [790, 324] width 1338 height 40
click at [1398, 331] on span "Update Counts" at bounding box center [1408, 325] width 73 height 15
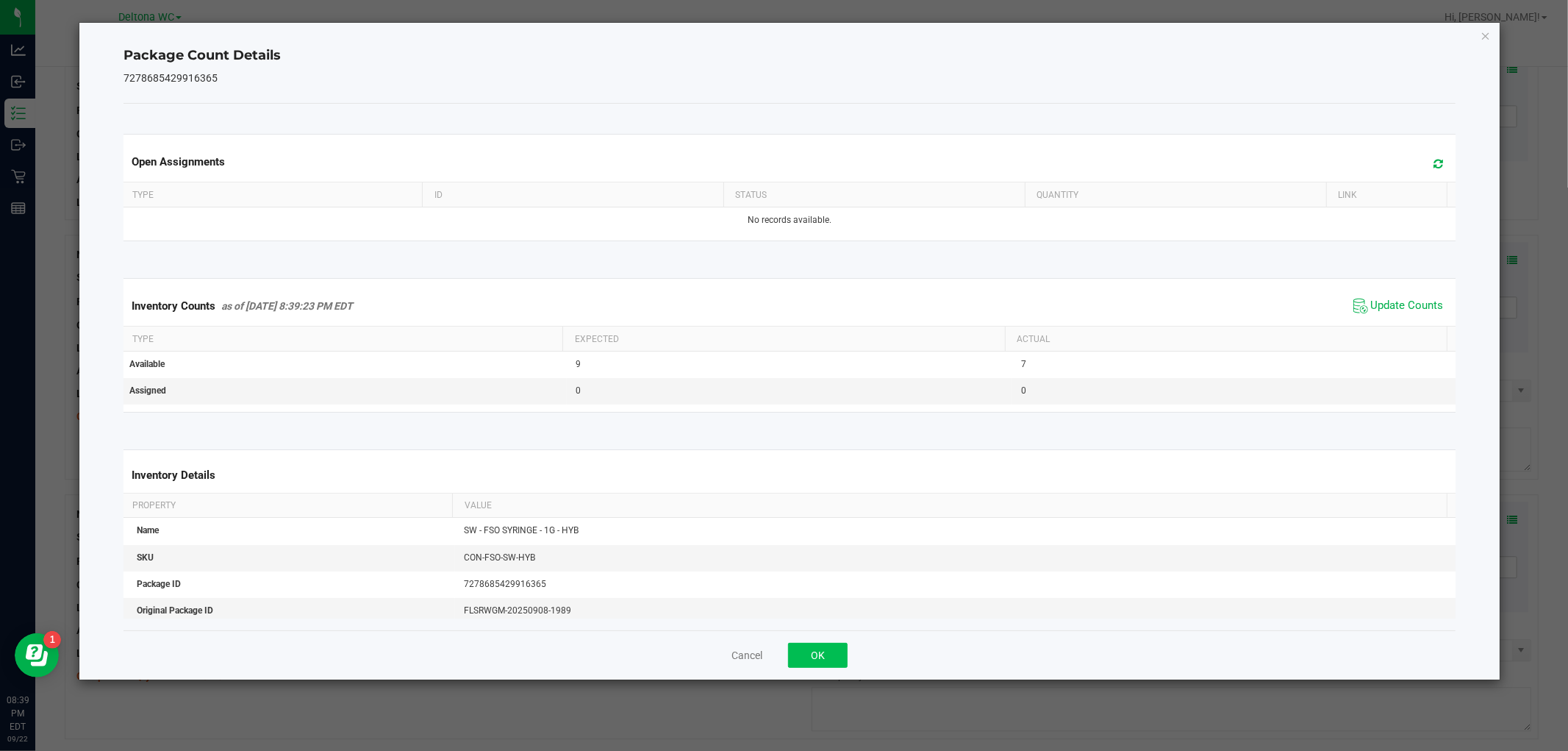
drag, startPoint x: 833, startPoint y: 638, endPoint x: 822, endPoint y: 657, distance: 22.0
click at [825, 649] on div "Cancel OK" at bounding box center [789, 654] width 1331 height 49
click at [822, 657] on button "OK" at bounding box center [818, 655] width 60 height 25
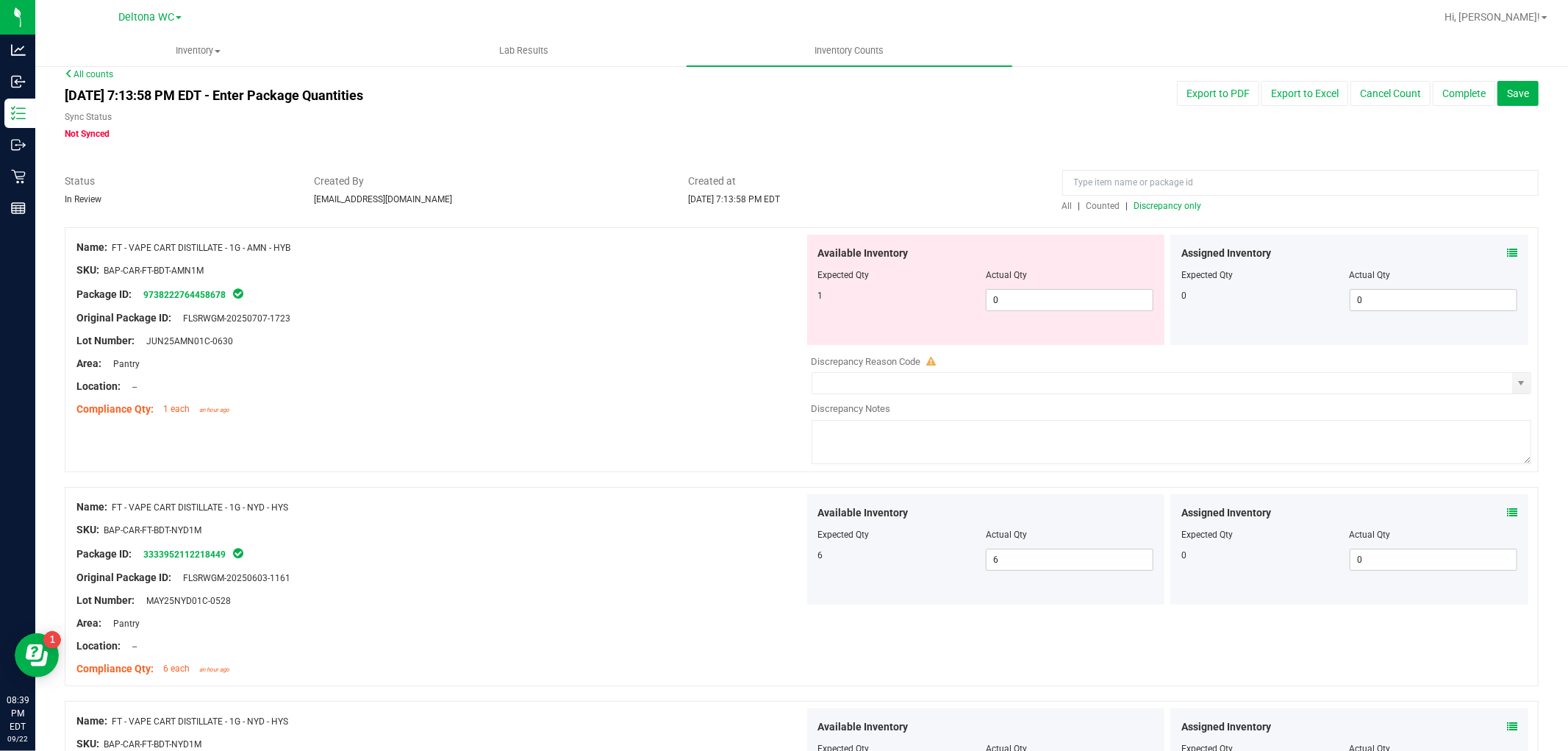
scroll to position [0, 0]
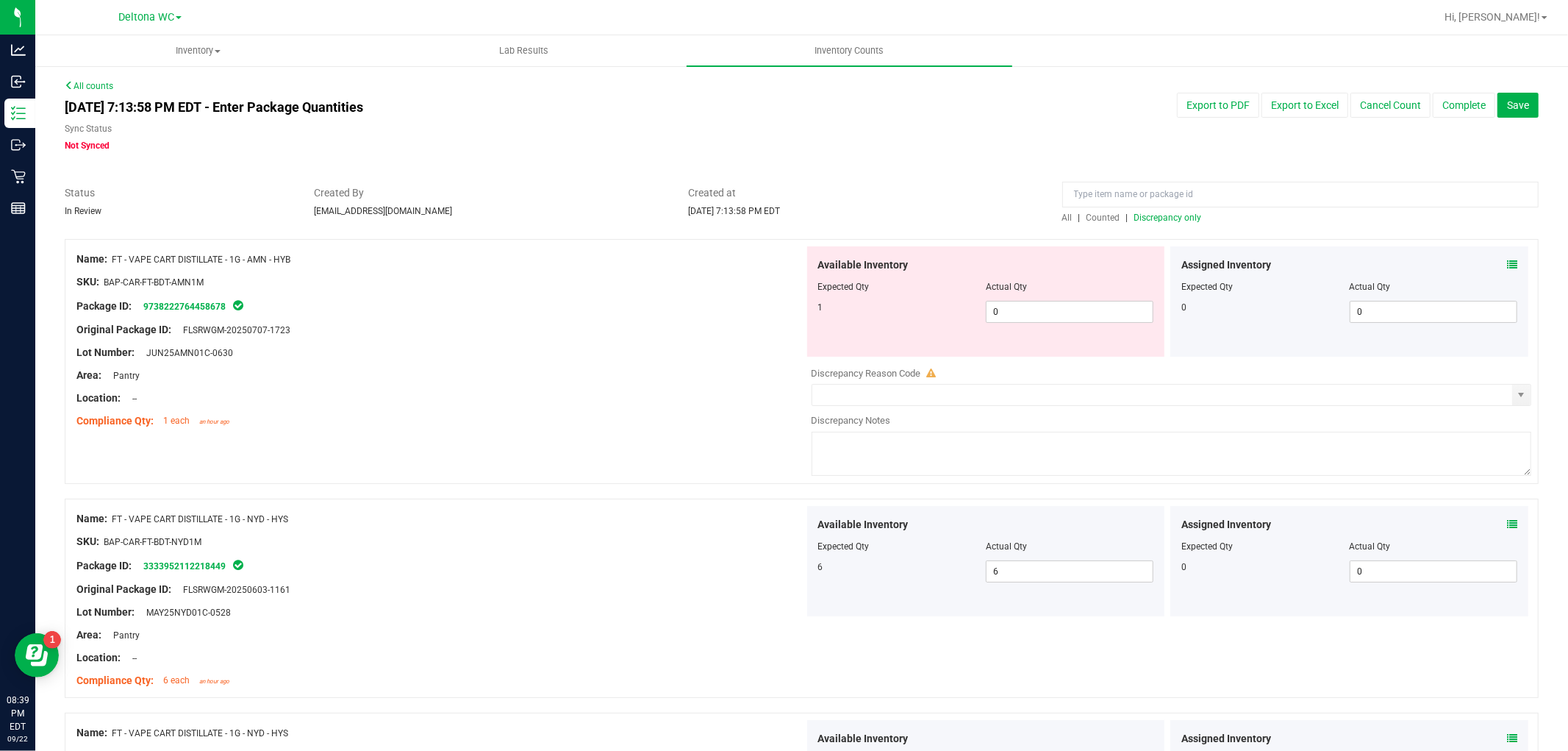
drag, startPoint x: 649, startPoint y: 415, endPoint x: 909, endPoint y: 147, distance: 373.4
click at [1143, 221] on span "Discrepancy only" at bounding box center [1168, 217] width 67 height 10
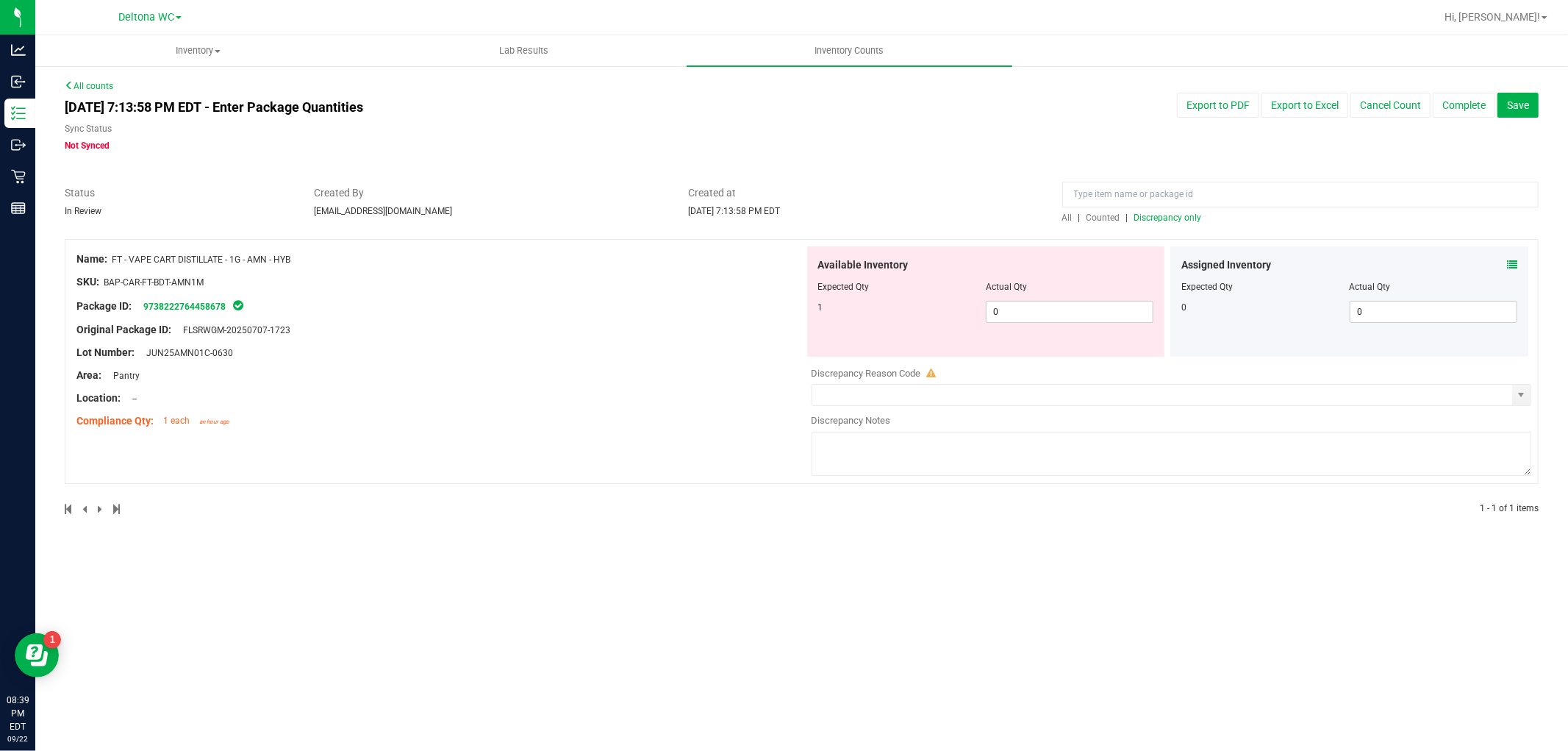
click at [1143, 219] on span "Discrepancy only" at bounding box center [1168, 217] width 67 height 10
click at [1511, 264] on icon at bounding box center [1512, 264] width 10 height 10
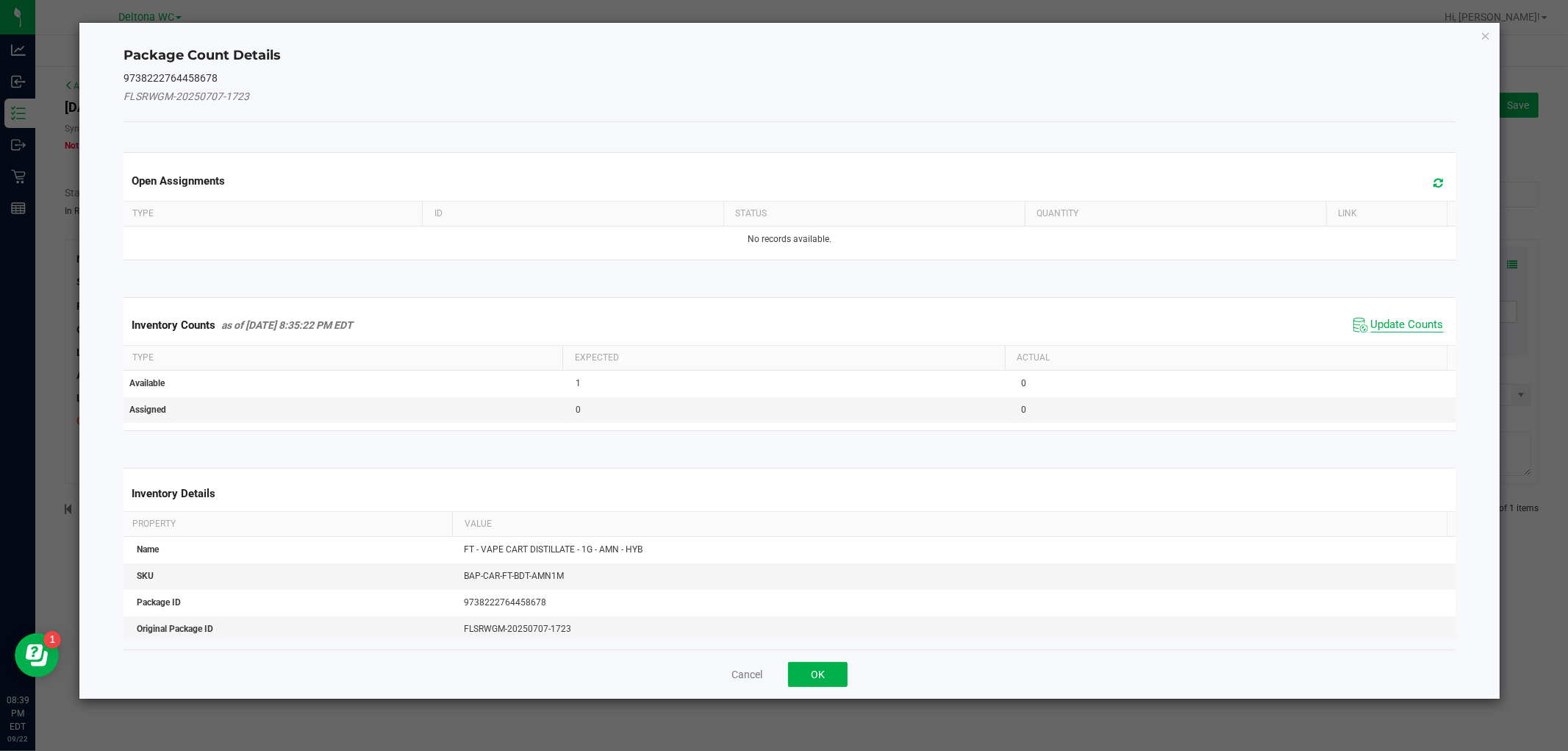
click at [1393, 328] on span "Update Counts" at bounding box center [1408, 325] width 73 height 15
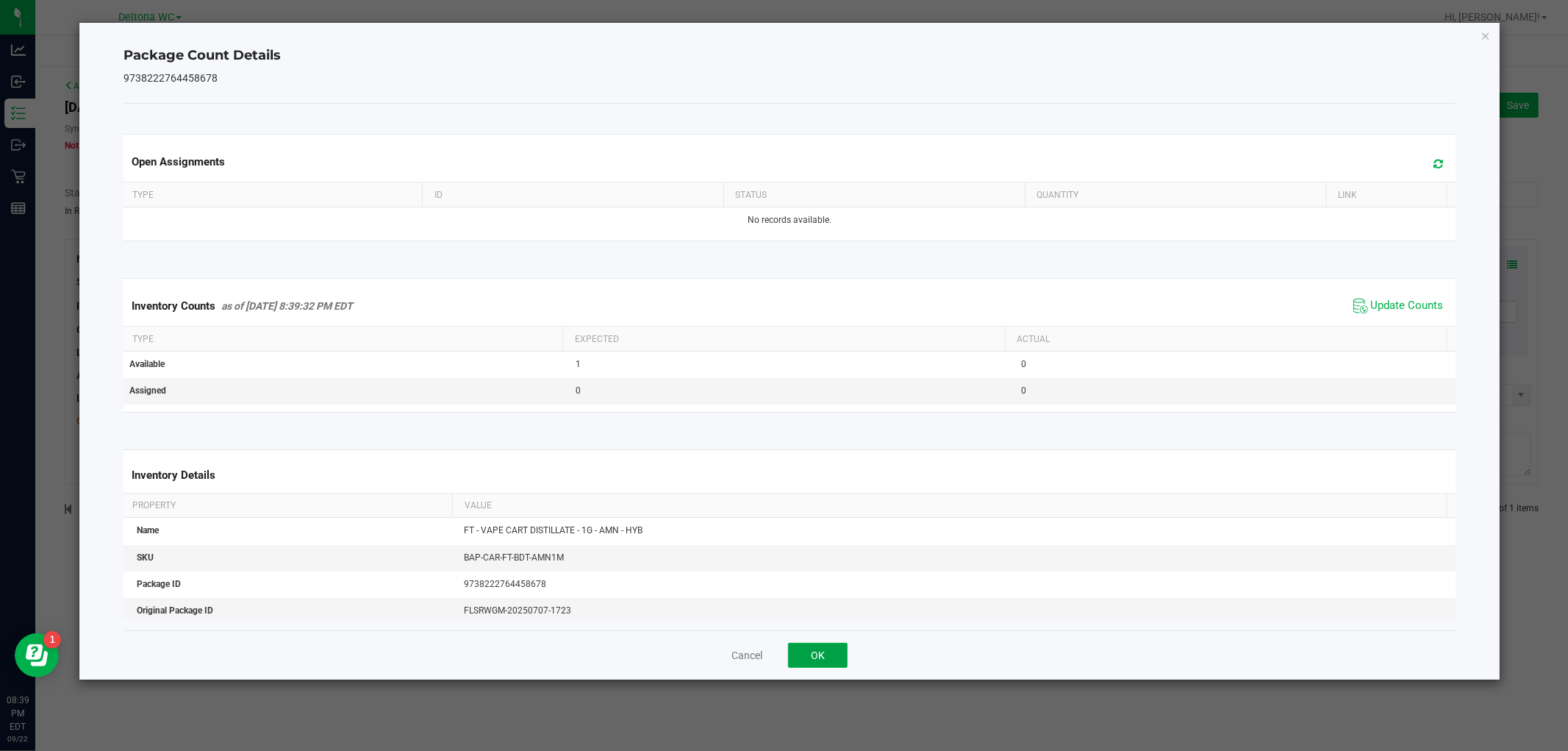
drag, startPoint x: 829, startPoint y: 647, endPoint x: 778, endPoint y: 635, distance: 52.4
click at [828, 647] on button "OK" at bounding box center [818, 655] width 60 height 25
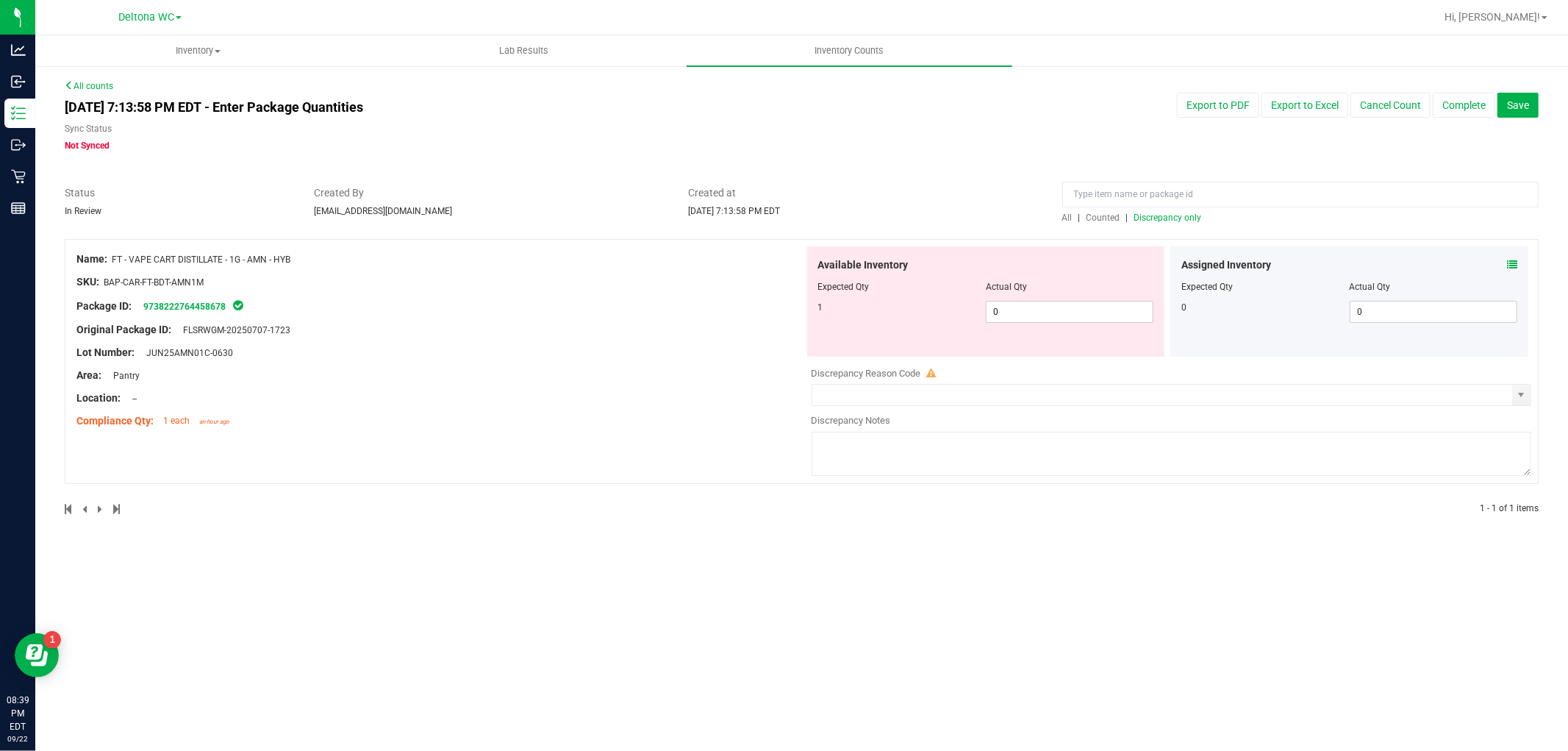
click at [214, 254] on span "FT - VAPE CART DISTILLATE - 1G - AMN - HYB" at bounding box center [201, 259] width 179 height 10
click at [209, 260] on span "FT - VAPE CART DISTILLATE - 1G - AMN - HYB" at bounding box center [201, 259] width 179 height 10
click at [119, 249] on div "Name: FT - VAPE CART DISTILLATE - 1G - AMN - HYB SKU: BAP-CAR-FT-BDT-AMN1M Pack…" at bounding box center [440, 340] width 728 height 188
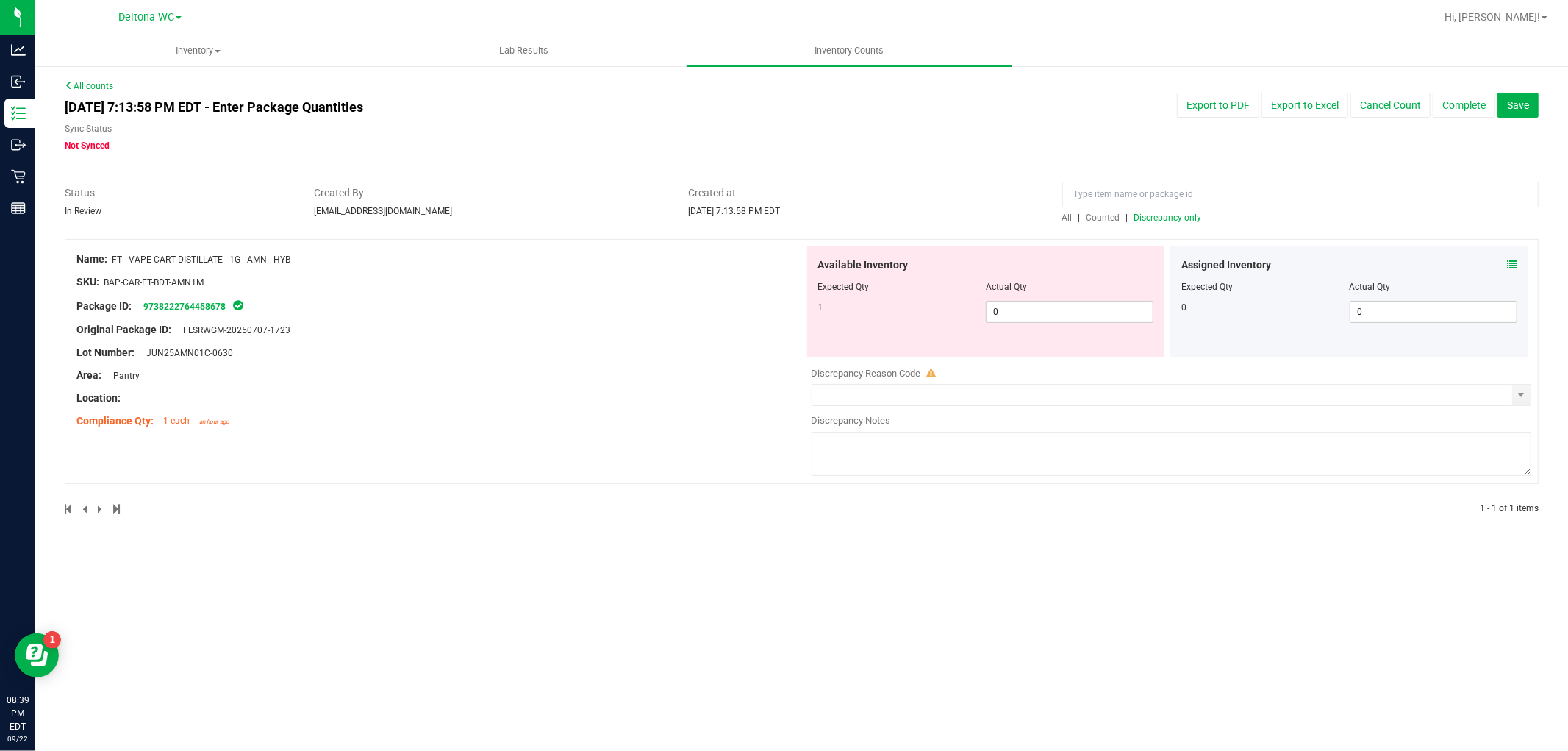
drag, startPoint x: 114, startPoint y: 253, endPoint x: 304, endPoint y: 244, distance: 190.2
click at [304, 244] on div "Name: FT - VAPE CART DISTILLATE - 1G - AMN - HYB SKU: BAP-CAR-FT-BDT-AMN1M Pack…" at bounding box center [802, 361] width 1474 height 245
copy span "FT - VAPE CART DISTILLATE - 1G - AMN - HYB"
click at [1192, 211] on div "All | Counted | Discrepancy only" at bounding box center [1300, 217] width 476 height 13
click at [1188, 217] on span "Discrepancy only" at bounding box center [1168, 217] width 67 height 10
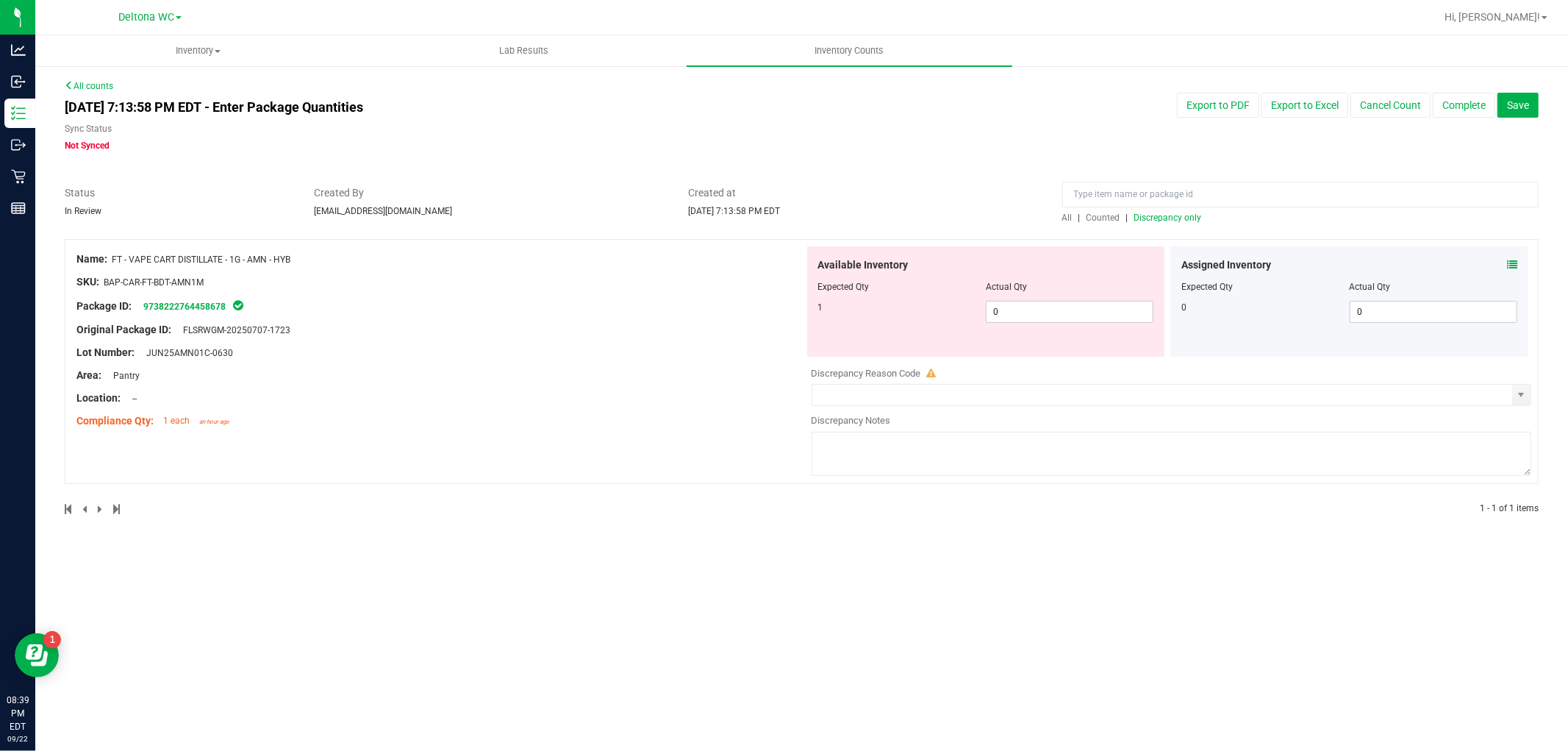
click at [1186, 218] on span "Discrepancy only" at bounding box center [1168, 217] width 67 height 10
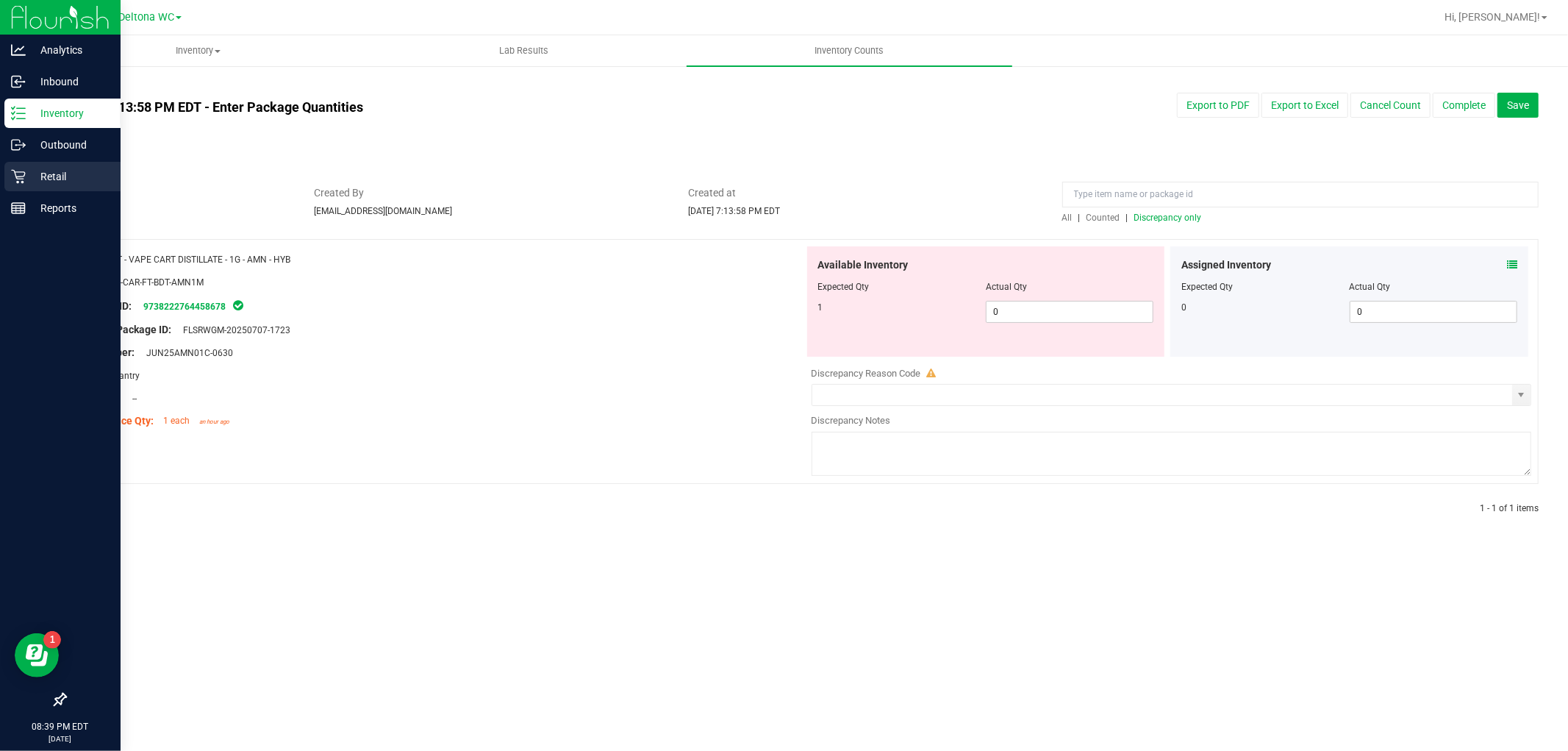
click at [4, 189] on link "Retail" at bounding box center [60, 178] width 121 height 31
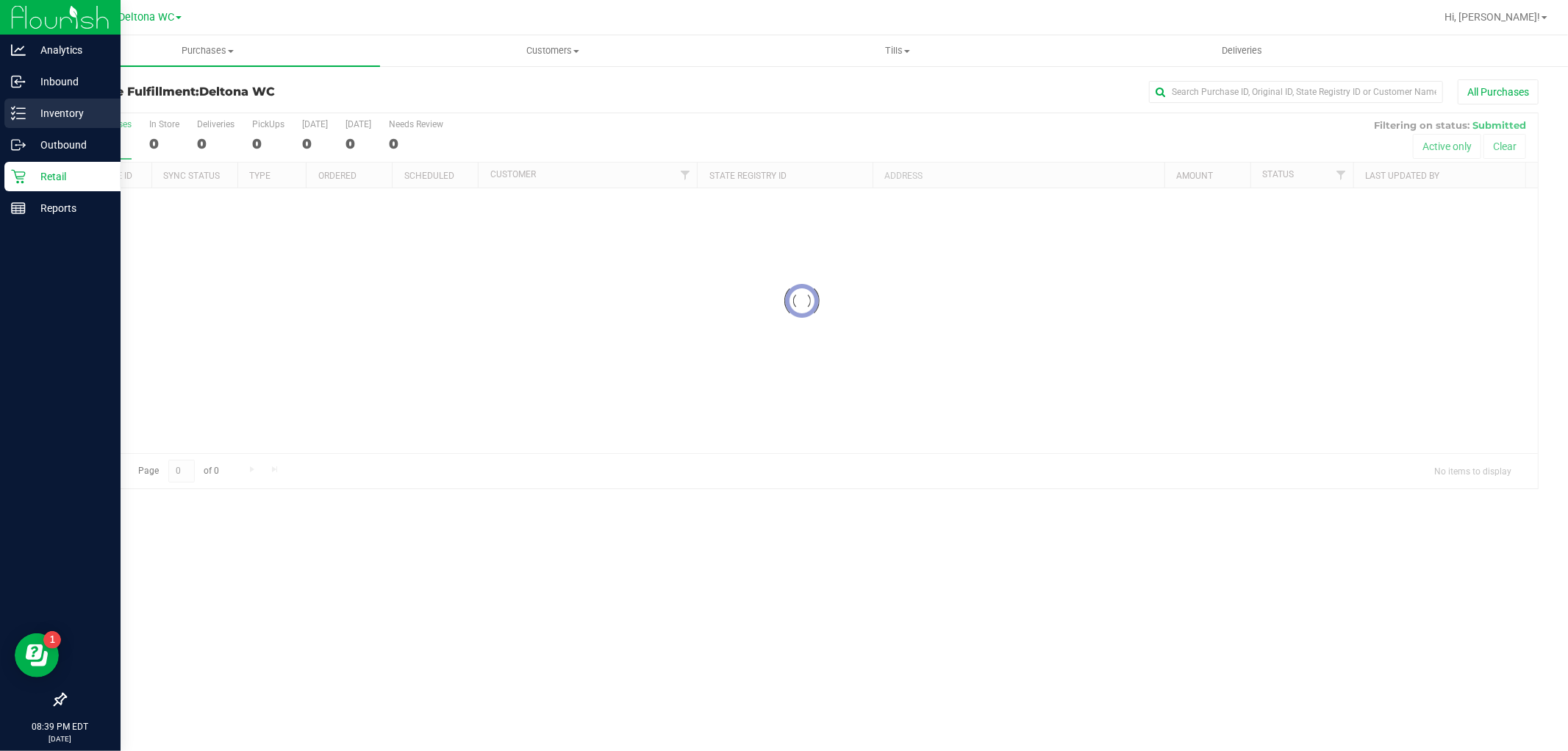
click at [12, 106] on icon at bounding box center [18, 113] width 15 height 15
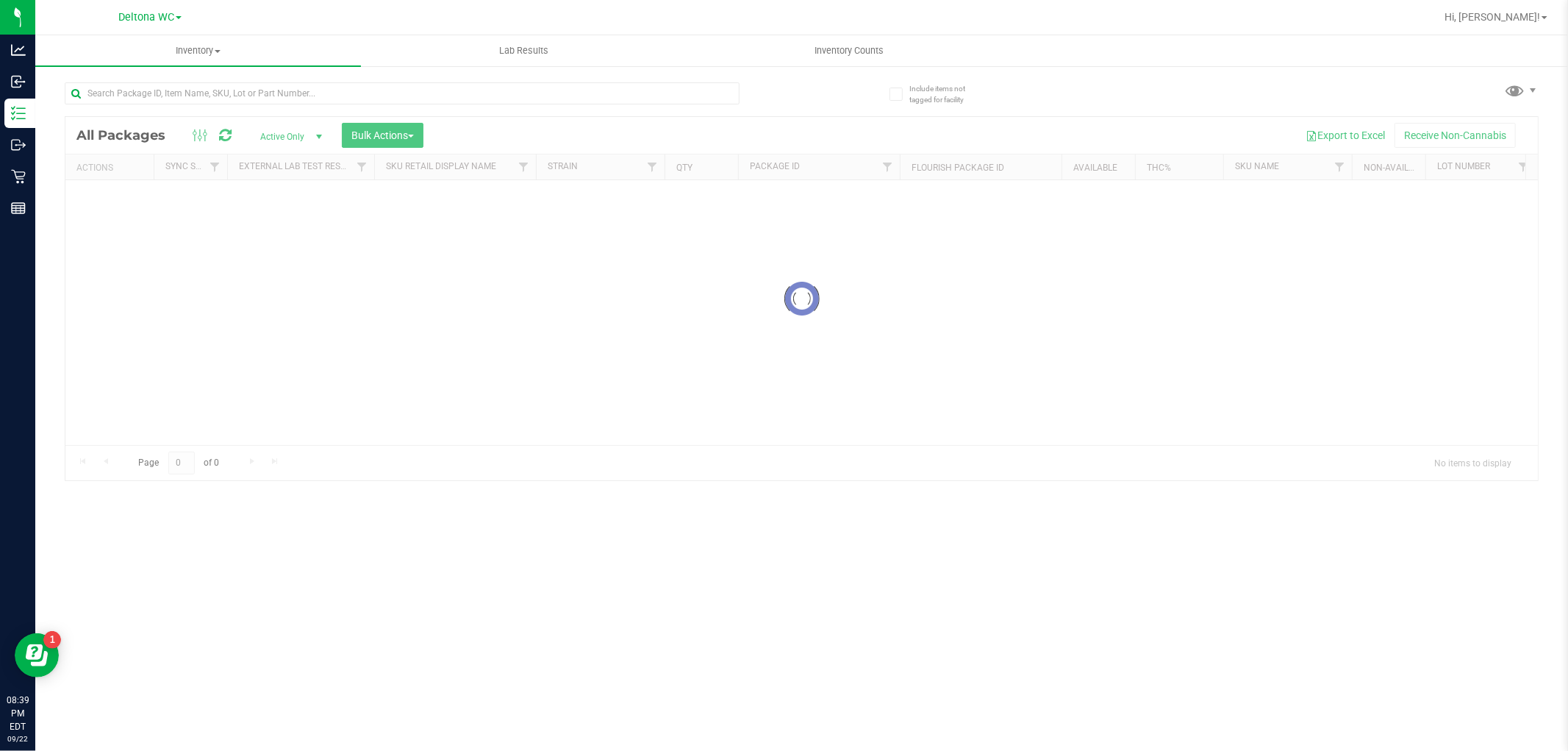
click at [279, 76] on div at bounding box center [433, 92] width 738 height 47
click at [271, 89] on input "text" at bounding box center [402, 93] width 675 height 22
paste input "Name: FT - VAPE CART DISTILLATE - 1G - WZK - IND"
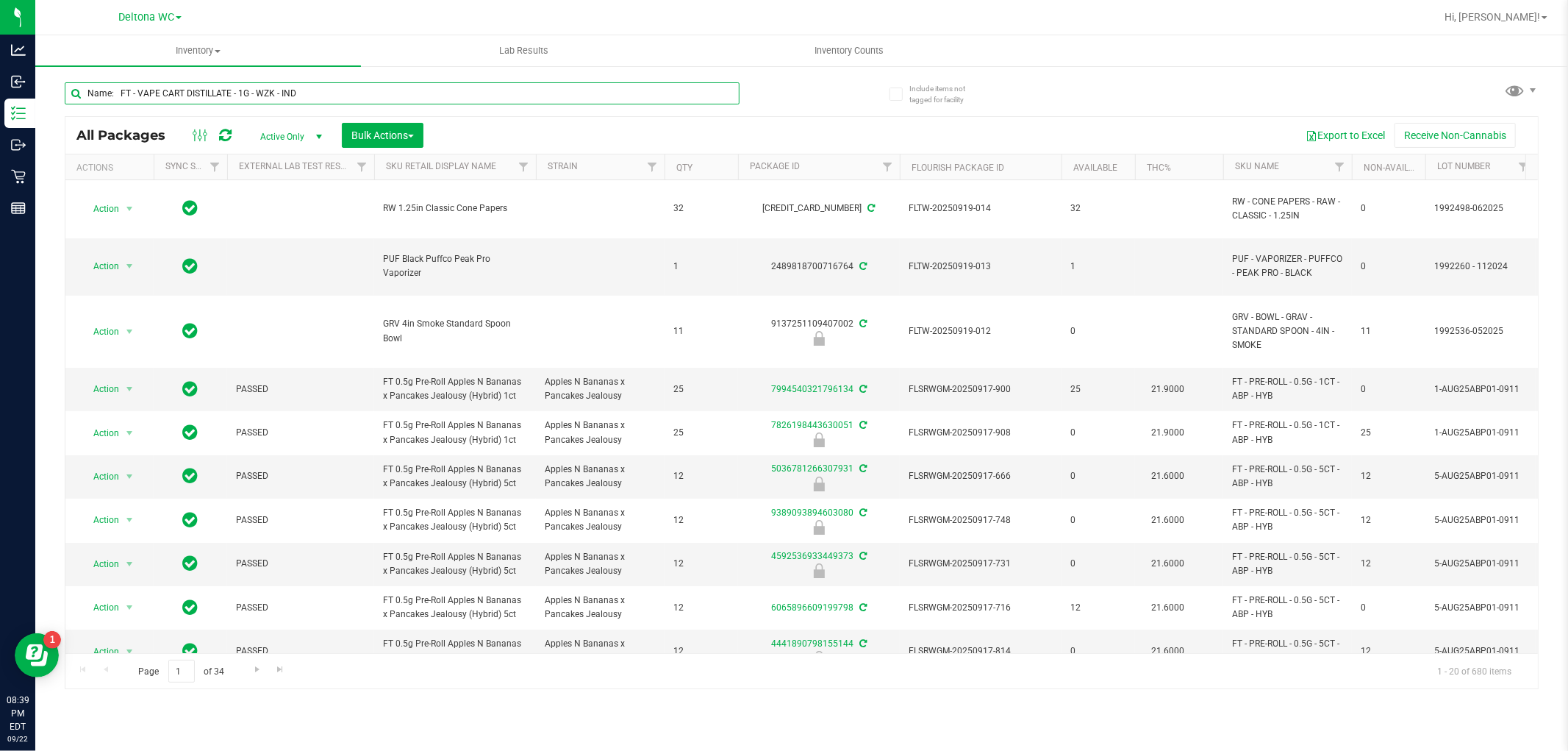
click at [123, 96] on input "Name: FT - VAPE CART DISTILLATE - 1G - WZK - IND" at bounding box center [402, 93] width 675 height 22
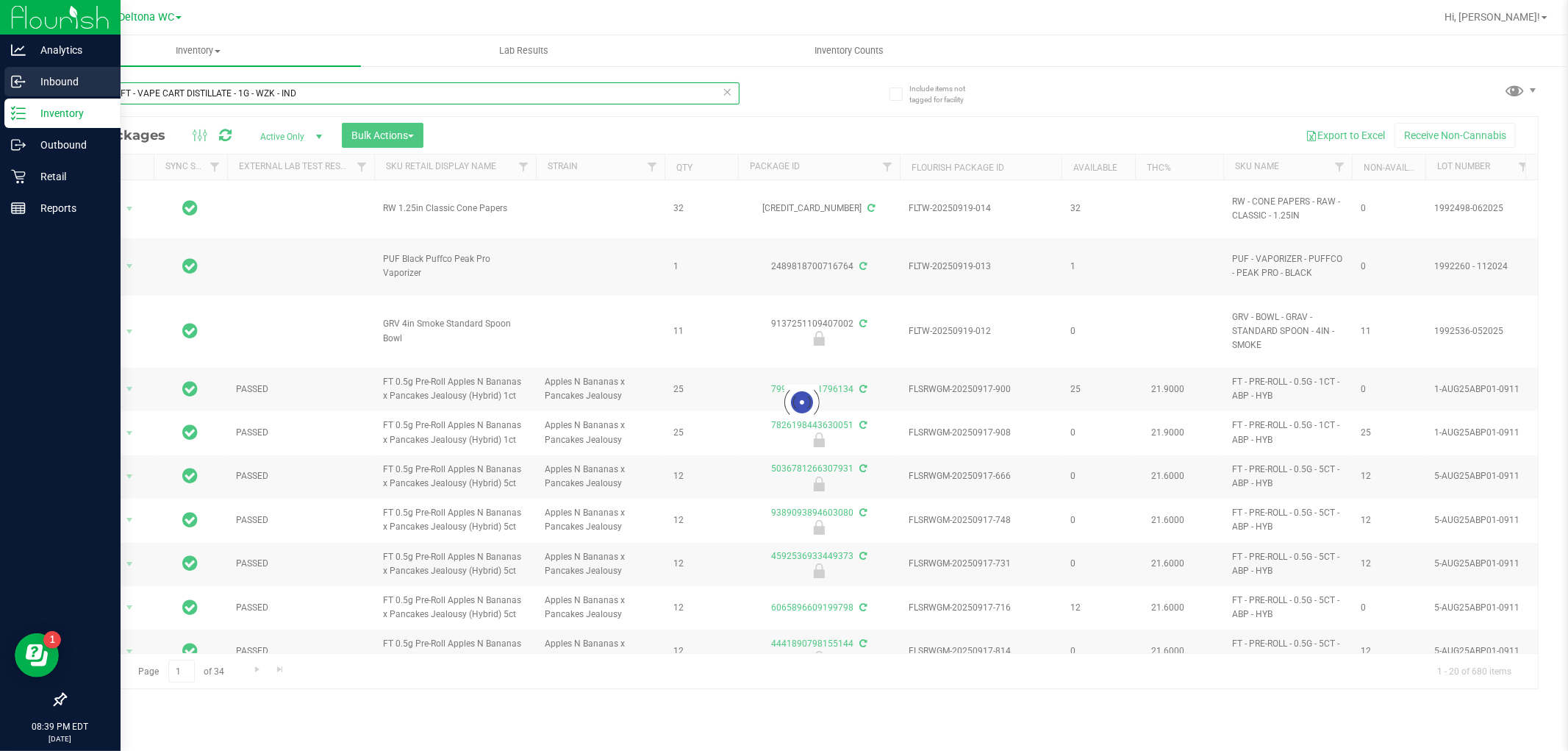
drag, startPoint x: 135, startPoint y: 89, endPoint x: 0, endPoint y: 96, distance: 135.2
click at [0, 96] on div "Analytics Inbound Inventory Outbound Retail Reports 08:39 PM EDT 09/22/2025 09/…" at bounding box center [784, 375] width 1568 height 751
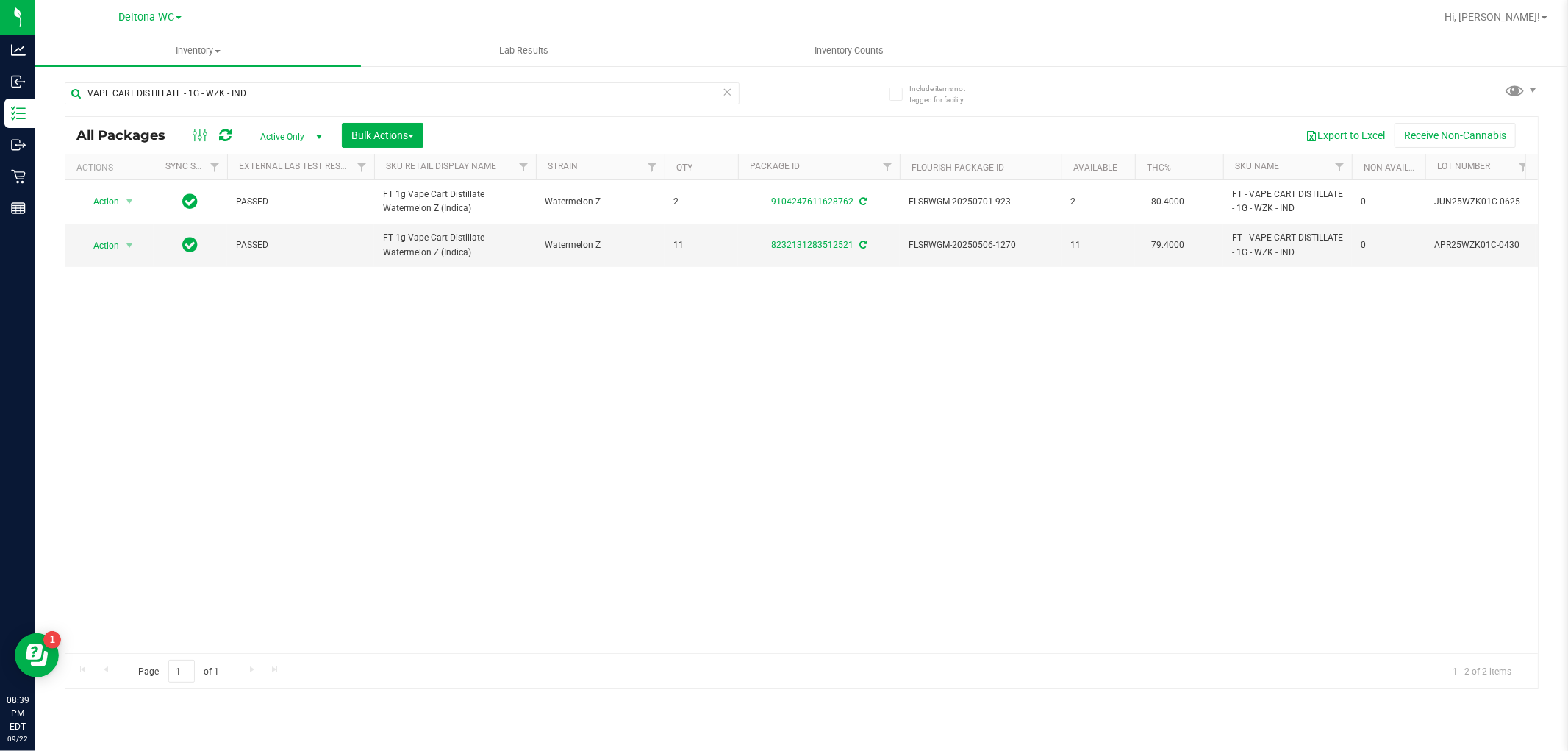
click at [263, 79] on div "VAPE CART DISTILLATE - 1G - WZK - IND" at bounding box center [433, 92] width 738 height 47
click at [259, 89] on input "VAPE CART DISTILLATE - 1G - WZK - IND" at bounding box center [402, 93] width 675 height 22
paste input "FT - VAPE CART DISTILLATE - 1G - AMN - HYB"
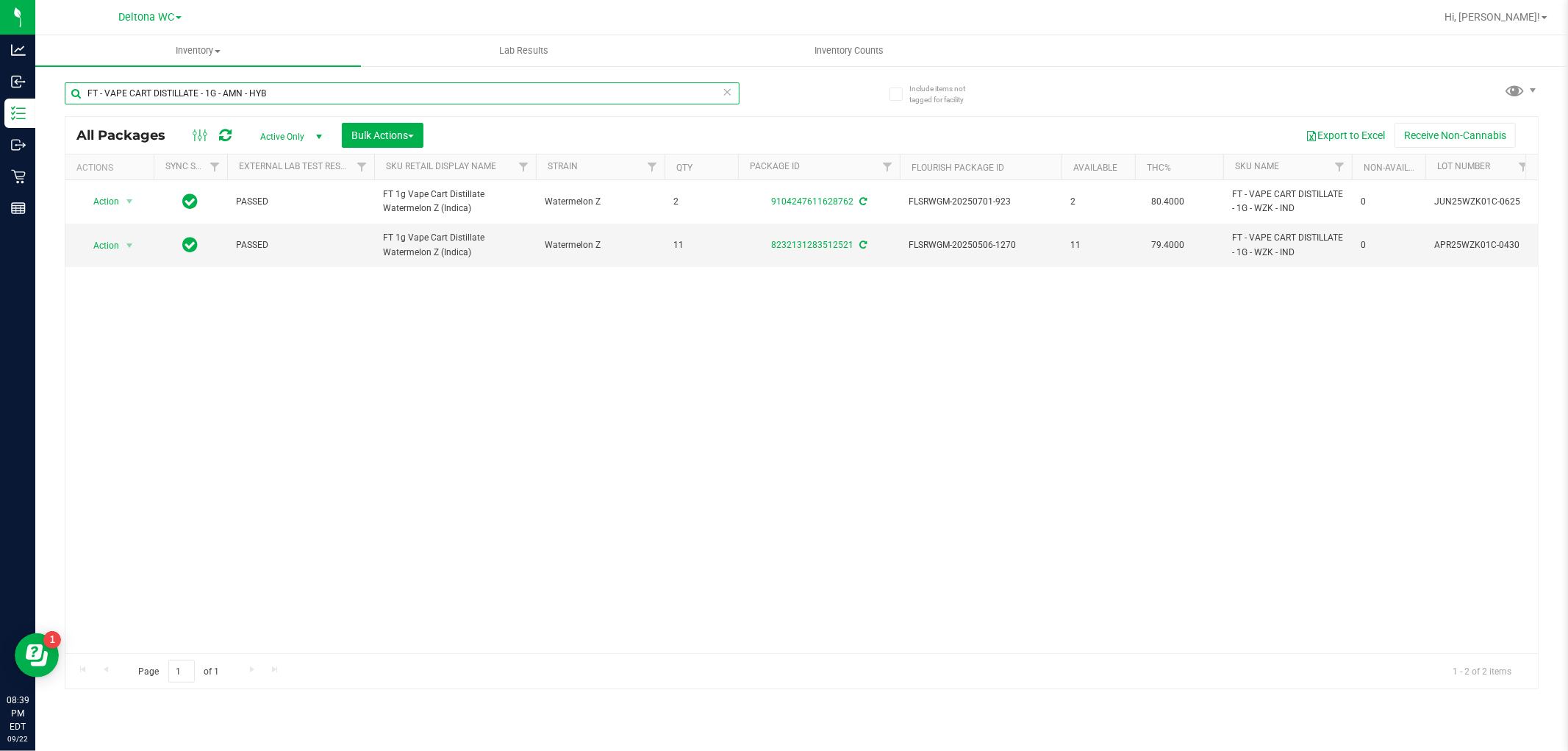
type input "FT - VAPE CART DISTILLATE - 1G - AMN - HYB"
